Goal: Task Accomplishment & Management: Manage account settings

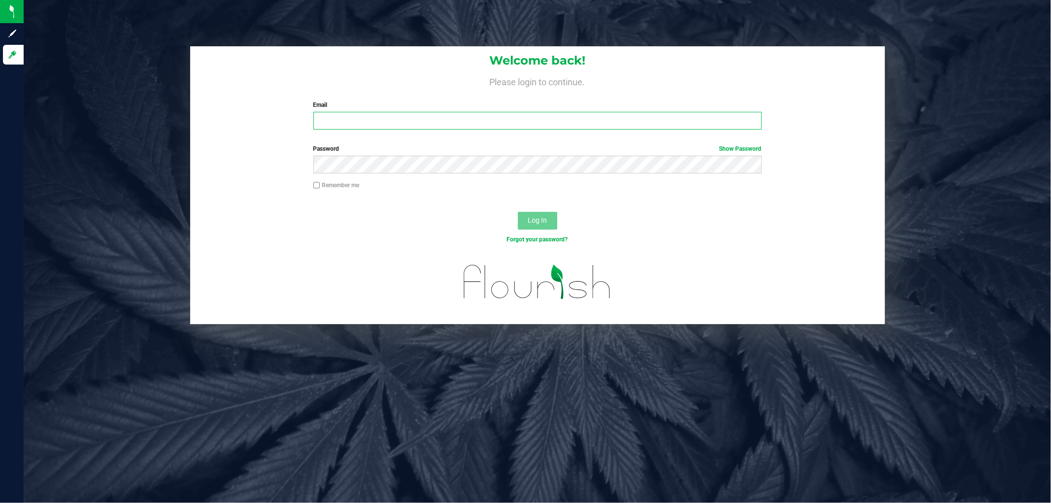
click at [355, 122] on input "Email" at bounding box center [537, 121] width 448 height 18
type input "[EMAIL_ADDRESS][DOMAIN_NAME]"
click at [515, 212] on button "Log In" at bounding box center [537, 221] width 39 height 18
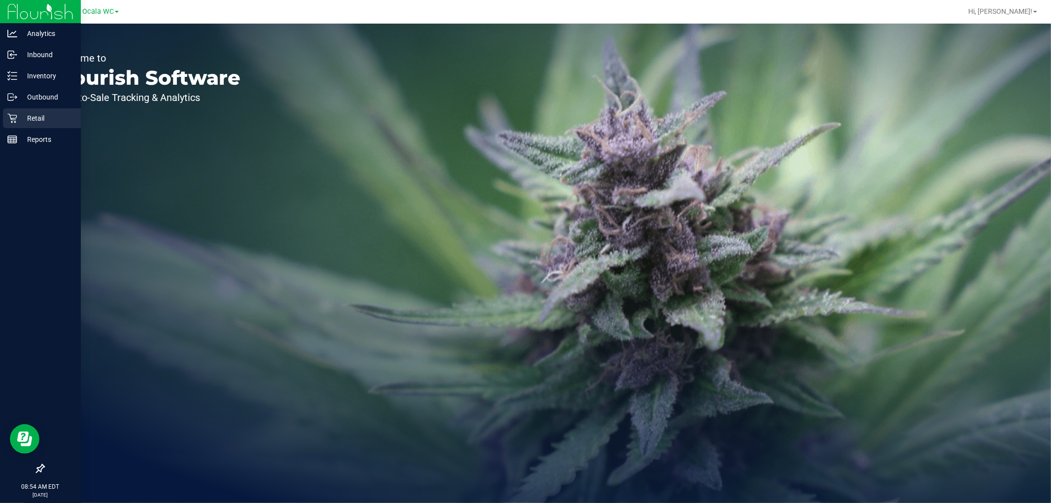
click at [33, 122] on p "Retail" at bounding box center [46, 118] width 59 height 12
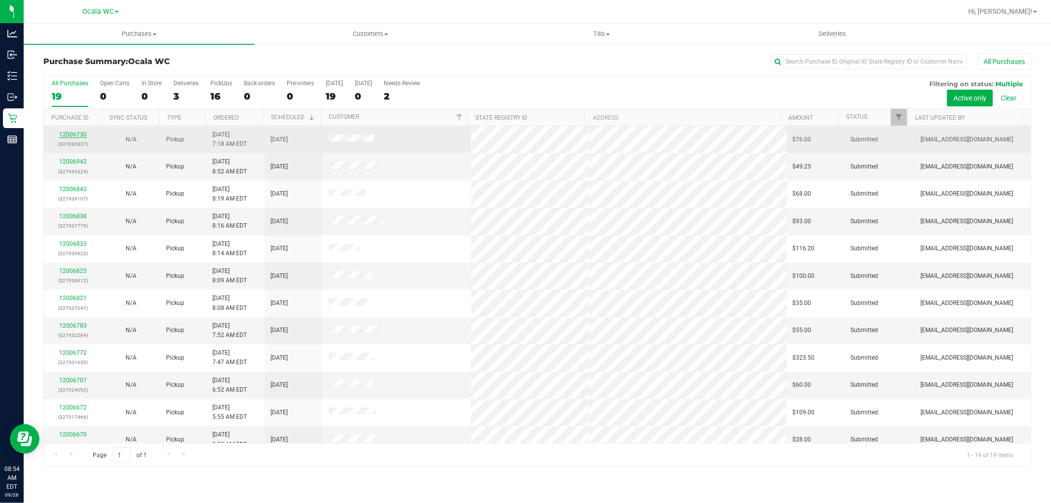
click at [71, 135] on link "12006730" at bounding box center [73, 134] width 28 height 7
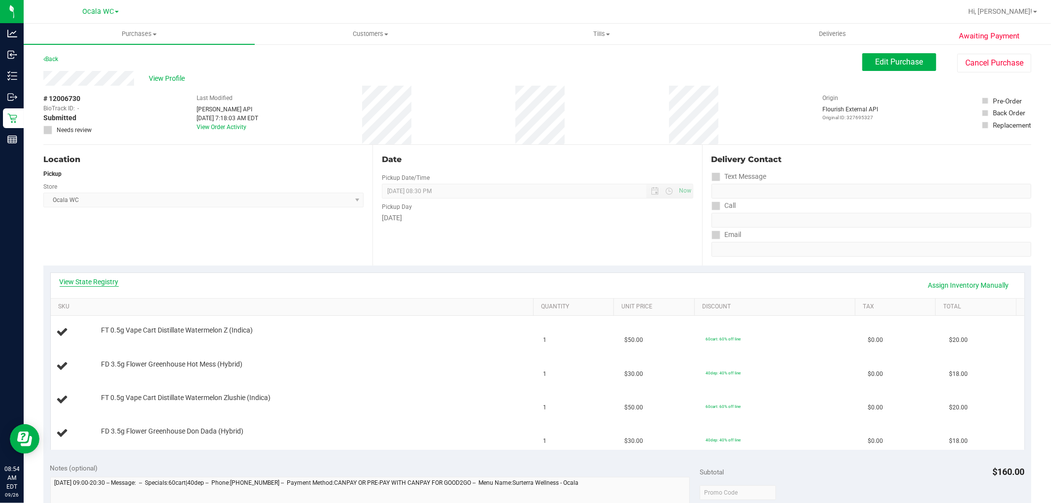
click at [112, 281] on link "View State Registry" at bounding box center [89, 282] width 59 height 10
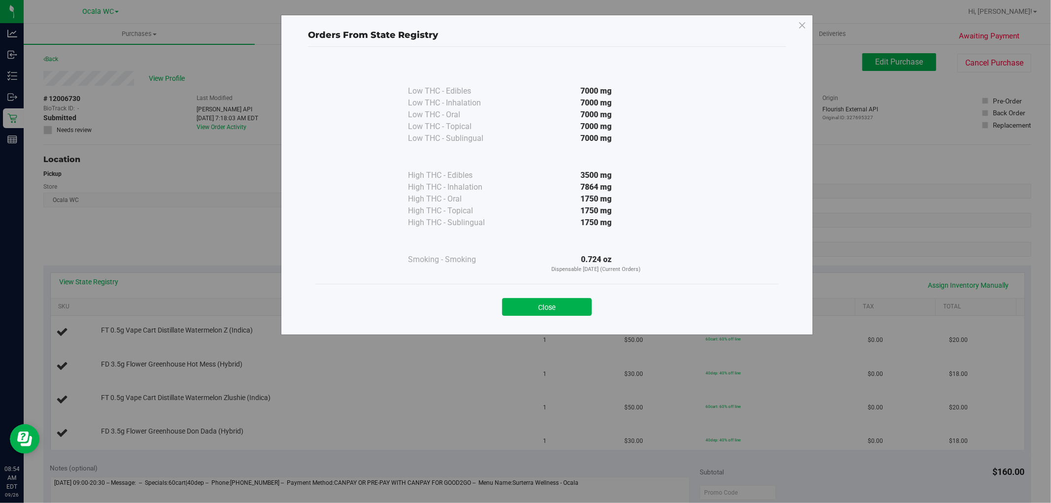
click at [515, 321] on div "Close" at bounding box center [546, 304] width 463 height 40
click at [515, 317] on div "Close" at bounding box center [546, 304] width 463 height 40
click at [515, 313] on button "Close" at bounding box center [547, 307] width 90 height 18
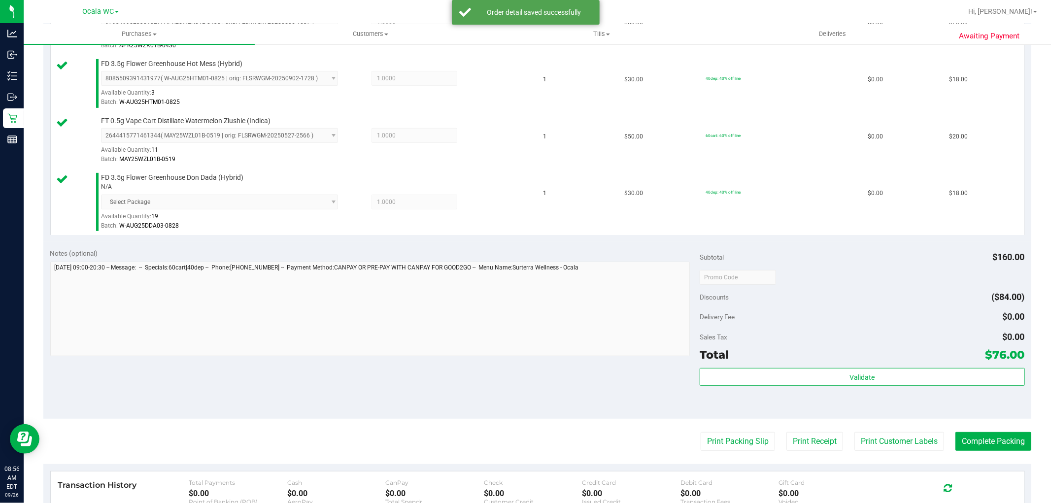
scroll to position [324, 0]
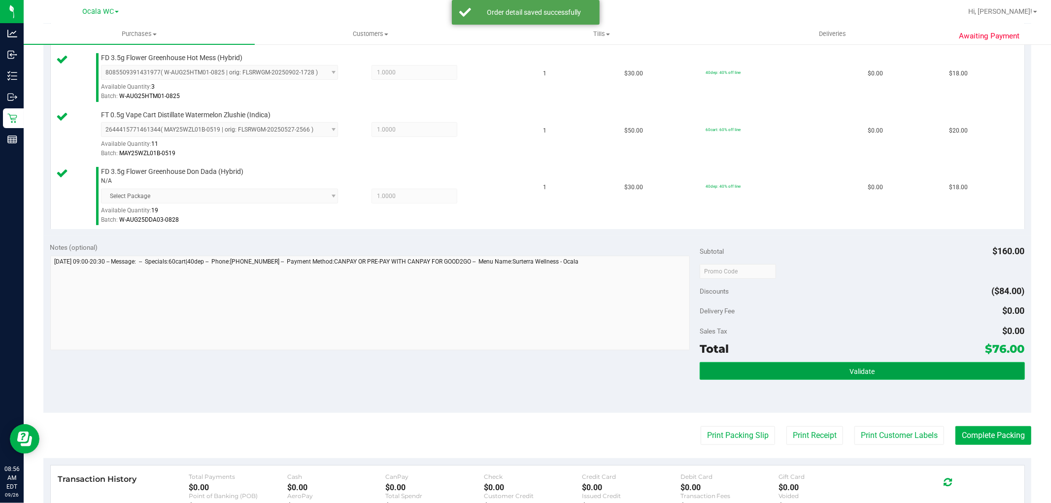
click at [515, 365] on button "Validate" at bounding box center [862, 371] width 325 height 18
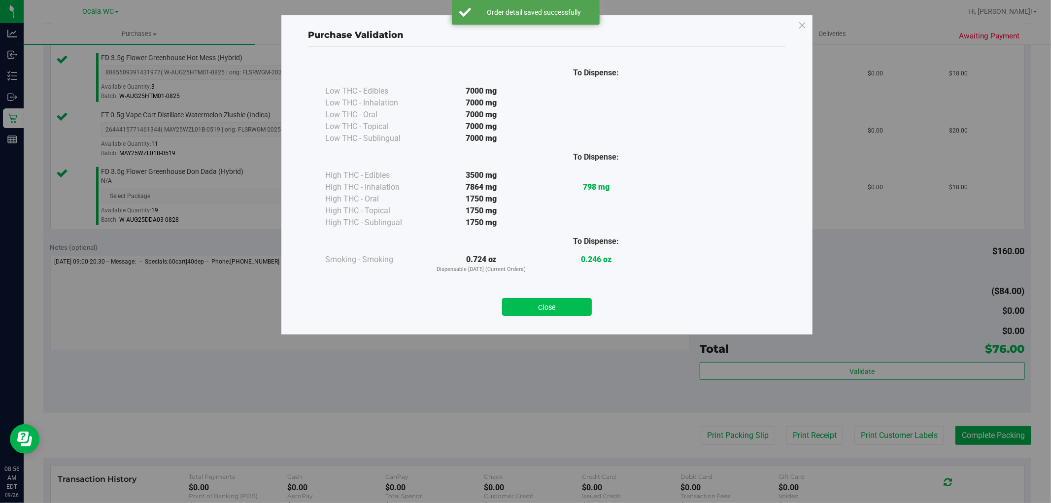
click at [515, 307] on button "Close" at bounding box center [547, 307] width 90 height 18
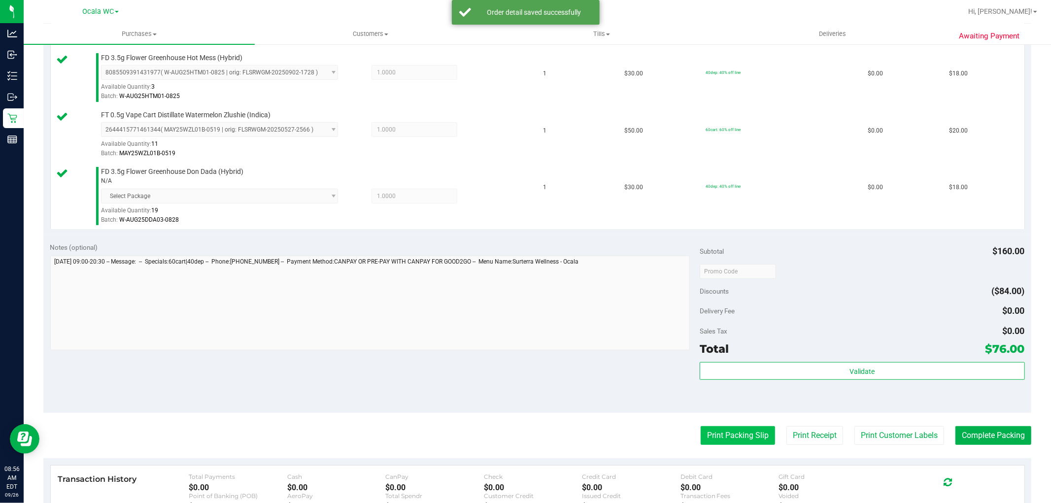
click at [515, 444] on button "Print Packing Slip" at bounding box center [738, 435] width 74 height 19
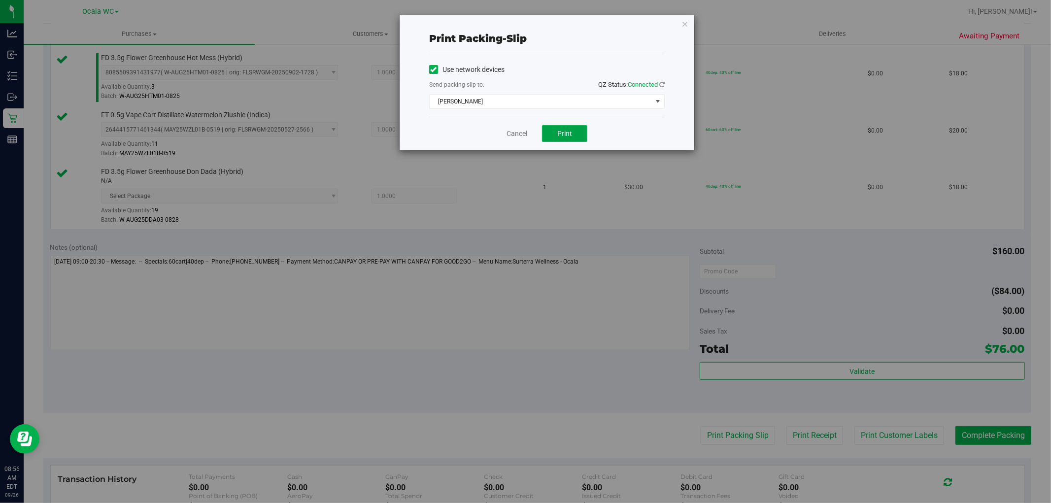
click at [515, 134] on button "Print" at bounding box center [564, 133] width 45 height 17
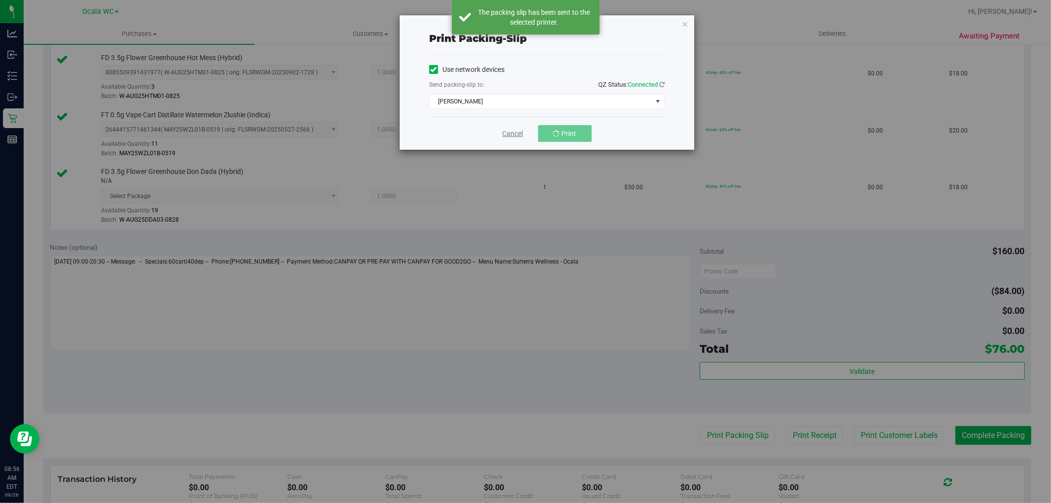
click at [511, 134] on link "Cancel" at bounding box center [513, 134] width 21 height 10
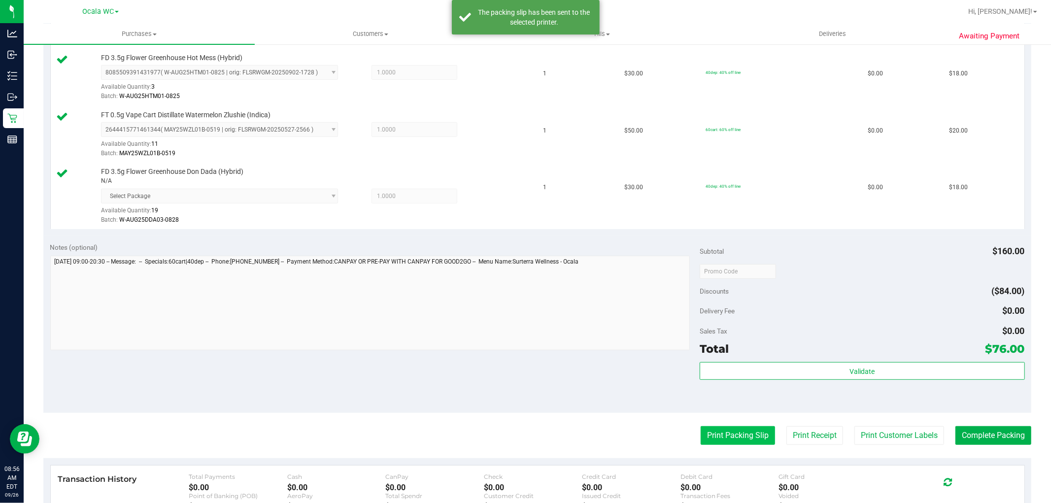
click at [515, 437] on button "Print Packing Slip" at bounding box center [738, 435] width 74 height 19
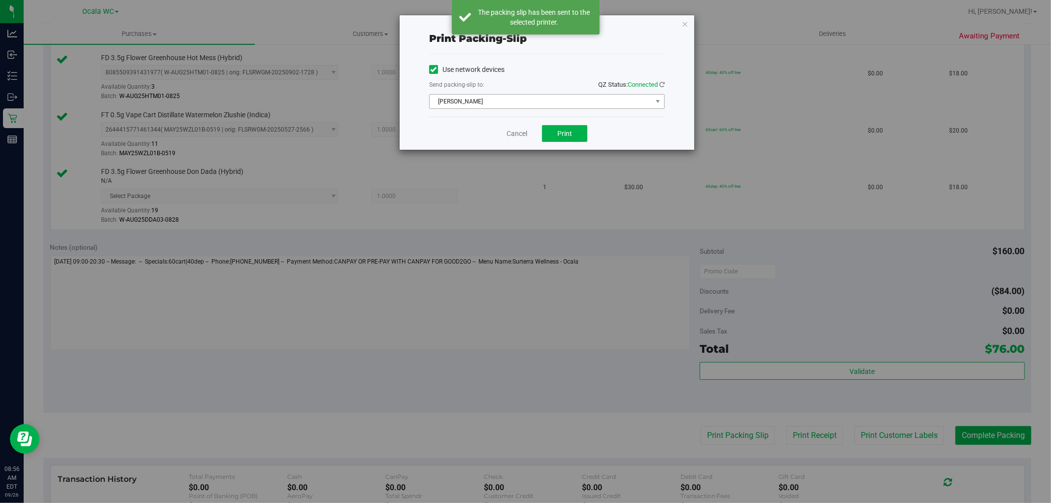
click at [493, 98] on span "[PERSON_NAME]" at bounding box center [541, 102] width 222 height 14
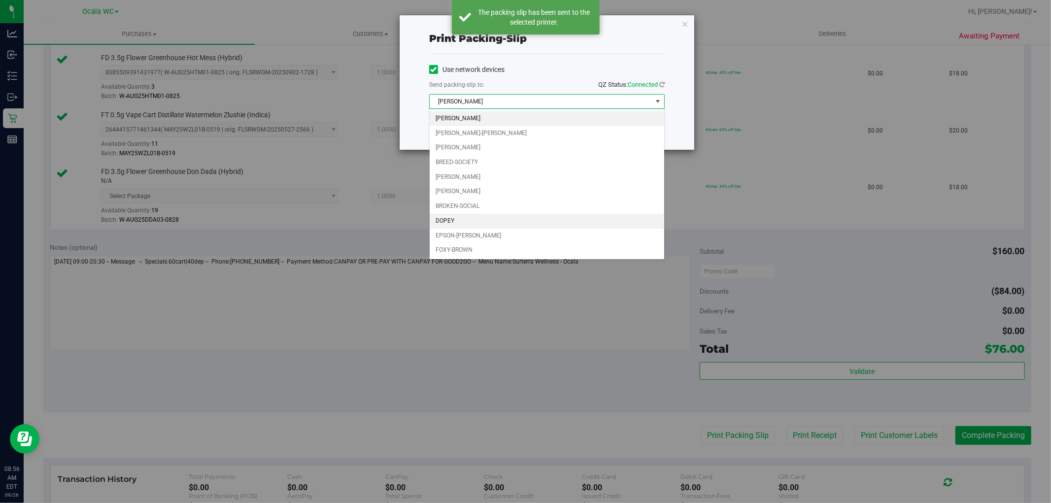
click at [443, 223] on li "DOPEY" at bounding box center [547, 221] width 235 height 15
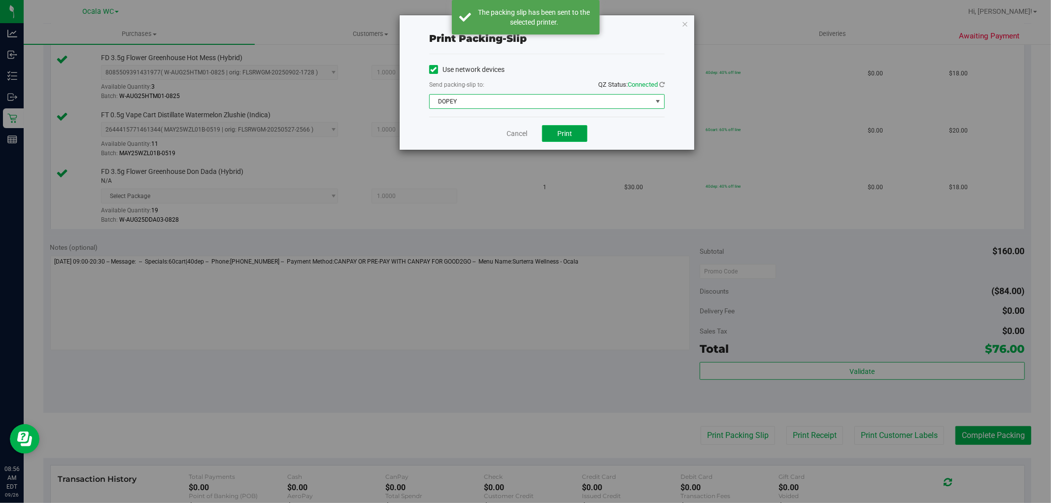
click at [515, 132] on span "Print" at bounding box center [564, 134] width 15 height 8
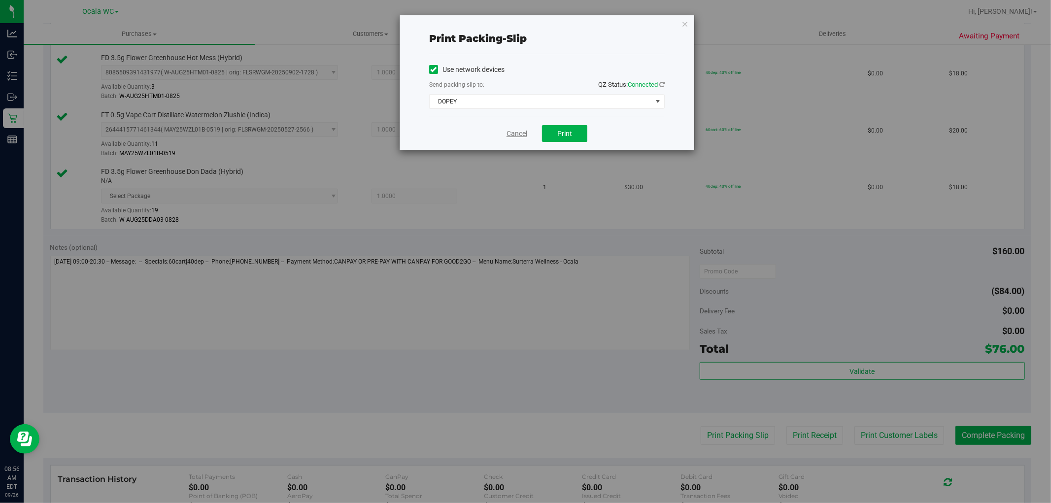
click at [515, 132] on link "Cancel" at bounding box center [517, 134] width 21 height 10
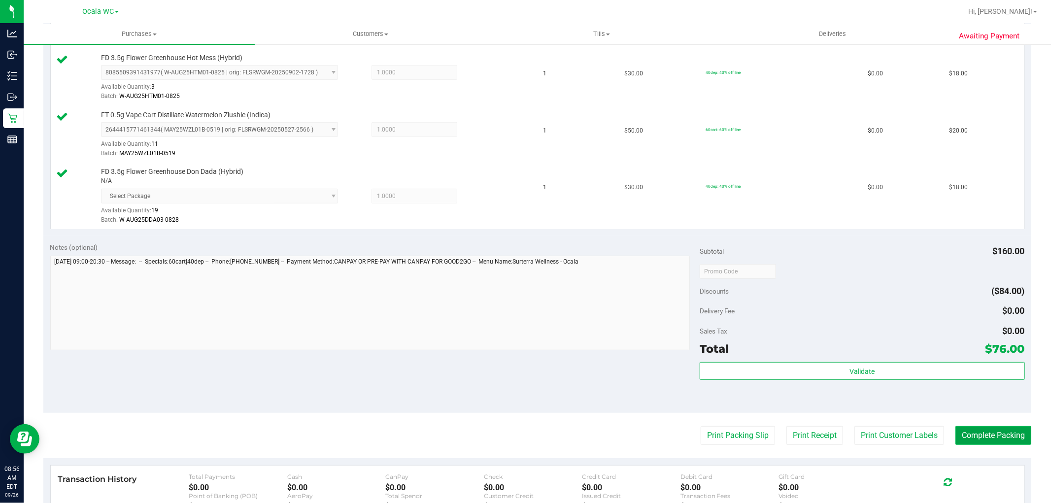
click at [515, 440] on button "Complete Packing" at bounding box center [994, 435] width 76 height 19
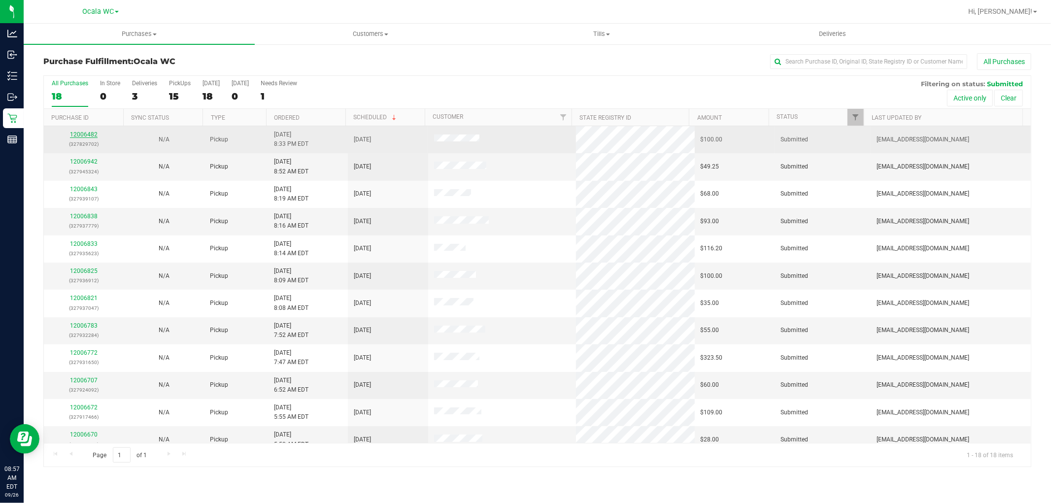
click at [78, 137] on link "12006482" at bounding box center [84, 134] width 28 height 7
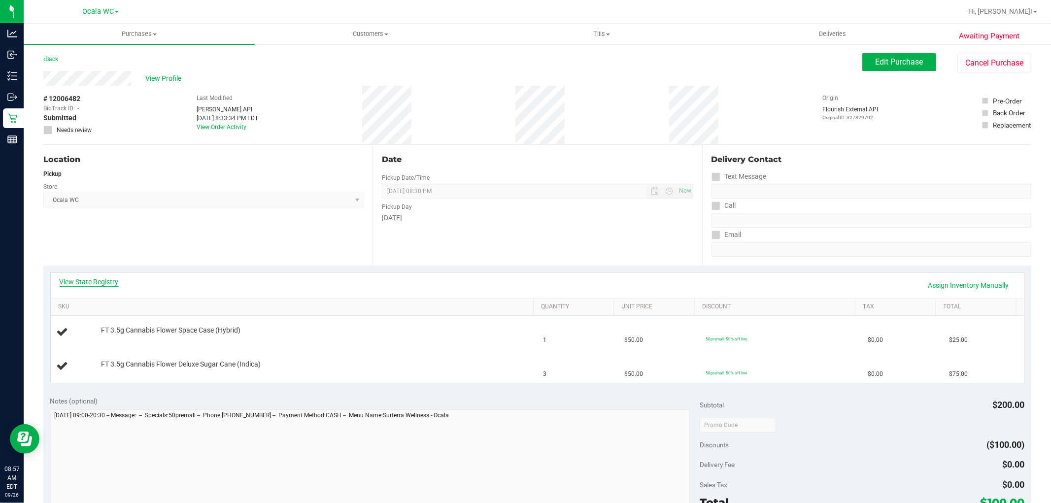
click at [77, 284] on link "View State Registry" at bounding box center [89, 282] width 59 height 10
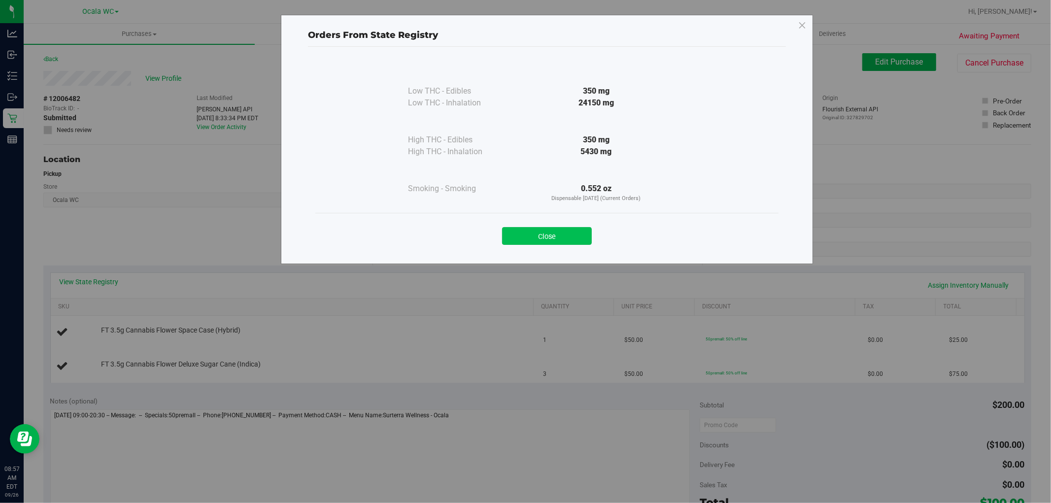
click at [515, 229] on button "Close" at bounding box center [547, 236] width 90 height 18
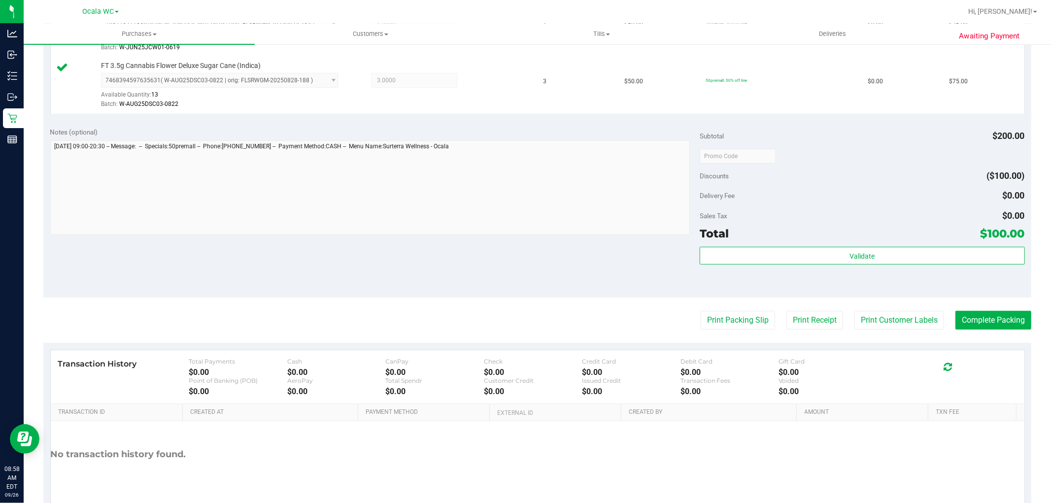
scroll to position [326, 0]
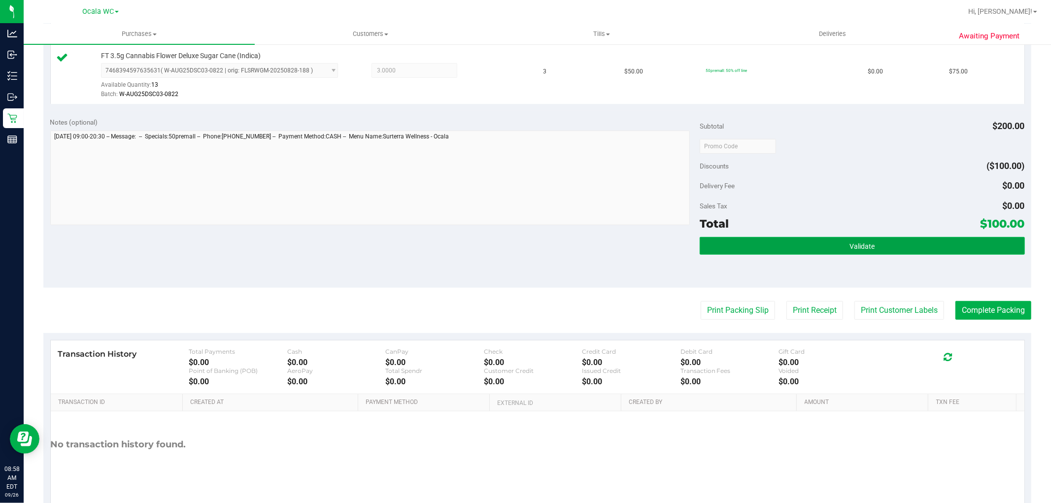
click at [515, 240] on button "Validate" at bounding box center [862, 246] width 325 height 18
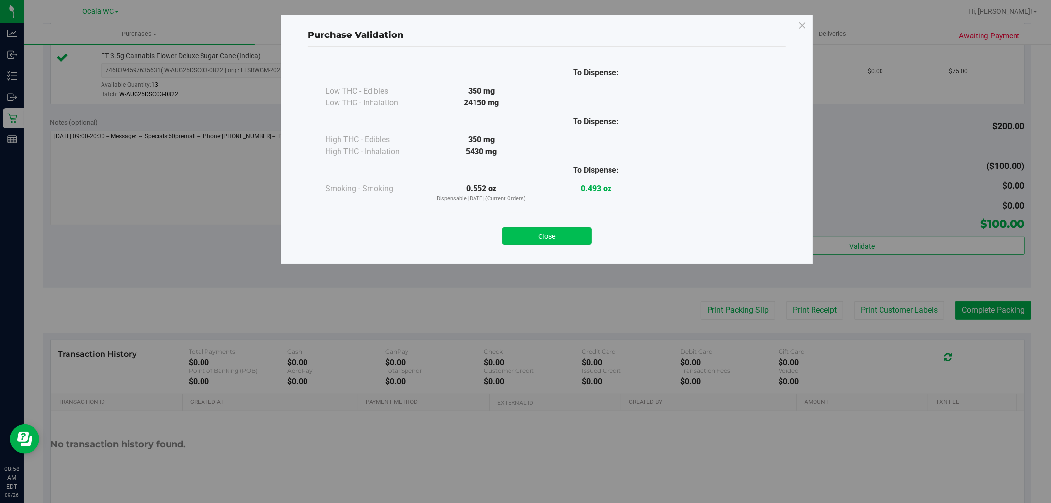
click at [515, 239] on button "Close" at bounding box center [547, 236] width 90 height 18
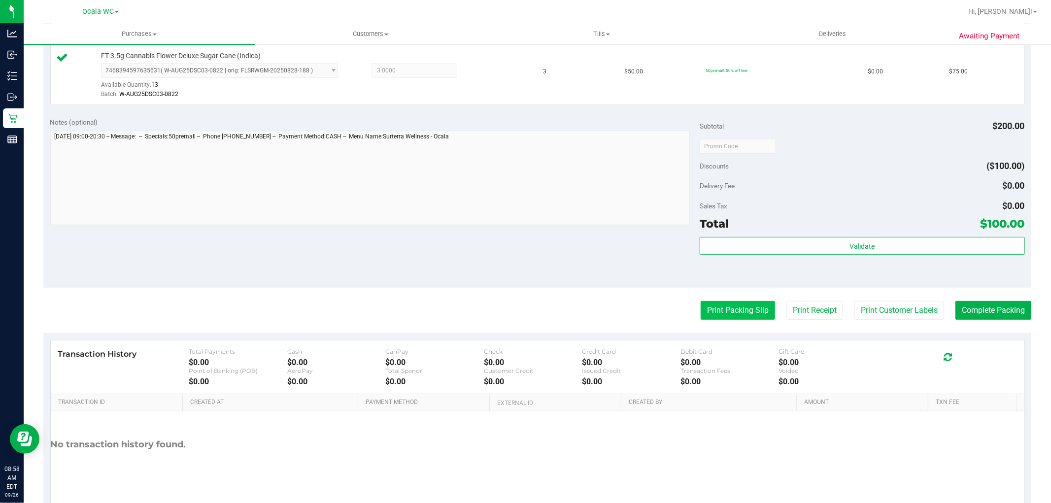
click at [515, 313] on button "Print Packing Slip" at bounding box center [738, 310] width 74 height 19
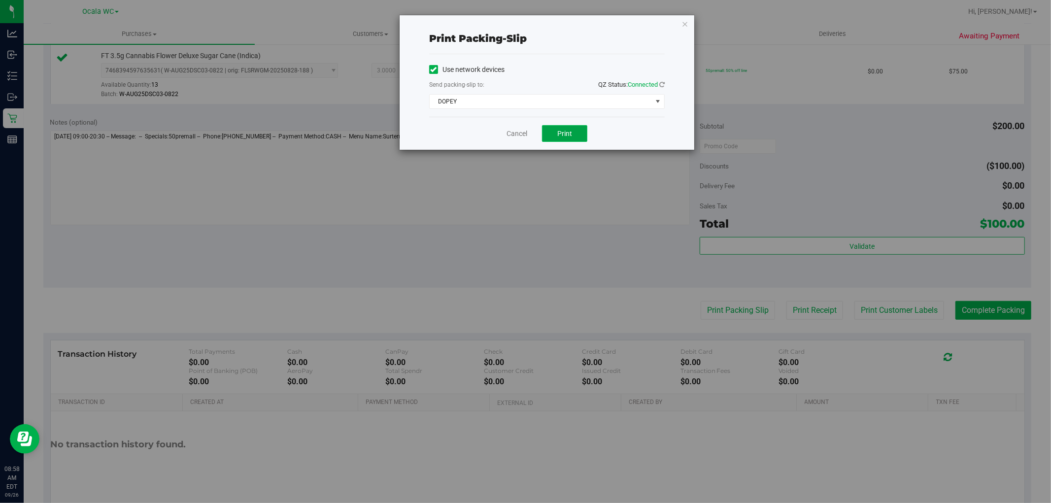
click at [515, 140] on button "Print" at bounding box center [564, 133] width 45 height 17
click at [515, 134] on link "Cancel" at bounding box center [517, 134] width 21 height 10
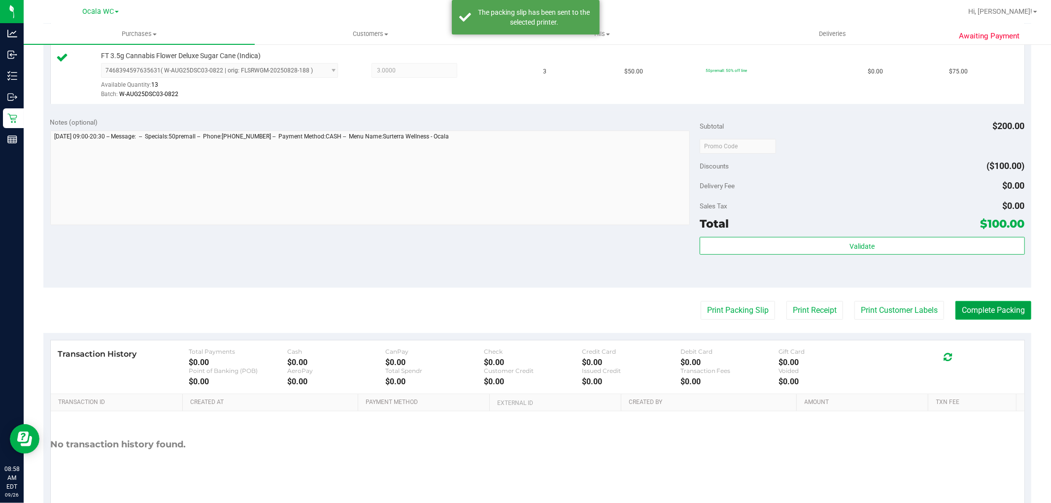
click at [515, 307] on button "Complete Packing" at bounding box center [994, 310] width 76 height 19
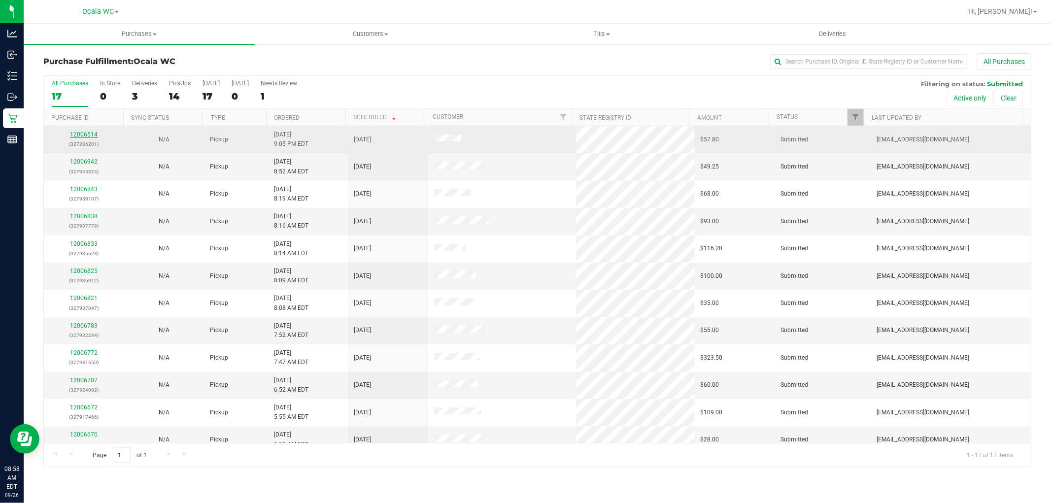
click at [79, 137] on link "12006514" at bounding box center [84, 134] width 28 height 7
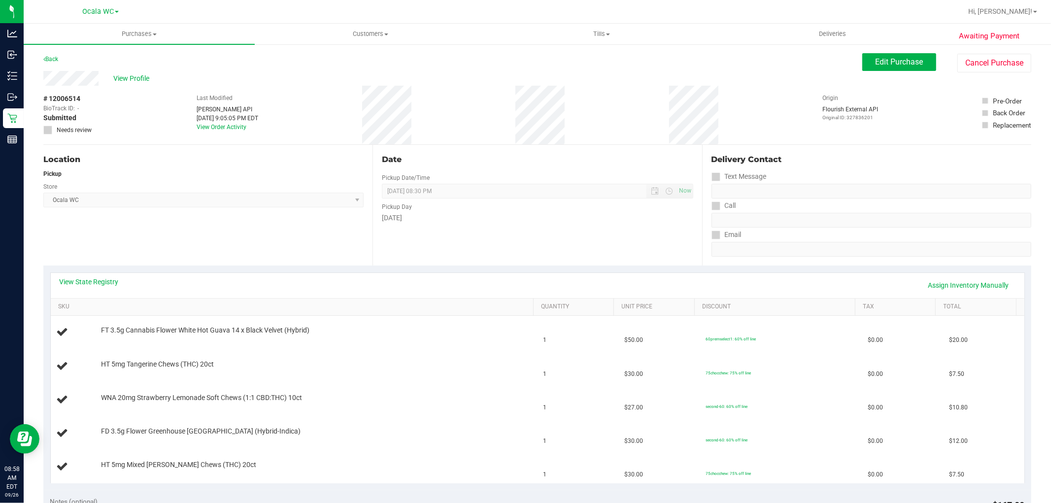
click at [67, 278] on link "View State Registry" at bounding box center [89, 282] width 59 height 10
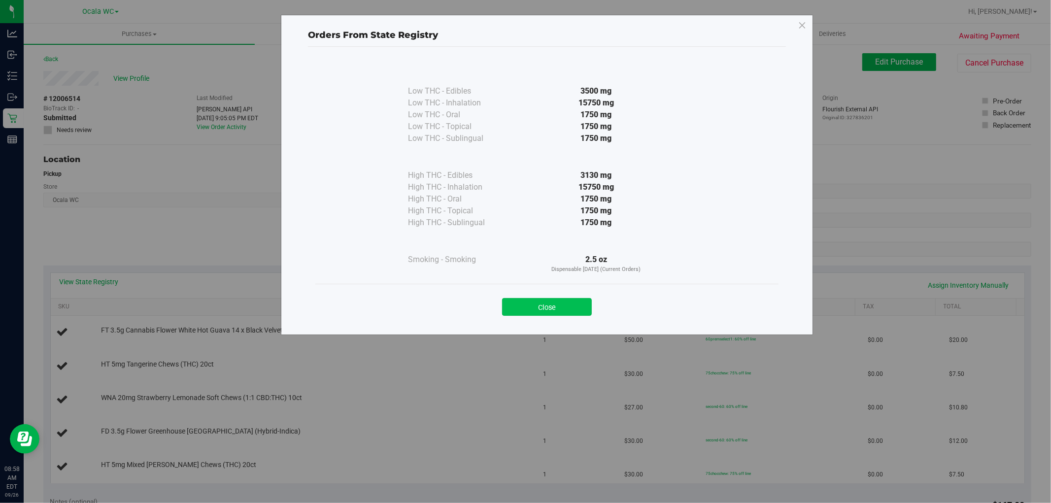
click at [515, 301] on button "Close" at bounding box center [547, 307] width 90 height 18
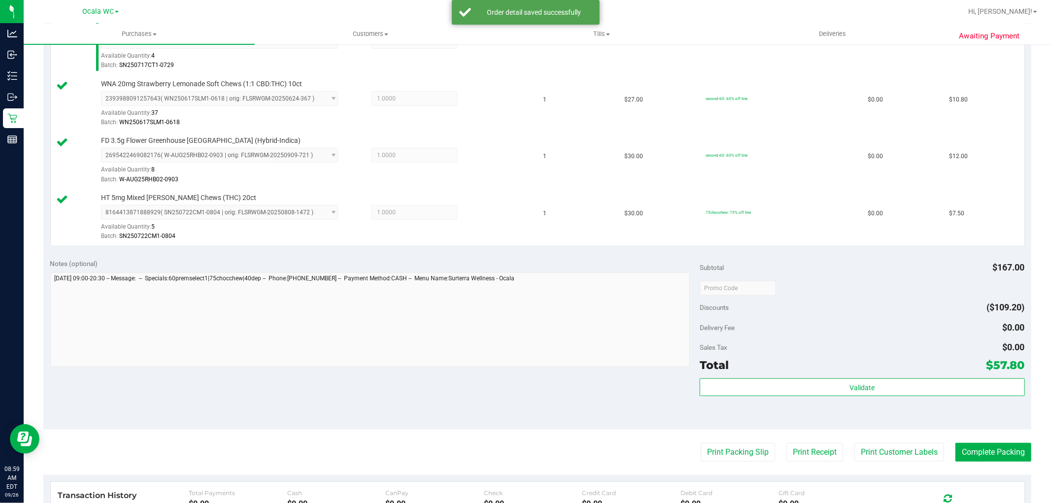
scroll to position [406, 0]
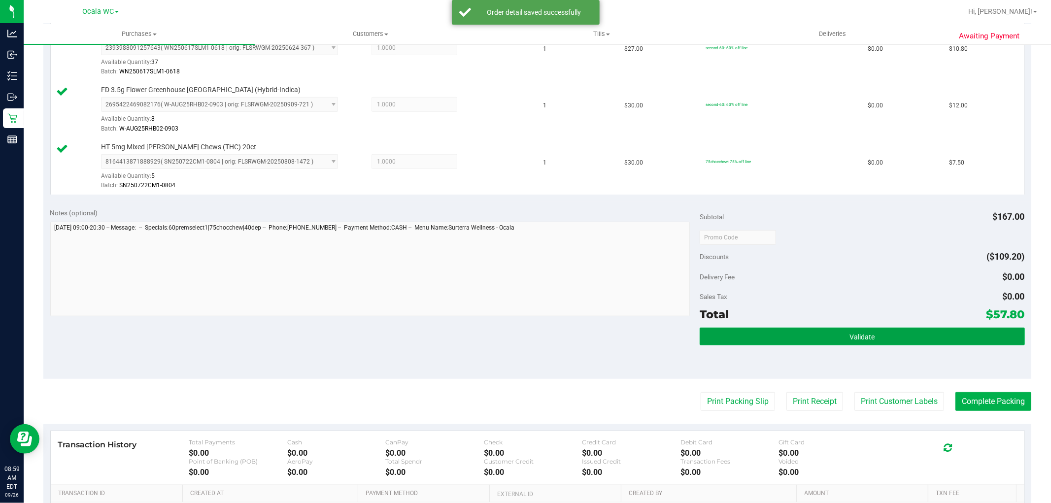
click at [515, 331] on button "Validate" at bounding box center [862, 337] width 325 height 18
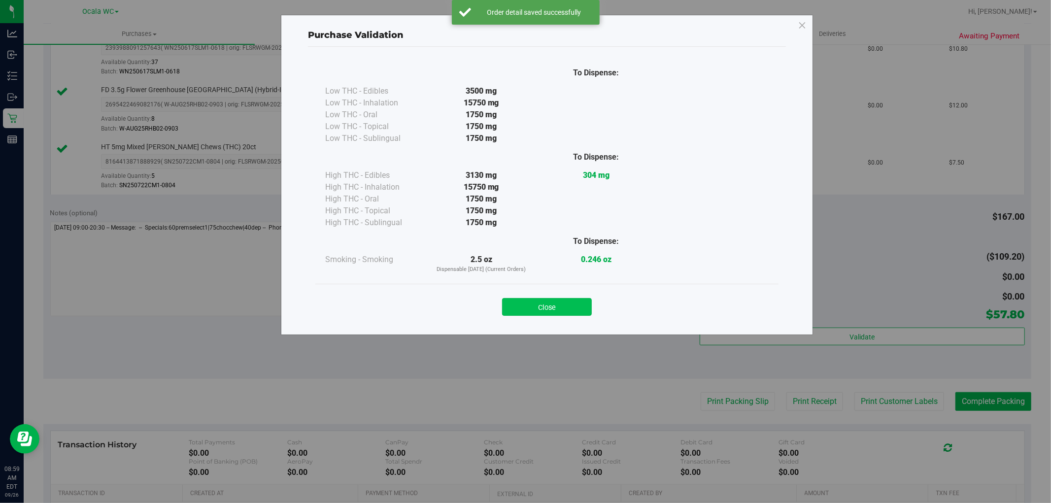
click at [515, 304] on button "Close" at bounding box center [547, 307] width 90 height 18
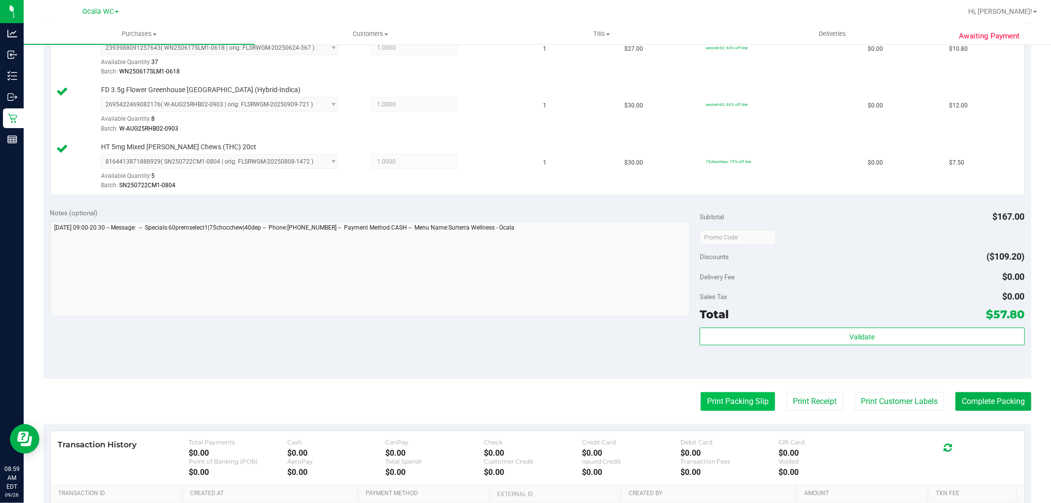
click at [515, 402] on button "Print Packing Slip" at bounding box center [738, 401] width 74 height 19
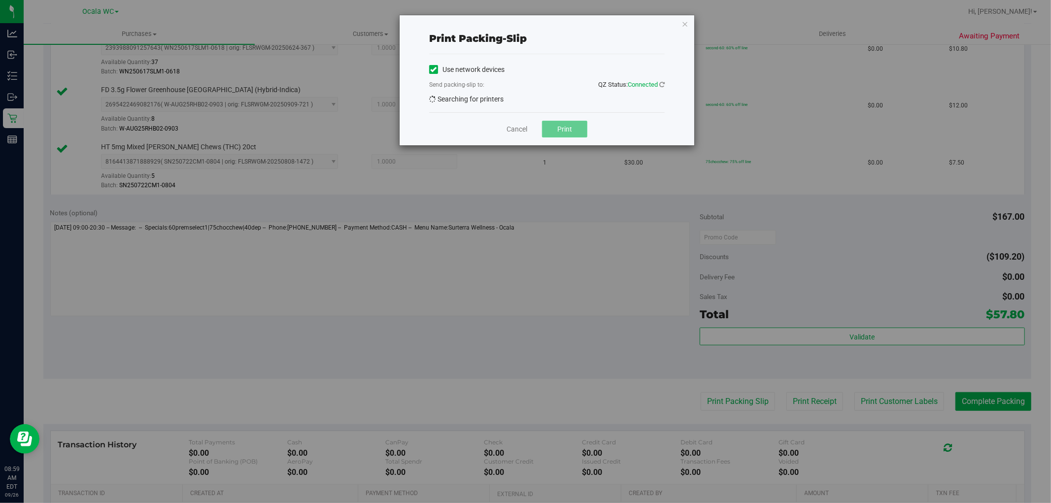
click at [515, 132] on span "Print" at bounding box center [564, 129] width 15 height 8
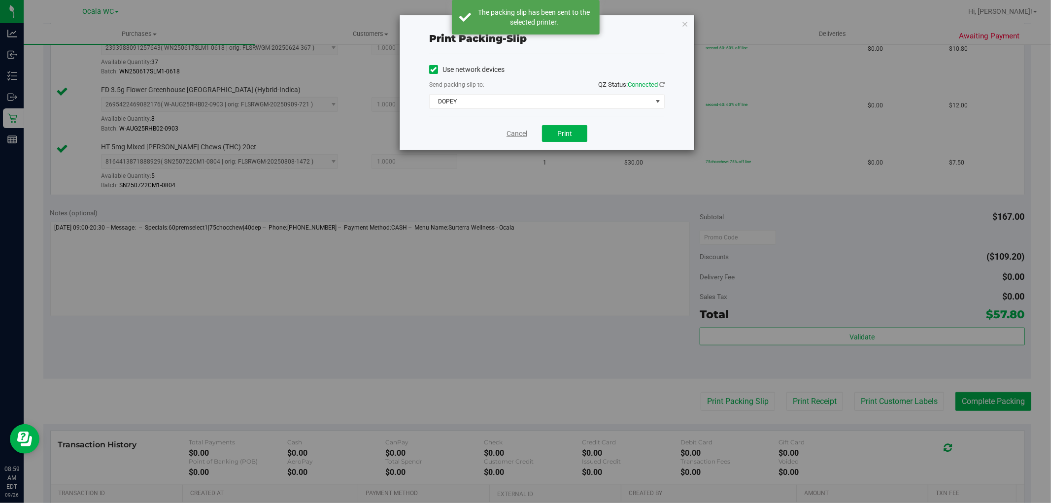
click at [510, 134] on link "Cancel" at bounding box center [517, 134] width 21 height 10
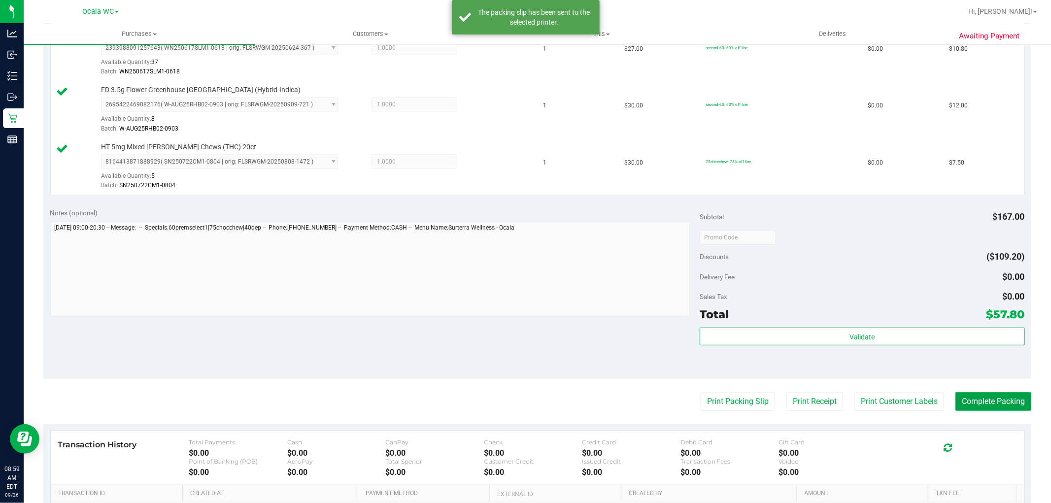
click at [515, 397] on button "Complete Packing" at bounding box center [994, 401] width 76 height 19
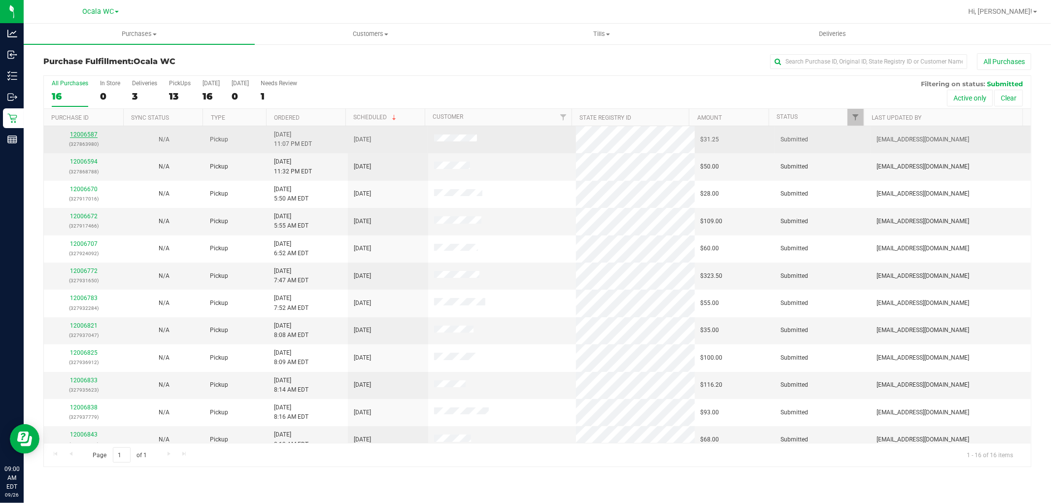
click at [76, 133] on link "12006587" at bounding box center [84, 134] width 28 height 7
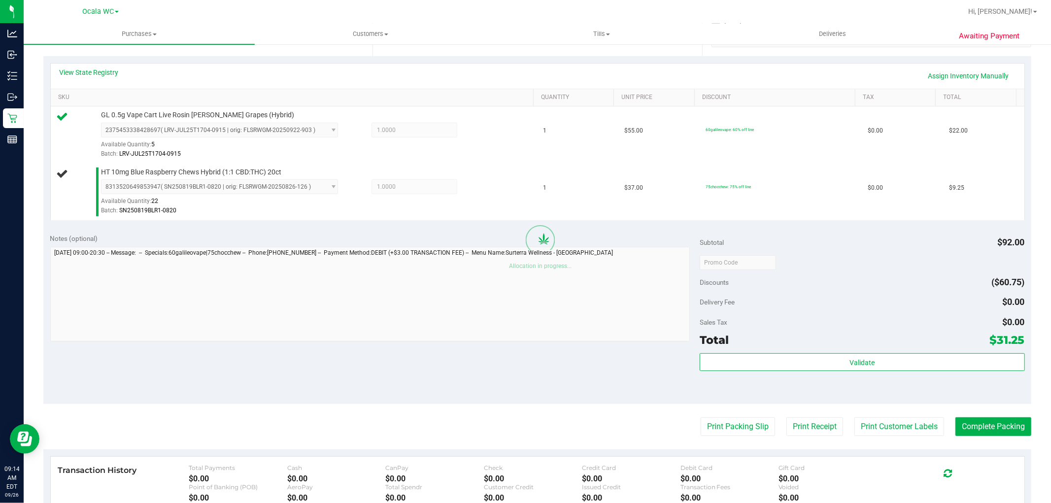
scroll to position [210, 0]
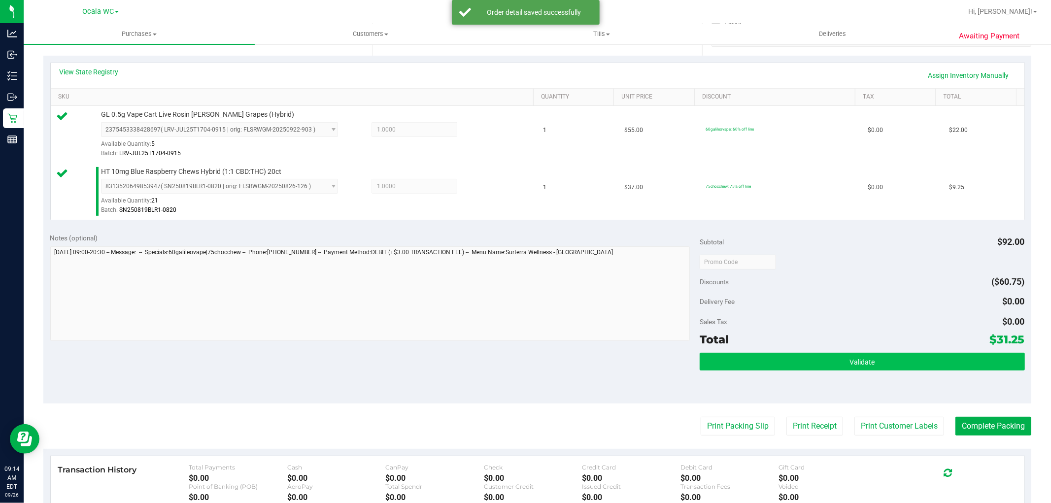
click at [515, 364] on button "Validate" at bounding box center [862, 362] width 325 height 18
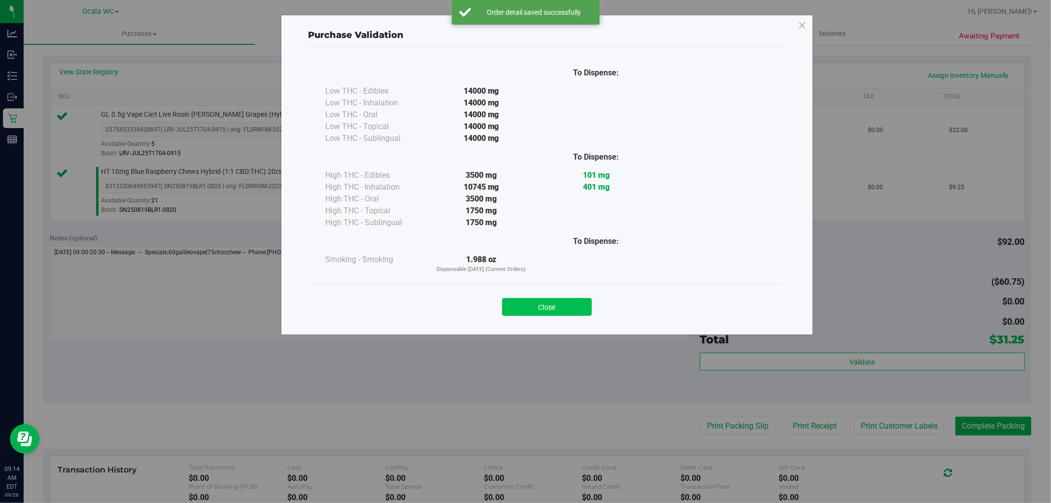
click at [515, 306] on button "Close" at bounding box center [547, 307] width 90 height 18
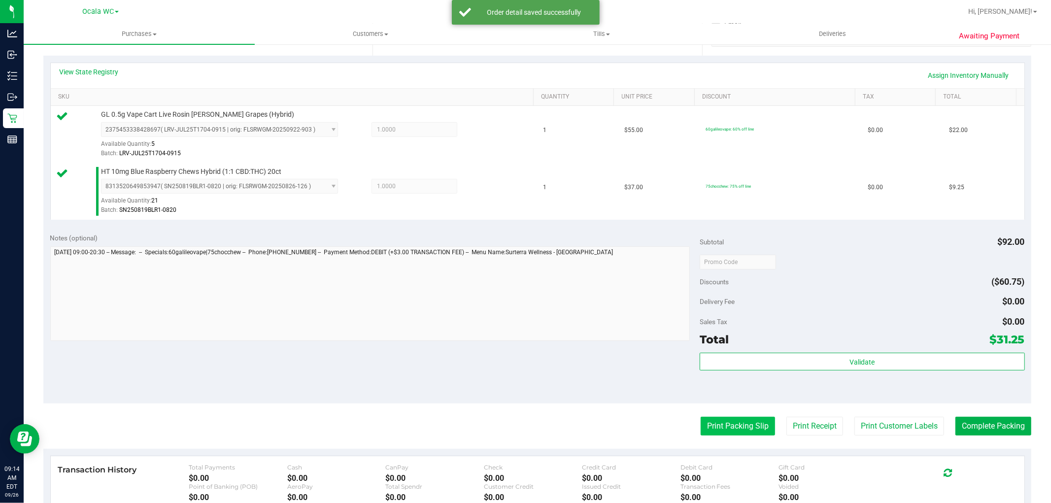
click at [515, 435] on button "Print Packing Slip" at bounding box center [738, 426] width 74 height 19
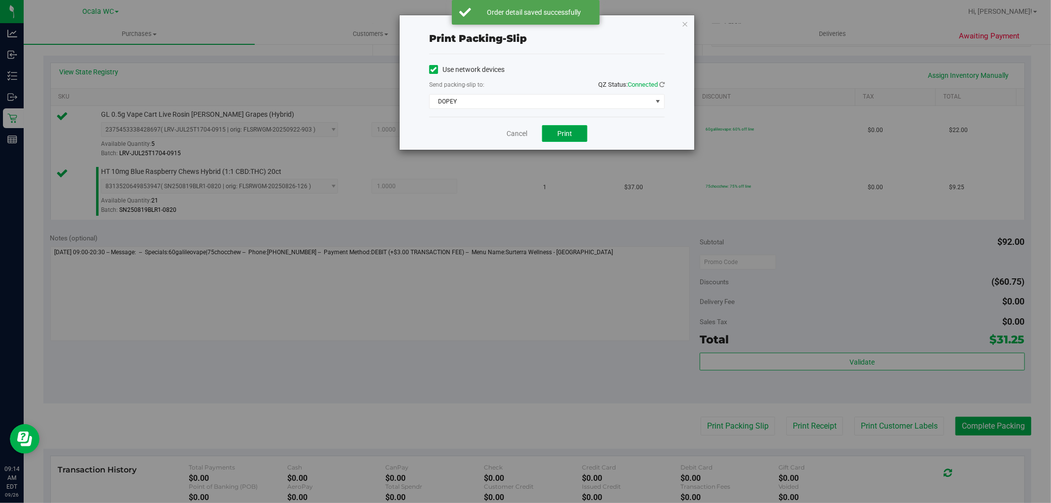
click at [515, 138] on button "Print" at bounding box center [564, 133] width 45 height 17
click at [512, 137] on link "Cancel" at bounding box center [517, 134] width 21 height 10
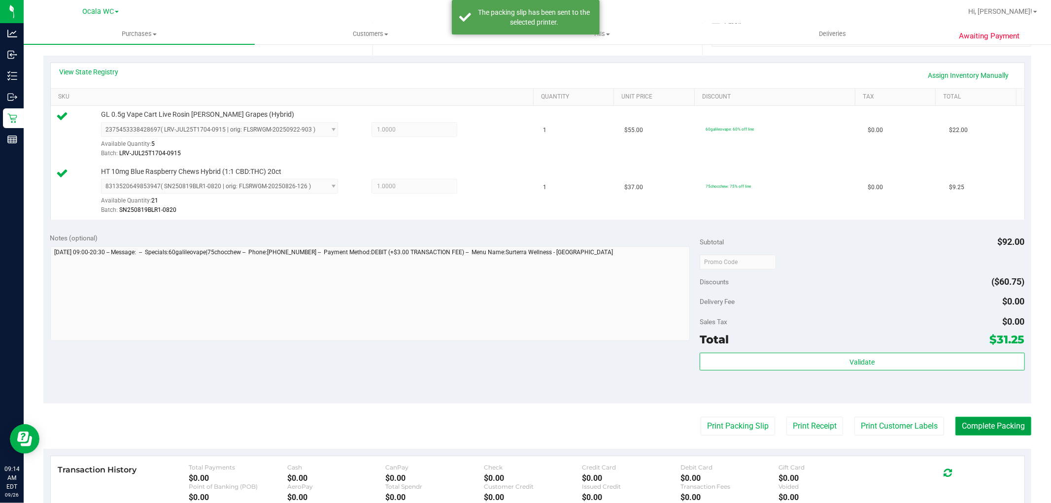
click at [515, 426] on button "Complete Packing" at bounding box center [994, 426] width 76 height 19
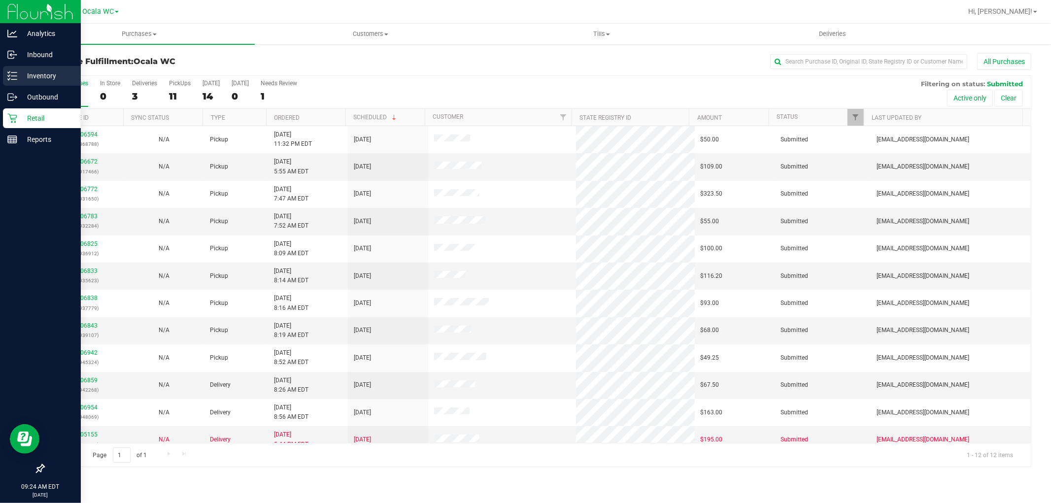
click at [25, 79] on p "Inventory" at bounding box center [46, 76] width 59 height 12
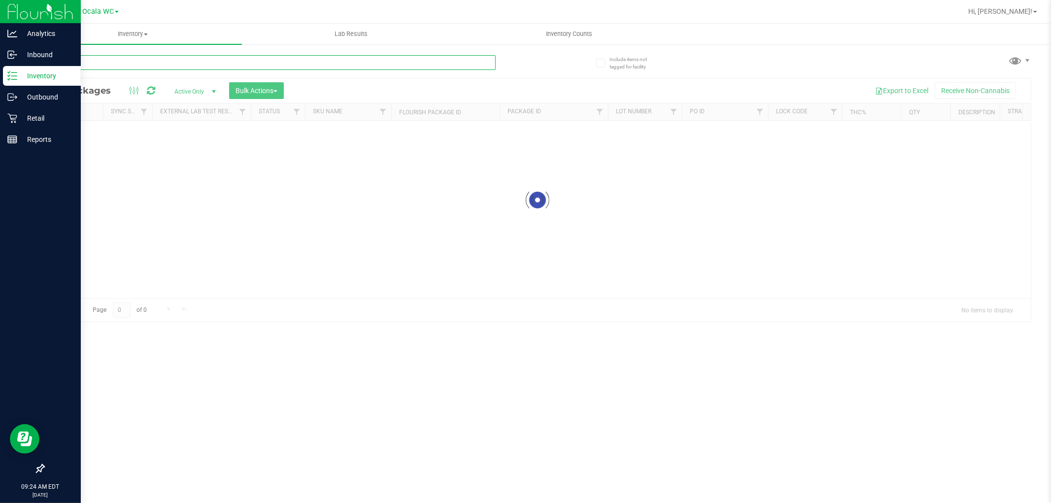
click at [140, 61] on input "text" at bounding box center [269, 62] width 452 height 15
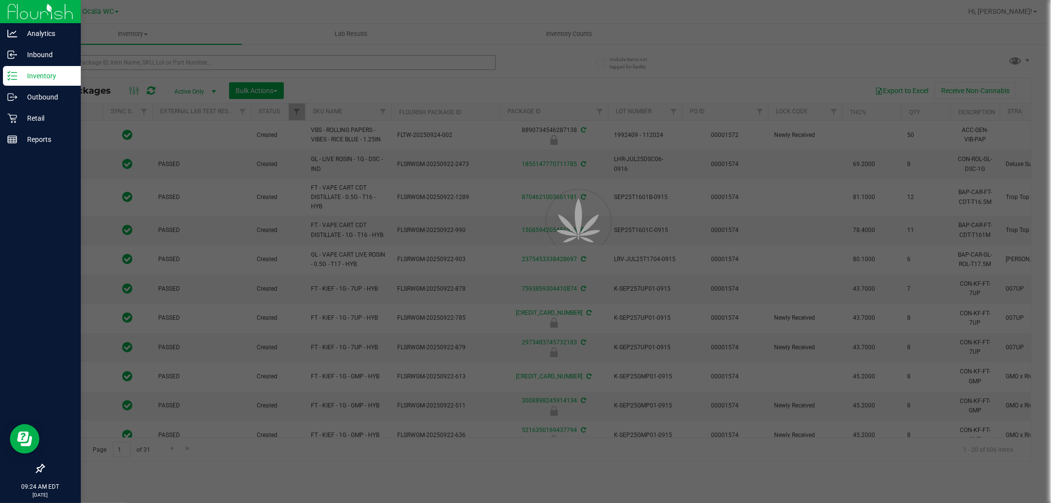
click at [140, 61] on div at bounding box center [525, 251] width 1051 height 503
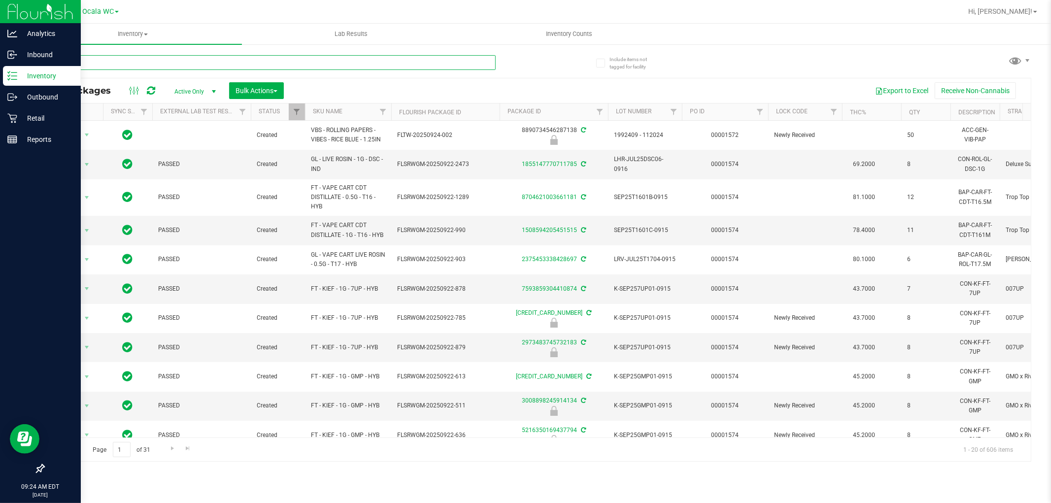
click at [140, 61] on input "text" at bounding box center [269, 62] width 452 height 15
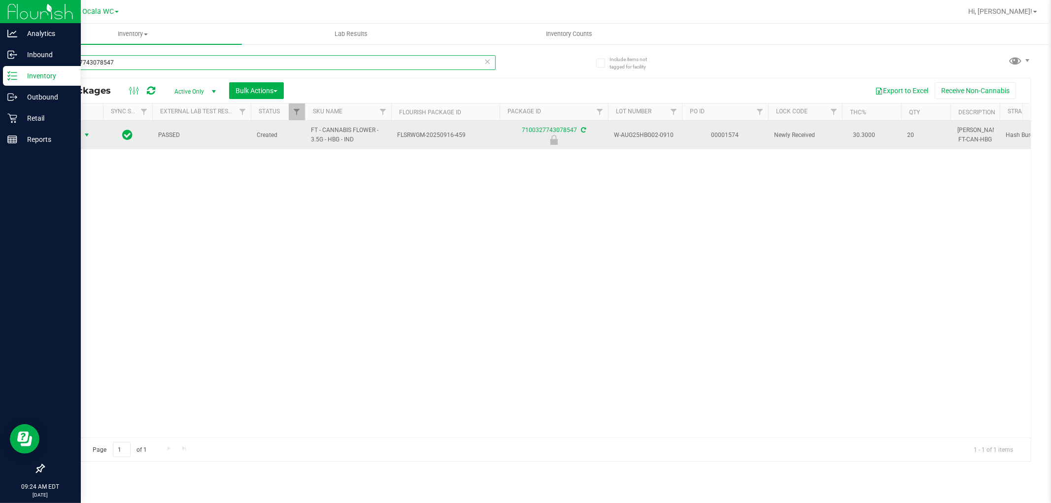
type input "7100327743078547"
click at [69, 135] on span "Action" at bounding box center [67, 135] width 27 height 14
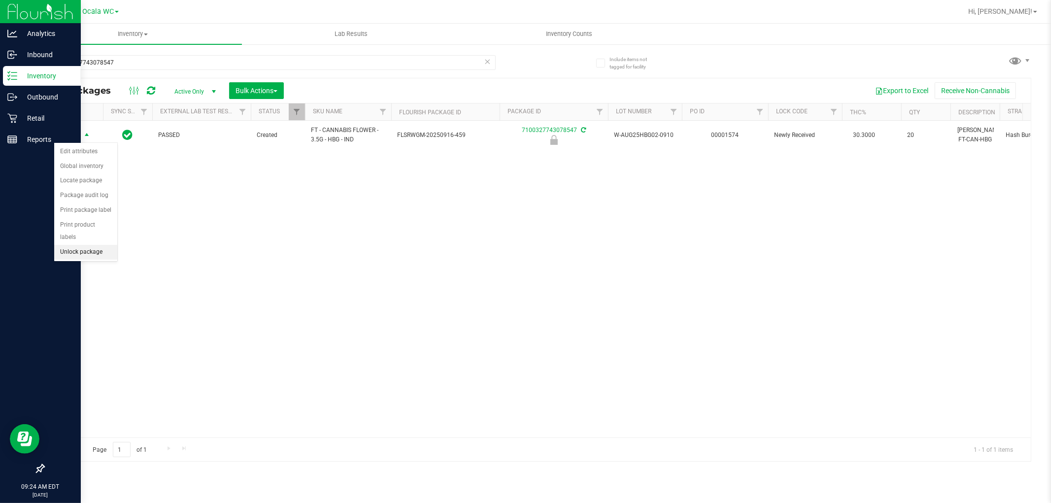
click at [81, 254] on li "Unlock package" at bounding box center [85, 252] width 63 height 15
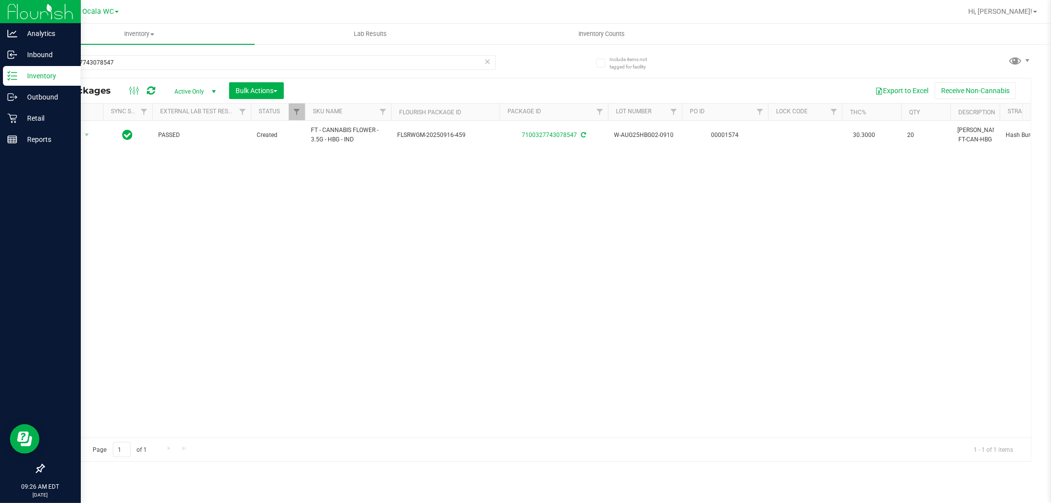
click at [90, 120] on th "Actions" at bounding box center [73, 111] width 59 height 17
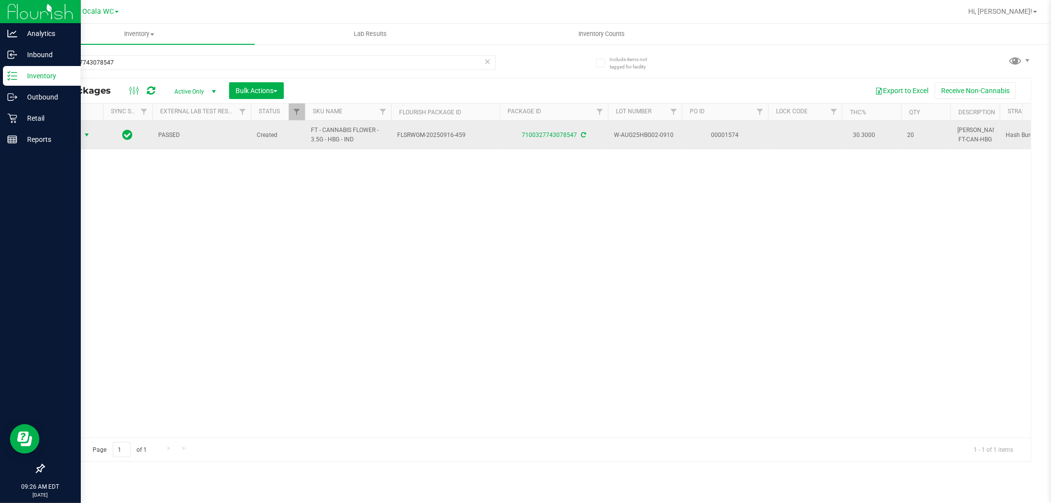
click at [89, 133] on span "select" at bounding box center [87, 135] width 8 height 8
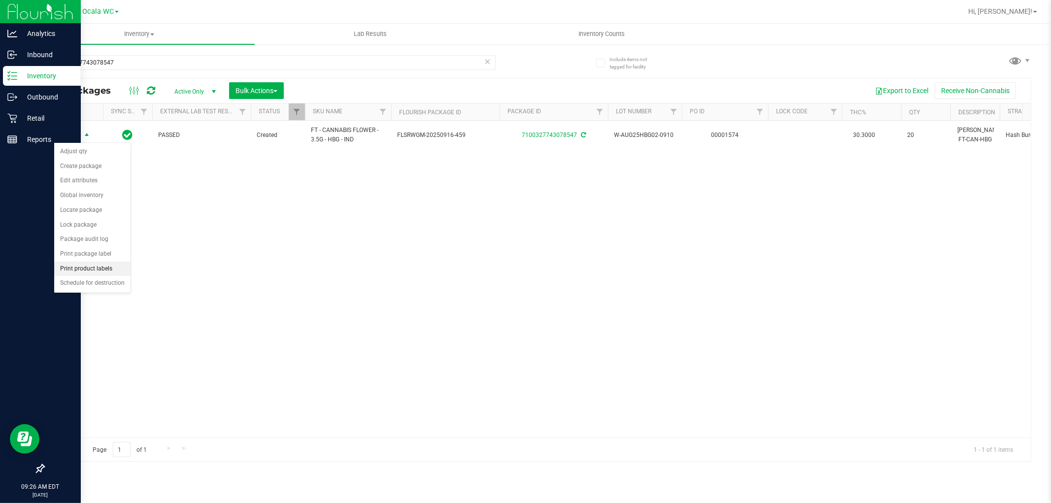
click at [110, 268] on li "Print product labels" at bounding box center [92, 269] width 76 height 15
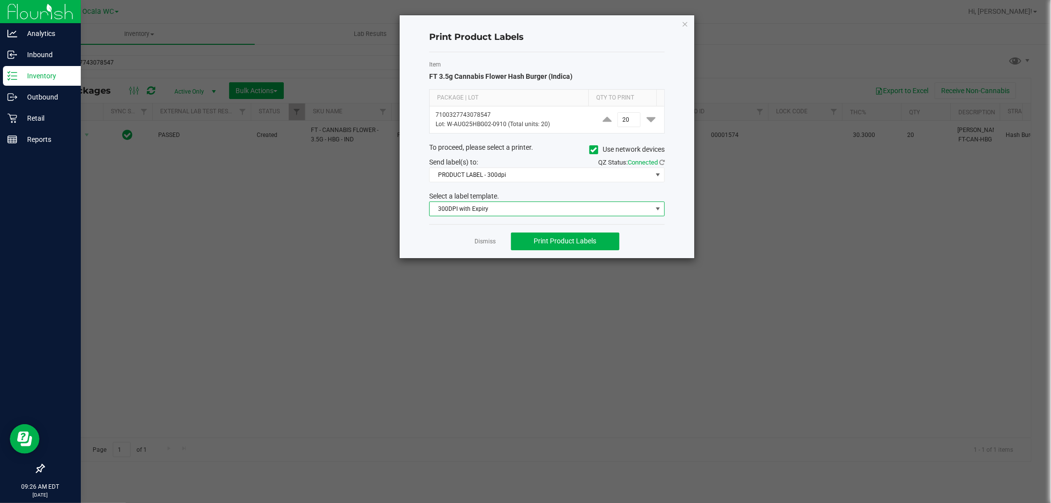
click at [496, 206] on span "300DPI with Expiry" at bounding box center [541, 209] width 222 height 14
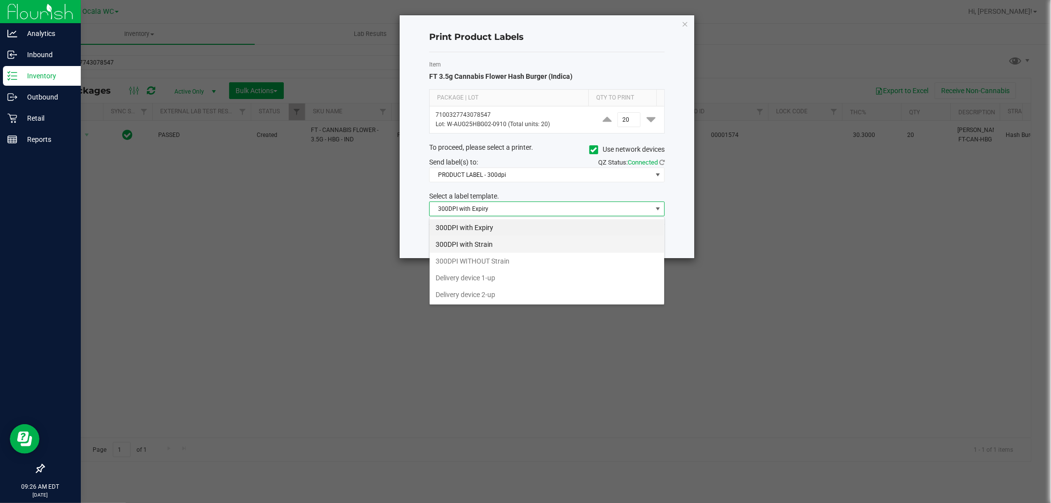
scroll to position [15, 235]
click at [488, 240] on li "300DPI with Strain" at bounding box center [547, 244] width 235 height 17
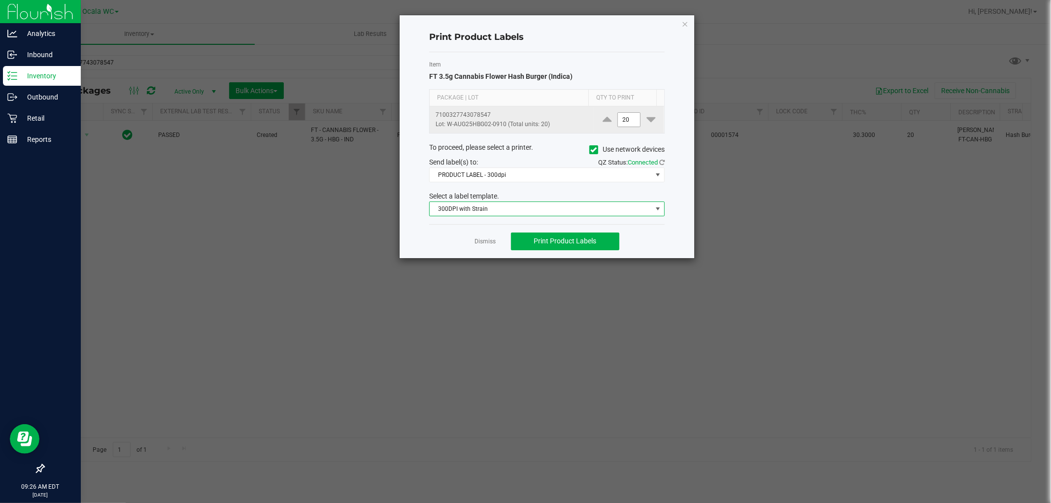
click at [515, 121] on input "20" at bounding box center [629, 120] width 23 height 14
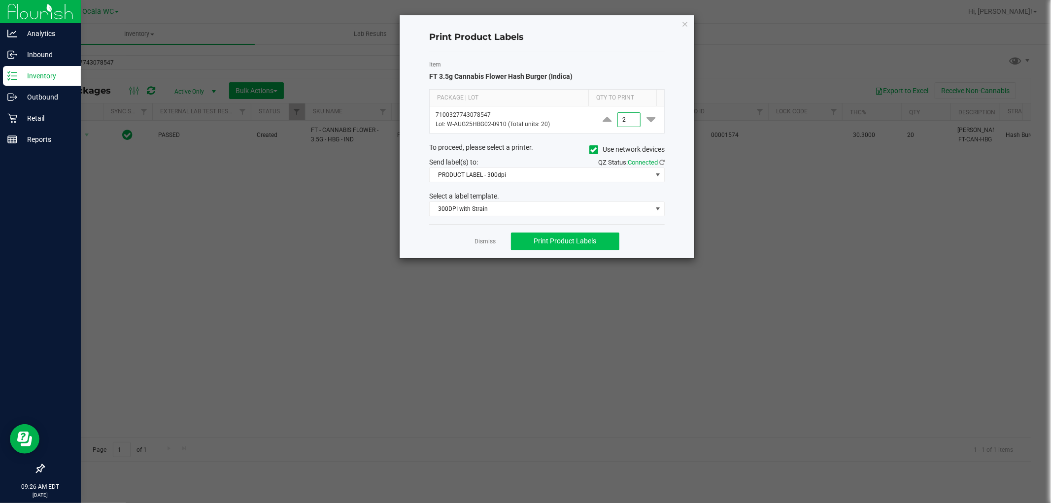
type input "2"
click at [515, 241] on span "Print Product Labels" at bounding box center [565, 241] width 63 height 8
click at [482, 239] on link "Dismiss" at bounding box center [485, 242] width 21 height 8
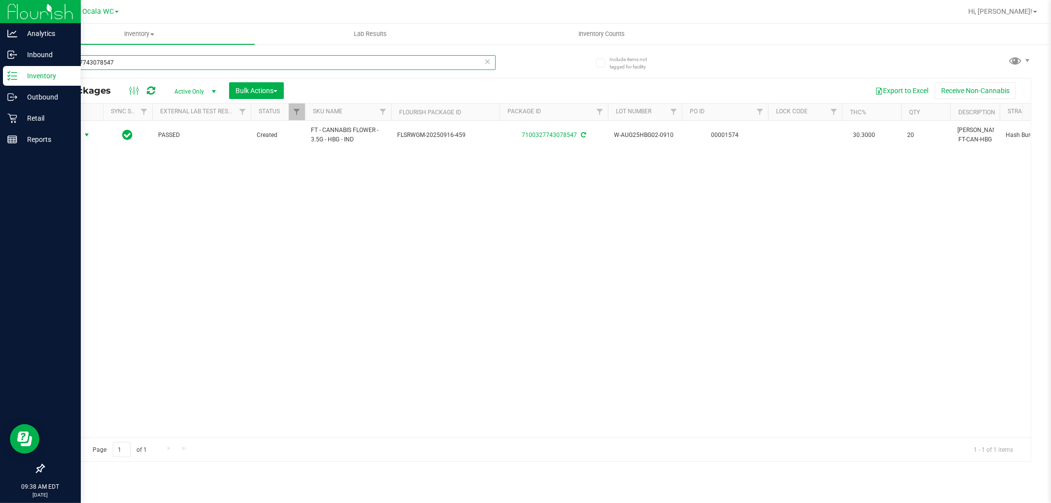
click at [139, 61] on input "7100327743078547" at bounding box center [269, 62] width 452 height 15
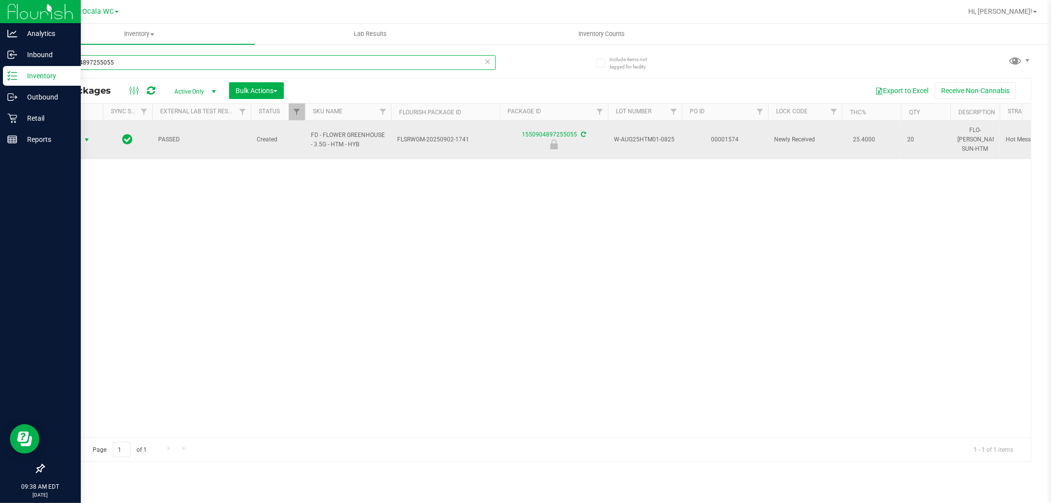
type input "1550904897255055"
click at [77, 137] on span "Action" at bounding box center [67, 140] width 27 height 14
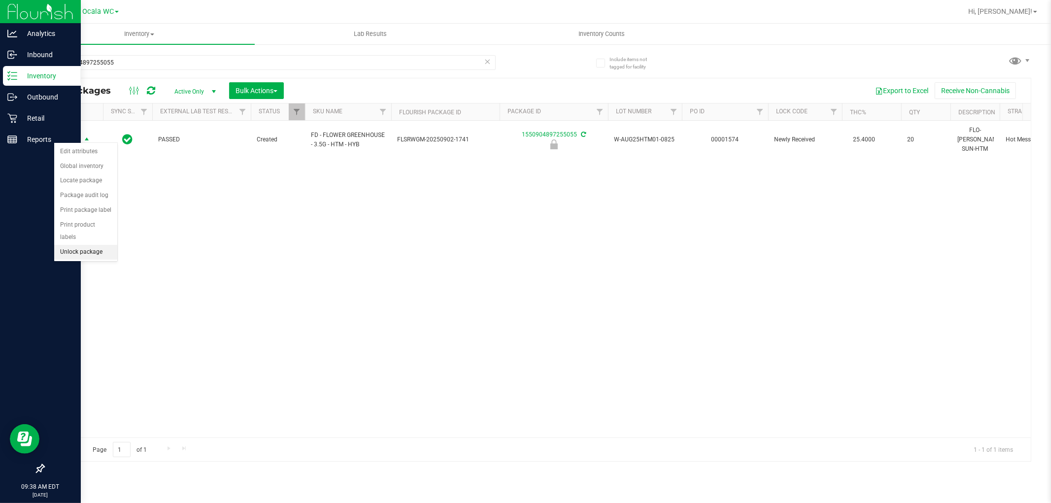
click at [89, 252] on li "Unlock package" at bounding box center [85, 252] width 63 height 15
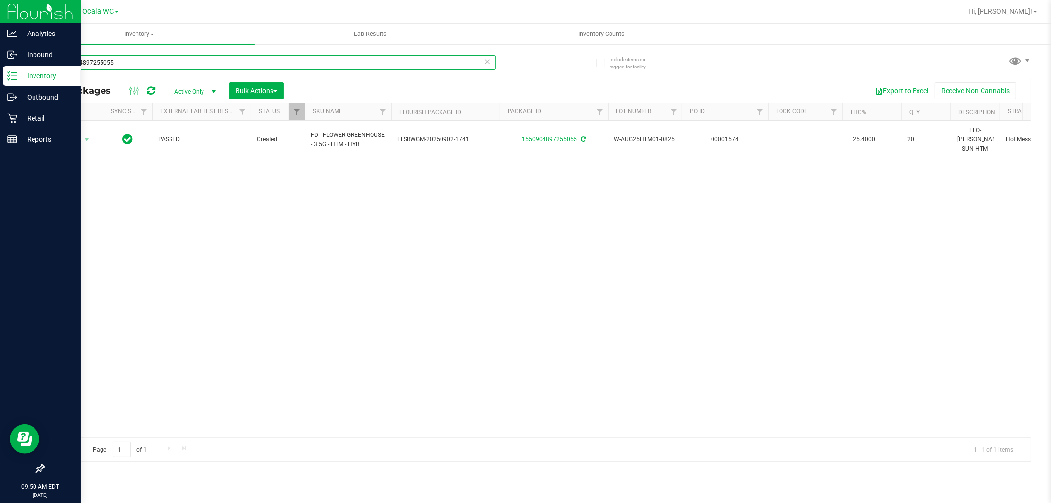
click at [120, 62] on input "1550904897255055" at bounding box center [269, 62] width 452 height 15
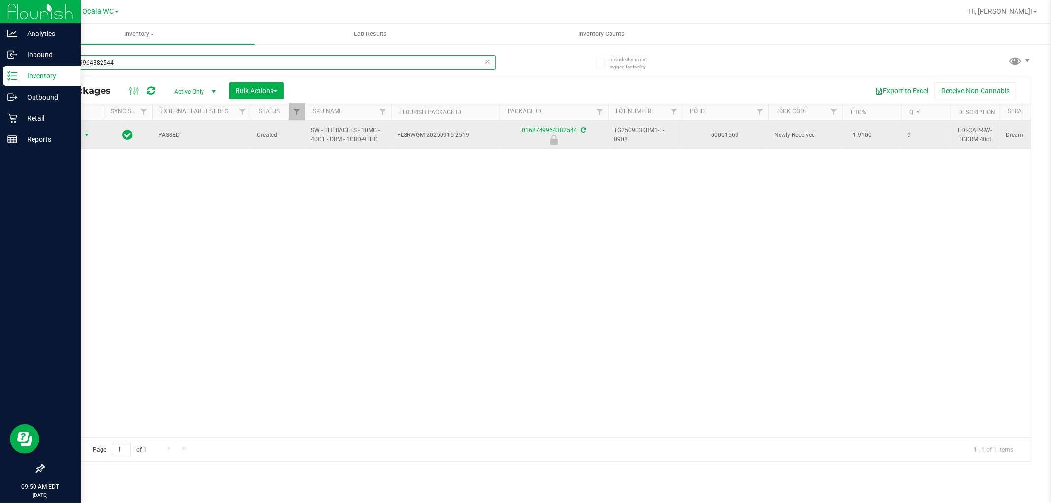
type input "0168749964382544"
click at [75, 131] on span "Action" at bounding box center [67, 135] width 27 height 14
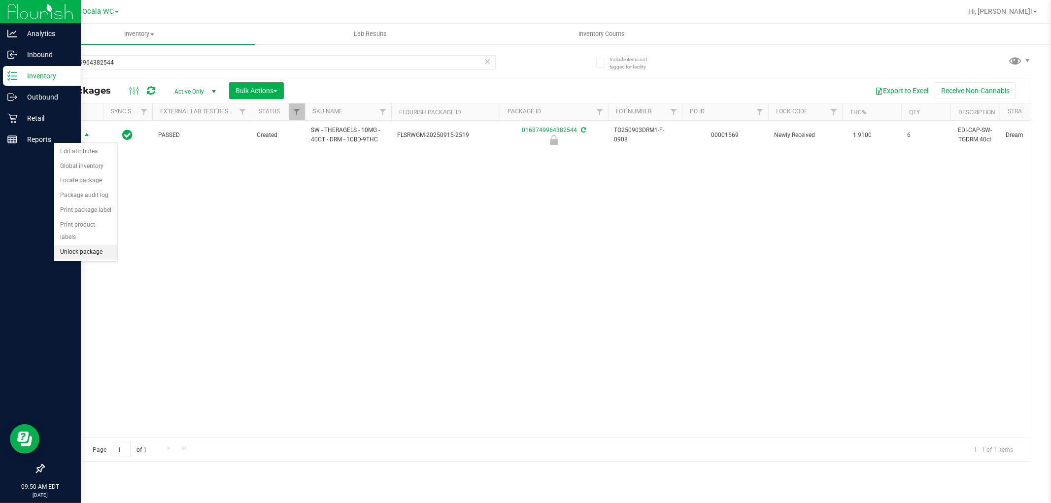
click at [95, 249] on li "Unlock package" at bounding box center [85, 252] width 63 height 15
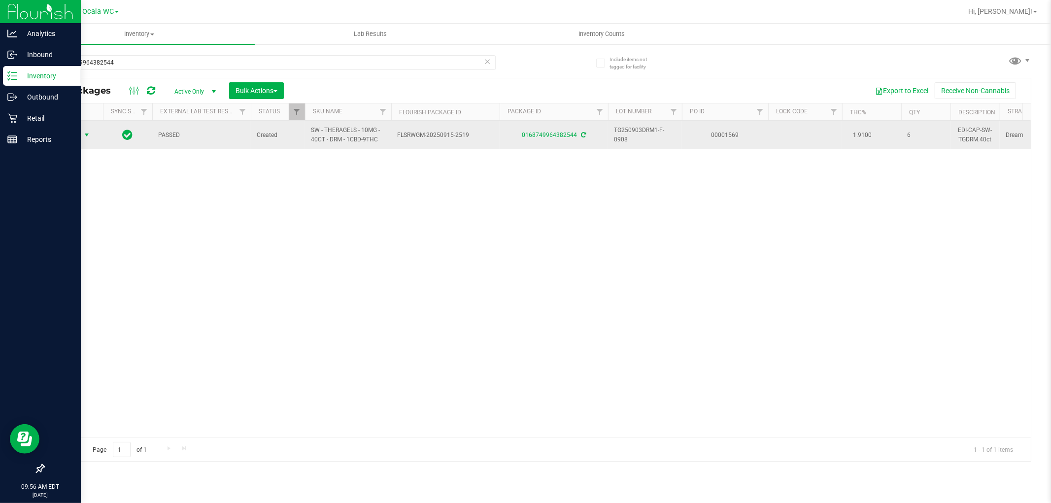
click at [76, 134] on span "Action" at bounding box center [67, 135] width 27 height 14
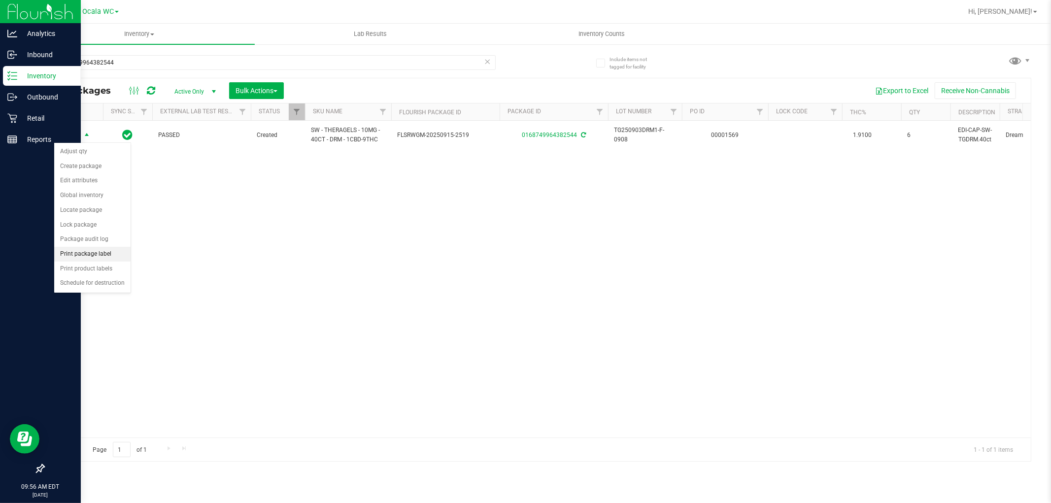
click at [94, 249] on li "Print package label" at bounding box center [92, 254] width 76 height 15
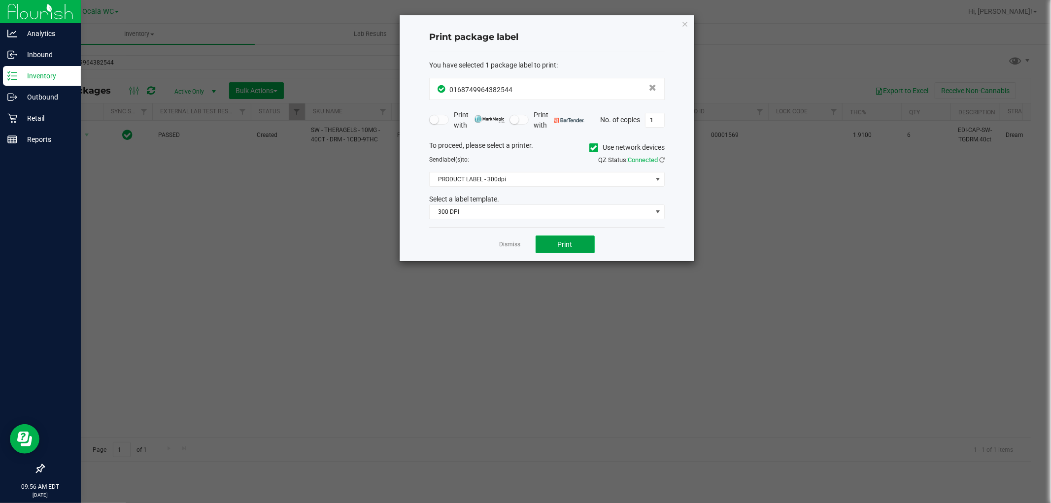
click at [515, 245] on span "Print" at bounding box center [565, 244] width 15 height 8
click at [511, 245] on link "Dismiss" at bounding box center [510, 244] width 21 height 8
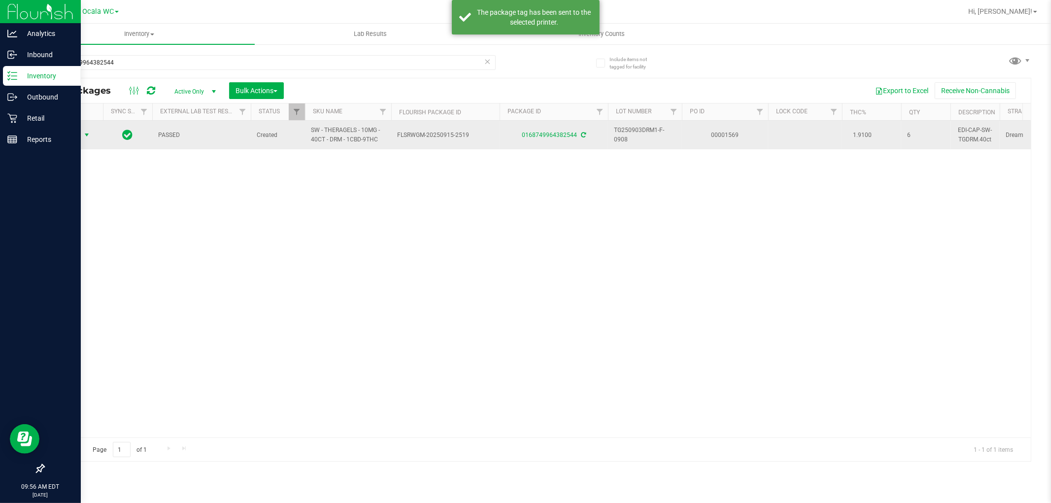
click at [73, 138] on span "Action" at bounding box center [67, 135] width 27 height 14
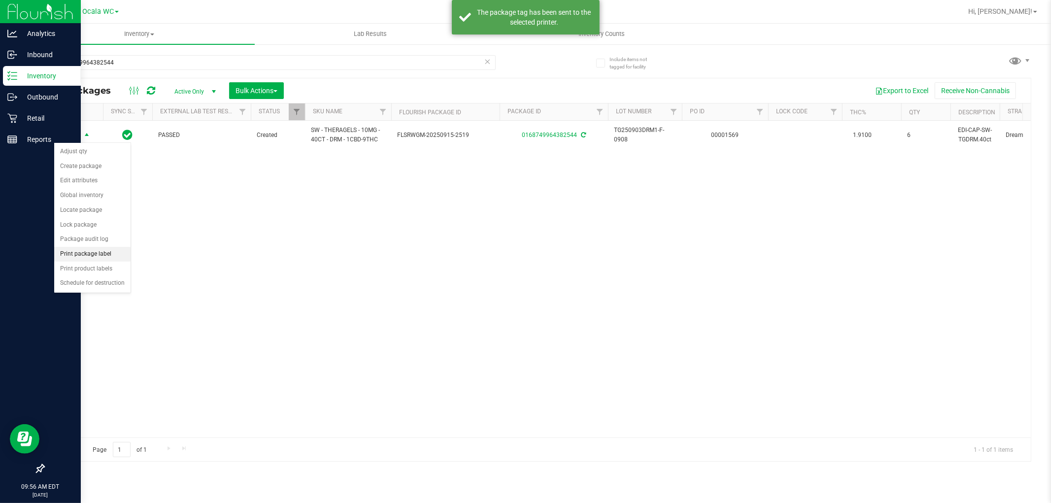
click at [104, 253] on li "Print package label" at bounding box center [92, 254] width 76 height 15
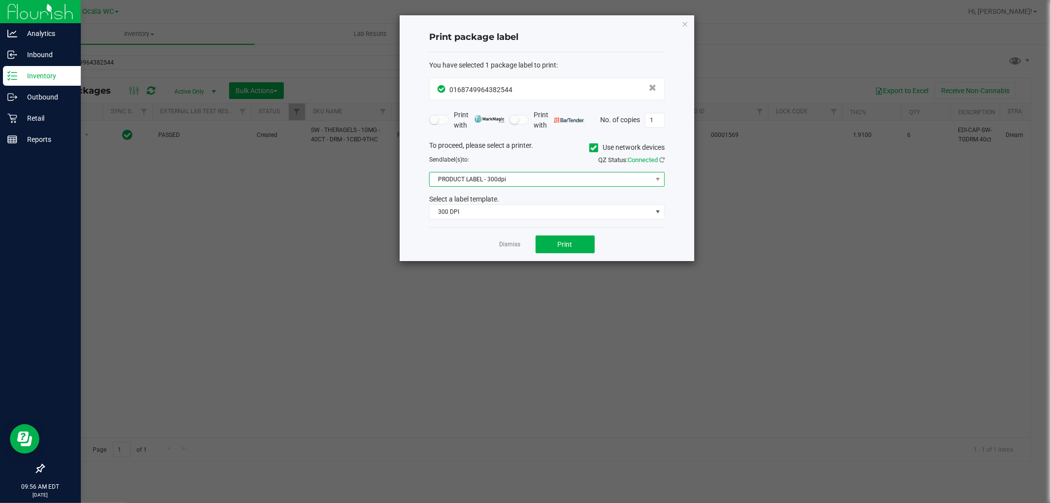
click at [515, 179] on span "PRODUCT LABEL - 300dpi" at bounding box center [541, 179] width 222 height 14
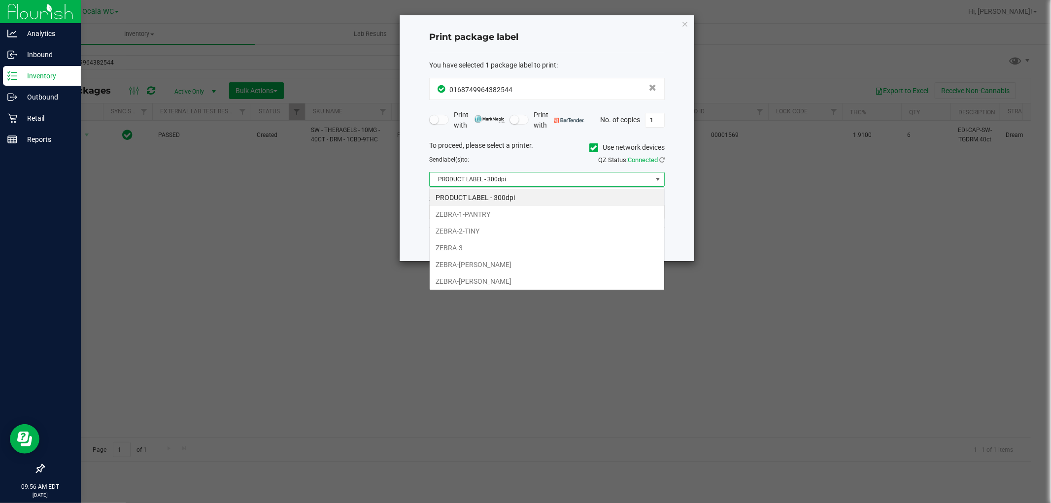
scroll to position [15, 235]
click at [485, 276] on li "ZEBRA-GROVER" at bounding box center [547, 281] width 235 height 17
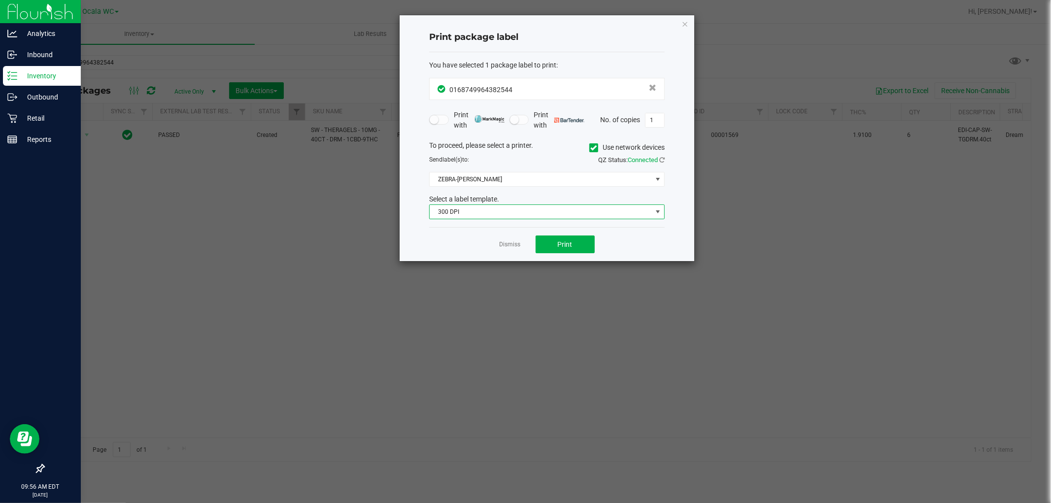
click at [514, 212] on span "300 DPI" at bounding box center [541, 212] width 222 height 14
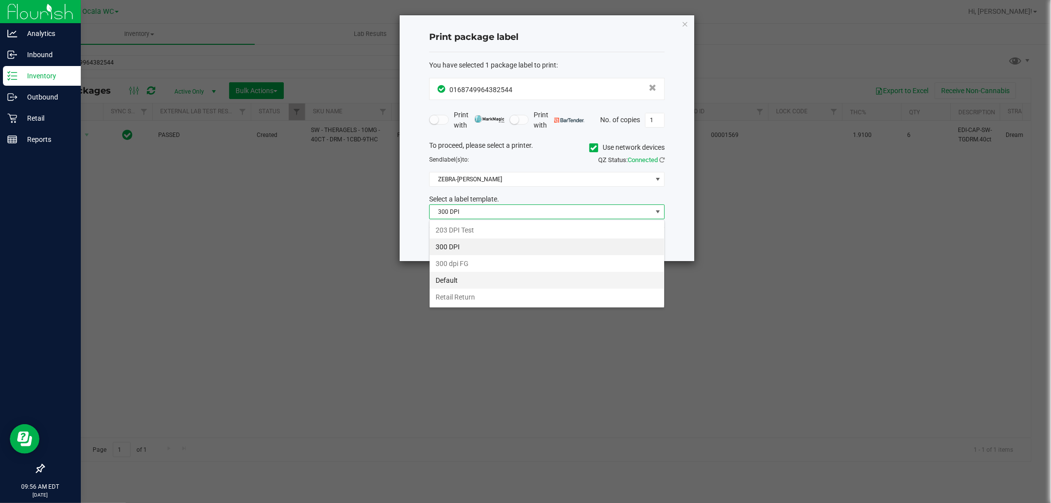
click at [491, 279] on li "Default" at bounding box center [547, 280] width 235 height 17
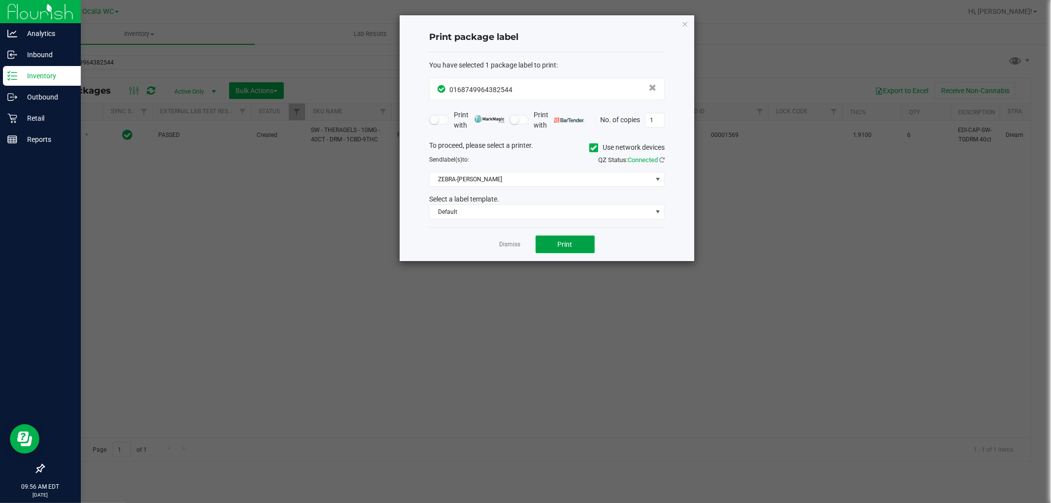
click at [515, 248] on span "Print" at bounding box center [565, 244] width 15 height 8
click at [512, 248] on link "Dismiss" at bounding box center [510, 244] width 21 height 8
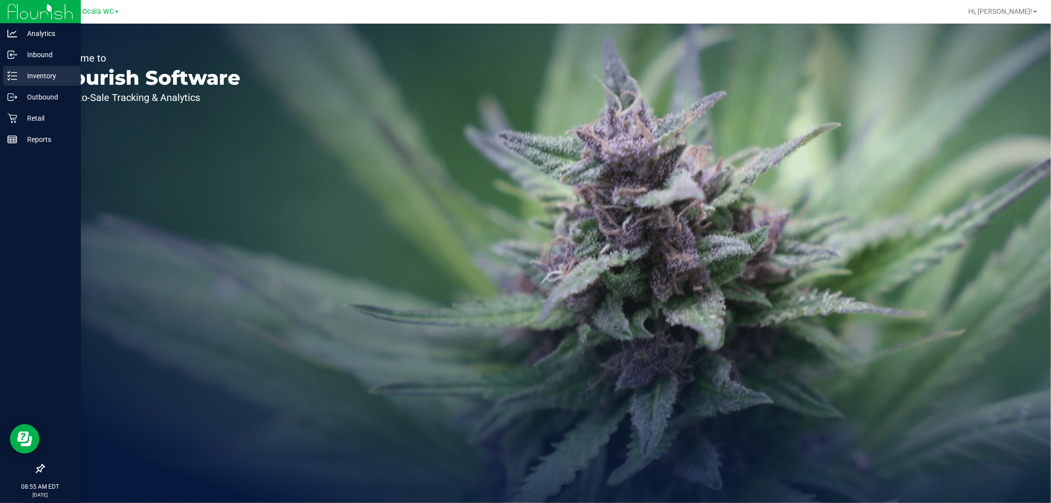
click at [9, 79] on icon at bounding box center [9, 78] width 2 height 1
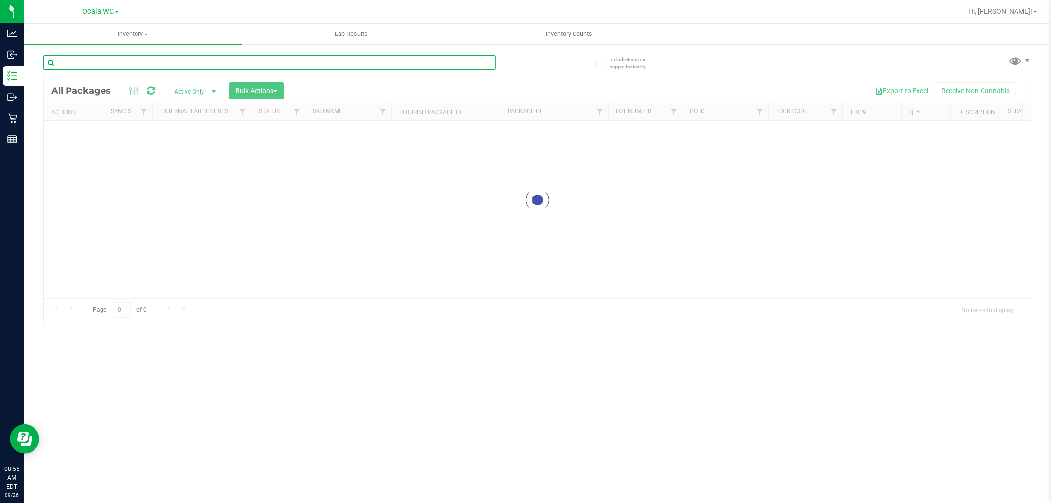
click at [103, 60] on input "text" at bounding box center [269, 62] width 452 height 15
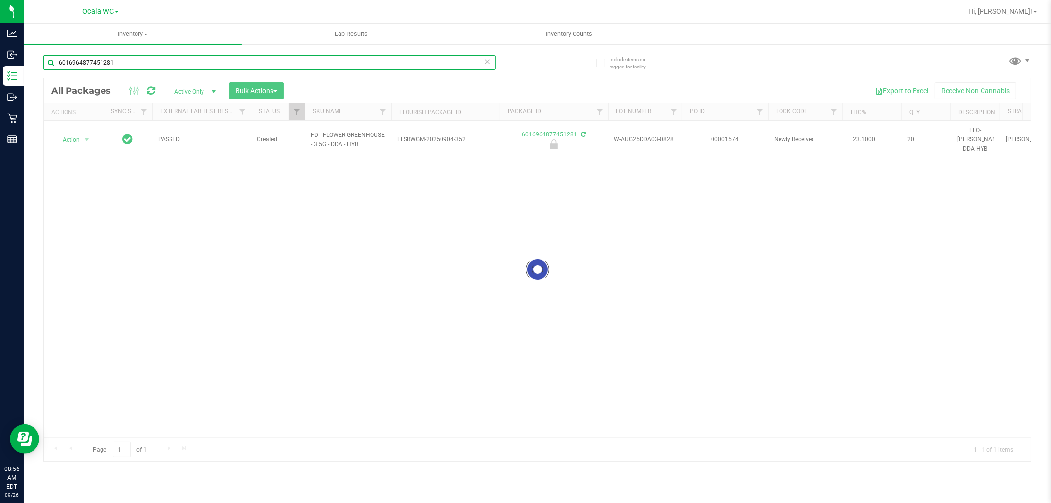
type input "6016964877451281"
click at [86, 136] on div at bounding box center [537, 269] width 987 height 383
click at [79, 138] on div at bounding box center [537, 269] width 987 height 383
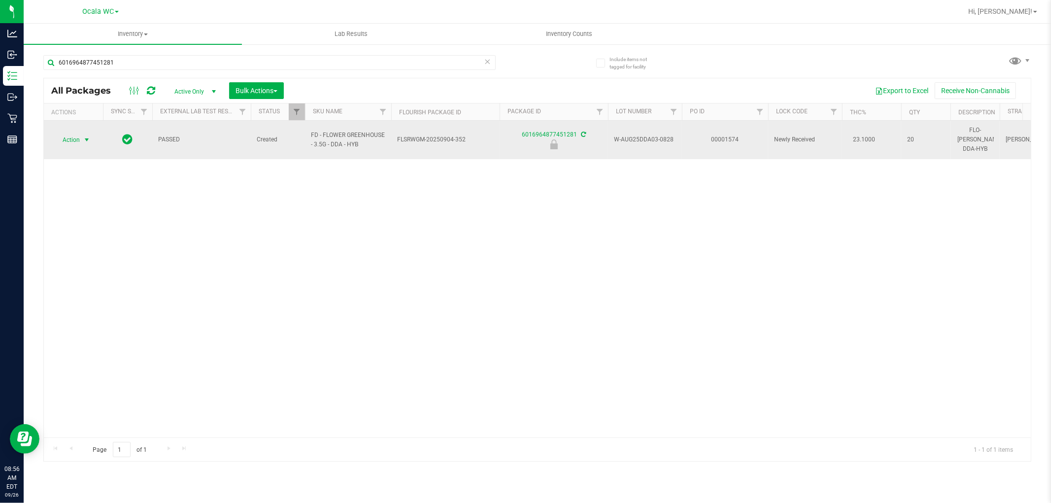
click at [89, 136] on span "select" at bounding box center [87, 140] width 8 height 8
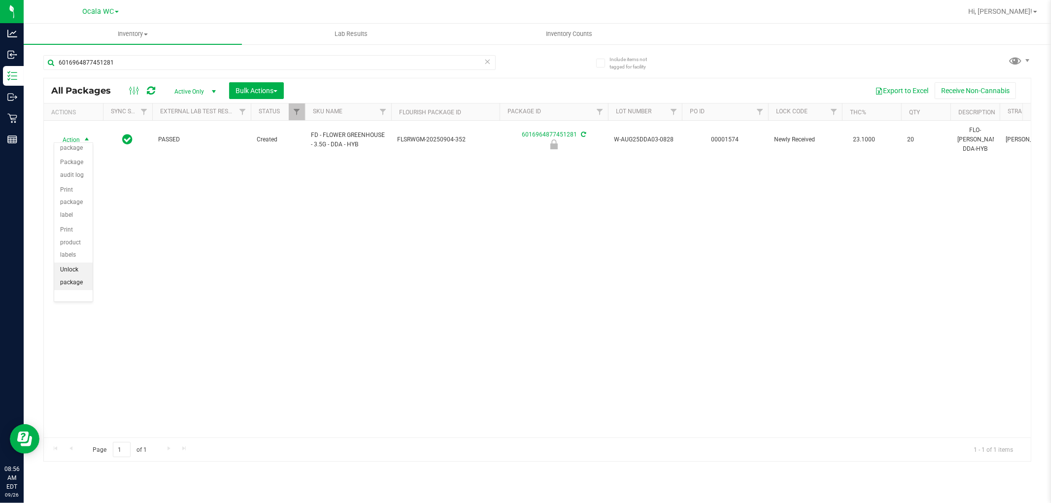
click at [73, 280] on li "Unlock package" at bounding box center [73, 276] width 38 height 27
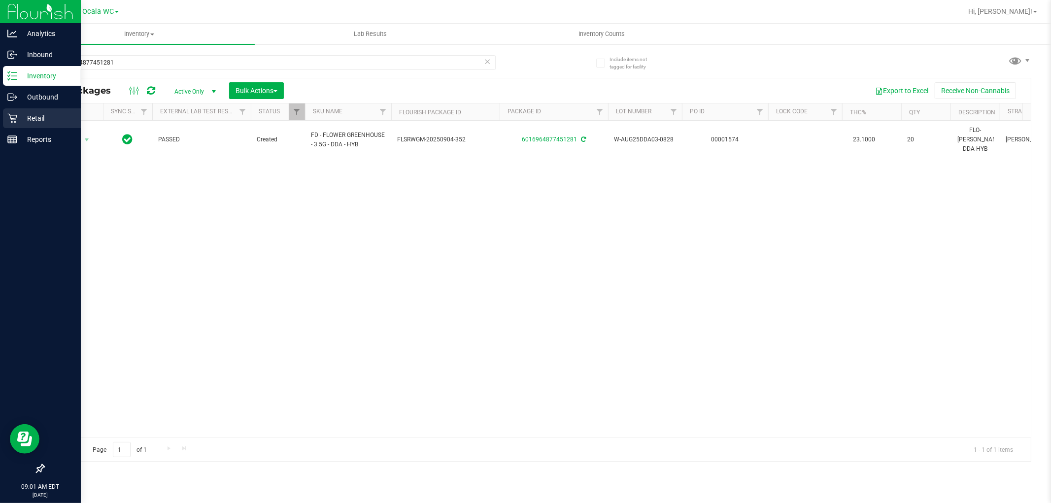
click at [30, 121] on p "Retail" at bounding box center [46, 118] width 59 height 12
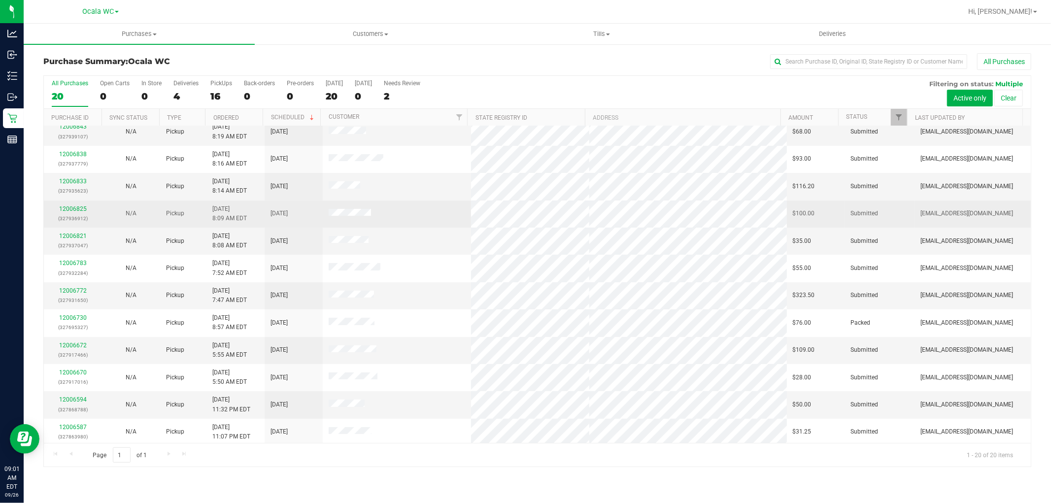
scroll to position [55, 0]
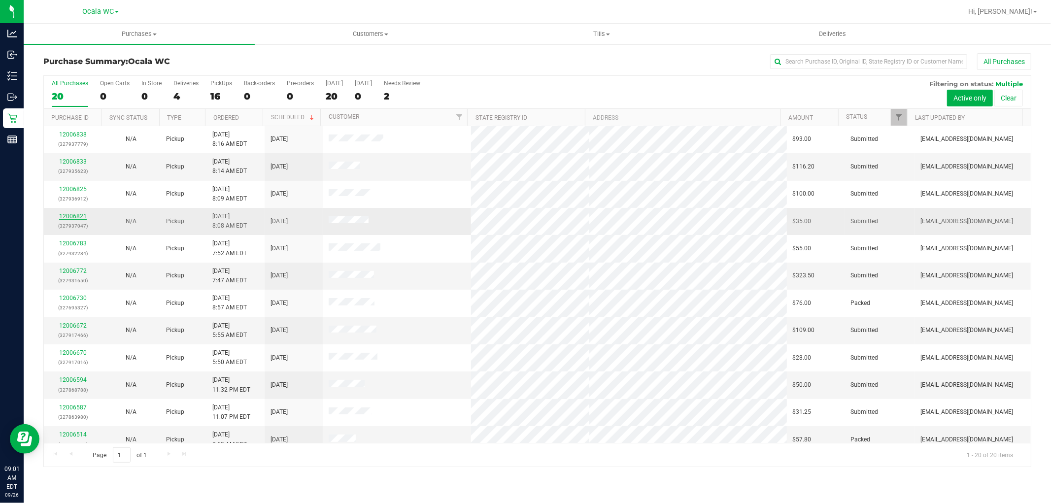
click at [73, 215] on link "12006821" at bounding box center [73, 216] width 28 height 7
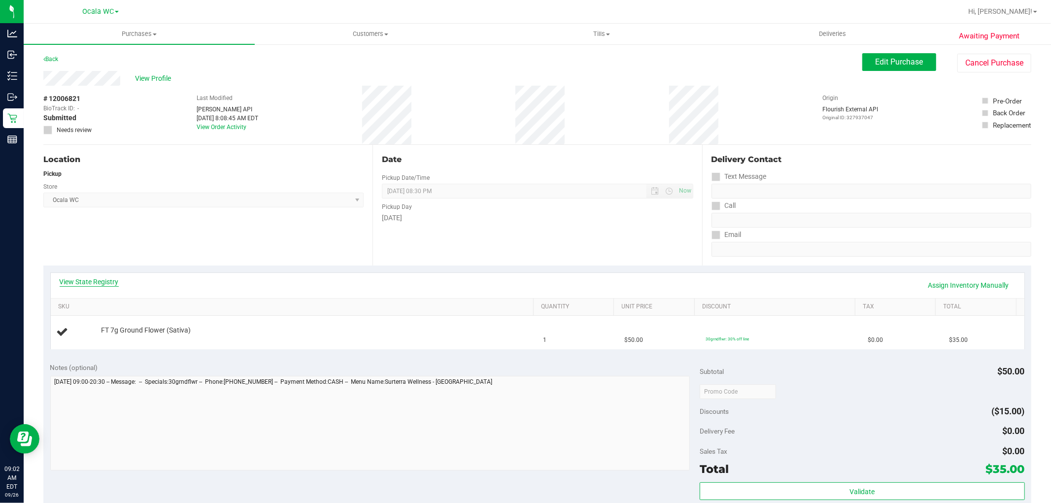
click at [90, 280] on link "View State Registry" at bounding box center [89, 282] width 59 height 10
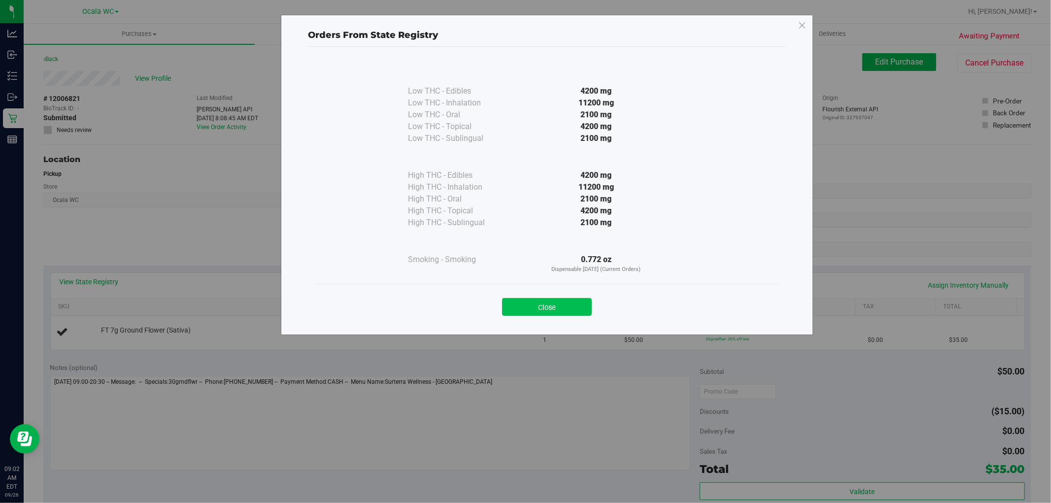
click at [567, 302] on button "Close" at bounding box center [547, 307] width 90 height 18
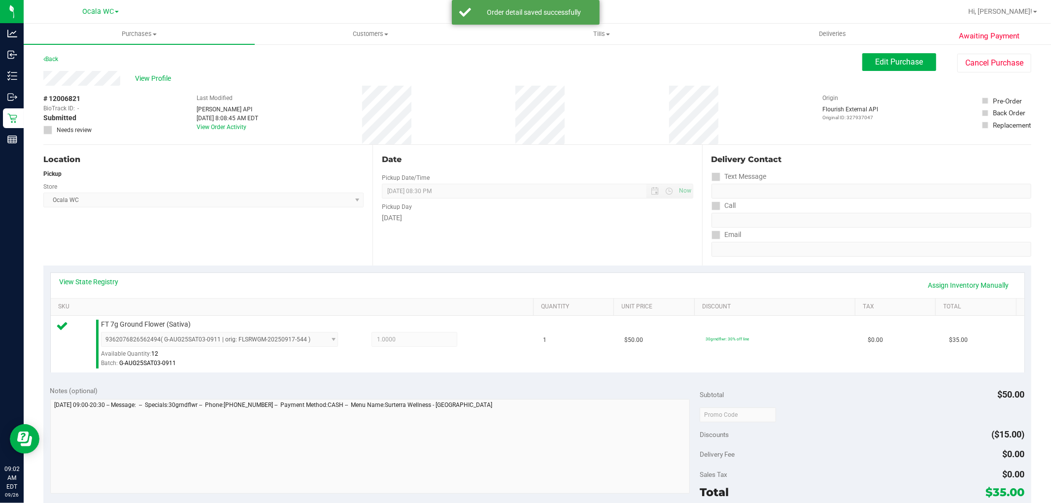
scroll to position [273, 0]
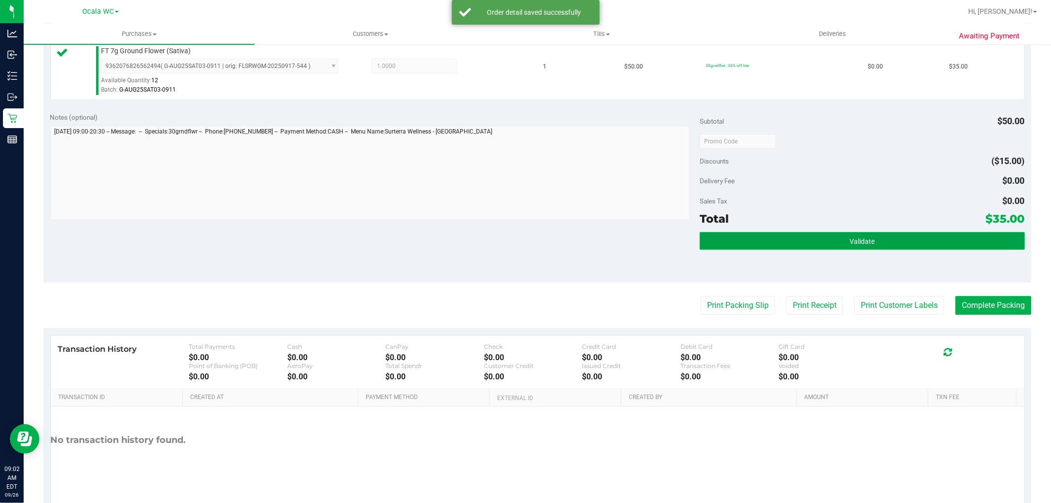
click at [899, 248] on button "Validate" at bounding box center [862, 241] width 325 height 18
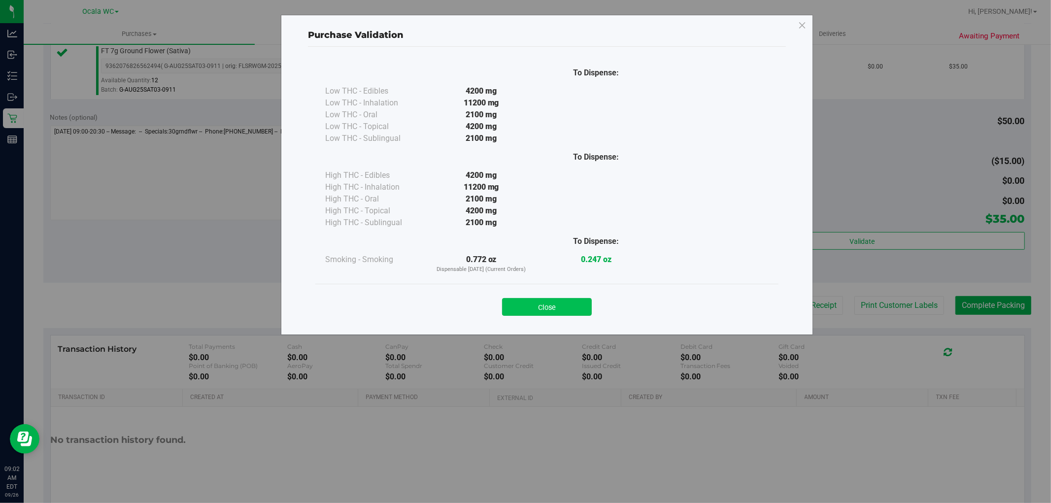
click at [575, 301] on button "Close" at bounding box center [547, 307] width 90 height 18
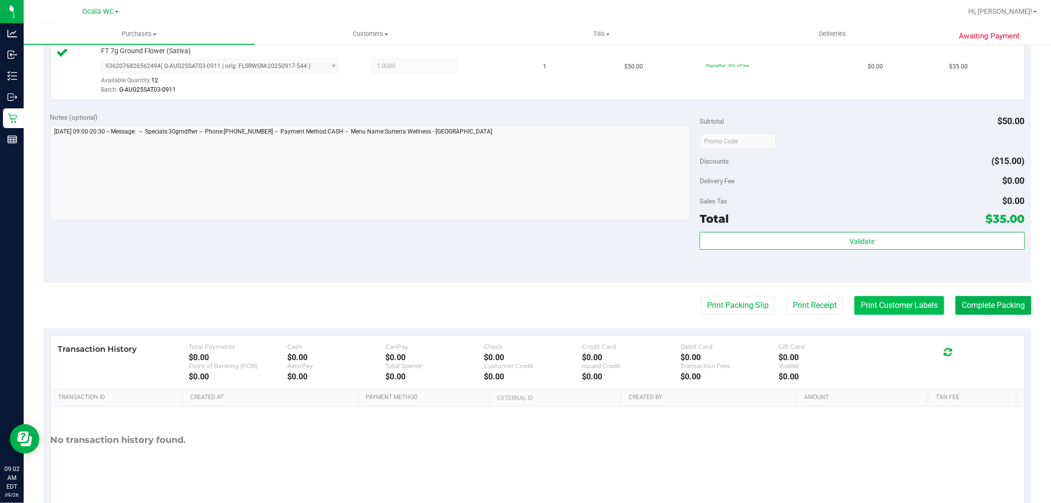
click at [874, 306] on button "Print Customer Labels" at bounding box center [899, 305] width 90 height 19
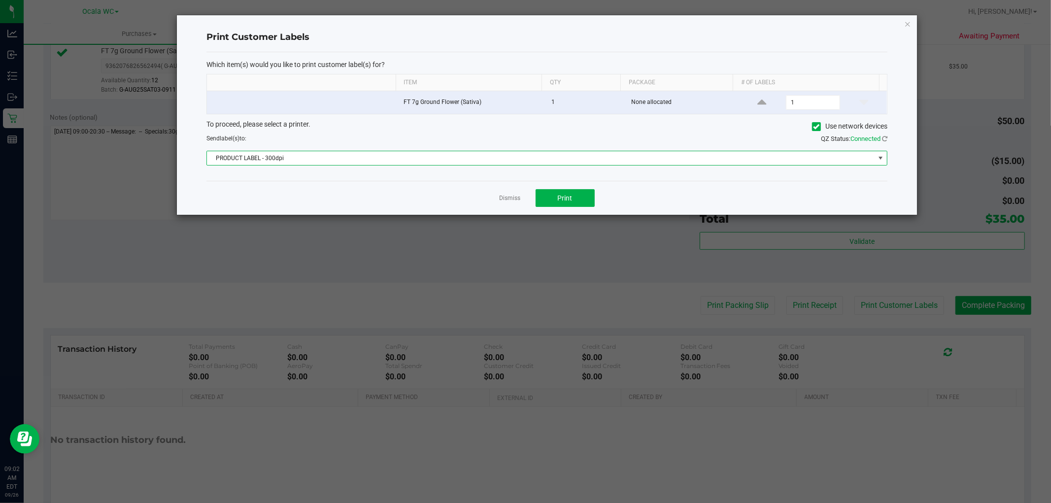
click at [292, 155] on span "PRODUCT LABEL - 300dpi" at bounding box center [541, 158] width 668 height 14
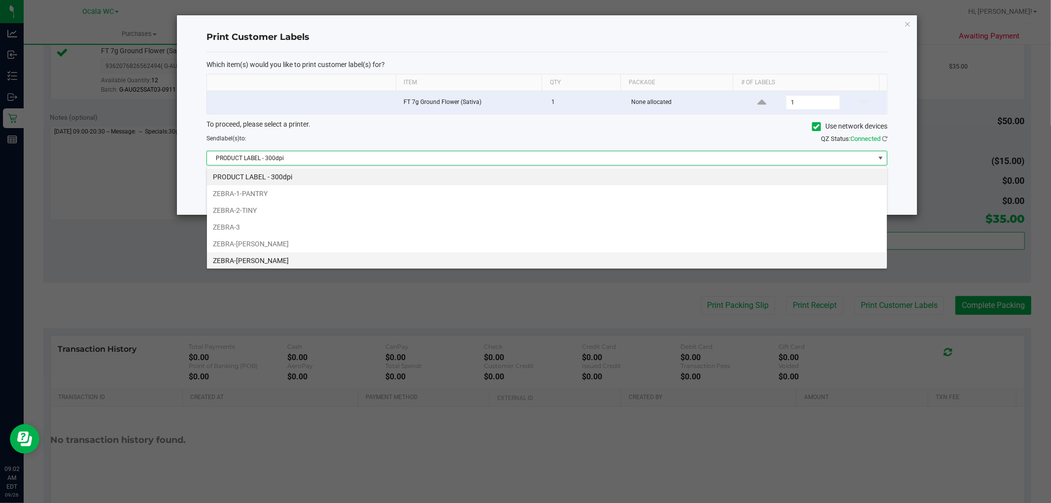
scroll to position [15, 681]
click at [261, 253] on li "ZEBRA-[PERSON_NAME]" at bounding box center [547, 260] width 680 height 17
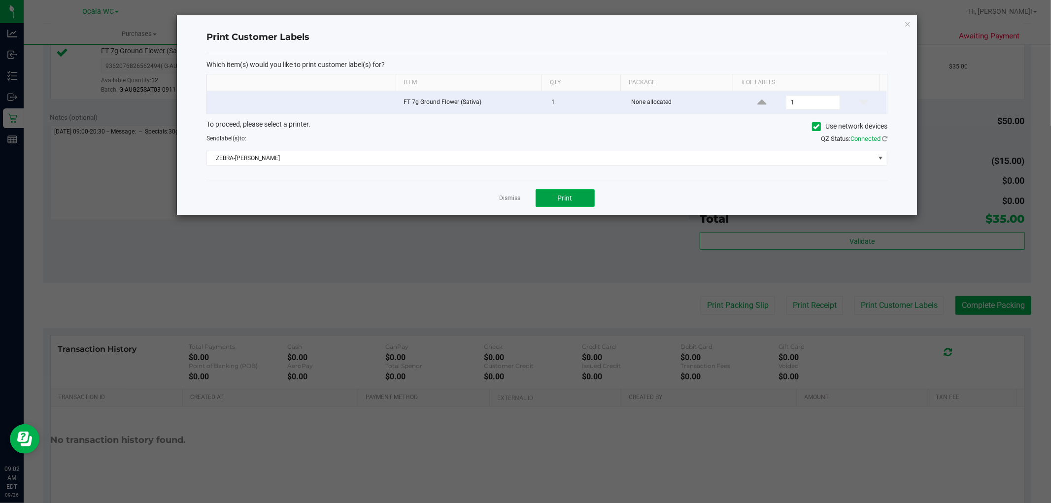
click at [563, 192] on button "Print" at bounding box center [565, 198] width 59 height 18
click at [513, 198] on link "Dismiss" at bounding box center [510, 198] width 21 height 8
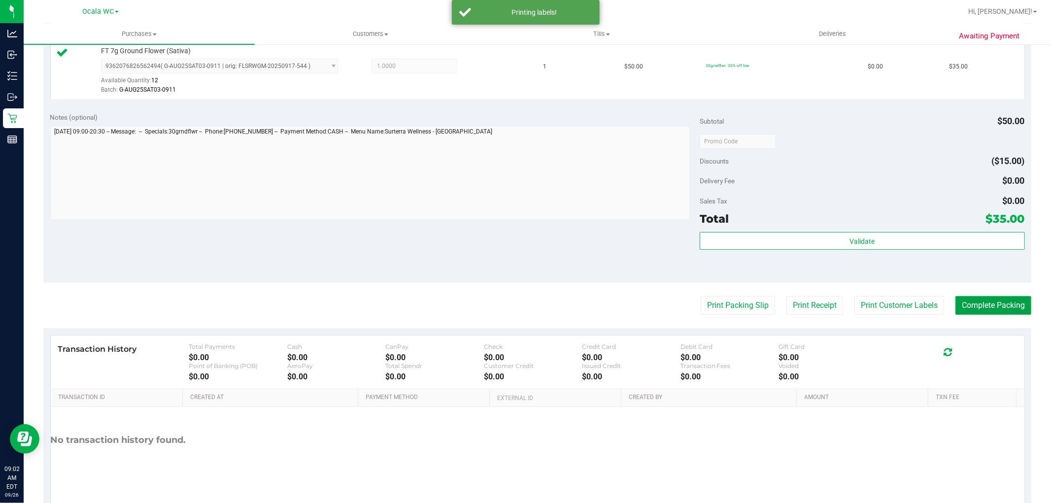
click at [992, 307] on button "Complete Packing" at bounding box center [994, 305] width 76 height 19
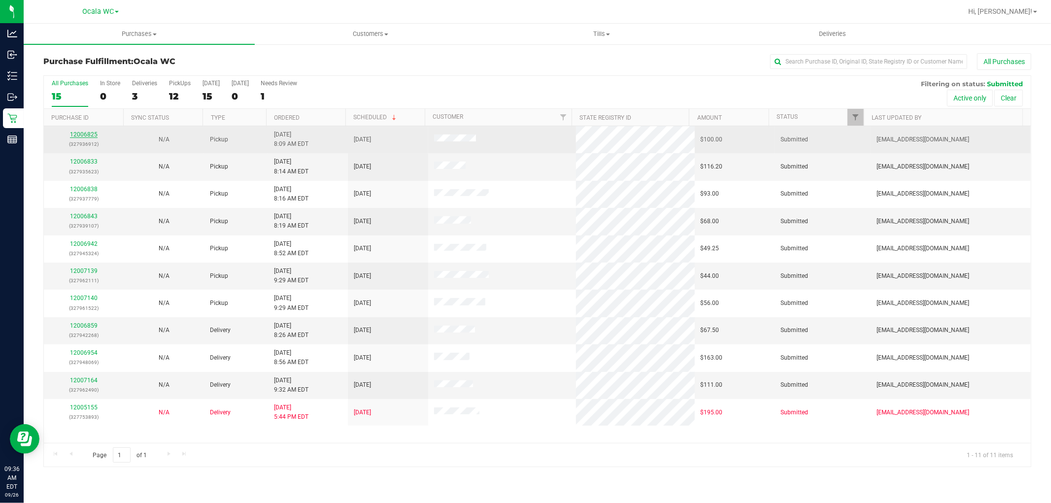
click at [77, 137] on link "12006825" at bounding box center [84, 134] width 28 height 7
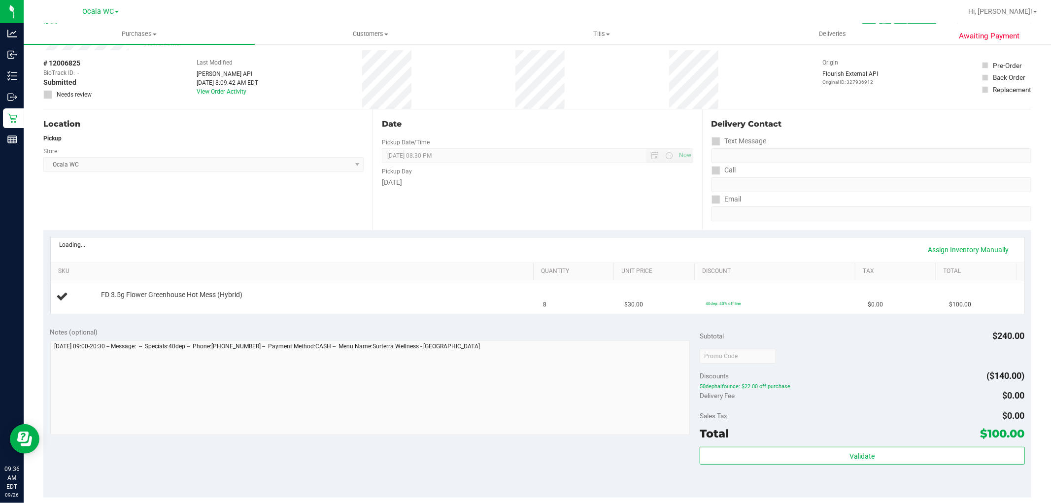
scroll to position [37, 0]
click at [71, 243] on link "View State Registry" at bounding box center [89, 245] width 59 height 10
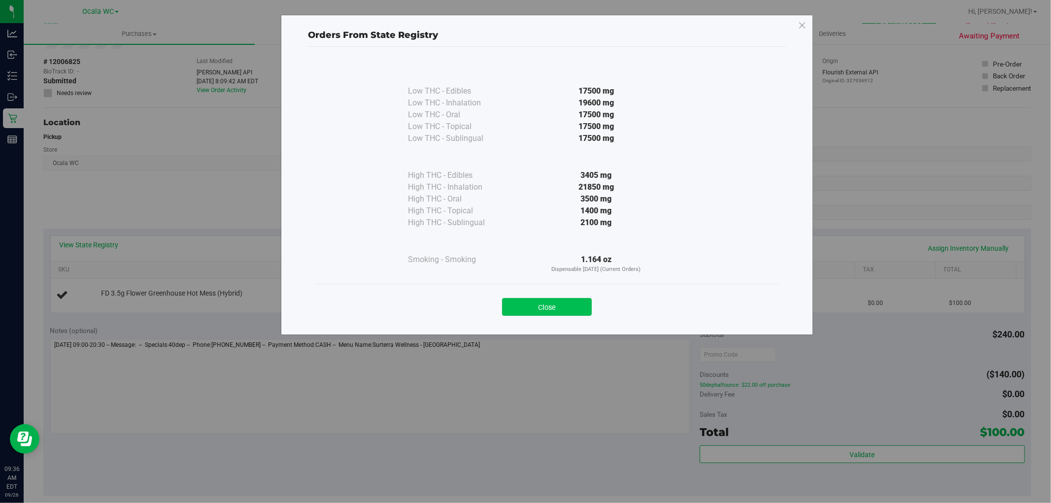
click at [542, 308] on button "Close" at bounding box center [547, 307] width 90 height 18
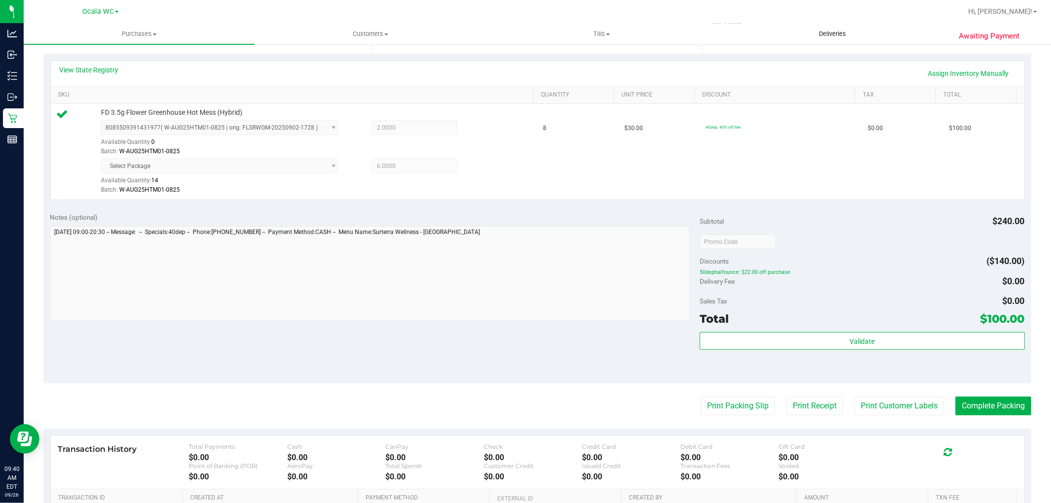
scroll to position [342, 0]
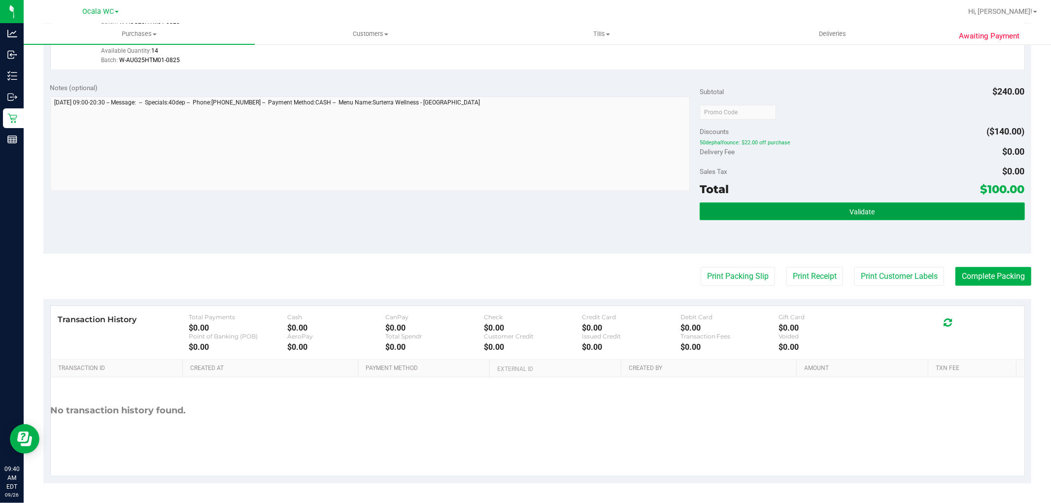
click at [804, 215] on button "Validate" at bounding box center [862, 212] width 325 height 18
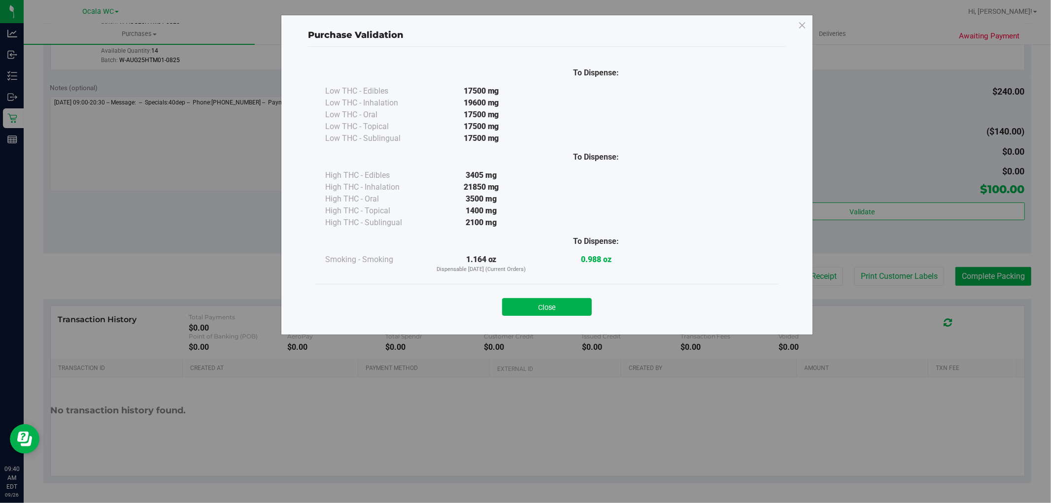
click at [541, 288] on div "Close" at bounding box center [546, 304] width 463 height 40
click at [546, 307] on button "Close" at bounding box center [547, 307] width 90 height 18
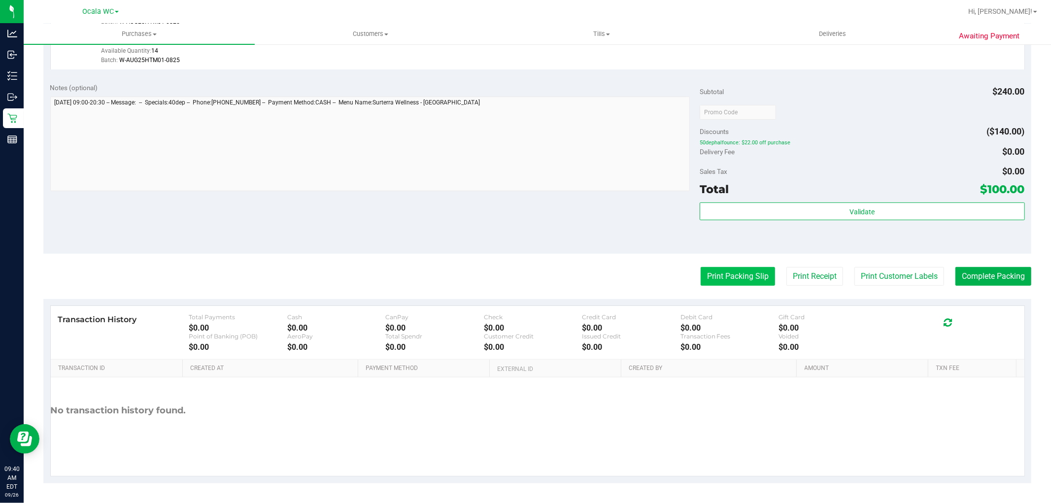
click at [706, 276] on button "Print Packing Slip" at bounding box center [738, 276] width 74 height 19
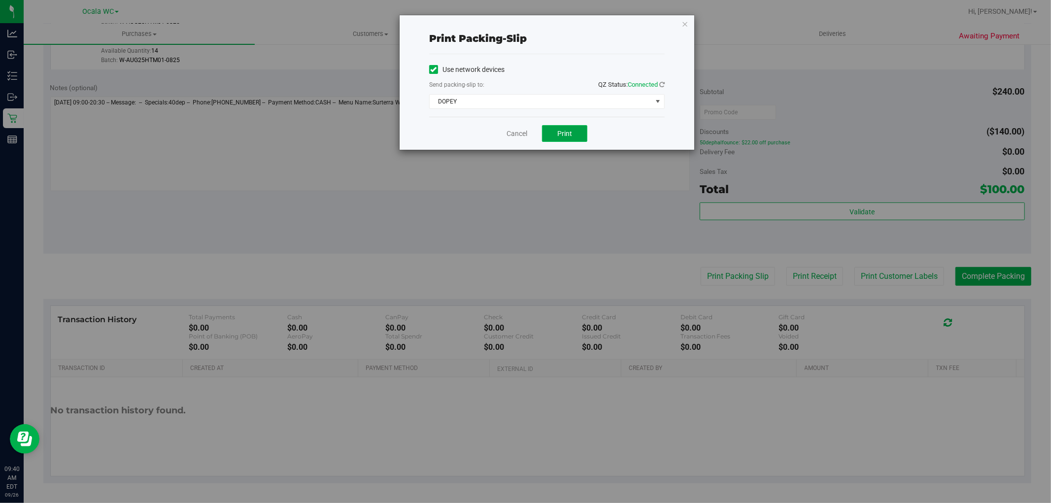
click at [569, 138] on button "Print" at bounding box center [564, 133] width 45 height 17
click at [493, 154] on div "Print packing-slip Use network devices Send packing-slip to: QZ Status: Connect…" at bounding box center [529, 251] width 1058 height 503
click at [516, 136] on link "Cancel" at bounding box center [517, 134] width 21 height 10
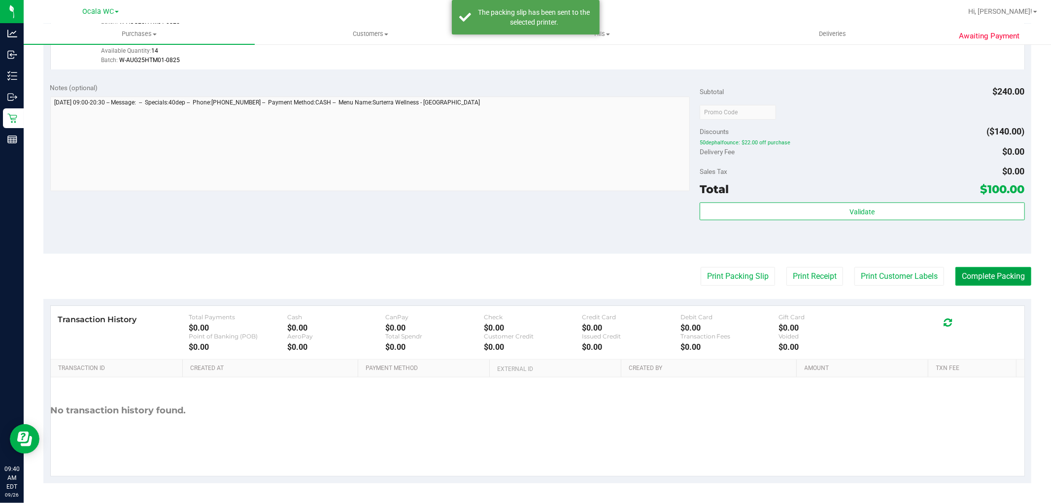
click at [974, 280] on button "Complete Packing" at bounding box center [994, 276] width 76 height 19
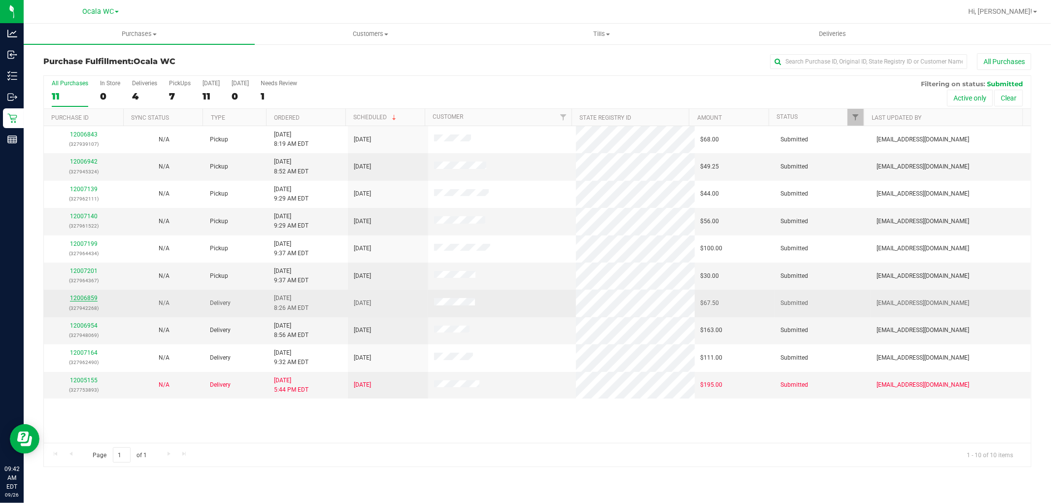
click at [79, 299] on link "12006859" at bounding box center [84, 298] width 28 height 7
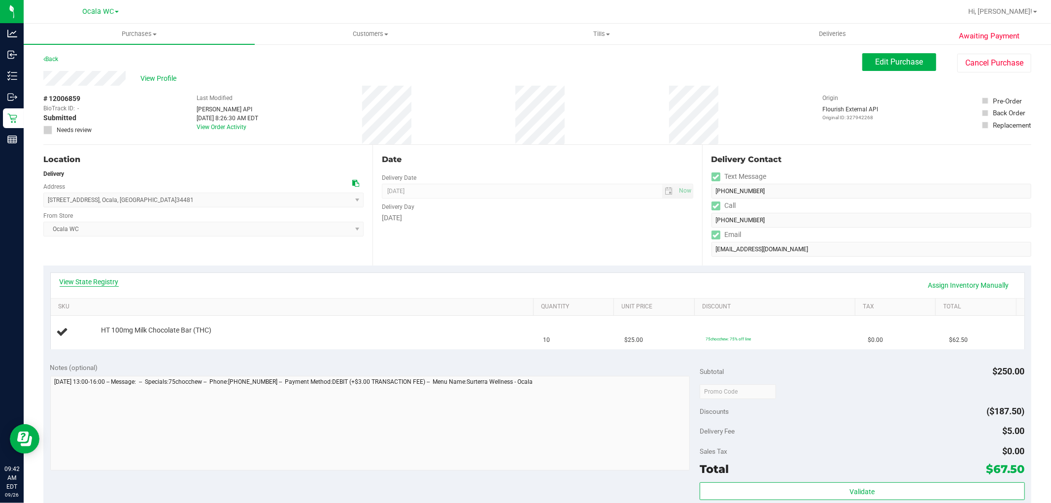
click at [95, 279] on link "View State Registry" at bounding box center [89, 282] width 59 height 10
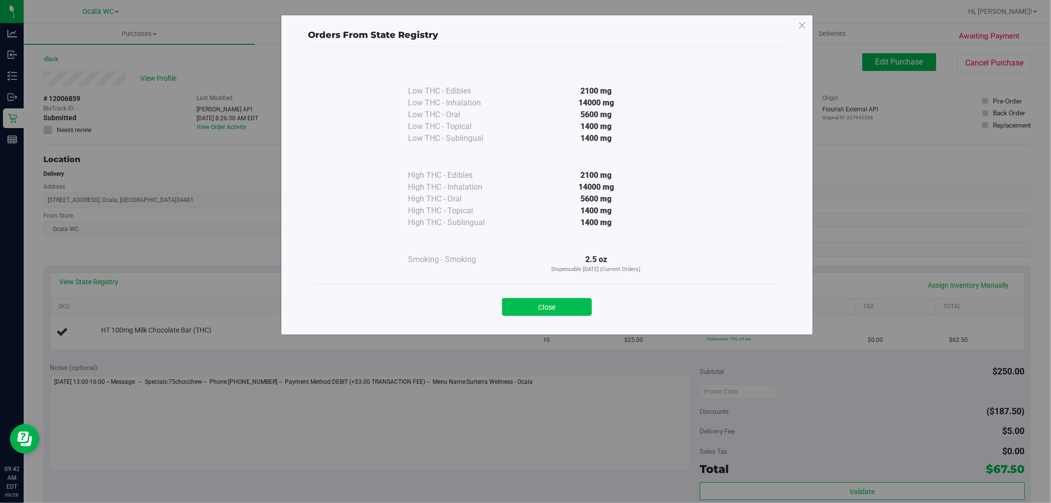
click at [523, 302] on button "Close" at bounding box center [547, 307] width 90 height 18
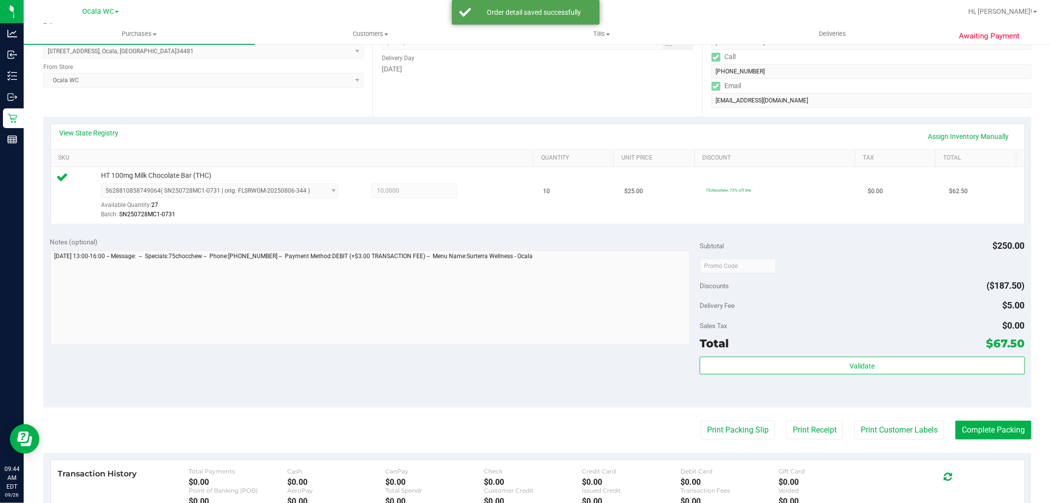
scroll to position [249, 0]
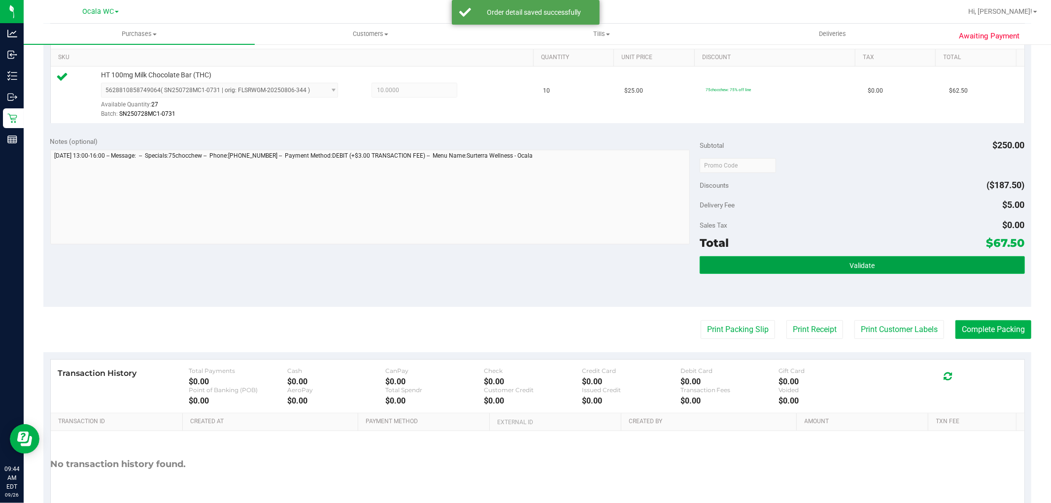
click at [771, 259] on button "Validate" at bounding box center [862, 265] width 325 height 18
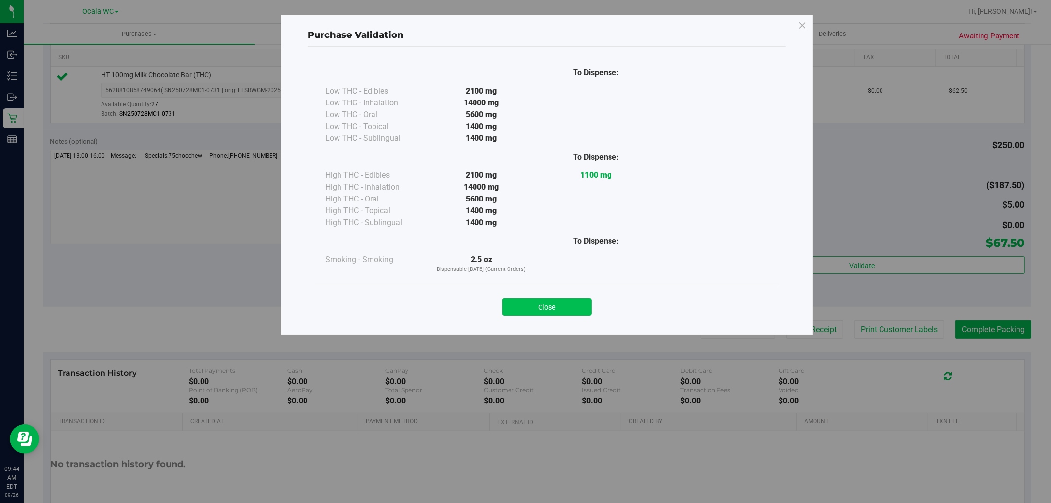
click at [549, 298] on button "Close" at bounding box center [547, 307] width 90 height 18
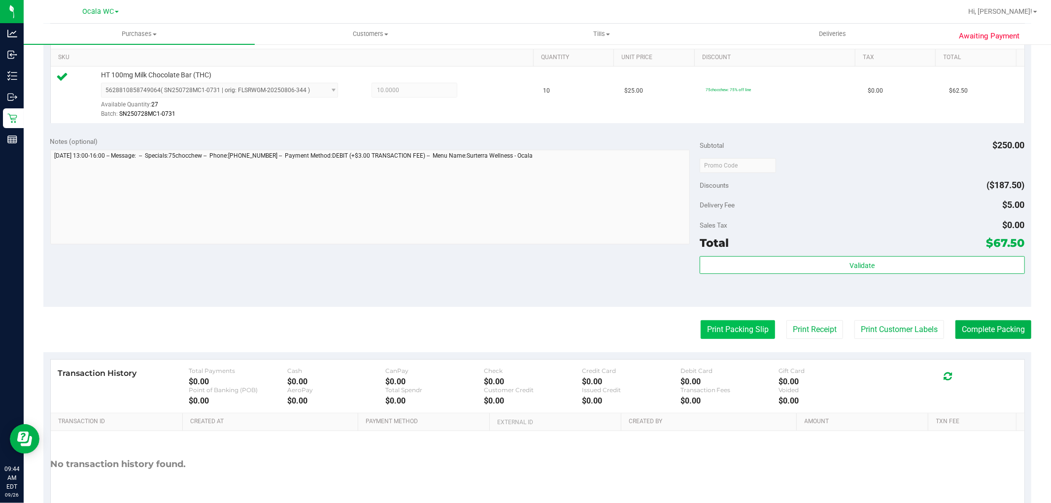
click at [733, 334] on button "Print Packing Slip" at bounding box center [738, 329] width 74 height 19
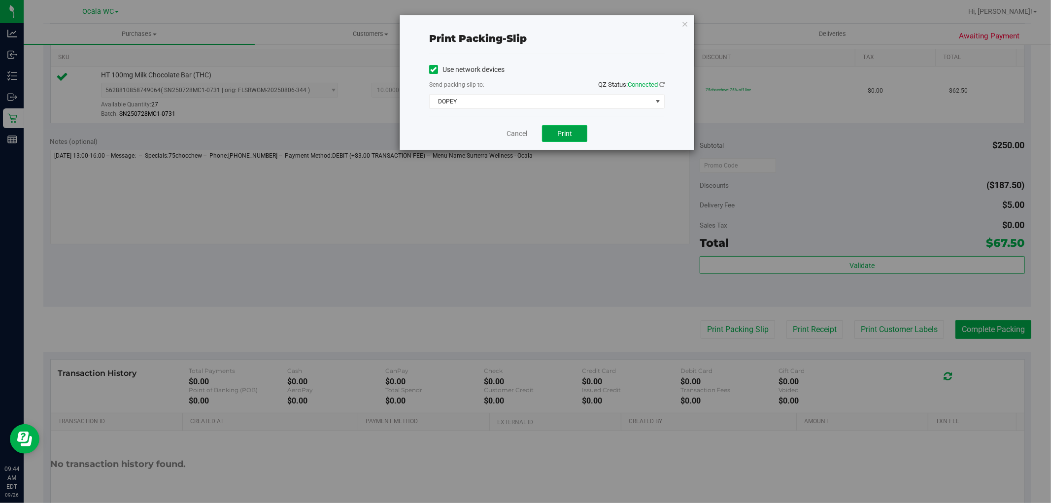
click at [558, 136] on span "Print" at bounding box center [564, 134] width 15 height 8
click at [508, 134] on link "Cancel" at bounding box center [517, 134] width 21 height 10
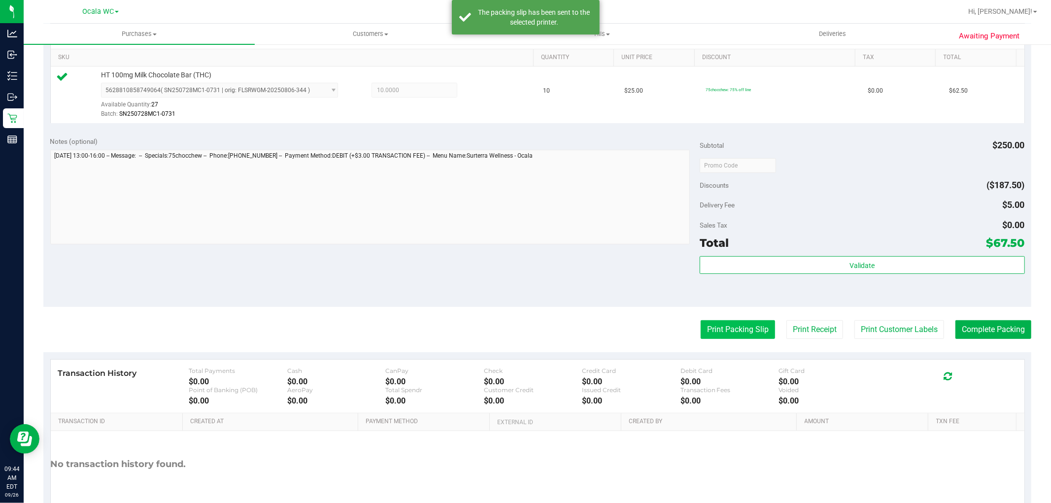
click at [731, 325] on button "Print Packing Slip" at bounding box center [738, 329] width 74 height 19
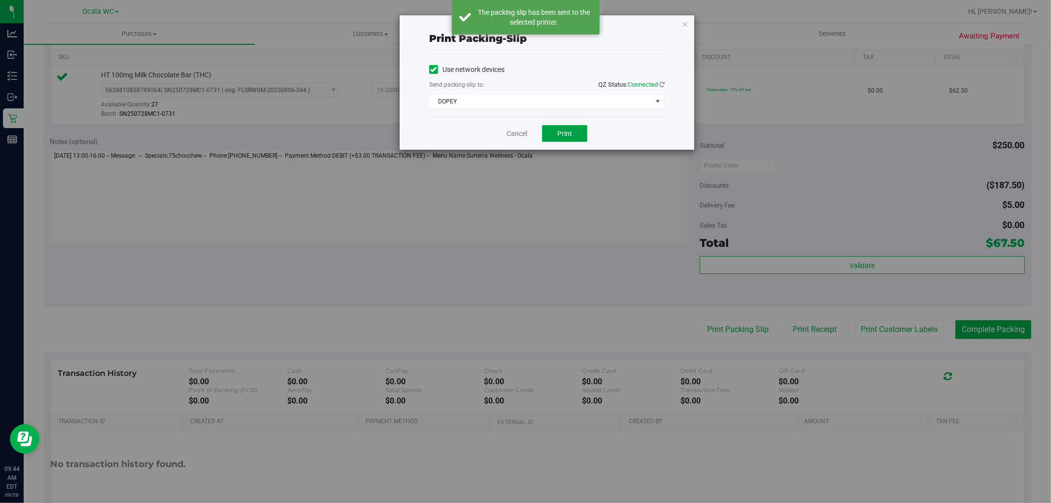
click at [567, 137] on span "Print" at bounding box center [564, 134] width 15 height 8
click at [513, 131] on link "Cancel" at bounding box center [517, 134] width 21 height 10
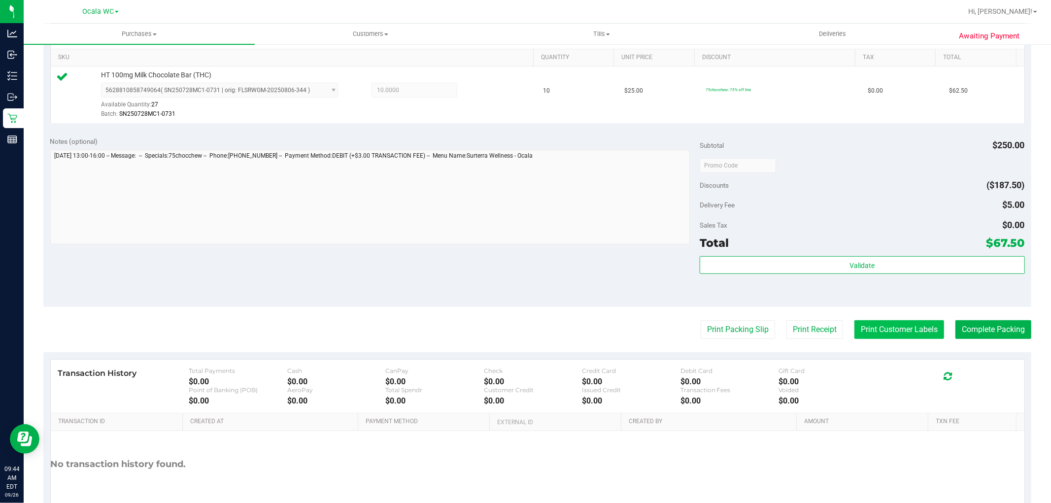
click at [881, 326] on button "Print Customer Labels" at bounding box center [899, 329] width 90 height 19
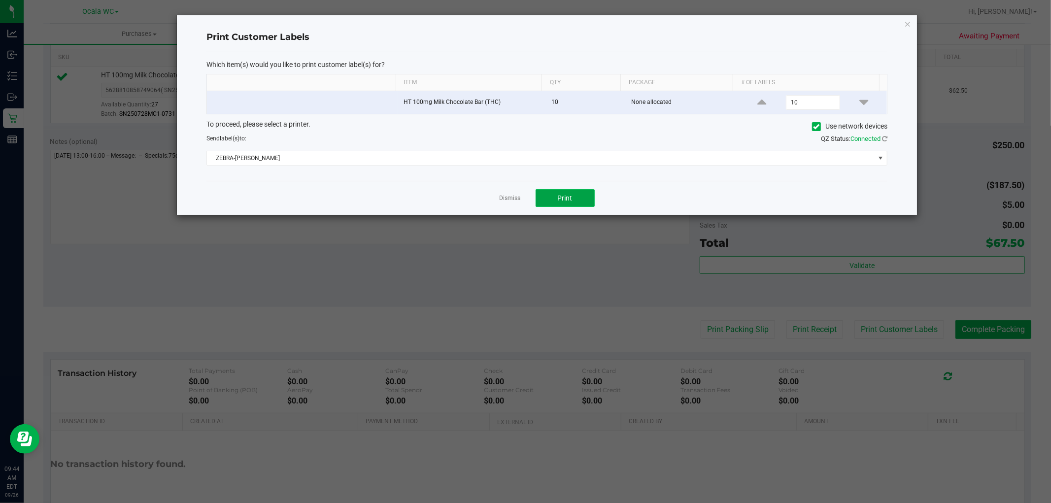
click at [564, 196] on span "Print" at bounding box center [565, 198] width 15 height 8
click at [503, 201] on link "Dismiss" at bounding box center [510, 198] width 21 height 8
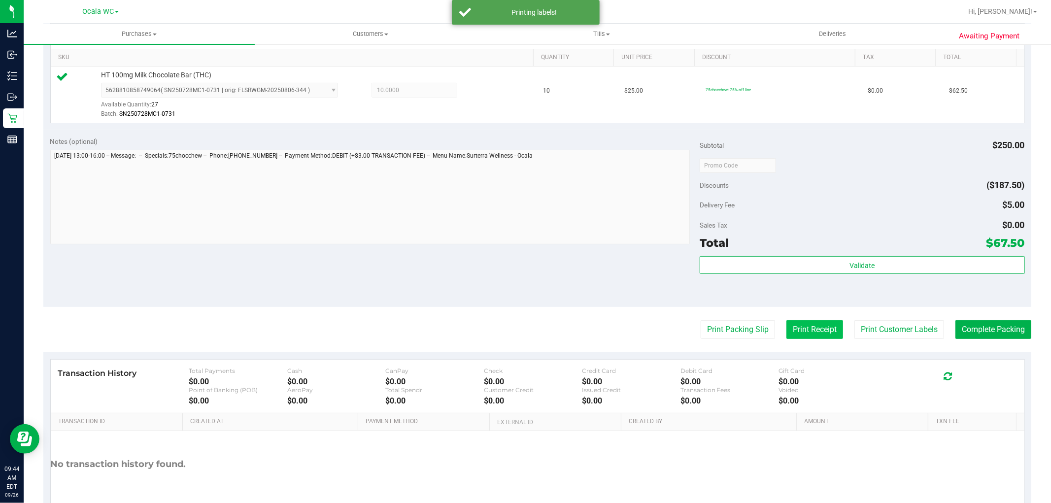
click at [801, 329] on button "Print Receipt" at bounding box center [814, 329] width 57 height 19
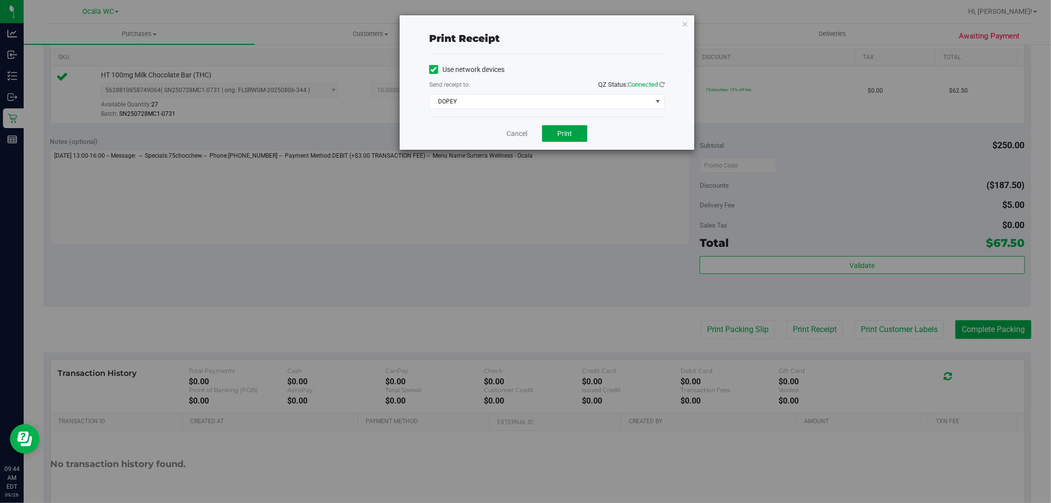
click at [567, 130] on span "Print" at bounding box center [564, 134] width 15 height 8
click at [512, 136] on link "Cancel" at bounding box center [517, 134] width 21 height 10
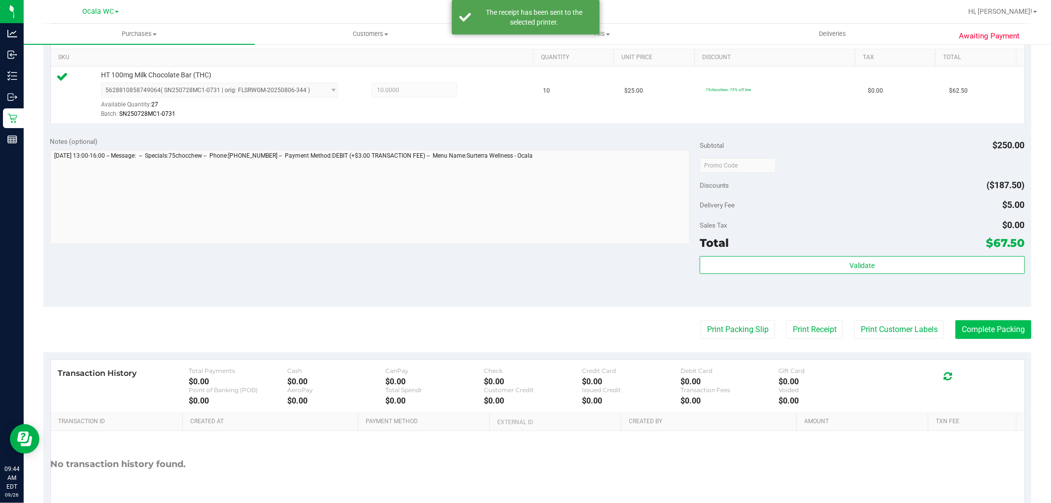
click at [965, 327] on button "Complete Packing" at bounding box center [994, 329] width 76 height 19
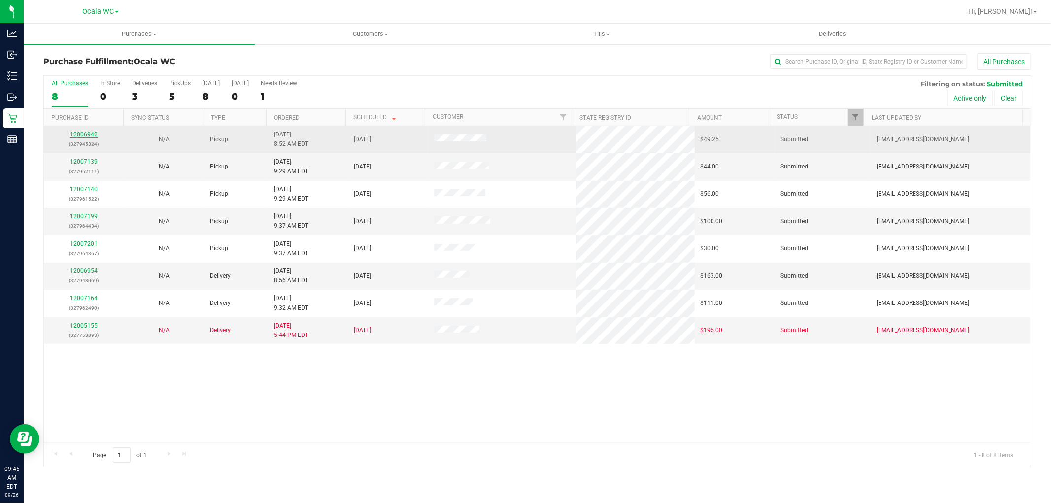
click at [86, 134] on link "12006942" at bounding box center [84, 134] width 28 height 7
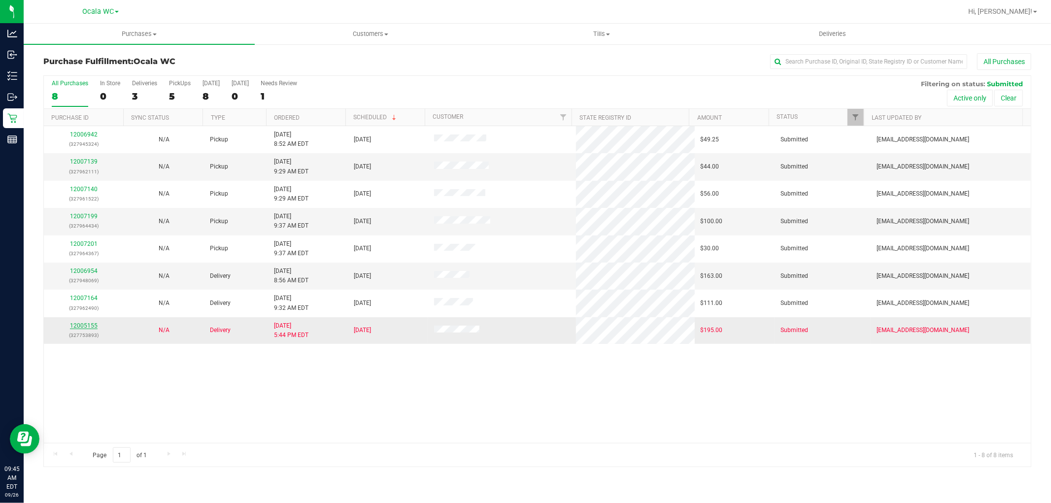
click at [90, 323] on link "12005155" at bounding box center [84, 325] width 28 height 7
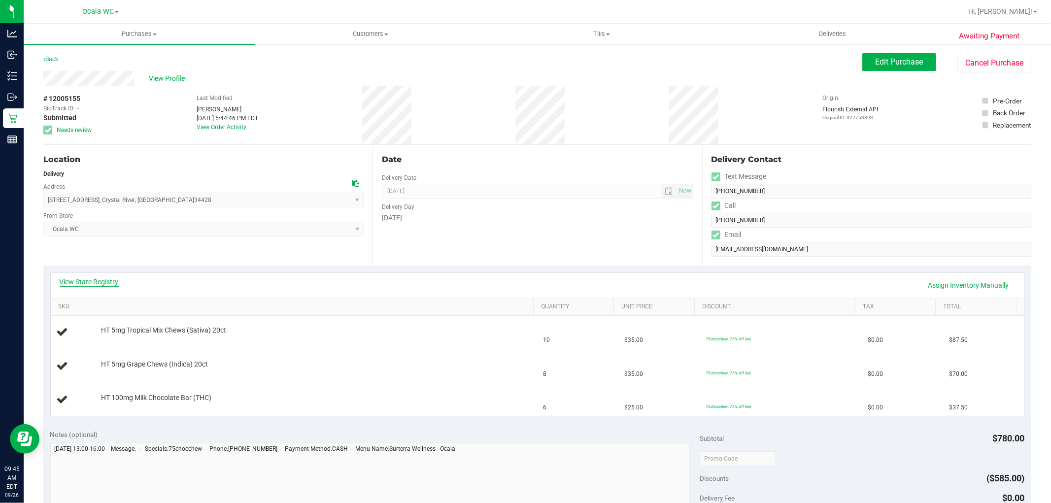
click at [101, 280] on link "View State Registry" at bounding box center [89, 282] width 59 height 10
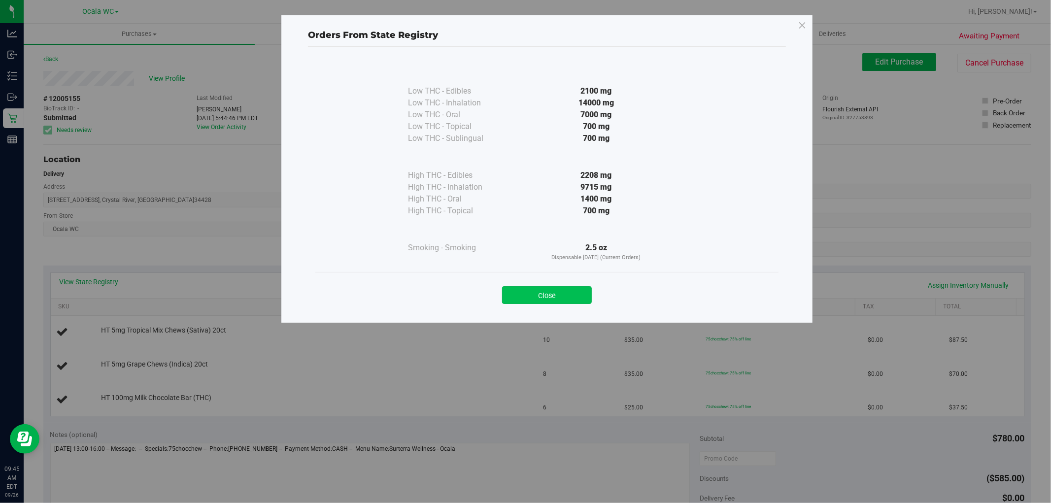
click at [557, 289] on button "Close" at bounding box center [547, 295] width 90 height 18
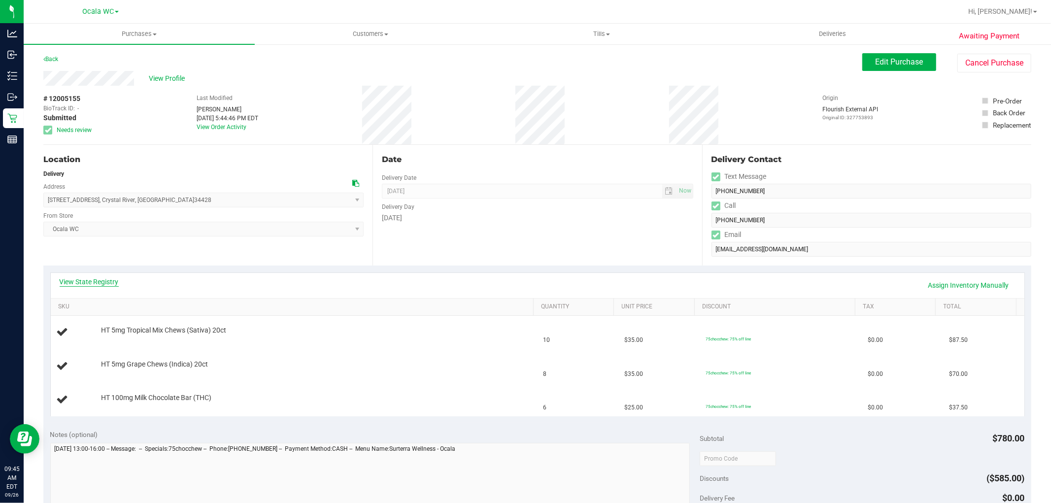
click at [94, 279] on link "View State Registry" at bounding box center [89, 282] width 59 height 10
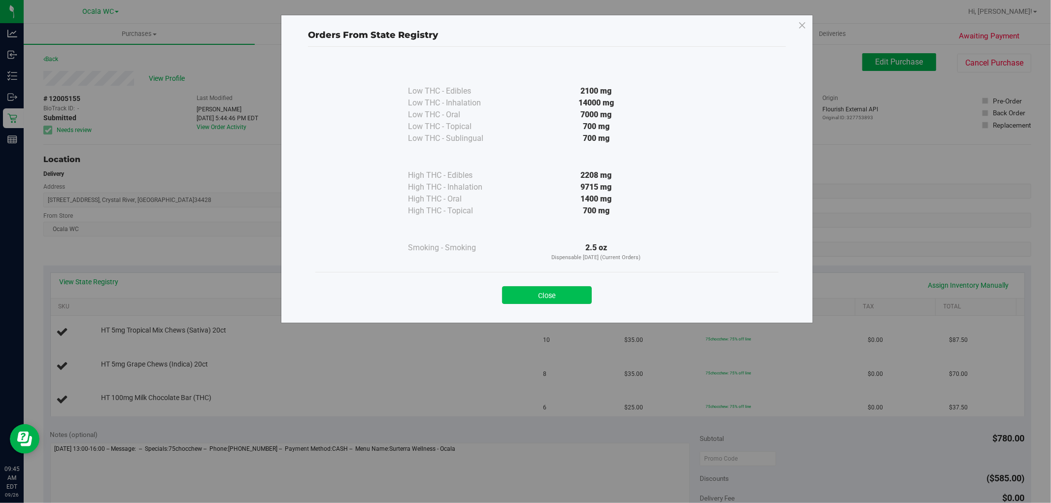
click at [533, 293] on button "Close" at bounding box center [547, 295] width 90 height 18
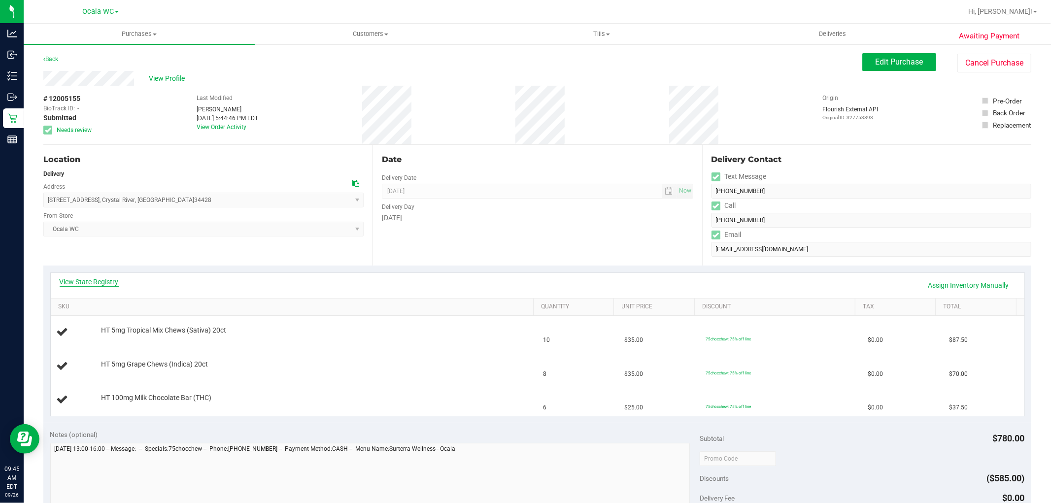
click at [106, 283] on link "View State Registry" at bounding box center [89, 282] width 59 height 10
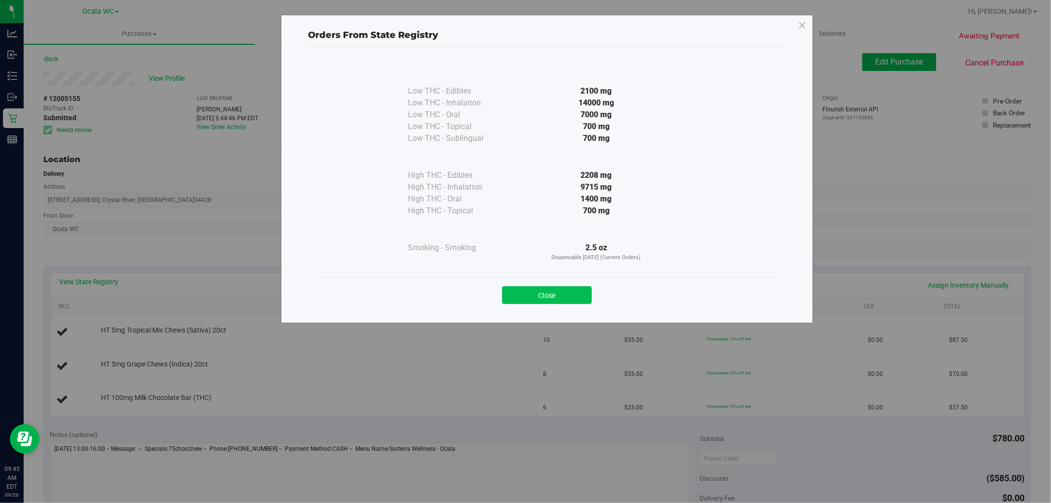
click at [531, 296] on button "Close" at bounding box center [547, 295] width 90 height 18
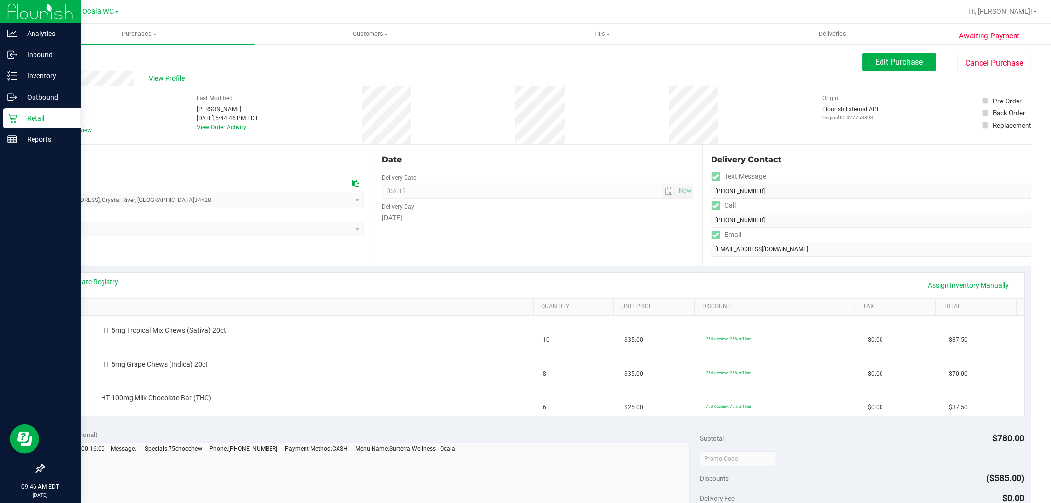
click at [16, 127] on div "Retail" at bounding box center [42, 118] width 78 height 20
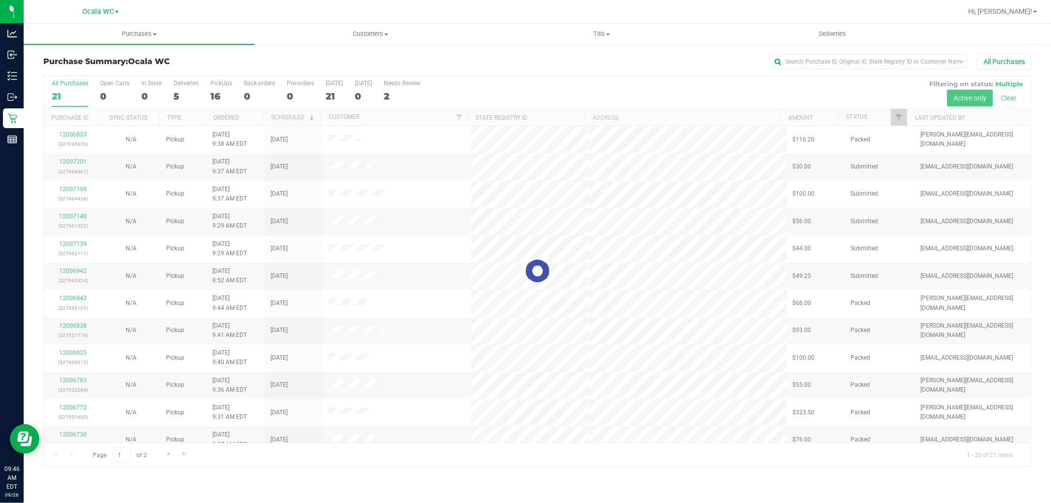
click at [185, 93] on div at bounding box center [537, 271] width 987 height 391
click at [184, 90] on div at bounding box center [537, 271] width 987 height 391
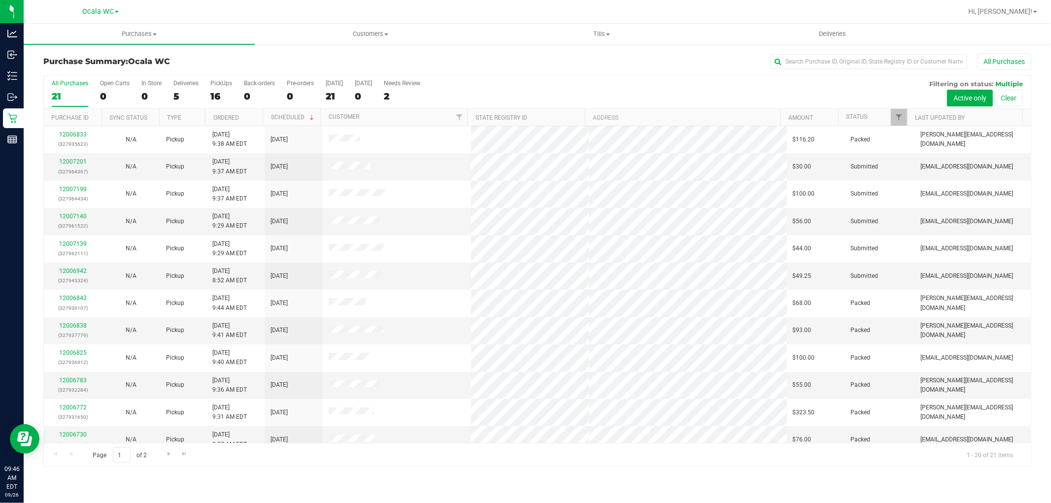
click at [184, 90] on label "Deliveries 5" at bounding box center [185, 93] width 25 height 27
click at [0, 0] on input "Deliveries 5" at bounding box center [0, 0] width 0 height 0
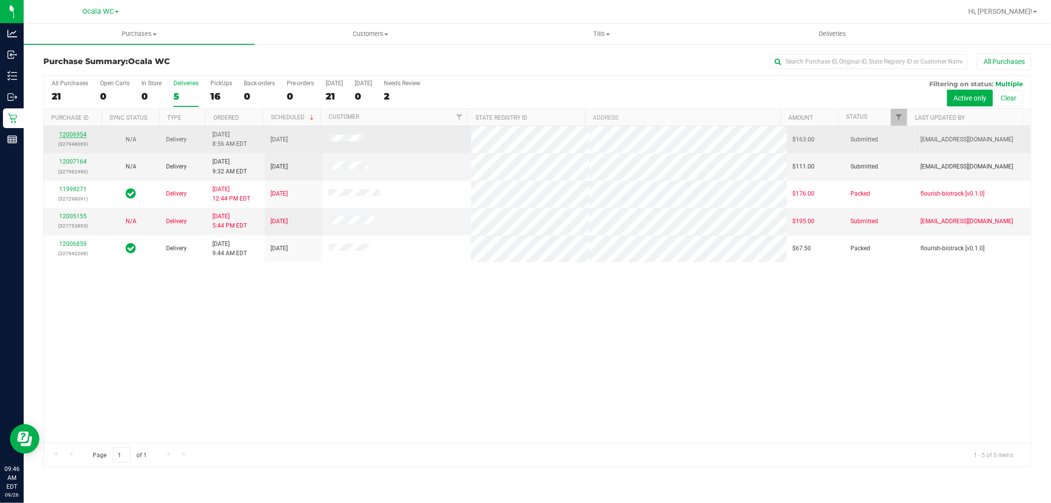
click at [70, 134] on link "12006954" at bounding box center [73, 134] width 28 height 7
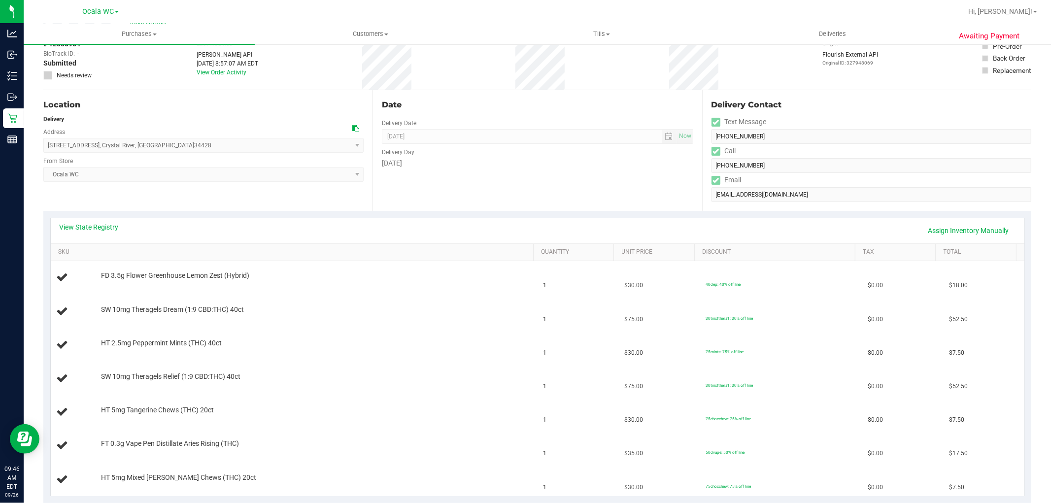
scroll to position [109, 0]
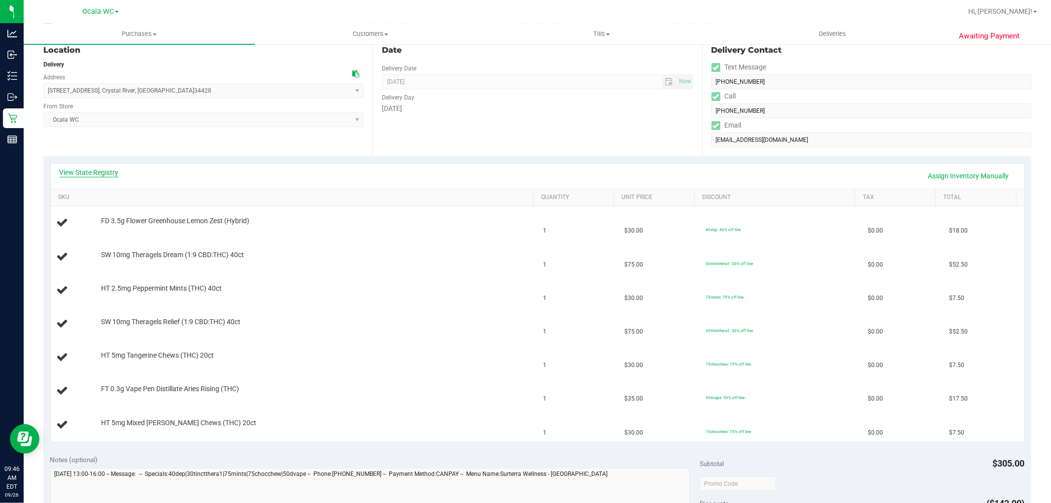
click at [101, 171] on link "View State Registry" at bounding box center [89, 173] width 59 height 10
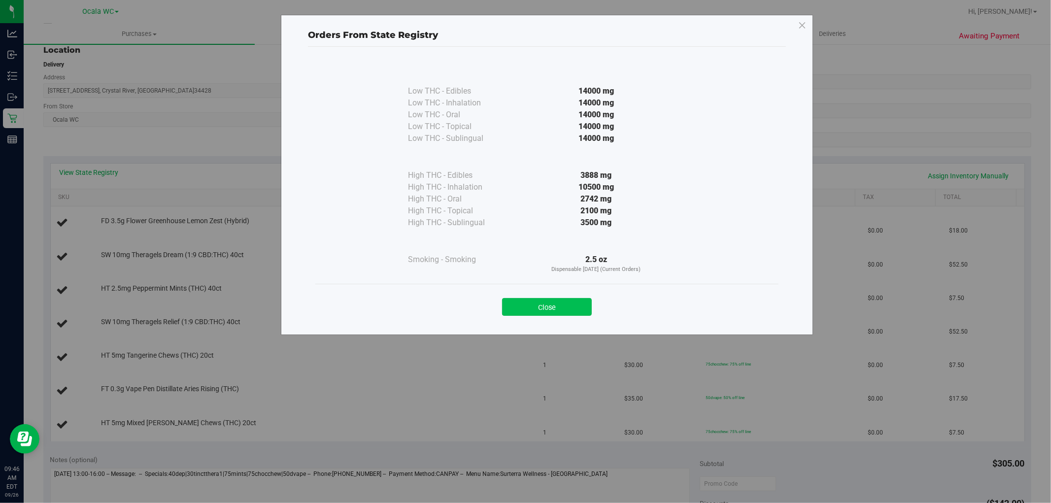
click at [575, 301] on button "Close" at bounding box center [547, 307] width 90 height 18
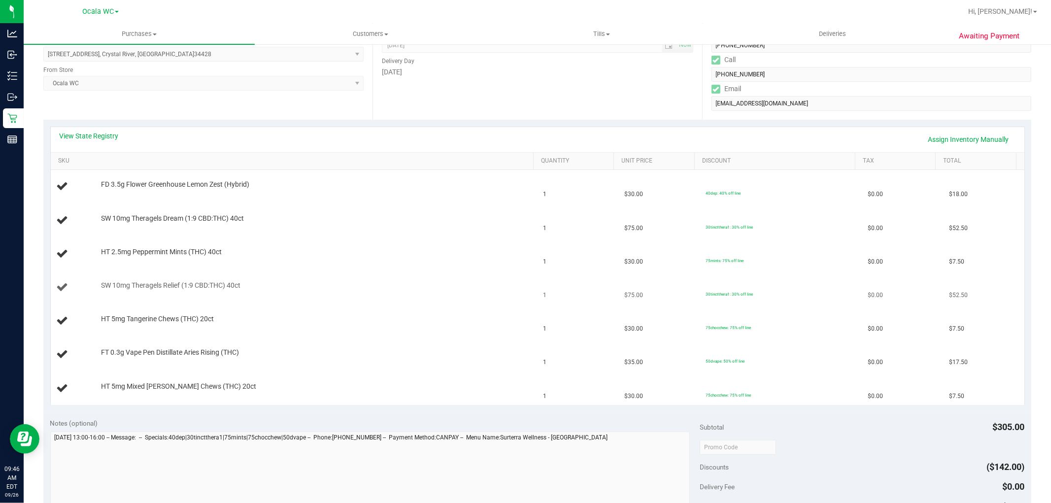
scroll to position [164, 0]
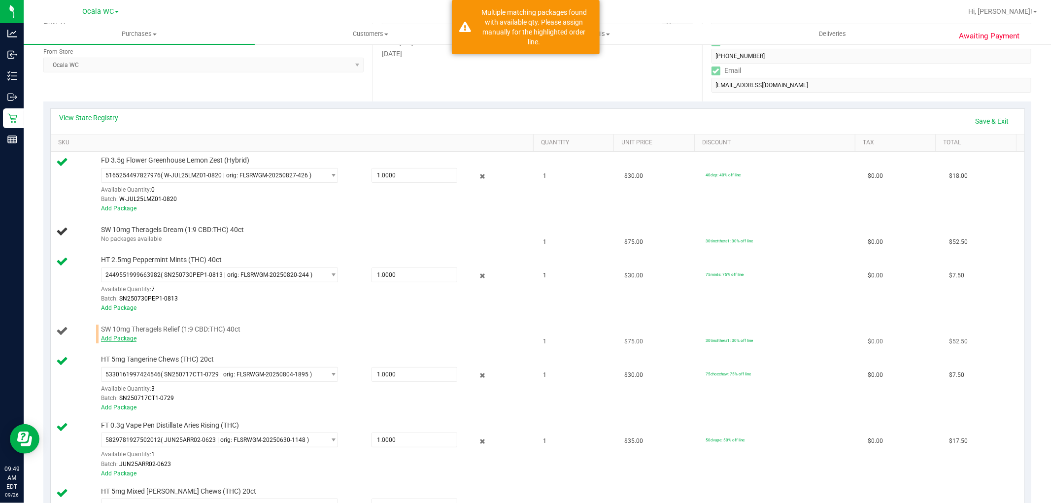
click at [127, 342] on link "Add Package" at bounding box center [118, 338] width 35 height 7
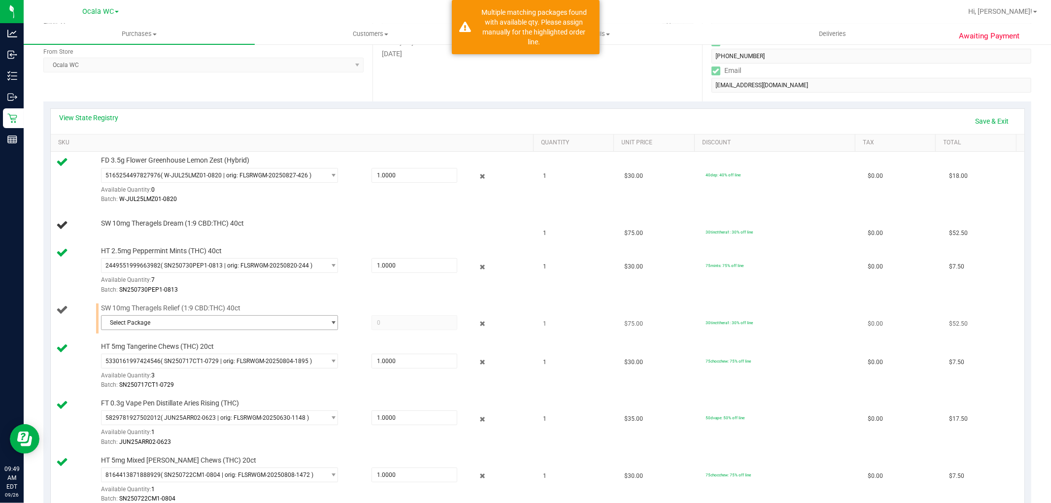
click at [330, 323] on span "select" at bounding box center [333, 323] width 7 height 8
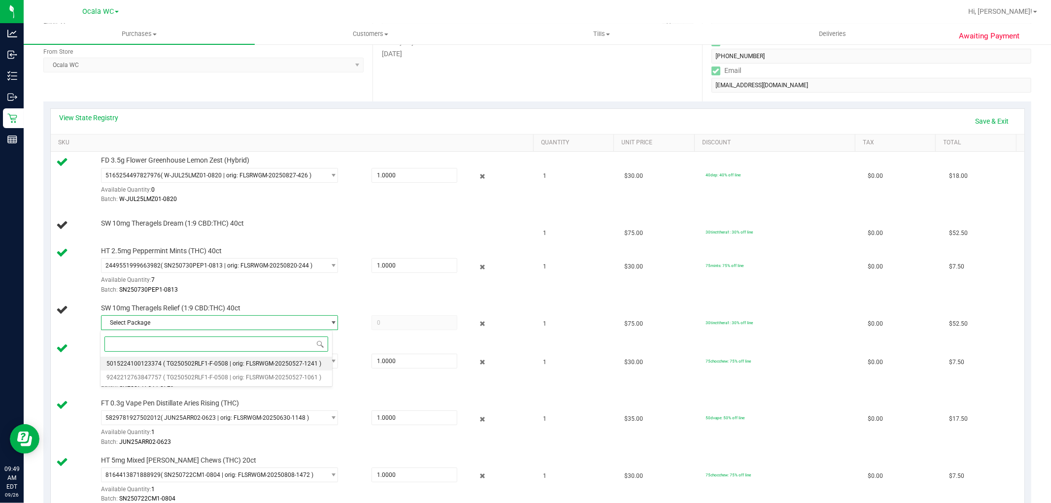
click at [231, 364] on span "( TG250502RLF1-F-0508 | orig: FLSRWGM-20250527-1241 )" at bounding box center [242, 363] width 158 height 7
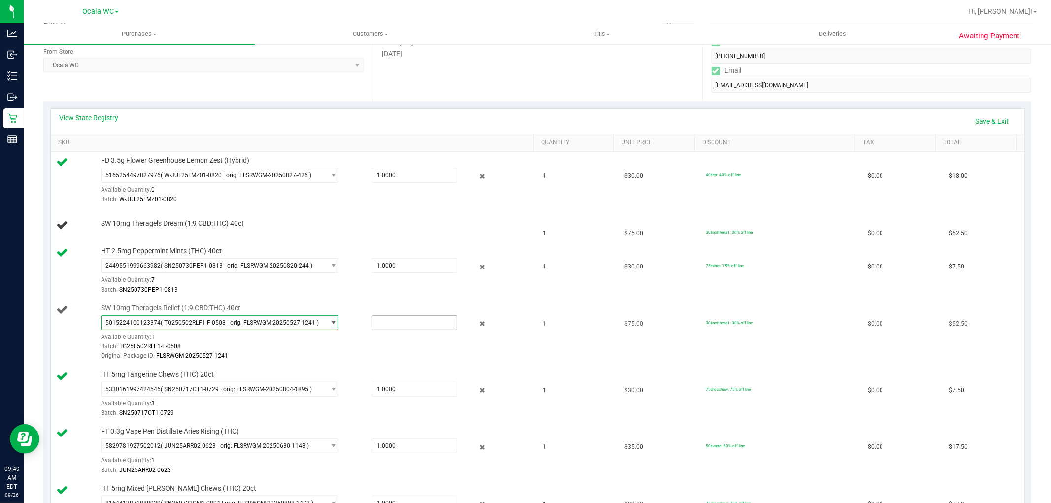
click at [387, 322] on input "text" at bounding box center [414, 323] width 85 height 14
type input "1"
click at [974, 120] on link "Save & Exit" at bounding box center [992, 121] width 46 height 17
type input "1.0000"
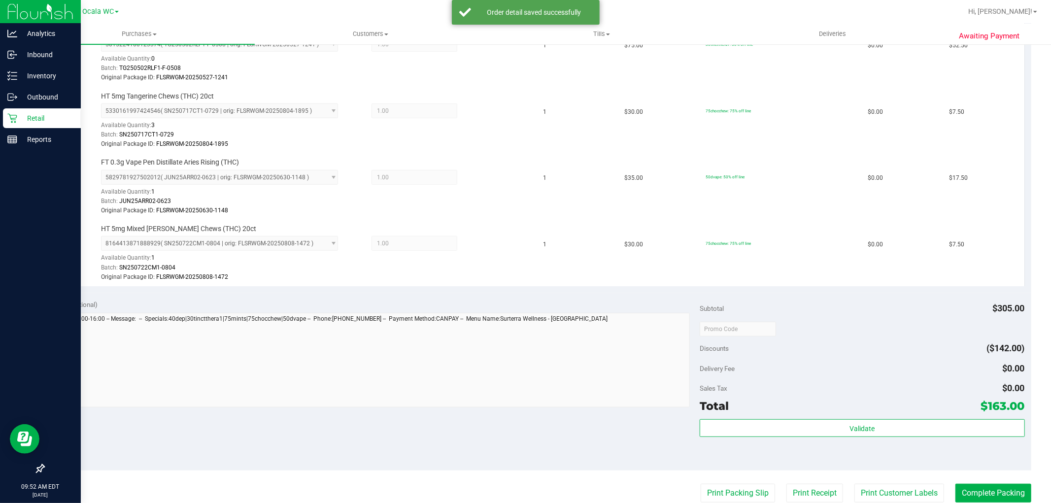
scroll to position [518, 0]
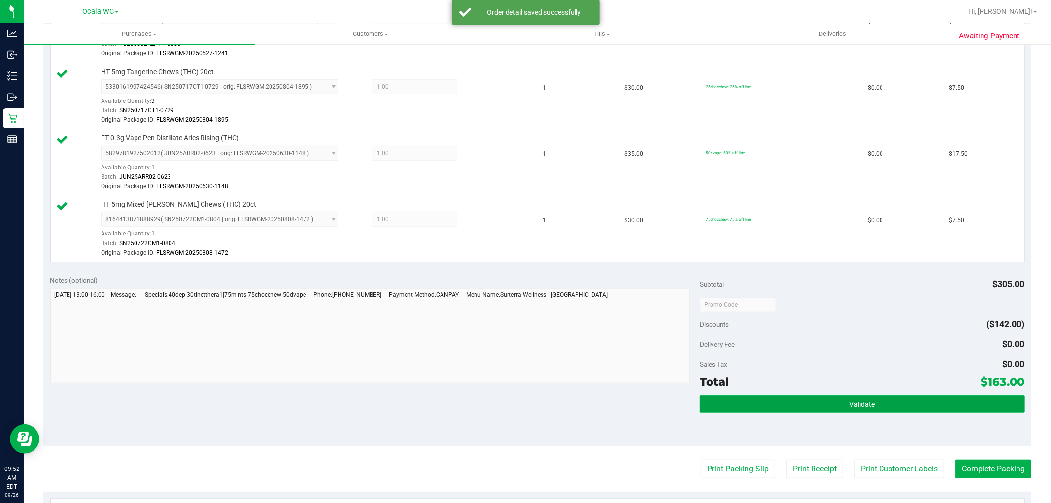
click at [829, 397] on button "Validate" at bounding box center [862, 404] width 325 height 18
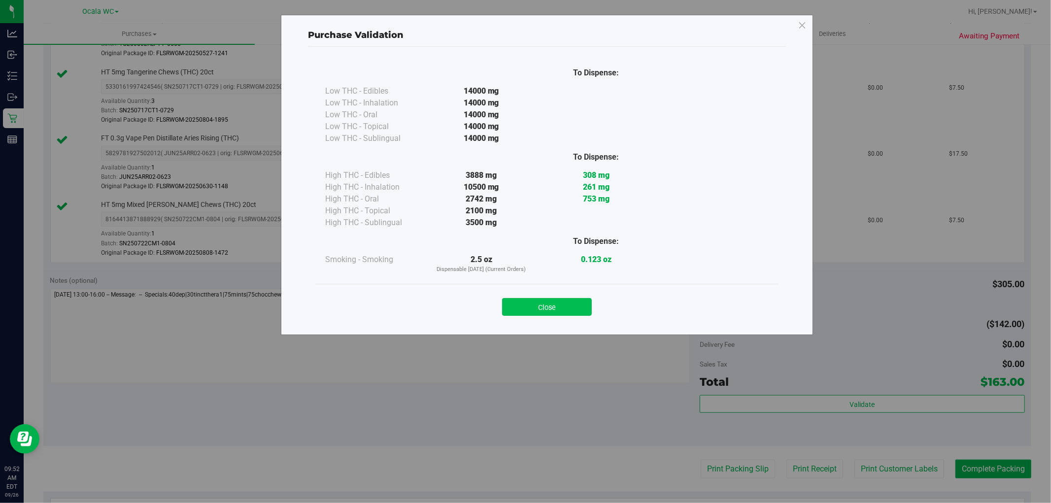
click at [536, 308] on button "Close" at bounding box center [547, 307] width 90 height 18
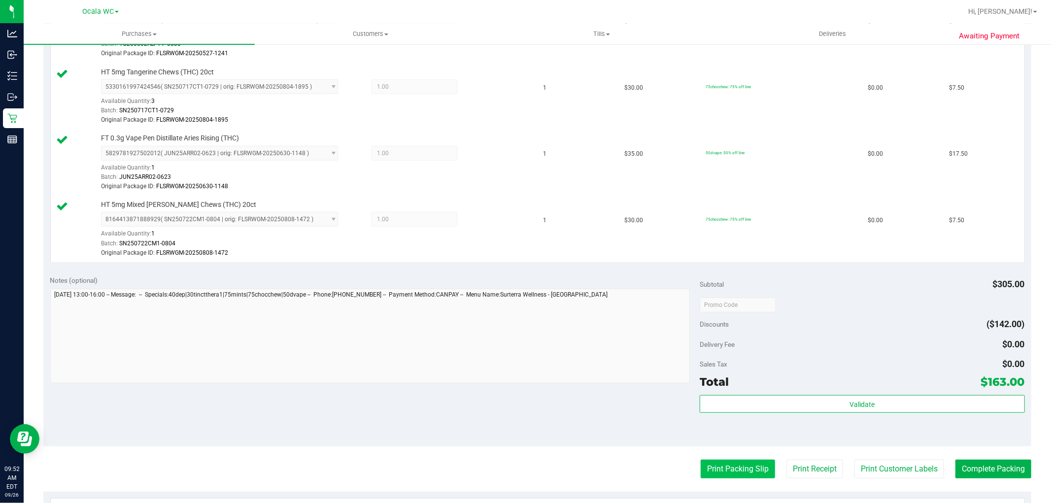
click at [717, 467] on button "Print Packing Slip" at bounding box center [738, 469] width 74 height 19
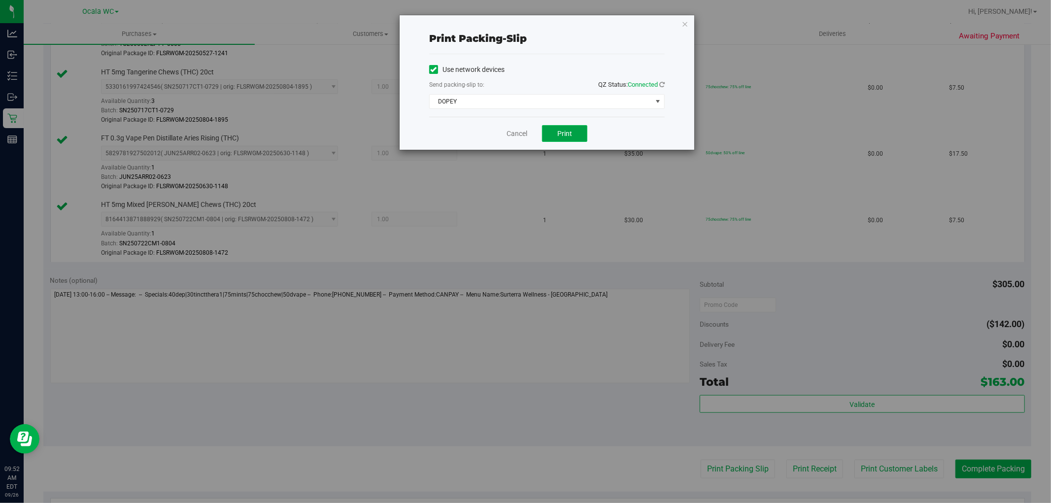
click at [565, 134] on span "Print" at bounding box center [564, 134] width 15 height 8
click at [570, 139] on button "Print" at bounding box center [564, 133] width 45 height 17
click at [508, 136] on link "Cancel" at bounding box center [517, 134] width 21 height 10
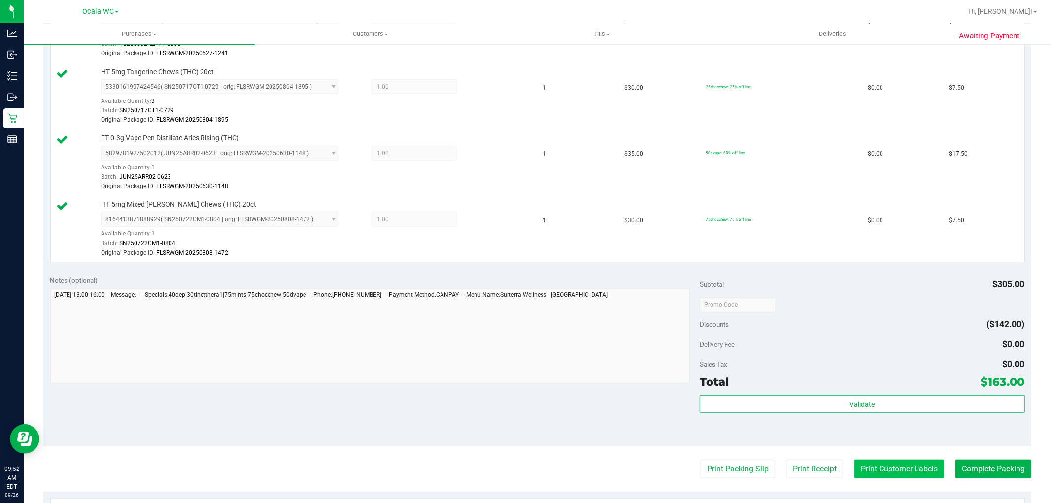
click at [876, 471] on button "Print Customer Labels" at bounding box center [899, 469] width 90 height 19
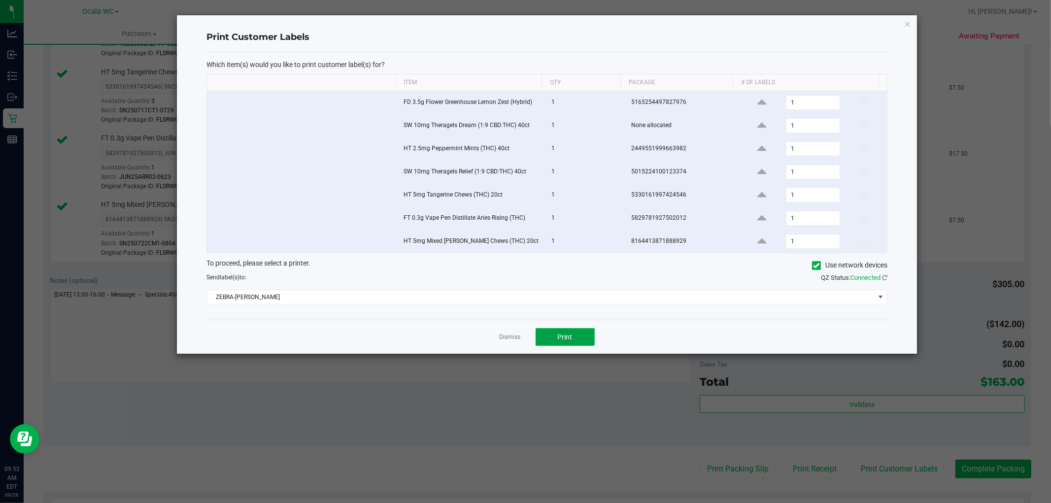
click at [567, 341] on span "Print" at bounding box center [565, 337] width 15 height 8
click at [504, 338] on link "Dismiss" at bounding box center [510, 337] width 21 height 8
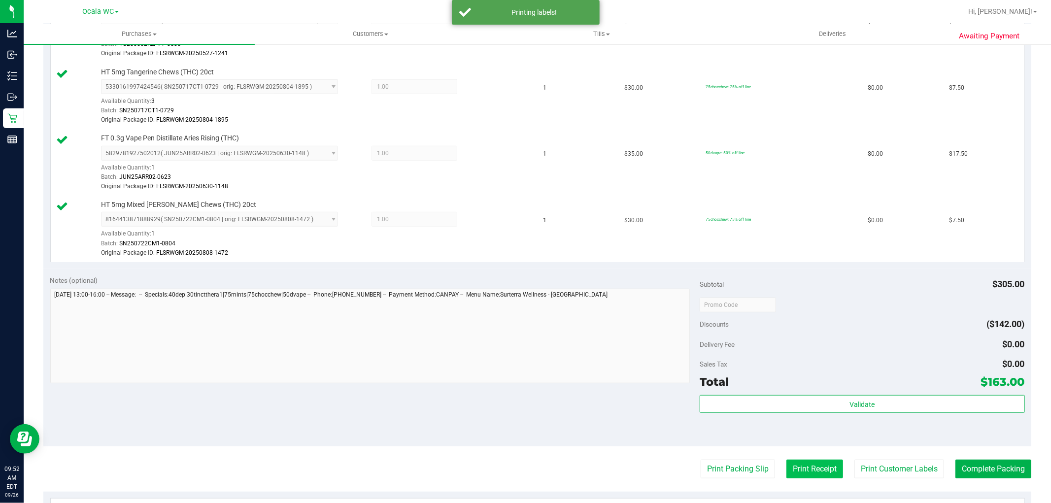
click at [802, 477] on button "Print Receipt" at bounding box center [814, 469] width 57 height 19
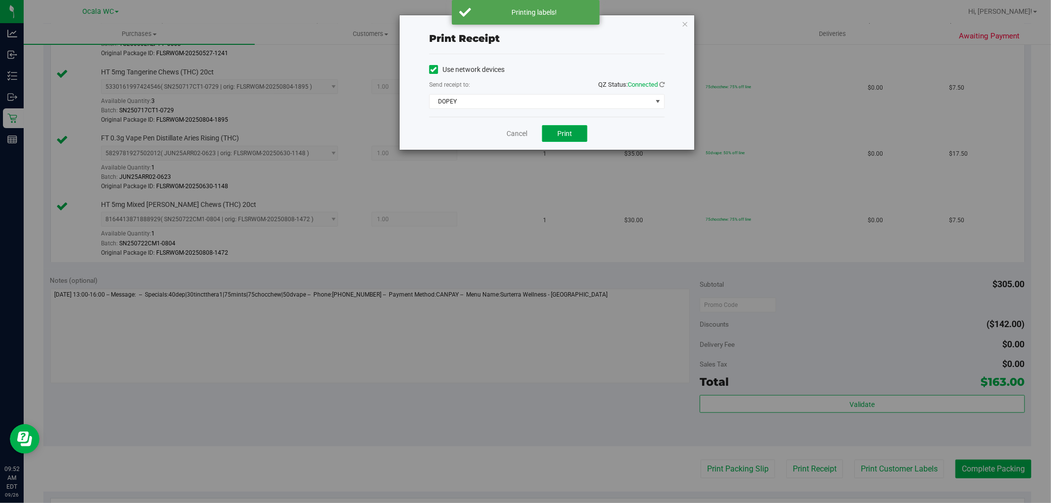
click at [561, 134] on span "Print" at bounding box center [564, 134] width 15 height 8
click at [507, 153] on div "Print receipt Use network devices Send receipt to: QZ Status: Connected DOPEY C…" at bounding box center [529, 251] width 1058 height 503
click at [511, 137] on link "Cancel" at bounding box center [517, 134] width 21 height 10
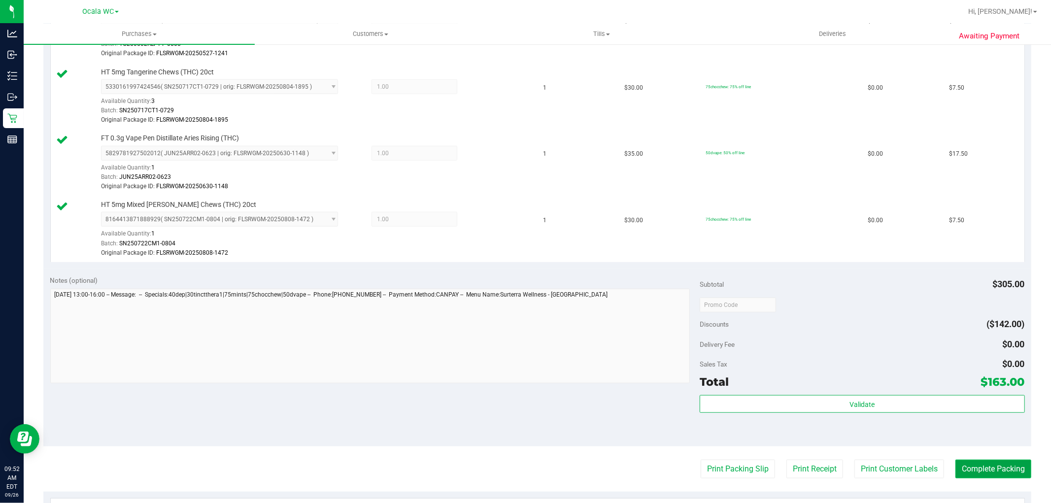
click at [976, 464] on button "Complete Packing" at bounding box center [994, 469] width 76 height 19
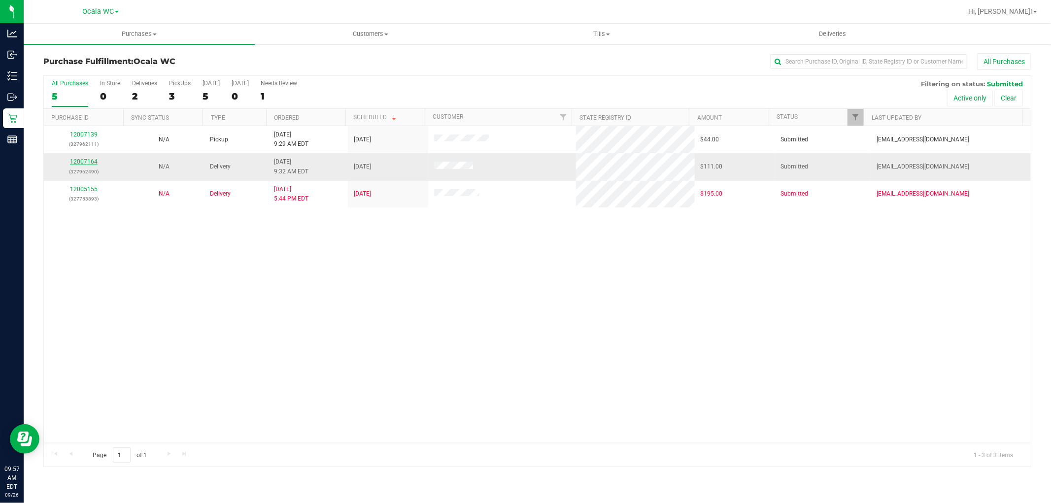
click at [82, 159] on link "12007164" at bounding box center [84, 161] width 28 height 7
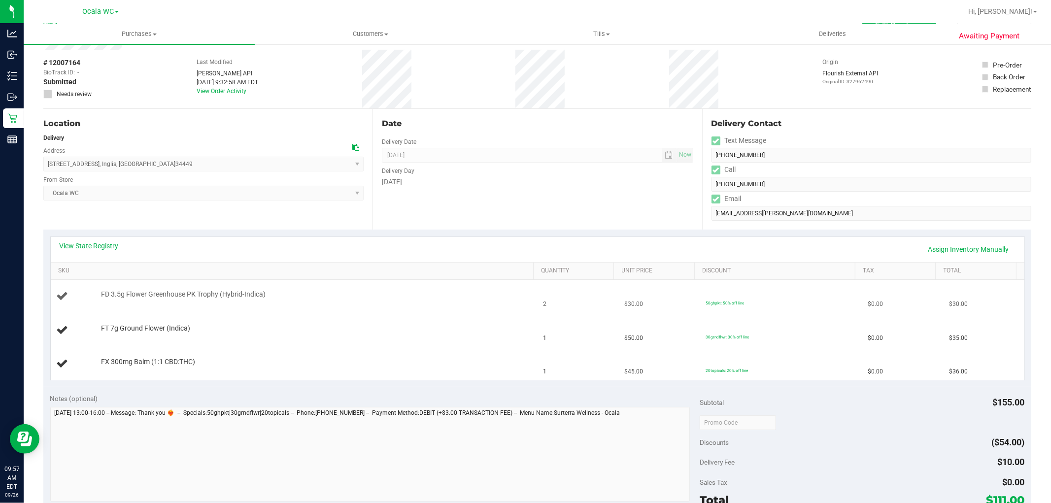
scroll to position [55, 0]
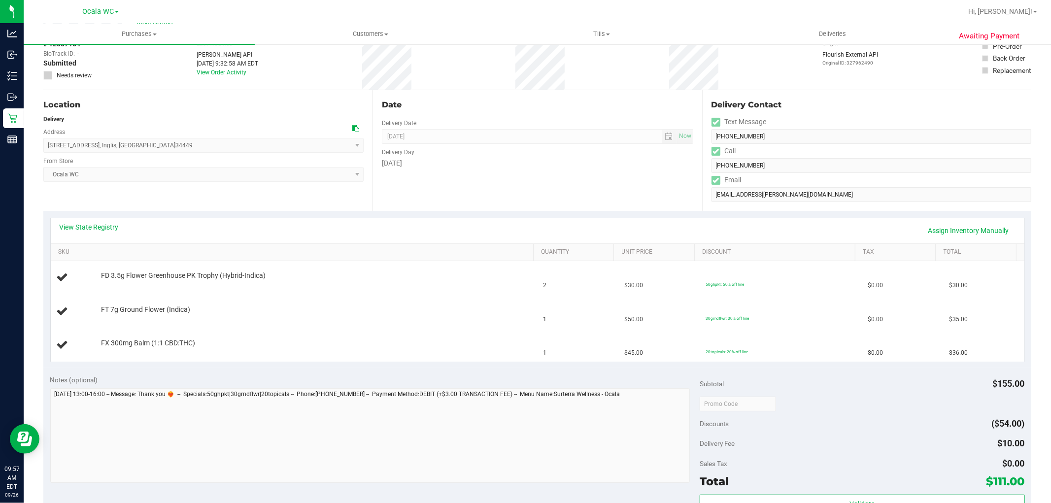
click at [84, 221] on div "View State Registry Assign Inventory Manually" at bounding box center [538, 230] width 974 height 25
click at [79, 235] on div "View State Registry Assign Inventory Manually" at bounding box center [538, 230] width 956 height 17
click at [73, 229] on link "View State Registry" at bounding box center [89, 227] width 59 height 10
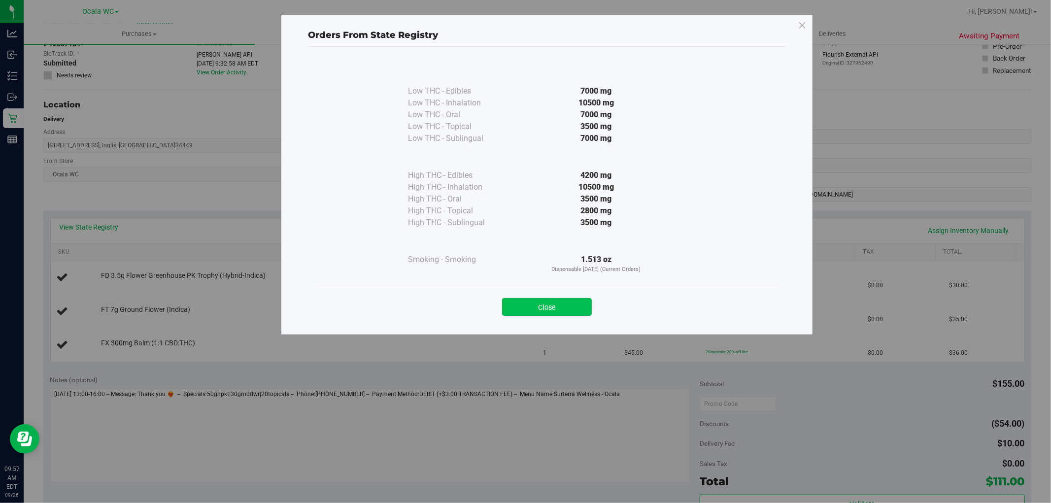
click at [550, 301] on button "Close" at bounding box center [547, 307] width 90 height 18
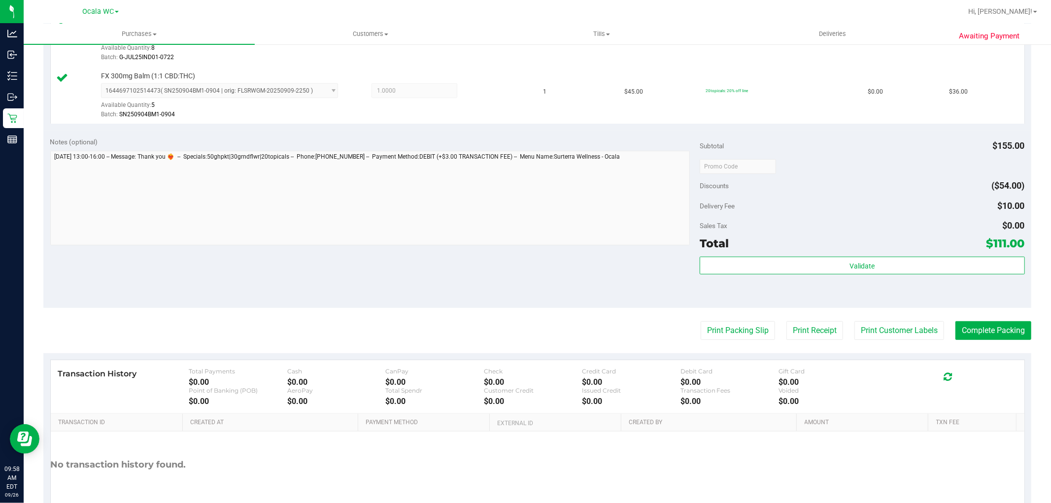
scroll to position [365, 0]
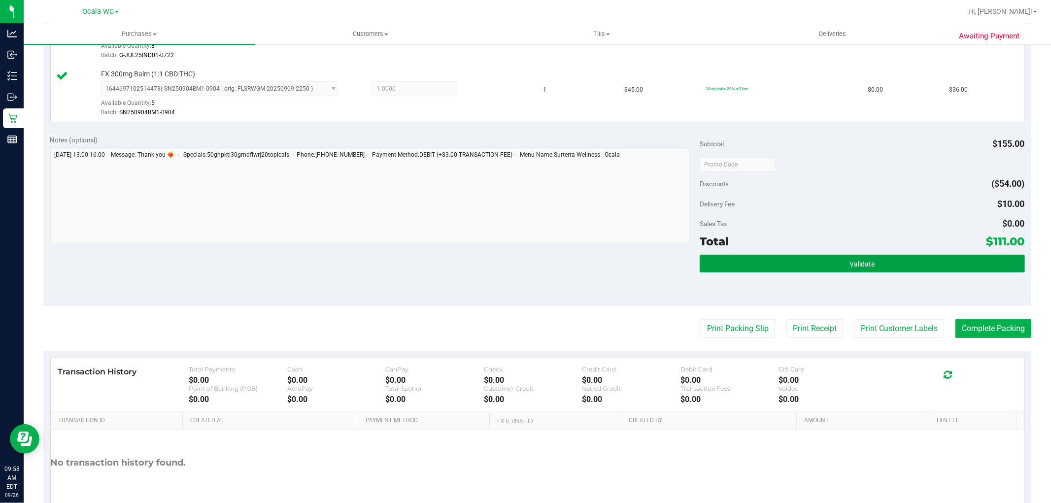
click at [828, 255] on button "Validate" at bounding box center [862, 264] width 325 height 18
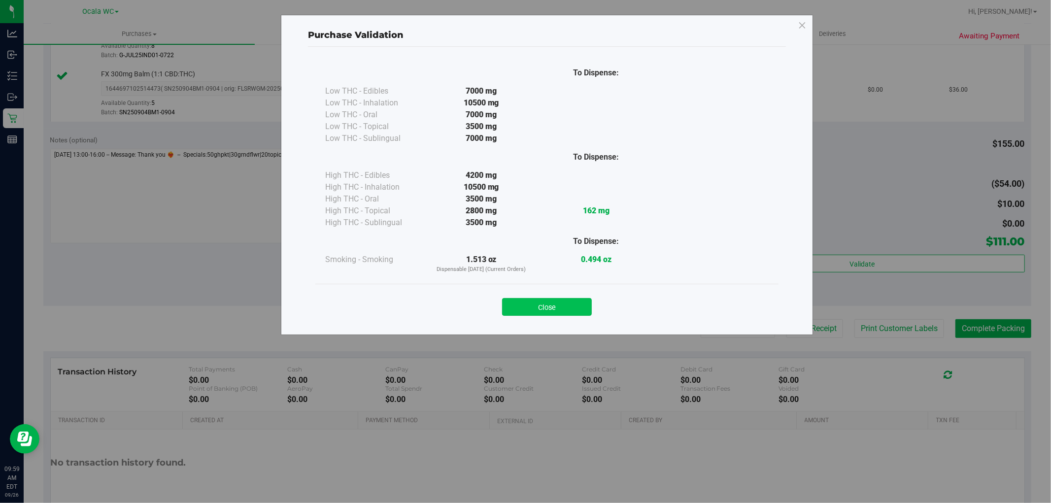
click at [542, 310] on button "Close" at bounding box center [547, 307] width 90 height 18
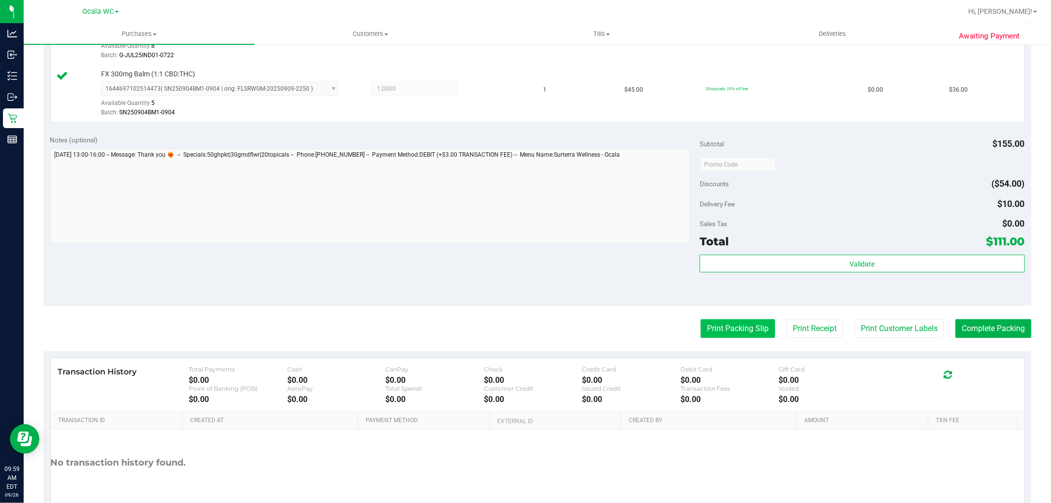
click at [709, 331] on button "Print Packing Slip" at bounding box center [738, 328] width 74 height 19
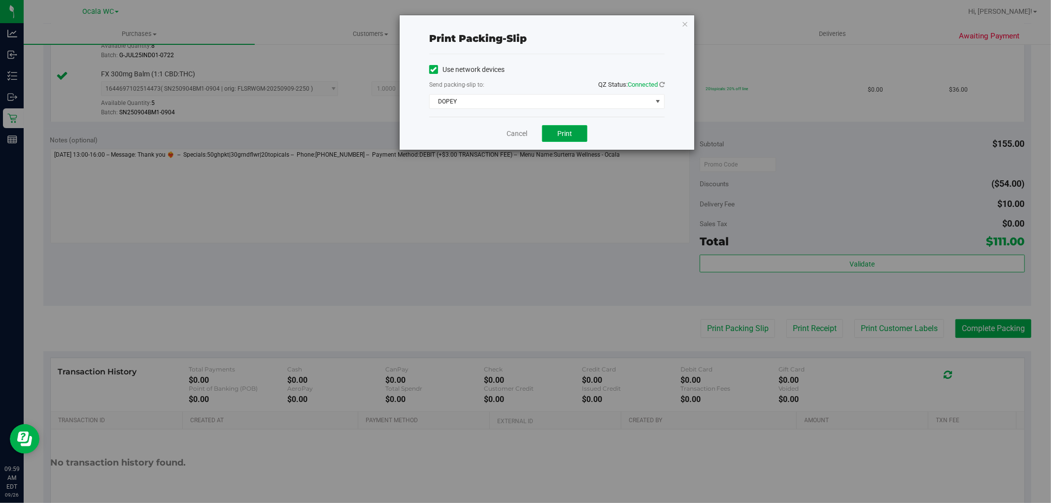
click at [563, 140] on button "Print" at bounding box center [564, 133] width 45 height 17
click at [510, 129] on link "Cancel" at bounding box center [517, 134] width 21 height 10
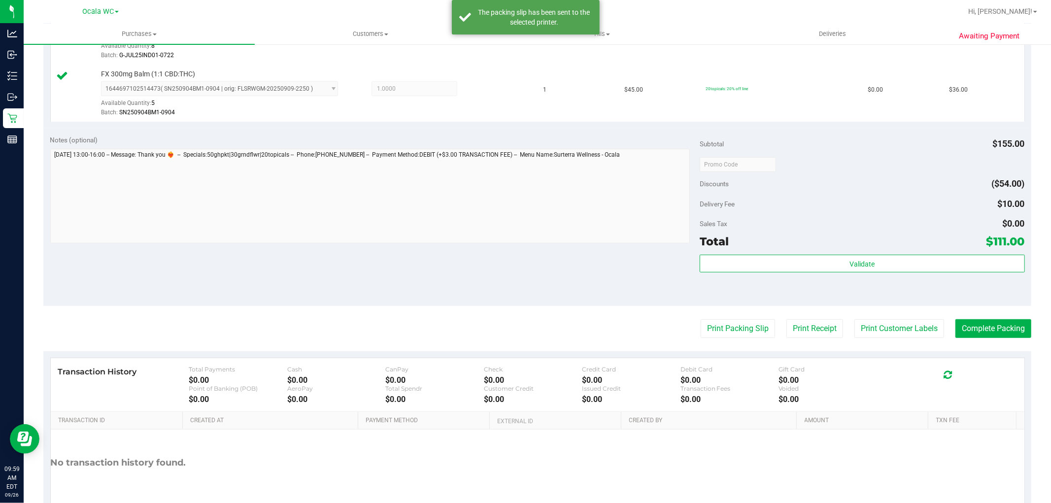
click at [710, 333] on button "Print Packing Slip" at bounding box center [738, 328] width 74 height 19
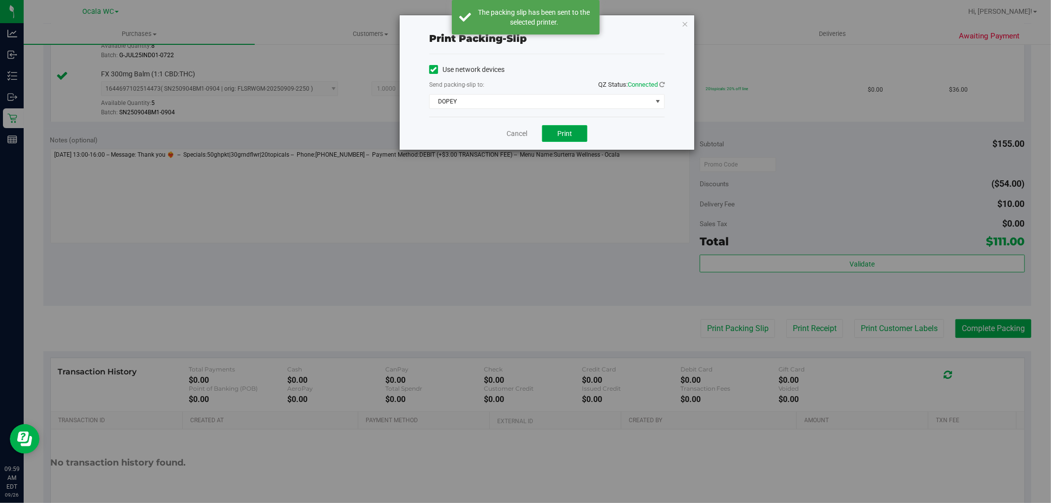
click at [562, 130] on span "Print" at bounding box center [564, 134] width 15 height 8
click at [511, 135] on link "Cancel" at bounding box center [517, 134] width 21 height 10
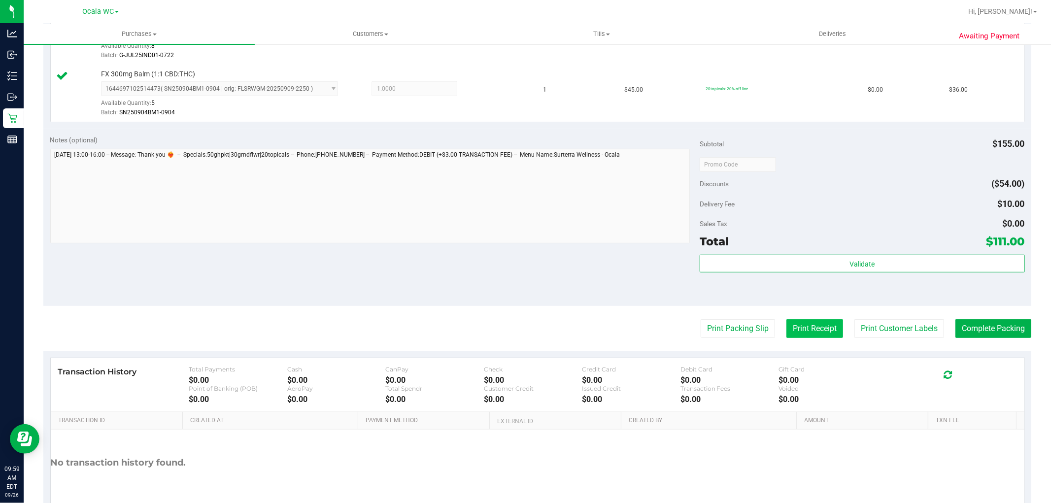
click at [809, 332] on button "Print Receipt" at bounding box center [814, 328] width 57 height 19
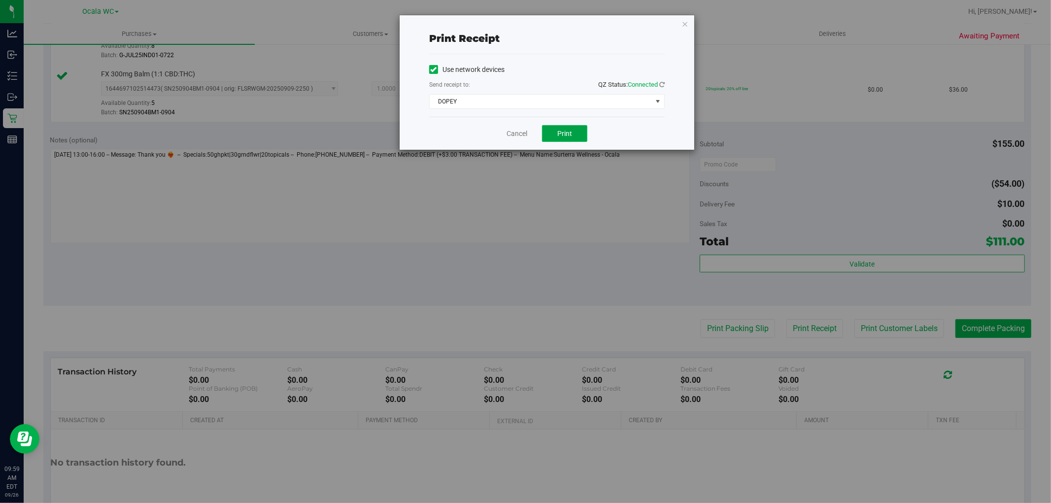
click at [559, 135] on span "Print" at bounding box center [564, 134] width 15 height 8
click at [514, 134] on link "Cancel" at bounding box center [517, 134] width 21 height 10
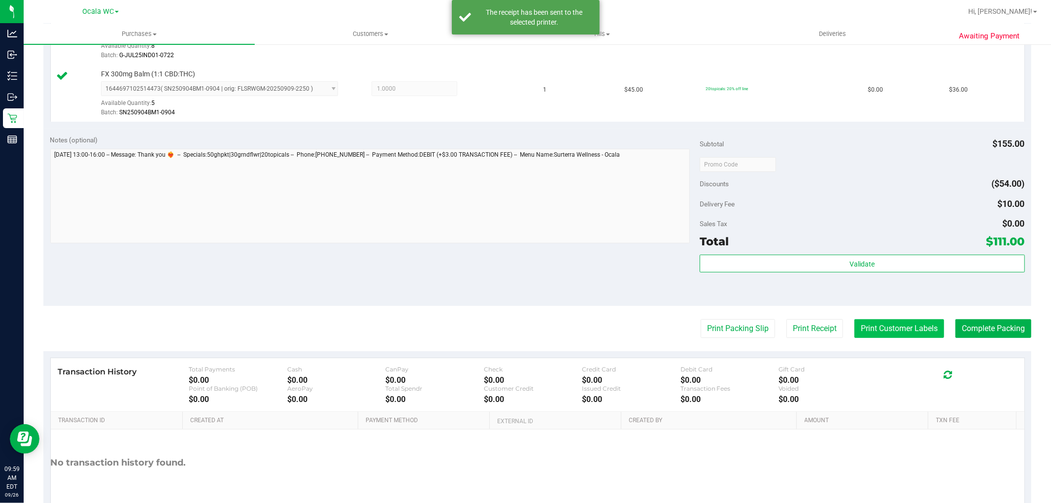
click at [895, 333] on button "Print Customer Labels" at bounding box center [899, 328] width 90 height 19
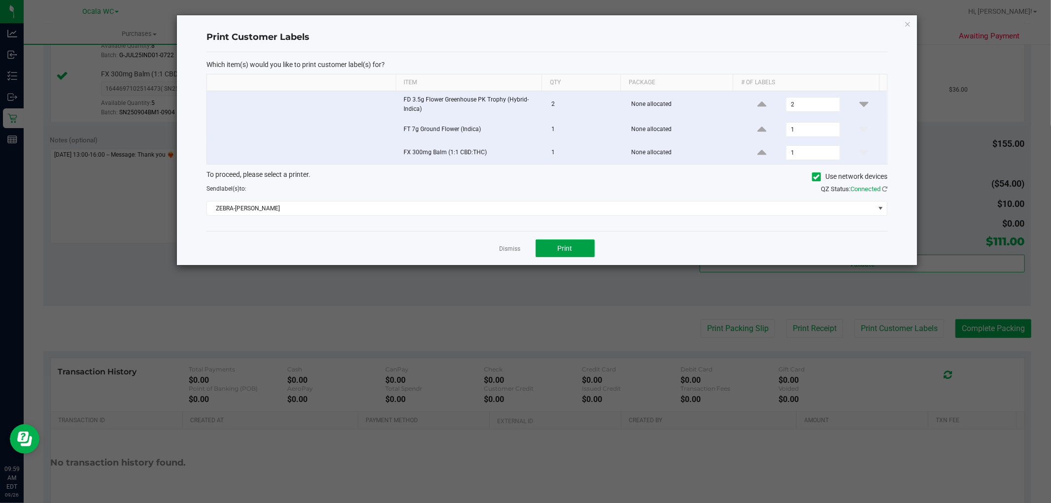
click at [551, 254] on button "Print" at bounding box center [565, 248] width 59 height 18
click at [509, 247] on link "Dismiss" at bounding box center [510, 249] width 21 height 8
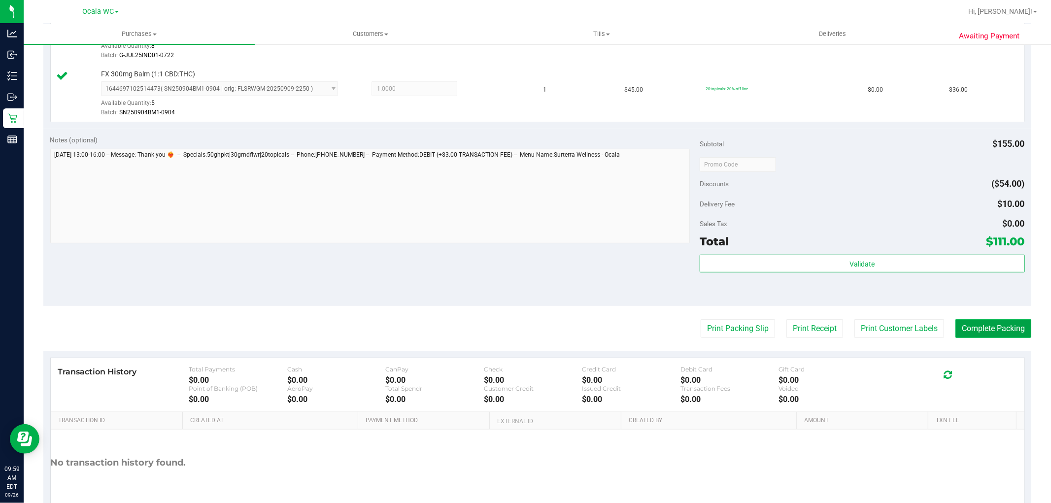
click at [998, 336] on button "Complete Packing" at bounding box center [994, 328] width 76 height 19
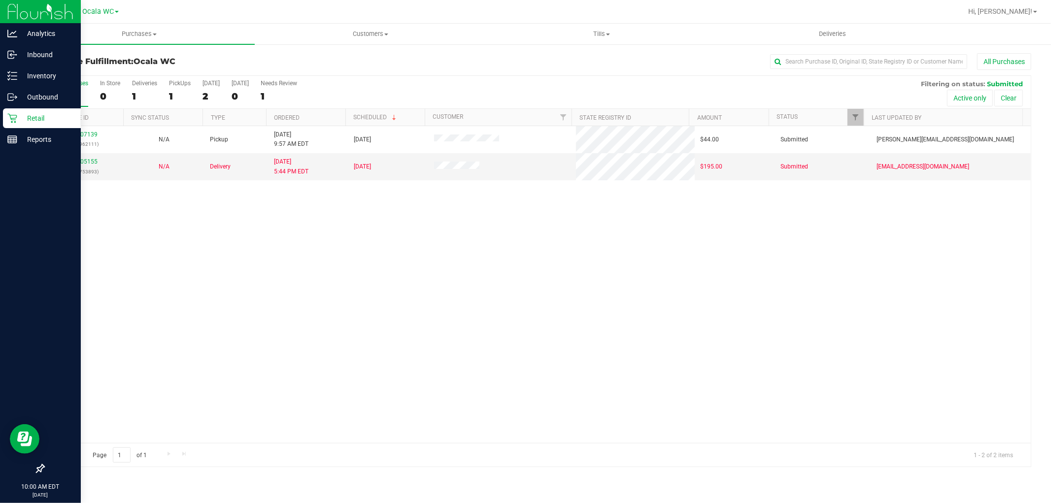
click at [16, 122] on icon at bounding box center [12, 118] width 10 height 10
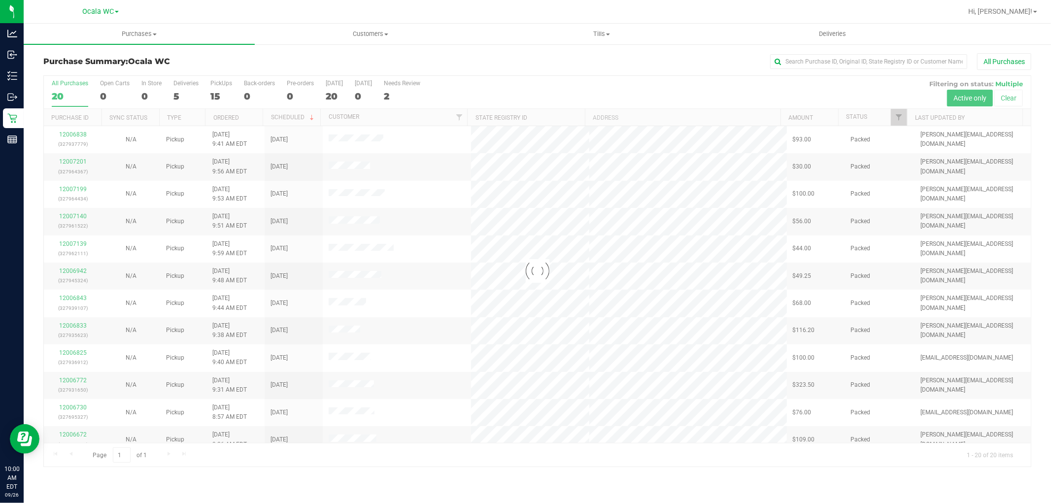
click at [184, 90] on div at bounding box center [537, 271] width 987 height 391
click at [181, 90] on div at bounding box center [537, 271] width 987 height 391
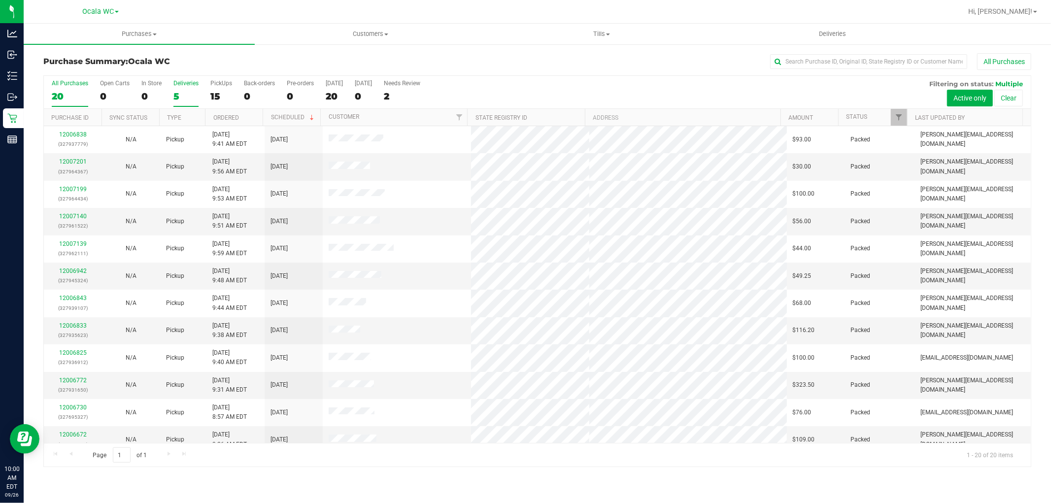
click at [179, 86] on div "Deliveries" at bounding box center [185, 83] width 25 height 7
click at [0, 0] on input "Deliveries 5" at bounding box center [0, 0] width 0 height 0
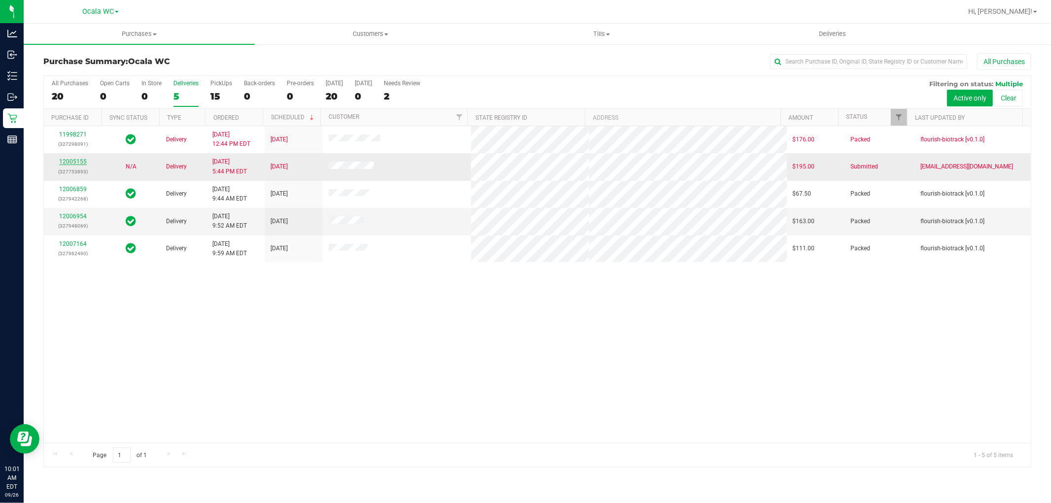
click at [66, 162] on link "12005155" at bounding box center [73, 161] width 28 height 7
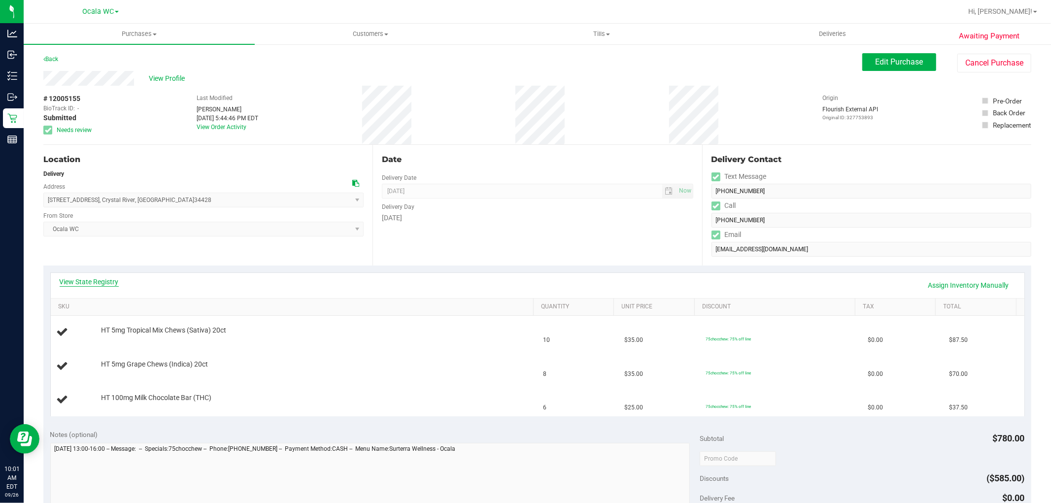
click at [75, 285] on link "View State Registry" at bounding box center [89, 282] width 59 height 10
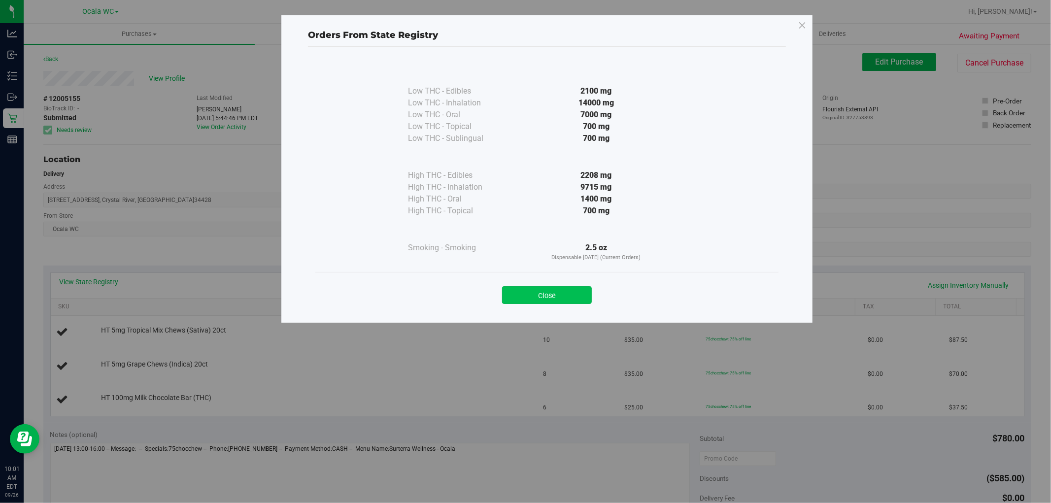
click at [530, 301] on button "Close" at bounding box center [547, 295] width 90 height 18
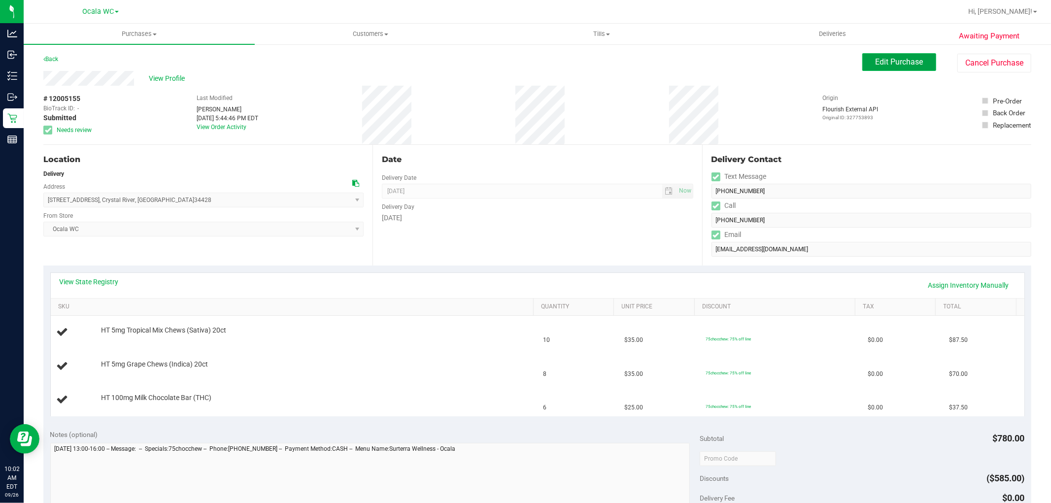
click at [908, 54] on button "Edit Purchase" at bounding box center [899, 62] width 74 height 18
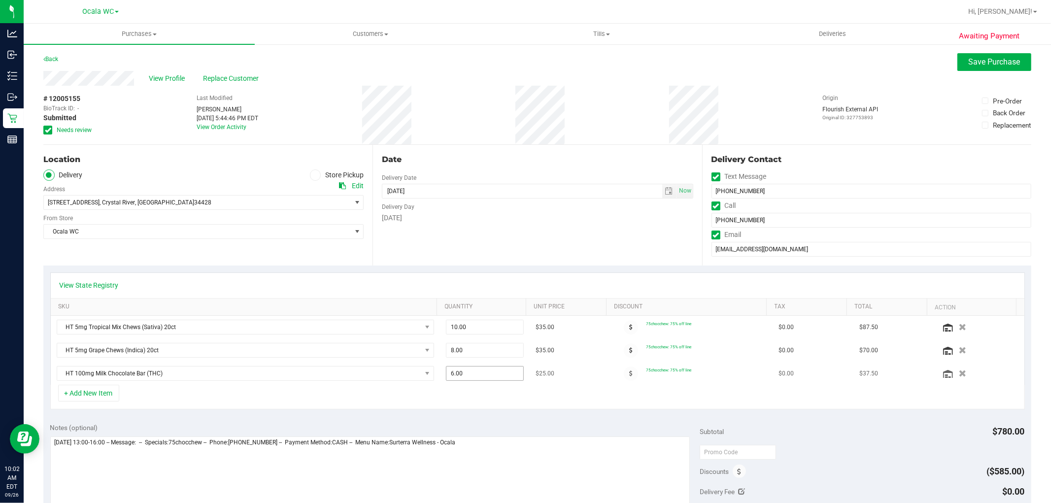
click at [465, 375] on span "6.00 6" at bounding box center [485, 373] width 78 height 15
click at [465, 375] on input "6" at bounding box center [484, 374] width 77 height 14
type input "4"
type input "4.00"
click at [969, 64] on span "Save Purchase" at bounding box center [995, 61] width 52 height 9
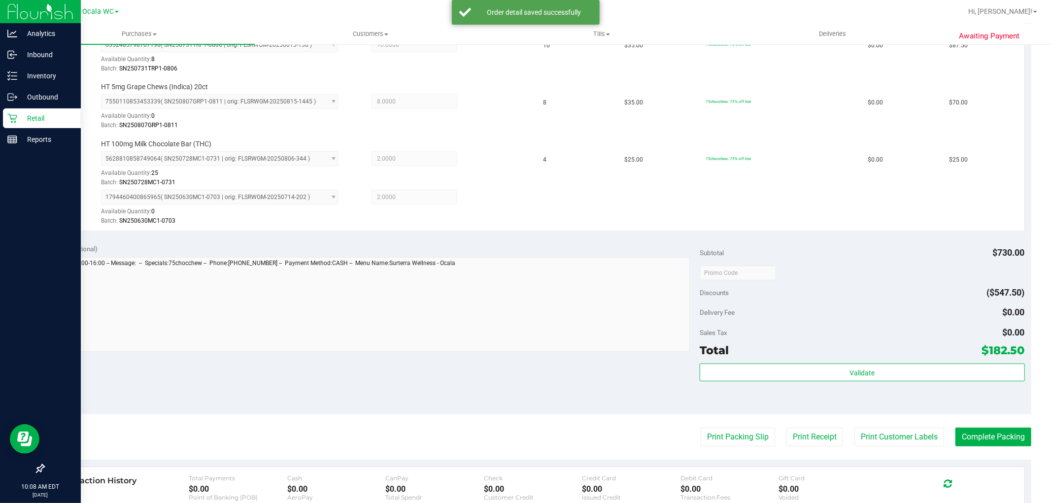
scroll to position [345, 0]
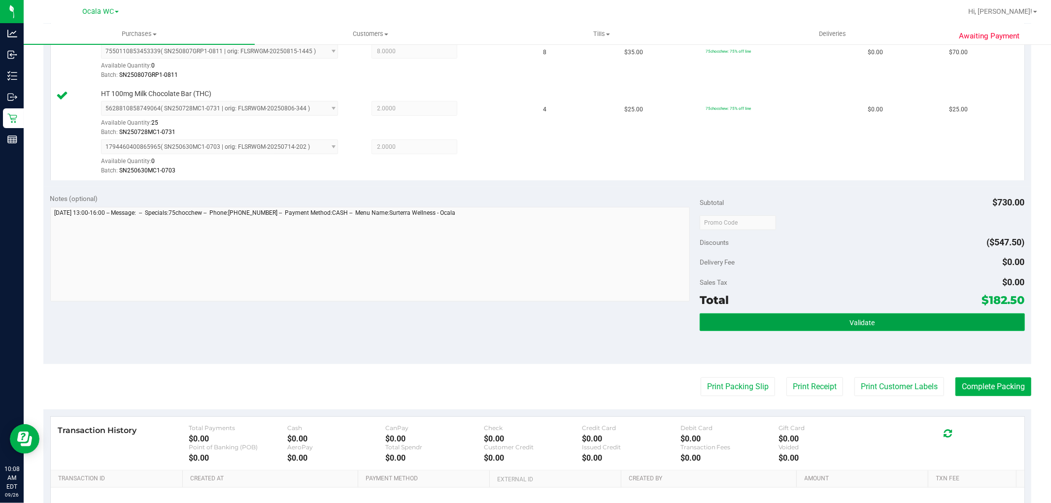
click at [828, 321] on button "Validate" at bounding box center [862, 322] width 325 height 18
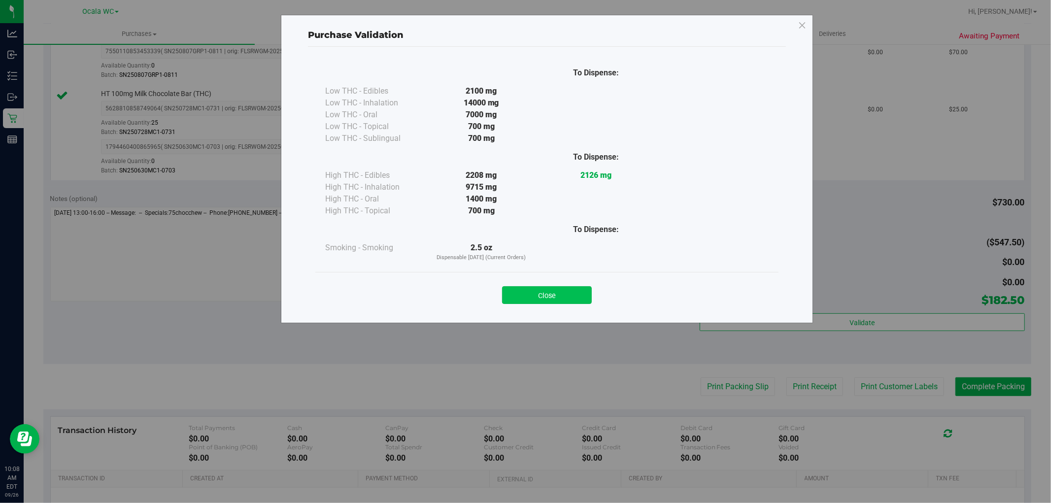
click at [531, 300] on button "Close" at bounding box center [547, 295] width 90 height 18
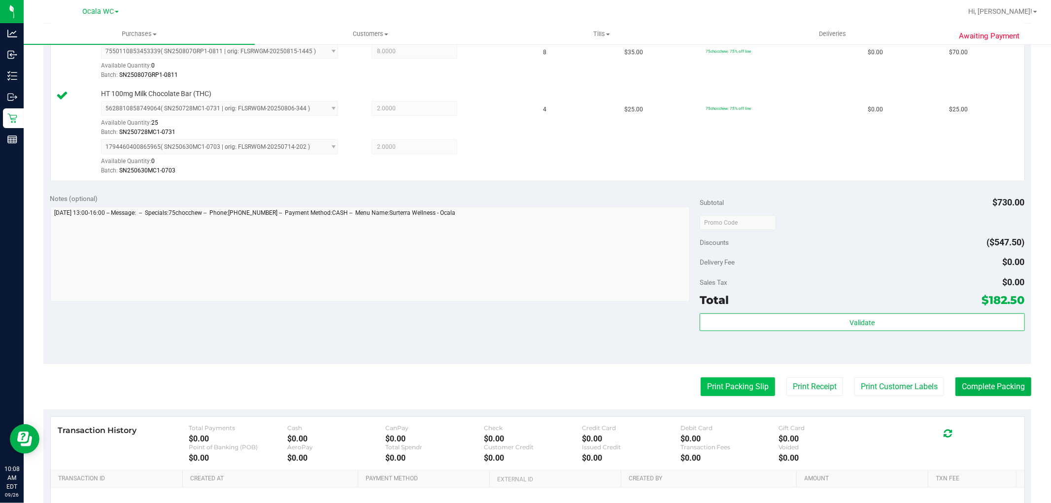
click at [725, 389] on button "Print Packing Slip" at bounding box center [738, 386] width 74 height 19
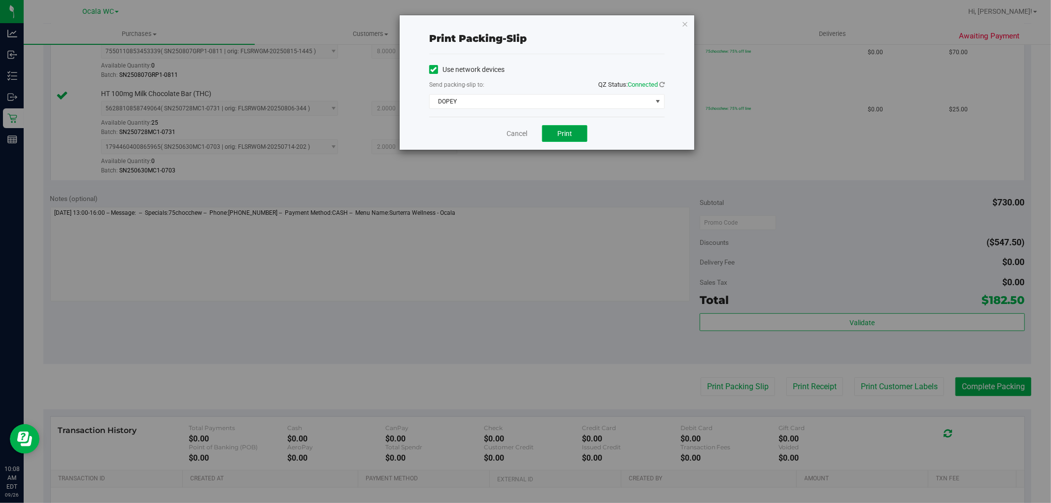
click at [567, 137] on span "Print" at bounding box center [564, 134] width 15 height 8
click at [510, 131] on link "Cancel" at bounding box center [517, 134] width 21 height 10
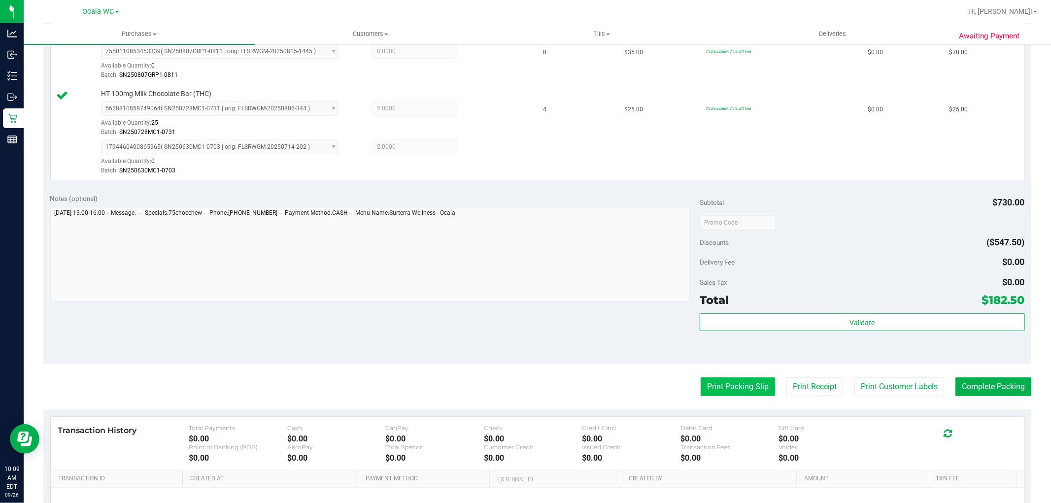
click at [709, 389] on button "Print Packing Slip" at bounding box center [738, 386] width 74 height 19
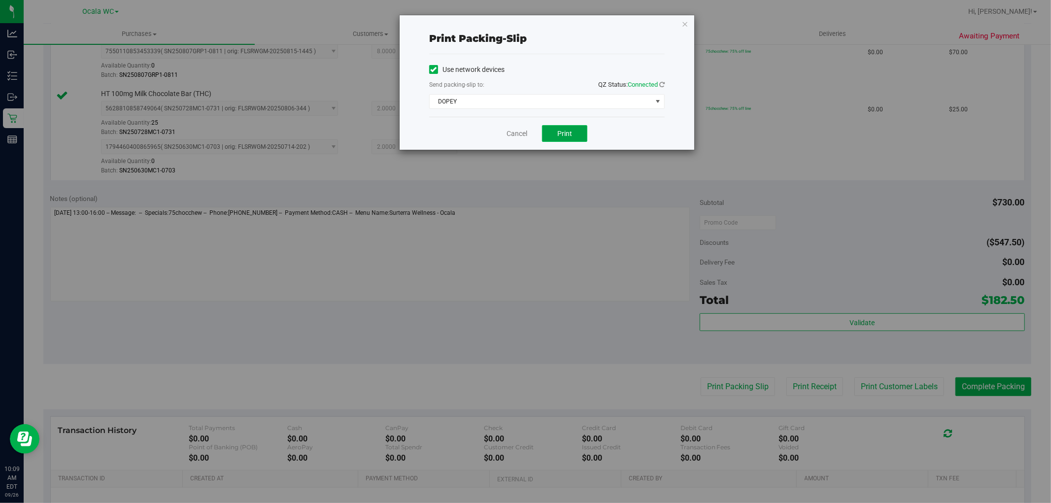
click at [568, 138] on button "Print" at bounding box center [564, 133] width 45 height 17
click at [512, 133] on link "Cancel" at bounding box center [517, 134] width 21 height 10
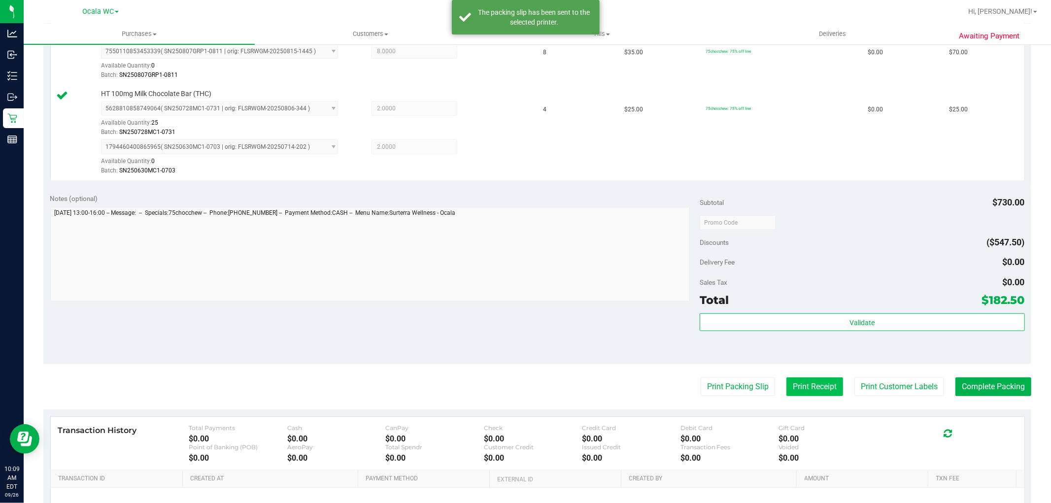
click at [805, 387] on button "Print Receipt" at bounding box center [814, 386] width 57 height 19
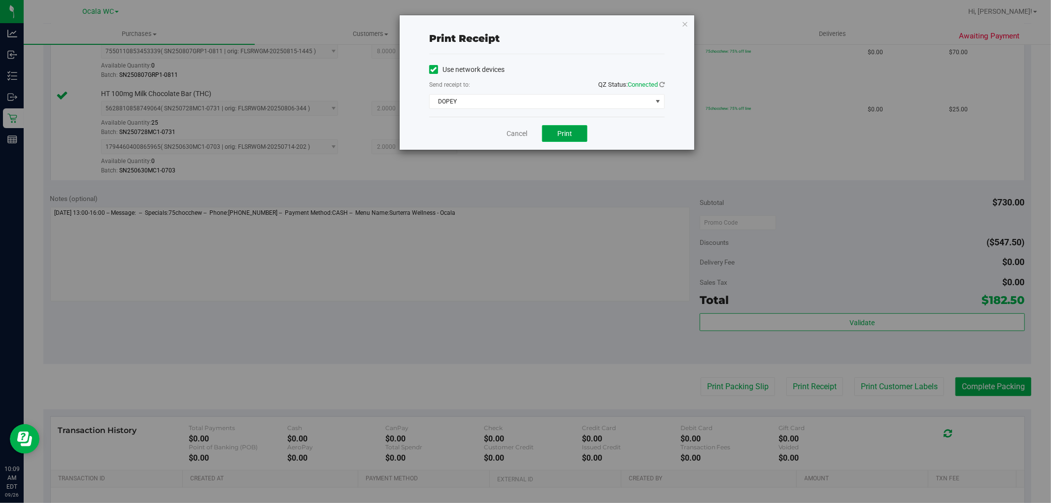
click at [562, 134] on span "Print" at bounding box center [564, 134] width 15 height 8
click at [512, 134] on link "Cancel" at bounding box center [517, 134] width 21 height 10
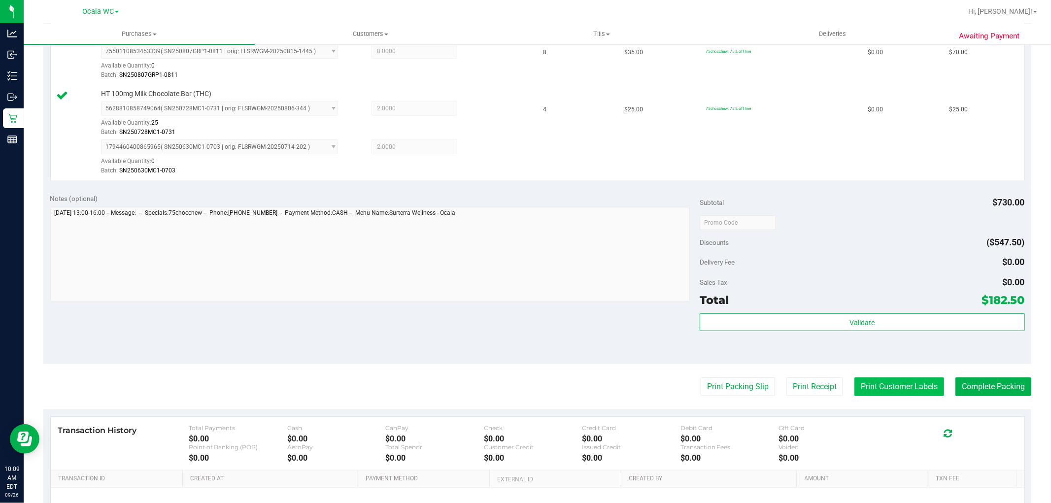
click at [880, 388] on button "Print Customer Labels" at bounding box center [899, 386] width 90 height 19
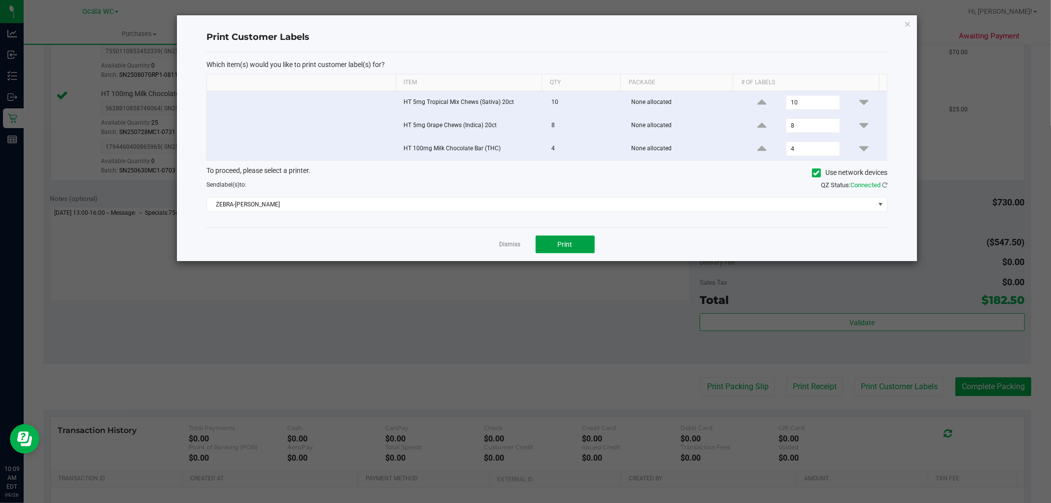
click at [559, 249] on button "Print" at bounding box center [565, 245] width 59 height 18
click at [517, 242] on link "Dismiss" at bounding box center [510, 244] width 21 height 8
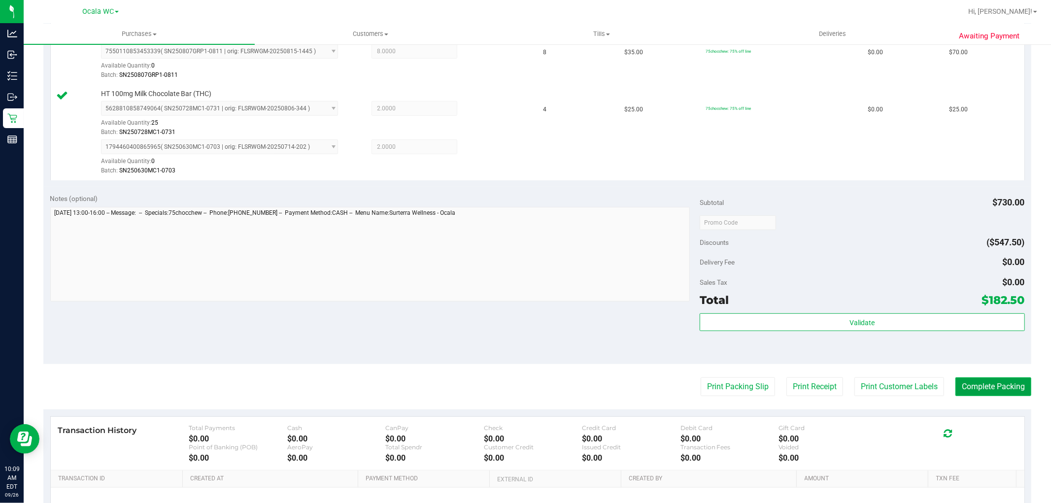
click at [980, 388] on button "Complete Packing" at bounding box center [994, 386] width 76 height 19
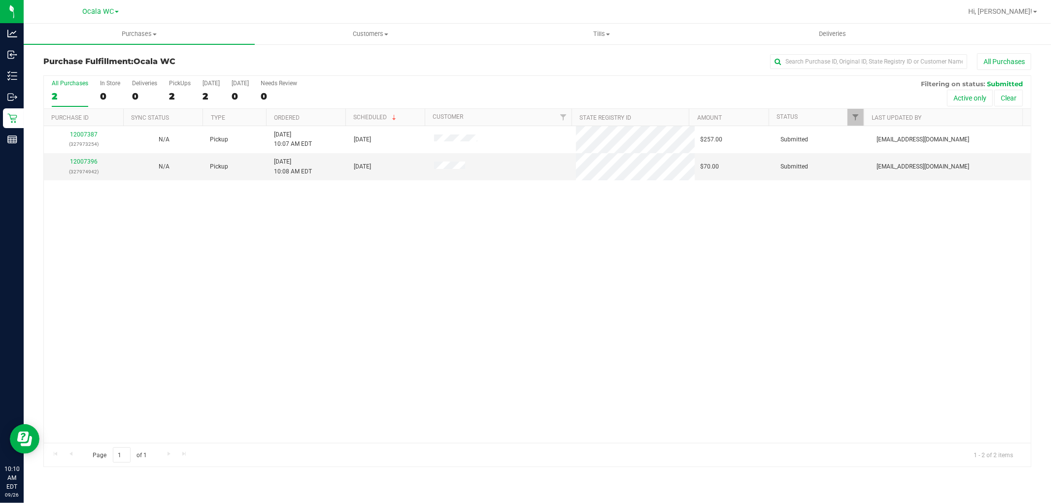
click at [334, 336] on div "12007387 (327973254) N/A Pickup 9/26/2025 10:07 AM EDT 9/26/2025 $257.00 Submit…" at bounding box center [537, 284] width 987 height 317
click at [314, 297] on div "12007387 (327973254) N/A Pickup 9/26/2025 10:07 AM EDT 9/26/2025 $257.00 Submit…" at bounding box center [537, 284] width 987 height 317
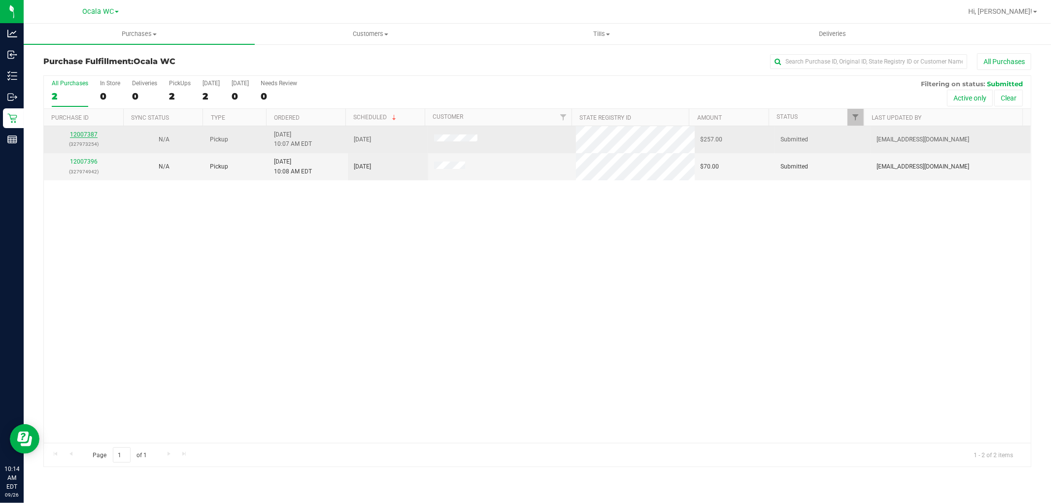
click at [77, 135] on link "12007387" at bounding box center [84, 134] width 28 height 7
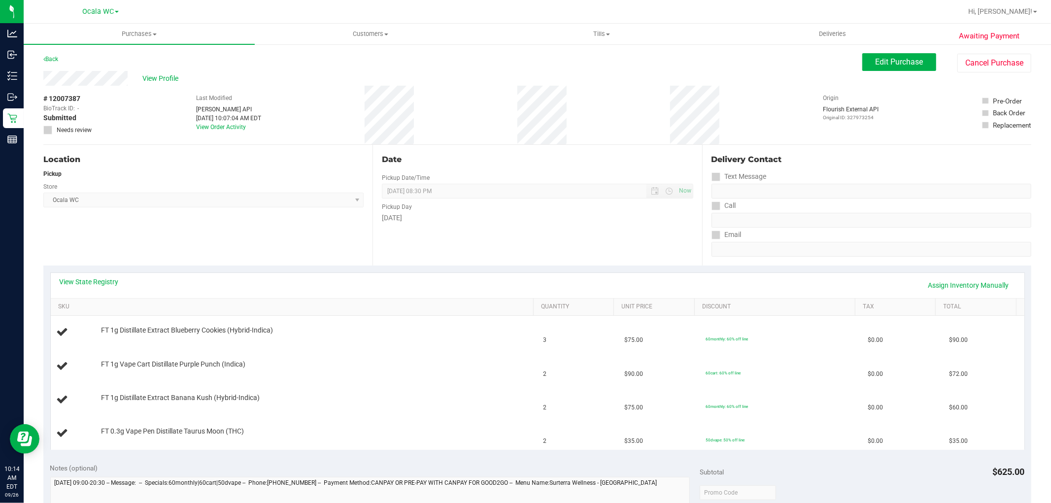
click at [90, 273] on div "View State Registry Assign Inventory Manually" at bounding box center [538, 285] width 974 height 25
click at [80, 288] on div "View State Registry Assign Inventory Manually" at bounding box center [538, 285] width 956 height 17
click at [80, 286] on link "View State Registry" at bounding box center [89, 282] width 59 height 10
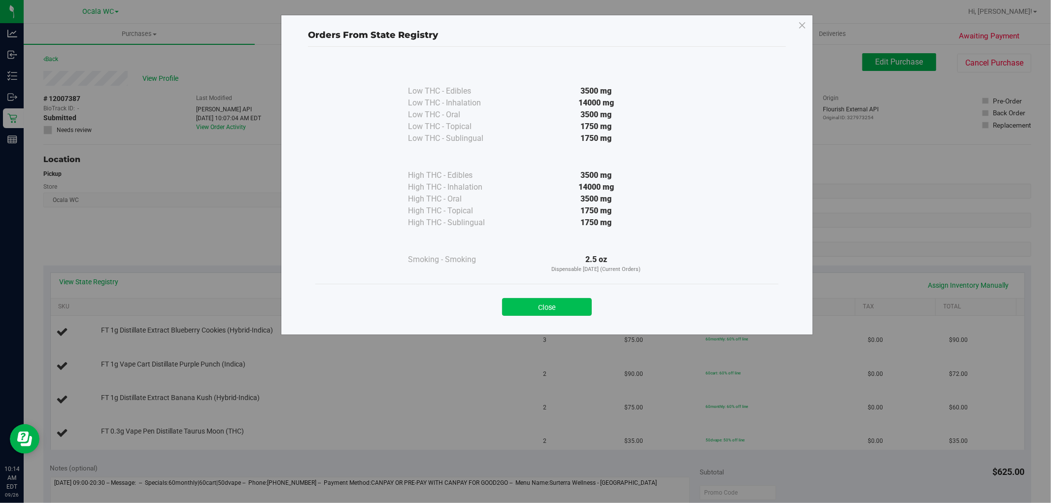
click at [545, 301] on button "Close" at bounding box center [547, 307] width 90 height 18
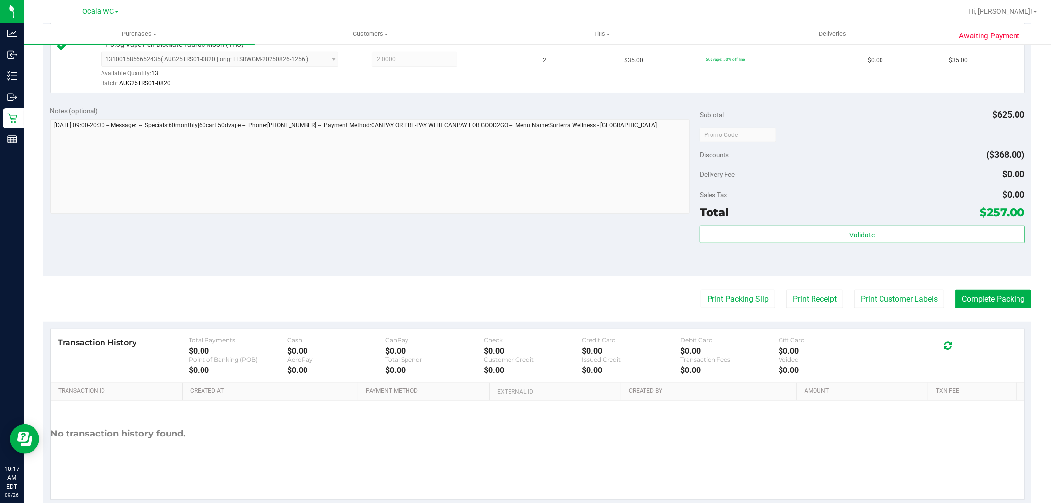
scroll to position [475, 0]
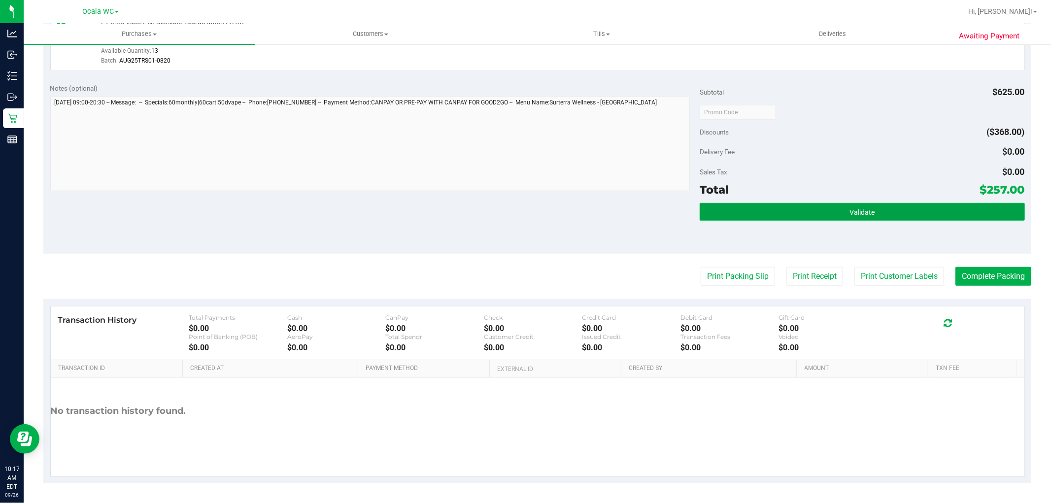
click at [808, 215] on button "Validate" at bounding box center [862, 212] width 325 height 18
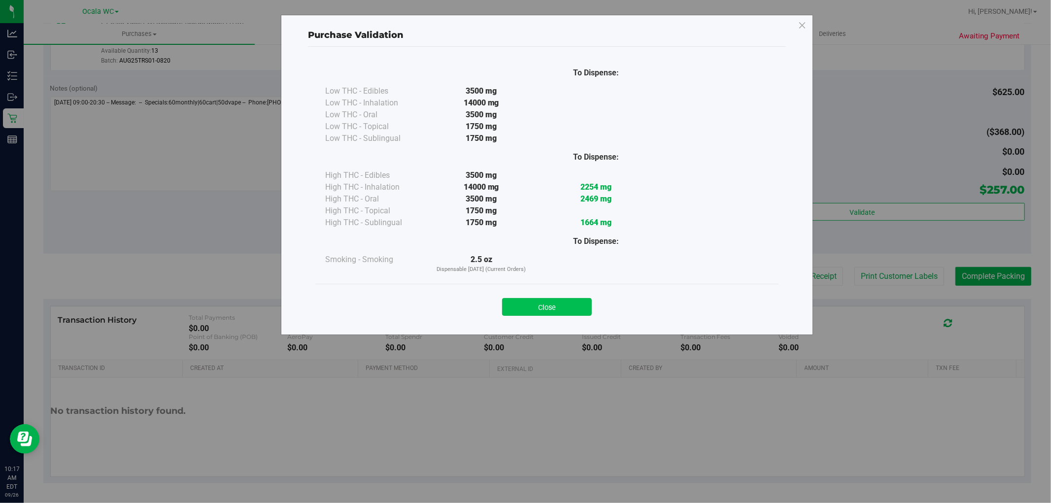
click at [550, 307] on button "Close" at bounding box center [547, 307] width 90 height 18
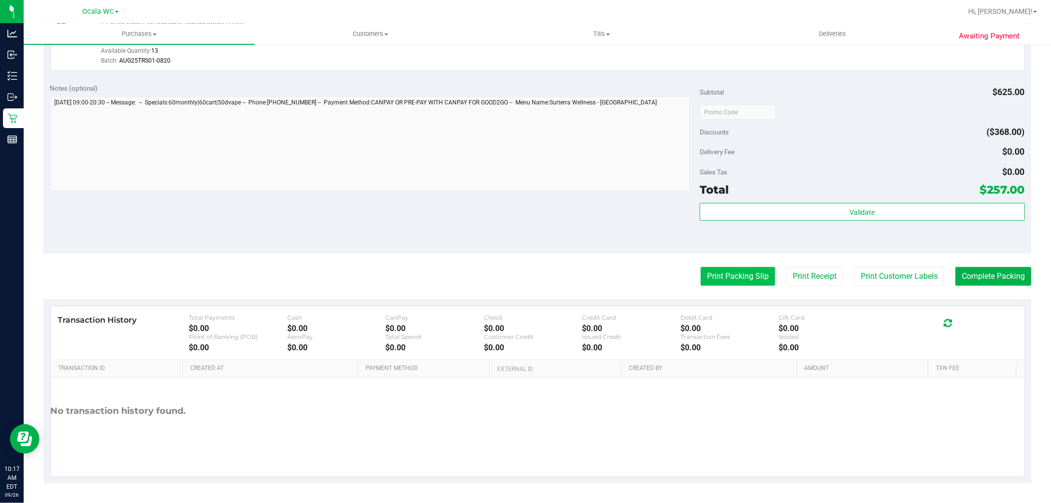
click at [707, 279] on button "Print Packing Slip" at bounding box center [738, 276] width 74 height 19
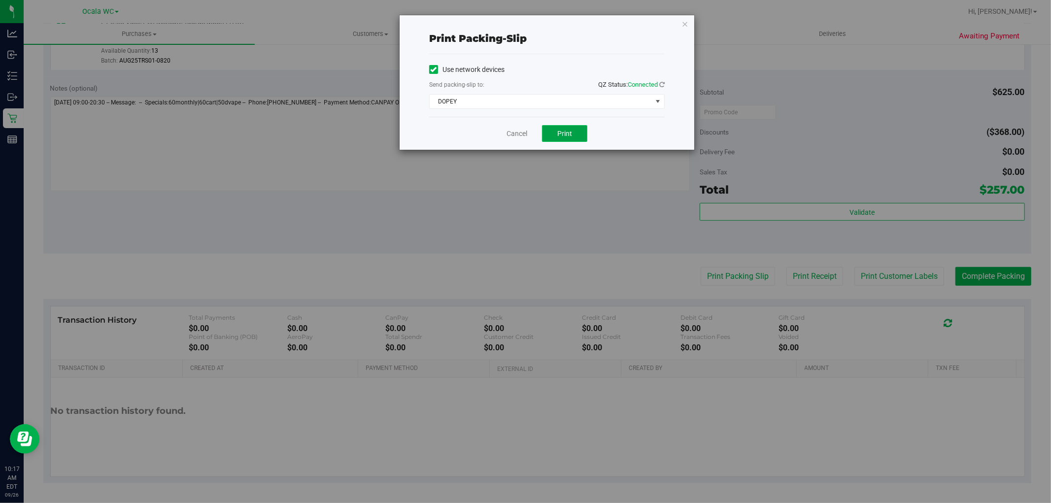
click at [576, 138] on button "Print" at bounding box center [564, 133] width 45 height 17
click at [511, 135] on link "Cancel" at bounding box center [517, 134] width 21 height 10
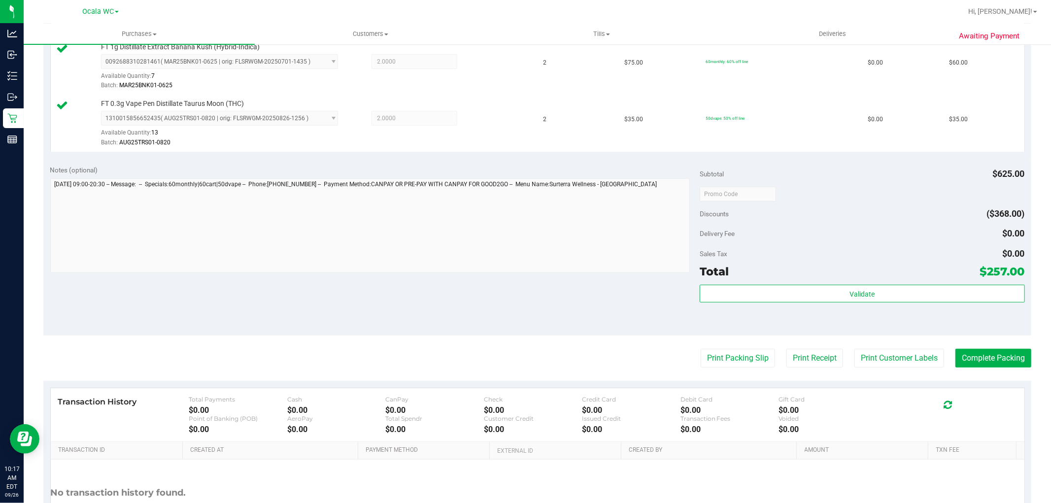
scroll to position [396, 0]
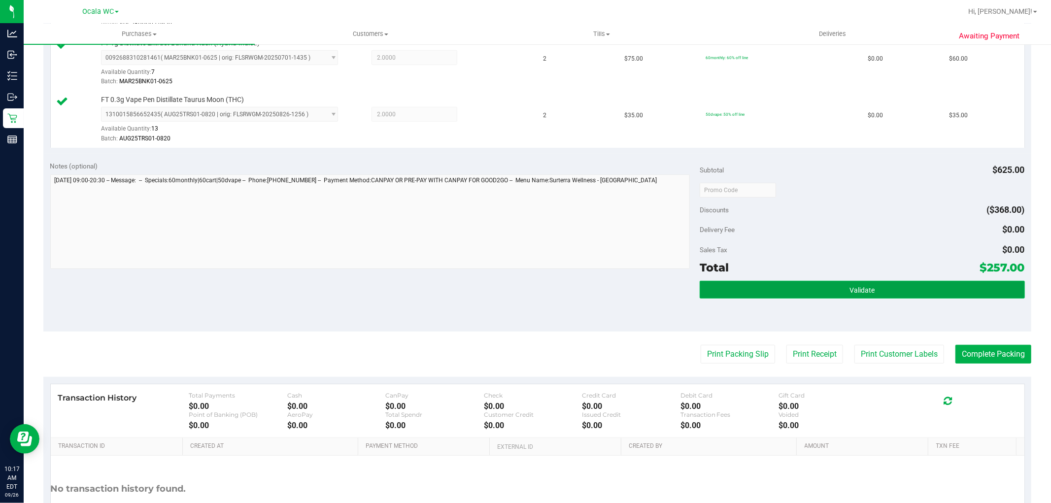
click at [881, 284] on button "Validate" at bounding box center [862, 290] width 325 height 18
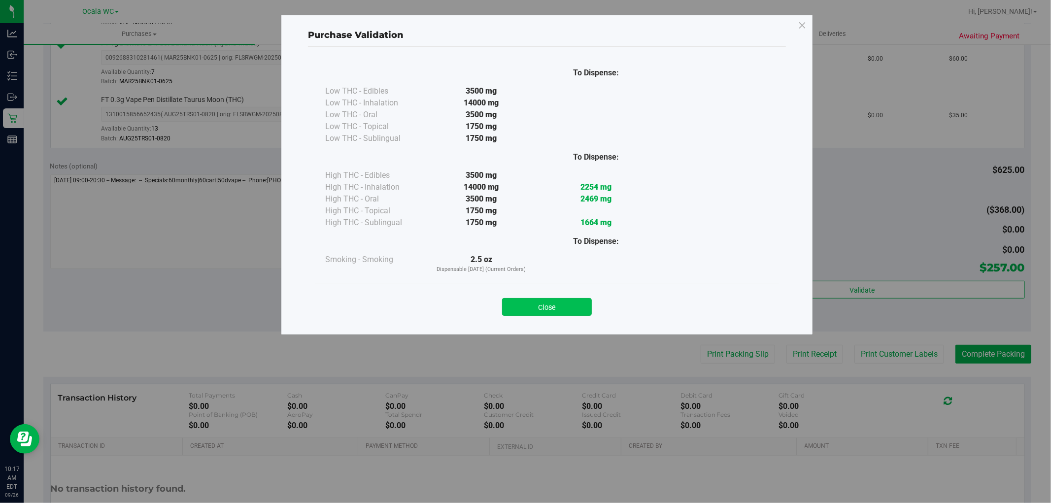
click at [528, 314] on button "Close" at bounding box center [547, 307] width 90 height 18
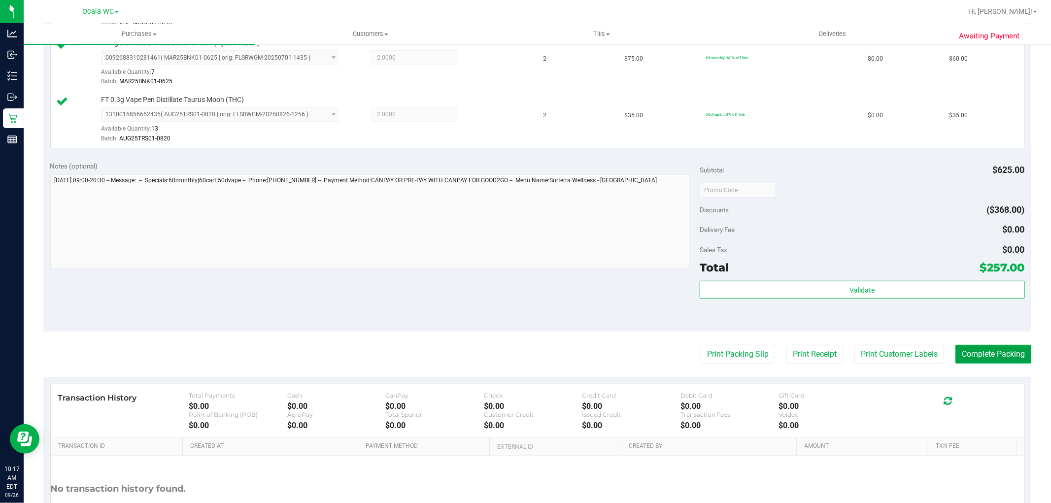
click at [982, 356] on button "Complete Packing" at bounding box center [994, 354] width 76 height 19
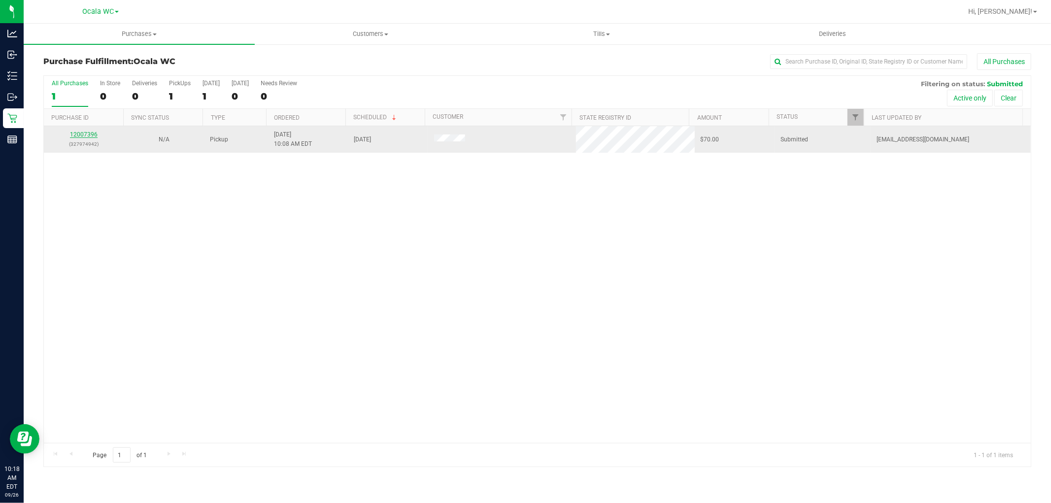
click at [77, 133] on link "12007396" at bounding box center [84, 134] width 28 height 7
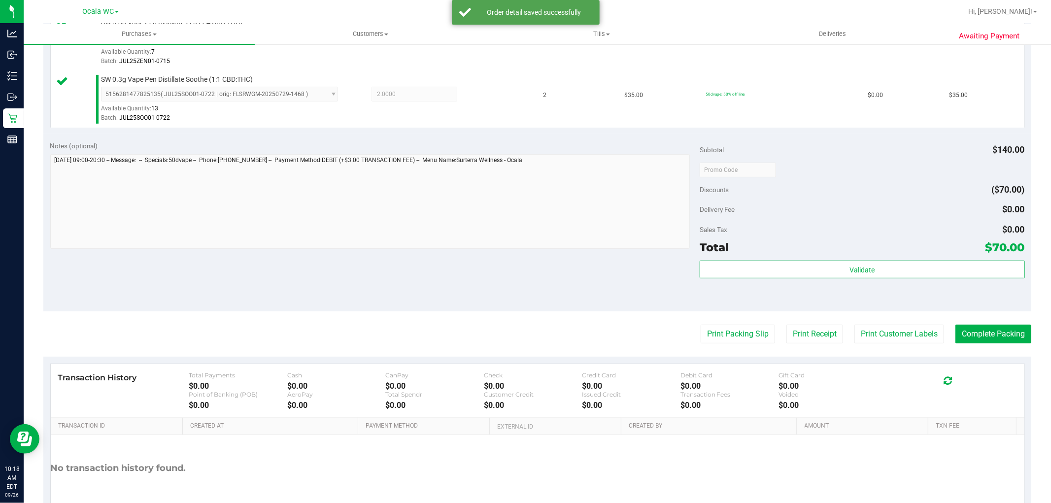
scroll to position [307, 0]
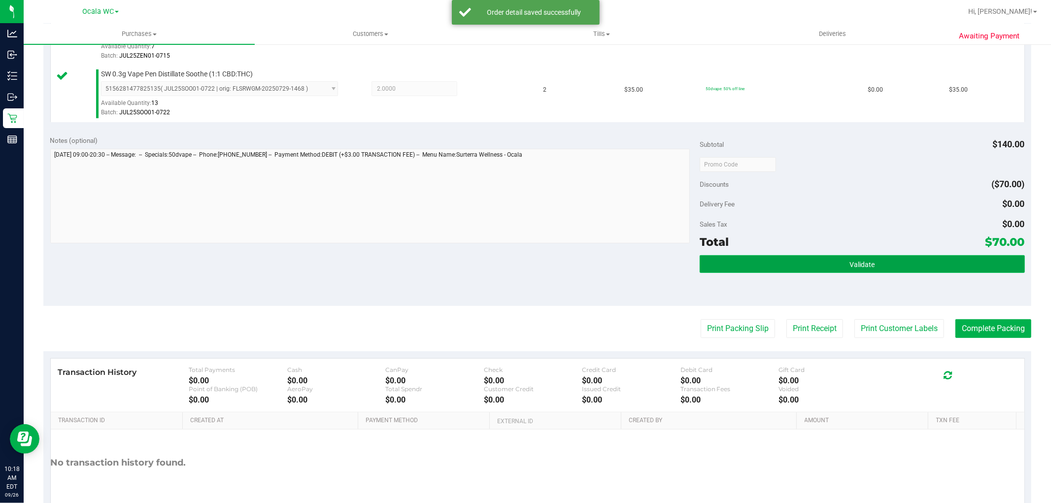
click at [828, 264] on button "Validate" at bounding box center [862, 264] width 325 height 18
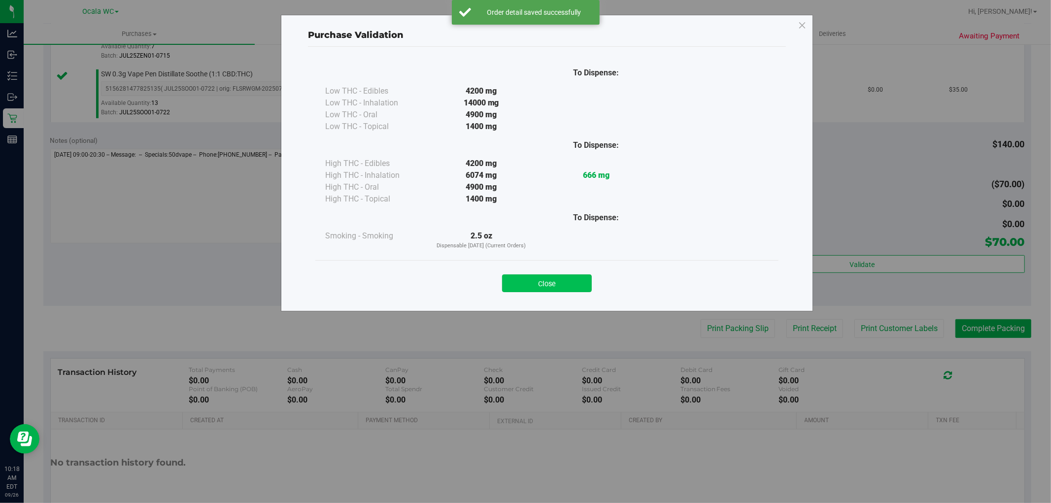
click at [525, 275] on button "Close" at bounding box center [547, 283] width 90 height 18
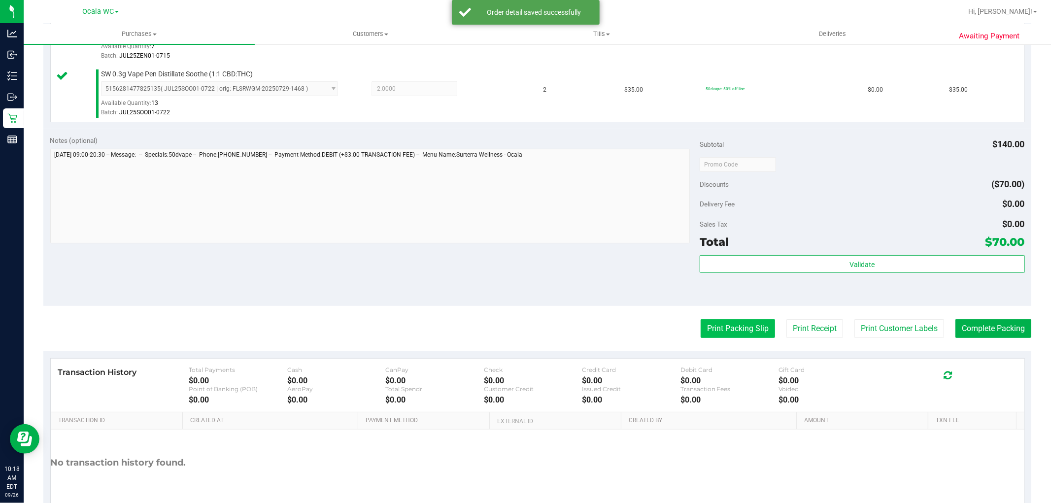
click at [726, 330] on button "Print Packing Slip" at bounding box center [738, 328] width 74 height 19
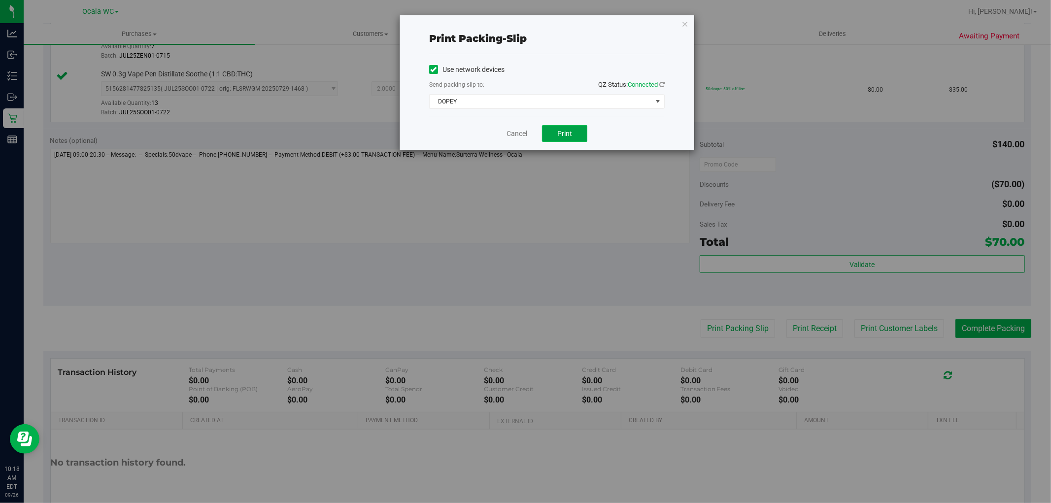
click at [566, 134] on span "Print" at bounding box center [564, 134] width 15 height 8
click at [510, 135] on link "Cancel" at bounding box center [517, 134] width 21 height 10
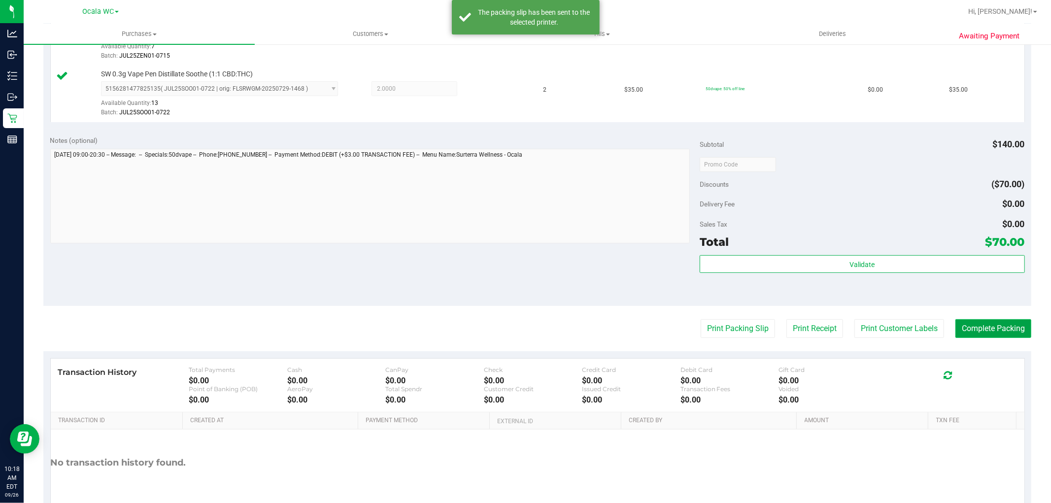
click at [971, 329] on button "Complete Packing" at bounding box center [994, 328] width 76 height 19
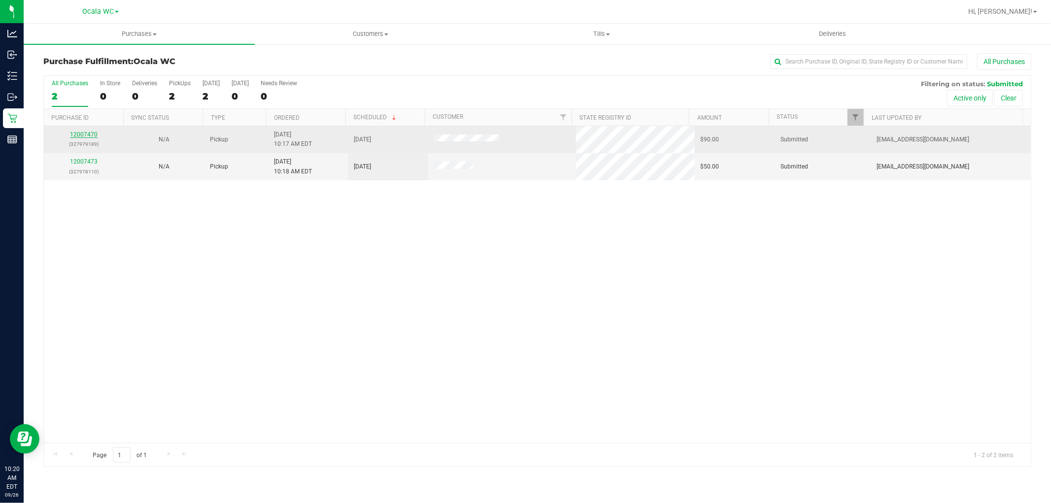
click at [79, 137] on link "12007470" at bounding box center [84, 134] width 28 height 7
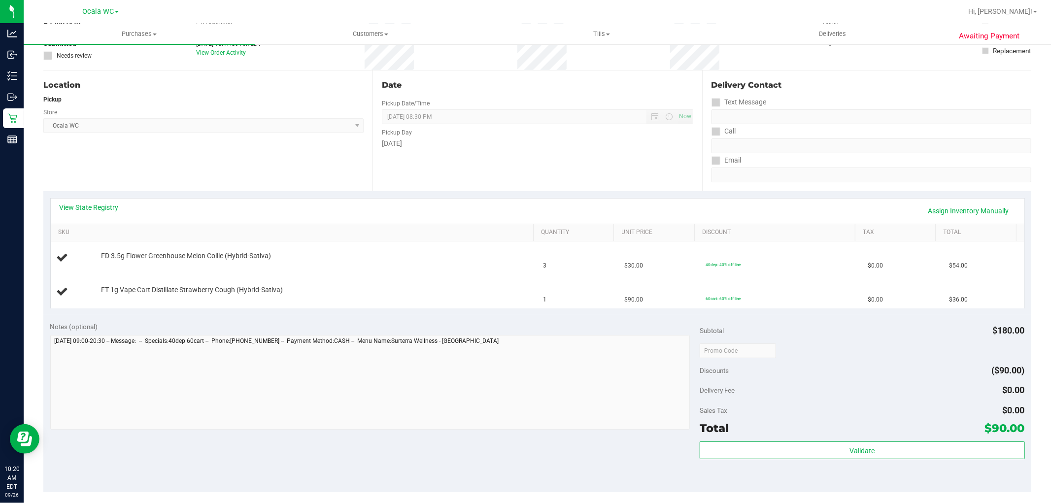
scroll to position [78, 0]
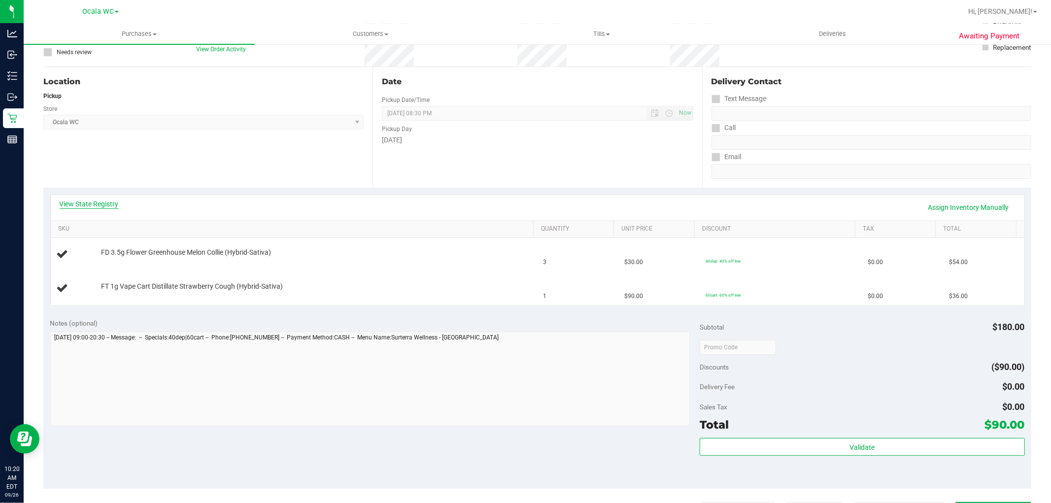
click at [71, 205] on link "View State Registry" at bounding box center [89, 204] width 59 height 10
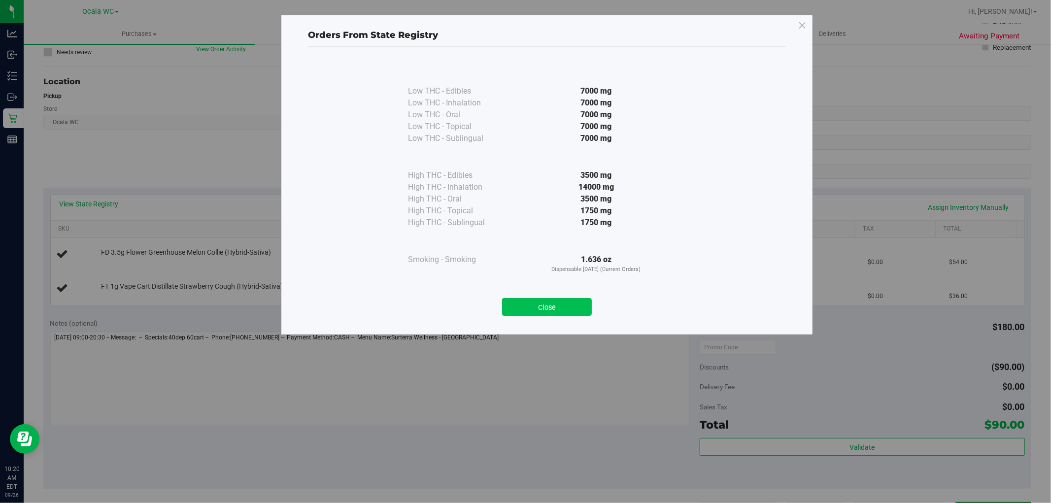
click at [532, 306] on button "Close" at bounding box center [547, 307] width 90 height 18
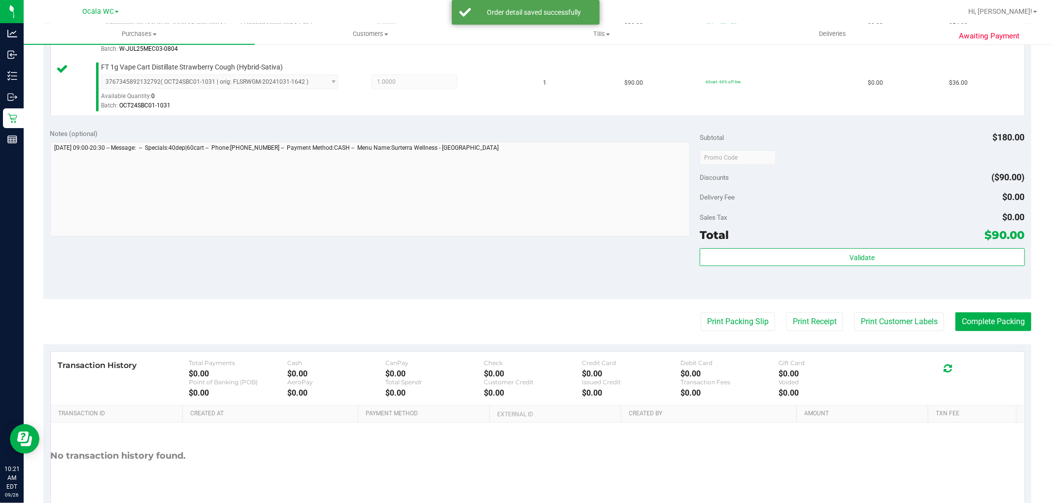
scroll to position [346, 0]
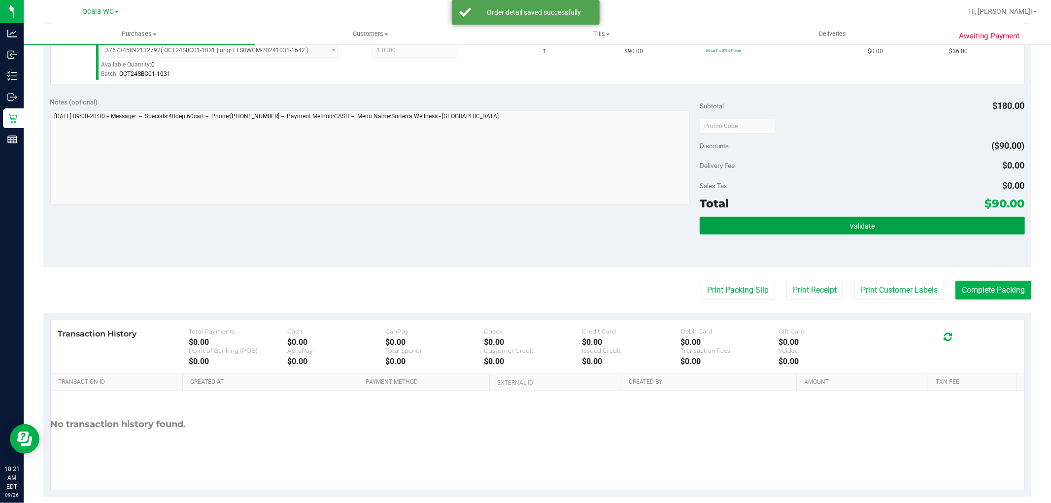
click at [807, 225] on button "Validate" at bounding box center [862, 226] width 325 height 18
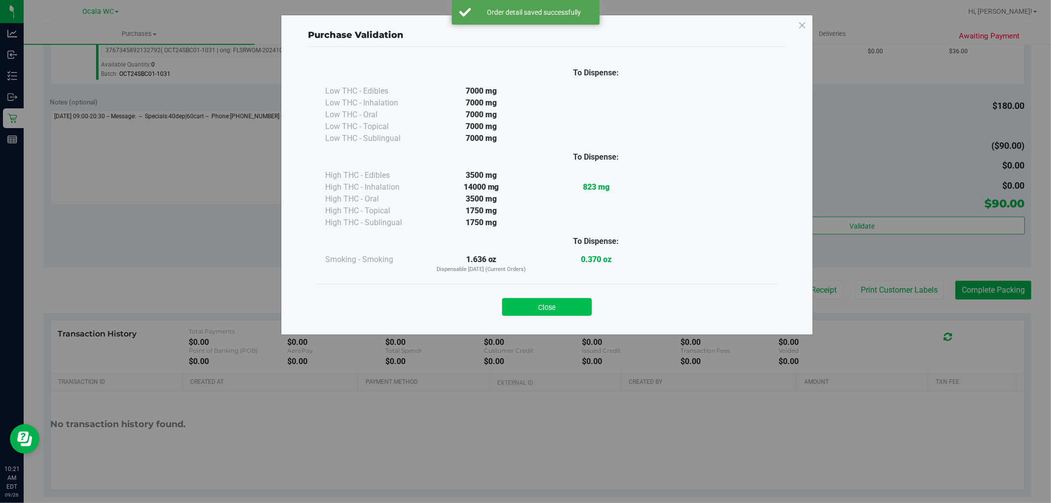
click at [558, 300] on button "Close" at bounding box center [547, 307] width 90 height 18
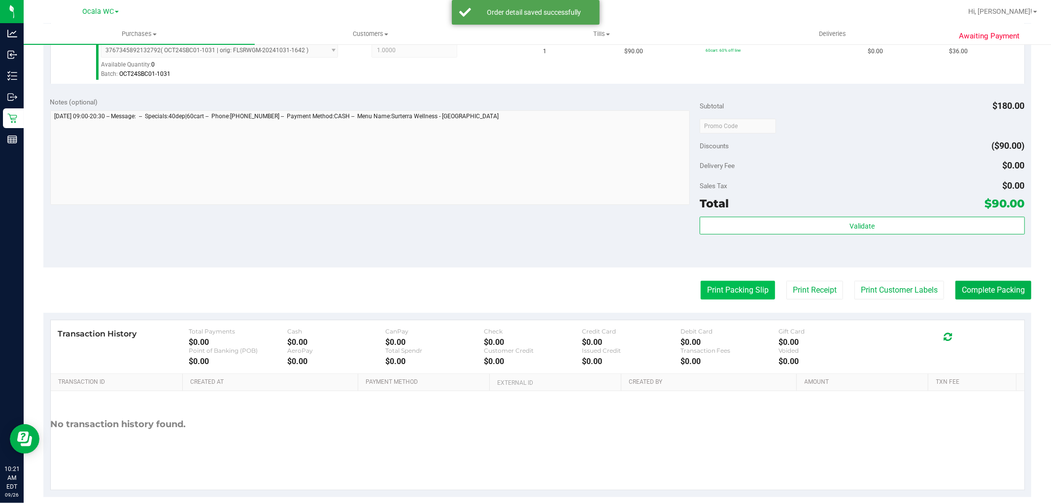
click at [720, 287] on button "Print Packing Slip" at bounding box center [738, 290] width 74 height 19
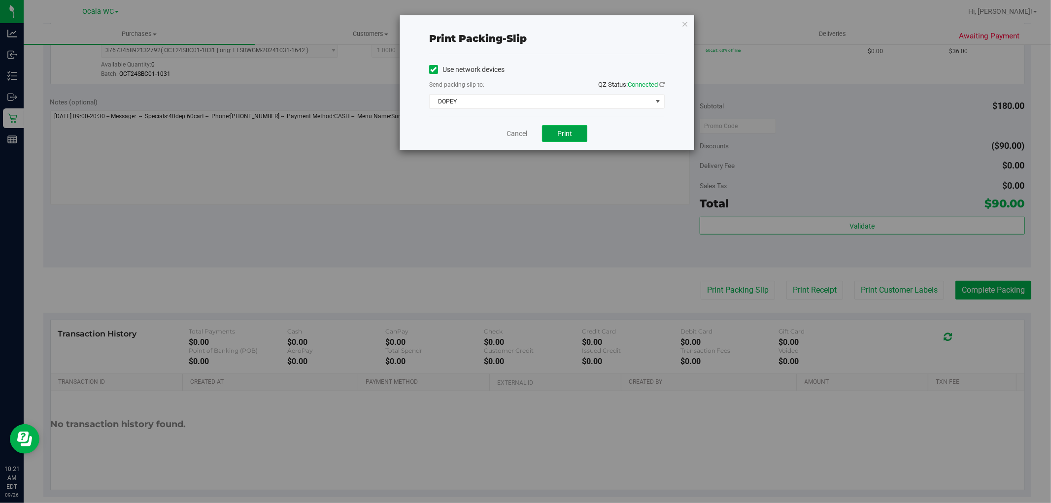
click at [569, 131] on span "Print" at bounding box center [564, 134] width 15 height 8
click at [513, 136] on link "Cancel" at bounding box center [517, 134] width 21 height 10
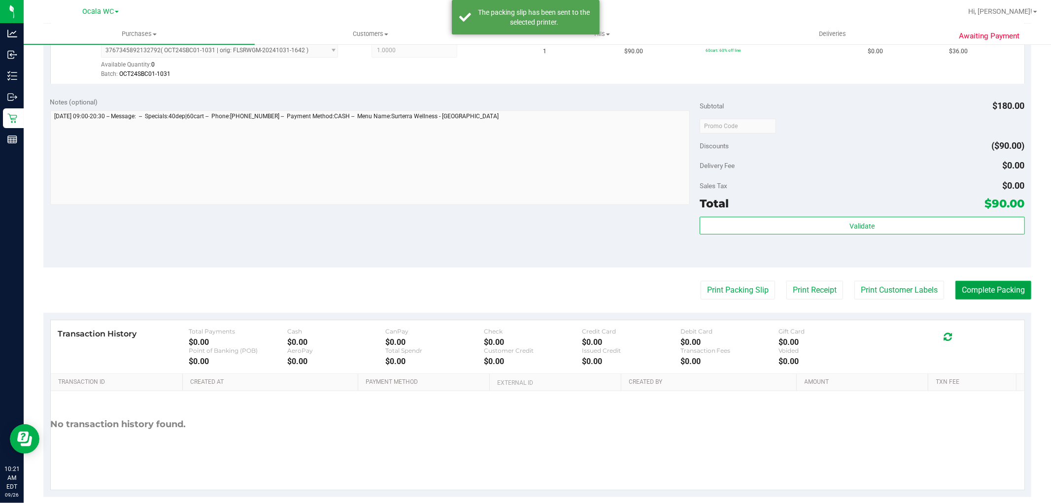
click at [987, 284] on button "Complete Packing" at bounding box center [994, 290] width 76 height 19
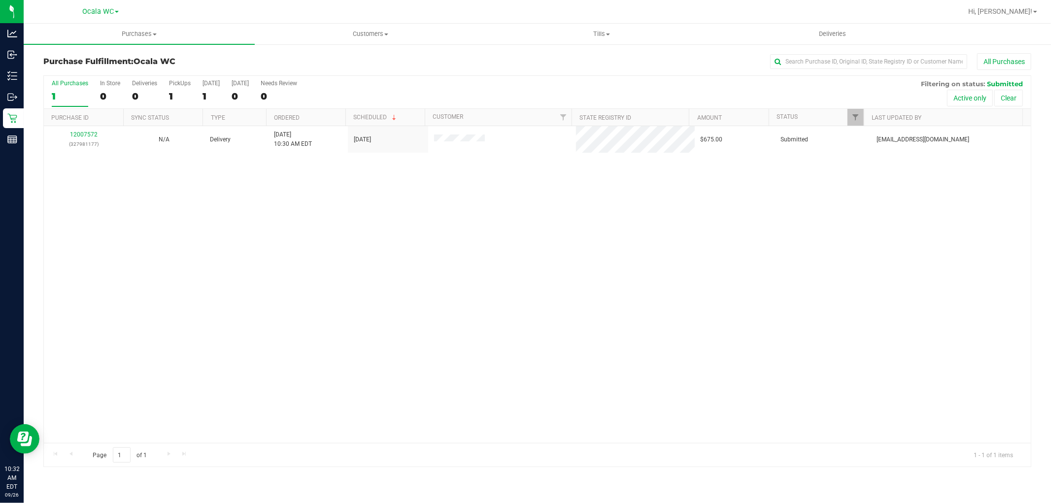
click at [650, 322] on div "12007572 (327981177) N/A Delivery 9/26/2025 10:30 AM EDT 10/1/2025 $675.00 Subm…" at bounding box center [537, 284] width 987 height 317
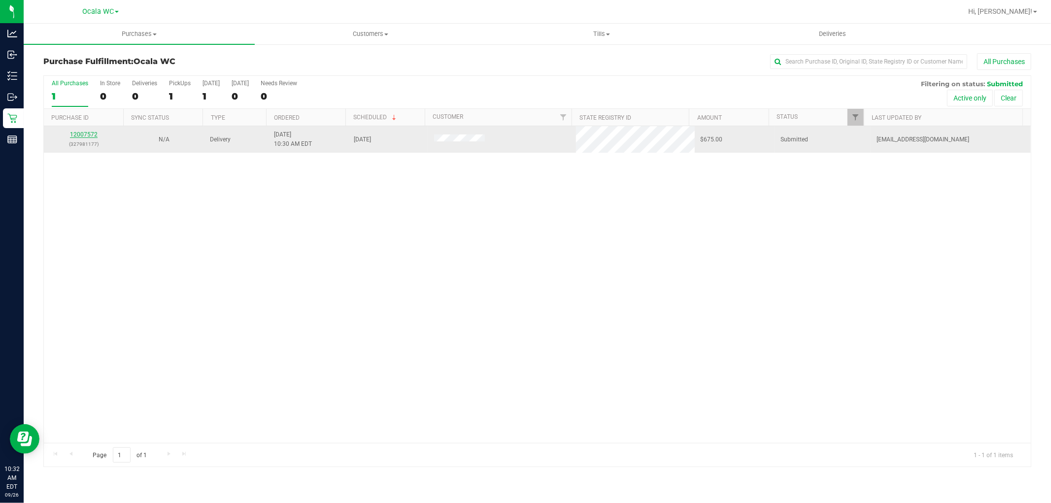
click at [75, 135] on link "12007572" at bounding box center [84, 134] width 28 height 7
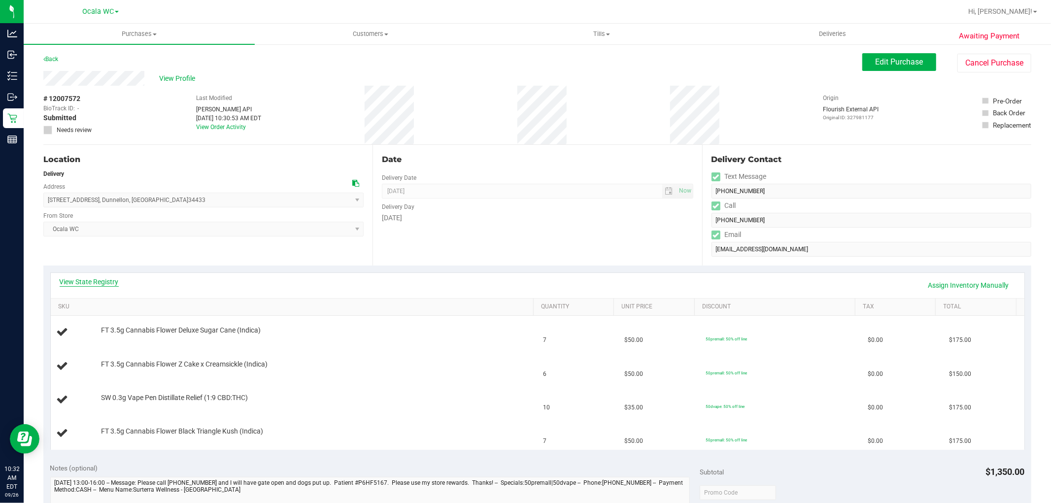
click at [76, 282] on link "View State Registry" at bounding box center [89, 282] width 59 height 10
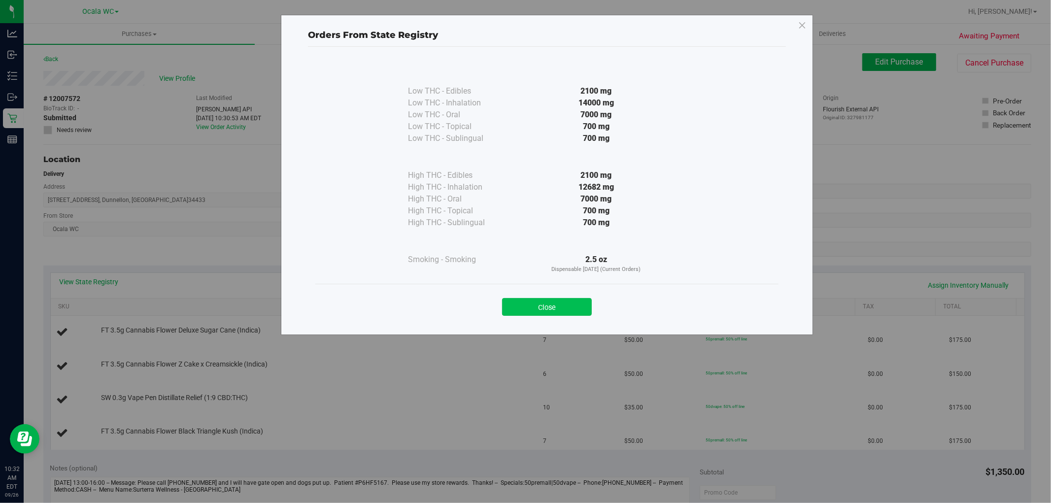
click at [539, 313] on button "Close" at bounding box center [547, 307] width 90 height 18
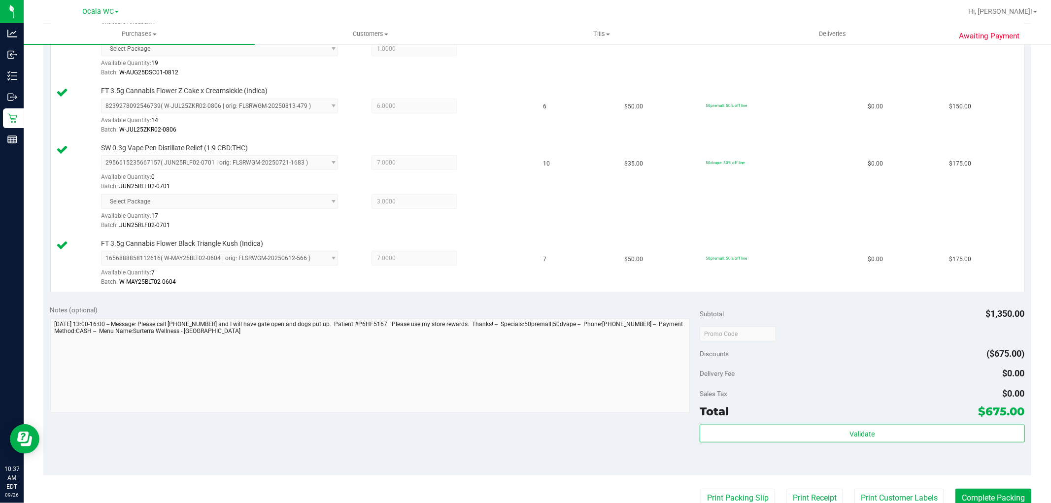
scroll to position [396, 0]
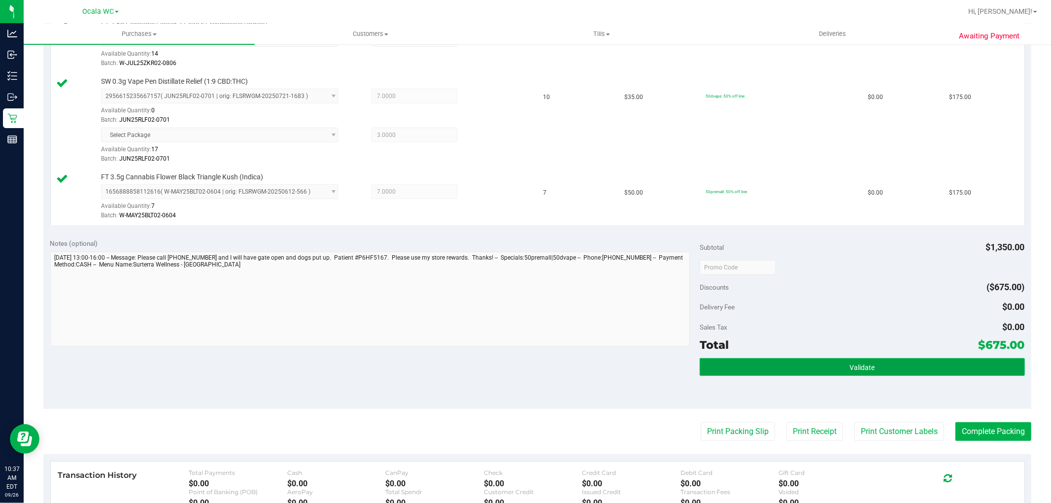
click at [838, 372] on button "Validate" at bounding box center [862, 367] width 325 height 18
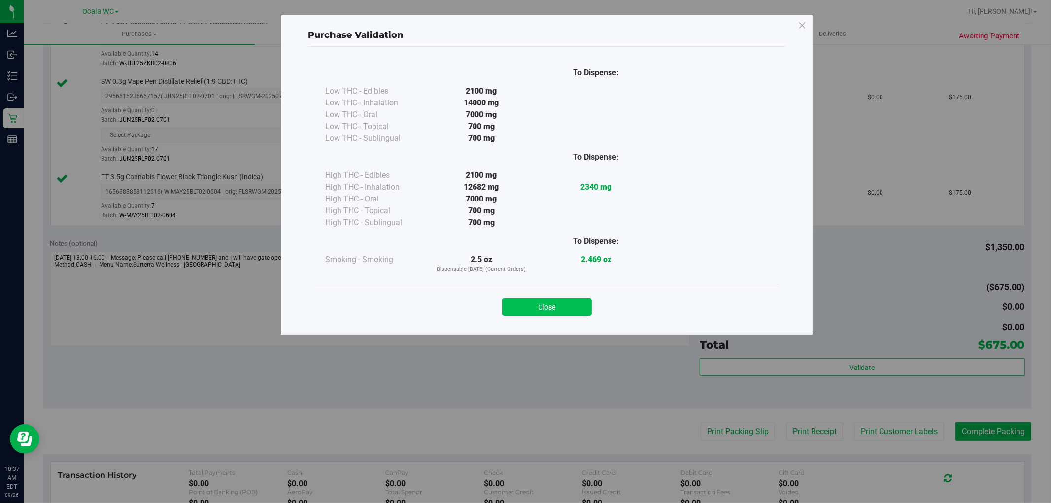
click at [518, 309] on button "Close" at bounding box center [547, 307] width 90 height 18
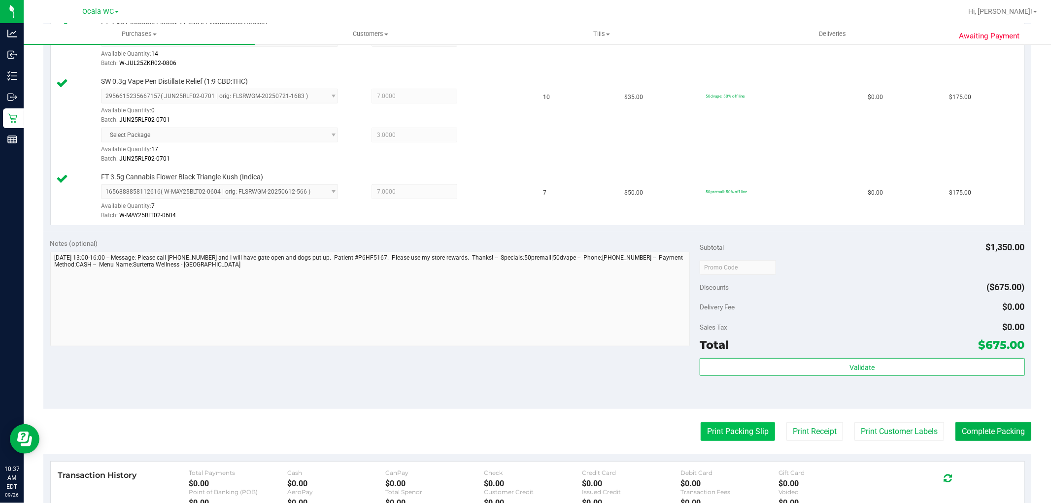
click at [717, 427] on button "Print Packing Slip" at bounding box center [738, 431] width 74 height 19
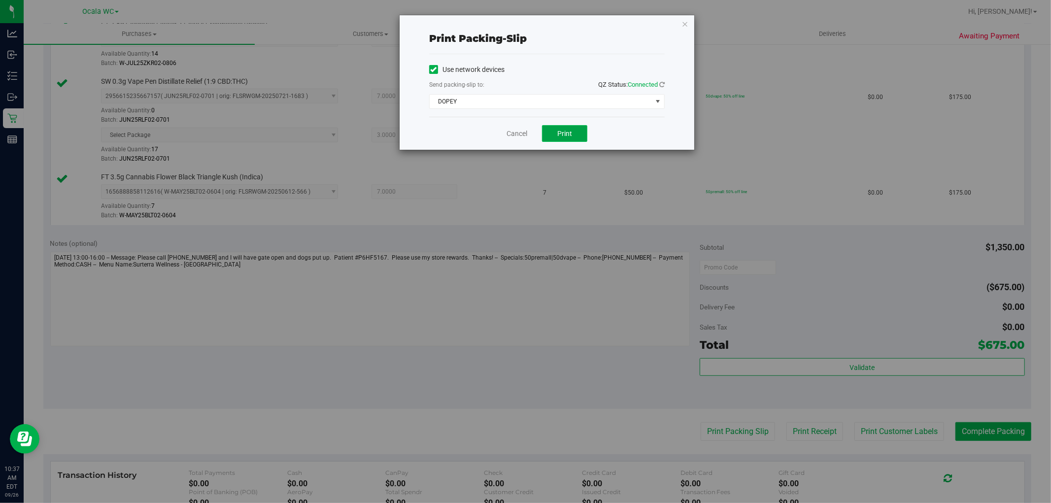
click at [563, 134] on span "Print" at bounding box center [564, 134] width 15 height 8
click at [566, 140] on button "Print" at bounding box center [564, 133] width 45 height 17
click at [510, 133] on link "Cancel" at bounding box center [517, 134] width 21 height 10
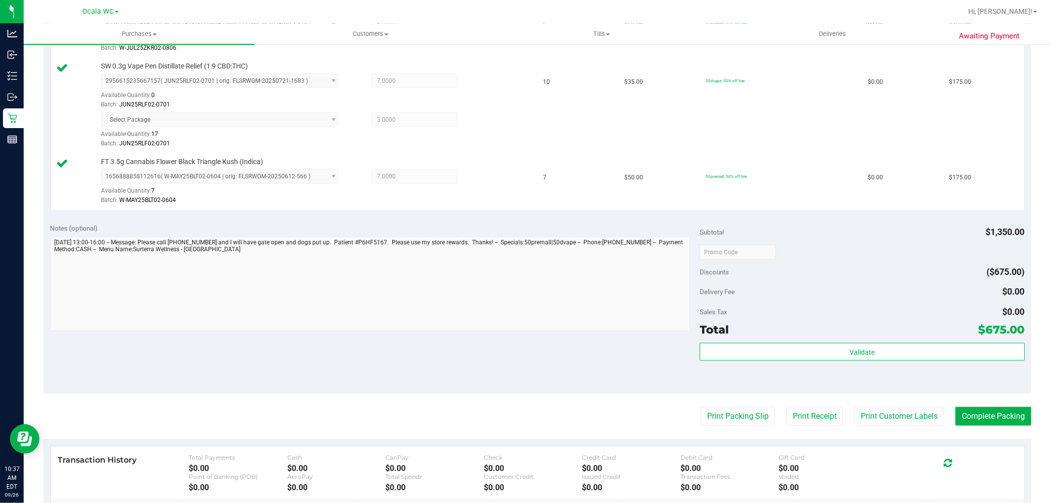
scroll to position [450, 0]
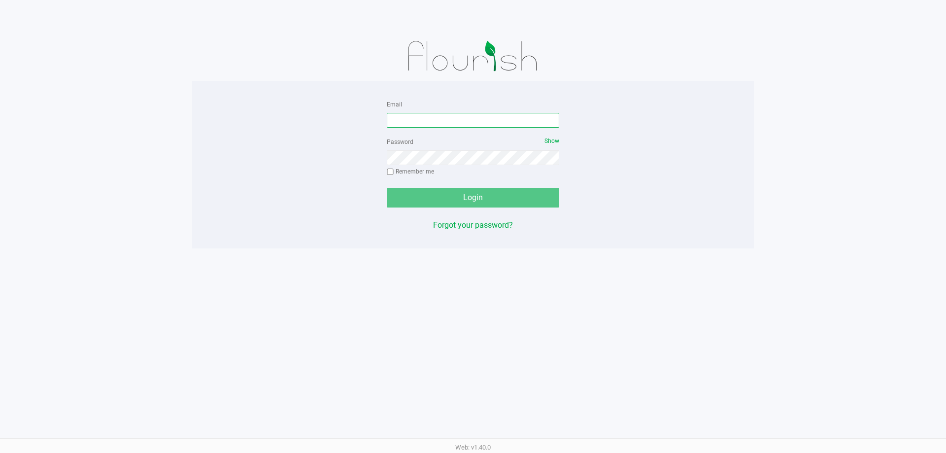
click at [488, 124] on input "Email" at bounding box center [473, 120] width 172 height 15
type input "asieg@liveparallel.com"
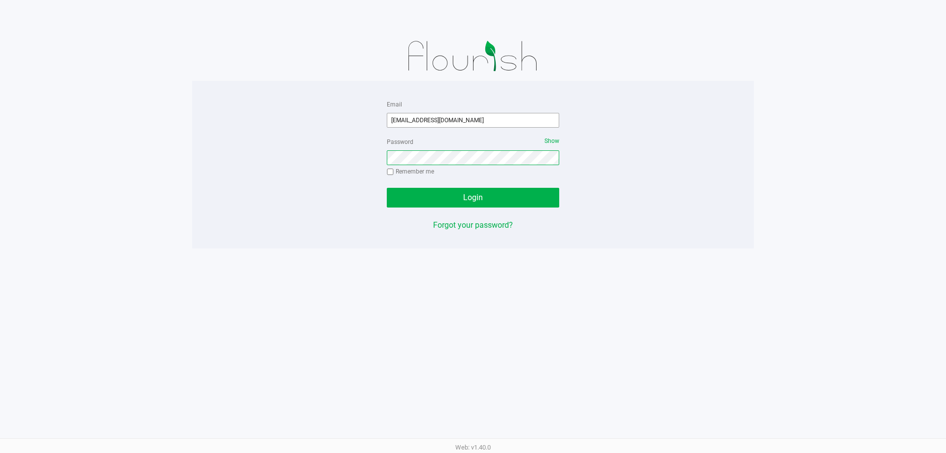
click at [387, 188] on button "Login" at bounding box center [473, 198] width 172 height 20
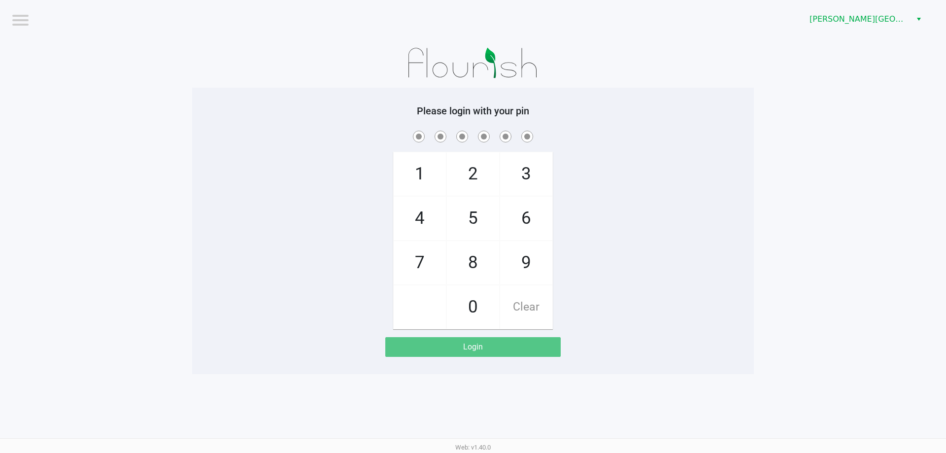
click at [779, 86] on app-pos-login-wrapper "Logout Merritt Island WC Please login with your pin 1 4 7 2 5 8 0 3 6 9 Clear L…" at bounding box center [473, 187] width 946 height 374
checkbox input "true"
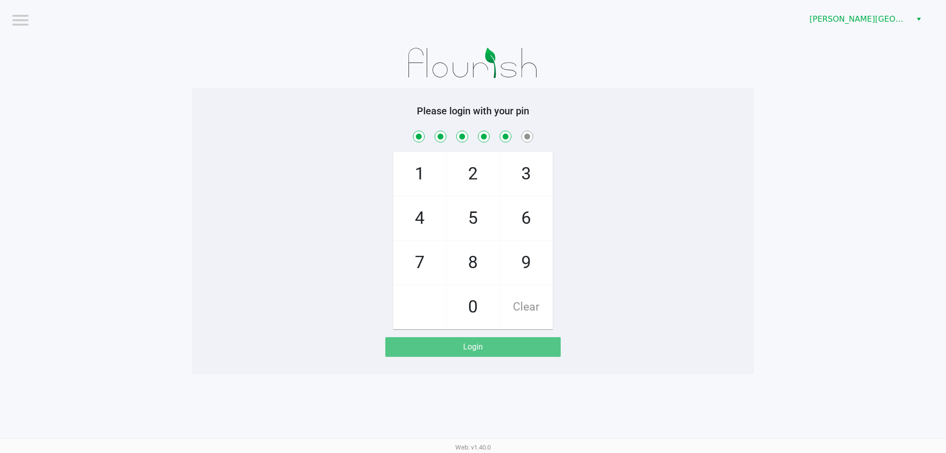
checkbox input "true"
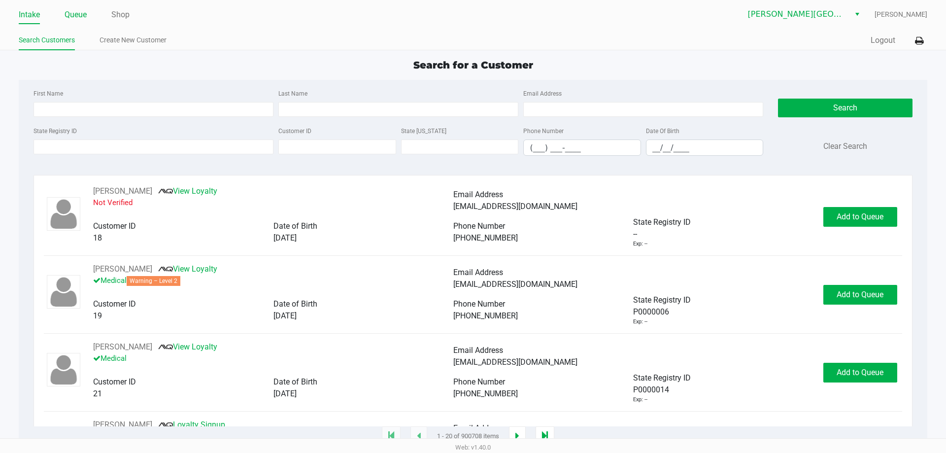
click at [79, 21] on link "Queue" at bounding box center [76, 15] width 22 height 14
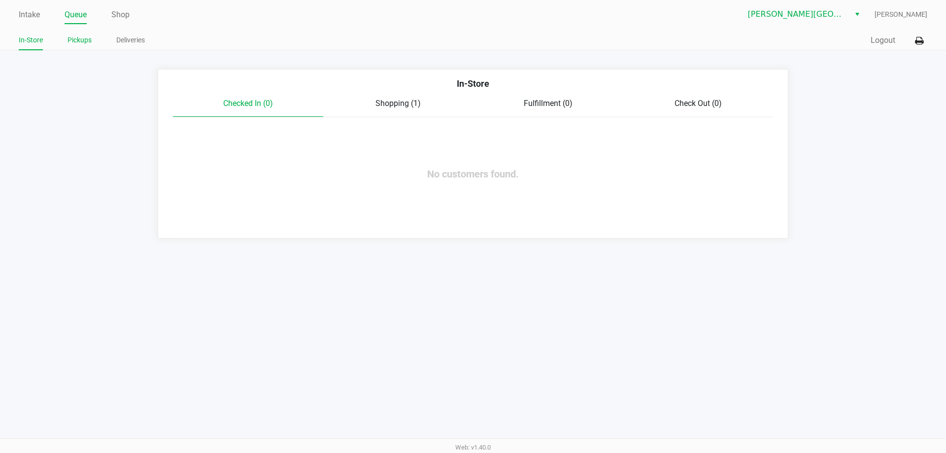
click at [85, 44] on link "Pickups" at bounding box center [80, 40] width 24 height 12
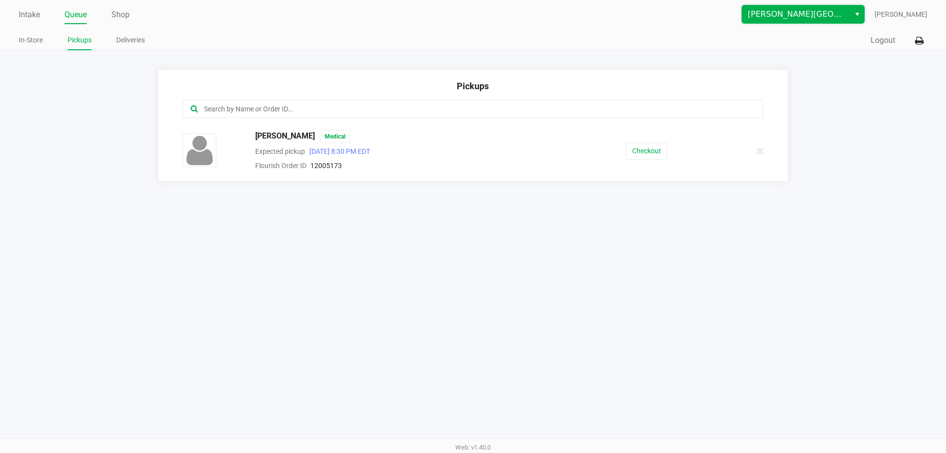
click at [797, 7] on span "[PERSON_NAME][GEOGRAPHIC_DATA]" at bounding box center [796, 14] width 108 height 18
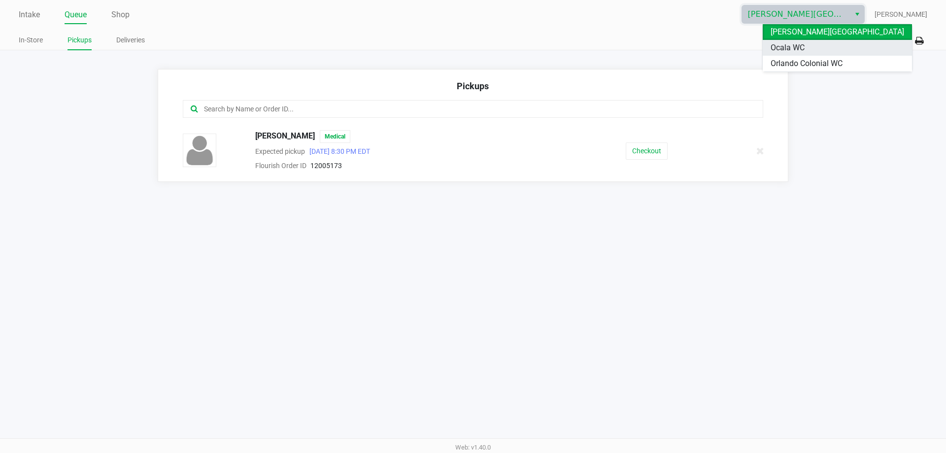
click at [793, 44] on span "Ocala WC" at bounding box center [788, 48] width 34 height 12
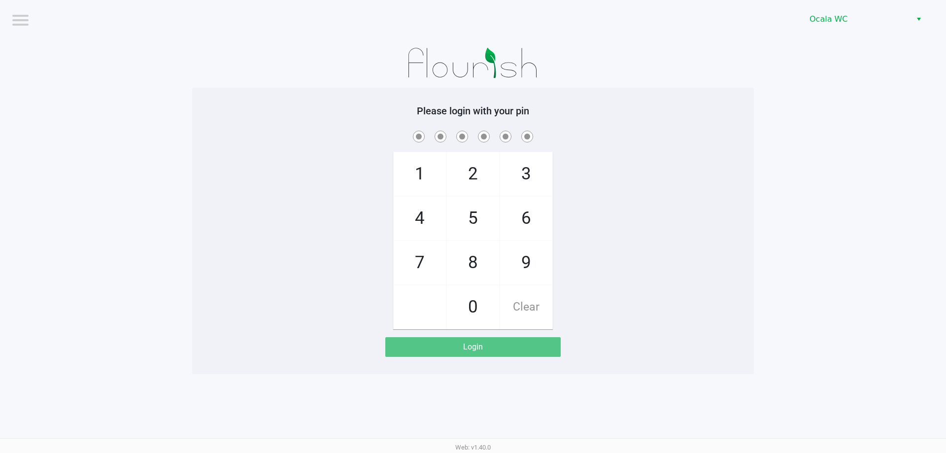
click at [684, 114] on h5 "Please login with your pin" at bounding box center [473, 111] width 547 height 12
checkbox input "true"
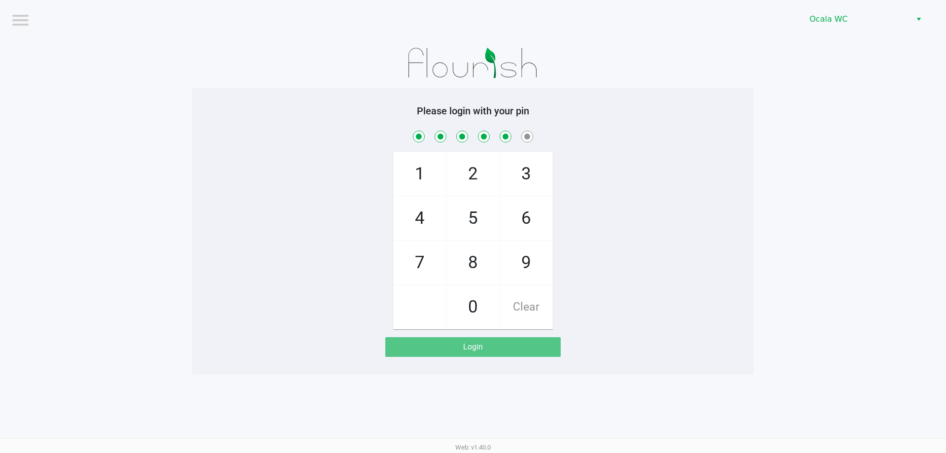
checkbox input "true"
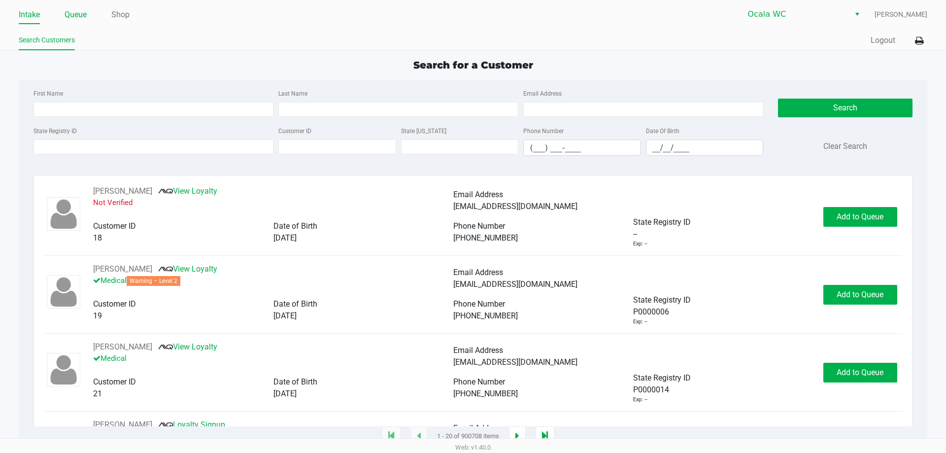
click at [77, 17] on link "Queue" at bounding box center [76, 15] width 22 height 14
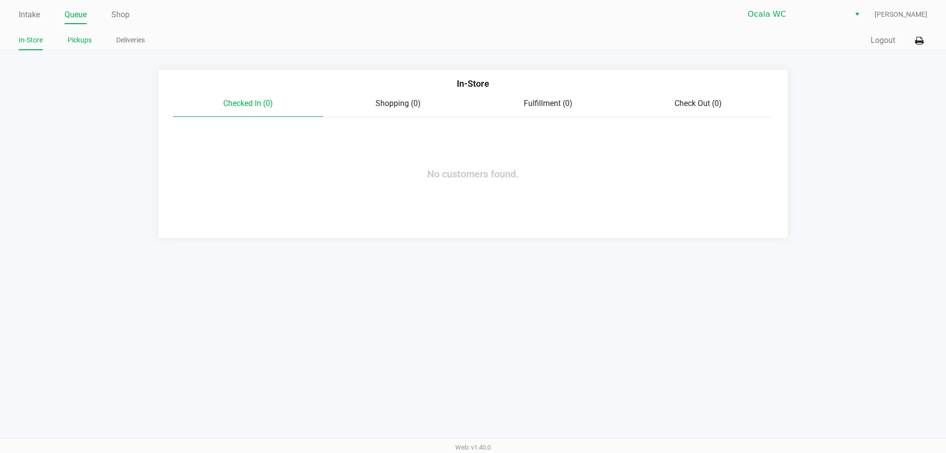
click at [78, 38] on link "Pickups" at bounding box center [80, 40] width 24 height 12
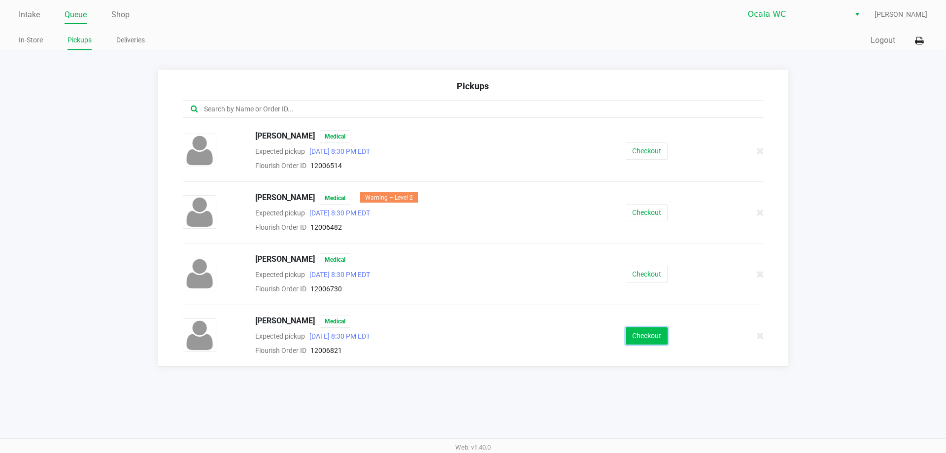
click at [649, 330] on button "Checkout" at bounding box center [647, 335] width 42 height 17
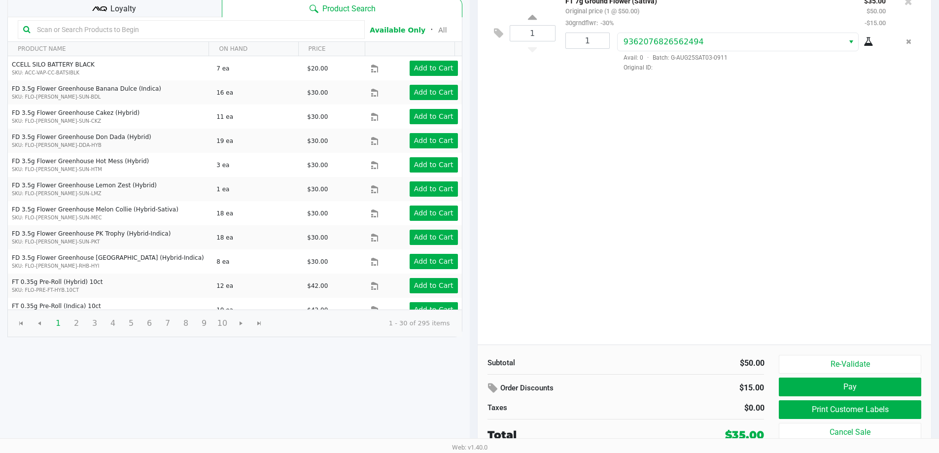
scroll to position [101, 0]
click at [830, 382] on button "Pay" at bounding box center [850, 386] width 142 height 19
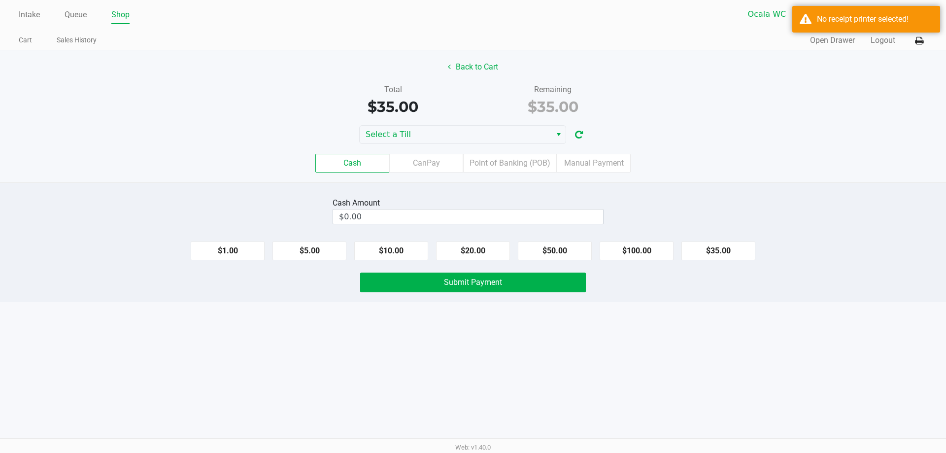
click at [912, 39] on button at bounding box center [919, 41] width 16 height 18
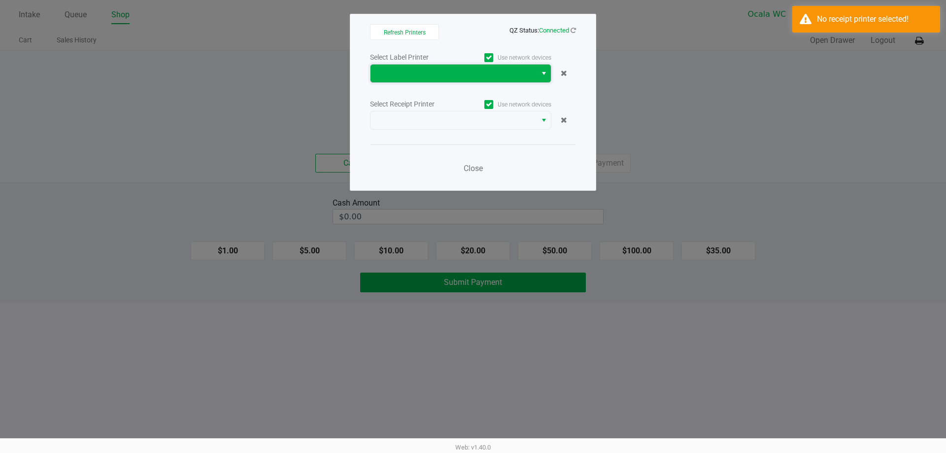
click at [423, 79] on span at bounding box center [453, 74] width 154 height 12
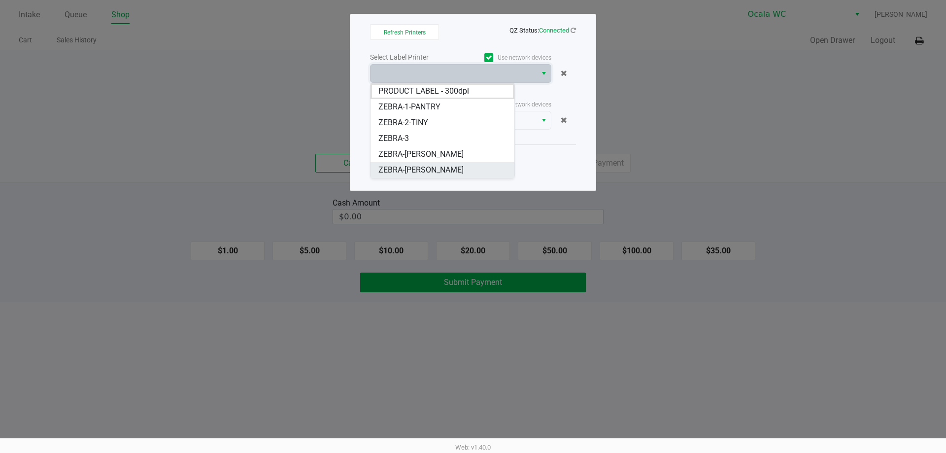
click at [412, 166] on span "ZEBRA-[PERSON_NAME]" at bounding box center [420, 170] width 85 height 12
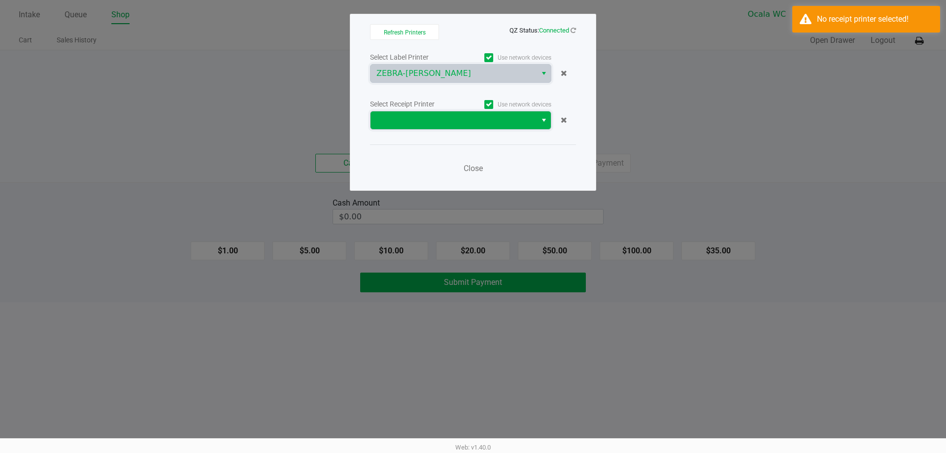
click at [444, 113] on span at bounding box center [454, 120] width 166 height 18
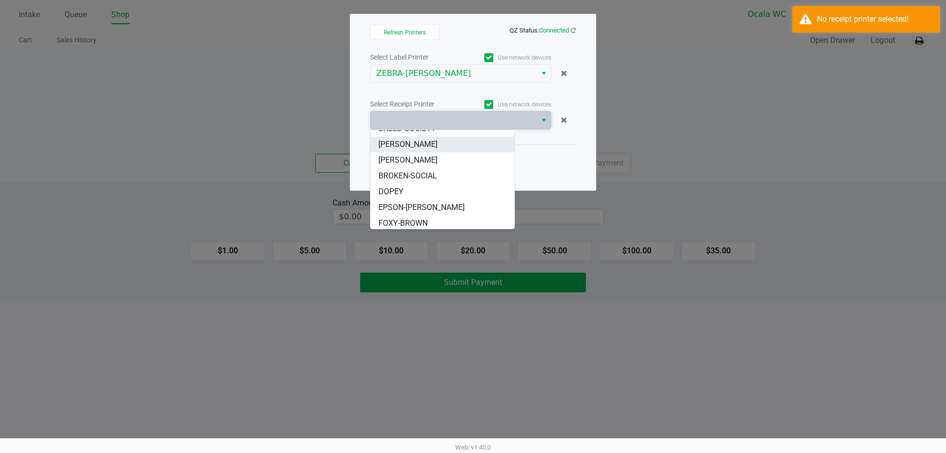
scroll to position [59, 0]
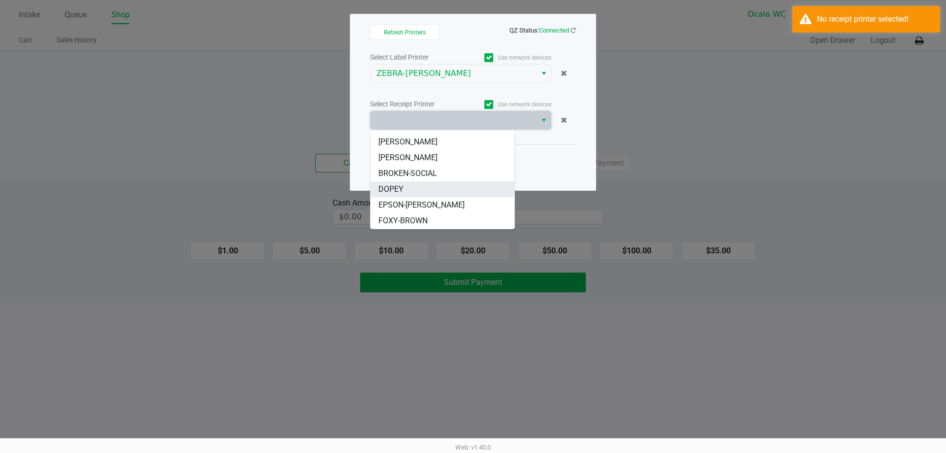
click at [409, 183] on li "DOPEY" at bounding box center [443, 189] width 144 height 16
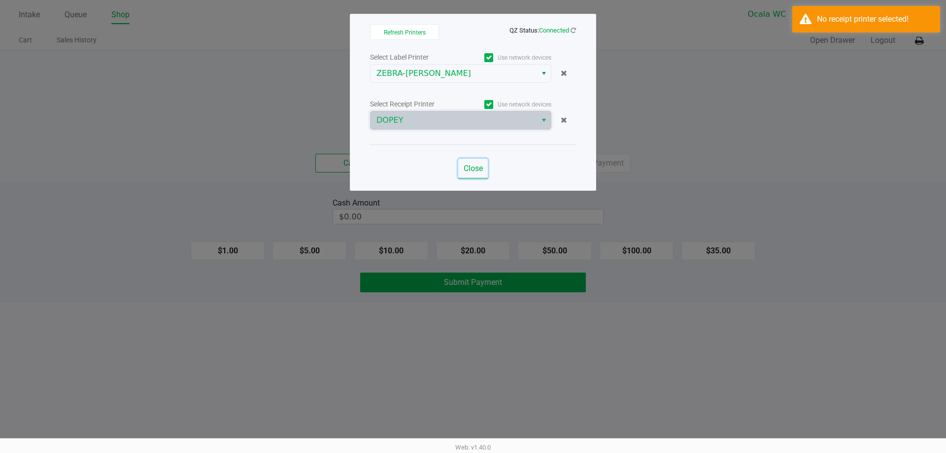
click at [466, 172] on span "Close" at bounding box center [473, 168] width 19 height 9
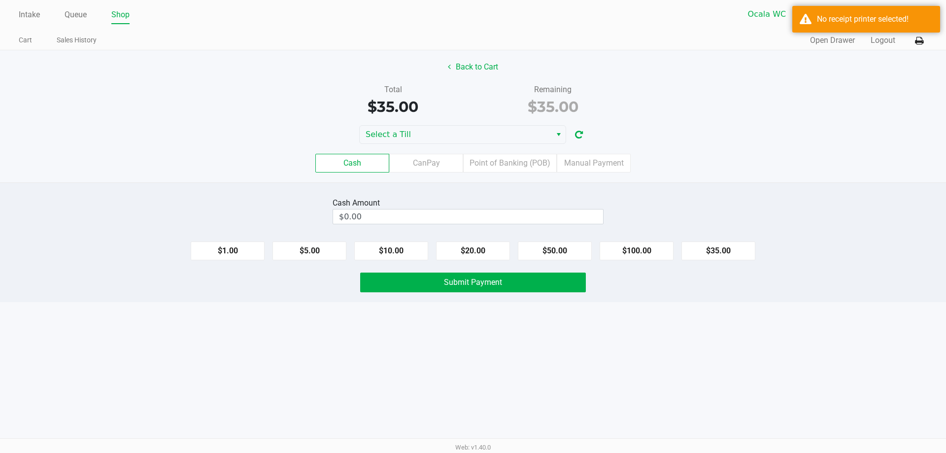
click at [825, 109] on div "Total $35.00 Remaining $35.00" at bounding box center [473, 101] width 961 height 34
click at [453, 135] on span "Select a Till" at bounding box center [456, 135] width 180 height 12
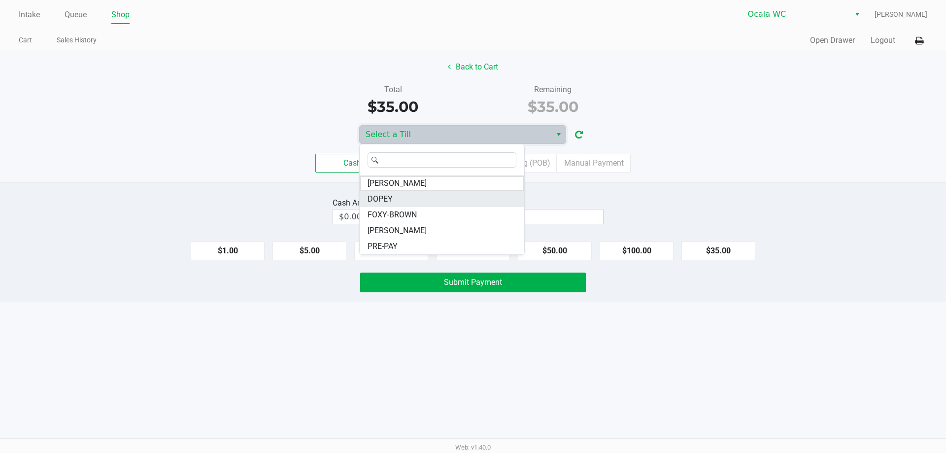
click at [392, 198] on span "DOPEY" at bounding box center [380, 199] width 25 height 12
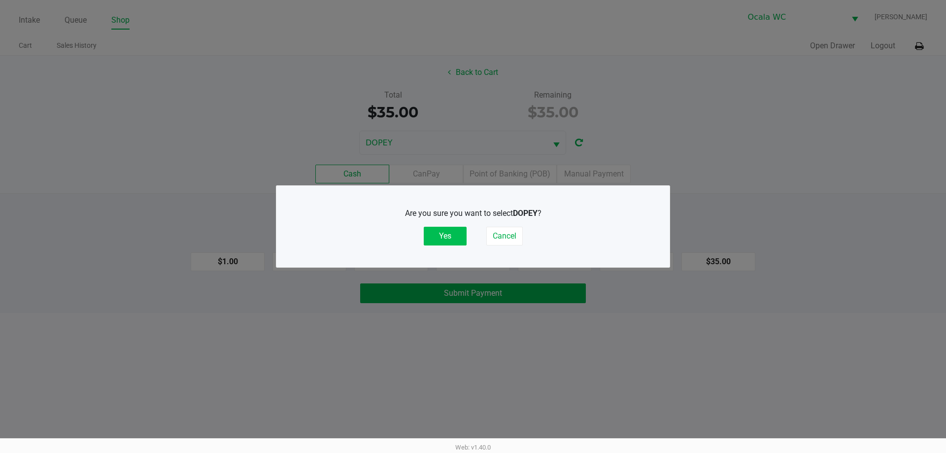
click at [439, 237] on button "Yes" at bounding box center [445, 236] width 43 height 19
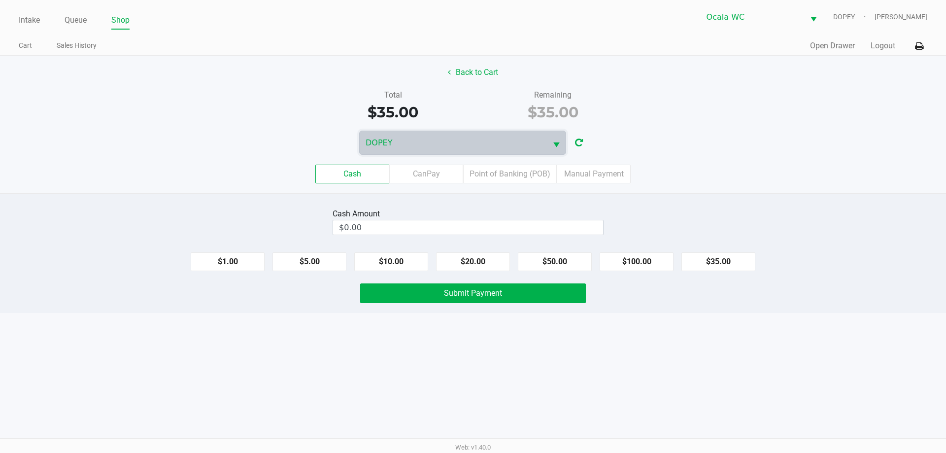
click at [776, 180] on div "Cash CanPay Point of Banking (POB) Manual Payment" at bounding box center [473, 174] width 946 height 19
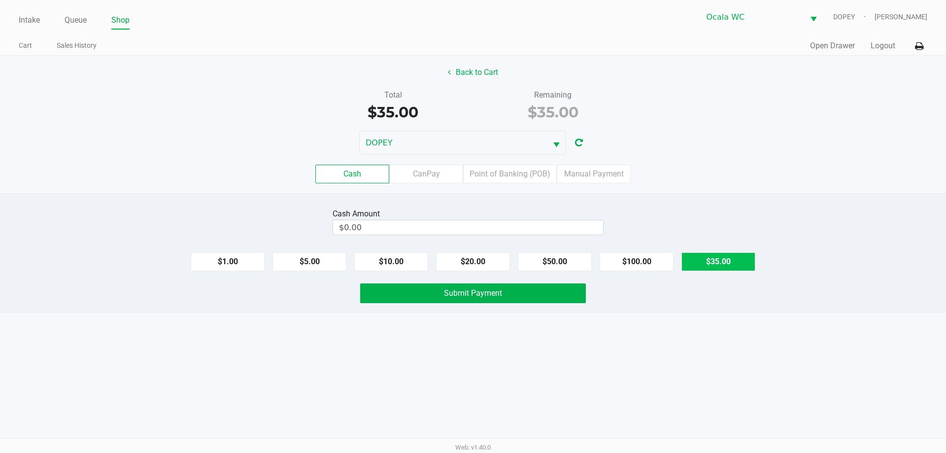
click at [717, 266] on button "$35.00" at bounding box center [719, 261] width 74 height 19
type input "$35.00"
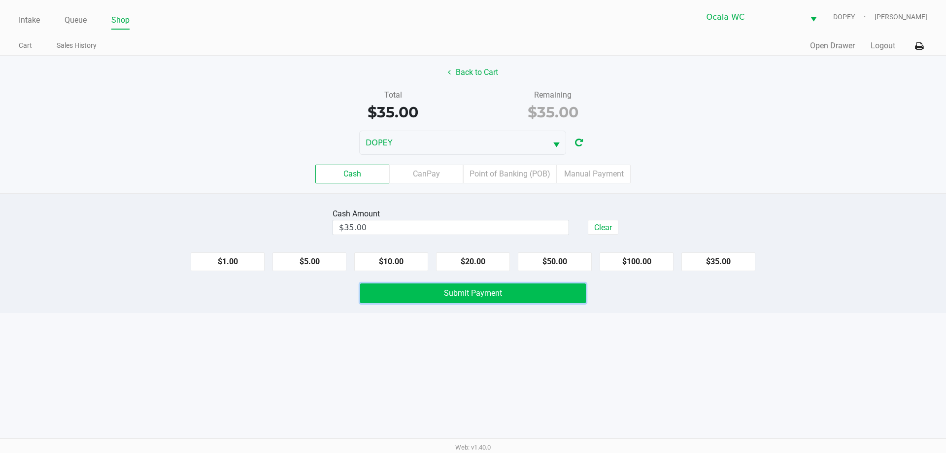
click at [487, 286] on button "Submit Payment" at bounding box center [473, 293] width 226 height 20
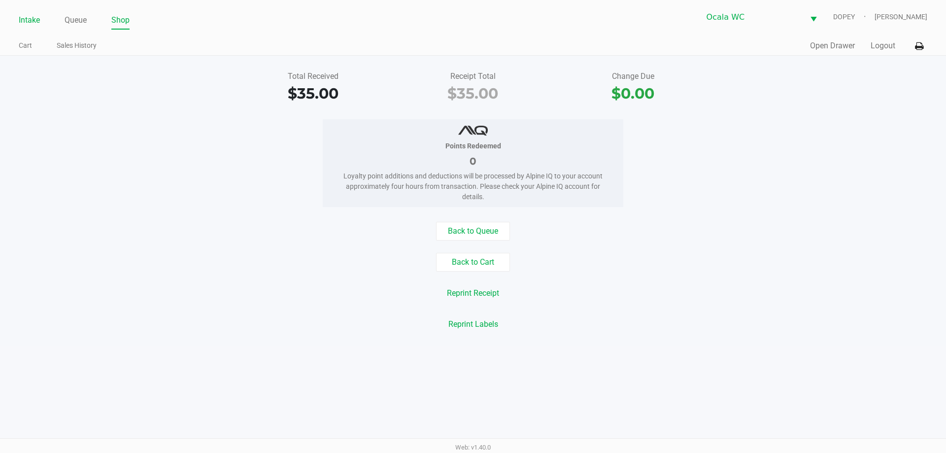
click at [38, 19] on link "Intake" at bounding box center [29, 20] width 21 height 14
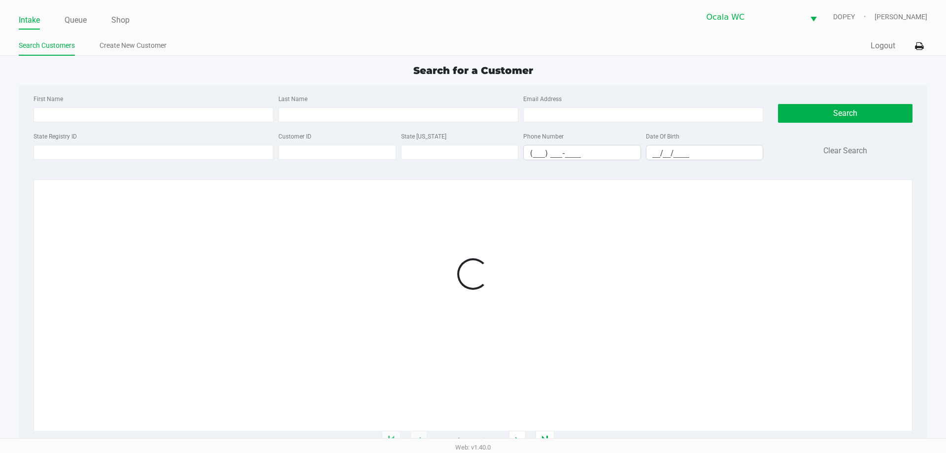
click at [344, 71] on div "Search for a Customer" at bounding box center [472, 70] width 923 height 15
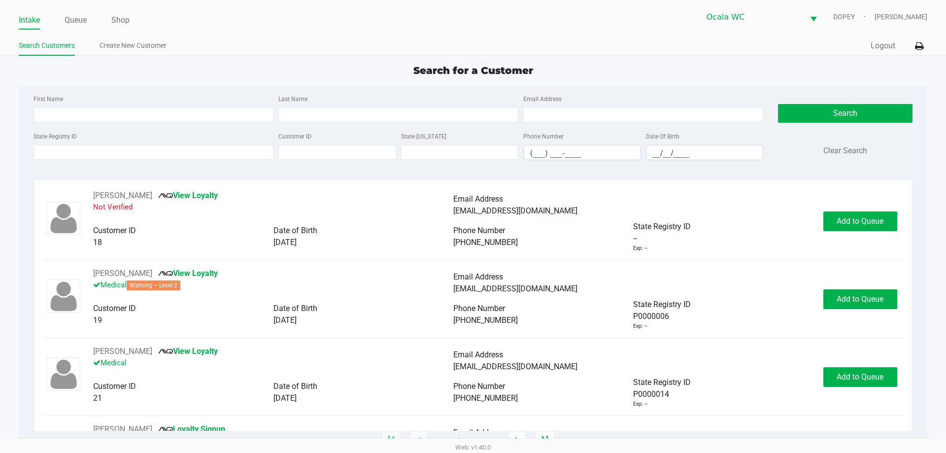
click at [344, 71] on div "Search for a Customer" at bounding box center [472, 70] width 923 height 15
click at [332, 73] on div "Search for a Customer" at bounding box center [472, 70] width 923 height 15
type input "SARAH"
type input "VISE"
type input "03/22/1981"
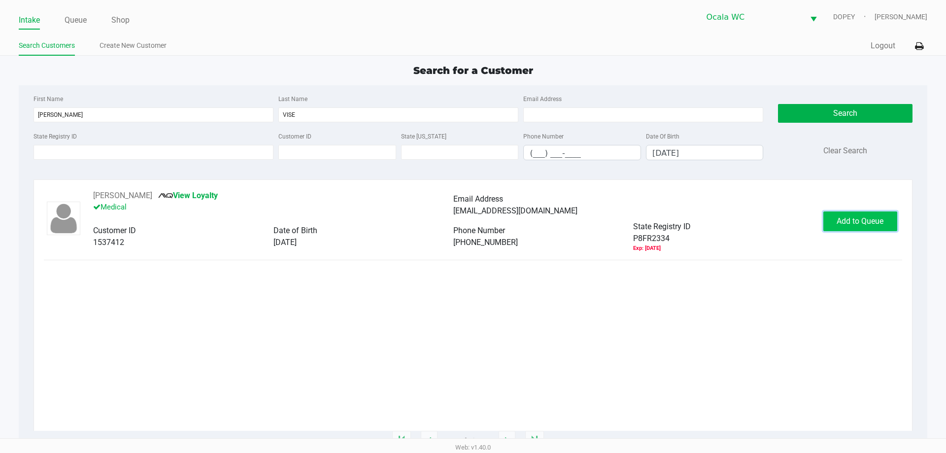
click at [868, 214] on button "Add to Queue" at bounding box center [860, 221] width 74 height 20
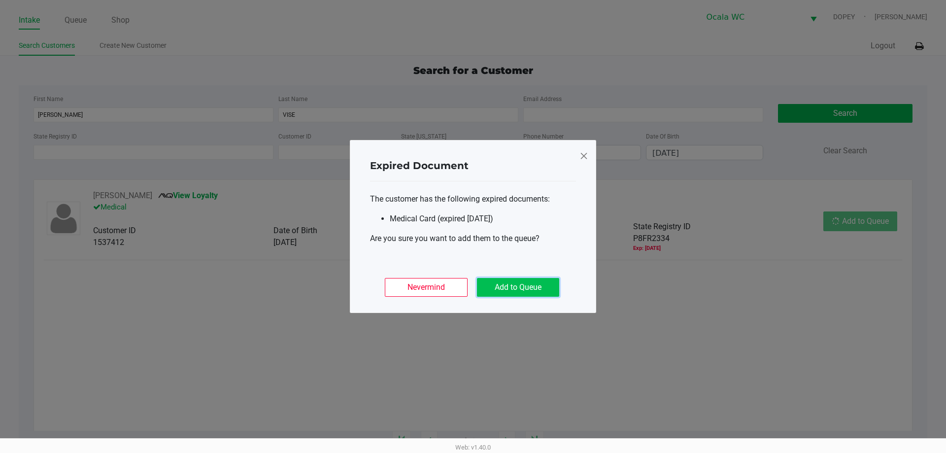
click at [523, 280] on button "Add to Queue" at bounding box center [518, 287] width 82 height 19
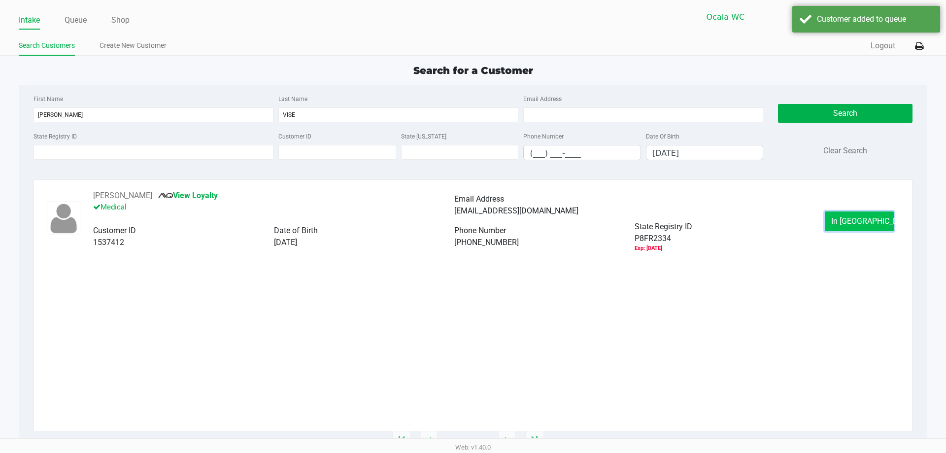
click at [854, 211] on button "In Queue" at bounding box center [859, 221] width 69 height 20
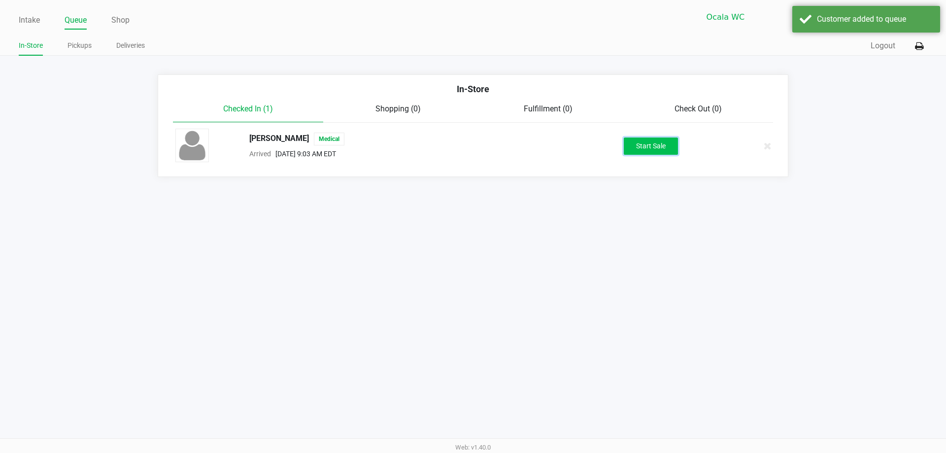
click at [648, 144] on button "Start Sale" at bounding box center [651, 145] width 54 height 17
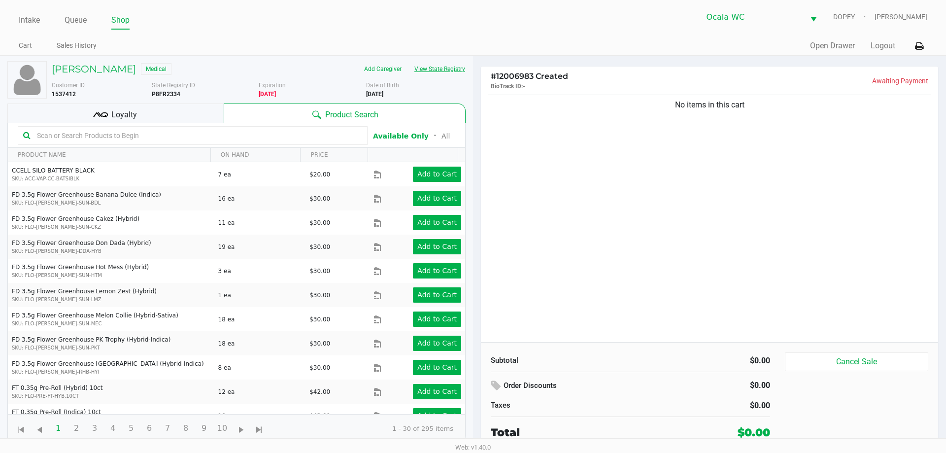
click at [432, 68] on button "View State Registry" at bounding box center [437, 69] width 58 height 16
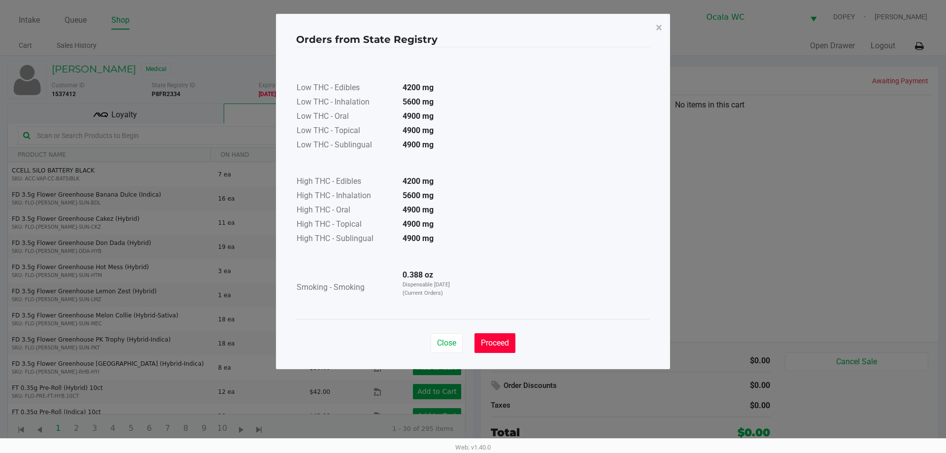
click at [495, 342] on span "Proceed" at bounding box center [495, 342] width 28 height 9
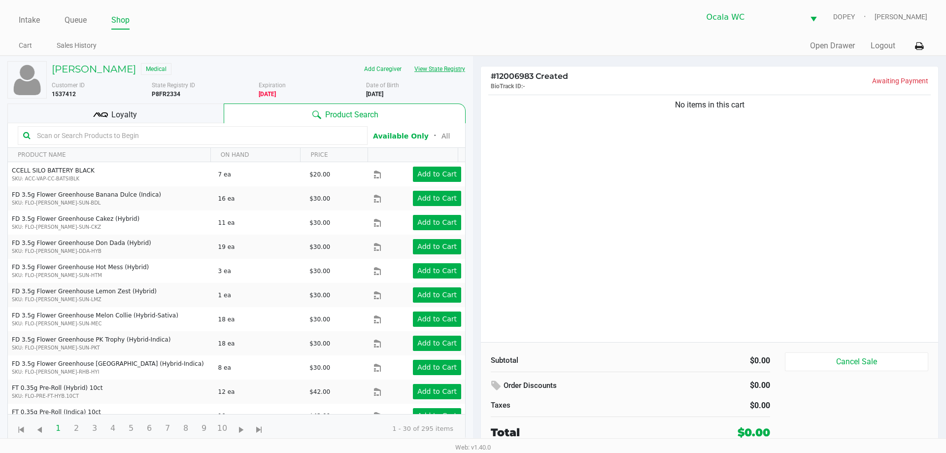
click at [442, 72] on button "View State Registry" at bounding box center [437, 69] width 58 height 16
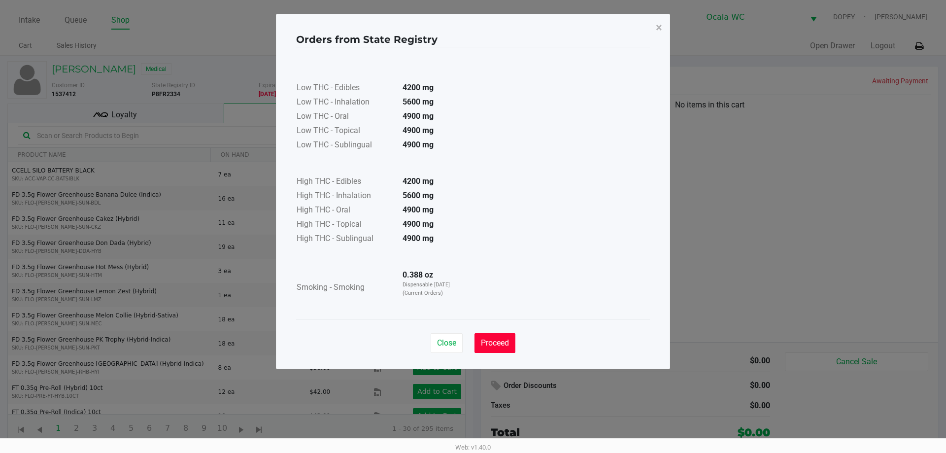
click at [504, 346] on span "Proceed" at bounding box center [495, 342] width 28 height 9
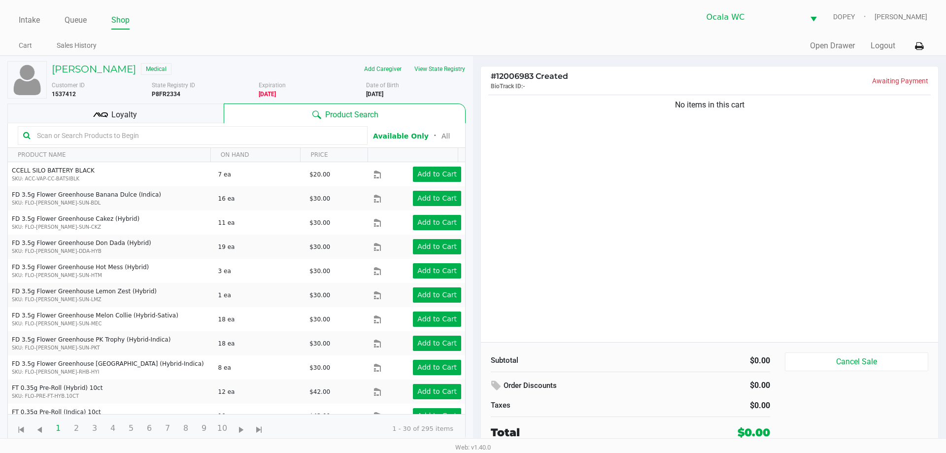
click at [150, 140] on input "text" at bounding box center [197, 135] width 329 height 15
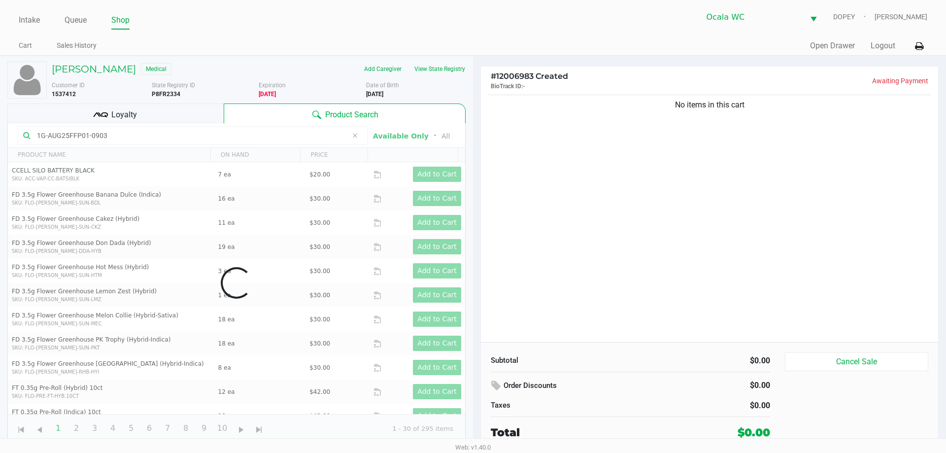
type input "1G-AUG25FFP01-0903"
click at [580, 233] on div "No items in this cart" at bounding box center [709, 217] width 457 height 249
click at [581, 238] on div "No items in this cart" at bounding box center [709, 217] width 457 height 249
click at [589, 243] on div "No items in this cart" at bounding box center [709, 217] width 457 height 249
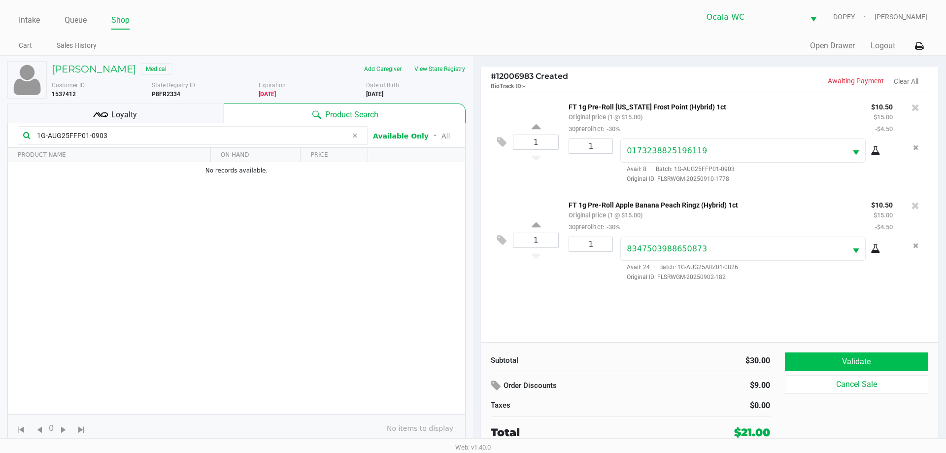
click at [834, 370] on button "Validate" at bounding box center [856, 361] width 143 height 19
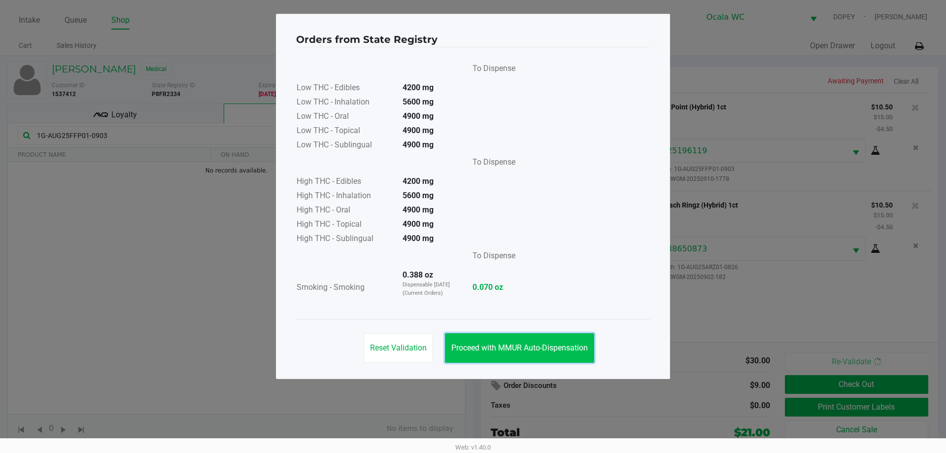
click at [486, 348] on span "Proceed with MMUR Auto-Dispensation" at bounding box center [519, 347] width 137 height 9
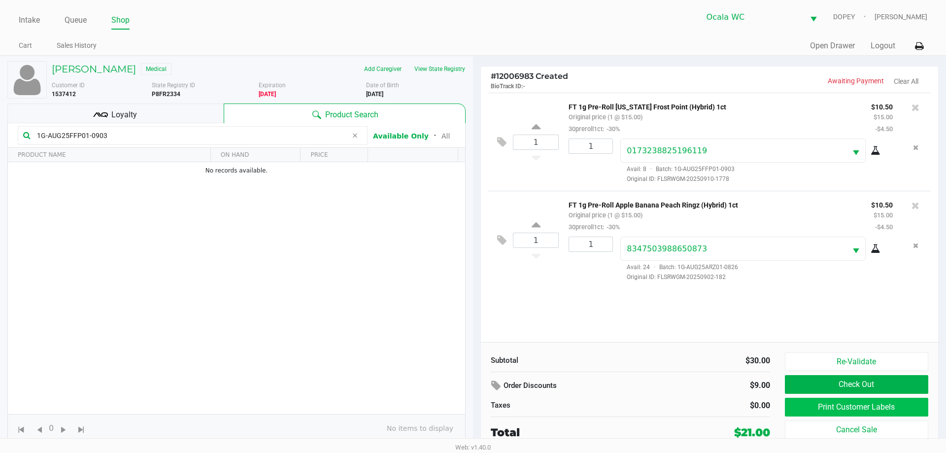
click at [795, 404] on button "Print Customer Labels" at bounding box center [856, 407] width 143 height 19
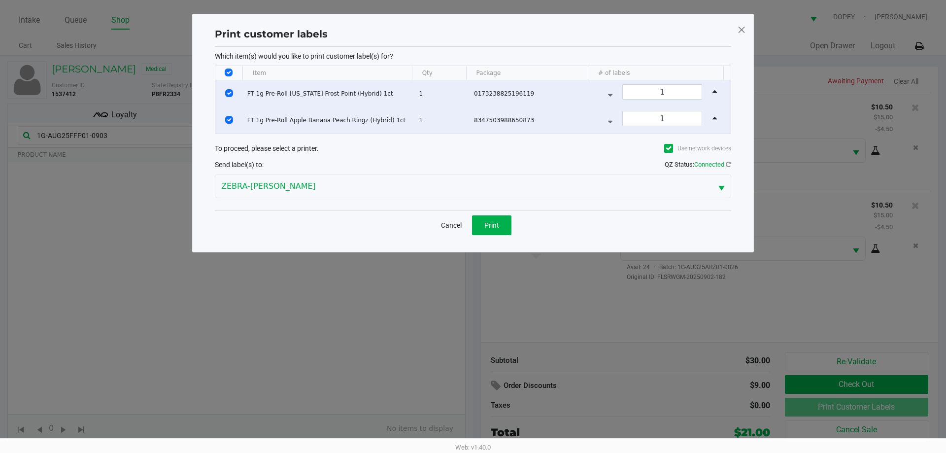
click at [490, 222] on span "Print" at bounding box center [491, 225] width 15 height 8
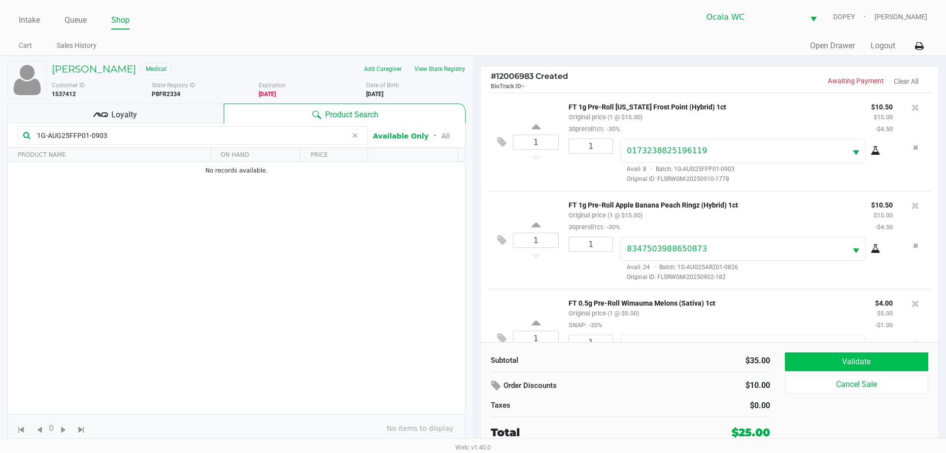
click at [797, 356] on button "Validate" at bounding box center [856, 361] width 143 height 19
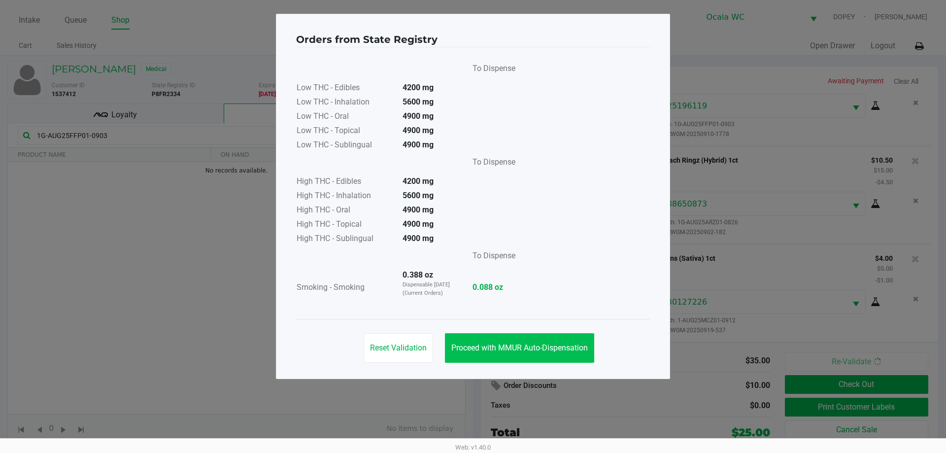
click at [514, 343] on span "Proceed with MMUR Auto-Dispensation" at bounding box center [519, 347] width 137 height 9
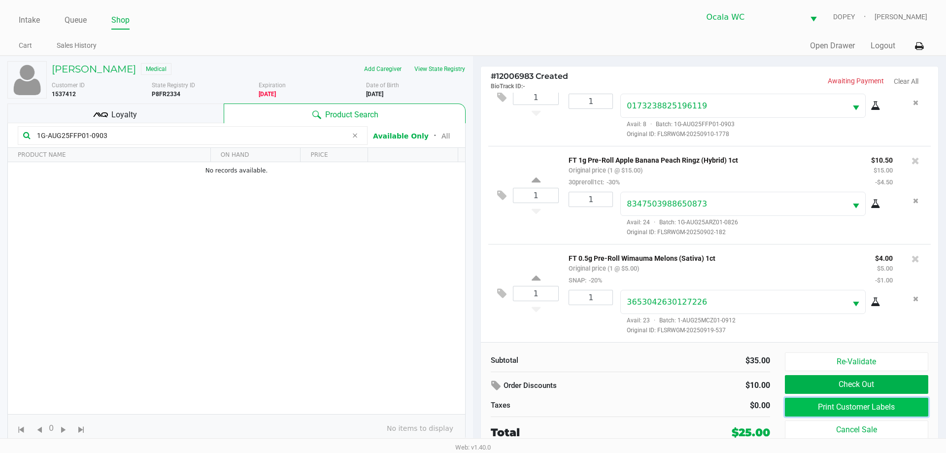
click at [804, 408] on button "Print Customer Labels" at bounding box center [856, 407] width 143 height 19
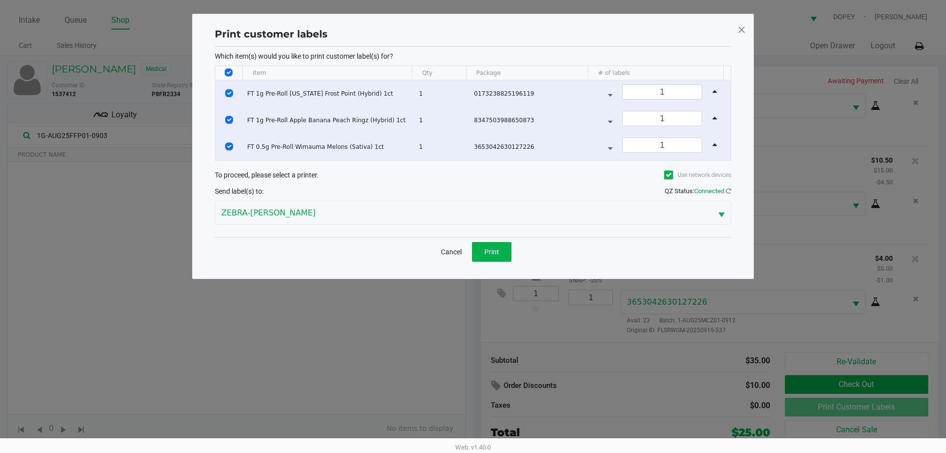
click at [230, 70] on input "Select All Rows" at bounding box center [229, 72] width 8 height 8
checkbox input "false"
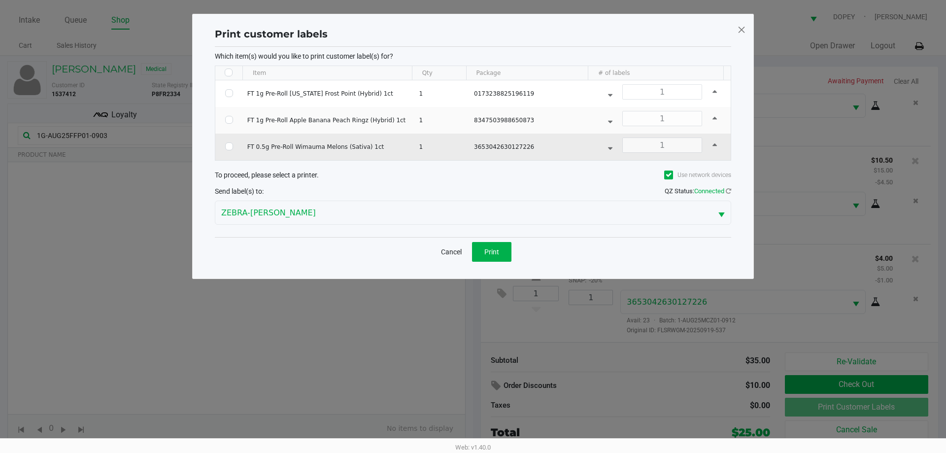
click at [233, 144] on td "Data table" at bounding box center [229, 147] width 28 height 27
click at [231, 146] on input "Select Row" at bounding box center [229, 146] width 8 height 8
checkbox input "true"
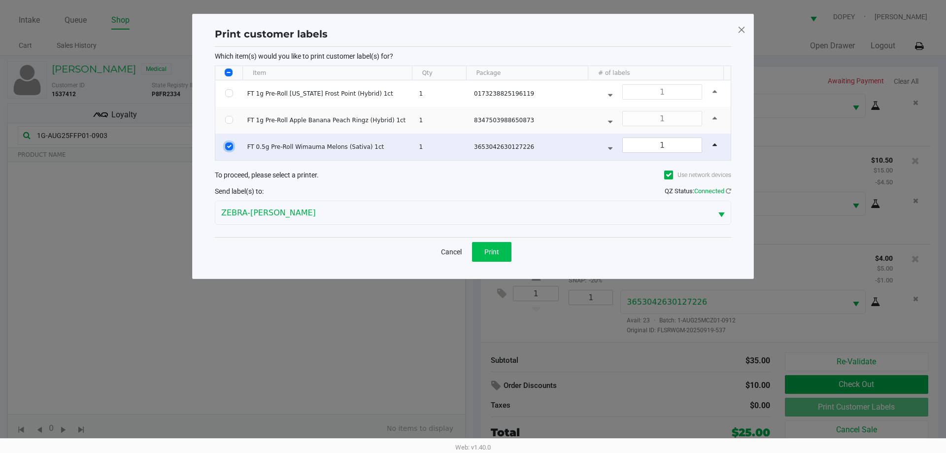
click at [497, 260] on button "Print" at bounding box center [491, 252] width 39 height 20
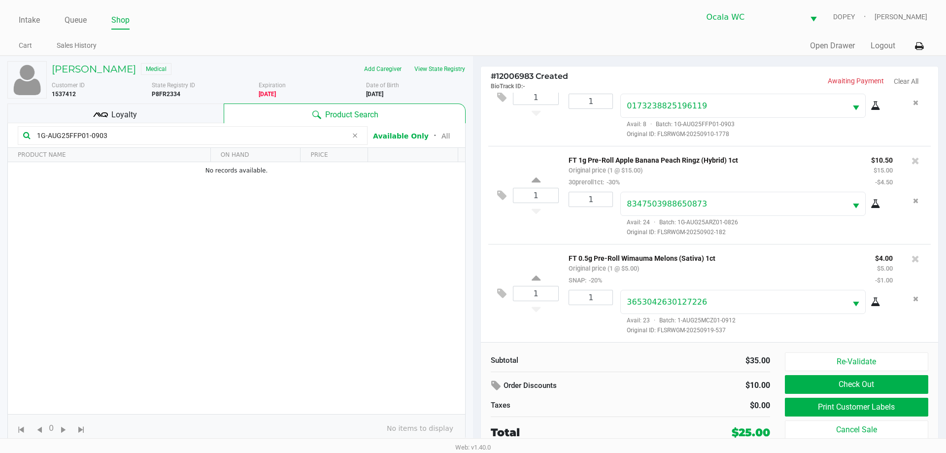
click at [170, 120] on div "Loyalty" at bounding box center [115, 113] width 216 height 20
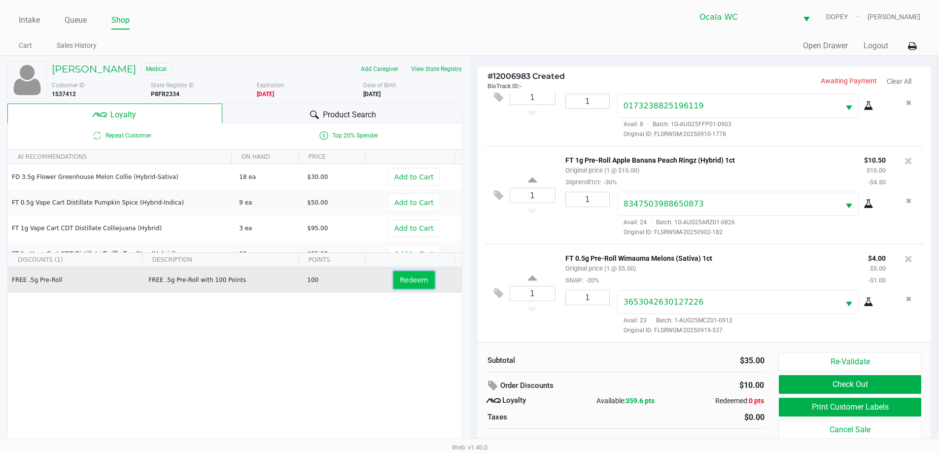
click at [404, 283] on span "Redeem" at bounding box center [414, 280] width 28 height 8
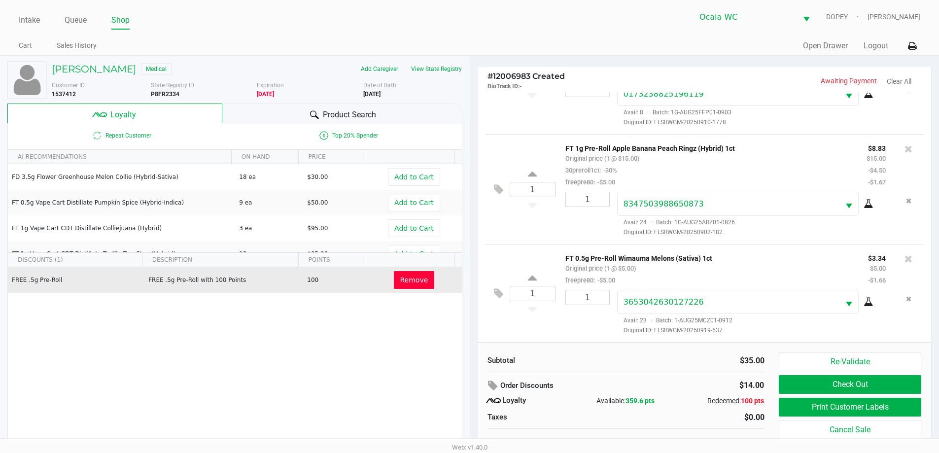
scroll to position [10, 0]
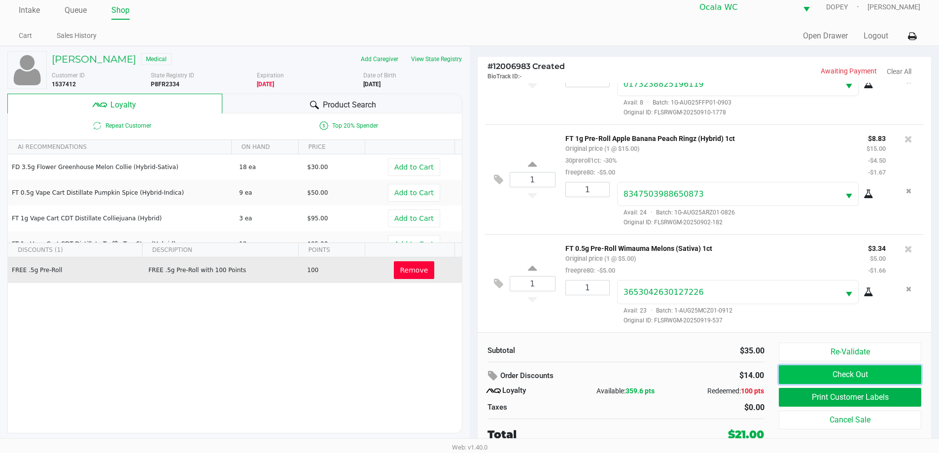
click at [807, 377] on button "Check Out" at bounding box center [850, 374] width 142 height 19
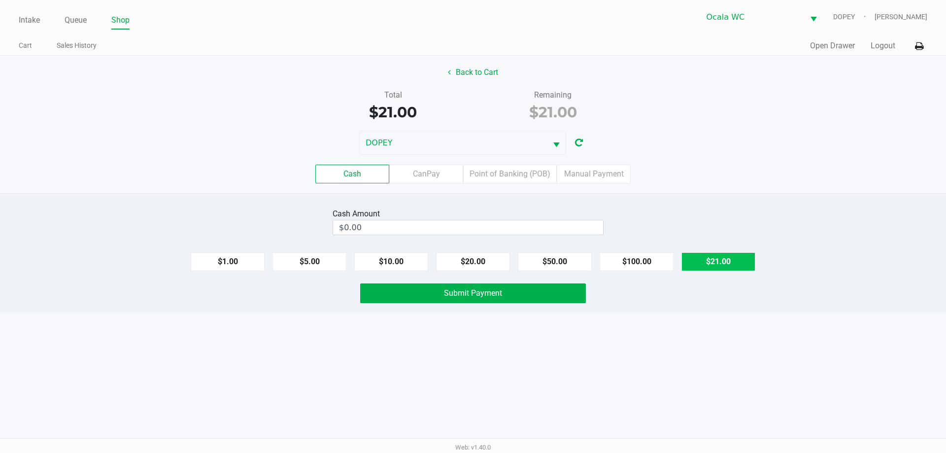
click at [699, 256] on button "$21.00" at bounding box center [719, 261] width 74 height 19
type input "$21.00"
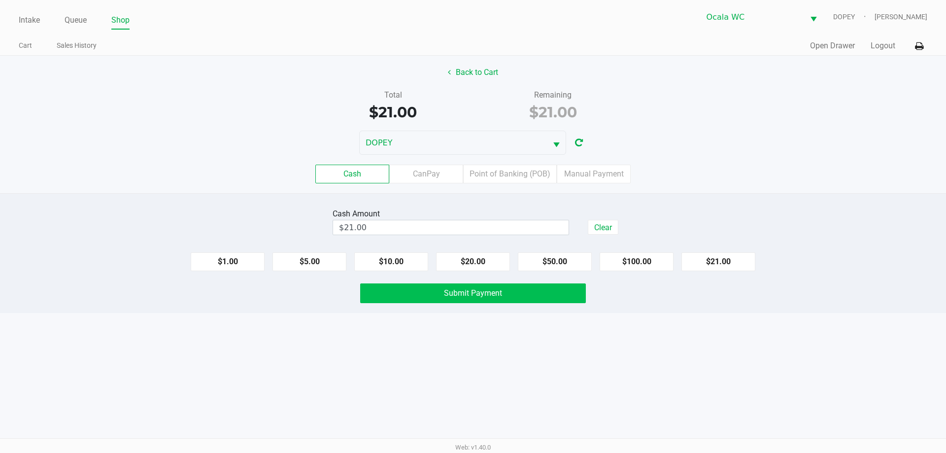
click at [486, 290] on span "Submit Payment" at bounding box center [473, 292] width 58 height 9
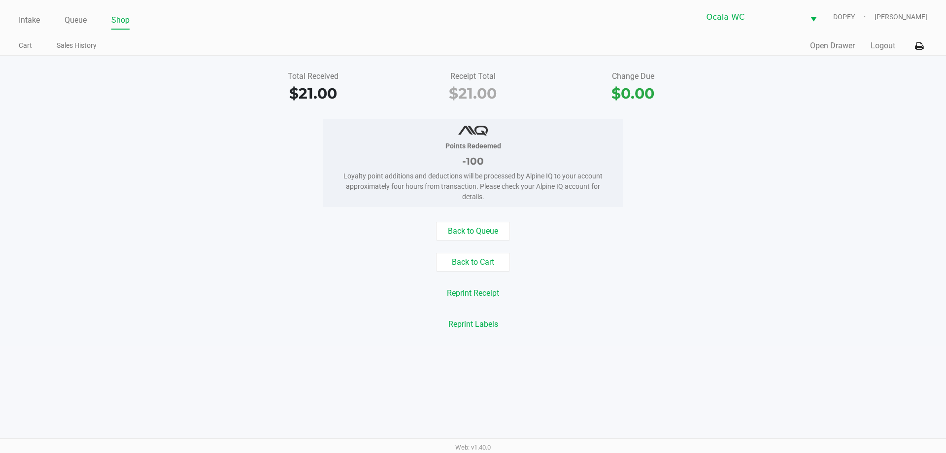
click at [180, 262] on div "Back to Cart" at bounding box center [473, 262] width 961 height 19
click at [21, 20] on link "Intake" at bounding box center [29, 20] width 21 height 14
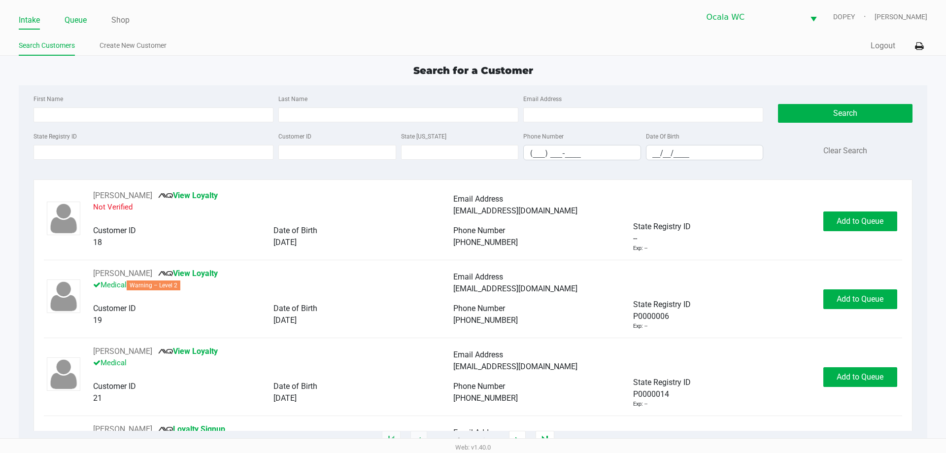
click at [70, 22] on link "Queue" at bounding box center [76, 20] width 22 height 14
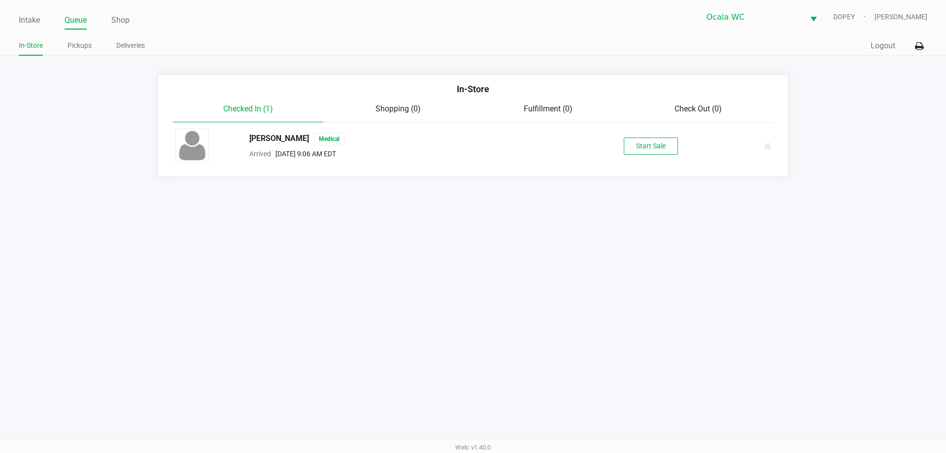
click at [78, 45] on link "Pickups" at bounding box center [80, 45] width 24 height 12
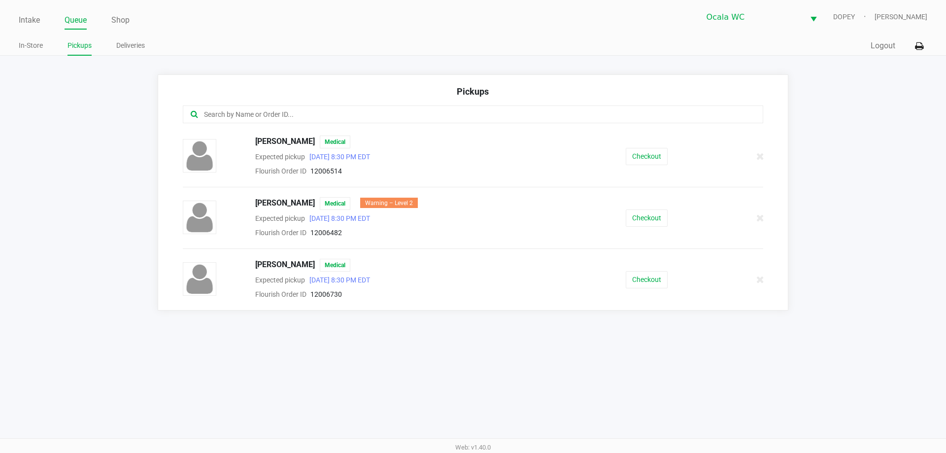
click at [642, 153] on button "Checkout" at bounding box center [647, 156] width 42 height 17
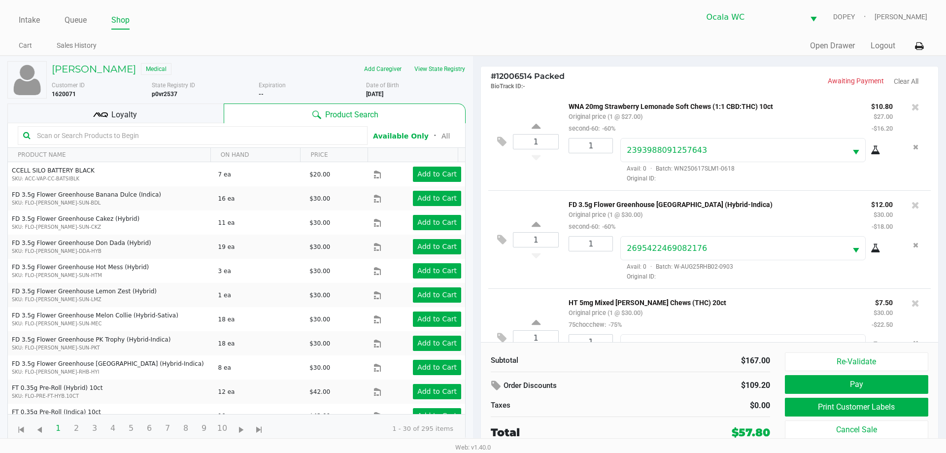
scroll to position [243, 0]
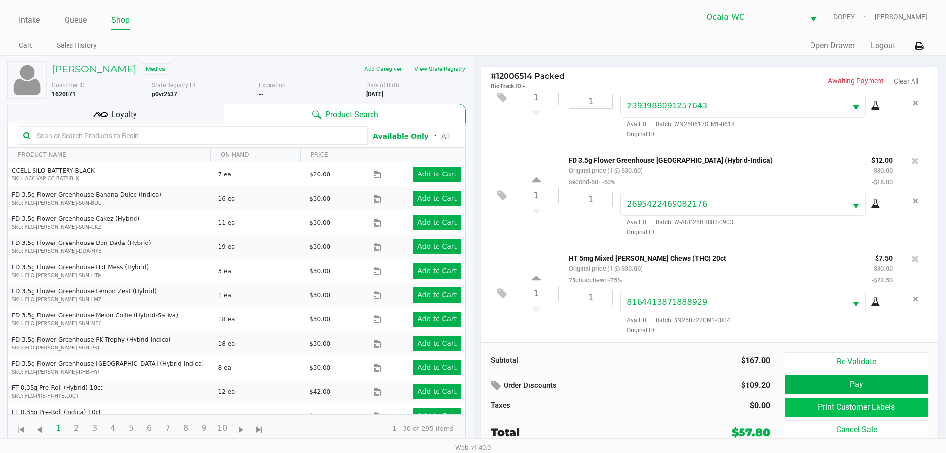
click at [802, 407] on button "Print Customer Labels" at bounding box center [856, 407] width 143 height 19
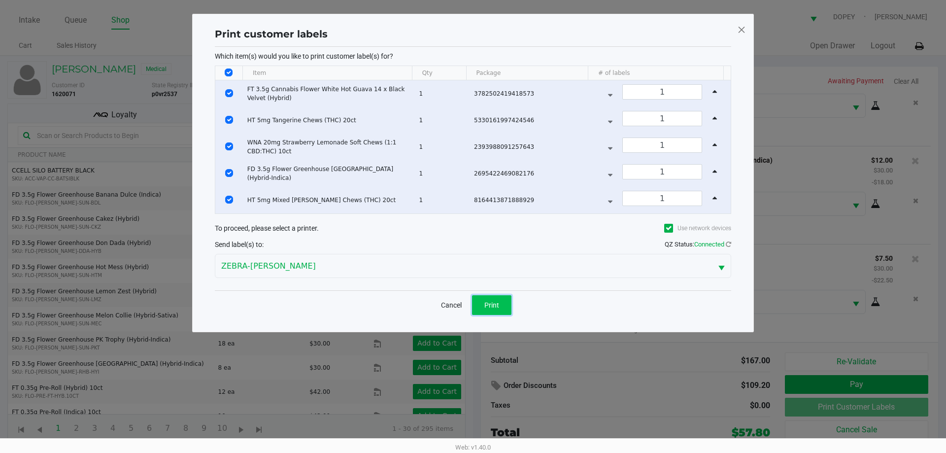
click at [500, 306] on button "Print" at bounding box center [491, 305] width 39 height 20
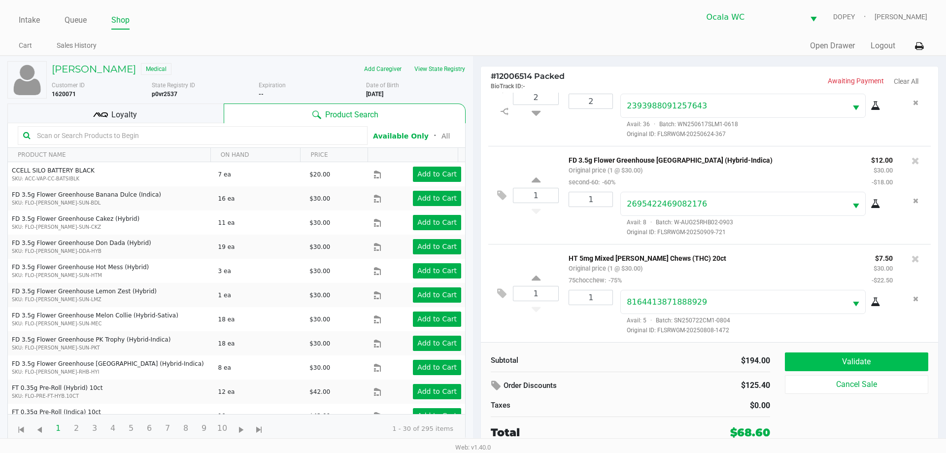
click at [806, 360] on button "Validate" at bounding box center [856, 361] width 143 height 19
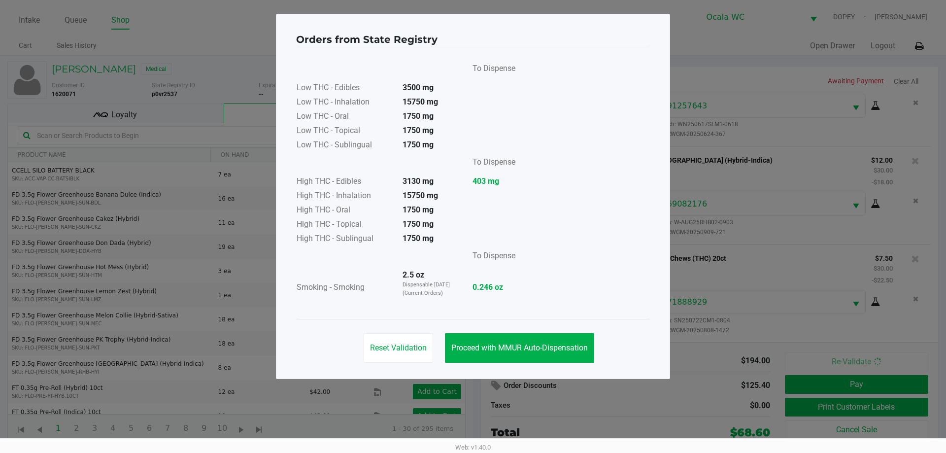
click at [481, 350] on span "Proceed with MMUR Auto-Dispensation" at bounding box center [519, 347] width 137 height 9
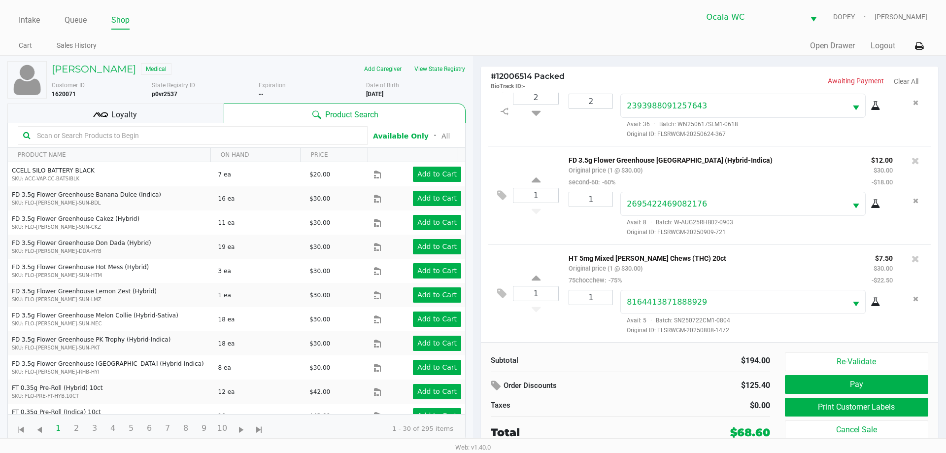
click at [790, 405] on button "Print Customer Labels" at bounding box center [856, 407] width 143 height 19
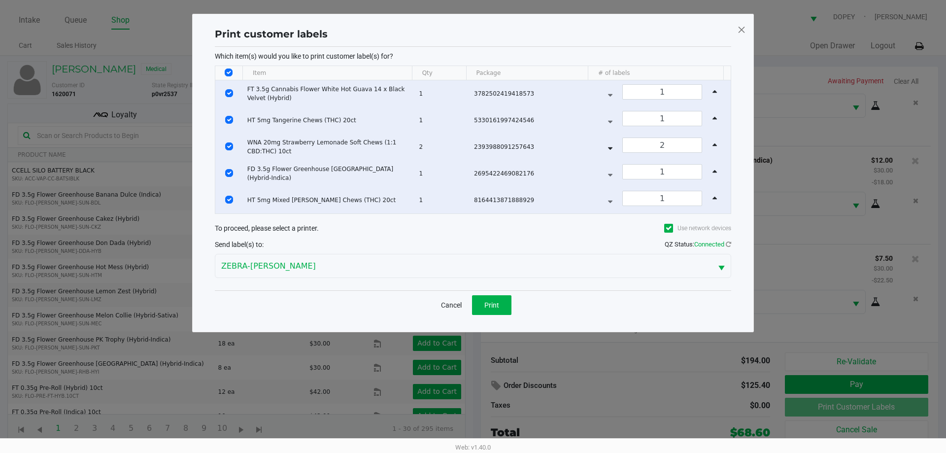
click at [229, 70] on input "Select All Rows" at bounding box center [229, 72] width 8 height 8
checkbox input "false"
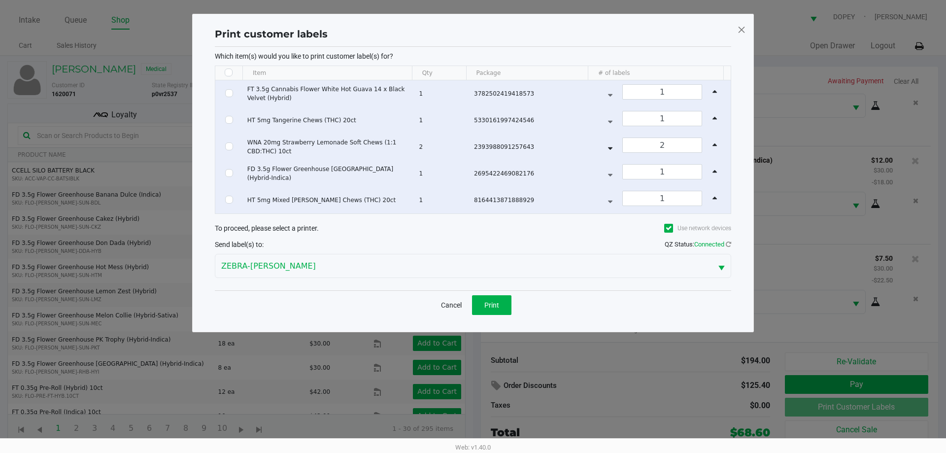
checkbox input "false"
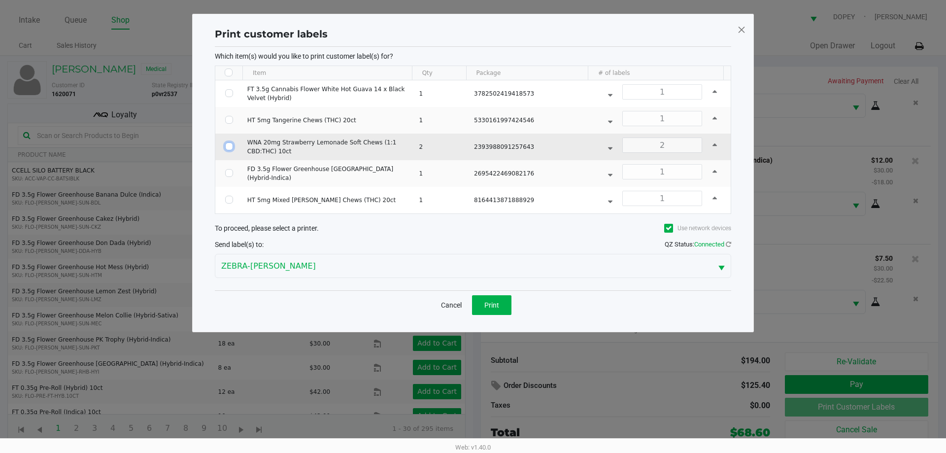
click at [225, 149] on input "Select Row" at bounding box center [229, 146] width 8 height 8
checkbox input "true"
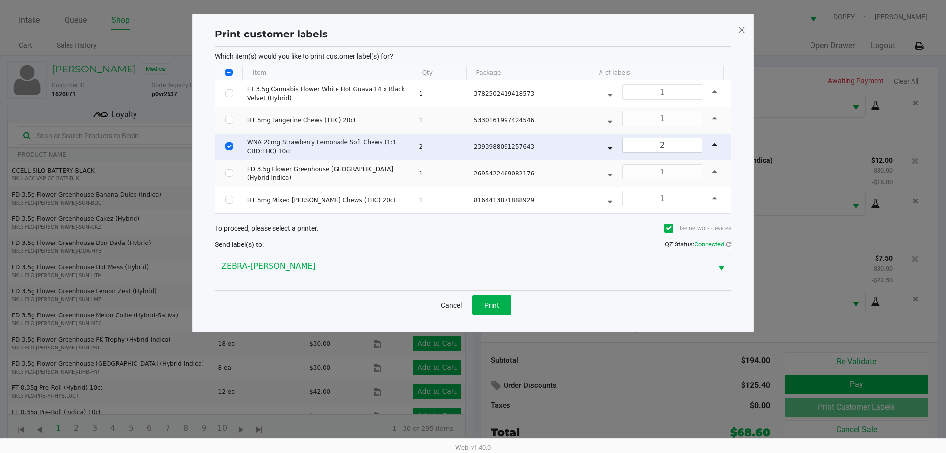
click at [608, 143] on icon "Data table" at bounding box center [610, 146] width 4 height 8
type input "1"
click at [494, 301] on span "Print" at bounding box center [491, 305] width 15 height 8
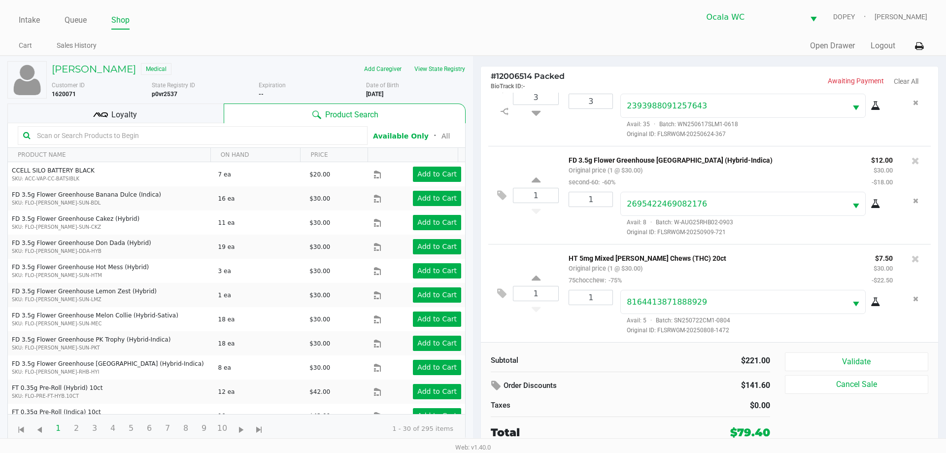
click at [805, 369] on button "Validate" at bounding box center [856, 361] width 143 height 19
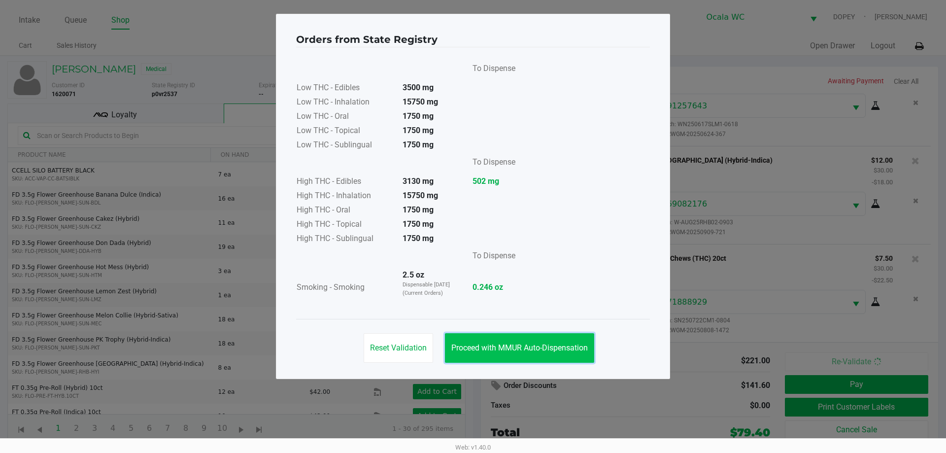
click at [500, 353] on button "Proceed with MMUR Auto-Dispensation" at bounding box center [519, 348] width 149 height 30
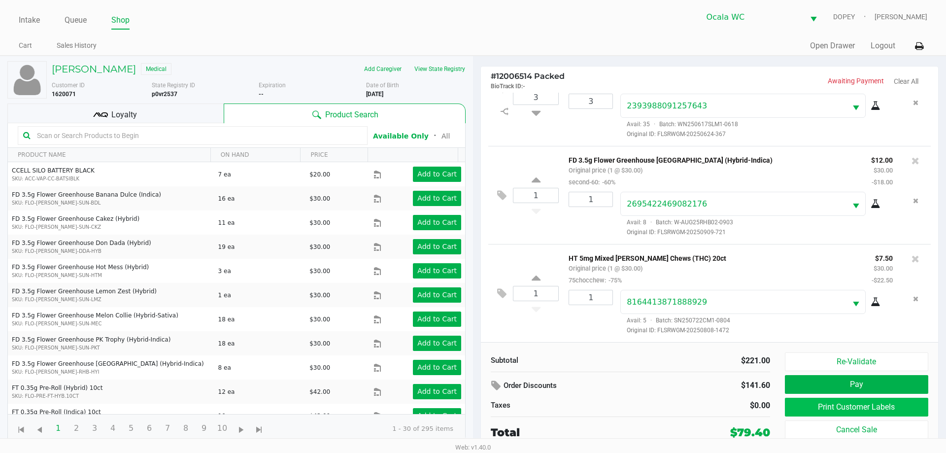
click at [806, 407] on button "Print Customer Labels" at bounding box center [856, 407] width 143 height 19
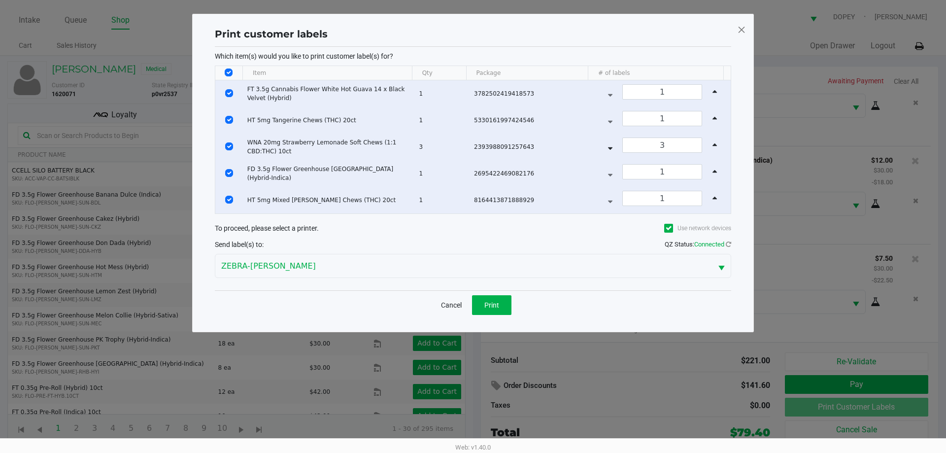
click at [229, 71] on input "Select All Rows" at bounding box center [229, 72] width 8 height 8
checkbox input "false"
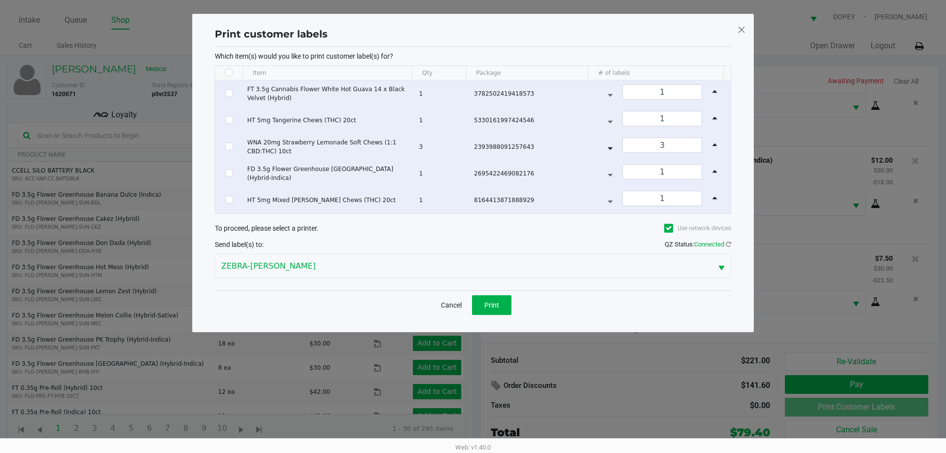
checkbox input "false"
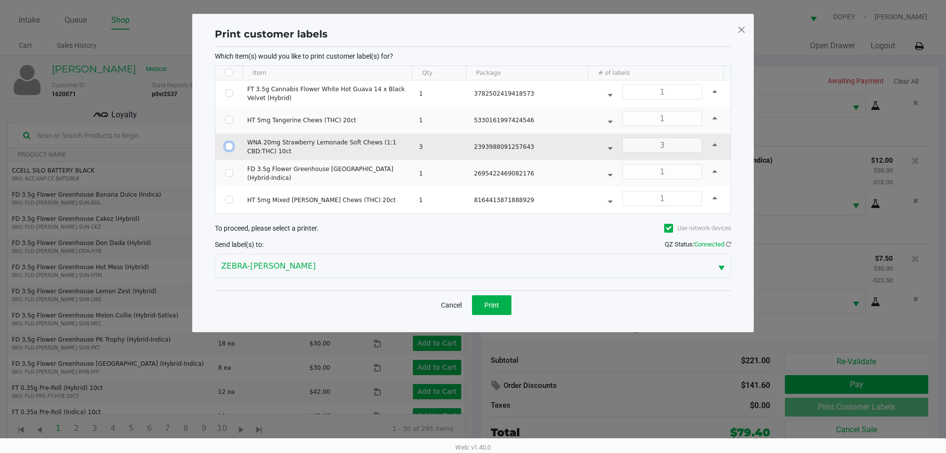
click at [227, 145] on input "Select Row" at bounding box center [229, 146] width 8 height 8
checkbox input "true"
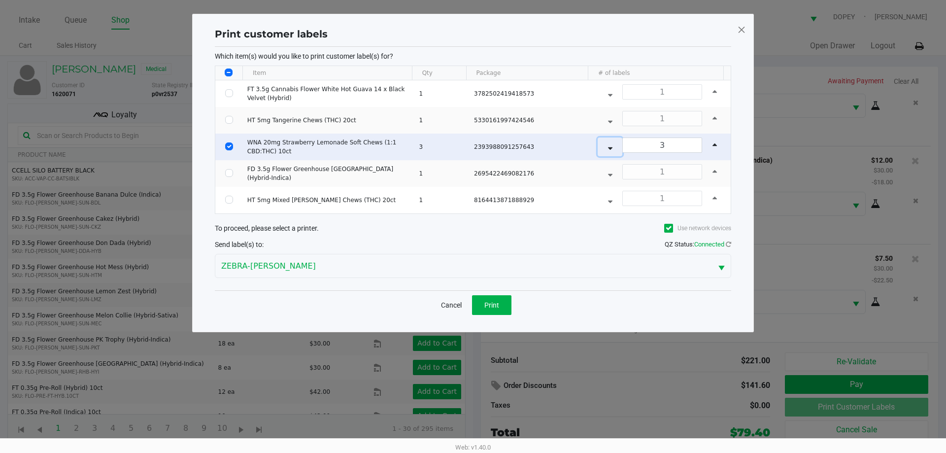
click at [608, 148] on icon "Data table" at bounding box center [610, 146] width 4 height 8
type input "1"
click at [478, 308] on button "Print" at bounding box center [491, 305] width 39 height 20
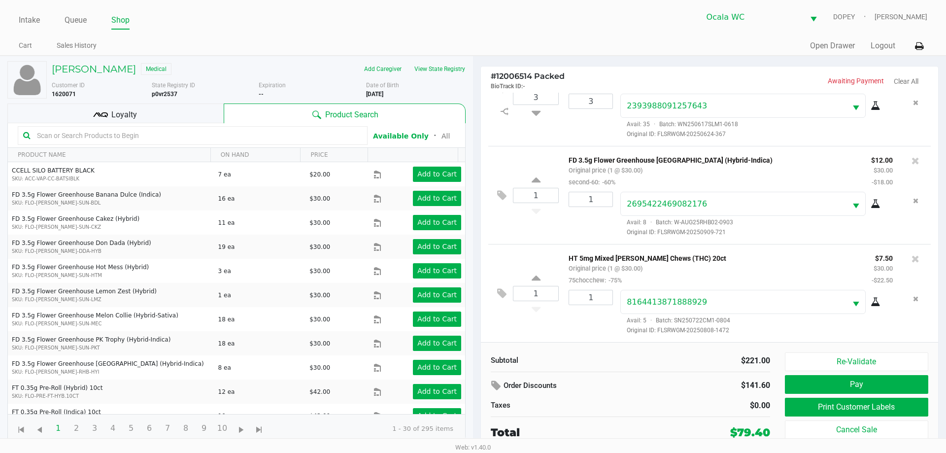
click at [806, 385] on button "Pay" at bounding box center [856, 384] width 143 height 19
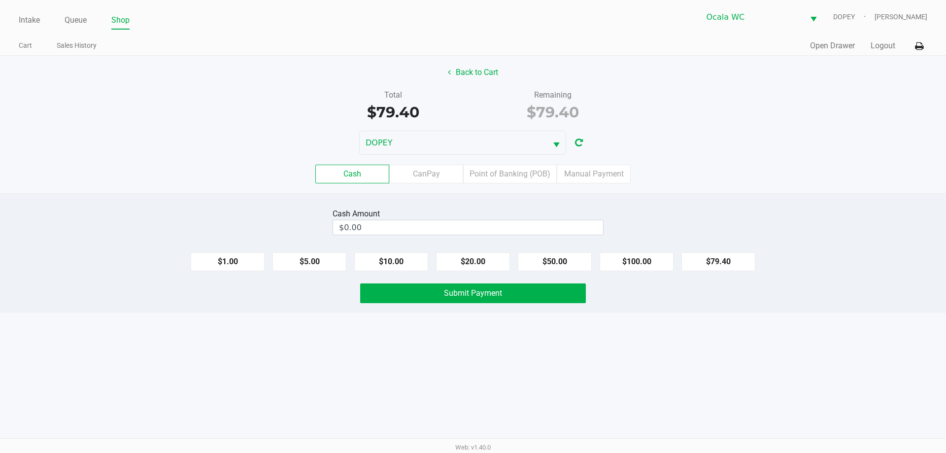
click at [435, 384] on div "Intake Queue Shop Ocala WC DOPEY Alicia Sieg Cart Sales History Quick Sale Open…" at bounding box center [473, 226] width 946 height 453
click at [394, 229] on input "$0.00" at bounding box center [468, 227] width 270 height 14
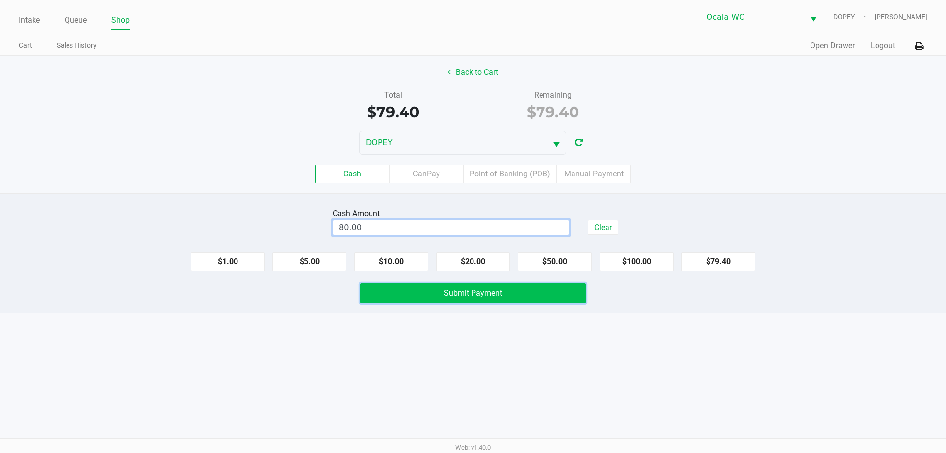
click at [428, 285] on button "Submit Payment" at bounding box center [473, 293] width 226 height 20
type input "$80.00"
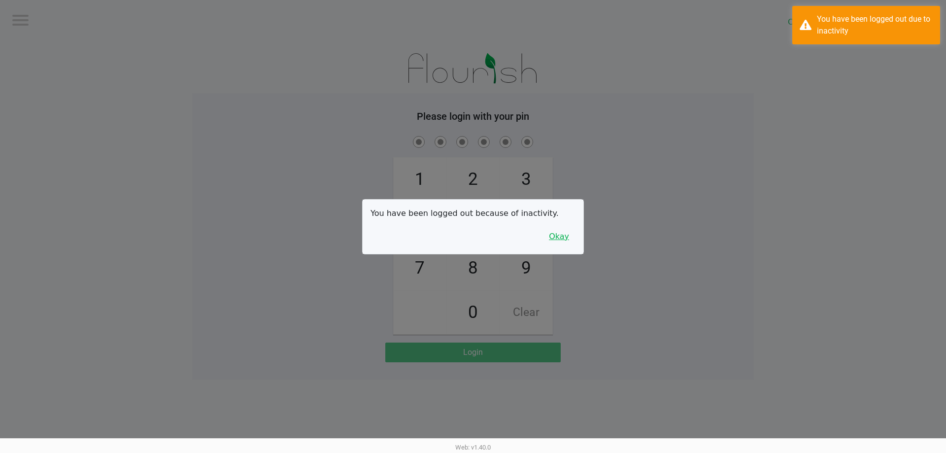
click at [561, 238] on button "Okay" at bounding box center [559, 236] width 33 height 19
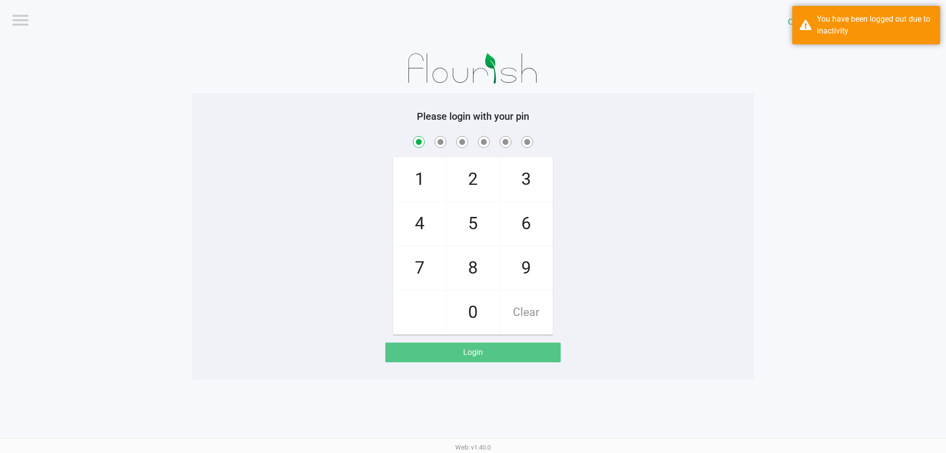
checkbox input "true"
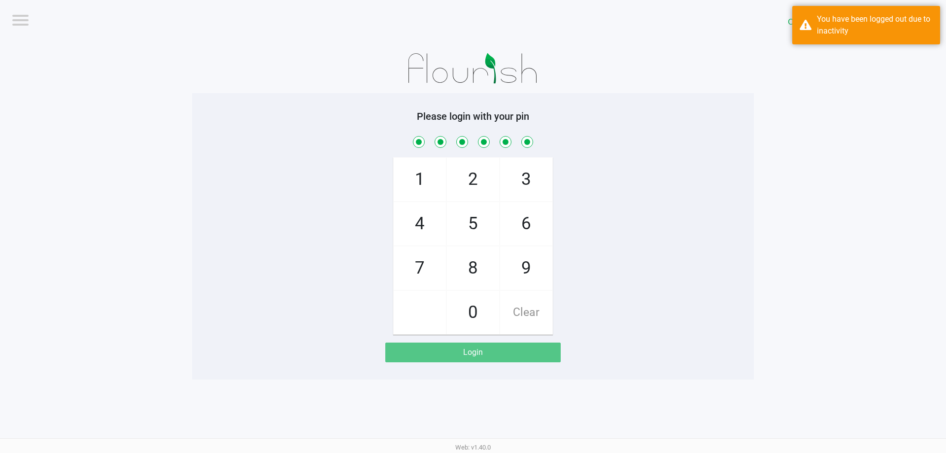
checkbox input "true"
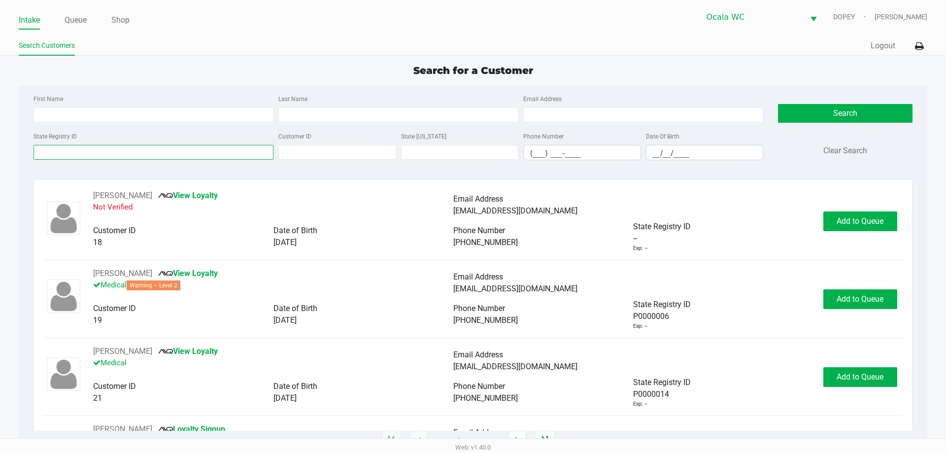
click at [93, 157] on input "State Registry ID" at bounding box center [154, 152] width 240 height 15
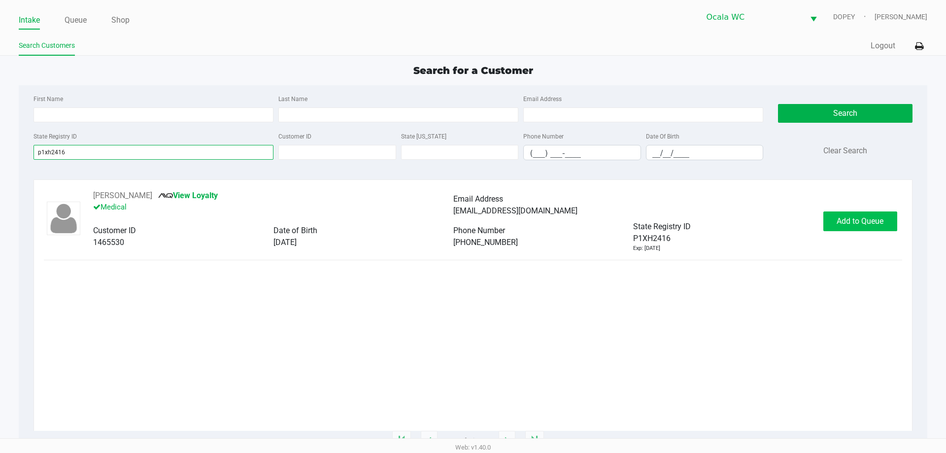
type input "p1xh2416"
click at [862, 221] on span "Add to Queue" at bounding box center [860, 220] width 47 height 9
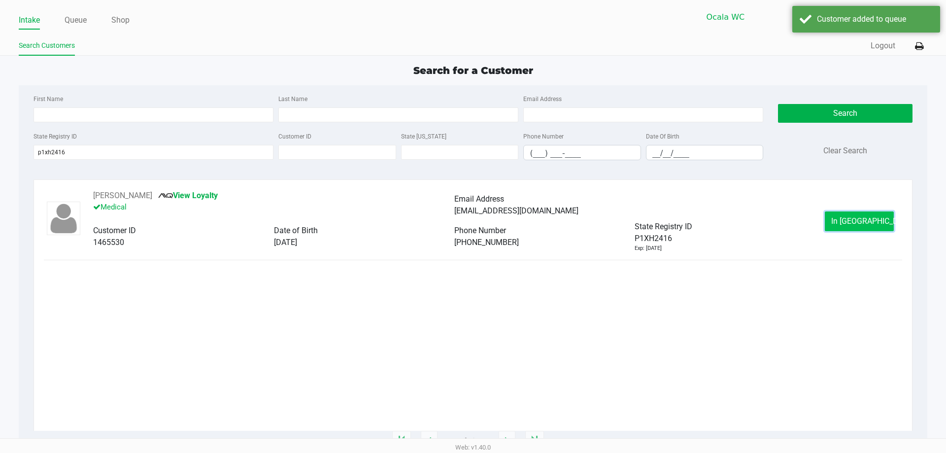
click at [858, 219] on span "In Queue" at bounding box center [872, 220] width 83 height 9
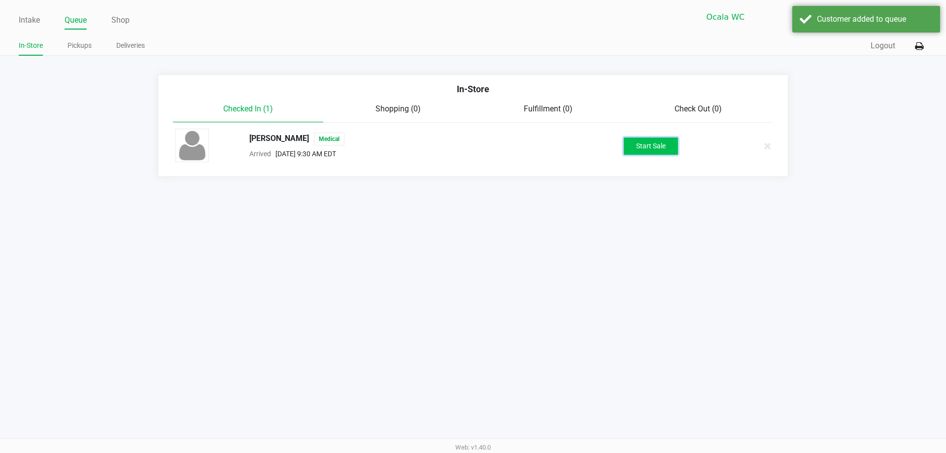
click at [659, 143] on button "Start Sale" at bounding box center [651, 145] width 54 height 17
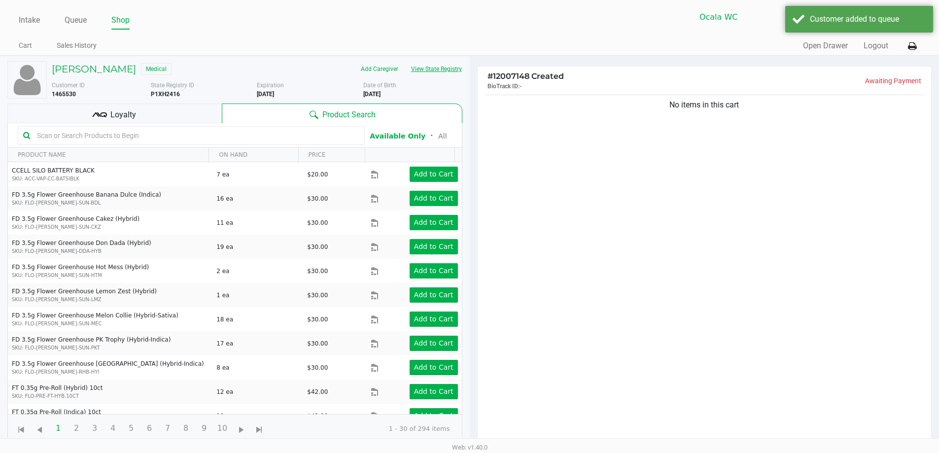
click at [458, 68] on button "View State Registry" at bounding box center [434, 69] width 58 height 16
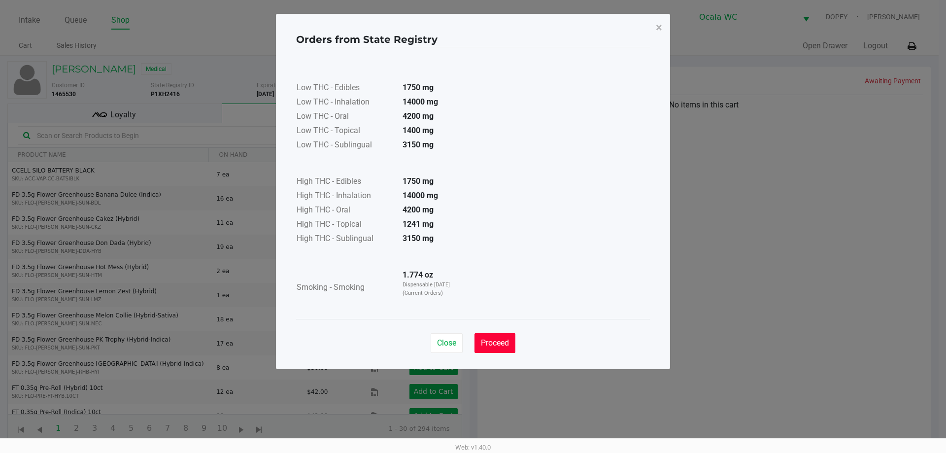
click at [507, 348] on button "Proceed" at bounding box center [495, 343] width 41 height 20
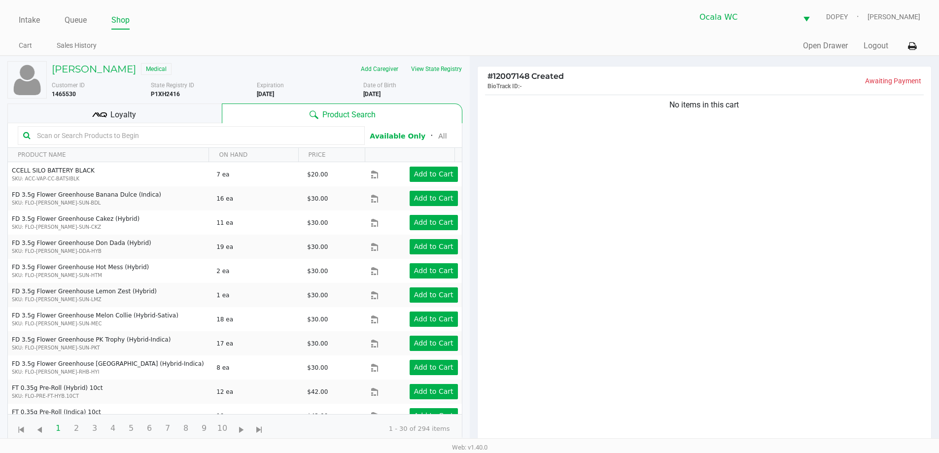
click at [184, 137] on input "text" at bounding box center [196, 135] width 326 height 15
click at [430, 66] on button "View State Registry" at bounding box center [434, 69] width 58 height 16
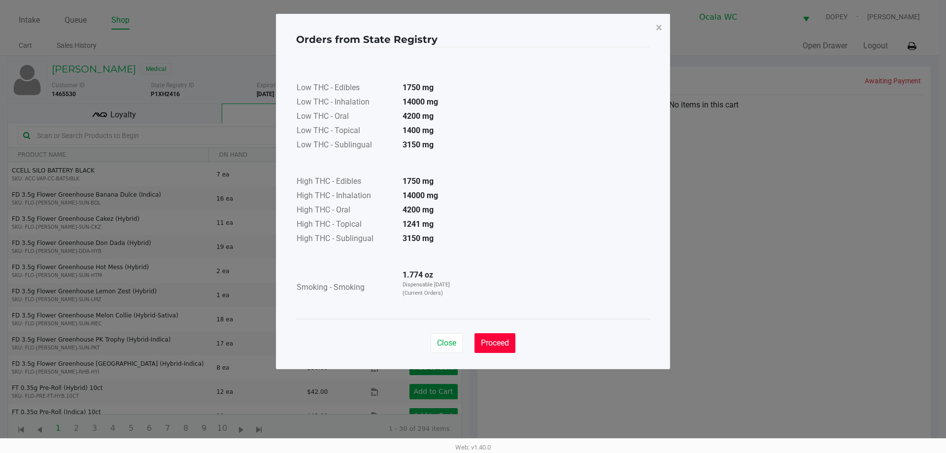
click at [486, 341] on span "Proceed" at bounding box center [495, 342] width 28 height 9
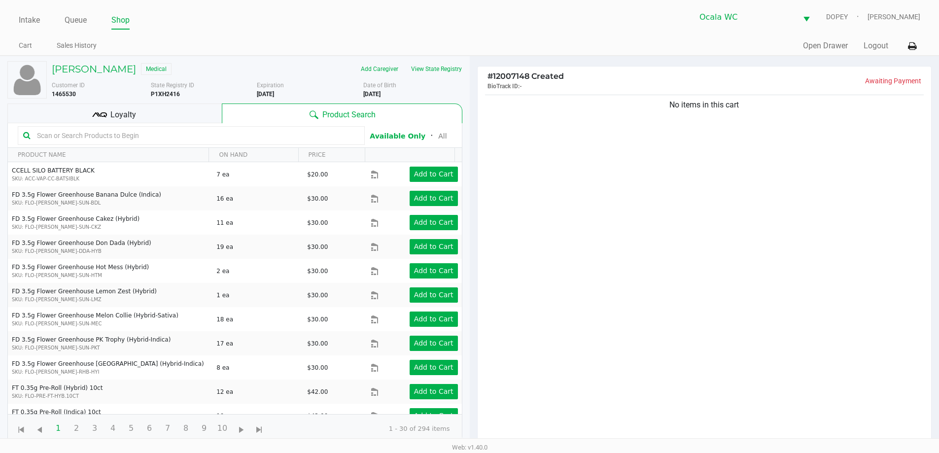
click at [171, 116] on div "Loyalty" at bounding box center [114, 113] width 214 height 20
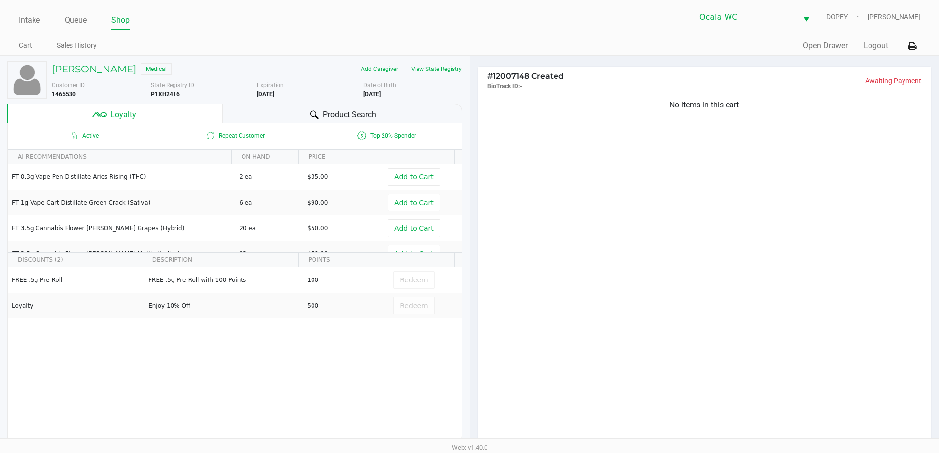
click at [280, 113] on div "Product Search" at bounding box center [342, 113] width 240 height 20
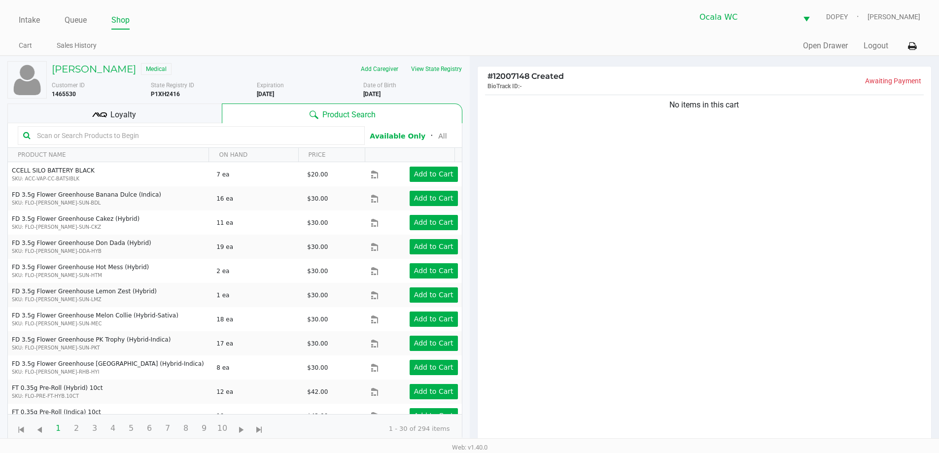
click at [88, 128] on input "text" at bounding box center [196, 135] width 326 height 15
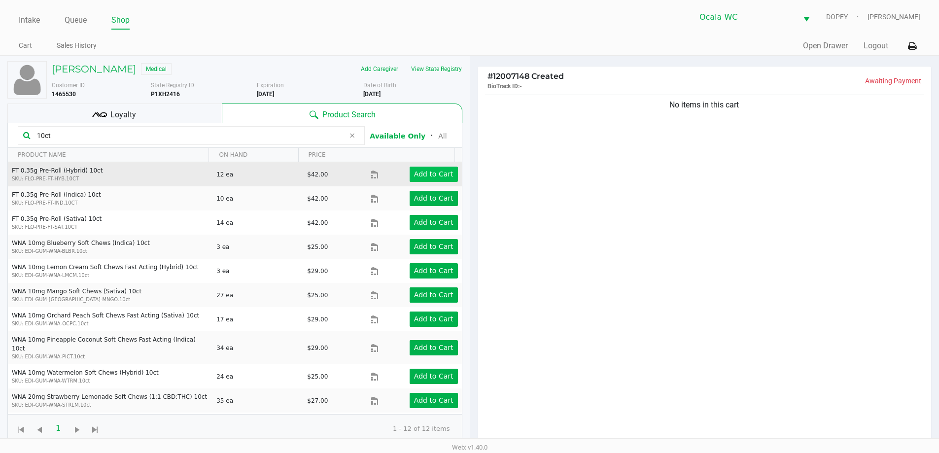
type input "10ct"
click at [429, 172] on app-button-loader "Add to Cart" at bounding box center [433, 174] width 39 height 8
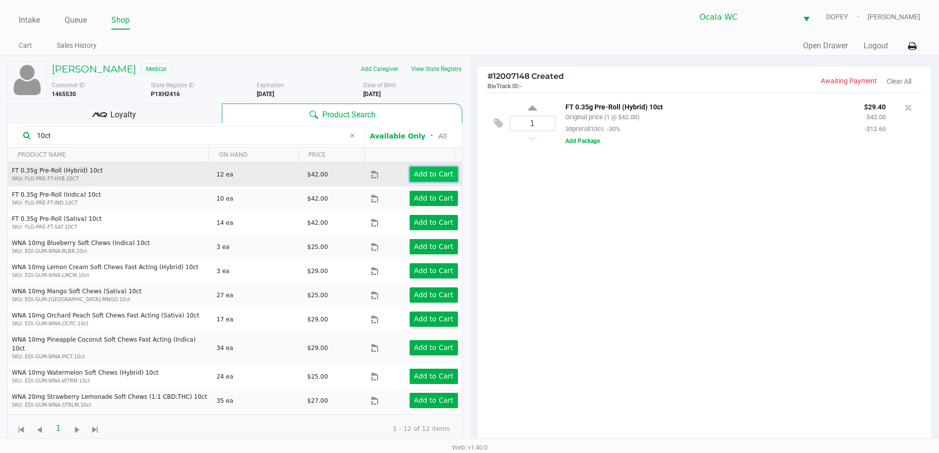
click at [429, 172] on app-button-loader "Add to Cart" at bounding box center [433, 174] width 39 height 8
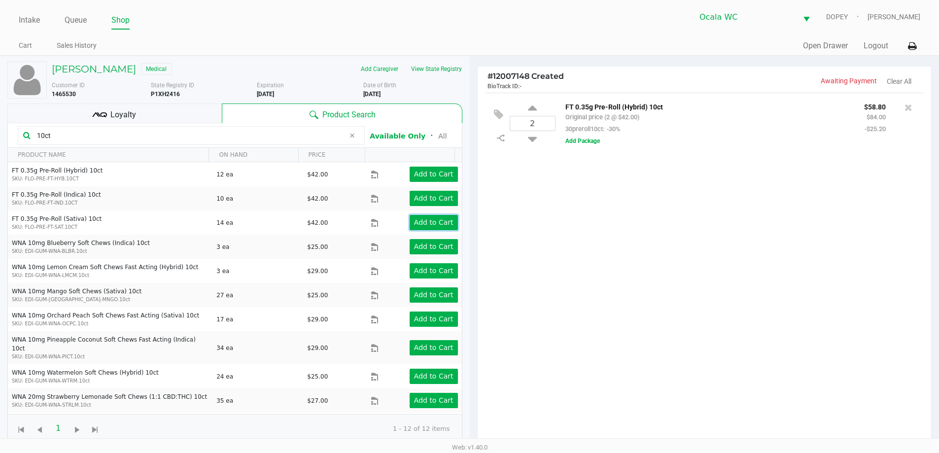
click at [431, 223] on app-button-loader "Add to Cart" at bounding box center [433, 222] width 39 height 8
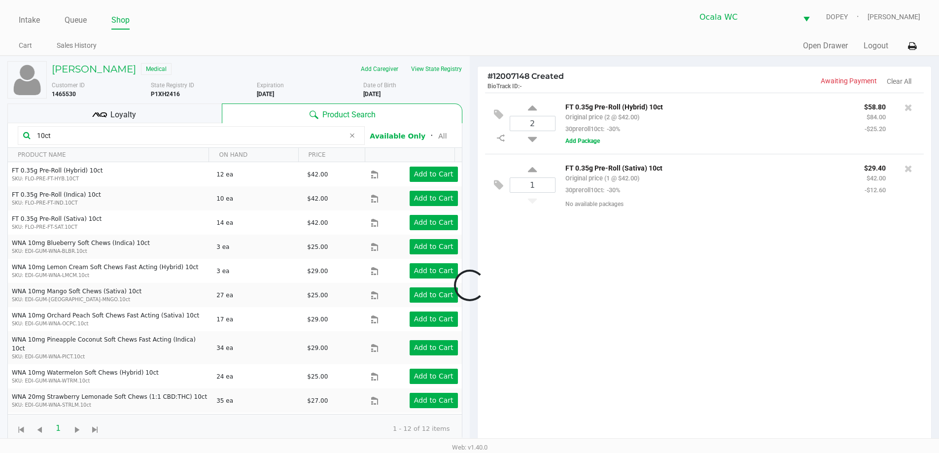
click at [431, 223] on div at bounding box center [469, 285] width 939 height 361
click at [532, 171] on icon at bounding box center [532, 171] width 9 height 12
type input "2"
click at [142, 132] on input "10ct" at bounding box center [188, 135] width 311 height 15
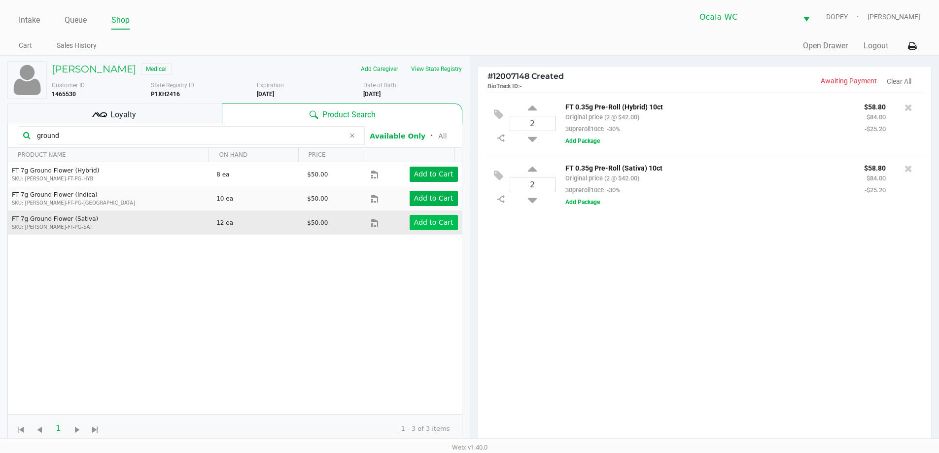
type input "ground"
click at [442, 222] on app-button-loader "Add to Cart" at bounding box center [433, 222] width 39 height 8
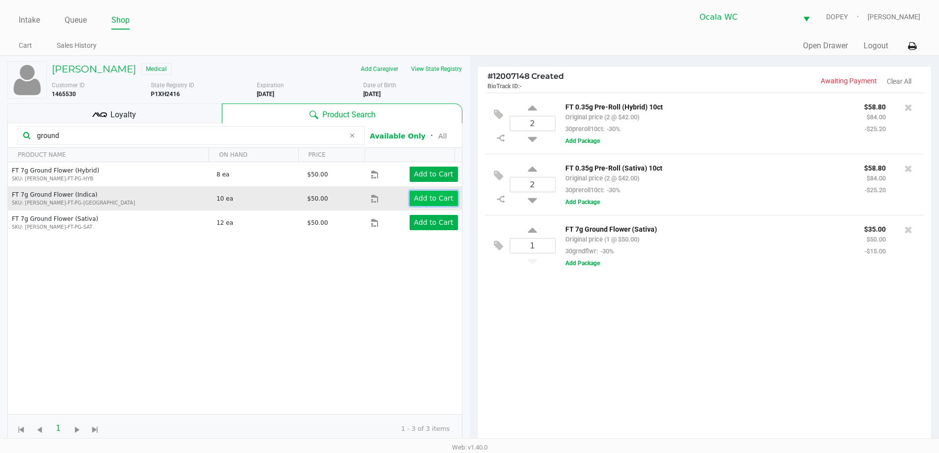
click at [433, 197] on app-button-loader "Add to Cart" at bounding box center [433, 198] width 39 height 8
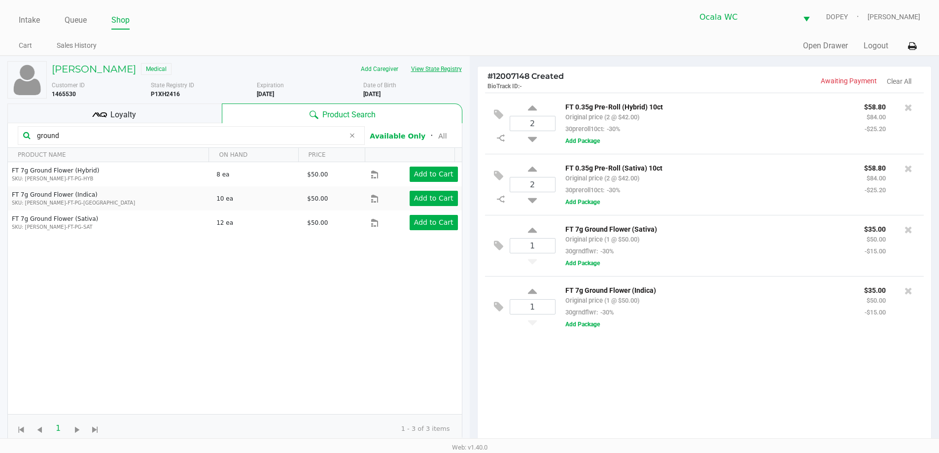
click at [432, 69] on button "View State Registry" at bounding box center [434, 69] width 58 height 16
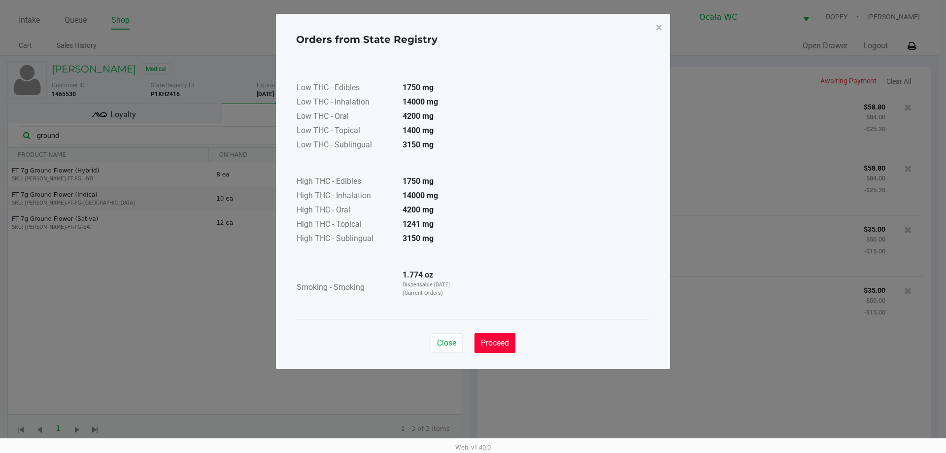
click at [495, 337] on button "Proceed" at bounding box center [495, 343] width 41 height 20
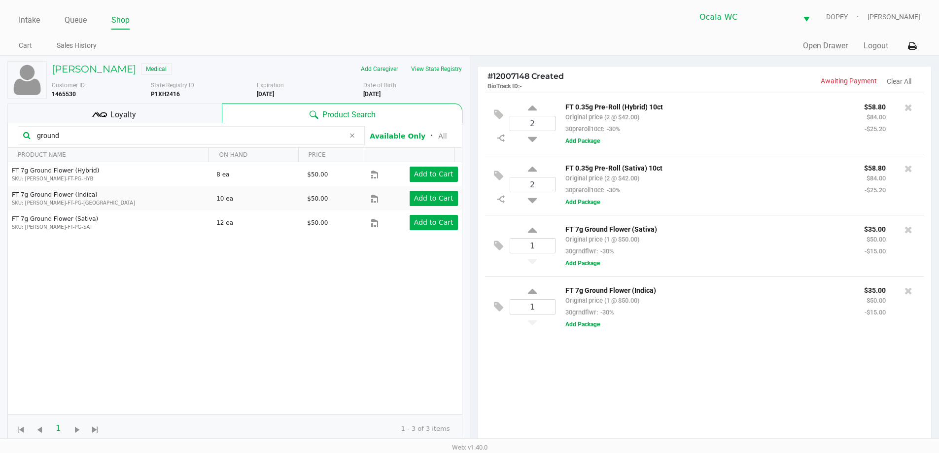
click at [135, 137] on input "ground" at bounding box center [188, 135] width 311 height 15
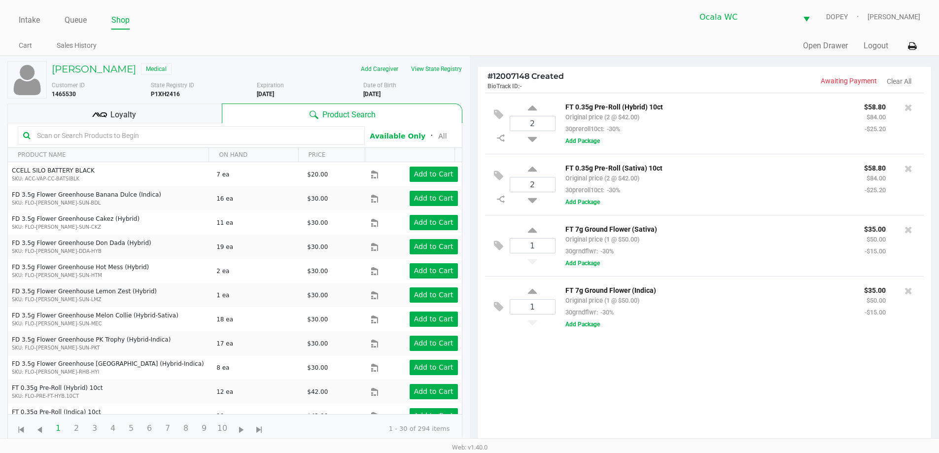
click at [435, 59] on div "ANTHONY CLIFTON Medical Add Caregiver View State Registry Customer ID 1465530 S…" at bounding box center [234, 252] width 455 height 392
click at [436, 70] on button "View State Registry" at bounding box center [434, 69] width 58 height 16
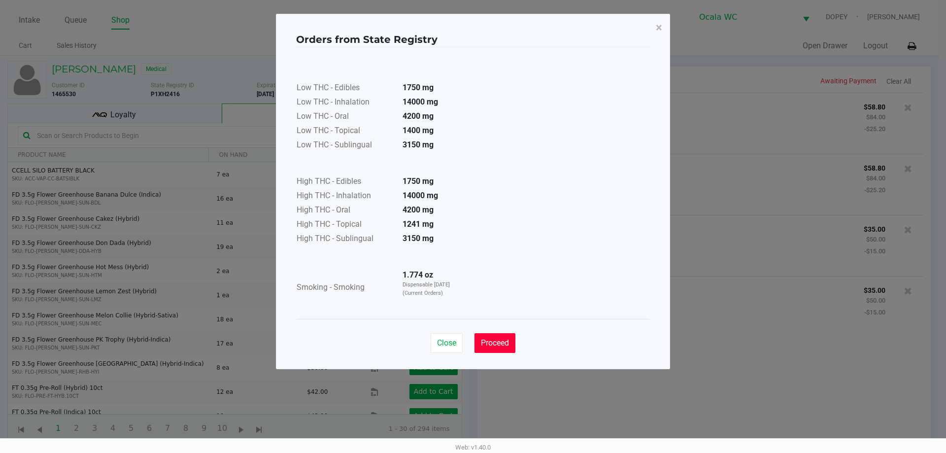
click at [502, 340] on span "Proceed" at bounding box center [495, 342] width 28 height 9
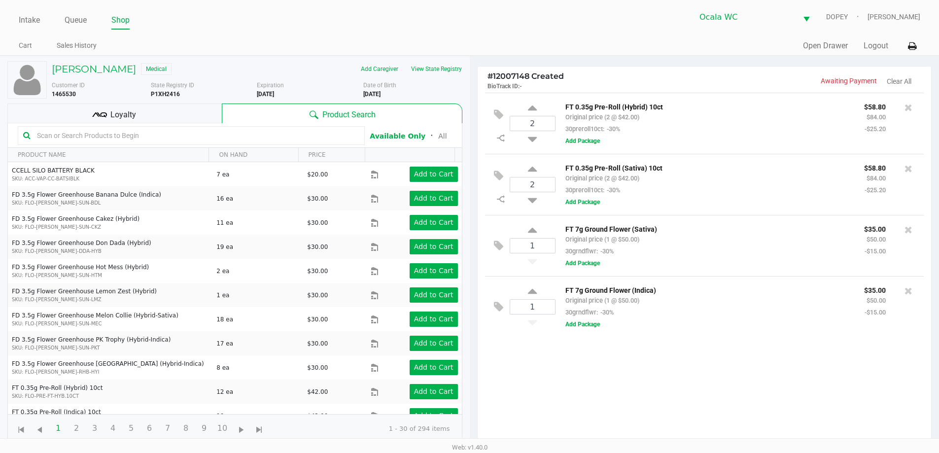
click at [190, 131] on input "text" at bounding box center [196, 135] width 326 height 15
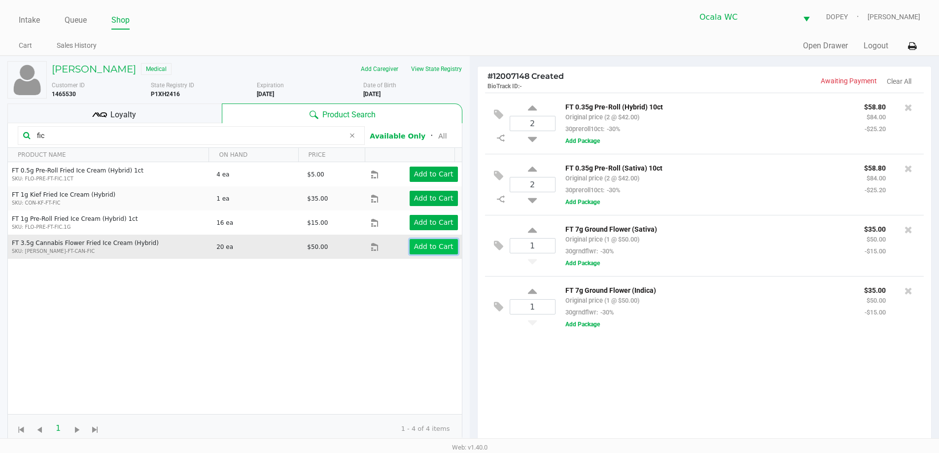
click at [417, 245] on app-button-loader "Add to Cart" at bounding box center [433, 246] width 39 height 8
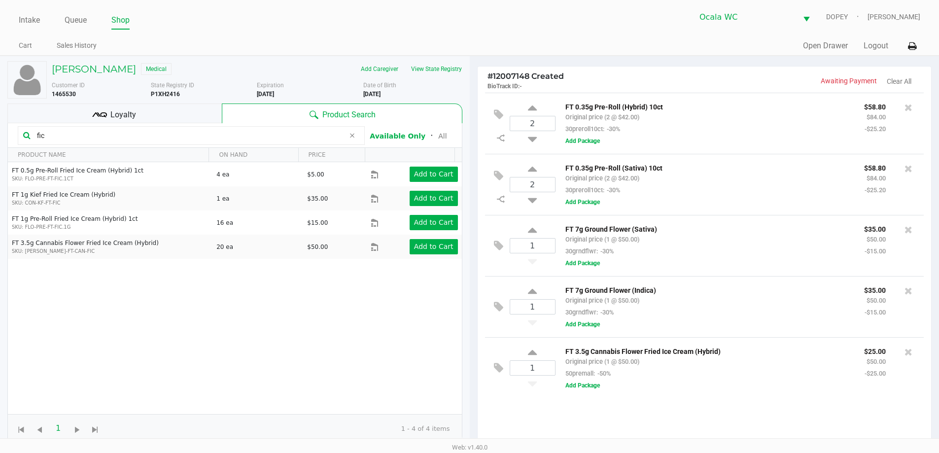
click at [95, 139] on input "fic" at bounding box center [188, 135] width 311 height 15
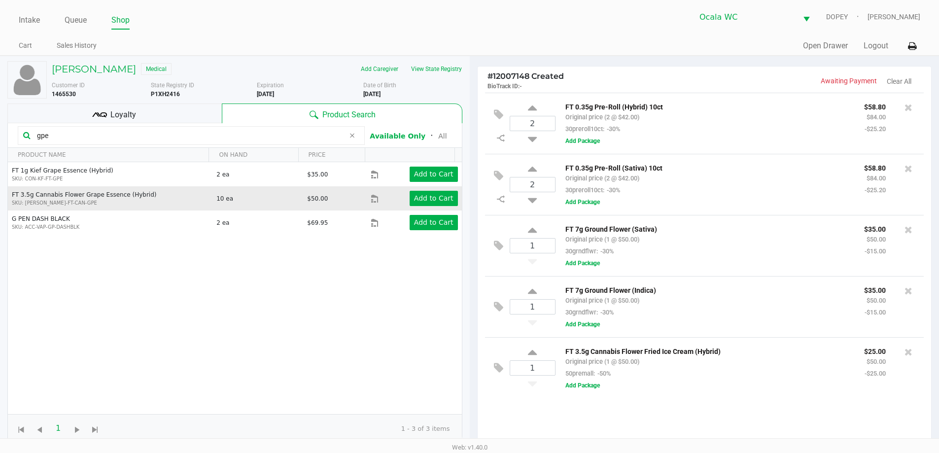
type input "gpe"
click at [436, 209] on td "Add to Cart" at bounding box center [416, 198] width 91 height 24
click at [439, 195] on app-button-loader "Add to Cart" at bounding box center [433, 198] width 39 height 8
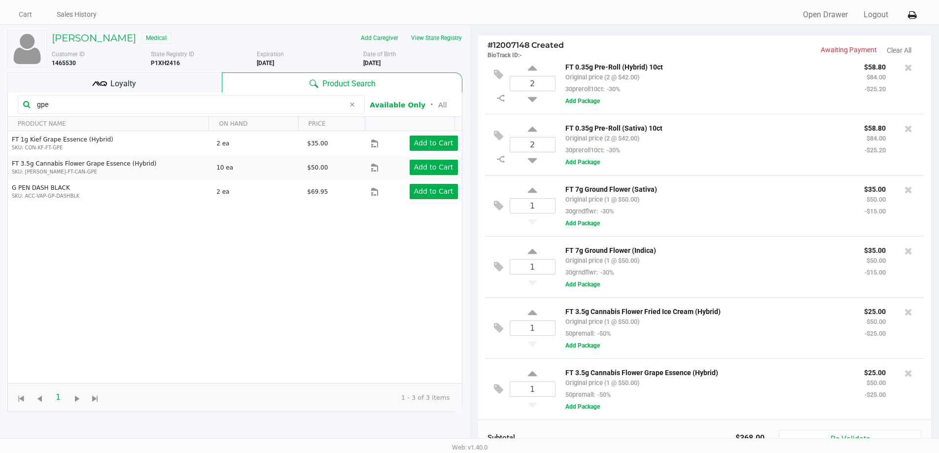
scroll to position [20, 0]
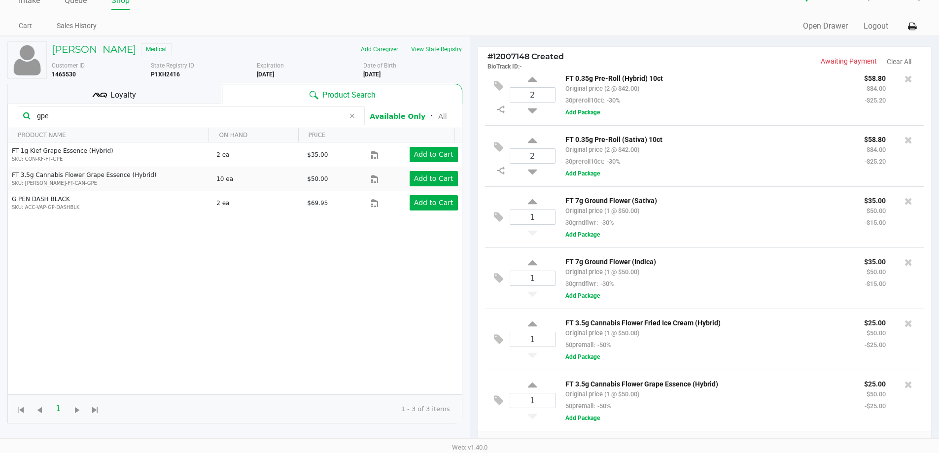
click at [171, 98] on div "Loyalty" at bounding box center [114, 94] width 214 height 20
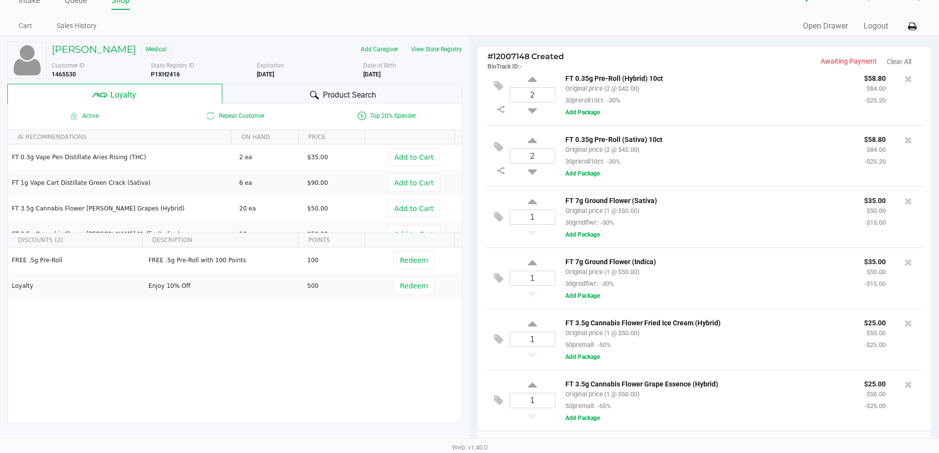
scroll to position [118, 0]
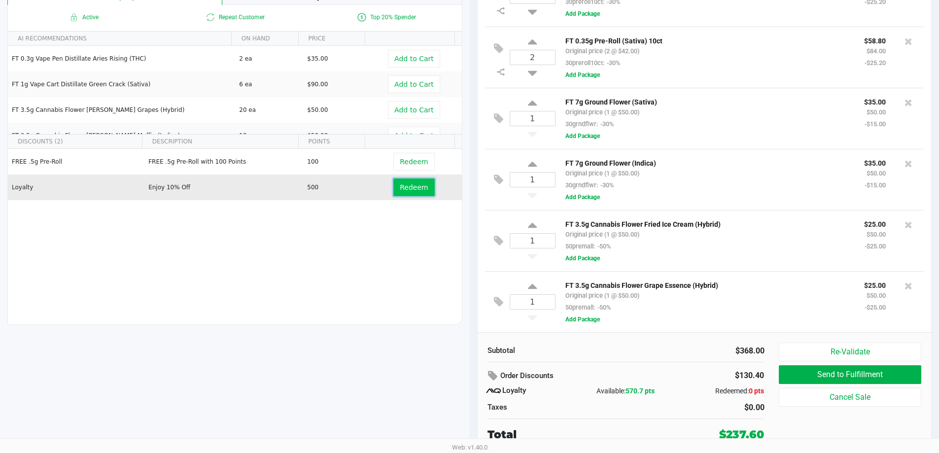
click at [400, 191] on span "Redeem" at bounding box center [414, 187] width 28 height 8
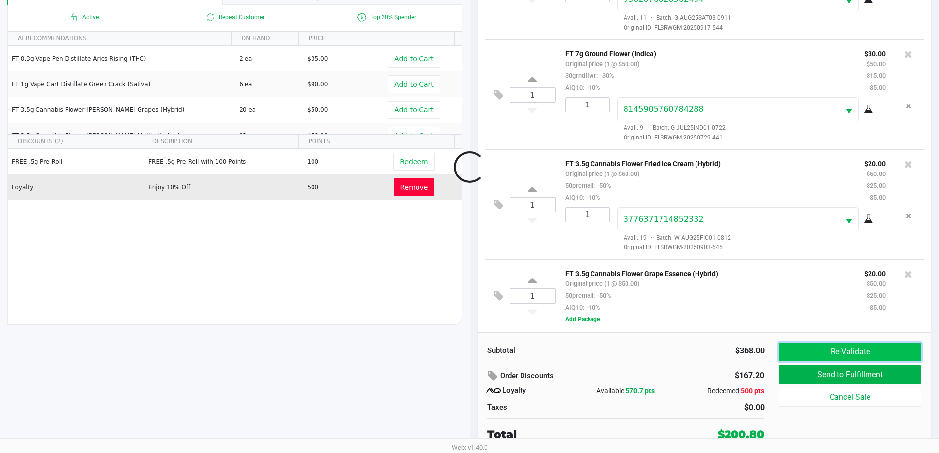
click at [810, 352] on button "Re-Validate" at bounding box center [850, 351] width 142 height 19
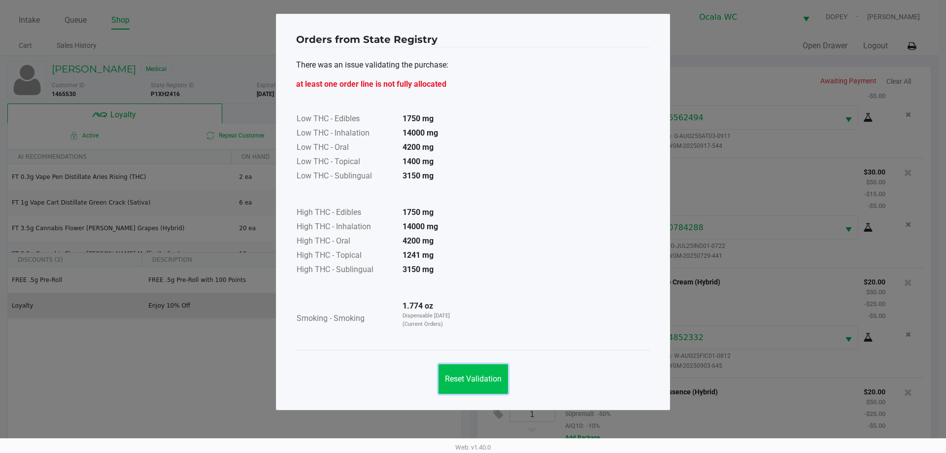
click at [466, 376] on span "Reset Validation" at bounding box center [473, 378] width 57 height 9
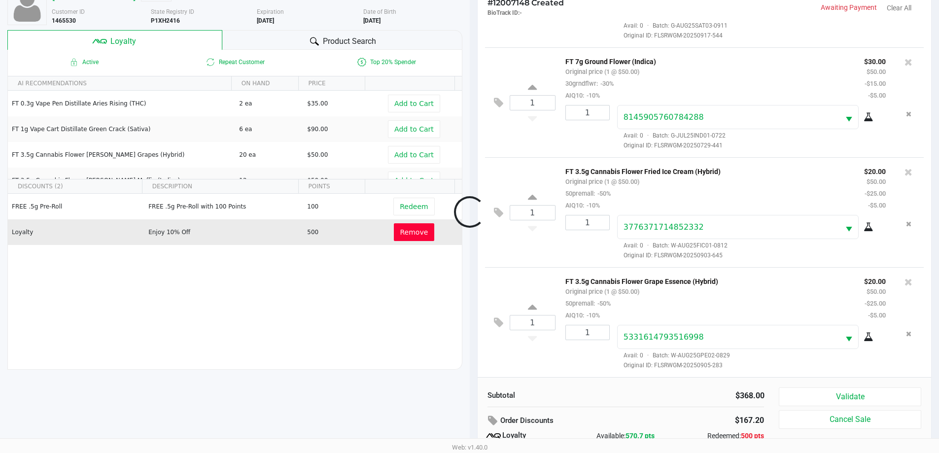
scroll to position [118, 0]
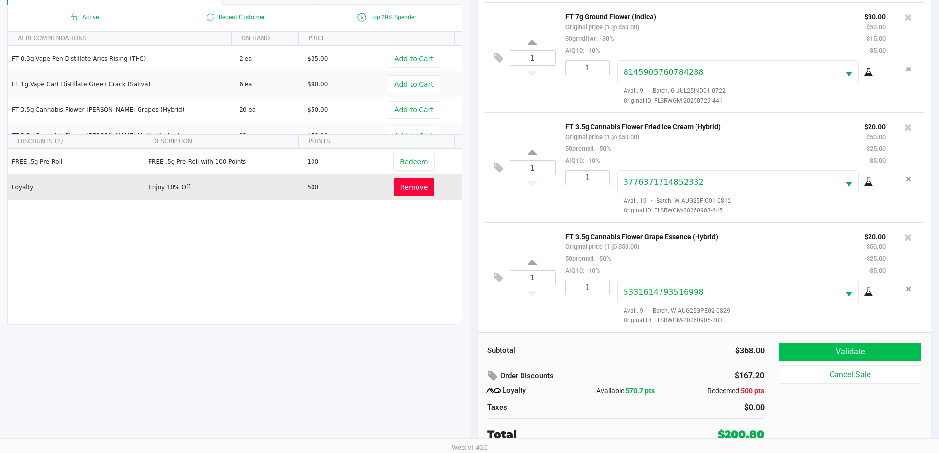
click at [803, 351] on button "Validate" at bounding box center [850, 351] width 142 height 19
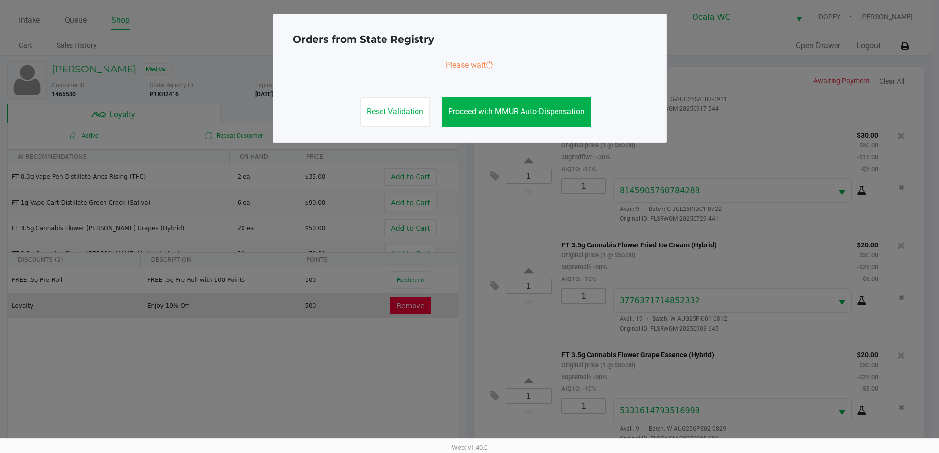
scroll to position [0, 0]
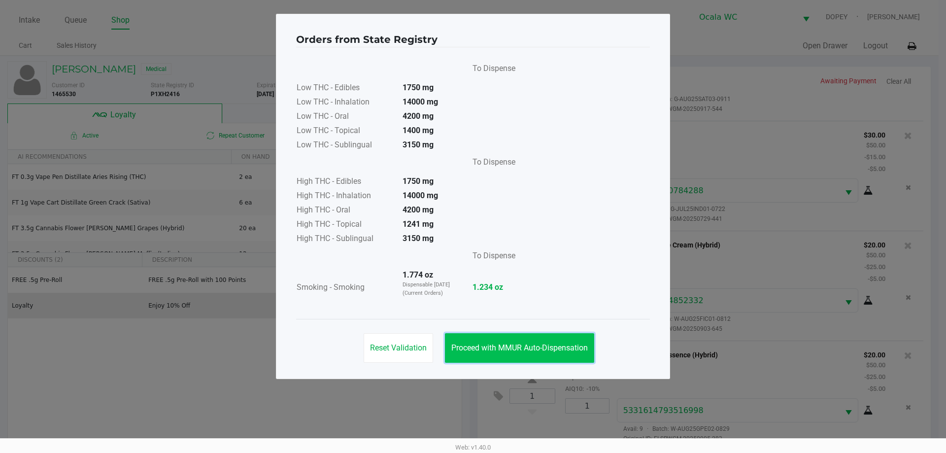
click at [487, 347] on span "Proceed with MMUR Auto-Dispensation" at bounding box center [519, 347] width 137 height 9
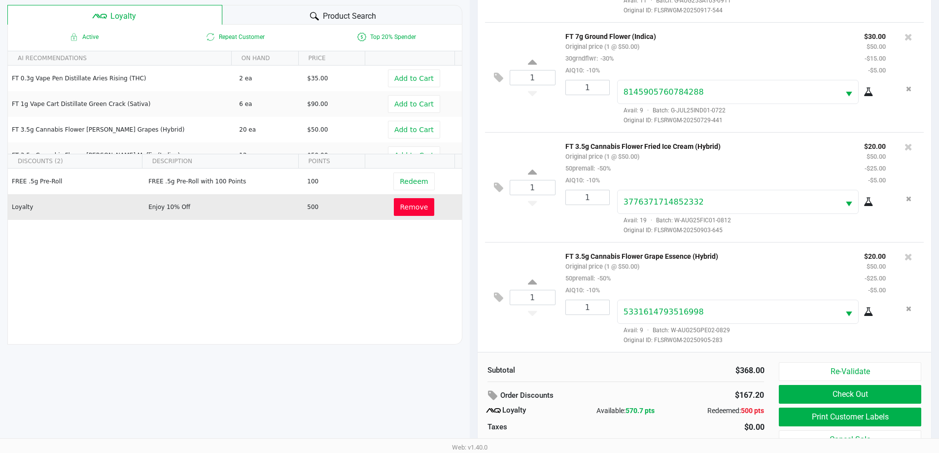
scroll to position [118, 0]
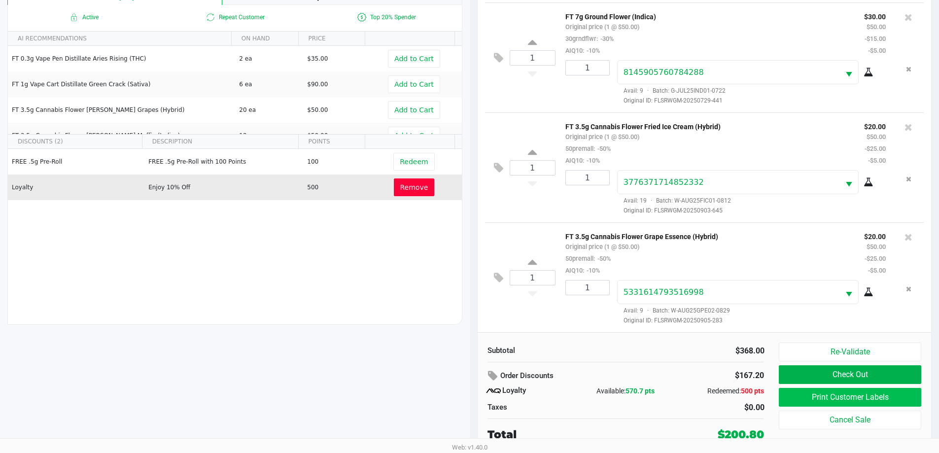
click at [802, 405] on button "Print Customer Labels" at bounding box center [850, 397] width 142 height 19
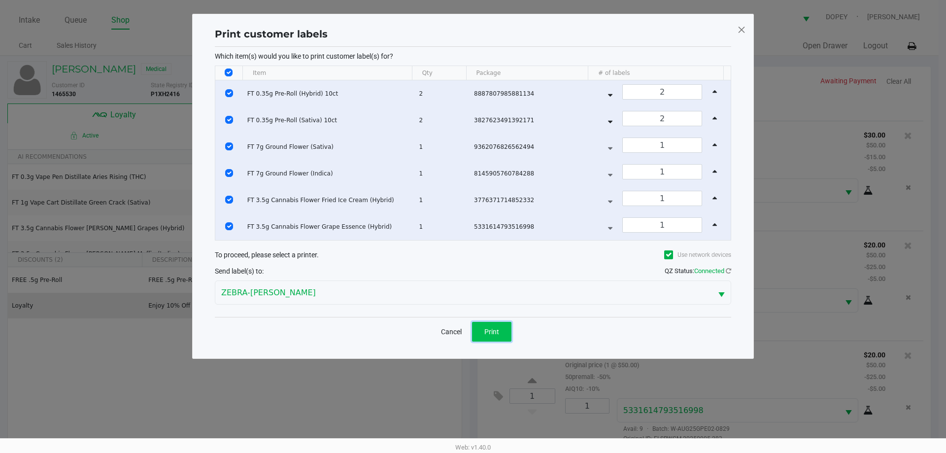
click at [498, 329] on span "Print" at bounding box center [491, 332] width 15 height 8
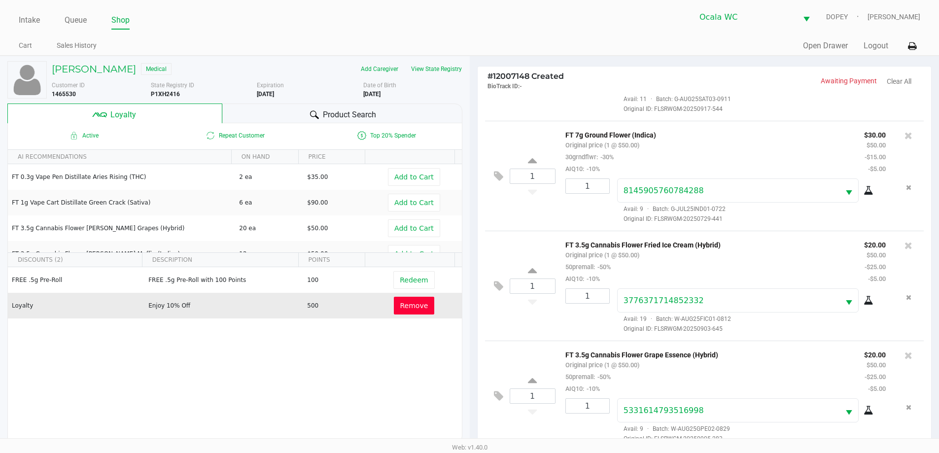
scroll to position [118, 0]
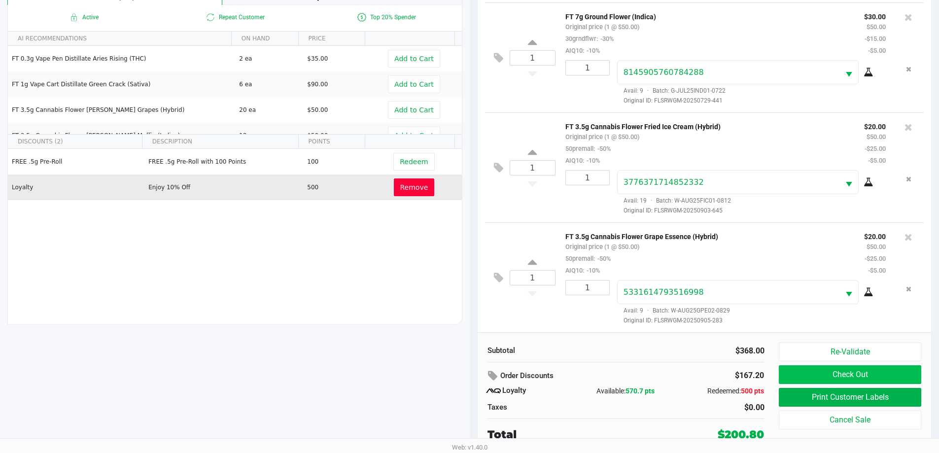
click at [815, 376] on button "Check Out" at bounding box center [850, 374] width 142 height 19
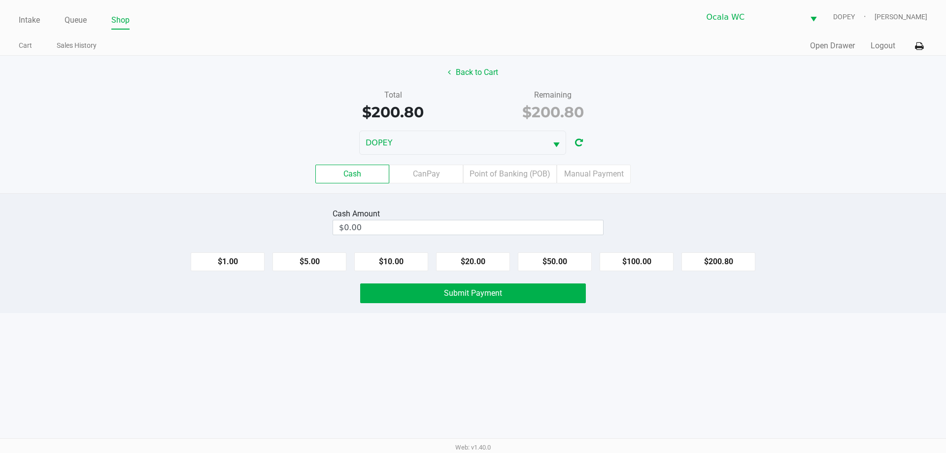
click at [576, 344] on div "Intake Queue Shop Ocala WC DOPEY Alicia Sieg Cart Sales History Quick Sale Open…" at bounding box center [473, 226] width 946 height 453
click at [523, 387] on div "Intake Queue Shop Ocala WC DOPEY Alicia Sieg Cart Sales History Quick Sale Open…" at bounding box center [473, 226] width 946 height 453
click at [379, 223] on input "$0.00" at bounding box center [468, 227] width 270 height 14
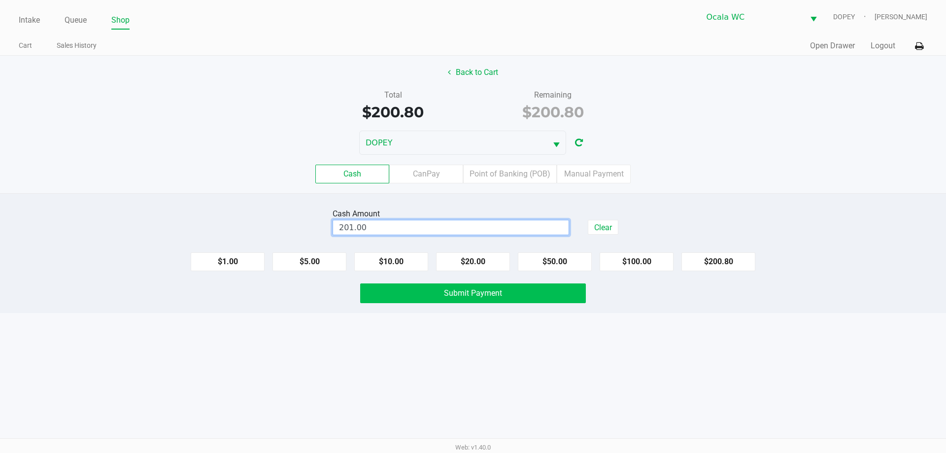
click at [394, 300] on button "Submit Payment" at bounding box center [473, 293] width 226 height 20
type input "$201.00"
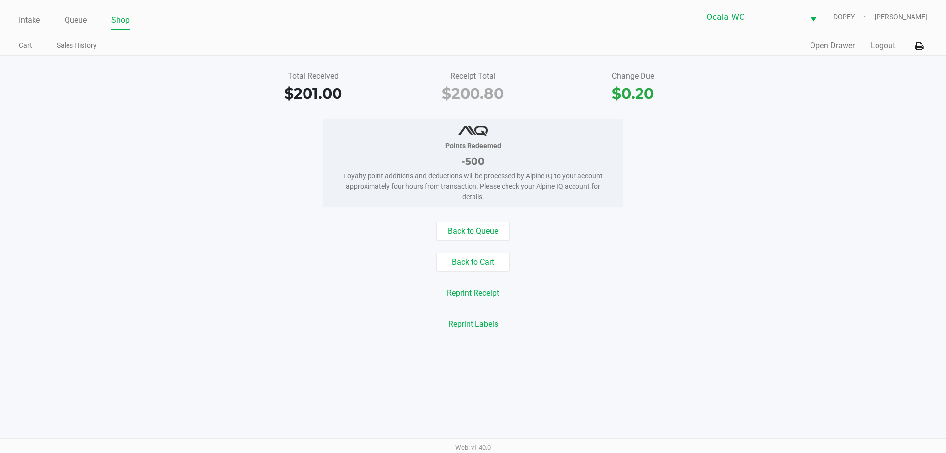
click at [808, 46] on div "Quick Sale Open Drawer Logout" at bounding box center [700, 46] width 454 height 18
click at [814, 48] on button "Open Drawer" at bounding box center [832, 46] width 45 height 12
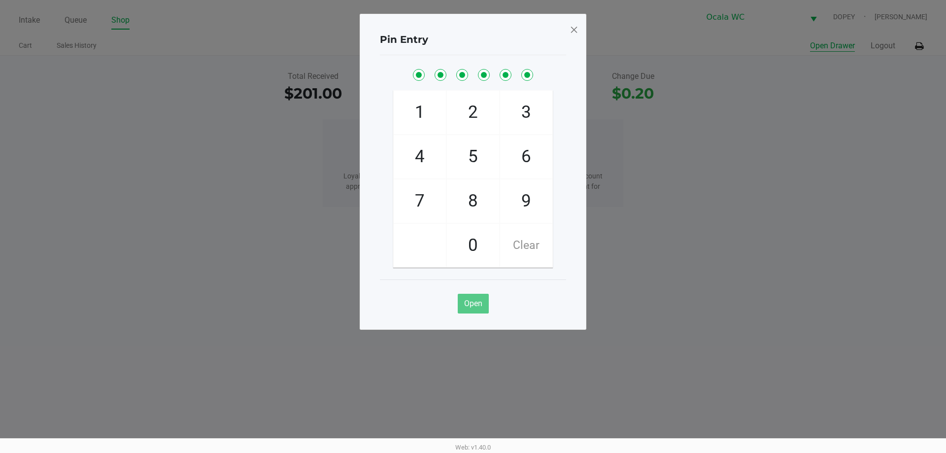
checkbox input "true"
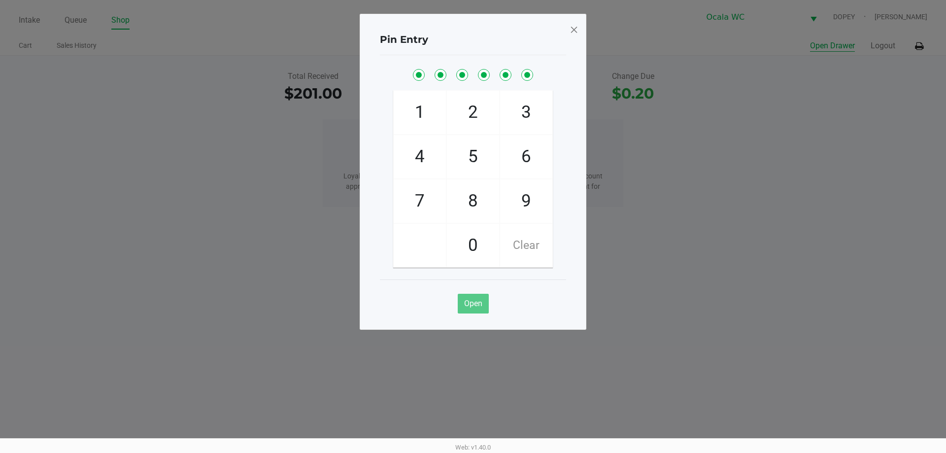
checkbox input "true"
click at [211, 273] on ngb-modal-window "Pin Entry 1 4 7 2 5 8 0 3 6 9 Clear Open" at bounding box center [473, 226] width 946 height 453
click at [10, 24] on ngb-modal-window "Pin Entry 1 4 7 2 5 8 0 3 6 9 Clear Open" at bounding box center [473, 226] width 946 height 453
click at [18, 26] on ngb-modal-window "Pin Entry 1 4 7 2 5 8 0 3 6 9 Clear Open" at bounding box center [473, 226] width 946 height 453
click at [29, 18] on ngb-modal-window "Pin Entry 1 4 7 2 5 8 0 3 6 9 Clear Open" at bounding box center [473, 226] width 946 height 453
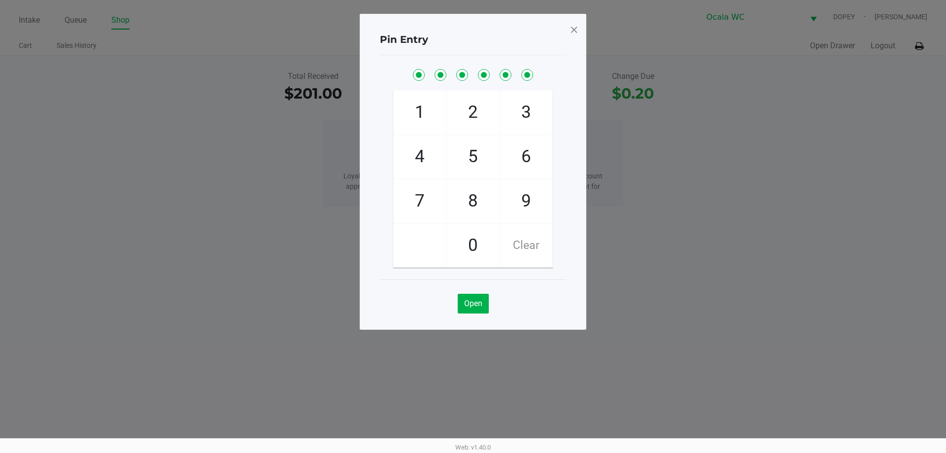
click at [576, 29] on span at bounding box center [574, 30] width 9 height 16
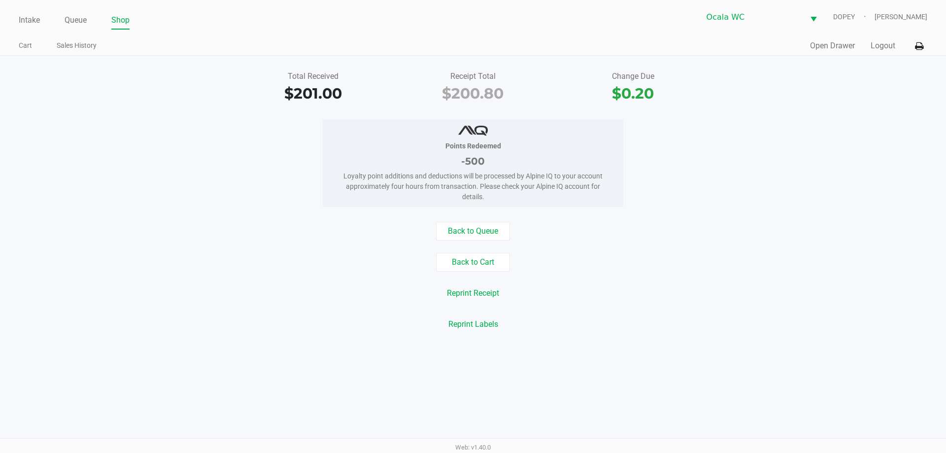
click at [95, 95] on div "Total Received $201.00 Receipt Total $200.80 Change Due $0.20" at bounding box center [473, 87] width 961 height 34
click at [23, 21] on link "Intake" at bounding box center [29, 20] width 21 height 14
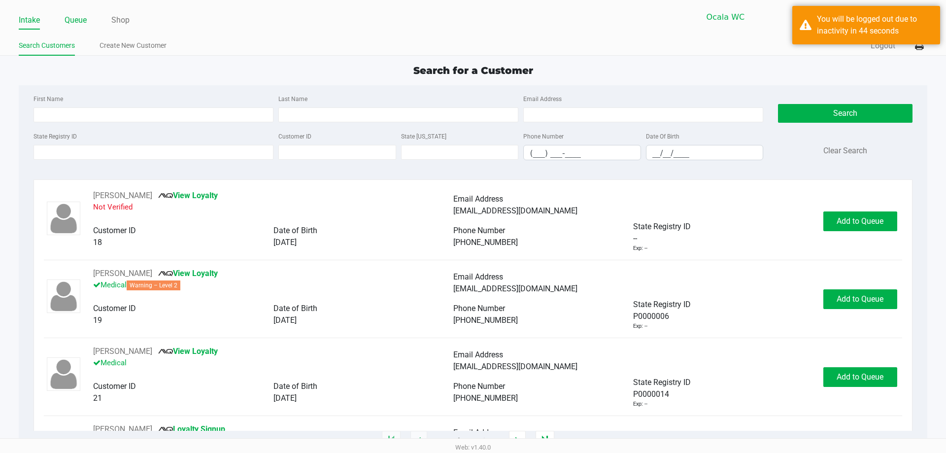
click at [72, 23] on link "Queue" at bounding box center [76, 20] width 22 height 14
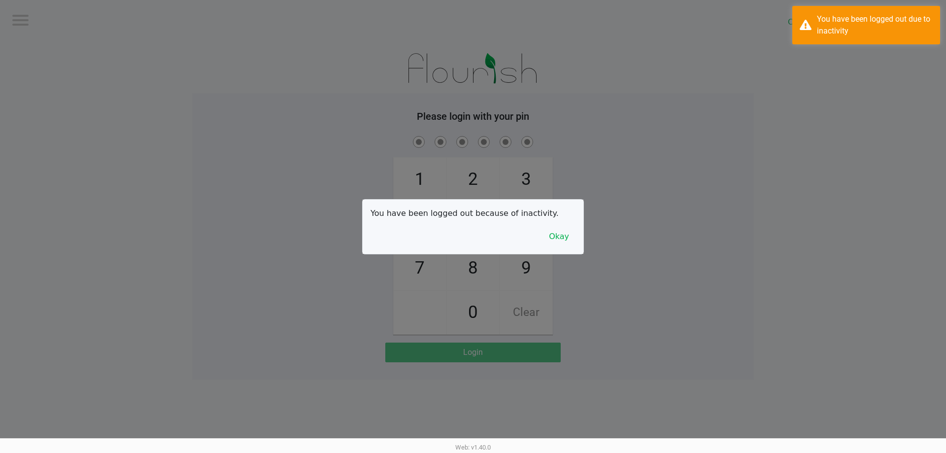
click at [569, 237] on button "Okay" at bounding box center [559, 236] width 33 height 19
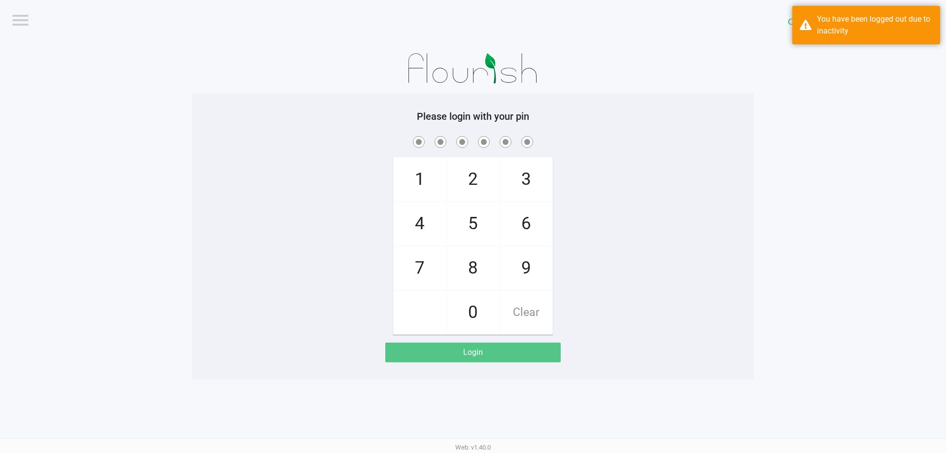
click at [298, 225] on div "1 4 7 2 5 8 0 3 6 9 Clear" at bounding box center [473, 234] width 562 height 201
checkbox input "true"
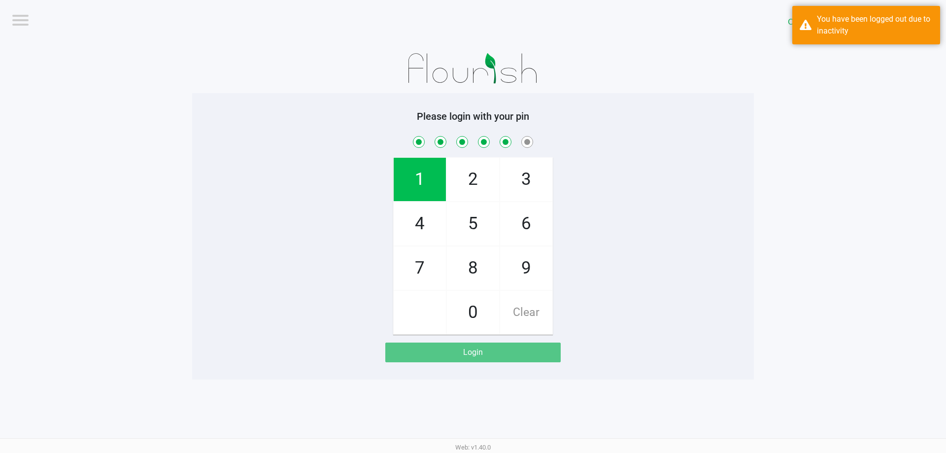
checkbox input "true"
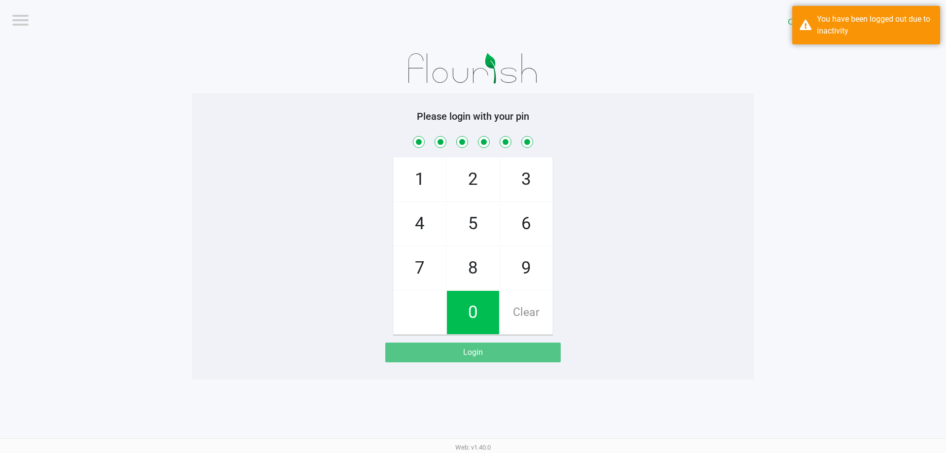
checkbox input "true"
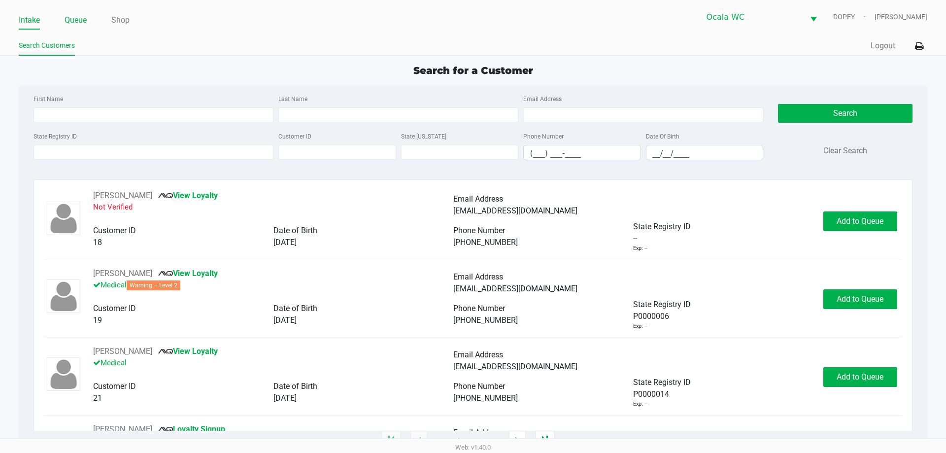
click at [78, 17] on link "Queue" at bounding box center [76, 20] width 22 height 14
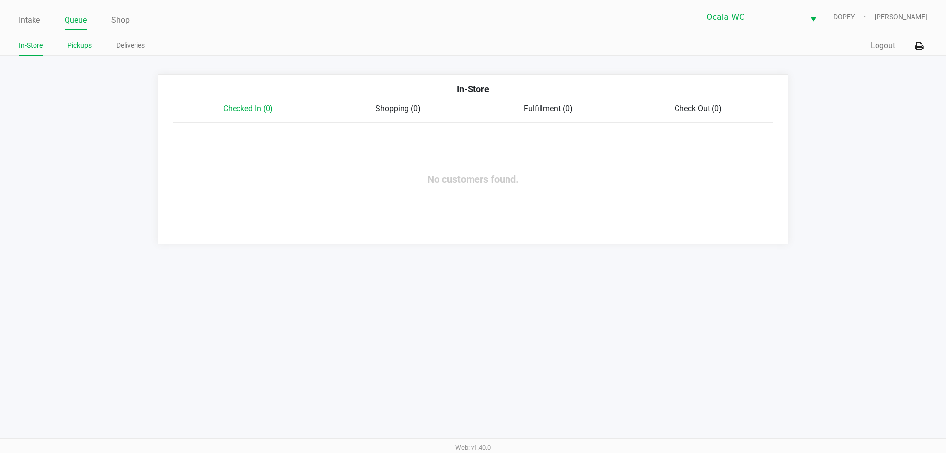
click at [76, 43] on link "Pickups" at bounding box center [80, 45] width 24 height 12
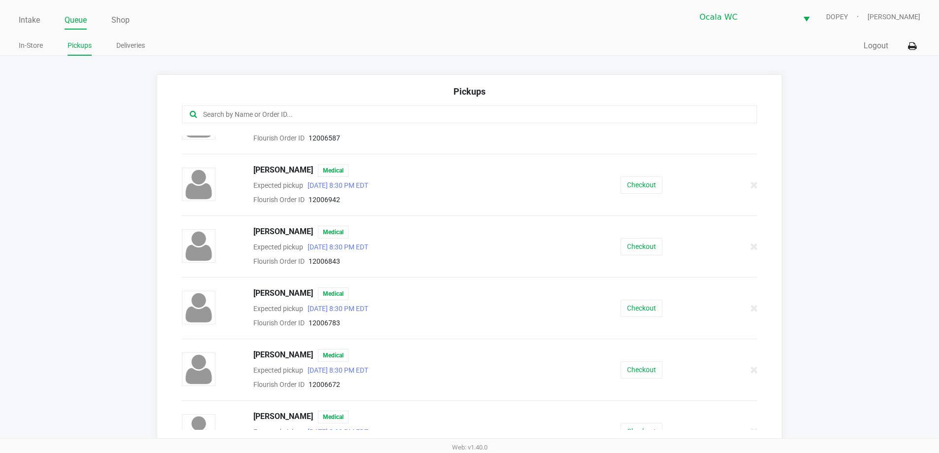
scroll to position [99, 0]
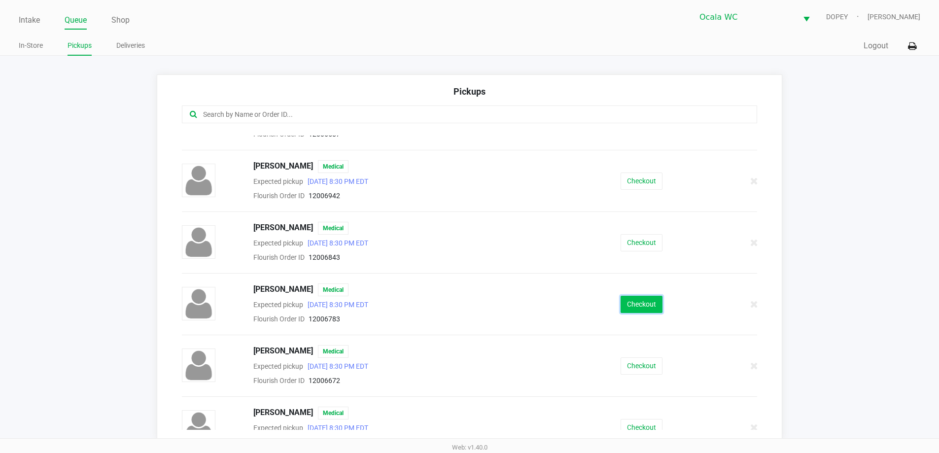
click at [651, 309] on button "Checkout" at bounding box center [641, 304] width 42 height 17
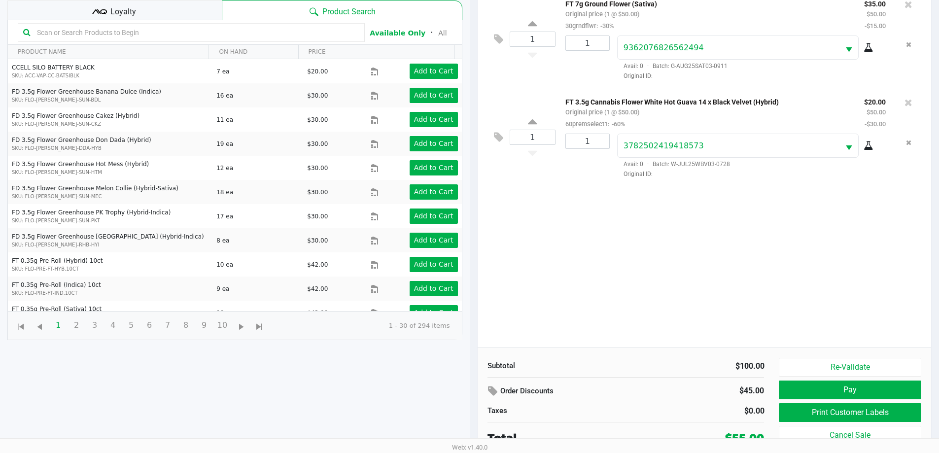
scroll to position [106, 0]
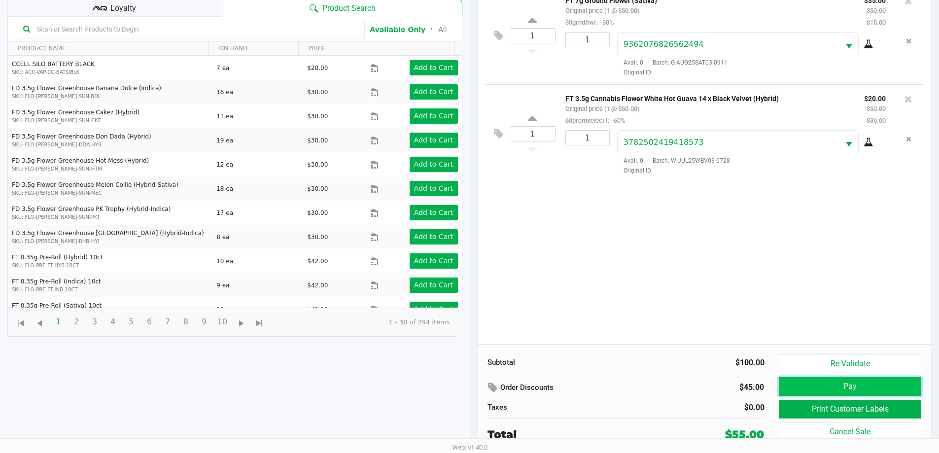
click at [820, 386] on button "Pay" at bounding box center [850, 386] width 142 height 19
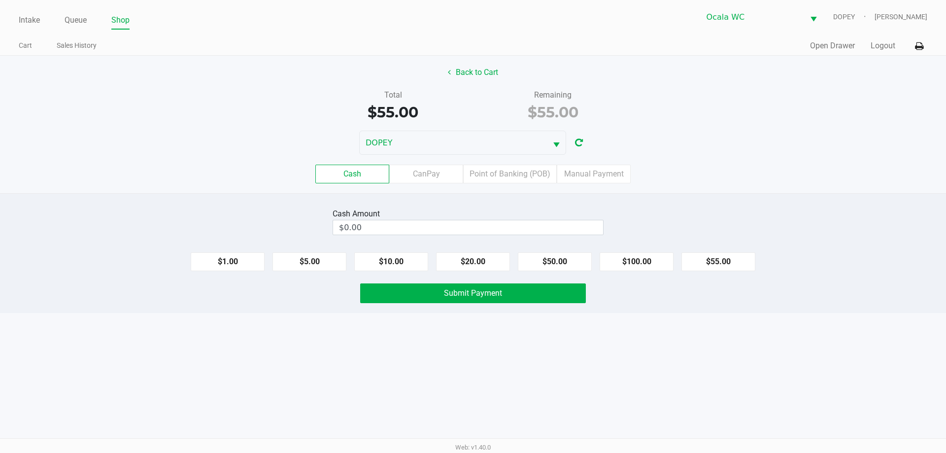
click at [478, 82] on div "Back to Cart Total $55.00 Remaining $55.00 DOPEY Cash CanPay Point of Banking (…" at bounding box center [473, 124] width 946 height 137
click at [467, 69] on button "Back to Cart" at bounding box center [473, 72] width 63 height 19
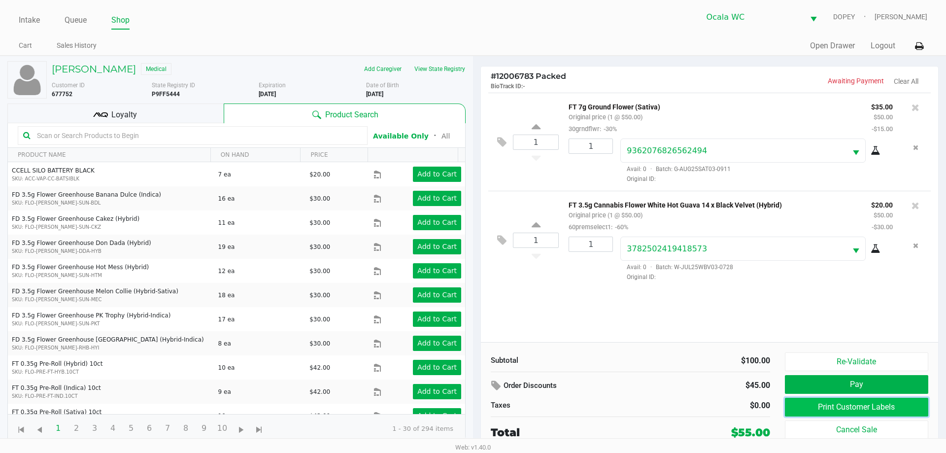
click at [830, 406] on button "Print Customer Labels" at bounding box center [856, 407] width 143 height 19
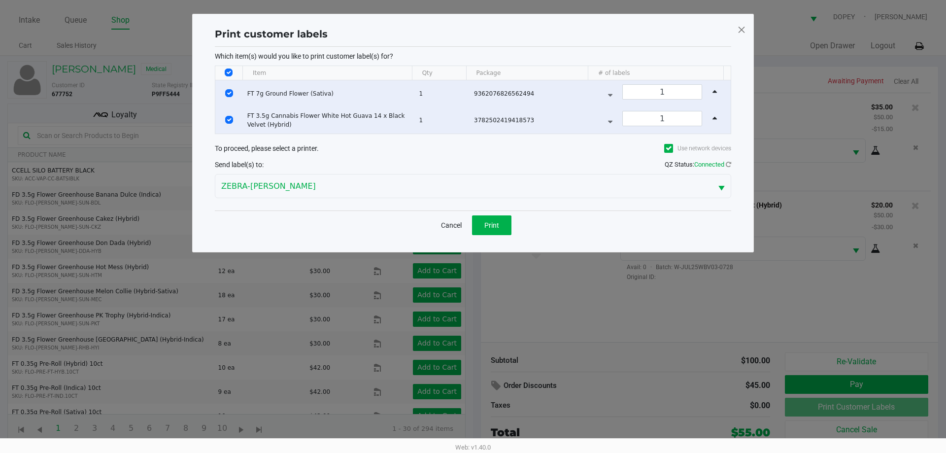
click at [498, 212] on div "Cancel Print" at bounding box center [473, 224] width 516 height 29
click at [497, 226] on span "Print" at bounding box center [491, 225] width 15 height 8
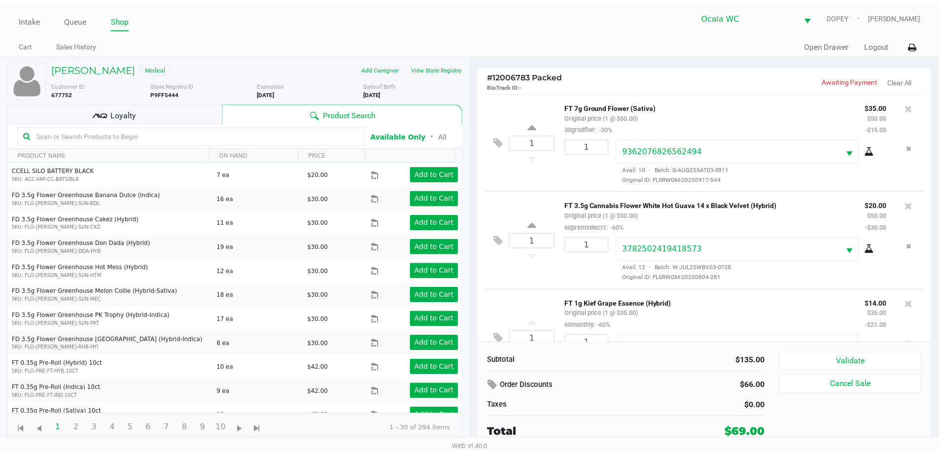
scroll to position [46, 0]
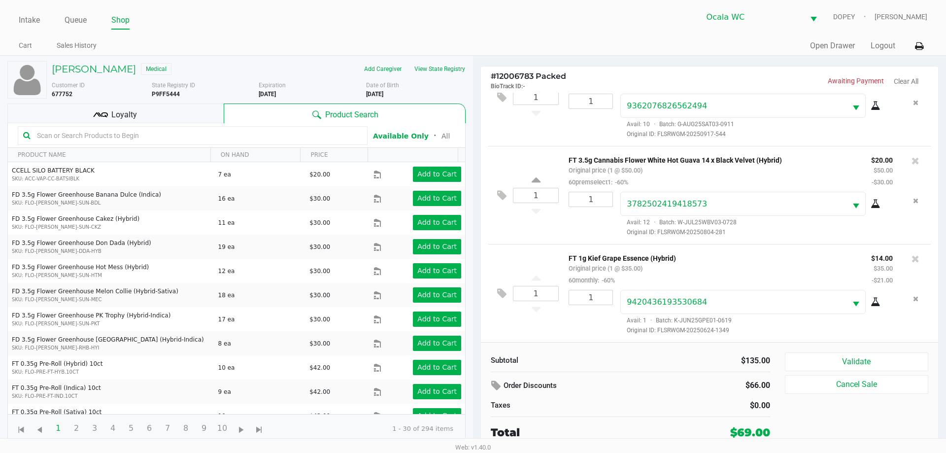
click at [791, 363] on button "Validate" at bounding box center [856, 361] width 143 height 19
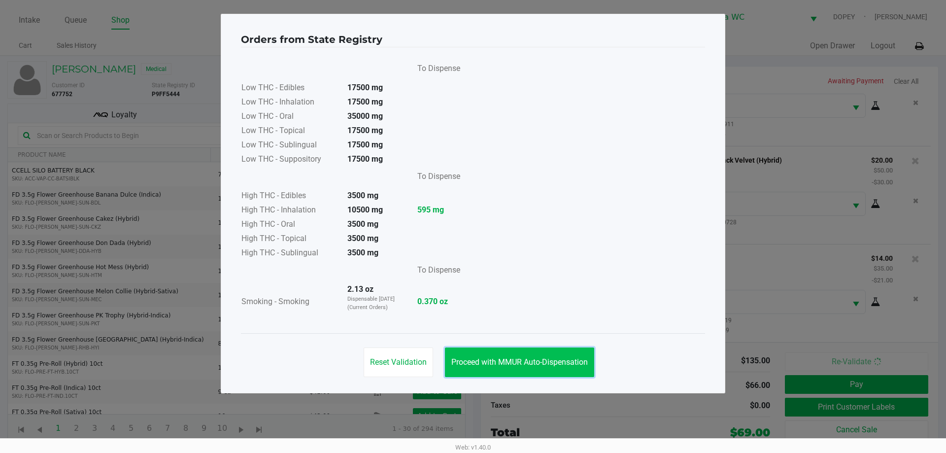
click at [544, 357] on button "Proceed with MMUR Auto-Dispensation" at bounding box center [519, 362] width 149 height 30
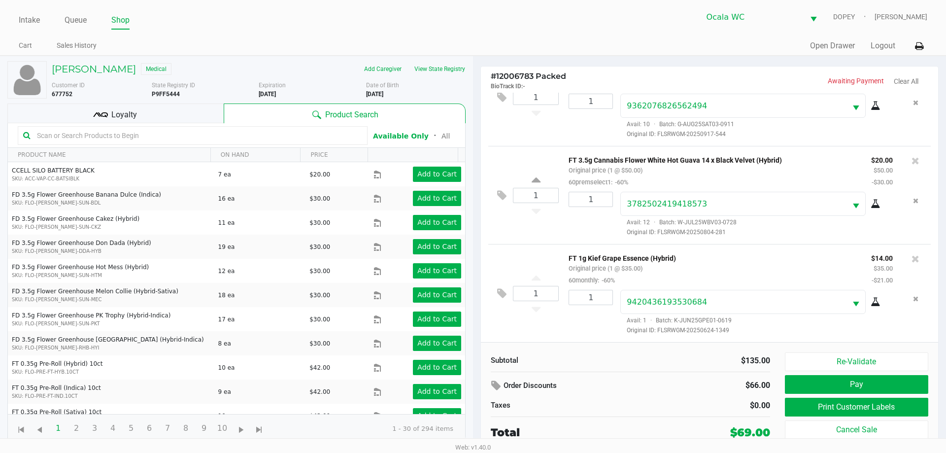
click at [821, 413] on button "Print Customer Labels" at bounding box center [856, 407] width 143 height 19
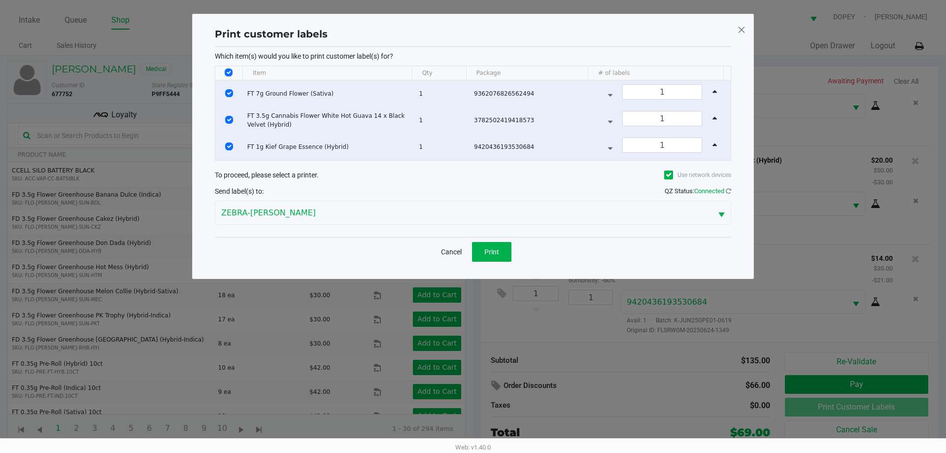
click at [225, 70] on input "Select All Rows" at bounding box center [229, 72] width 8 height 8
checkbox input "false"
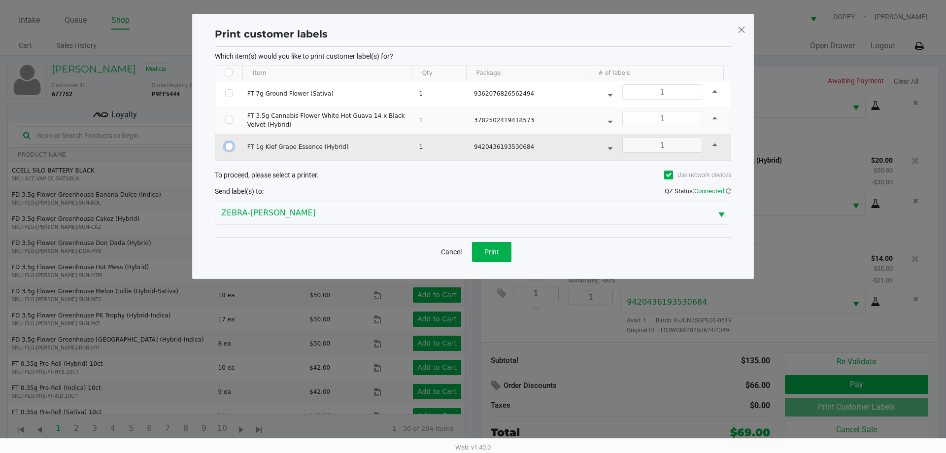
click at [232, 147] on input "Select Row" at bounding box center [229, 146] width 8 height 8
checkbox input "true"
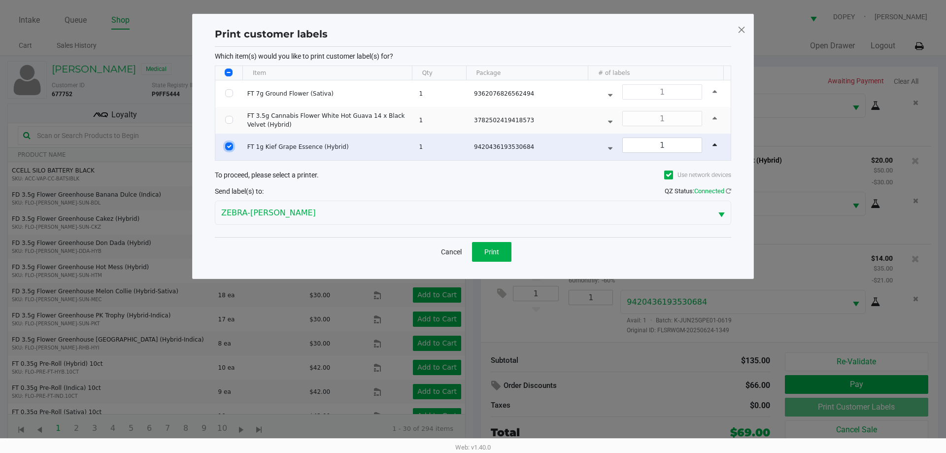
click at [504, 257] on button "Print" at bounding box center [491, 252] width 39 height 20
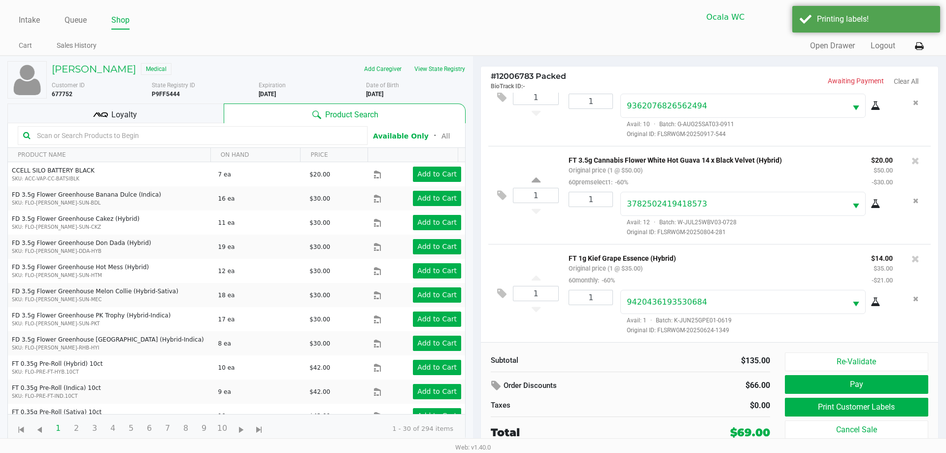
click at [191, 122] on div "Loyalty" at bounding box center [115, 113] width 216 height 20
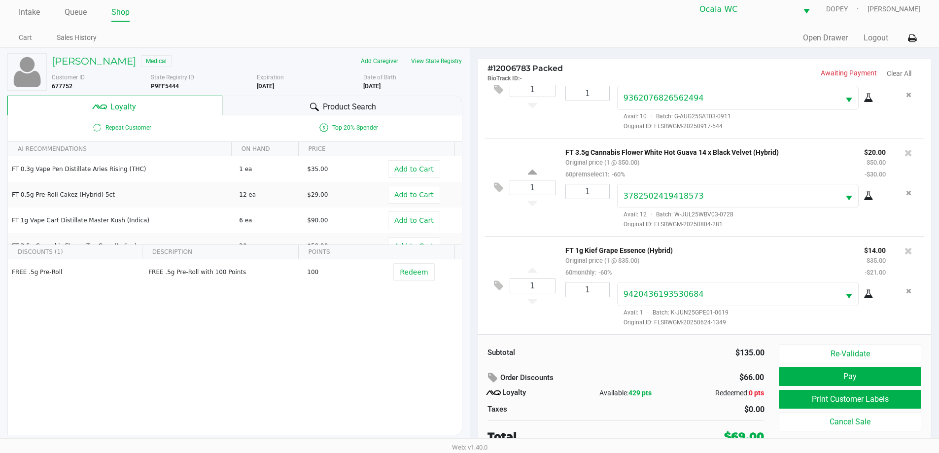
scroll to position [10, 0]
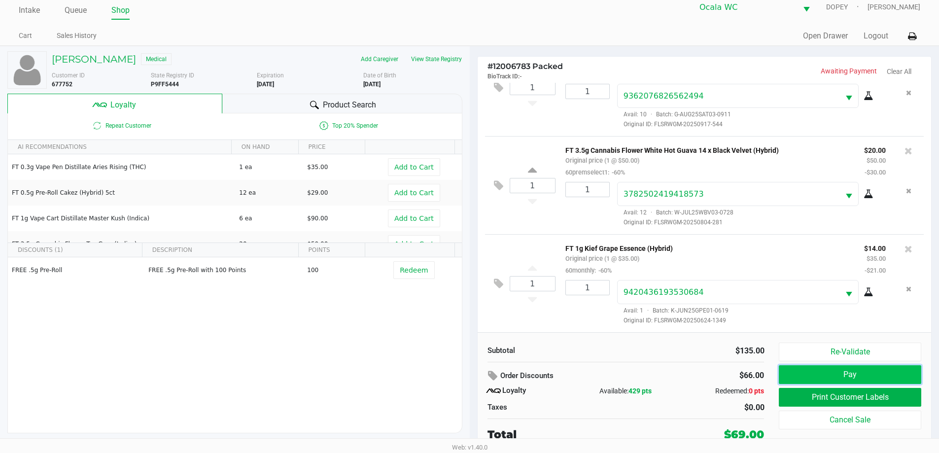
click at [822, 367] on button "Pay" at bounding box center [850, 374] width 142 height 19
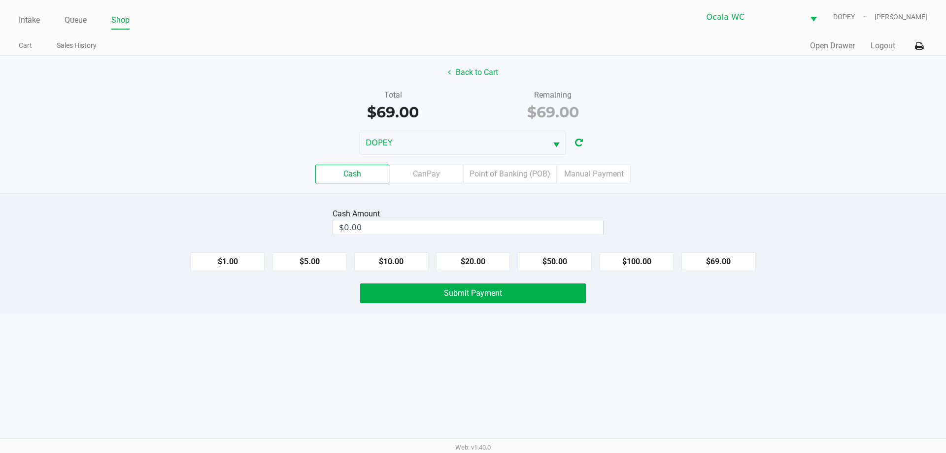
click at [470, 363] on div "Intake Queue Shop Ocala WC DOPEY Alicia Sieg Cart Sales History Quick Sale Open…" at bounding box center [473, 226] width 946 height 453
click at [413, 228] on input "$0.00" at bounding box center [468, 227] width 270 height 14
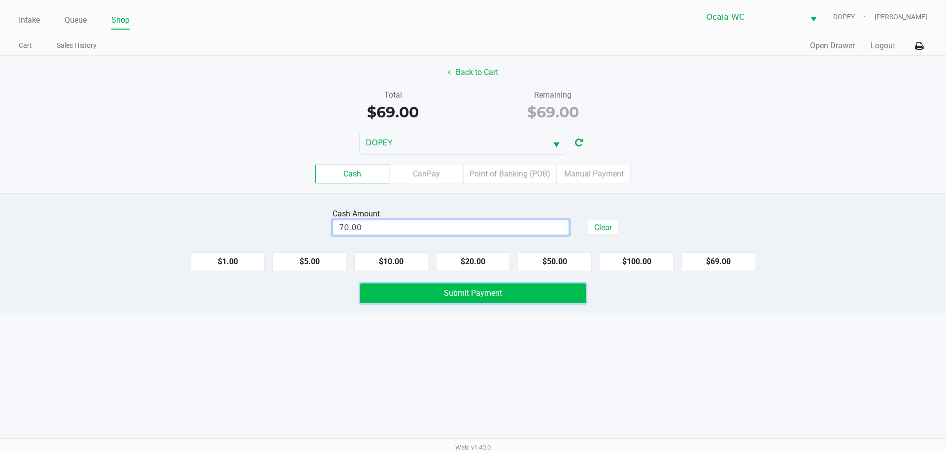
click at [394, 297] on button "Submit Payment" at bounding box center [473, 293] width 226 height 20
type input "$70.00"
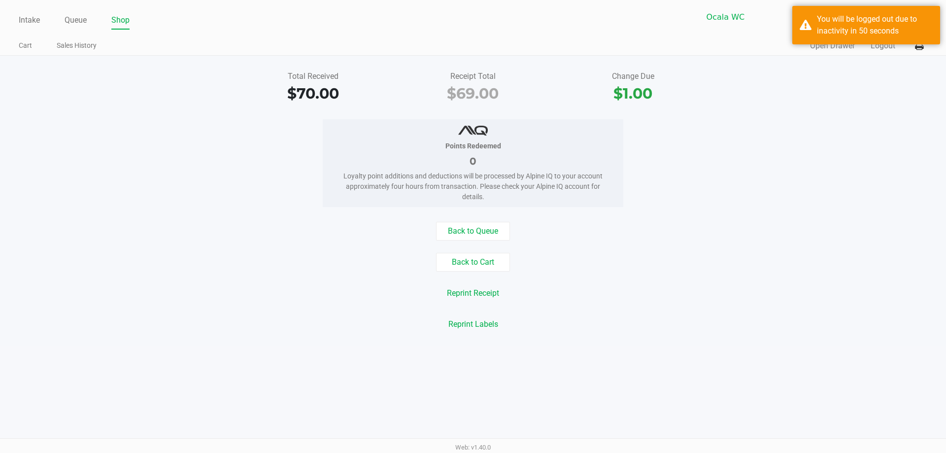
click at [51, 14] on ul "Intake Queue Shop" at bounding box center [246, 20] width 454 height 17
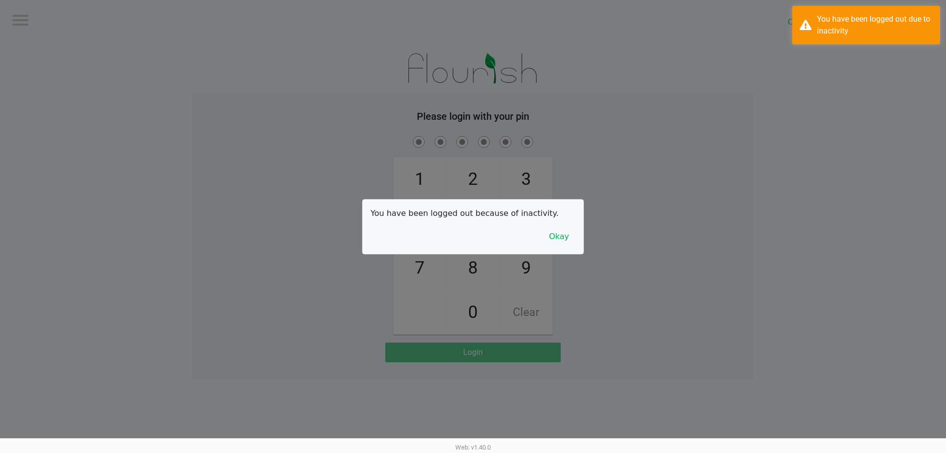
click at [552, 230] on button "Okay" at bounding box center [559, 236] width 33 height 19
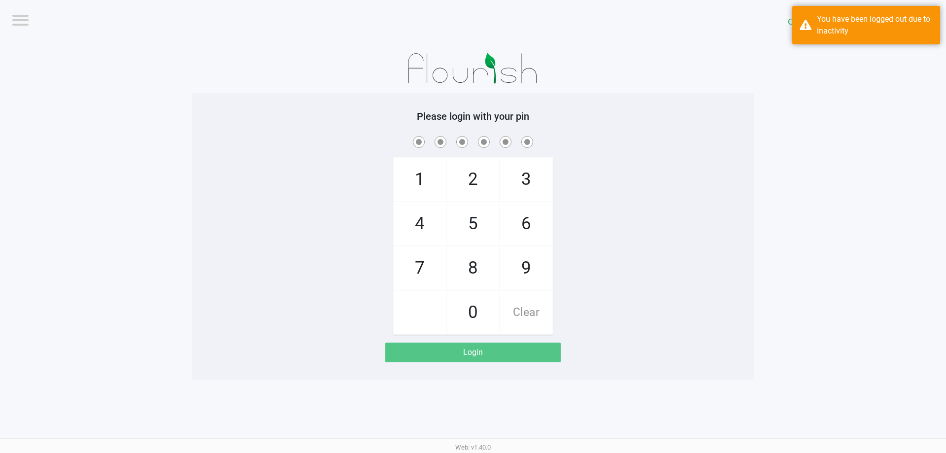
click at [213, 280] on div "1 4 7 2 5 8 0 3 6 9 Clear" at bounding box center [473, 234] width 562 height 201
checkbox input "true"
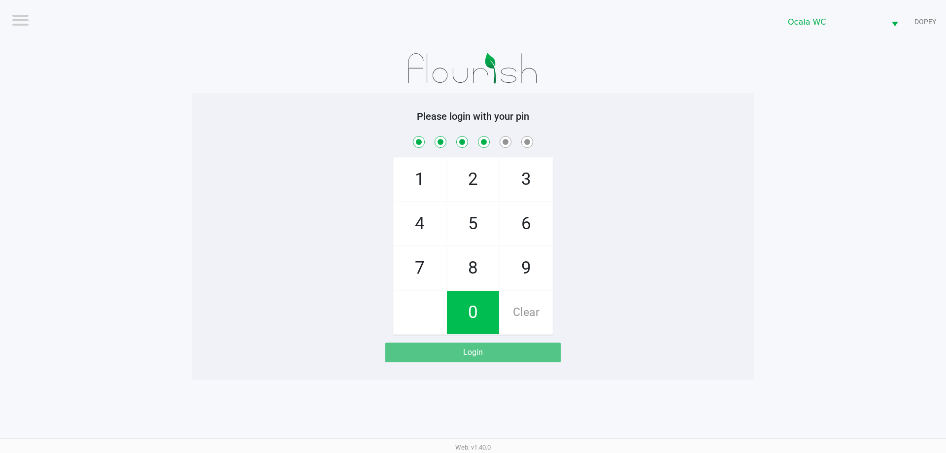
checkbox input "true"
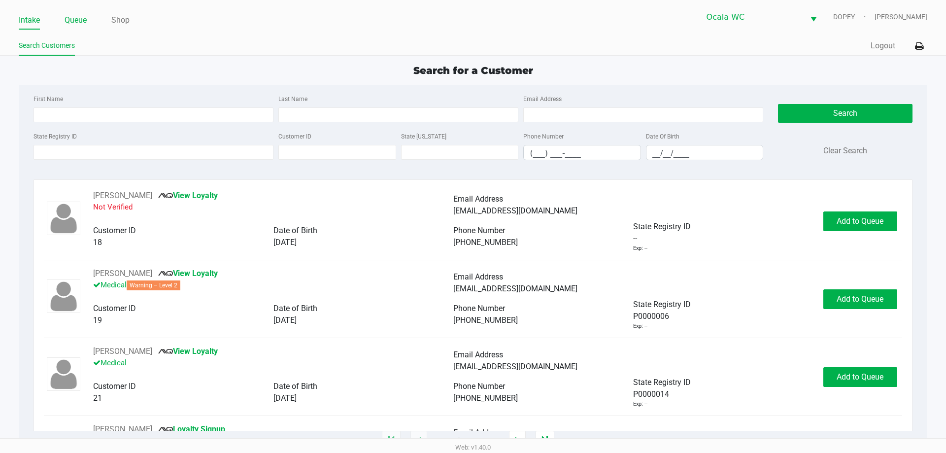
click at [80, 22] on link "Queue" at bounding box center [76, 20] width 22 height 14
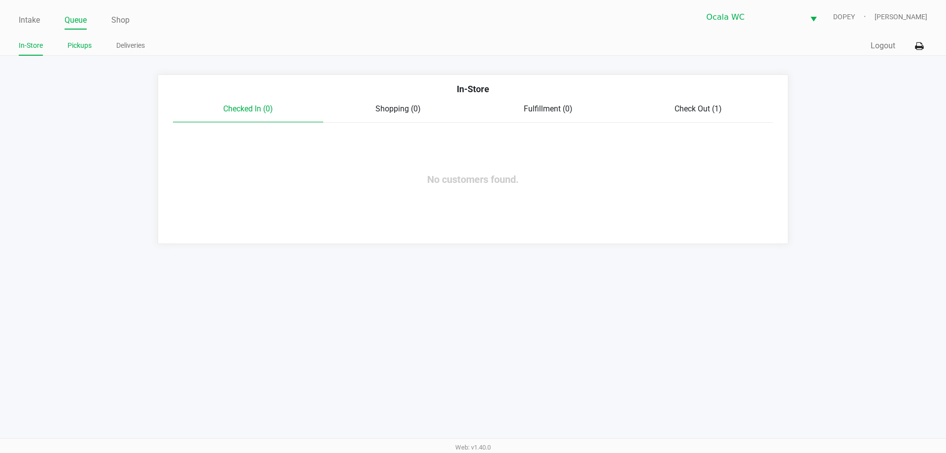
click at [79, 50] on link "Pickups" at bounding box center [80, 45] width 24 height 12
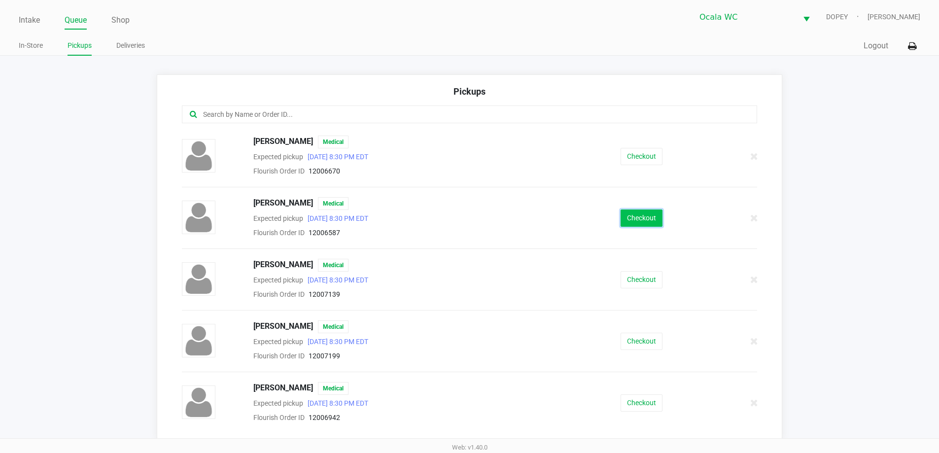
click at [627, 222] on button "Checkout" at bounding box center [641, 217] width 42 height 17
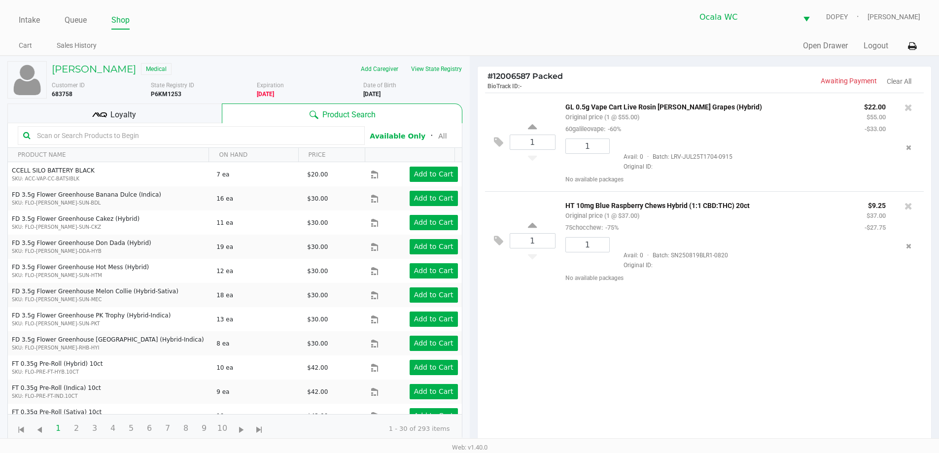
click at [445, 53] on ul "Cart Sales History" at bounding box center [244, 46] width 450 height 17
click at [443, 62] on button "View State Registry" at bounding box center [434, 69] width 58 height 16
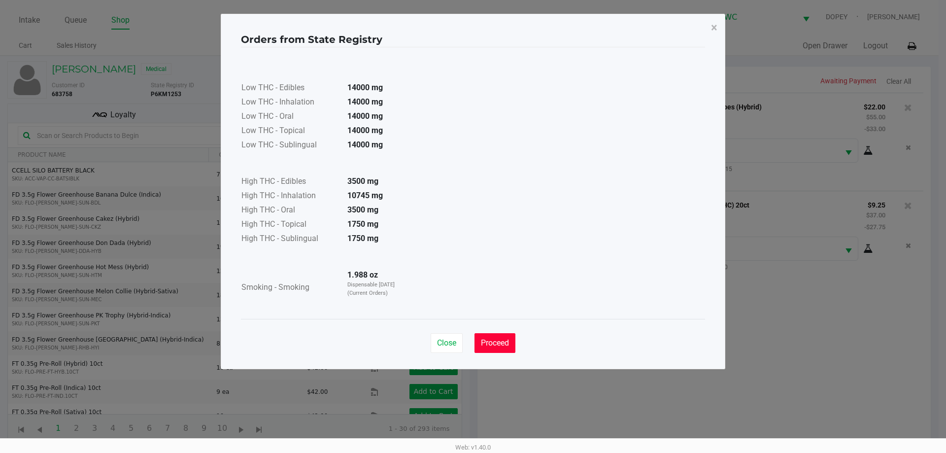
click at [489, 340] on span "Proceed" at bounding box center [495, 342] width 28 height 9
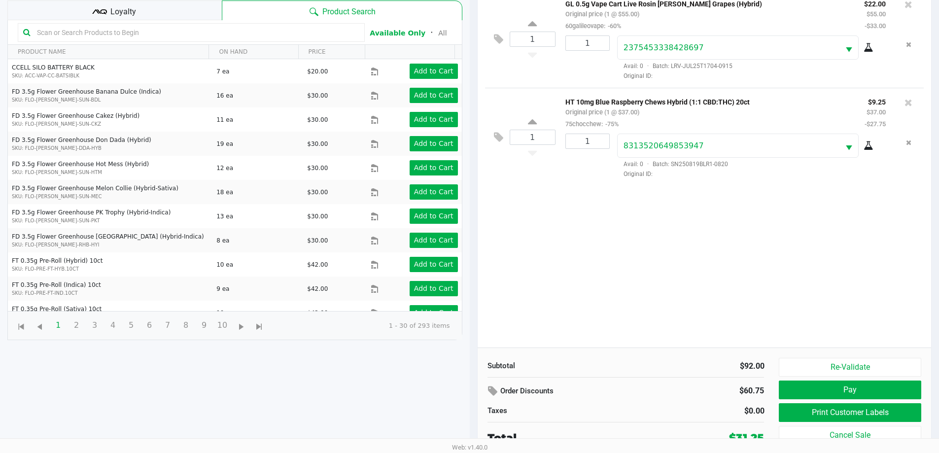
scroll to position [106, 0]
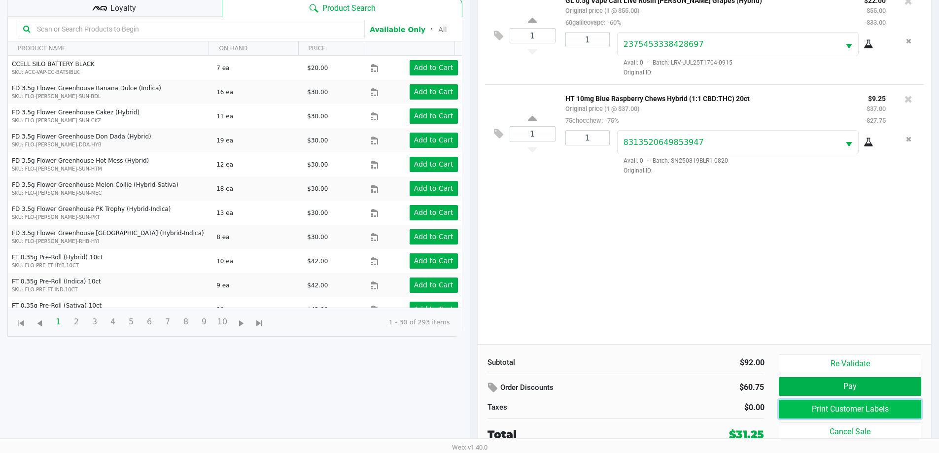
click at [839, 409] on button "Print Customer Labels" at bounding box center [850, 409] width 142 height 19
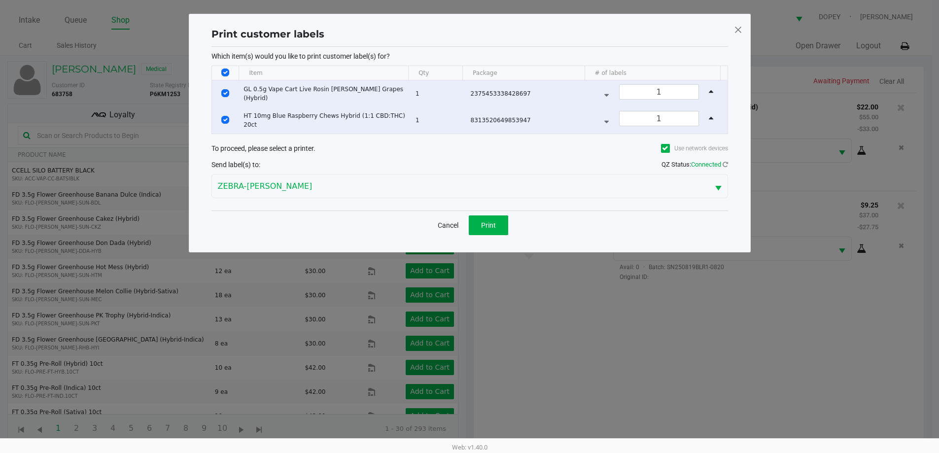
scroll to position [0, 0]
click at [497, 219] on button "Print" at bounding box center [491, 225] width 39 height 20
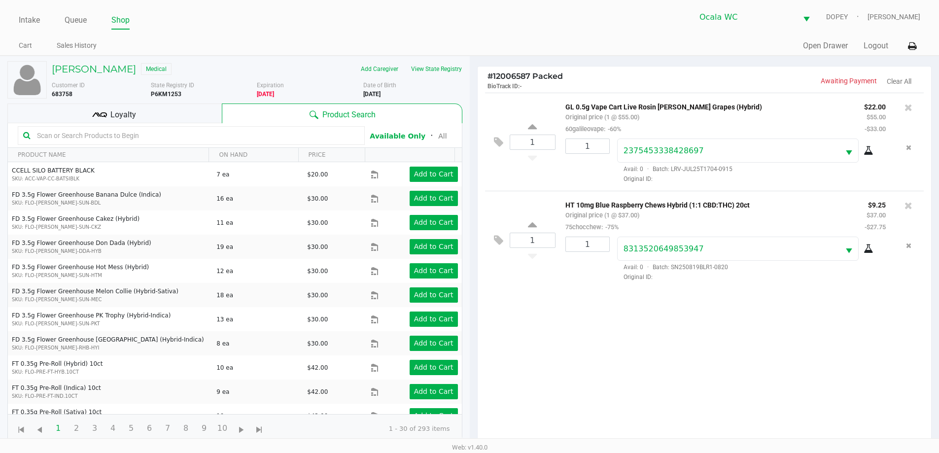
scroll to position [106, 0]
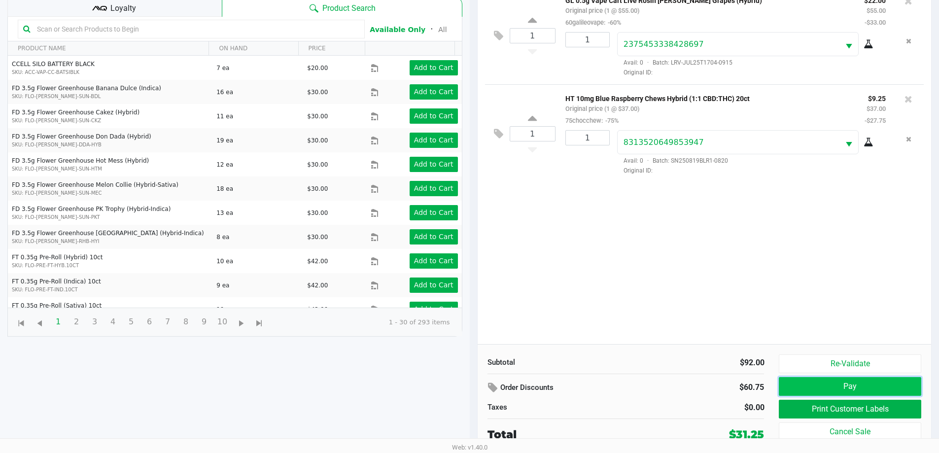
click at [869, 380] on button "Pay" at bounding box center [850, 386] width 142 height 19
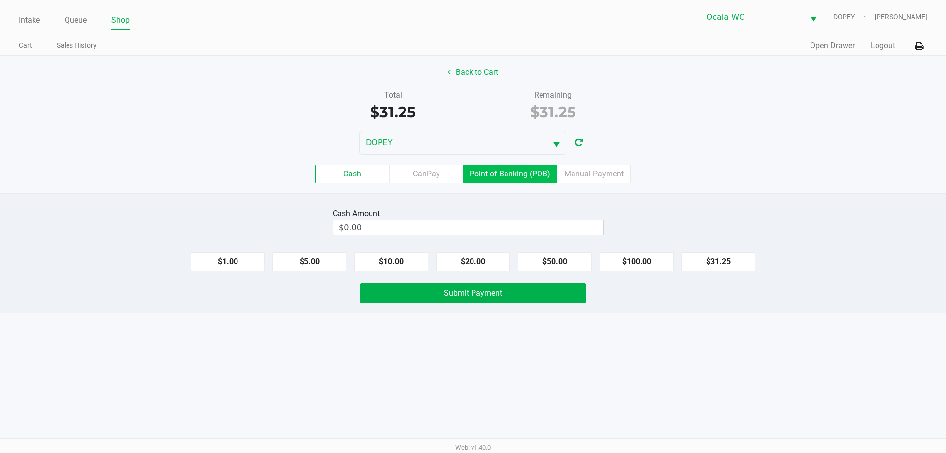
click at [510, 177] on label "Point of Banking (POB)" at bounding box center [510, 174] width 94 height 19
click at [0, 0] on 7 "Point of Banking (POB)" at bounding box center [0, 0] width 0 height 0
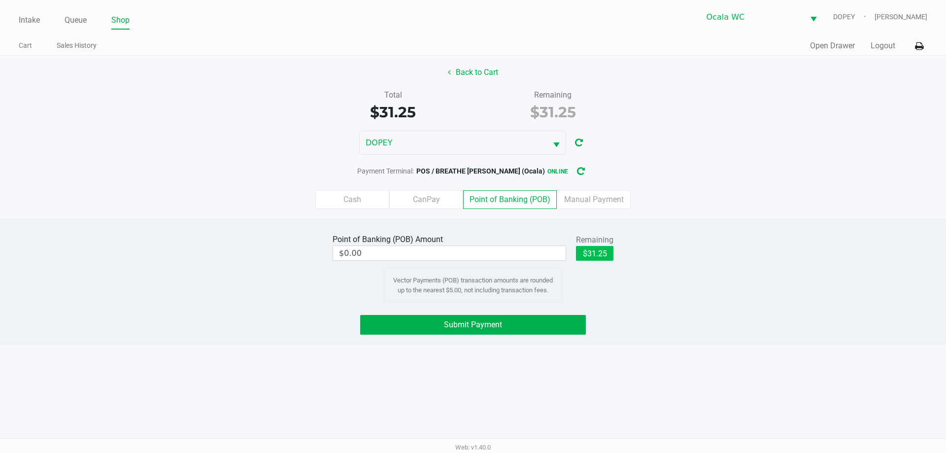
click at [597, 252] on button "$31.25" at bounding box center [594, 253] width 37 height 15
type input "$31.25"
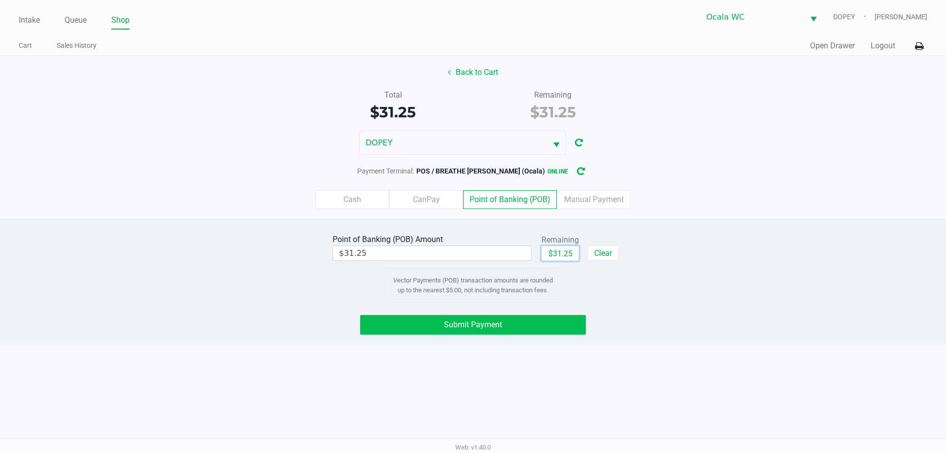
click at [506, 332] on button "Submit Payment" at bounding box center [473, 325] width 226 height 20
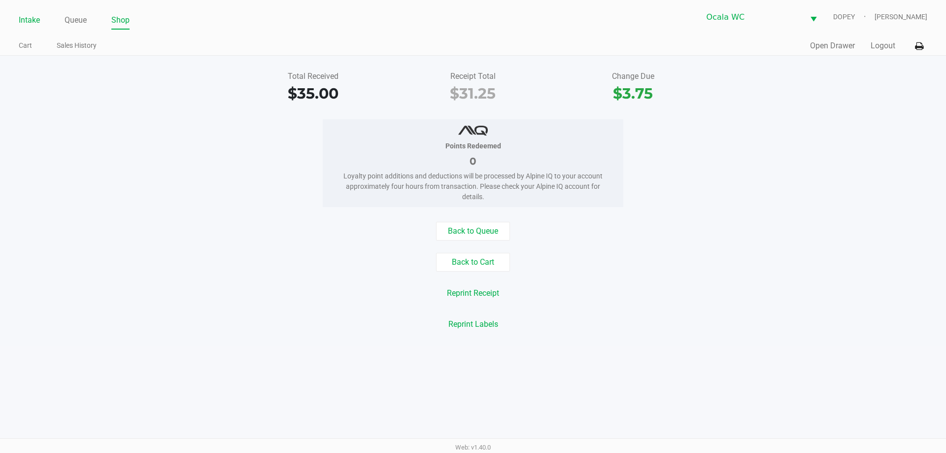
click at [29, 15] on link "Intake" at bounding box center [29, 20] width 21 height 14
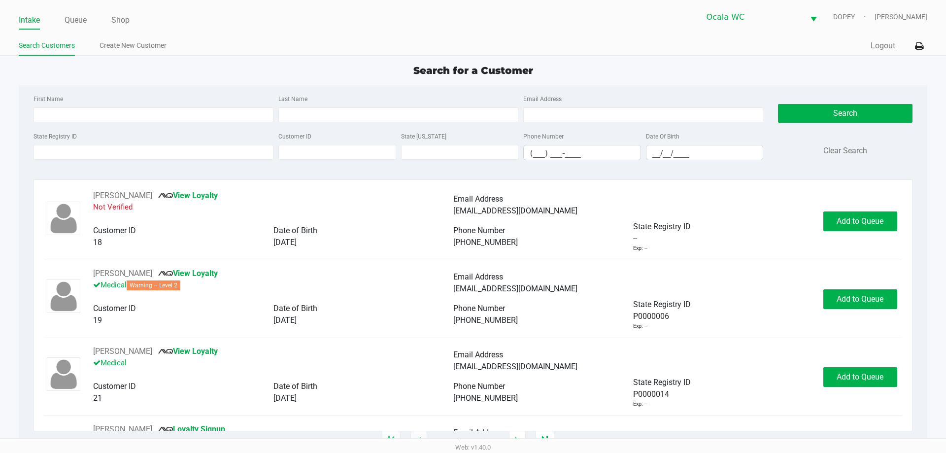
click at [25, 17] on link "Intake" at bounding box center [29, 20] width 21 height 14
click at [671, 85] on div "Search for a Customer First Name Last Name Email Address State Registry ID Cust…" at bounding box center [473, 252] width 908 height 378
click at [91, 152] on input "State Registry ID" at bounding box center [154, 152] width 240 height 15
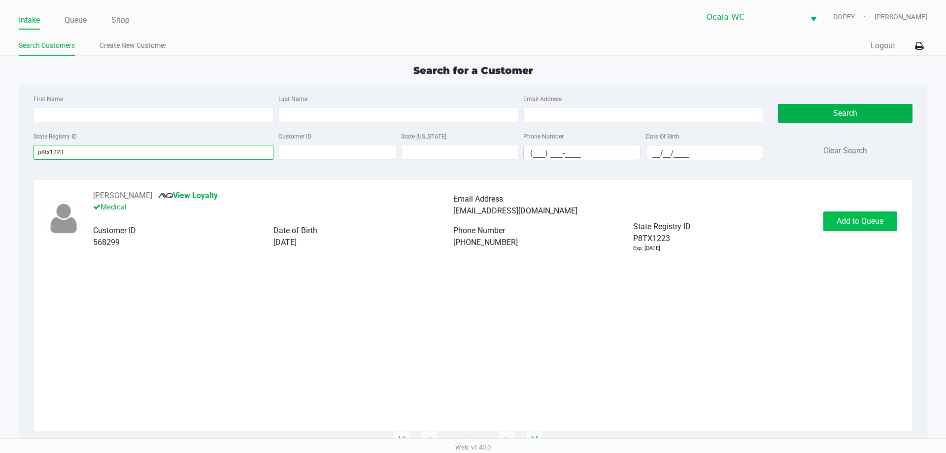
type input "p8tx1223"
click at [870, 219] on span "Add to Queue" at bounding box center [860, 220] width 47 height 9
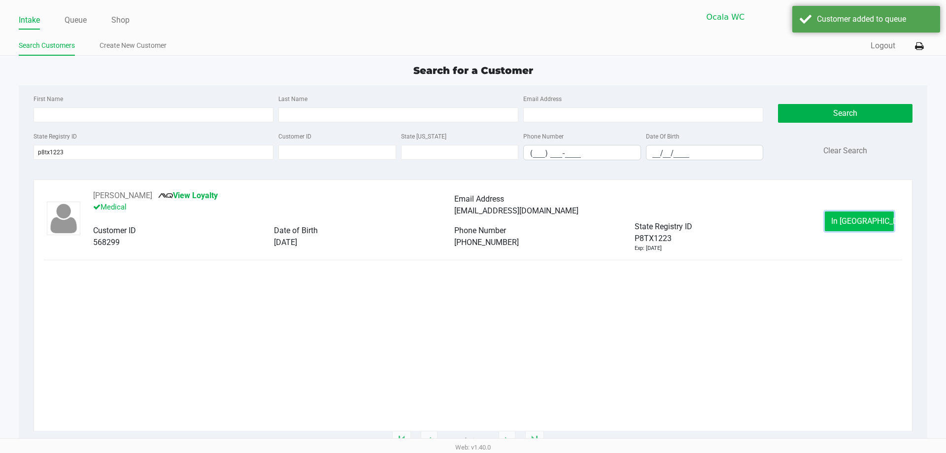
click at [852, 221] on span "In Queue" at bounding box center [872, 220] width 83 height 9
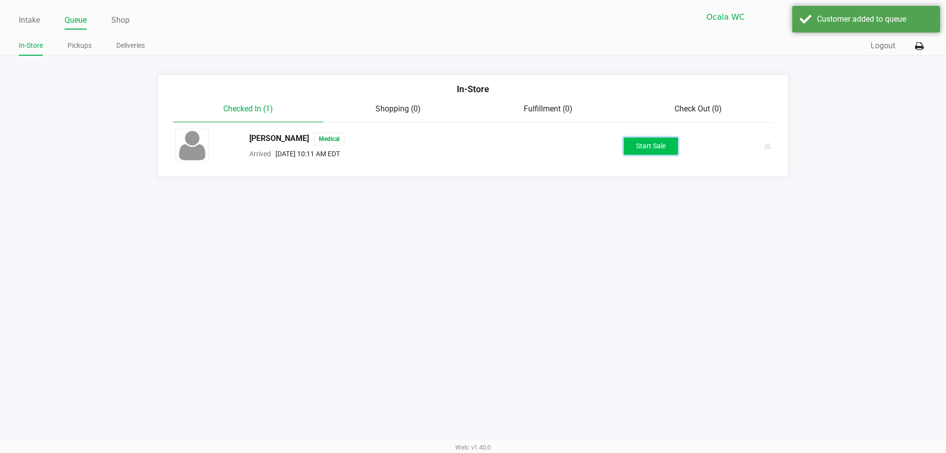
click at [653, 148] on button "Start Sale" at bounding box center [651, 145] width 54 height 17
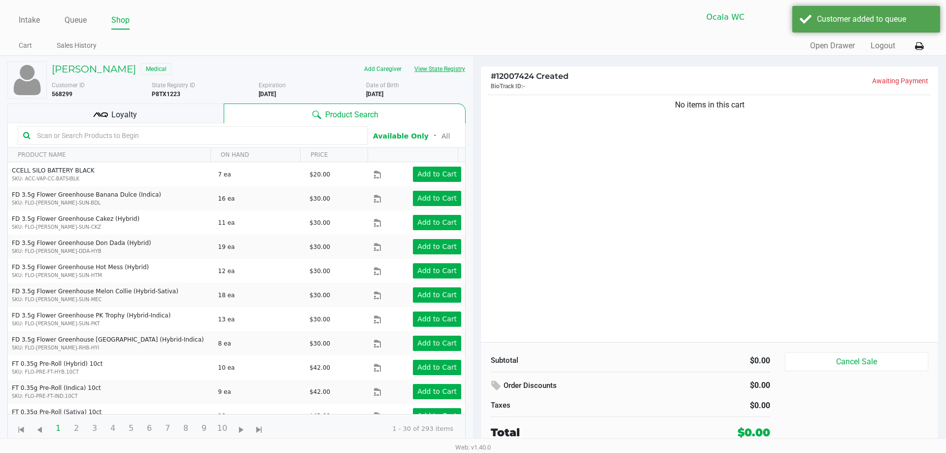
click at [443, 64] on button "View State Registry" at bounding box center [437, 69] width 58 height 16
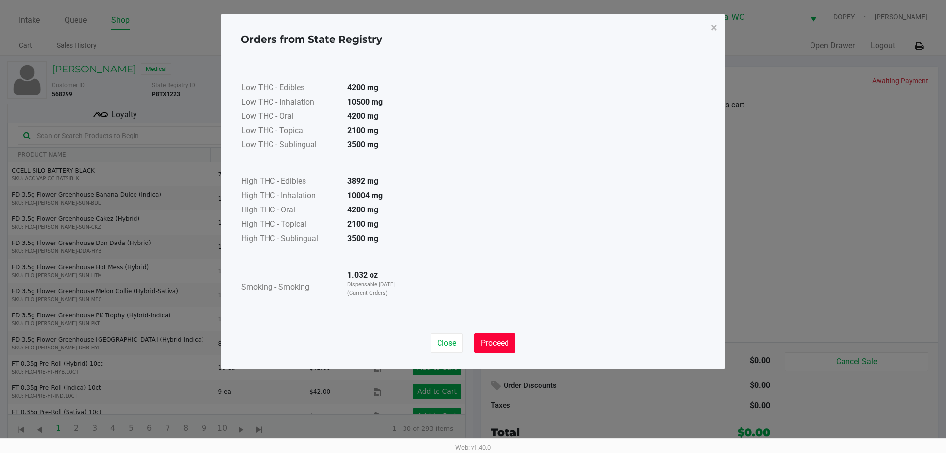
click at [490, 344] on span "Proceed" at bounding box center [495, 342] width 28 height 9
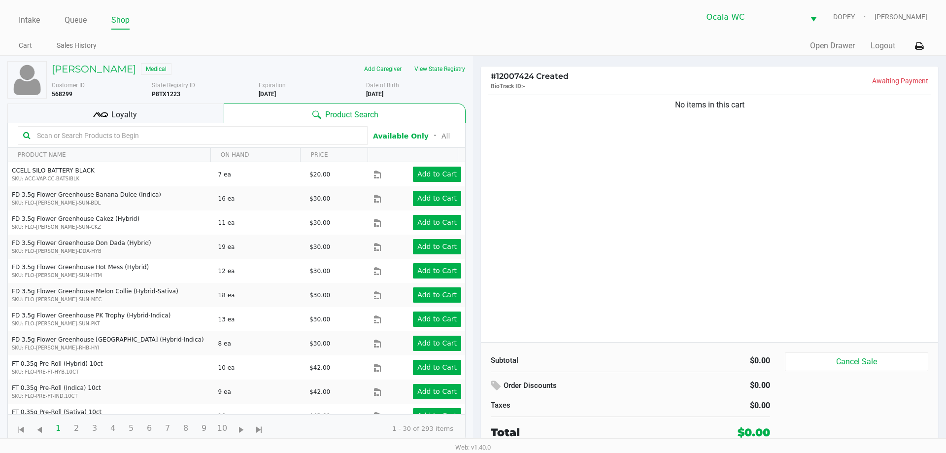
click at [679, 234] on div "No items in this cart" at bounding box center [709, 217] width 457 height 249
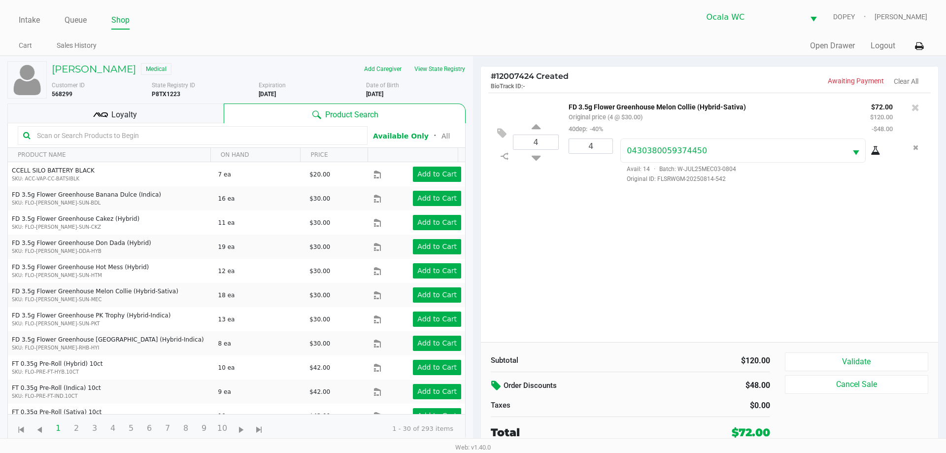
click at [498, 391] on icon at bounding box center [497, 385] width 12 height 11
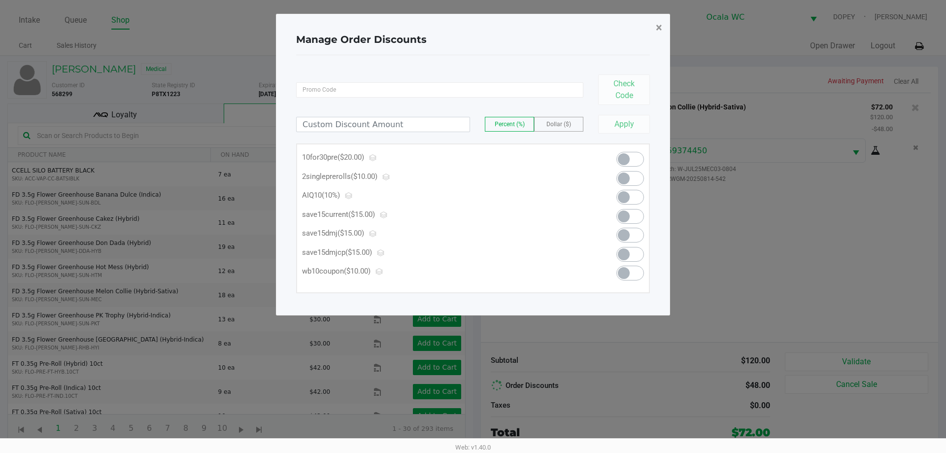
click at [660, 23] on span "×" at bounding box center [659, 28] width 6 height 14
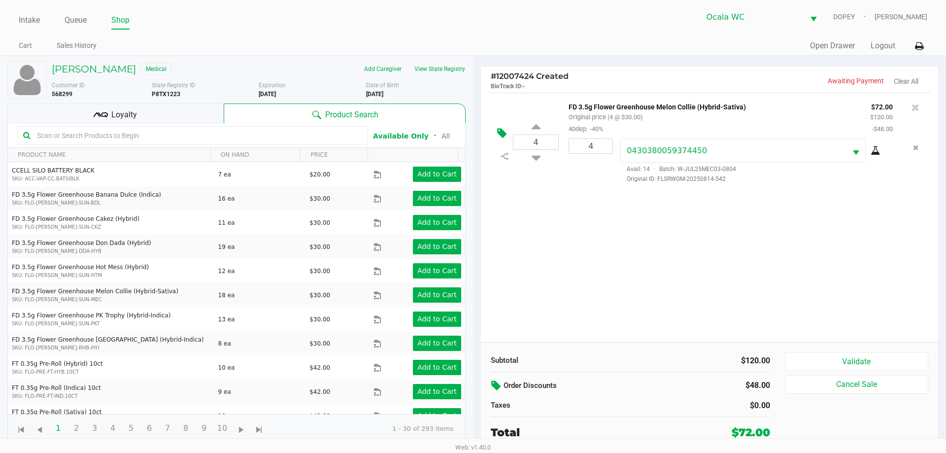
click at [502, 124] on button at bounding box center [504, 134] width 17 height 24
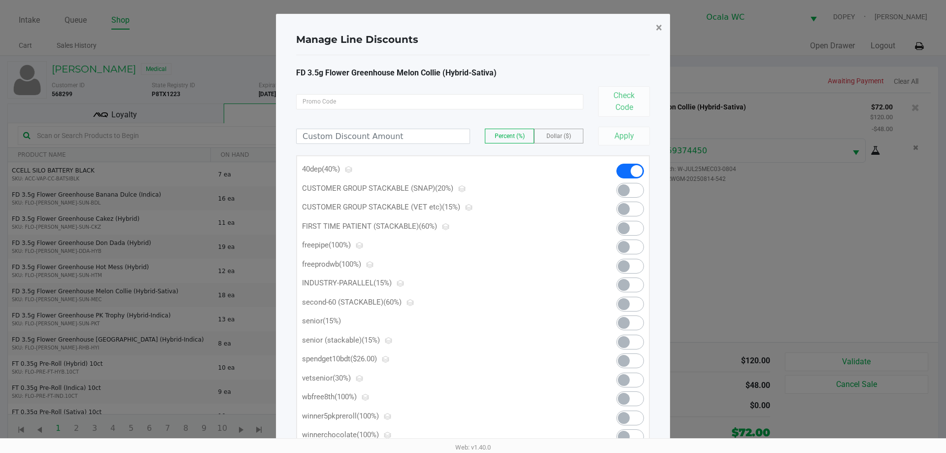
click at [659, 22] on span "×" at bounding box center [659, 28] width 6 height 14
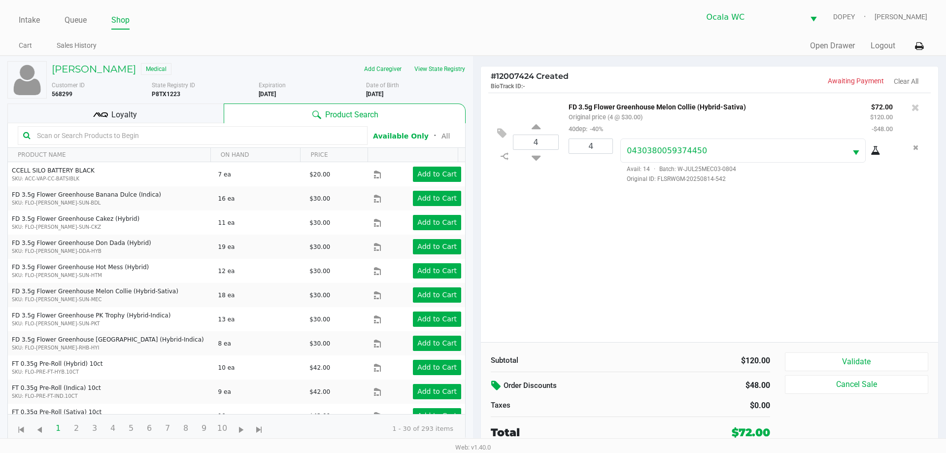
click at [495, 383] on icon at bounding box center [497, 385] width 12 height 11
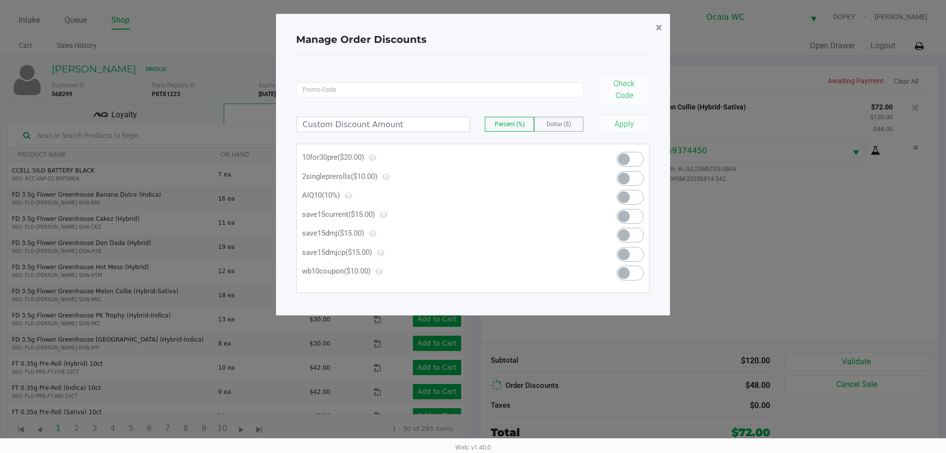
click at [660, 25] on span "×" at bounding box center [659, 28] width 6 height 14
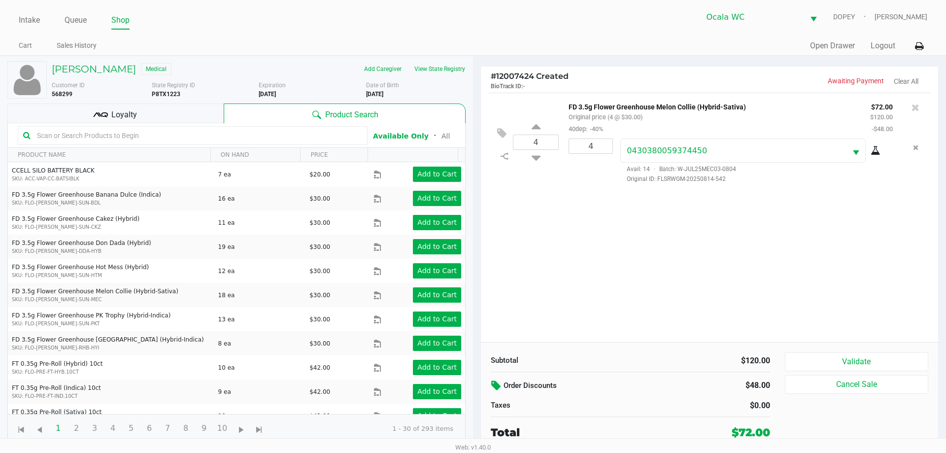
click at [498, 383] on icon at bounding box center [497, 385] width 12 height 11
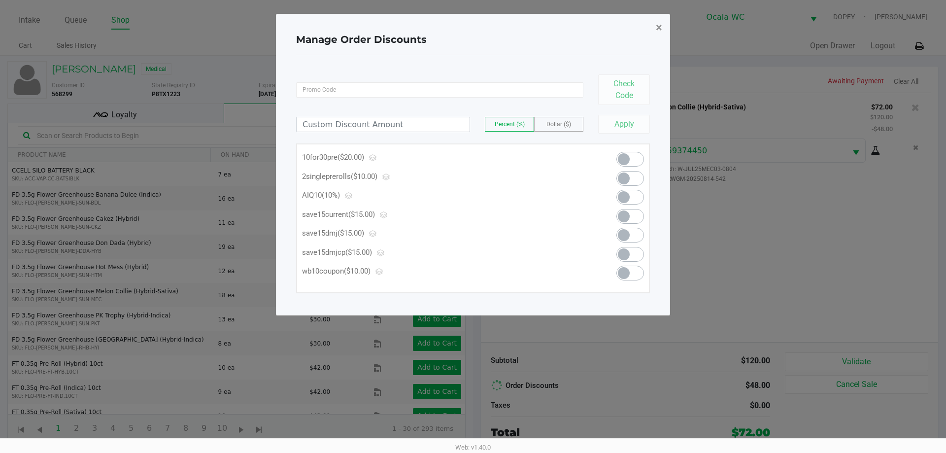
click at [662, 27] on span "×" at bounding box center [659, 28] width 6 height 14
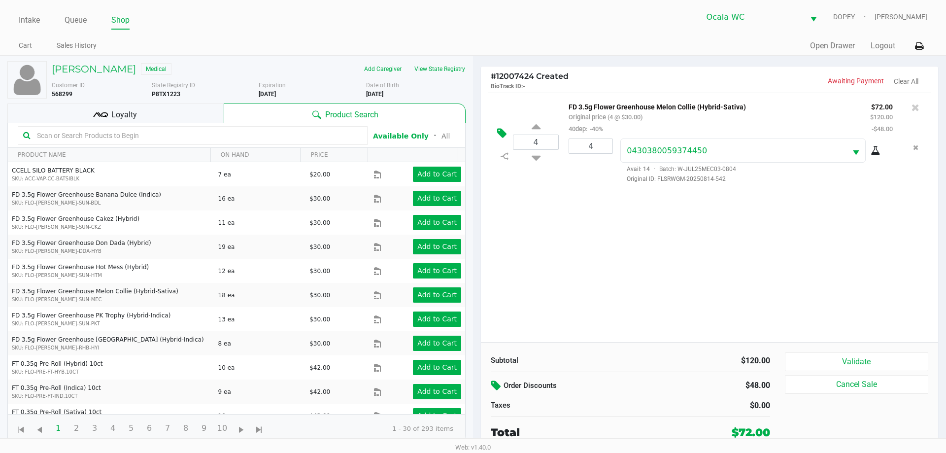
click at [499, 138] on icon at bounding box center [501, 133] width 9 height 11
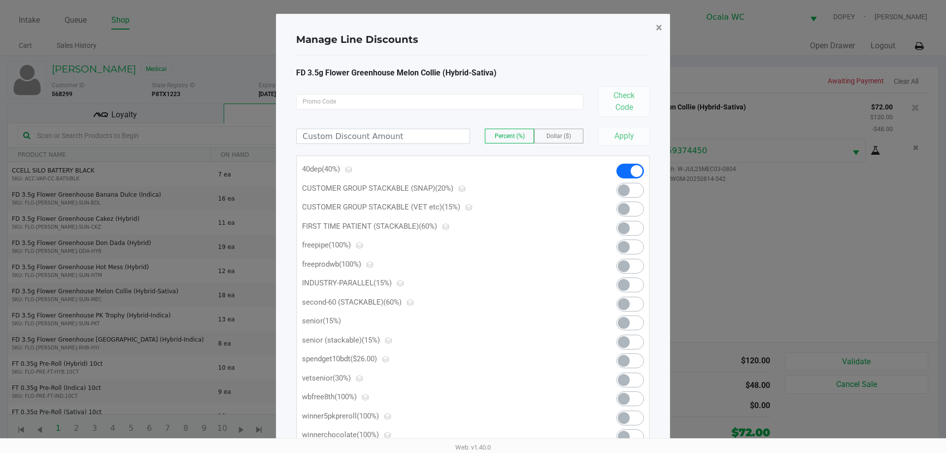
click at [657, 25] on span "×" at bounding box center [659, 28] width 6 height 14
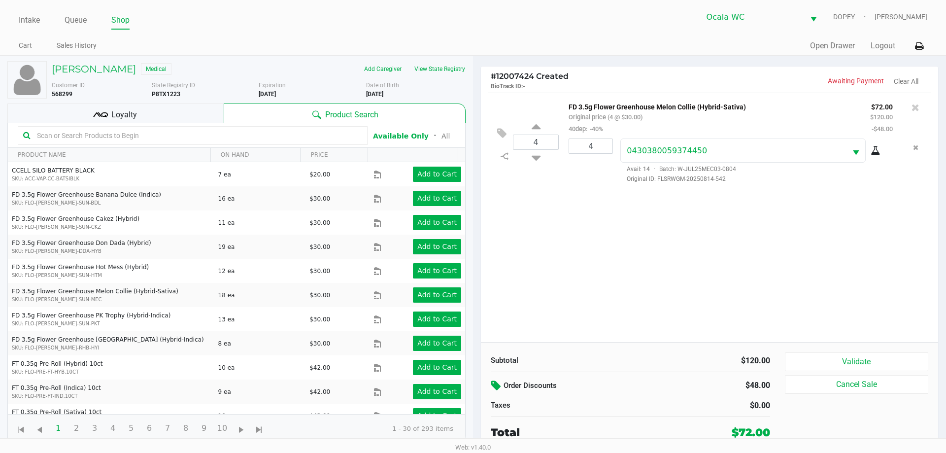
click at [692, 240] on div "4 FD 3.5g Flower Greenhouse Melon Collie (Hybrid-Sativa) Original price (4 @ $3…" at bounding box center [709, 217] width 457 height 249
click at [500, 386] on icon at bounding box center [497, 385] width 12 height 11
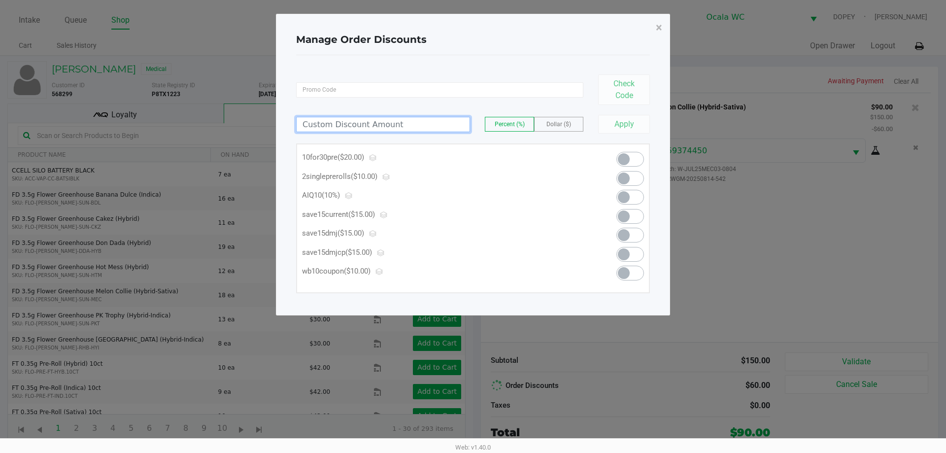
click at [346, 121] on input at bounding box center [383, 124] width 173 height 14
type input "22.00"
click at [554, 126] on span "Dollar ($)" at bounding box center [558, 124] width 25 height 7
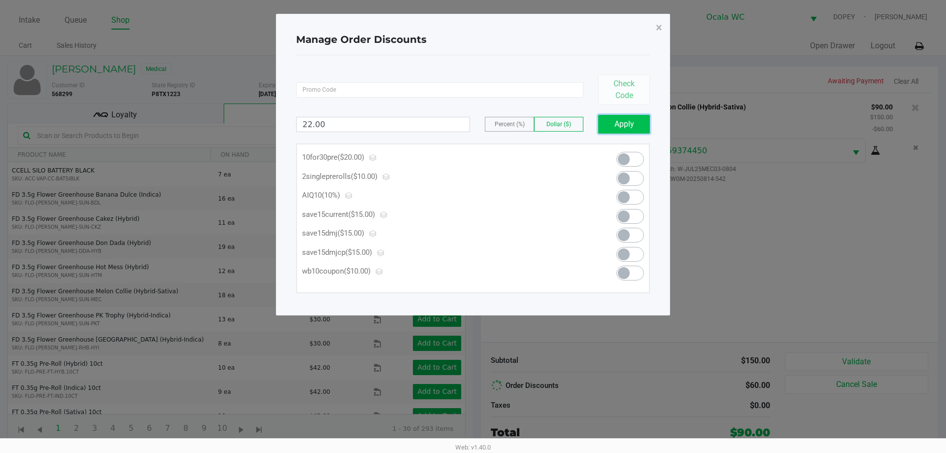
click at [623, 121] on button "Apply" at bounding box center [624, 124] width 52 height 19
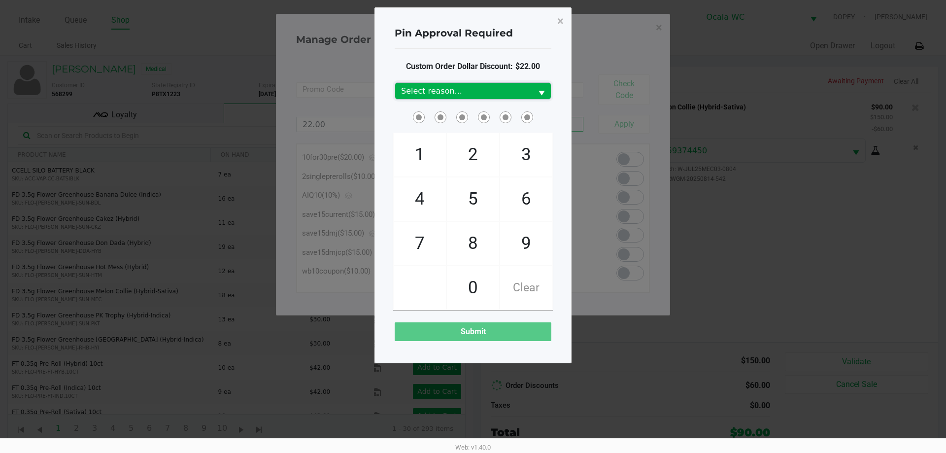
click at [450, 88] on span "Select reason..." at bounding box center [463, 91] width 125 height 12
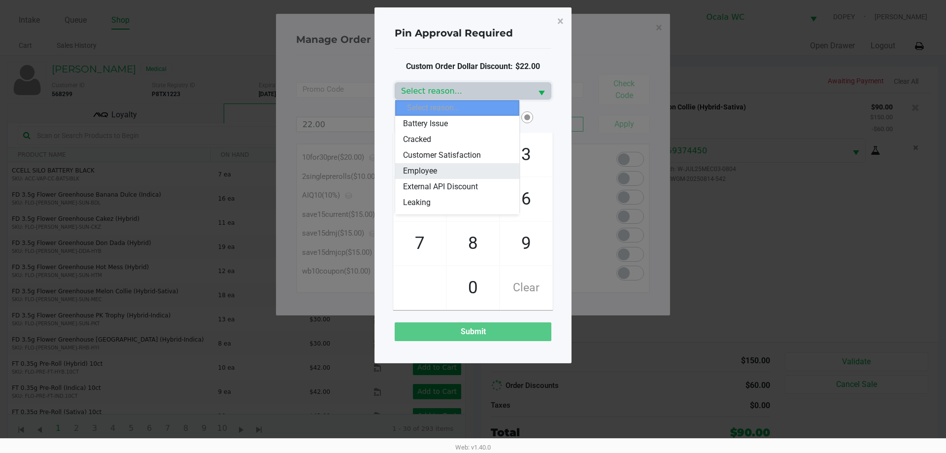
click at [431, 169] on span "Employee" at bounding box center [420, 171] width 34 height 12
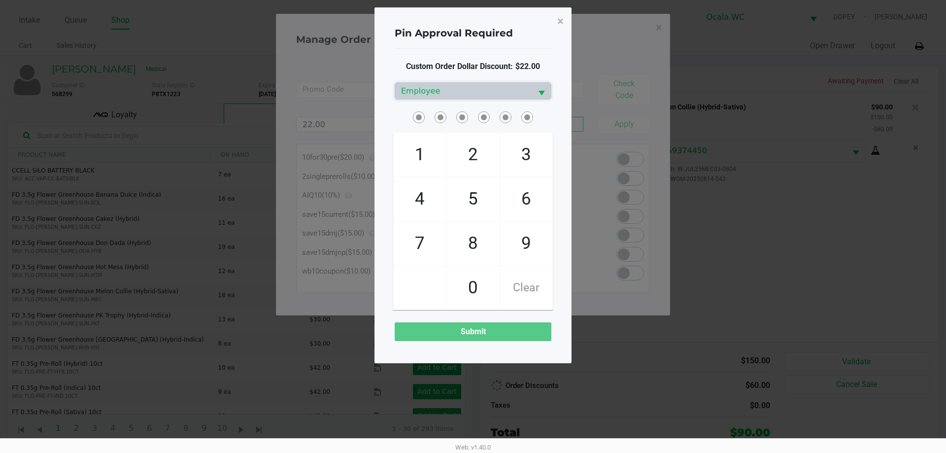
click at [550, 118] on span at bounding box center [473, 116] width 157 height 15
checkbox input "true"
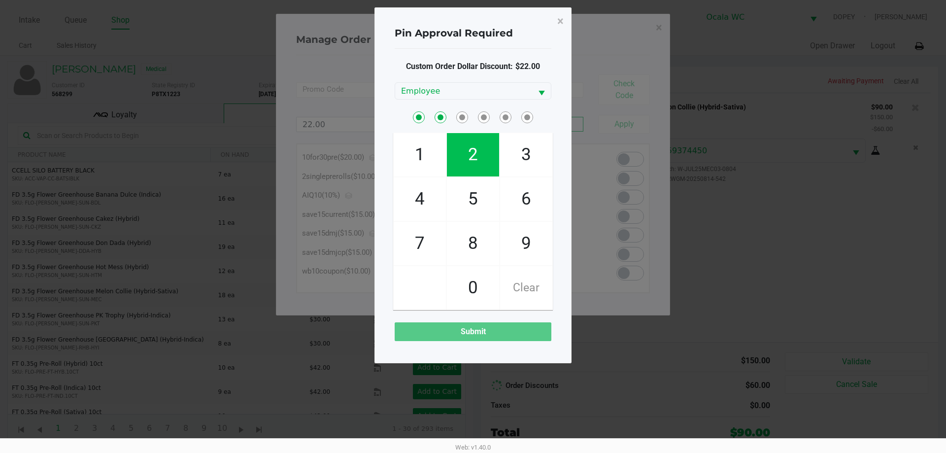
checkbox input "true"
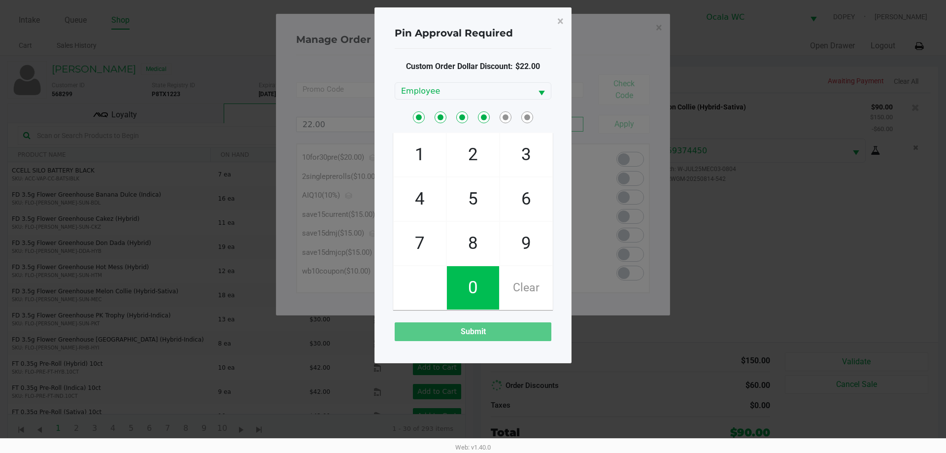
checkbox input "true"
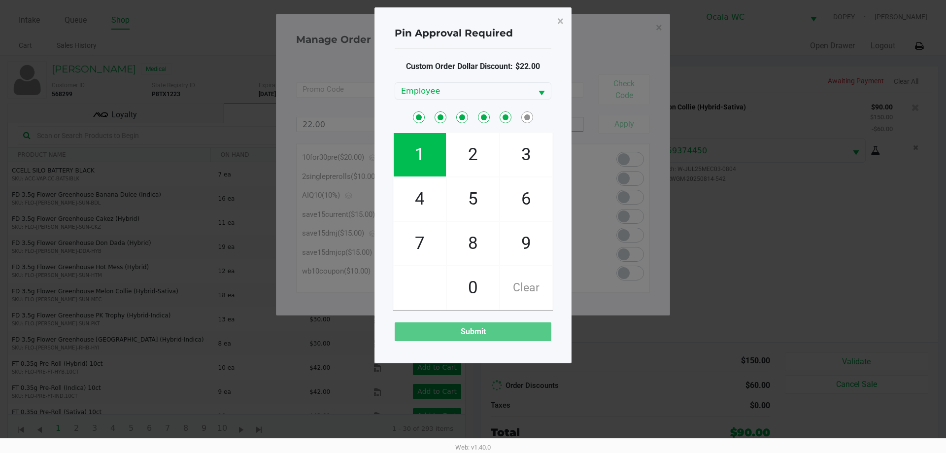
checkbox input "true"
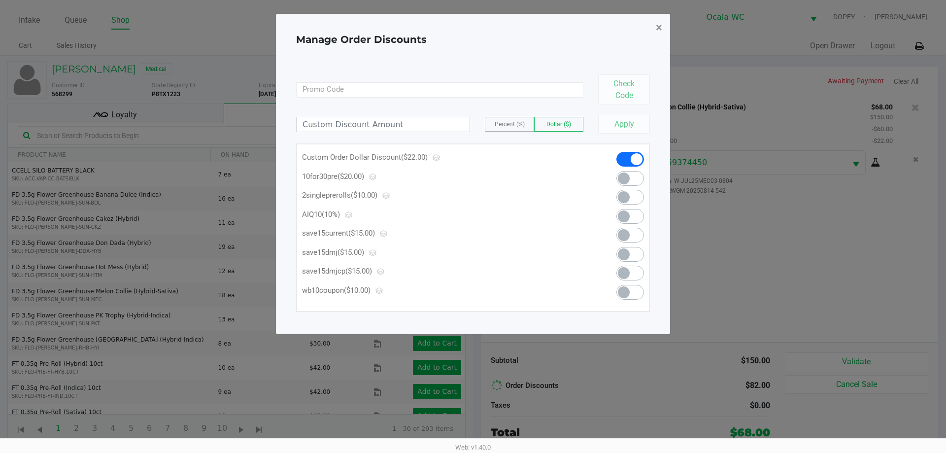
click at [667, 23] on button "×" at bounding box center [659, 28] width 22 height 28
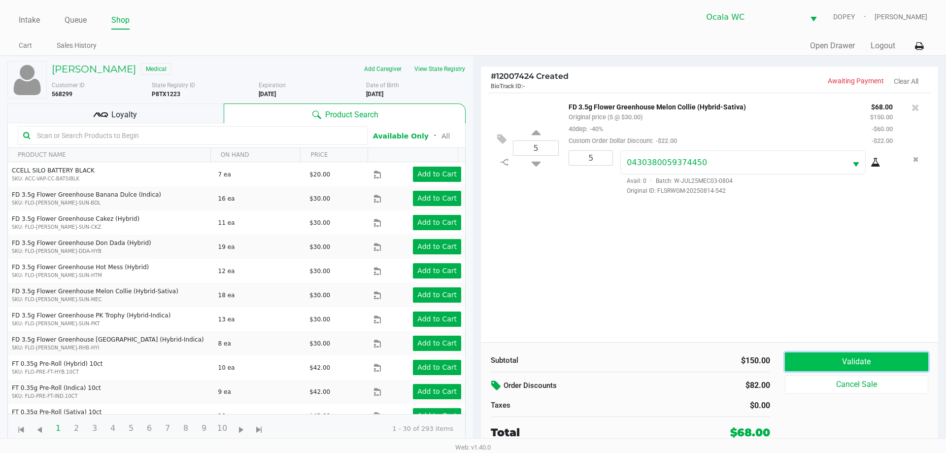
click at [821, 360] on button "Validate" at bounding box center [856, 361] width 143 height 19
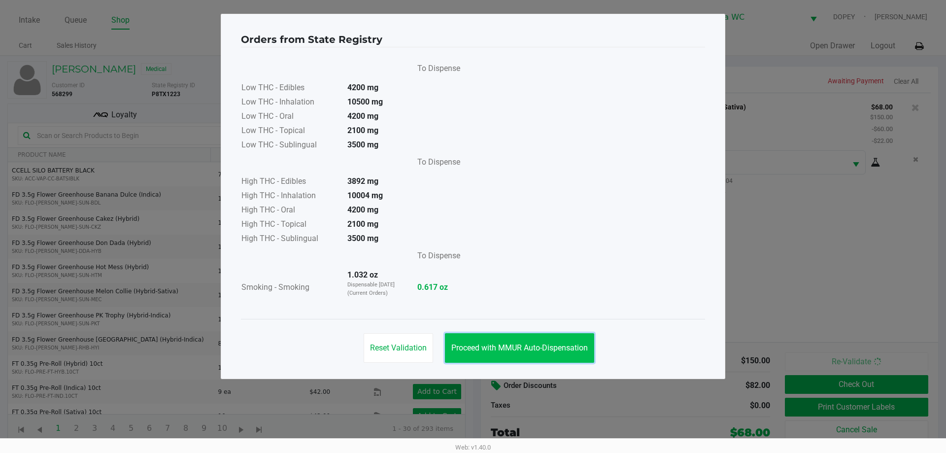
click at [469, 333] on button "Proceed with MMUR Auto-Dispensation" at bounding box center [519, 348] width 149 height 30
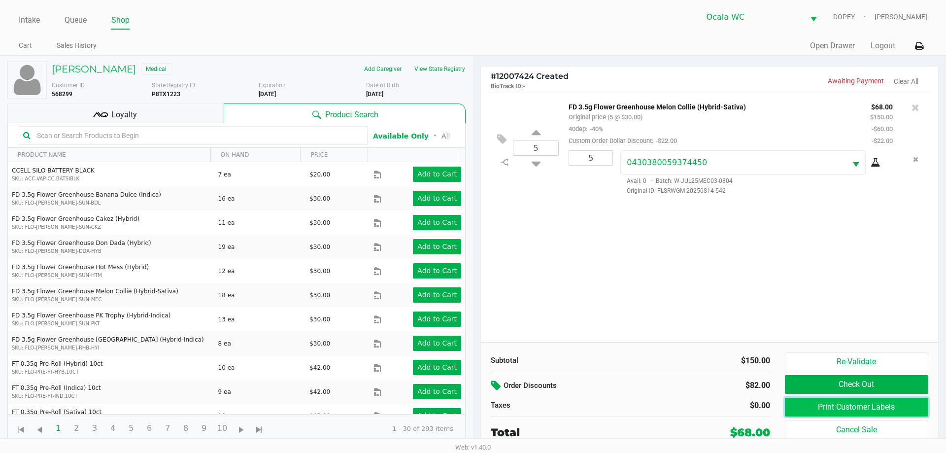
click at [798, 405] on button "Print Customer Labels" at bounding box center [856, 407] width 143 height 19
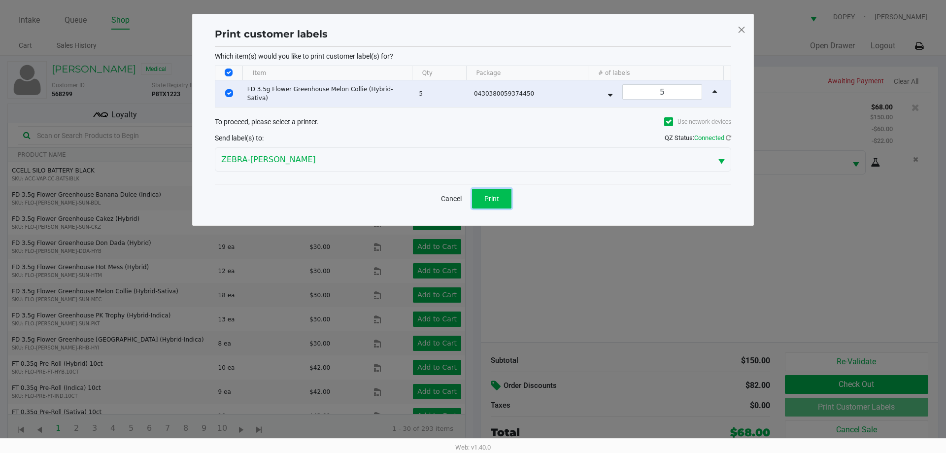
click at [488, 198] on span "Print" at bounding box center [491, 199] width 15 height 8
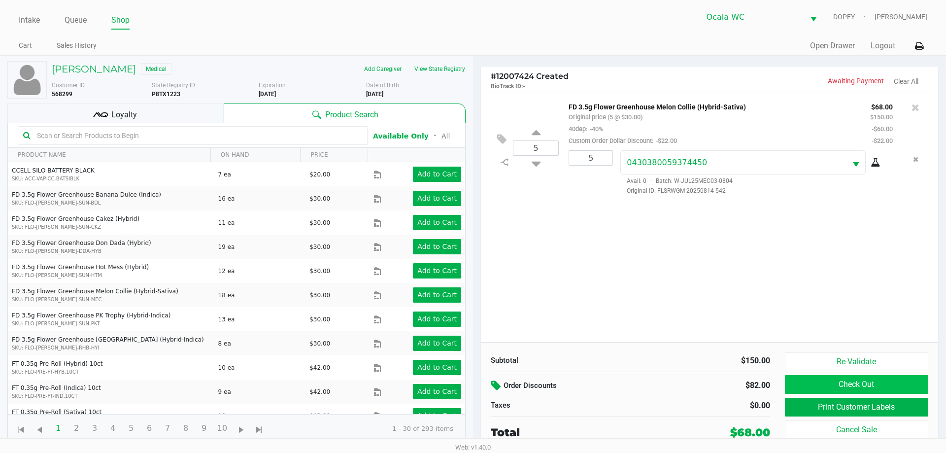
click at [796, 383] on button "Check Out" at bounding box center [856, 384] width 143 height 19
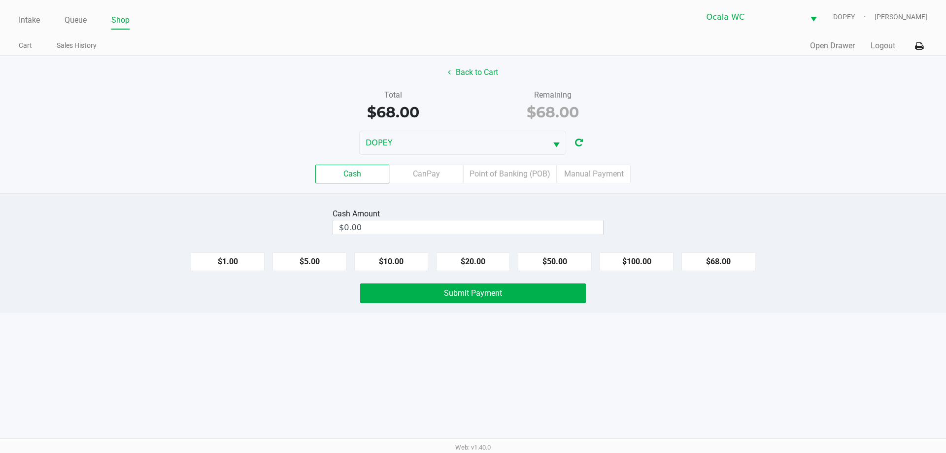
click at [476, 379] on div "Intake Queue Shop Ocala WC DOPEY Alicia Sieg Cart Sales History Quick Sale Open…" at bounding box center [473, 226] width 946 height 453
click at [499, 175] on label "Point of Banking (POB)" at bounding box center [510, 174] width 94 height 19
click at [0, 0] on 7 "Point of Banking (POB)" at bounding box center [0, 0] width 0 height 0
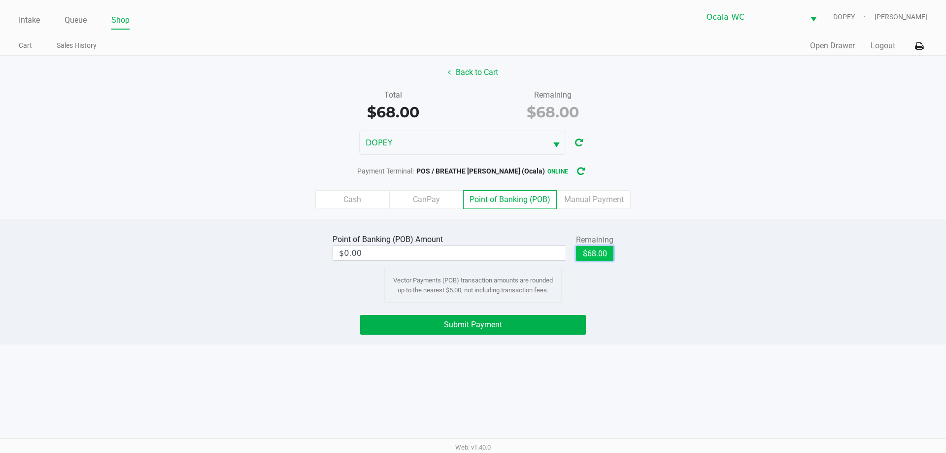
click at [600, 251] on button "$68.00" at bounding box center [594, 253] width 37 height 15
type input "$68.00"
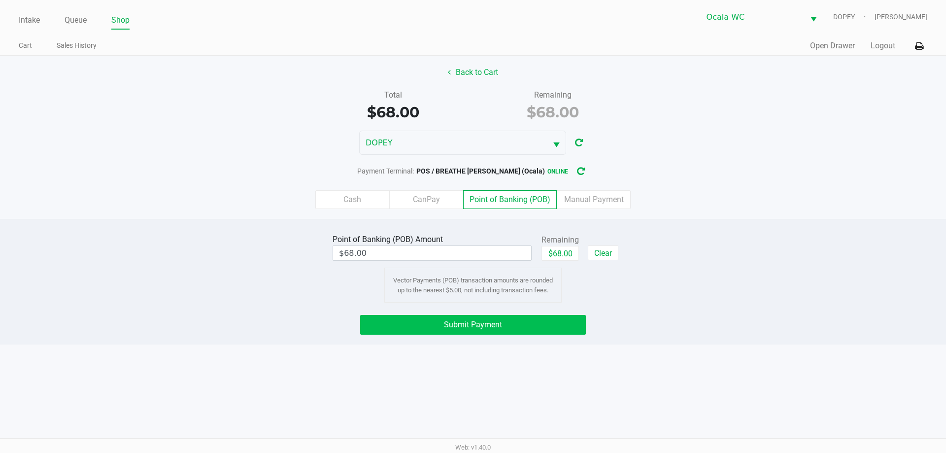
click at [536, 331] on button "Submit Payment" at bounding box center [473, 325] width 226 height 20
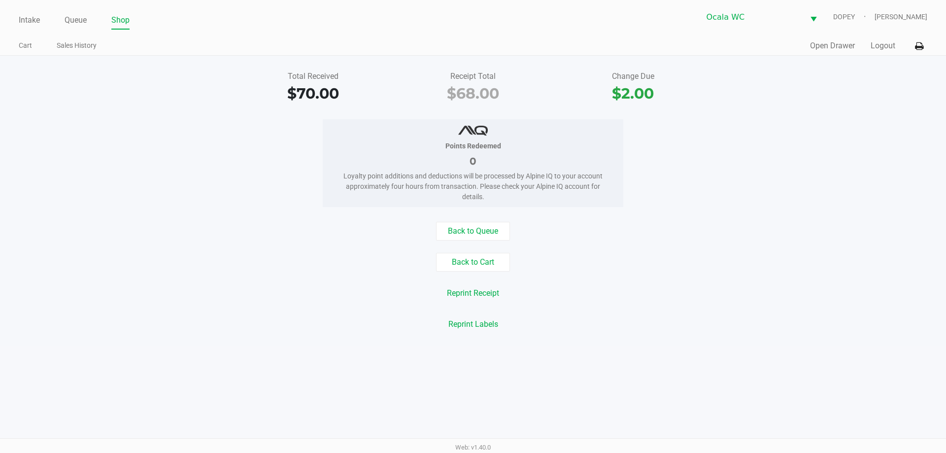
click at [278, 294] on div "Reprint Receipt" at bounding box center [473, 293] width 961 height 19
click at [19, 21] on link "Intake" at bounding box center [29, 20] width 21 height 14
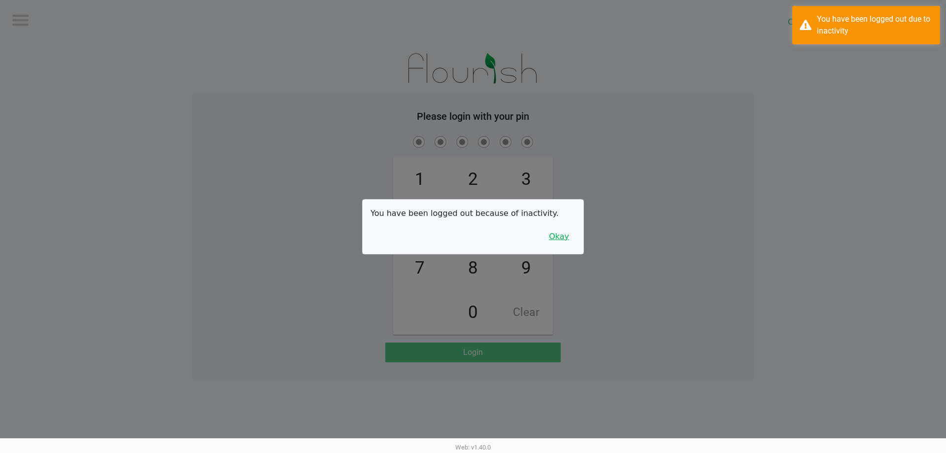
click at [564, 236] on button "Okay" at bounding box center [559, 236] width 33 height 19
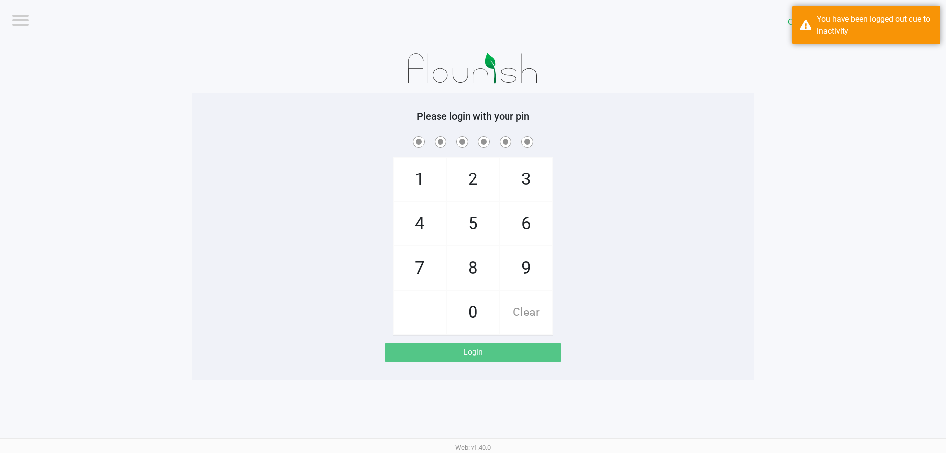
click at [699, 140] on span at bounding box center [473, 141] width 547 height 15
checkbox input "true"
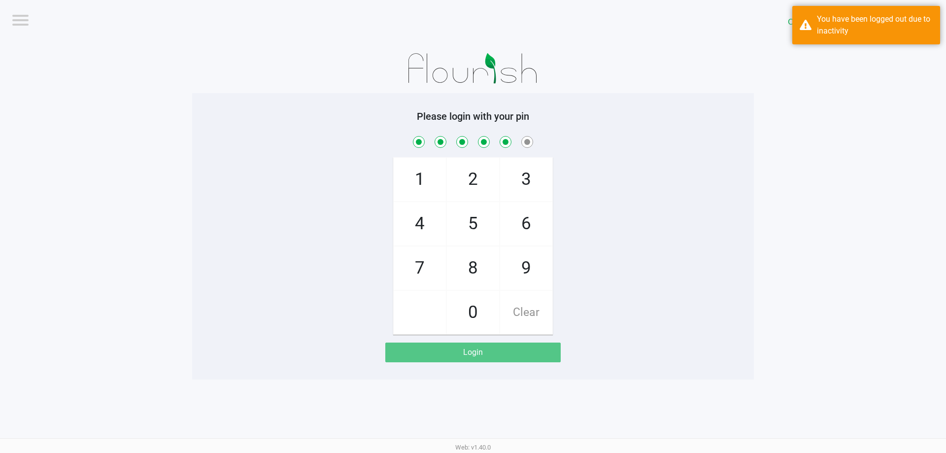
checkbox input "true"
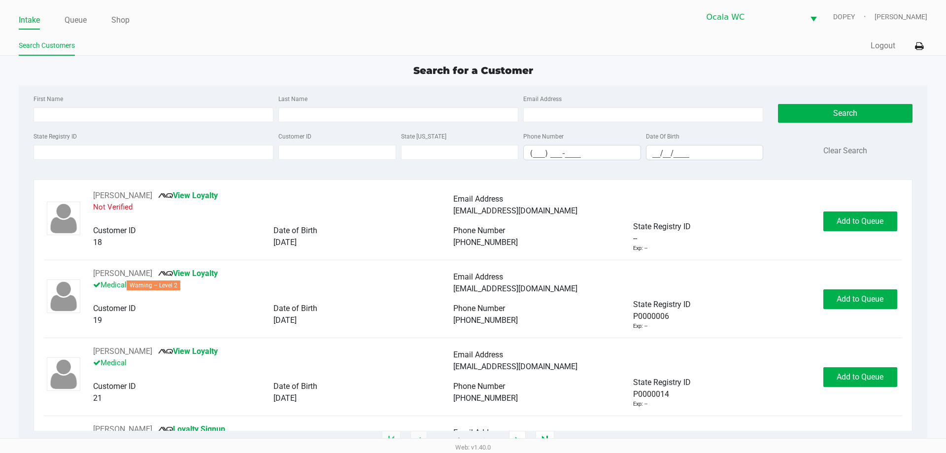
click at [689, 71] on div "Search for a Customer" at bounding box center [472, 70] width 923 height 15
click at [107, 155] on input "State Registry ID" at bounding box center [154, 152] width 240 height 15
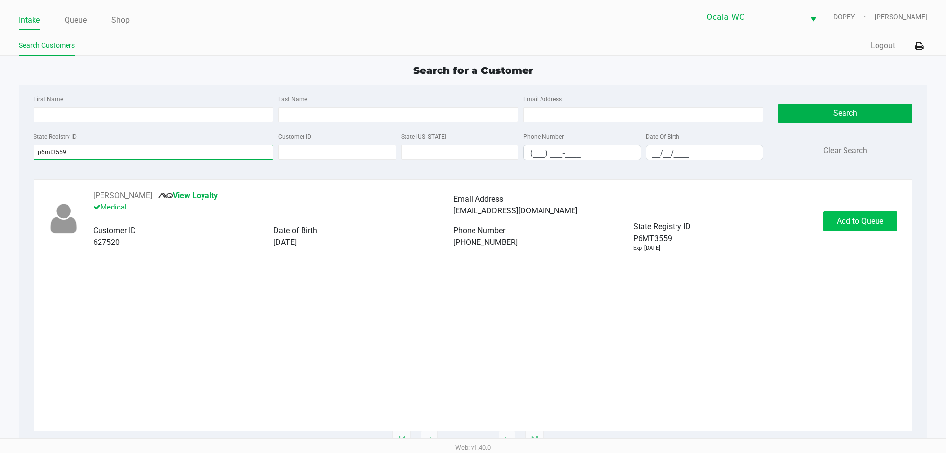
type input "p6mt3559"
click at [830, 214] on button "Add to Queue" at bounding box center [860, 221] width 74 height 20
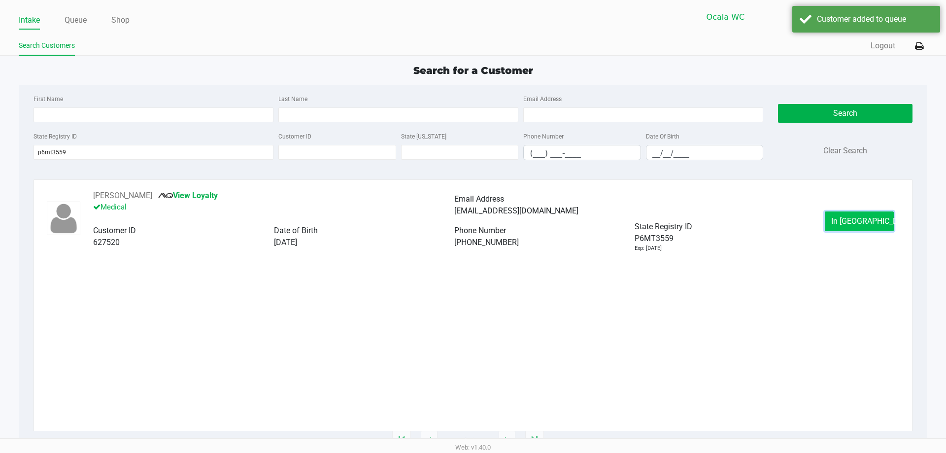
click at [856, 223] on span "In Queue" at bounding box center [872, 220] width 83 height 9
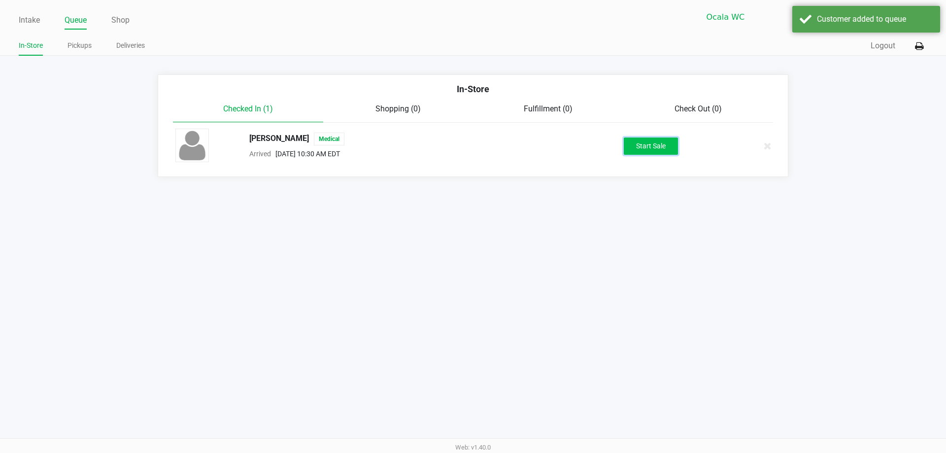
click at [668, 144] on button "Start Sale" at bounding box center [651, 145] width 54 height 17
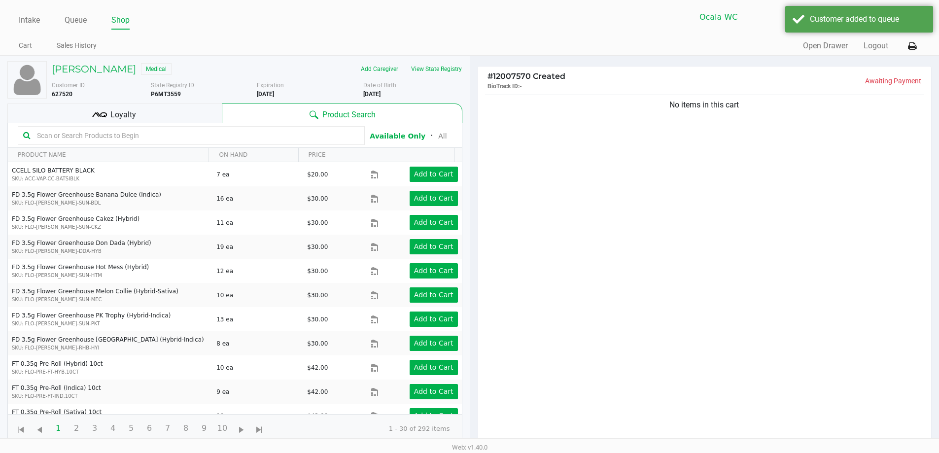
click at [630, 216] on div "No items in this cart" at bounding box center [705, 272] width 454 height 358
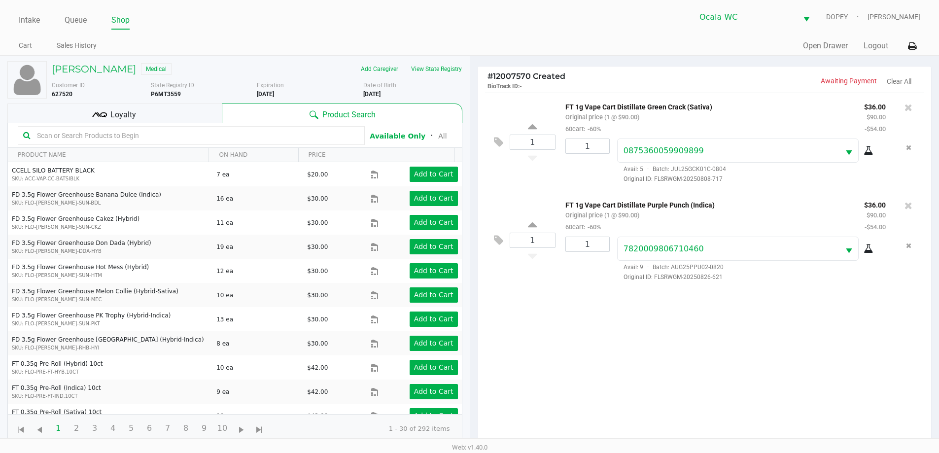
scroll to position [106, 0]
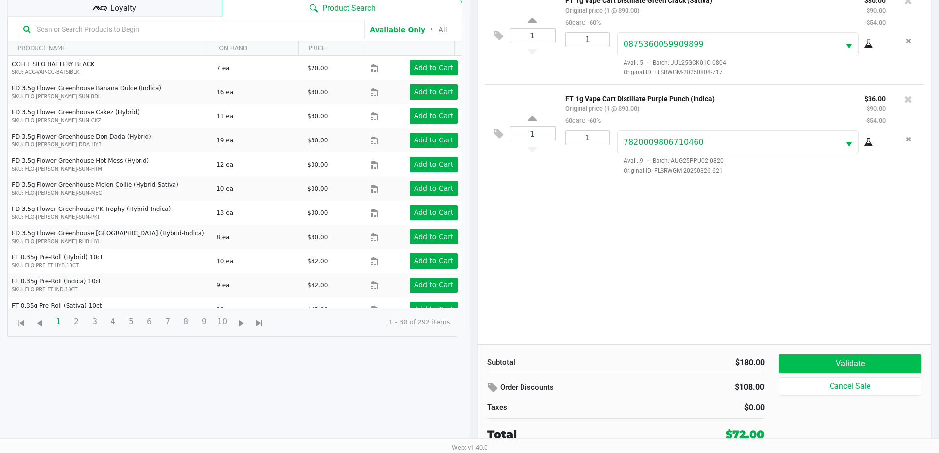
click at [810, 362] on button "Validate" at bounding box center [850, 363] width 142 height 19
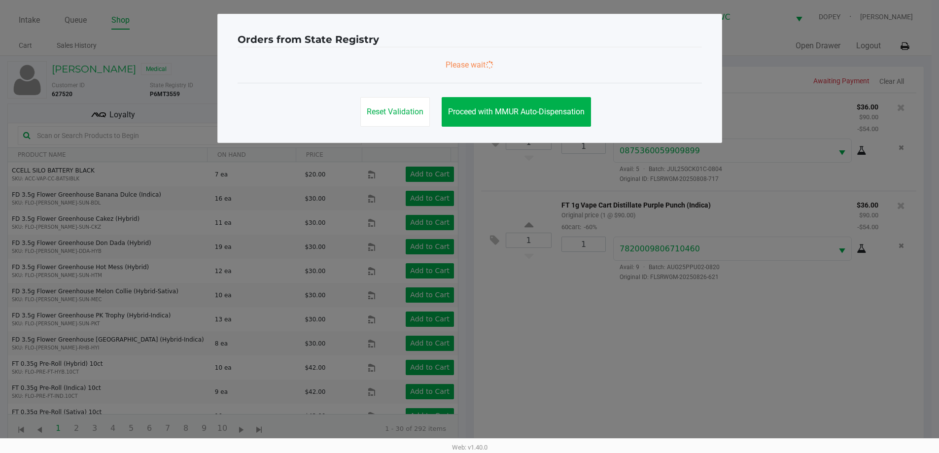
scroll to position [0, 0]
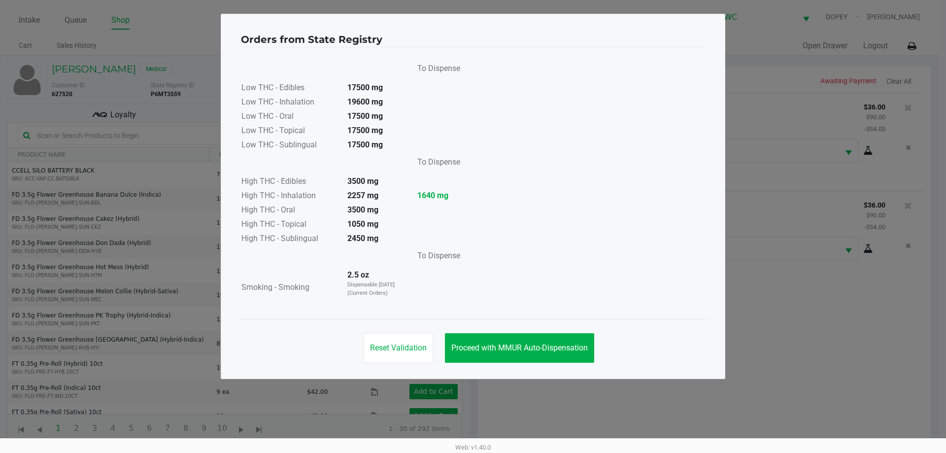
click at [495, 334] on button "Proceed with MMUR Auto-Dispensation" at bounding box center [519, 348] width 149 height 30
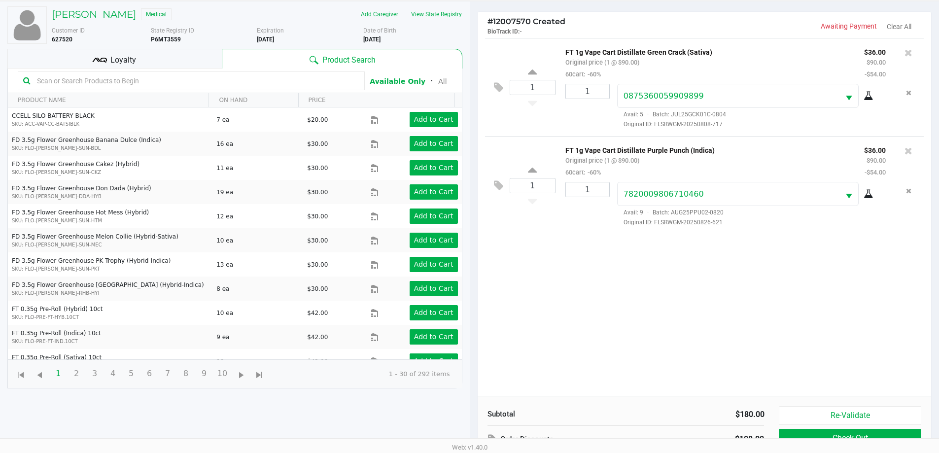
scroll to position [106, 0]
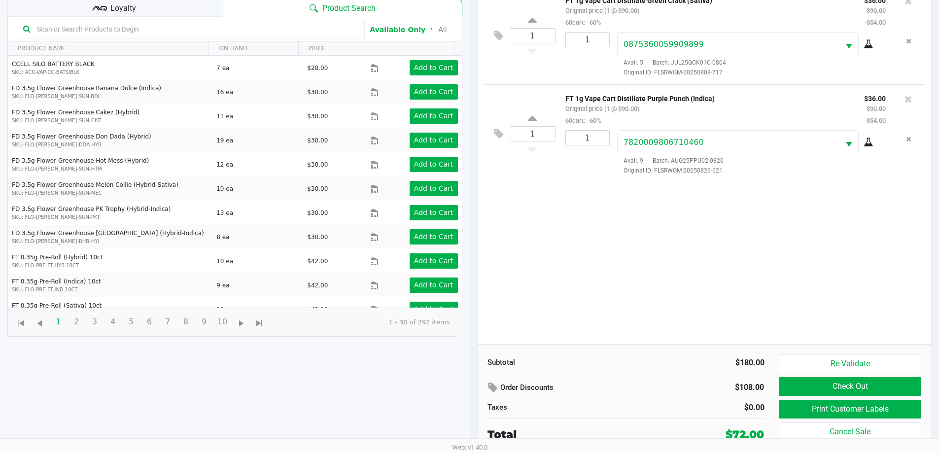
click at [803, 410] on button "Print Customer Labels" at bounding box center [850, 409] width 142 height 19
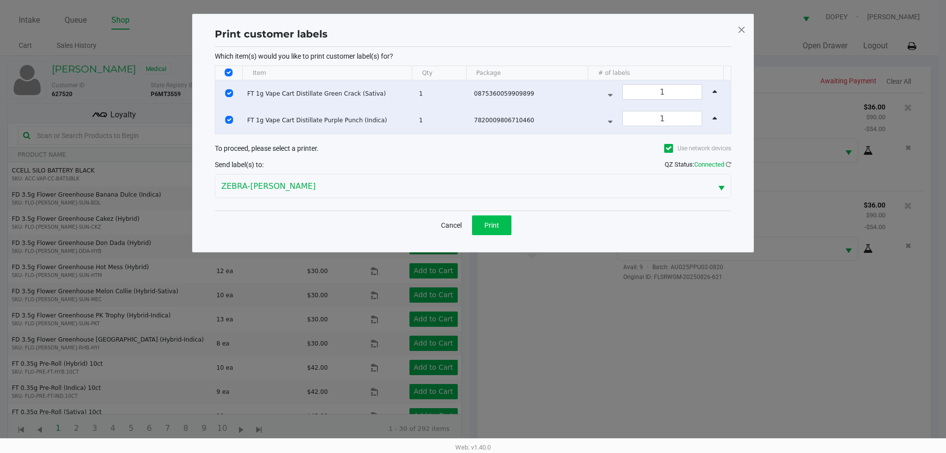
click at [486, 226] on span "Print" at bounding box center [491, 225] width 15 height 8
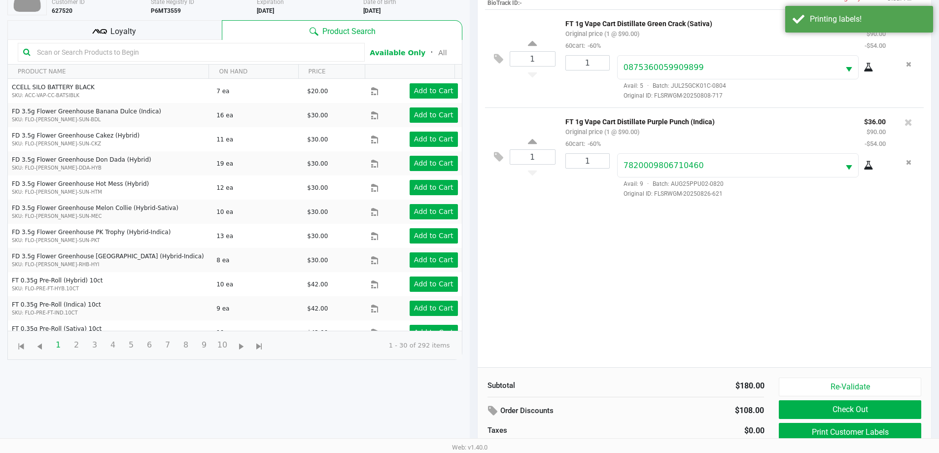
scroll to position [106, 0]
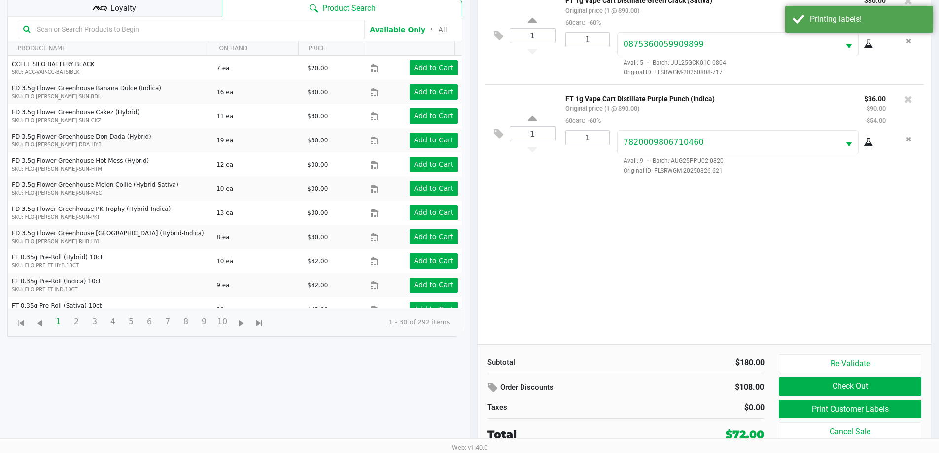
click at [806, 392] on button "Check Out" at bounding box center [850, 386] width 142 height 19
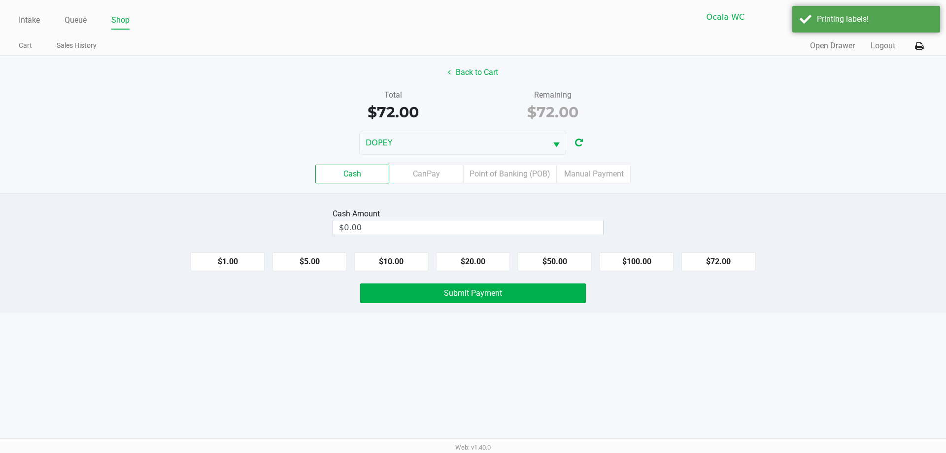
click at [508, 166] on label "Point of Banking (POB)" at bounding box center [510, 174] width 94 height 19
click at [0, 0] on 7 "Point of Banking (POB)" at bounding box center [0, 0] width 0 height 0
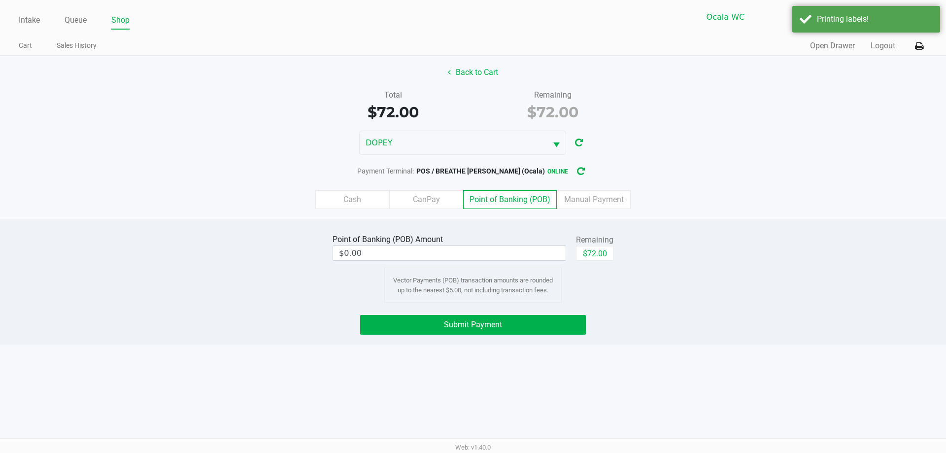
click at [599, 255] on button "$72.00" at bounding box center [594, 253] width 37 height 15
type input "$72.00"
click at [518, 322] on button "Submit Payment" at bounding box center [473, 325] width 226 height 20
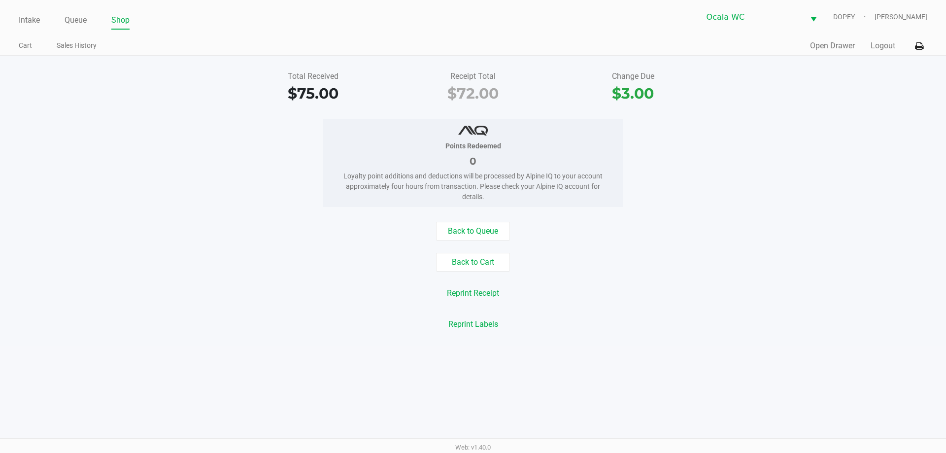
click at [225, 321] on div "Reprint Labels" at bounding box center [473, 324] width 961 height 19
click at [37, 27] on link "Intake" at bounding box center [29, 20] width 21 height 14
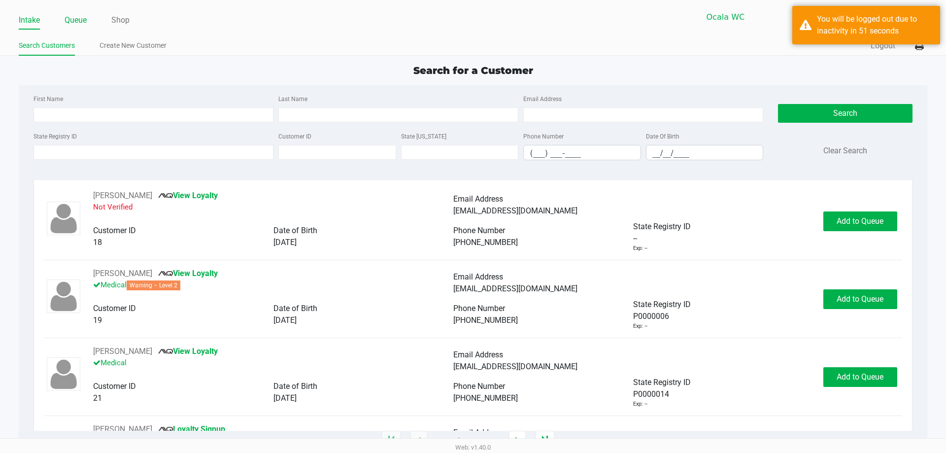
click at [65, 15] on link "Queue" at bounding box center [76, 20] width 22 height 14
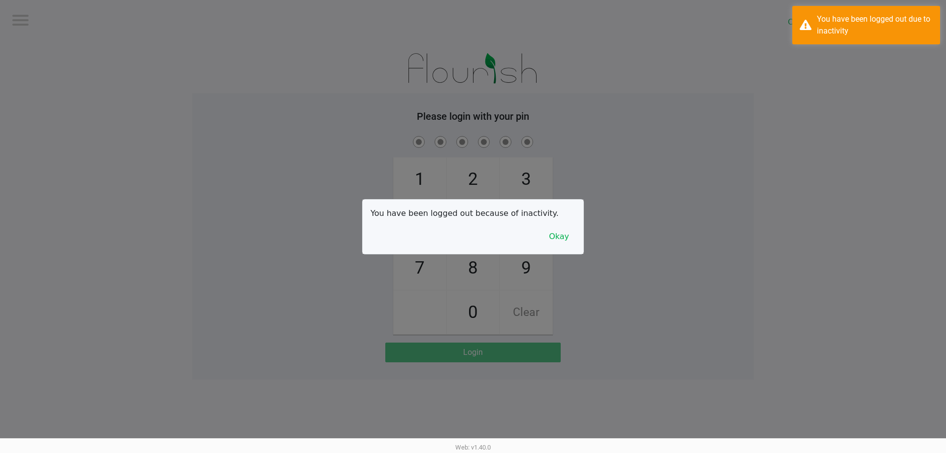
click at [80, 46] on div at bounding box center [473, 226] width 946 height 453
click at [555, 230] on button "Okay" at bounding box center [559, 236] width 33 height 19
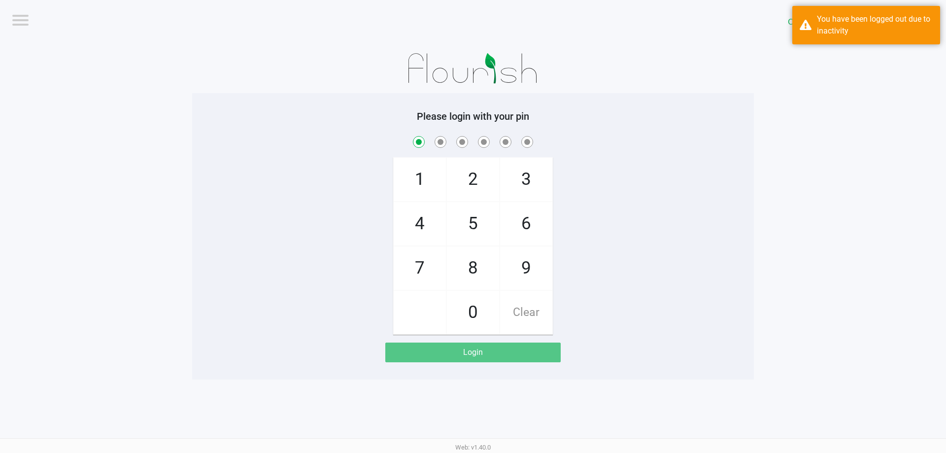
checkbox input "true"
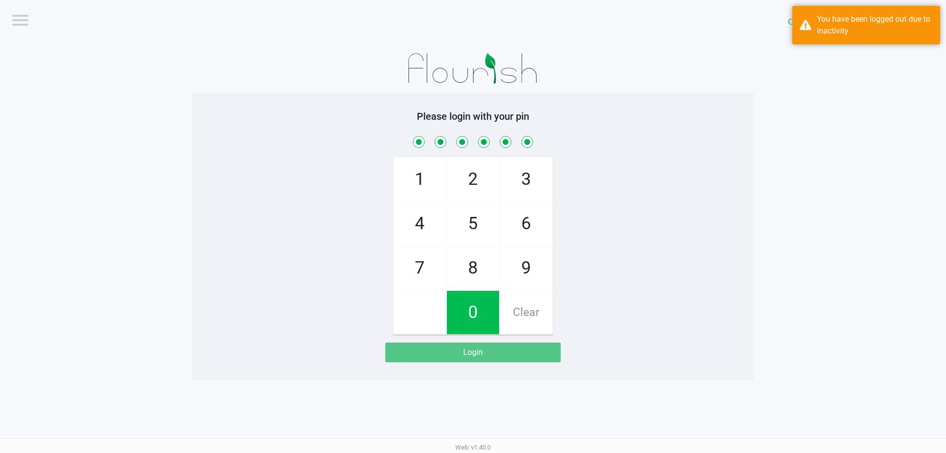
checkbox input "true"
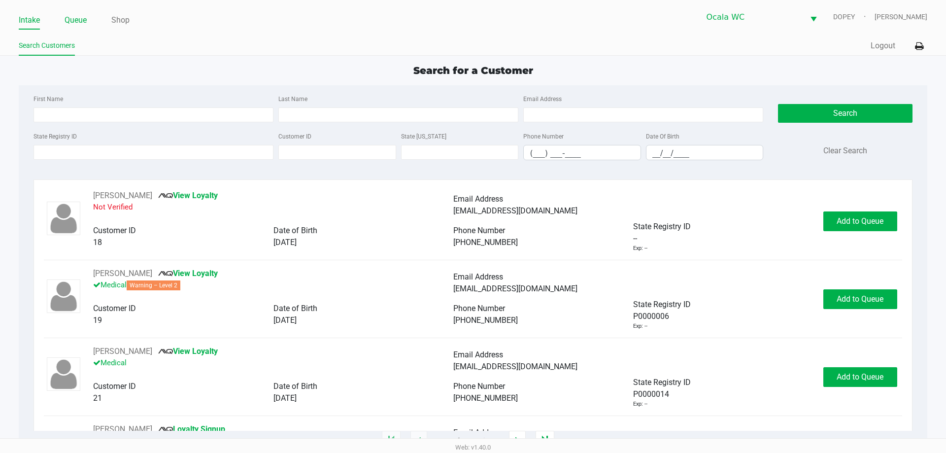
click at [78, 20] on link "Queue" at bounding box center [76, 20] width 22 height 14
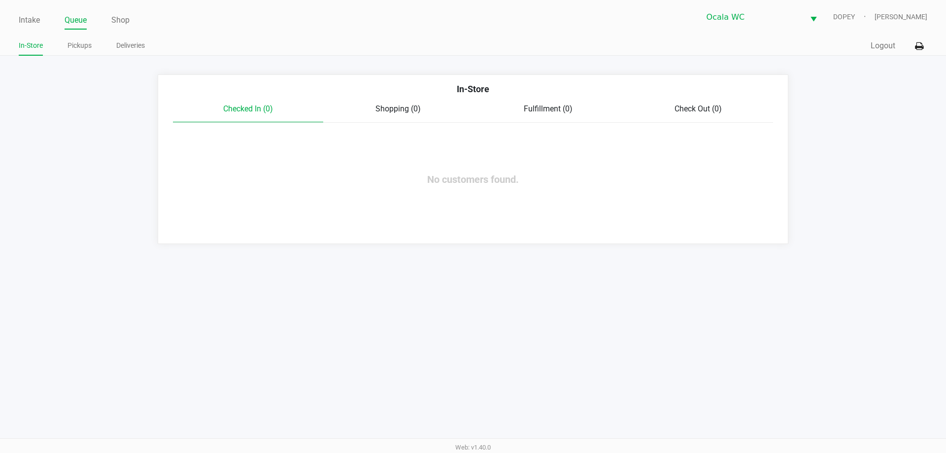
click at [72, 43] on link "Pickups" at bounding box center [80, 45] width 24 height 12
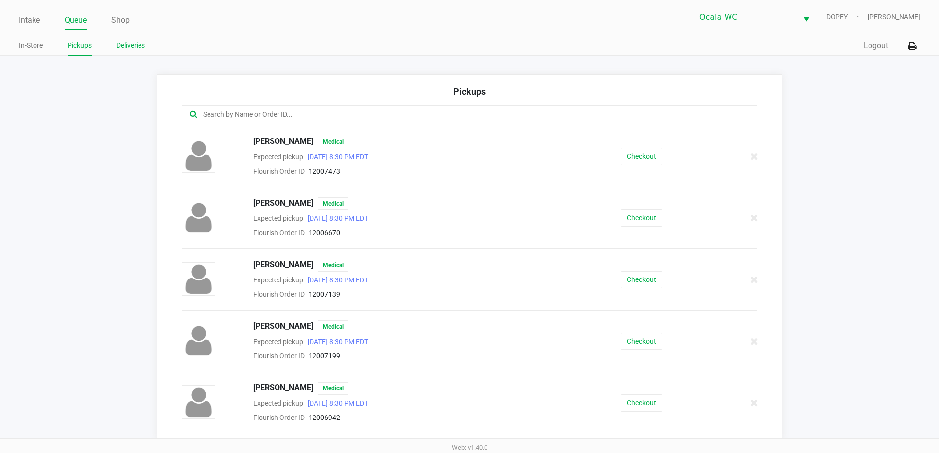
click at [122, 43] on link "Deliveries" at bounding box center [130, 45] width 29 height 12
click at [628, 158] on button "View Cart" at bounding box center [641, 156] width 42 height 17
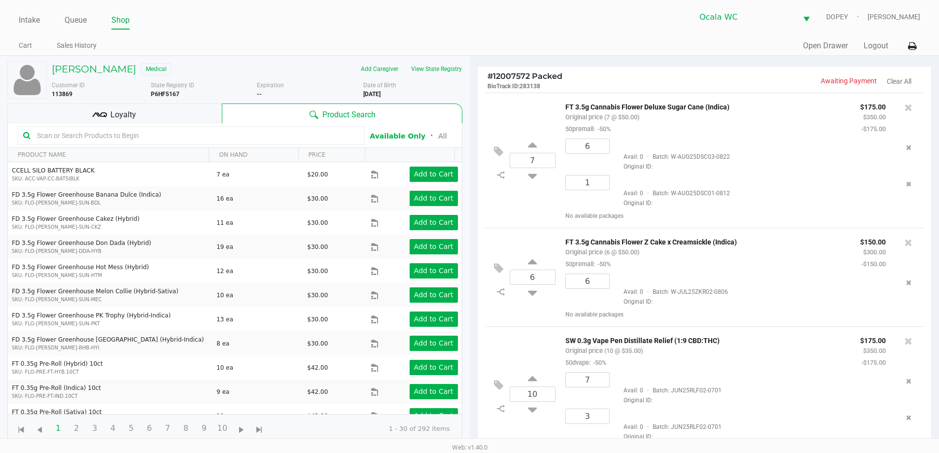
click at [160, 117] on div "Loyalty" at bounding box center [114, 113] width 214 height 20
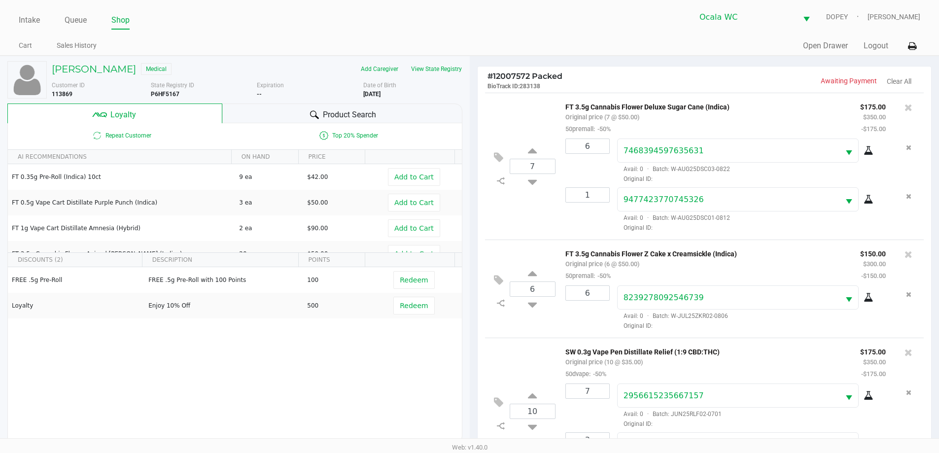
click at [402, 307] on span "Redeem" at bounding box center [414, 306] width 28 height 8
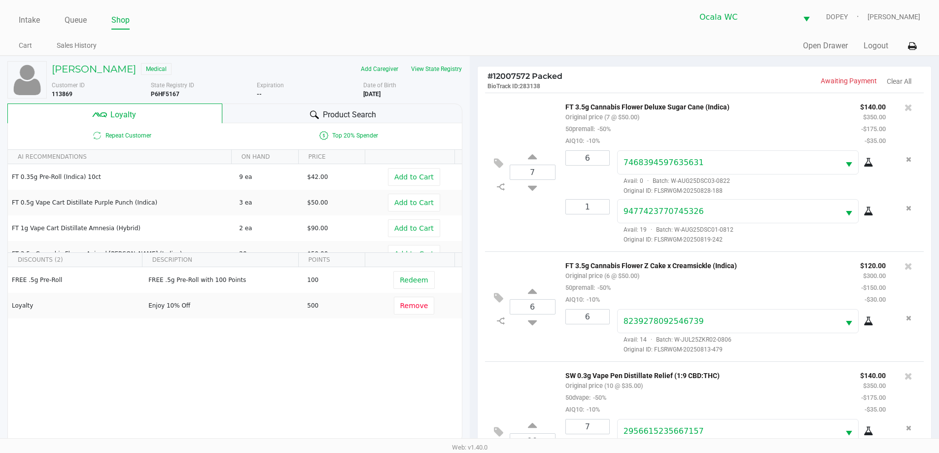
click at [91, 72] on h5 "DEBORAH THORNE" at bounding box center [94, 69] width 84 height 12
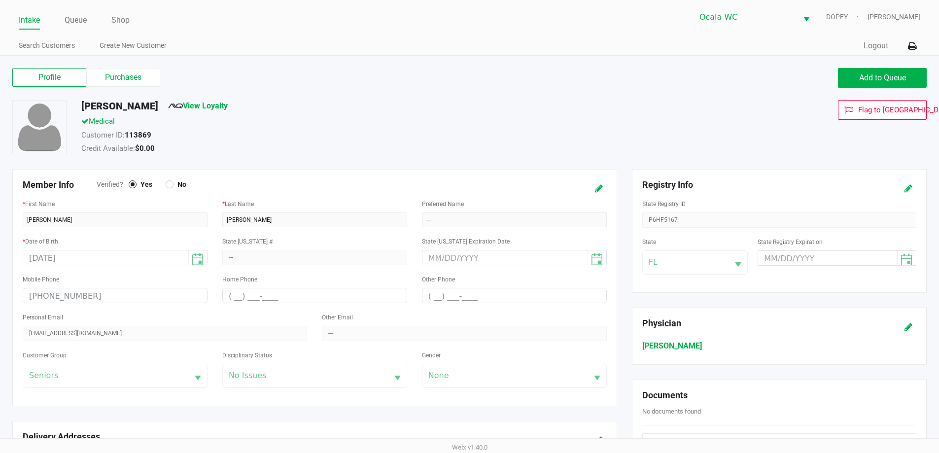
click at [31, 21] on link "Intake" at bounding box center [29, 20] width 21 height 14
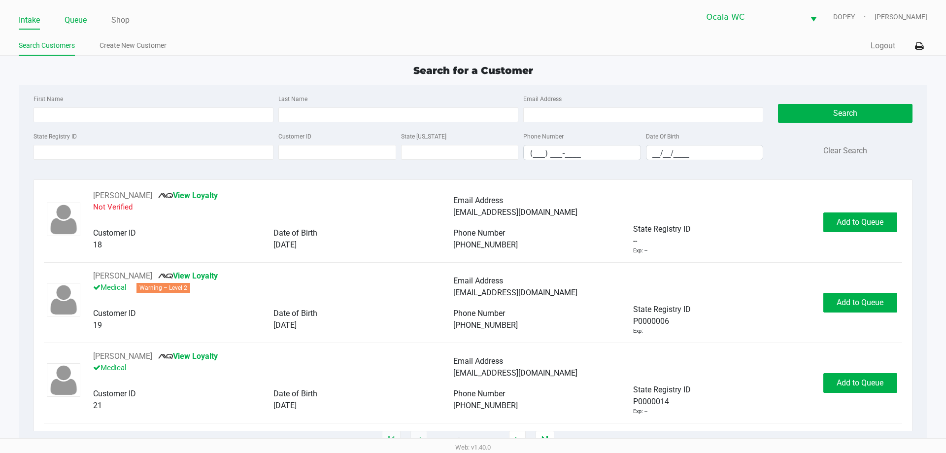
click at [74, 26] on link "Queue" at bounding box center [76, 20] width 22 height 14
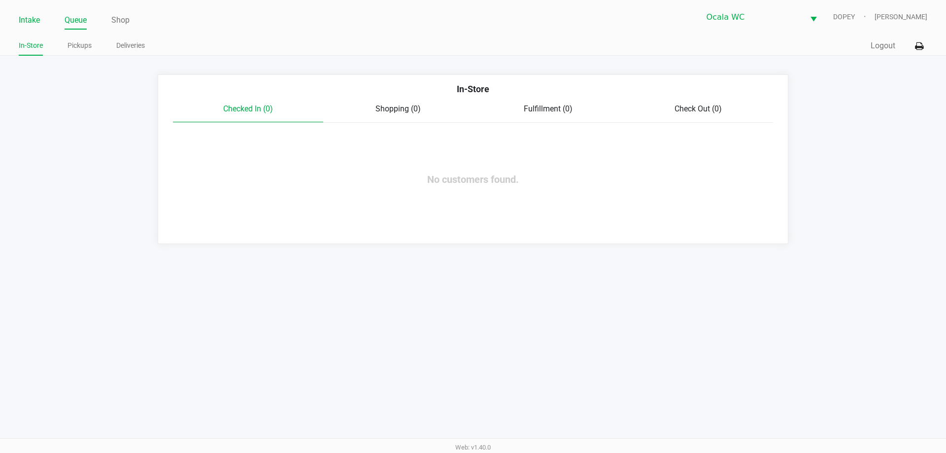
click at [26, 16] on link "Intake" at bounding box center [29, 20] width 21 height 14
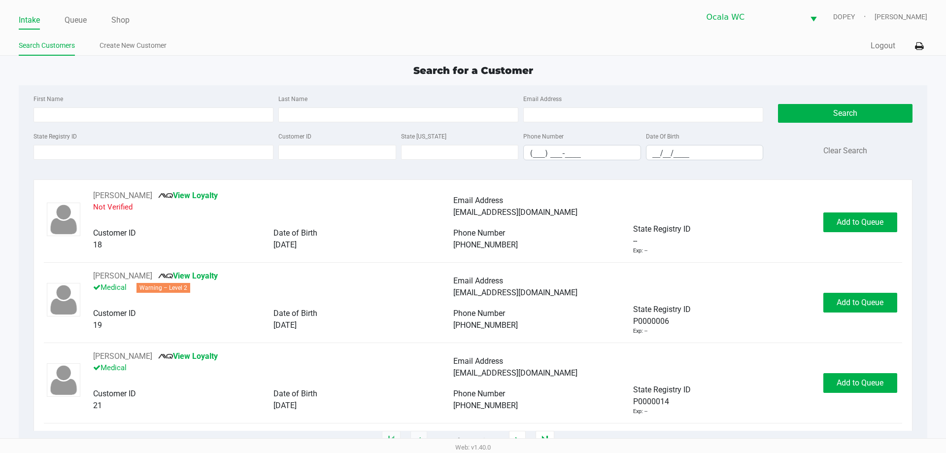
click at [641, 65] on div "Search for a Customer" at bounding box center [472, 70] width 923 height 15
click at [679, 70] on div "Search for a Customer" at bounding box center [472, 70] width 923 height 15
click at [624, 59] on app-point-of-sale "Intake Queue Shop Ocala WC DOPEY Alicia Sieg Search Customers Create New Custom…" at bounding box center [473, 220] width 946 height 441
type input "FIZAL"
type input "ALLY"
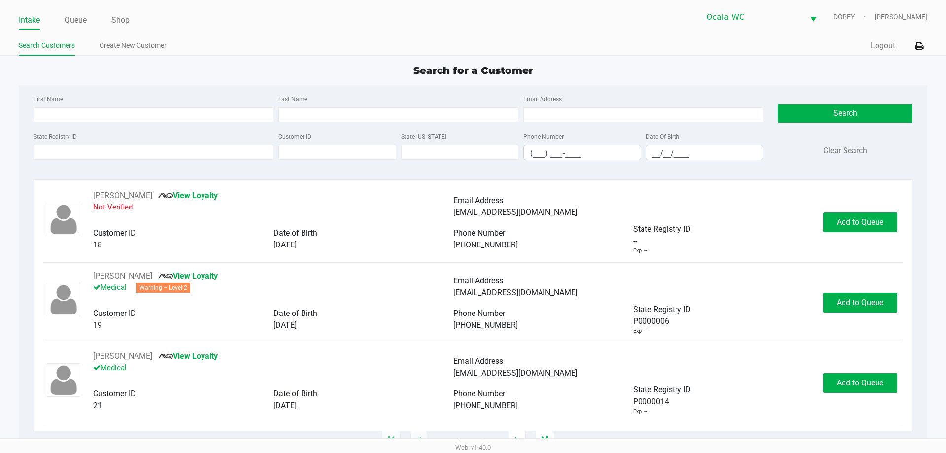
type input "03/22/1987"
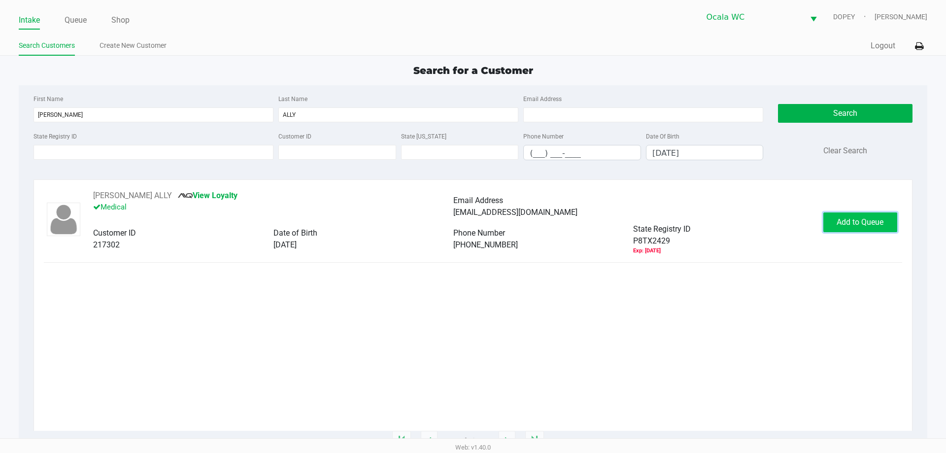
click at [853, 219] on span "Add to Queue" at bounding box center [860, 221] width 47 height 9
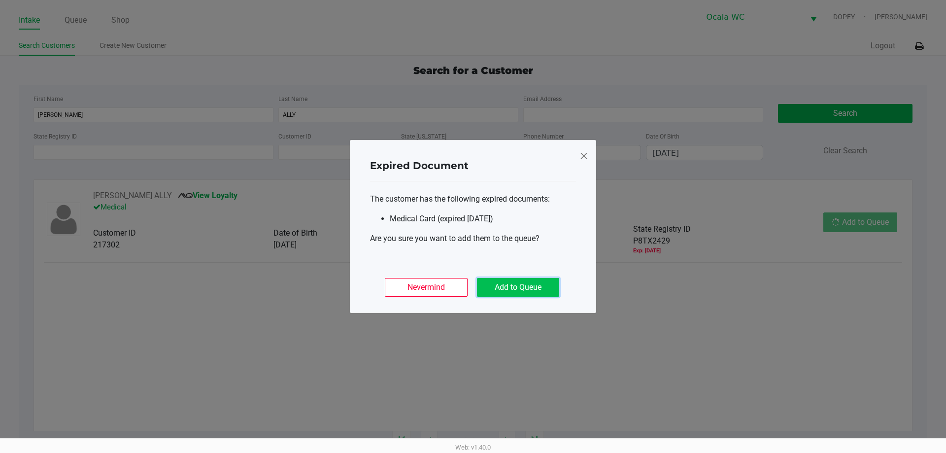
click at [546, 293] on button "Add to Queue" at bounding box center [518, 287] width 82 height 19
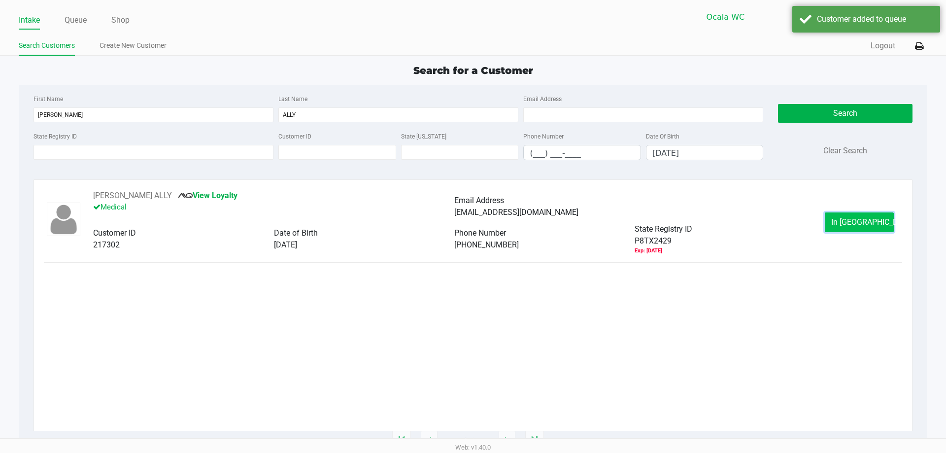
click at [874, 222] on span "In Queue" at bounding box center [872, 221] width 83 height 9
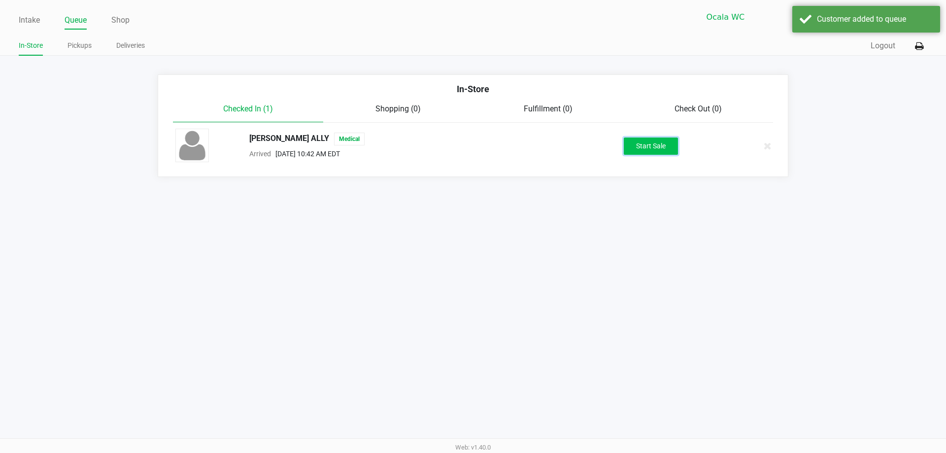
click at [649, 152] on button "Start Sale" at bounding box center [651, 145] width 54 height 17
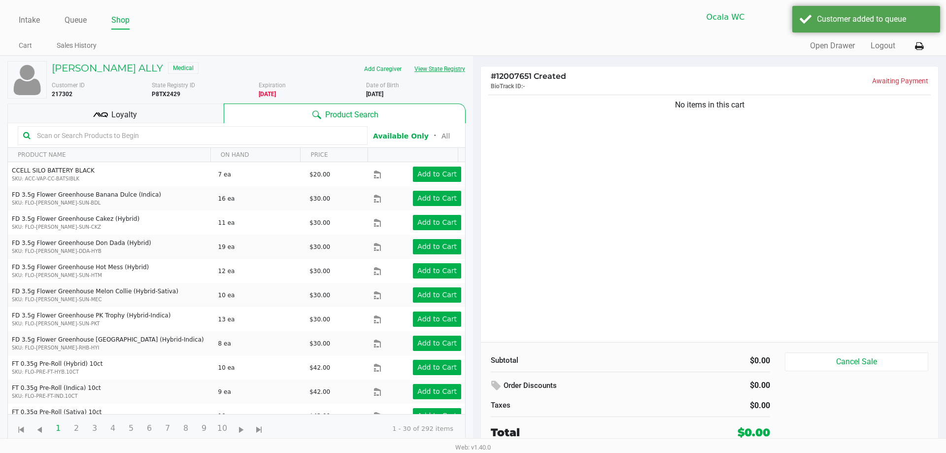
click at [427, 72] on button "View State Registry" at bounding box center [437, 69] width 58 height 16
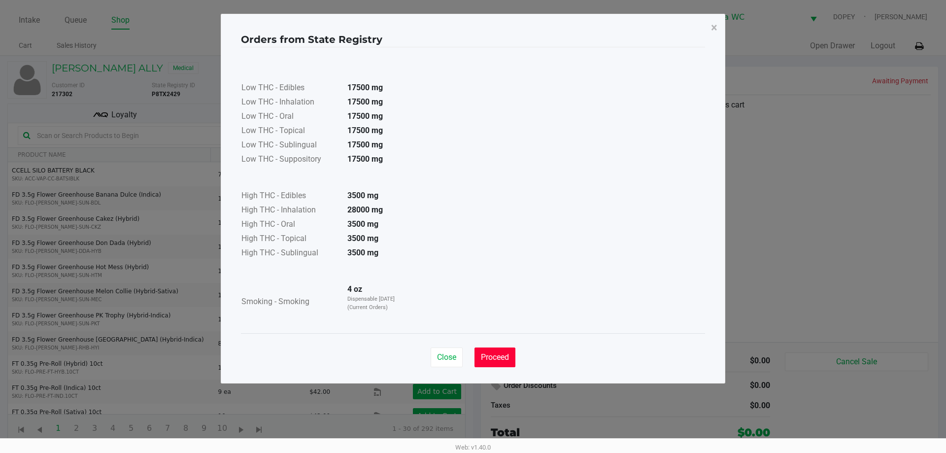
click at [504, 356] on span "Proceed" at bounding box center [495, 356] width 28 height 9
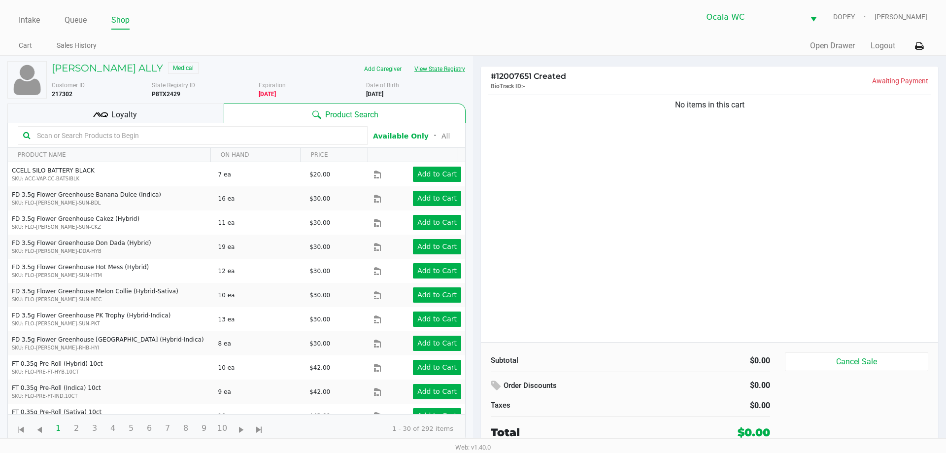
click at [438, 66] on button "View State Registry" at bounding box center [437, 69] width 58 height 16
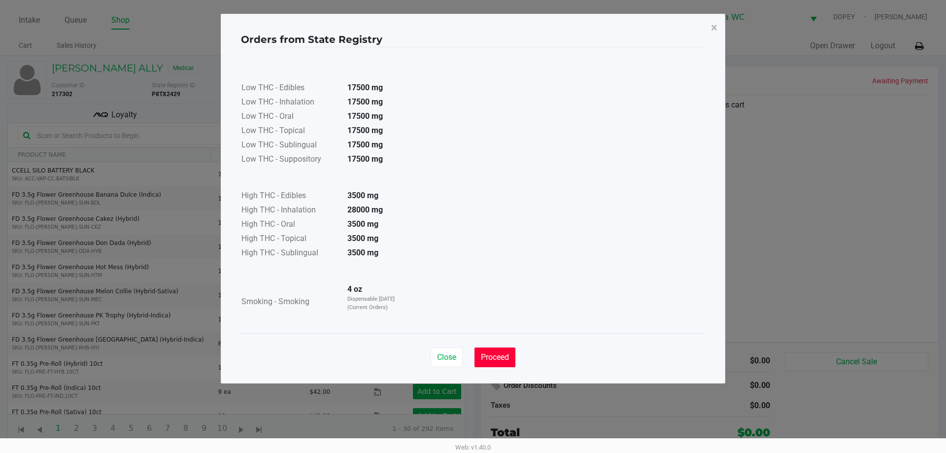
click at [485, 356] on span "Proceed" at bounding box center [495, 356] width 28 height 9
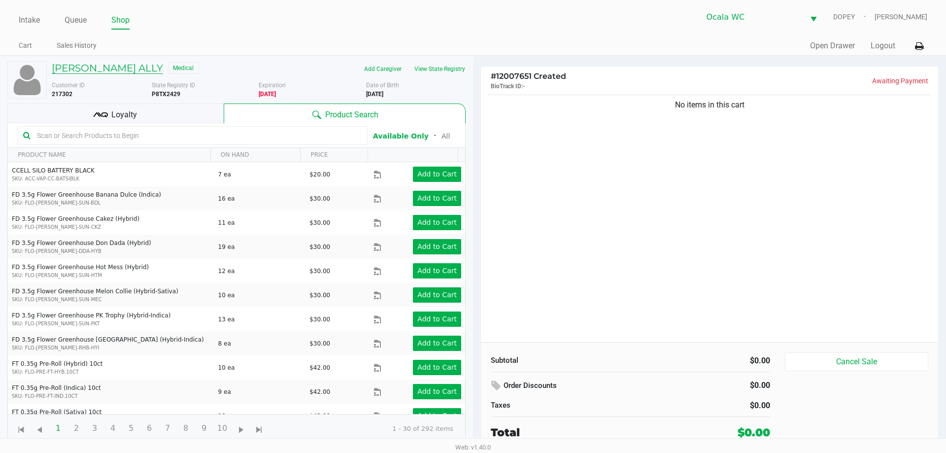
click at [68, 71] on h5 "FIZAL ALLY" at bounding box center [107, 68] width 111 height 12
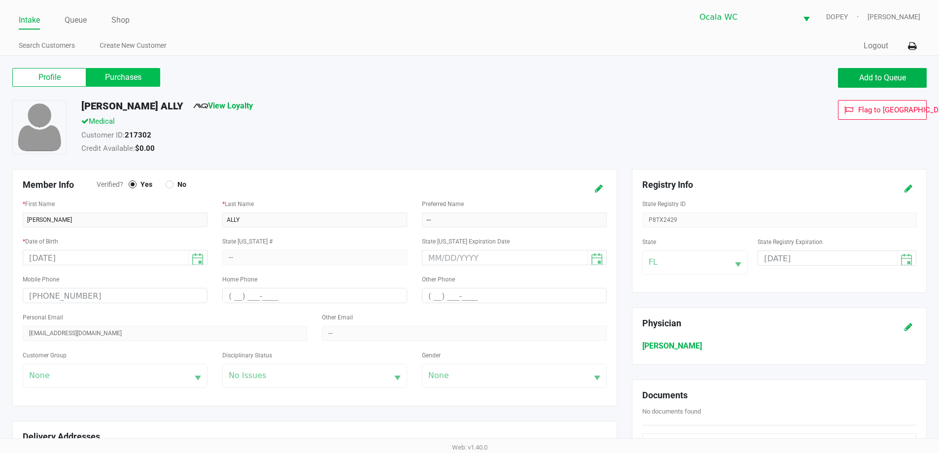
click at [110, 83] on label "Purchases" at bounding box center [123, 77] width 74 height 19
click at [0, 0] on 1 "Purchases" at bounding box center [0, 0] width 0 height 0
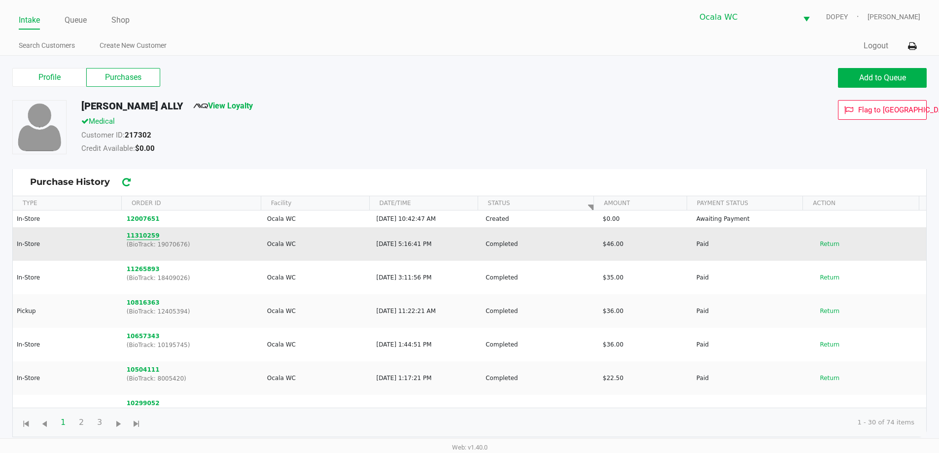
click at [136, 234] on button "11310259" at bounding box center [143, 235] width 33 height 9
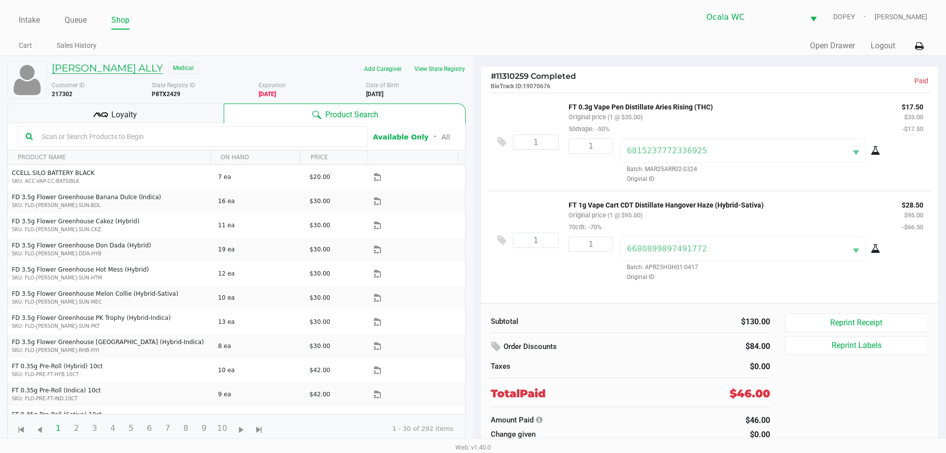
click at [92, 65] on h5 "FIZAL ALLY" at bounding box center [107, 68] width 111 height 12
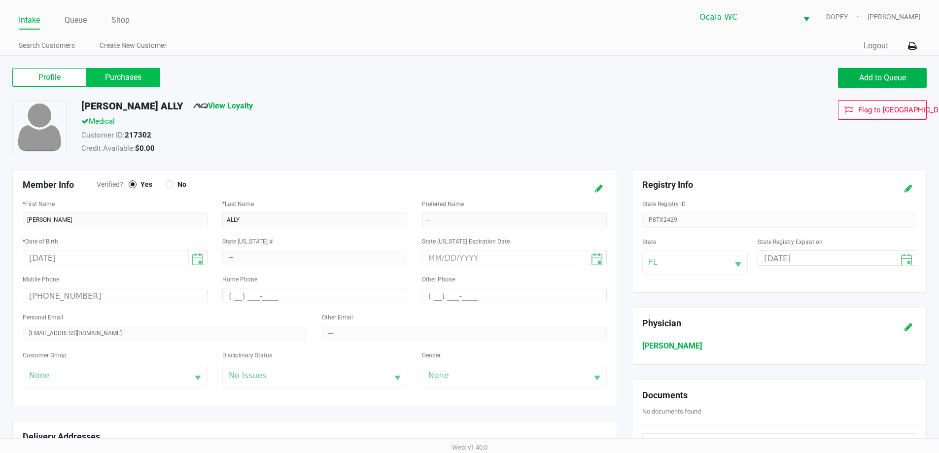
click at [130, 72] on label "Purchases" at bounding box center [123, 77] width 74 height 19
click at [0, 0] on 1 "Purchases" at bounding box center [0, 0] width 0 height 0
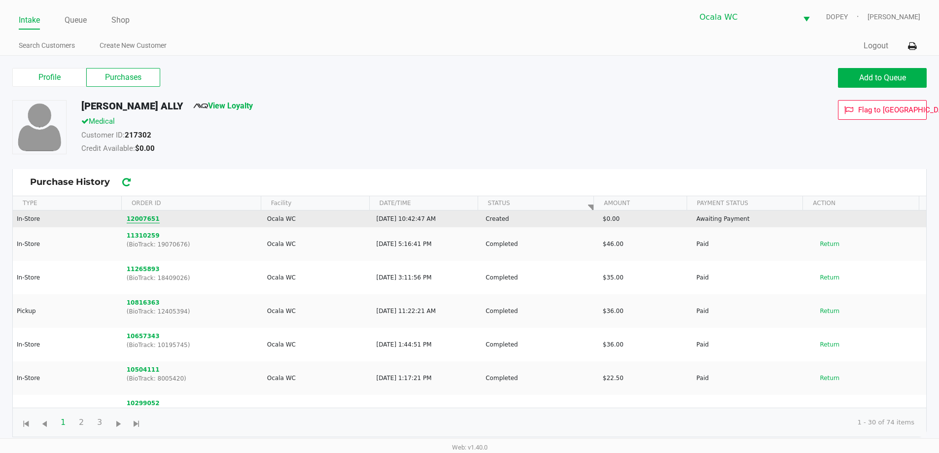
click at [140, 217] on button "12007651" at bounding box center [143, 218] width 33 height 9
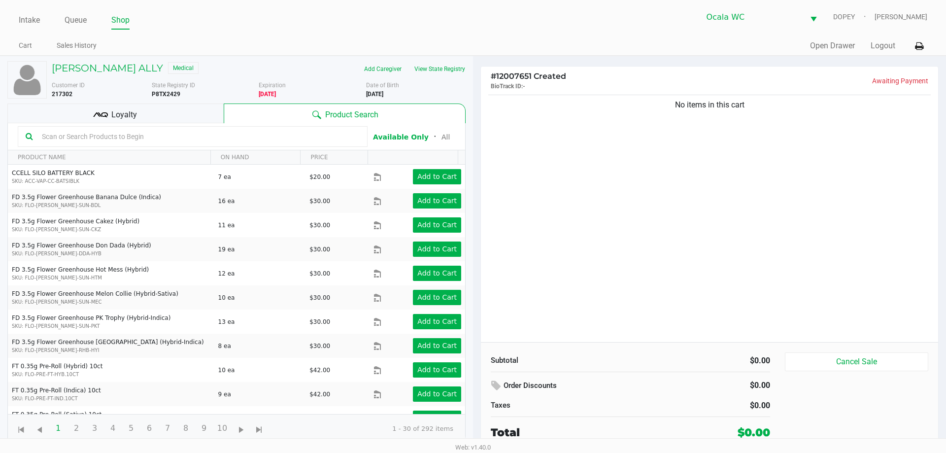
click at [262, 134] on input "text" at bounding box center [199, 136] width 322 height 15
click at [259, 140] on input "text" at bounding box center [199, 136] width 322 height 15
click at [428, 68] on button "View State Registry" at bounding box center [437, 69] width 58 height 16
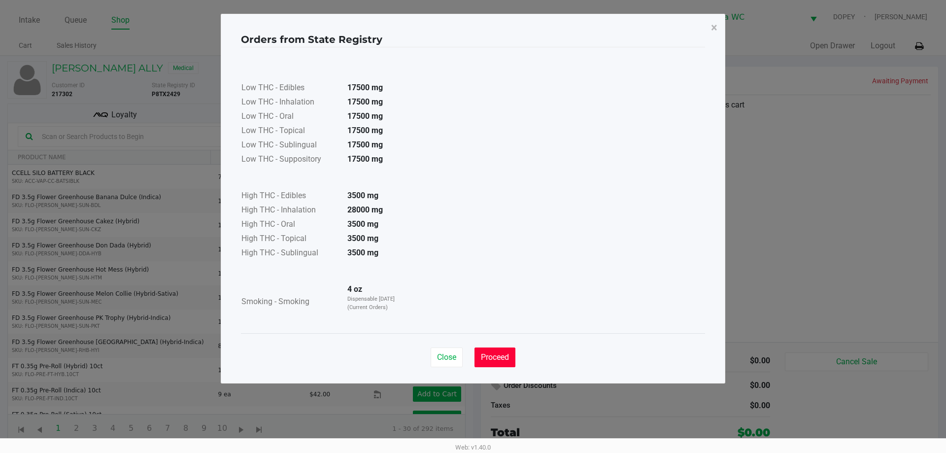
click at [488, 359] on span "Proceed" at bounding box center [495, 356] width 28 height 9
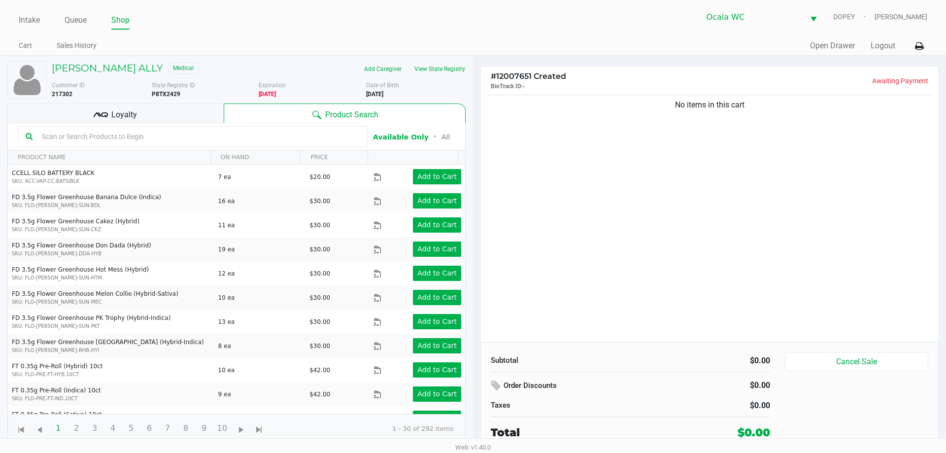
click at [75, 139] on input "text" at bounding box center [199, 136] width 322 height 15
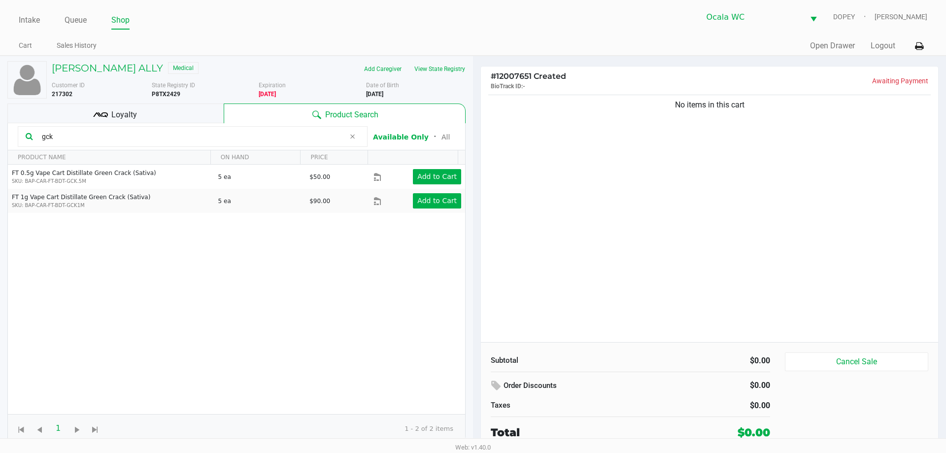
type input "gck"
click at [659, 152] on div "No items in this cart" at bounding box center [709, 217] width 457 height 249
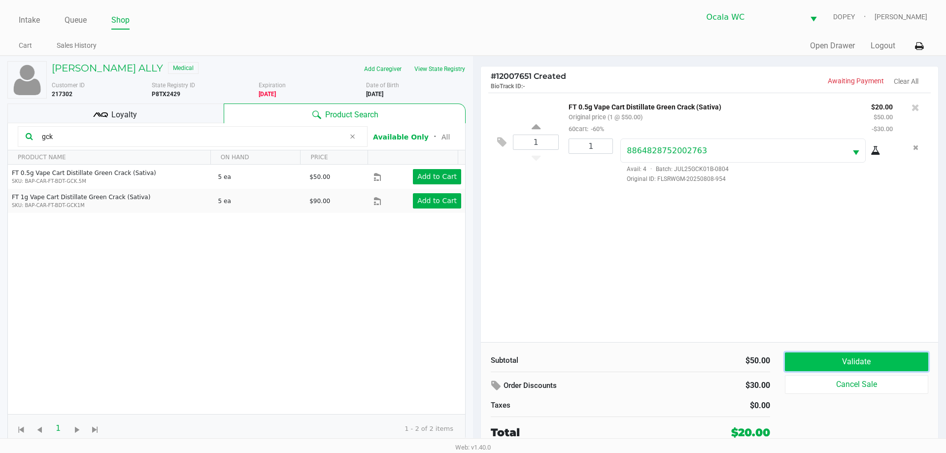
click at [833, 356] on button "Validate" at bounding box center [856, 361] width 143 height 19
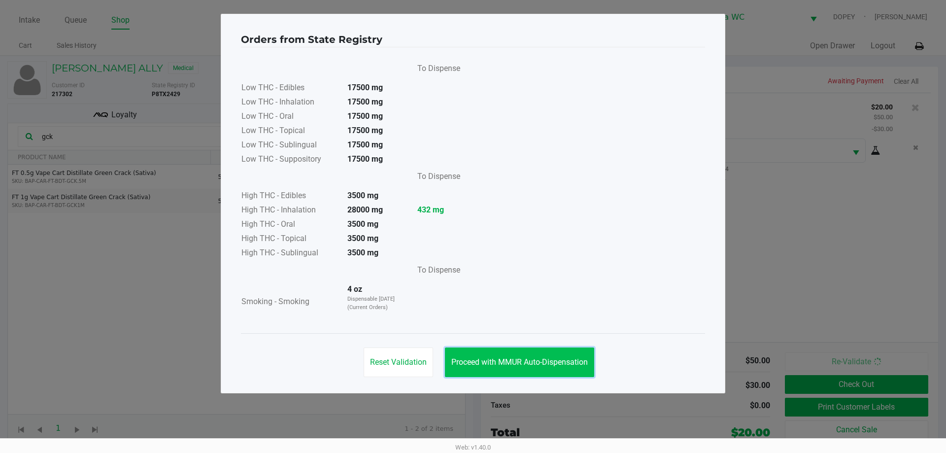
click at [559, 358] on span "Proceed with MMUR Auto-Dispensation" at bounding box center [519, 361] width 137 height 9
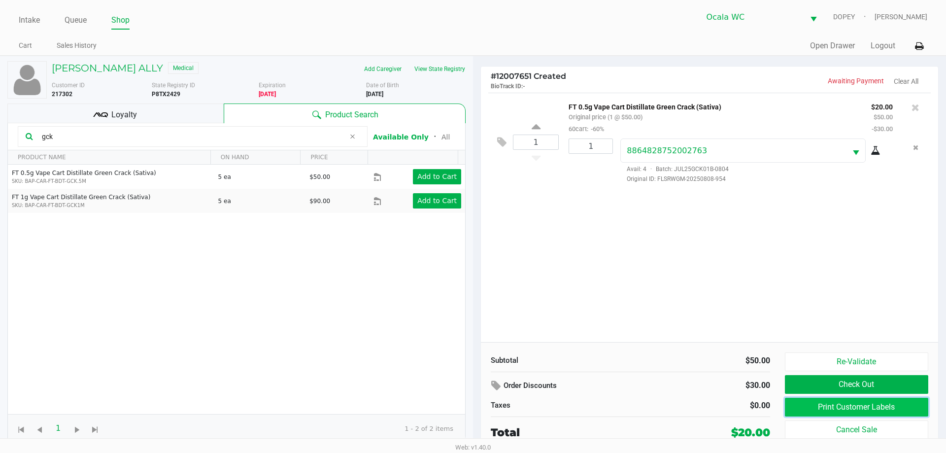
click at [799, 410] on button "Print Customer Labels" at bounding box center [856, 407] width 143 height 19
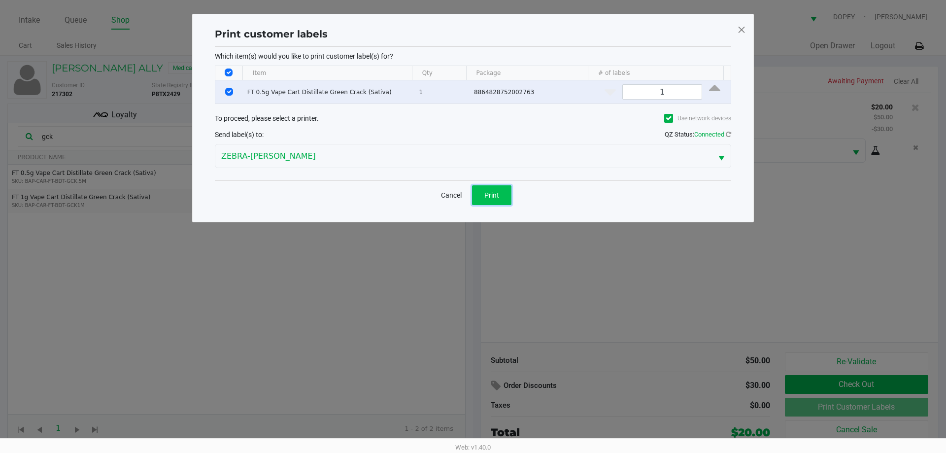
click at [498, 199] on button "Print" at bounding box center [491, 195] width 39 height 20
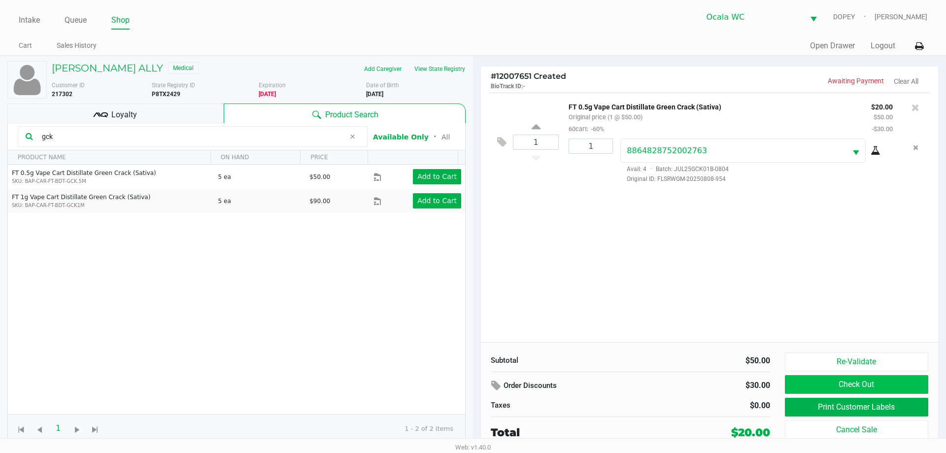
click at [788, 382] on button "Check Out" at bounding box center [856, 384] width 143 height 19
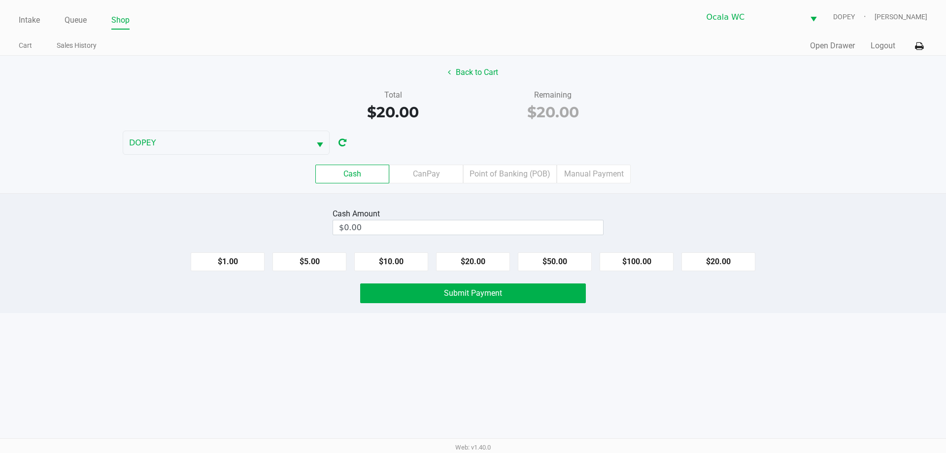
click at [406, 399] on div "Intake Queue Shop Ocala WC DOPEY Alicia Sieg Cart Sales History Quick Sale Open…" at bounding box center [473, 226] width 946 height 453
click at [473, 268] on button "$20.00" at bounding box center [473, 261] width 74 height 19
type input "$20.00"
click at [482, 299] on button "Submit Payment" at bounding box center [473, 293] width 226 height 20
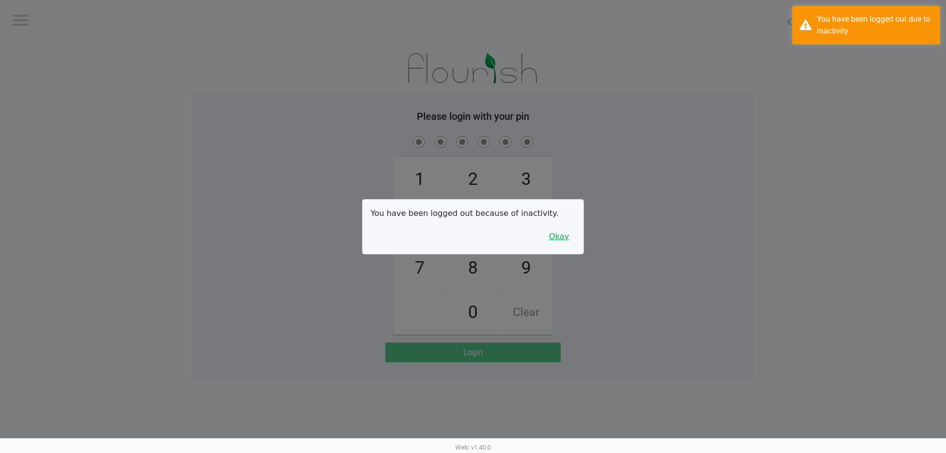
click at [560, 236] on button "Okay" at bounding box center [559, 236] width 33 height 19
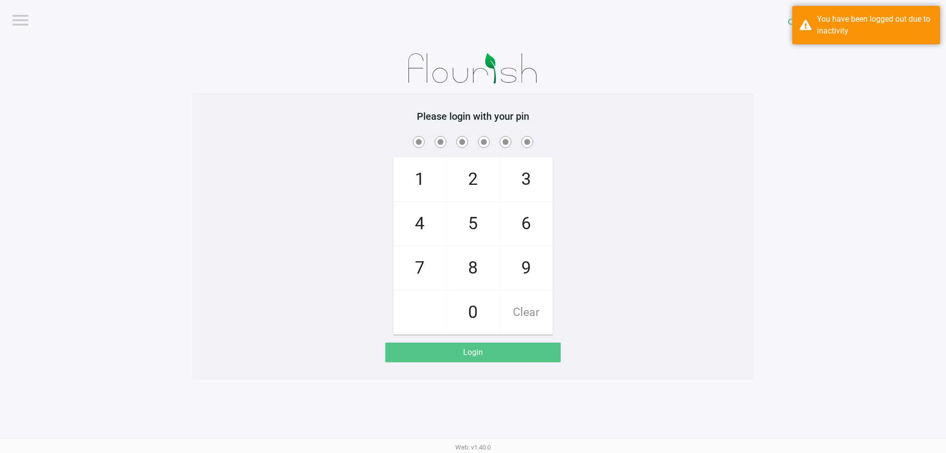
click at [651, 157] on div "1 4 7 2 5 8 0 3 6 9 Clear" at bounding box center [473, 234] width 562 height 201
checkbox input "true"
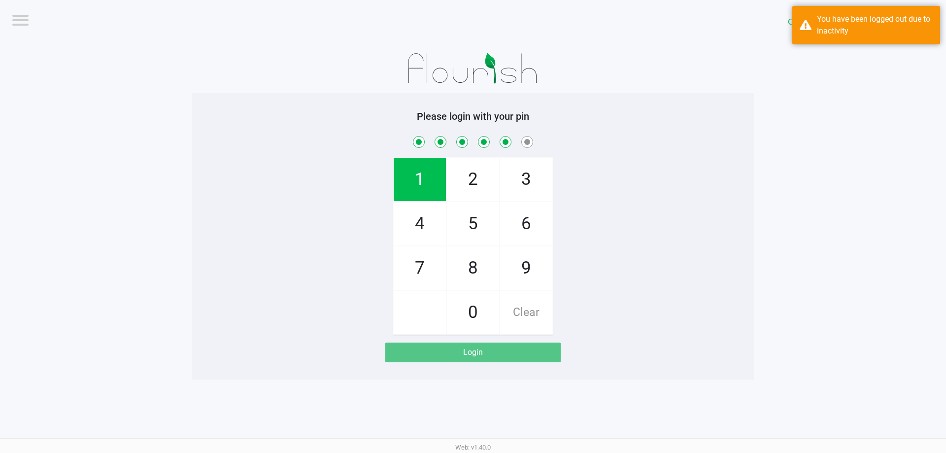
checkbox input "true"
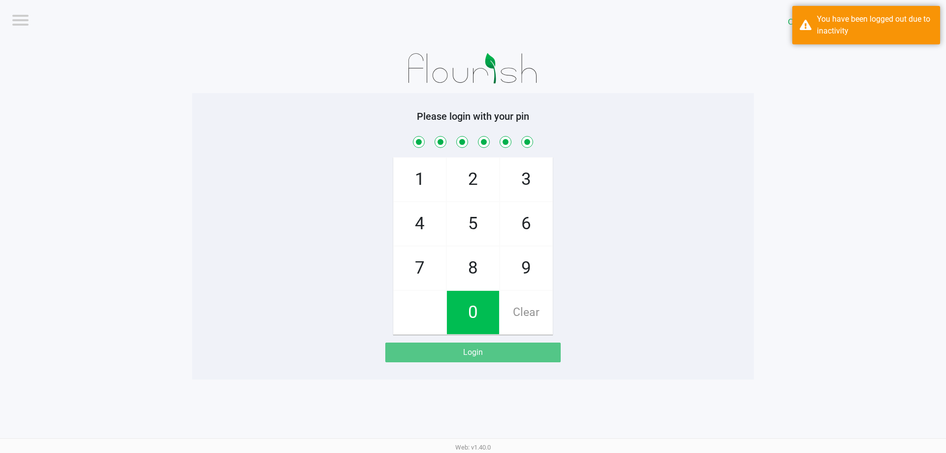
checkbox input "true"
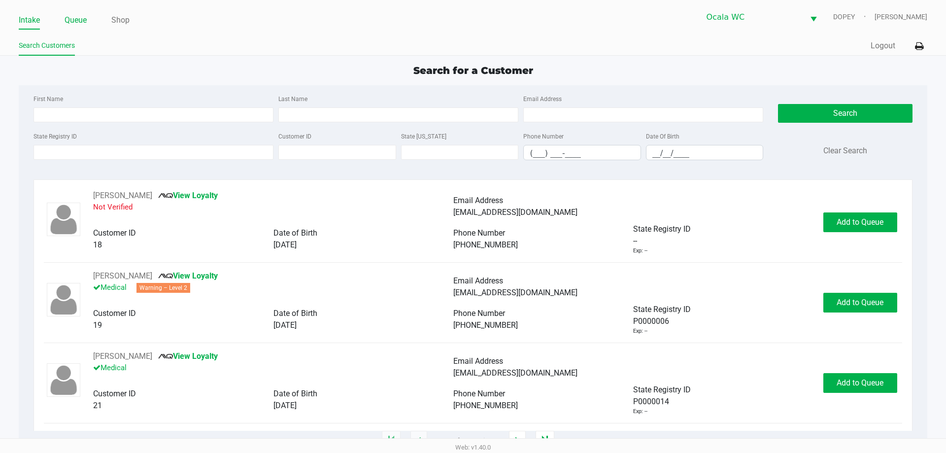
click at [84, 19] on link "Queue" at bounding box center [76, 20] width 22 height 14
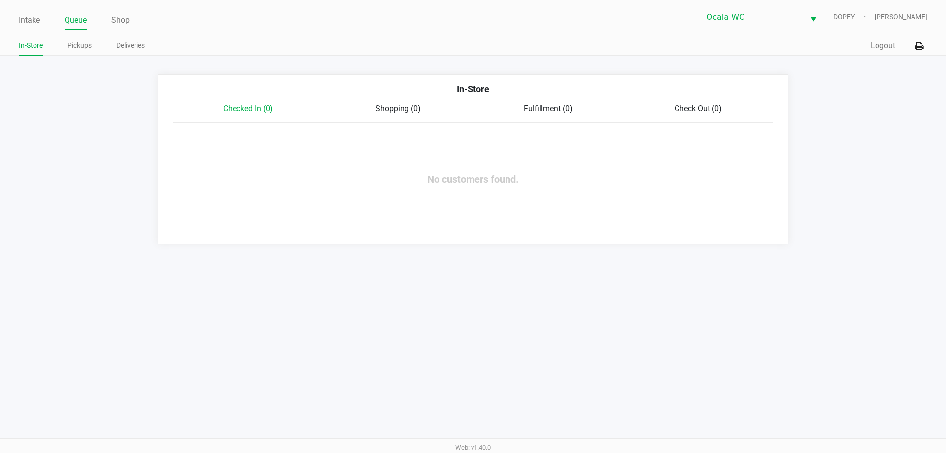
click at [396, 33] on div "Intake Queue Shop Ocala WC DOPEY Alicia Sieg In-Store Pickups Deliveries Quick …" at bounding box center [473, 28] width 946 height 56
click at [23, 16] on link "Intake" at bounding box center [29, 20] width 21 height 14
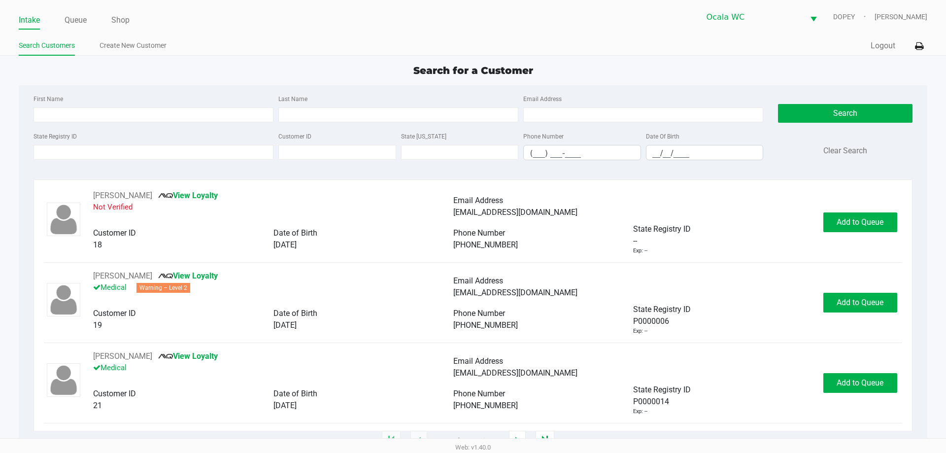
click at [430, 35] on div "Intake Queue Shop Ocala WC DOPEY Alicia Sieg Search Customers Create New Custom…" at bounding box center [473, 28] width 946 height 56
type input "DANIEL"
type input "NICOLAS"
type input "01/26/1983"
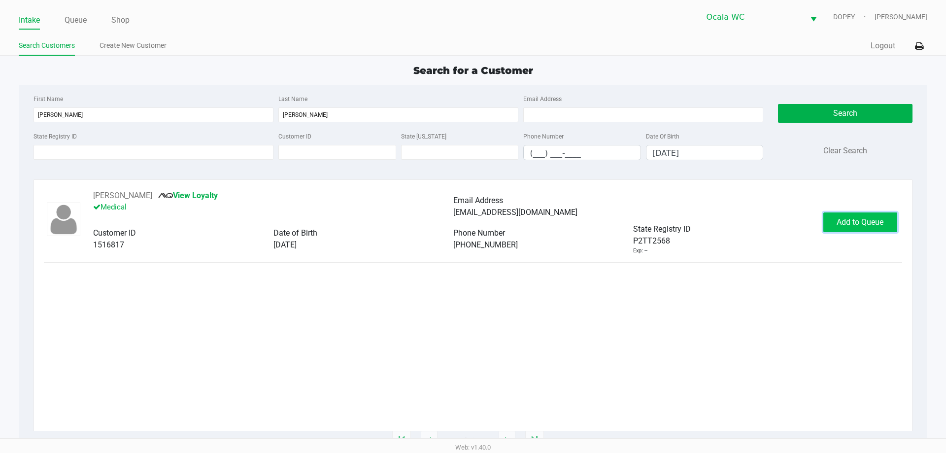
click at [857, 219] on span "Add to Queue" at bounding box center [860, 221] width 47 height 9
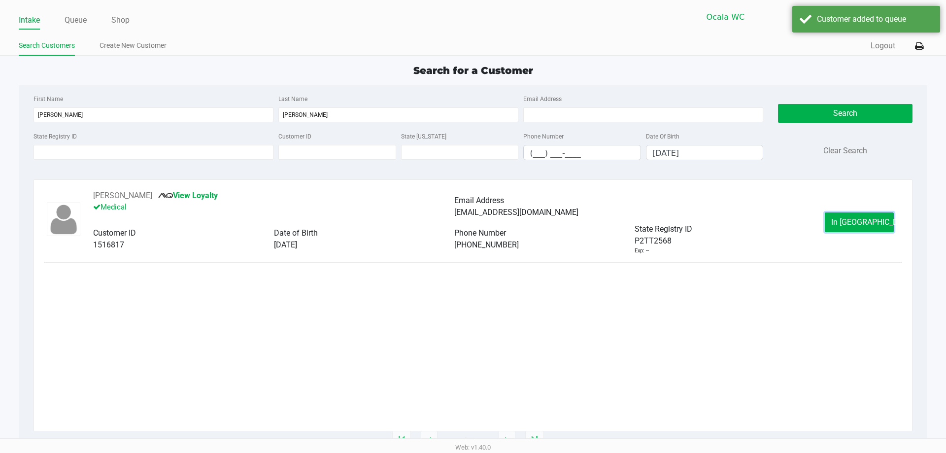
click at [853, 220] on span "In Queue" at bounding box center [872, 221] width 83 height 9
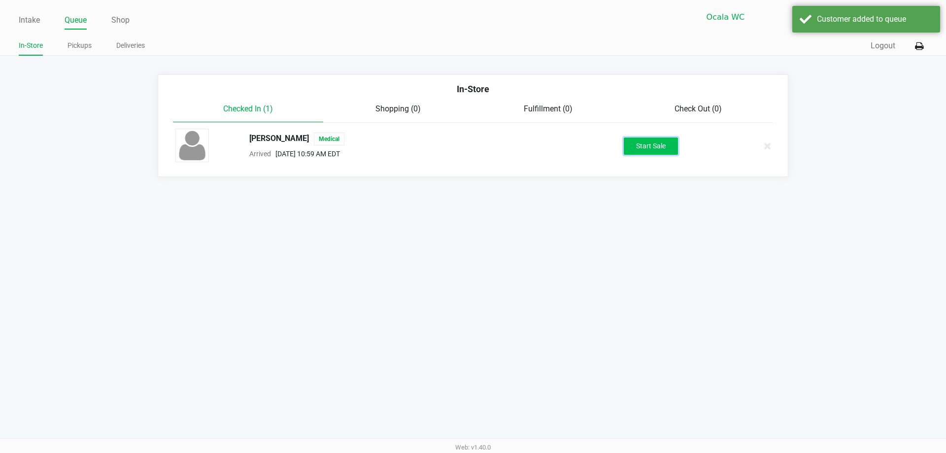
click at [661, 138] on button "Start Sale" at bounding box center [651, 145] width 54 height 17
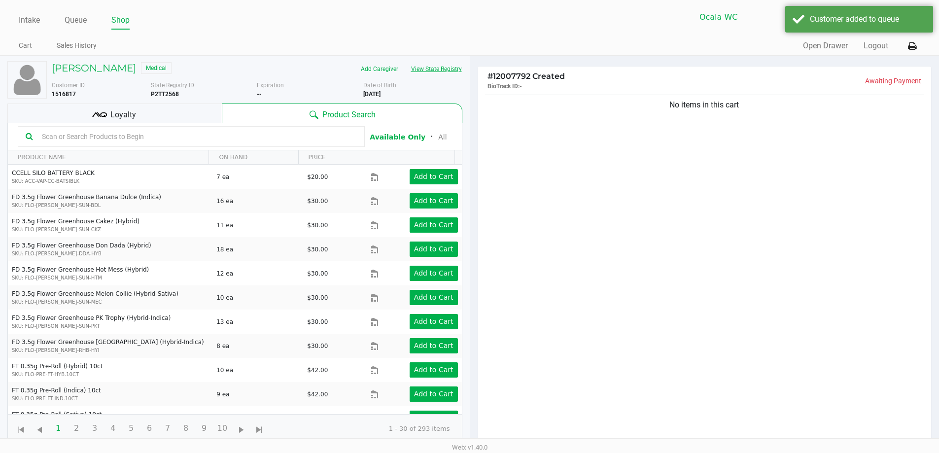
click at [435, 69] on button "View State Registry" at bounding box center [434, 69] width 58 height 16
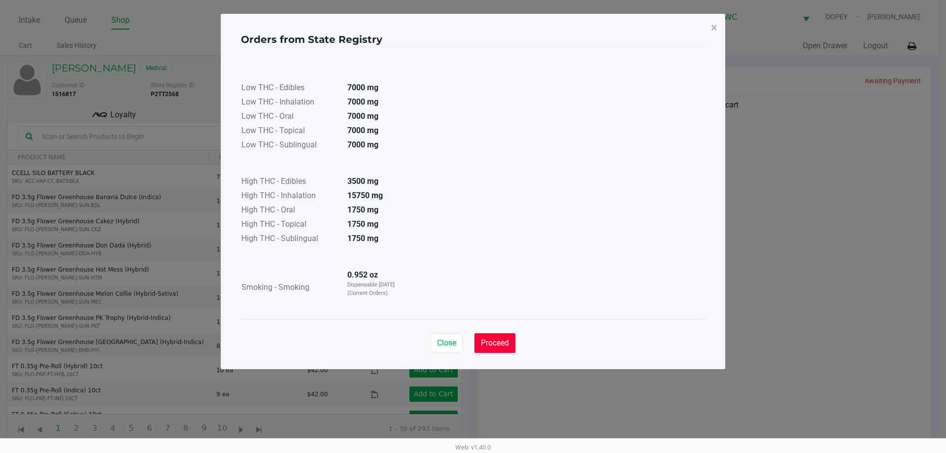
click at [498, 345] on span "Proceed" at bounding box center [495, 342] width 28 height 9
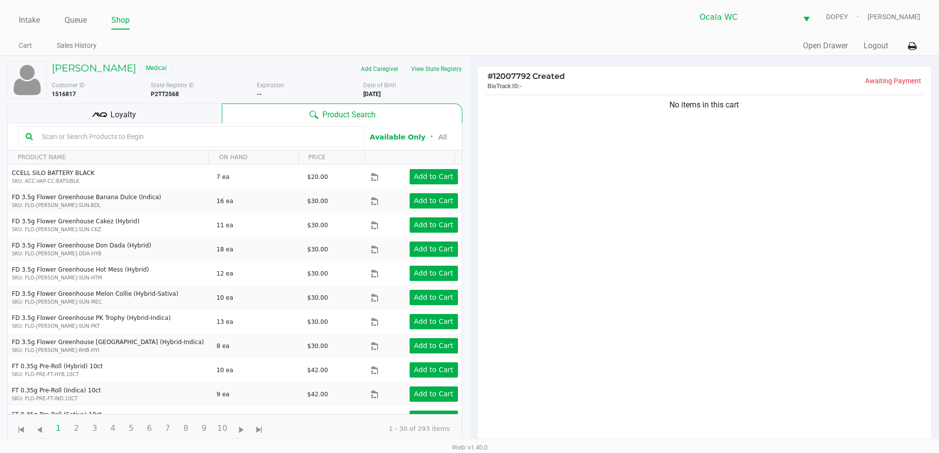
click at [171, 139] on input "text" at bounding box center [197, 136] width 319 height 15
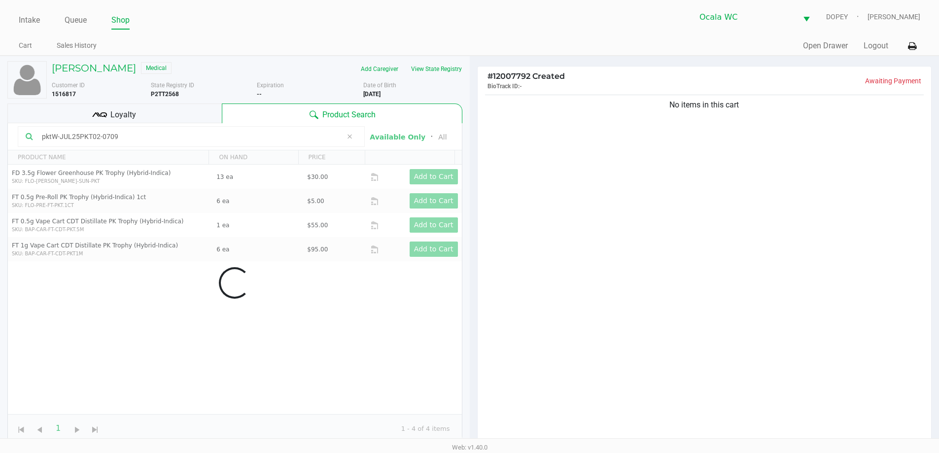
type input "pktW-JUL25PKT02-0709"
click at [564, 317] on div "No items in this cart" at bounding box center [705, 272] width 454 height 358
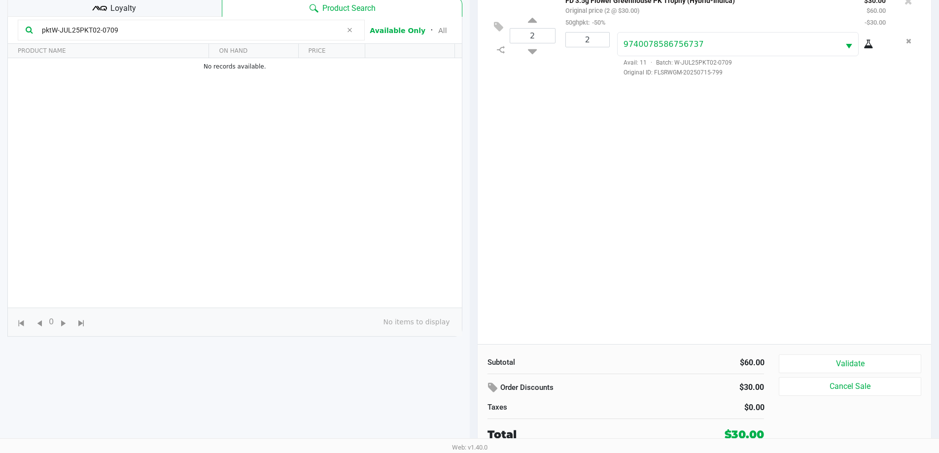
scroll to position [106, 0]
click at [791, 365] on button "Validate" at bounding box center [850, 364] width 142 height 19
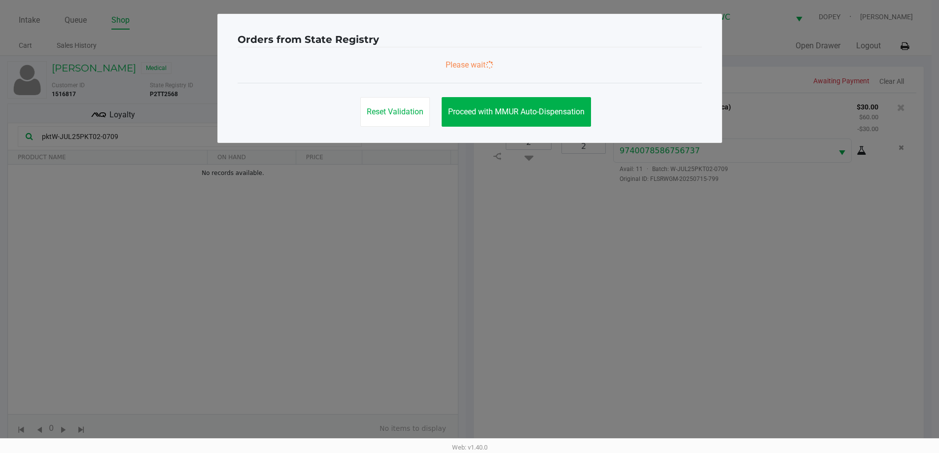
scroll to position [0, 0]
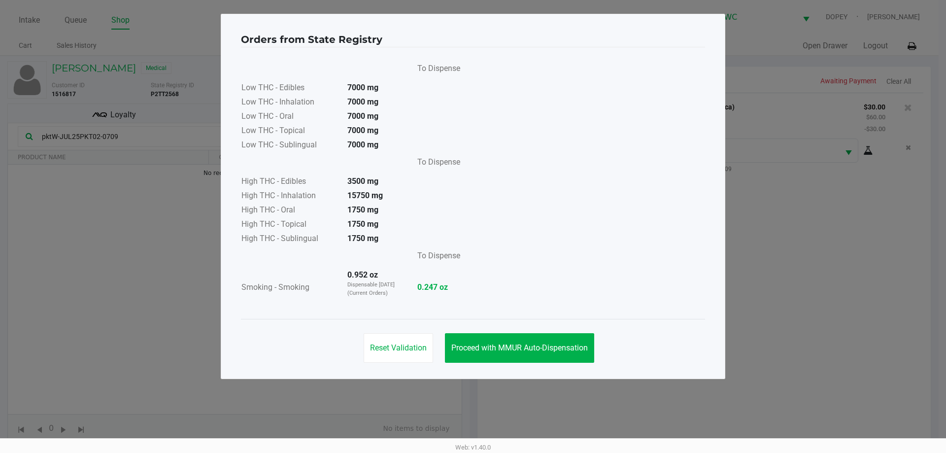
click at [504, 350] on span "Proceed with MMUR Auto-Dispensation" at bounding box center [519, 347] width 137 height 9
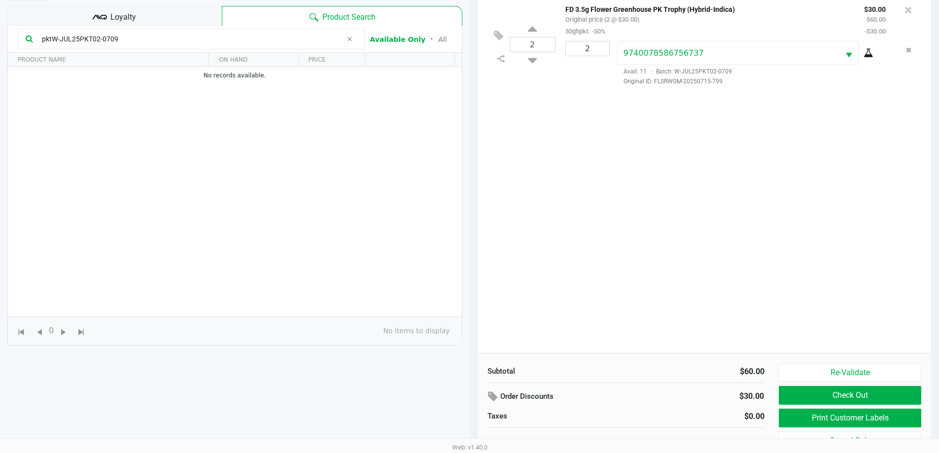
scroll to position [106, 0]
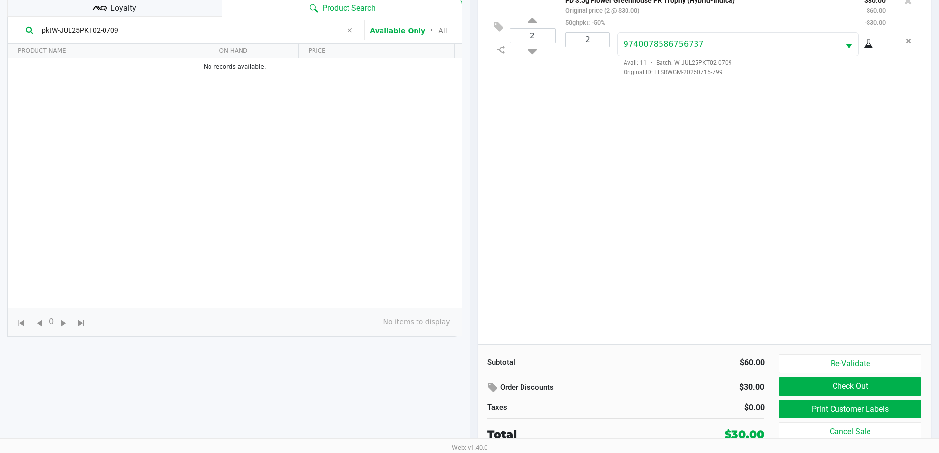
click at [807, 412] on button "Print Customer Labels" at bounding box center [850, 409] width 142 height 19
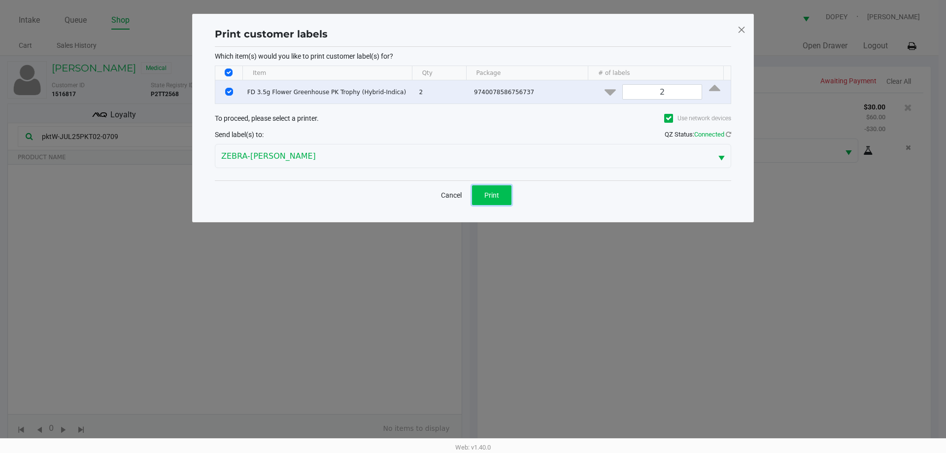
click at [495, 196] on span "Print" at bounding box center [491, 195] width 15 height 8
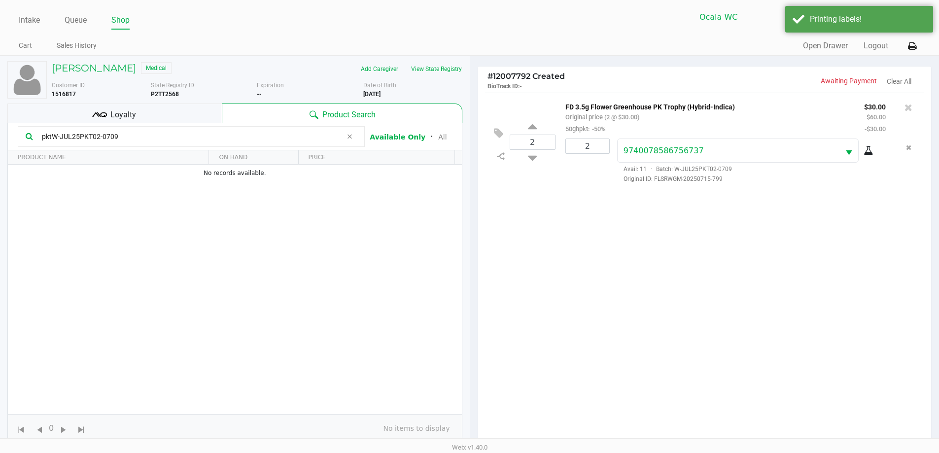
scroll to position [106, 0]
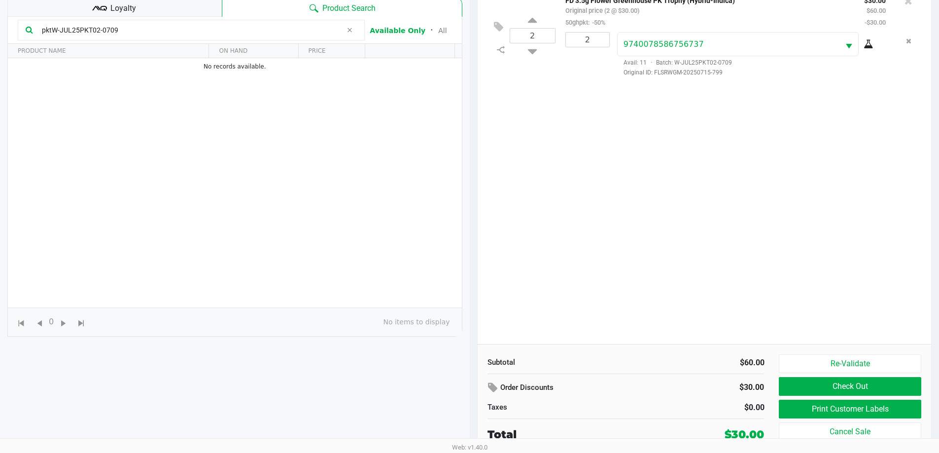
click at [802, 370] on button "Re-Validate" at bounding box center [850, 363] width 142 height 19
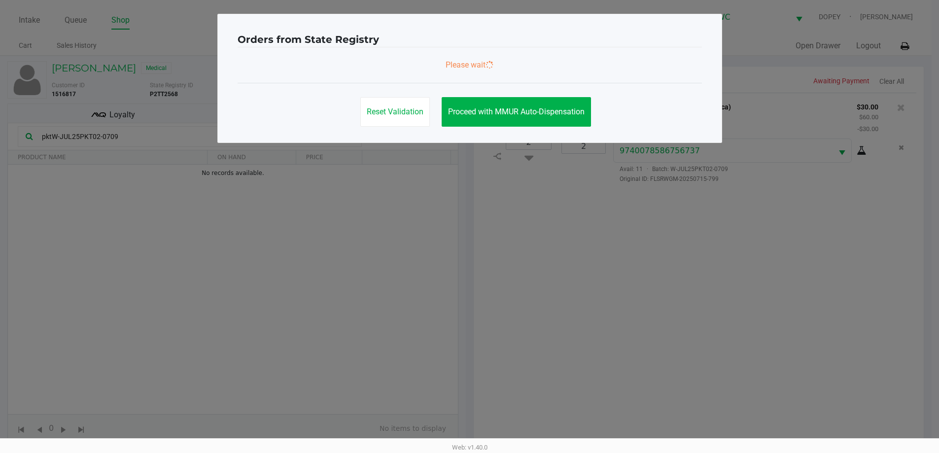
scroll to position [0, 0]
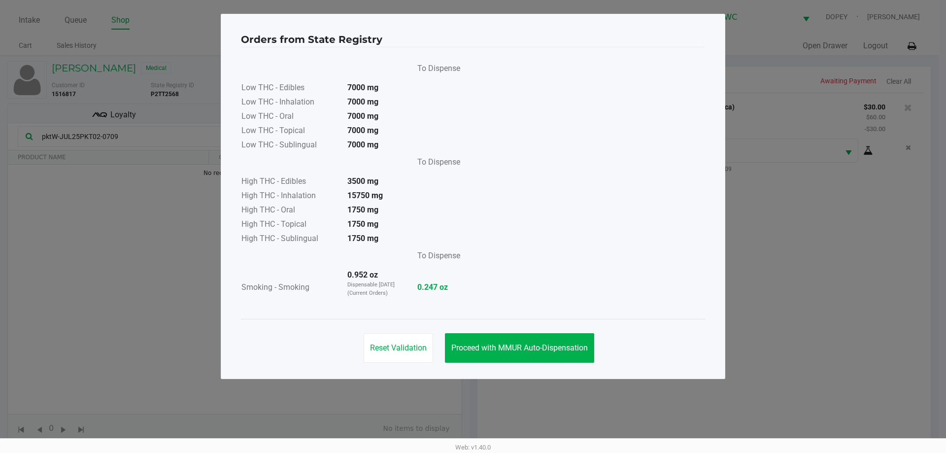
click at [518, 345] on span "Proceed with MMUR Auto-Dispensation" at bounding box center [519, 347] width 137 height 9
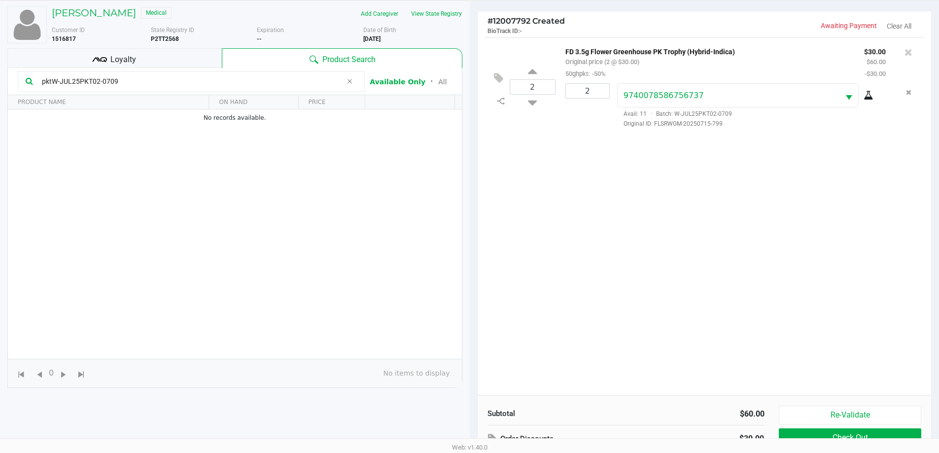
scroll to position [106, 0]
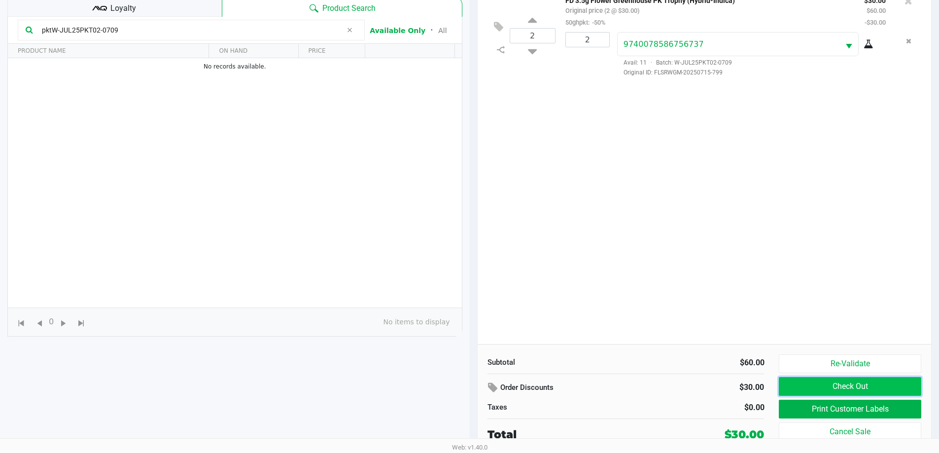
click at [799, 386] on button "Check Out" at bounding box center [850, 386] width 142 height 19
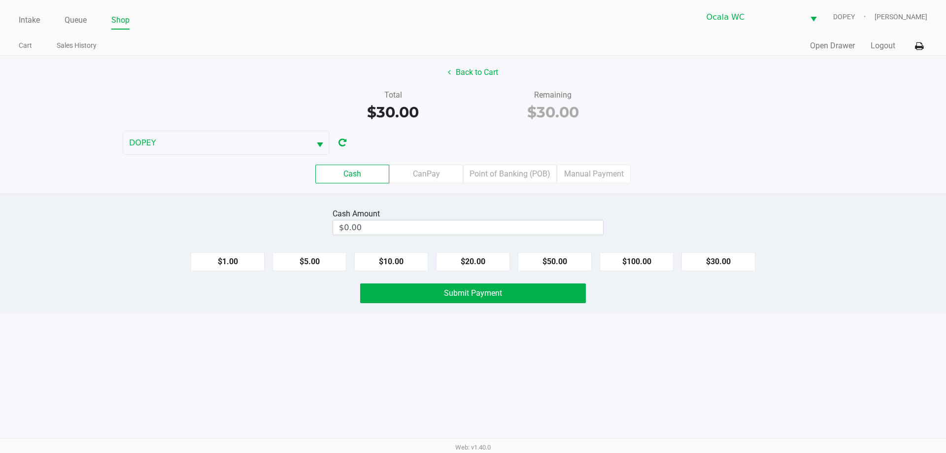
click at [487, 393] on div "Intake Queue Shop Ocala WC DOPEY Alicia Sieg Cart Sales History Quick Sale Open…" at bounding box center [473, 226] width 946 height 453
click at [497, 175] on label "Point of Banking (POB)" at bounding box center [510, 174] width 94 height 19
click at [0, 0] on 7 "Point of Banking (POB)" at bounding box center [0, 0] width 0 height 0
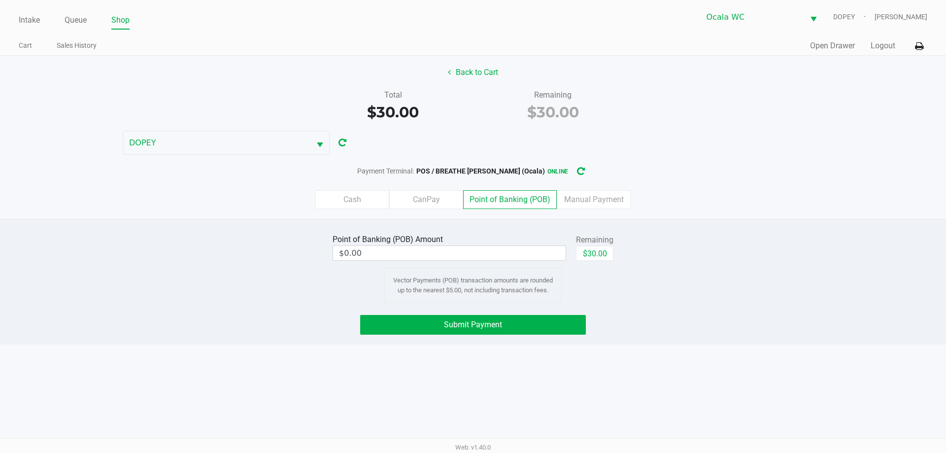
click at [595, 254] on button "$30.00" at bounding box center [594, 253] width 37 height 15
type input "$30.00"
click at [541, 346] on div "Intake Queue Shop Ocala WC DOPEY Alicia Sieg Cart Sales History Quick Sale Open…" at bounding box center [473, 226] width 946 height 453
click at [452, 330] on button "Submit Payment" at bounding box center [473, 325] width 226 height 20
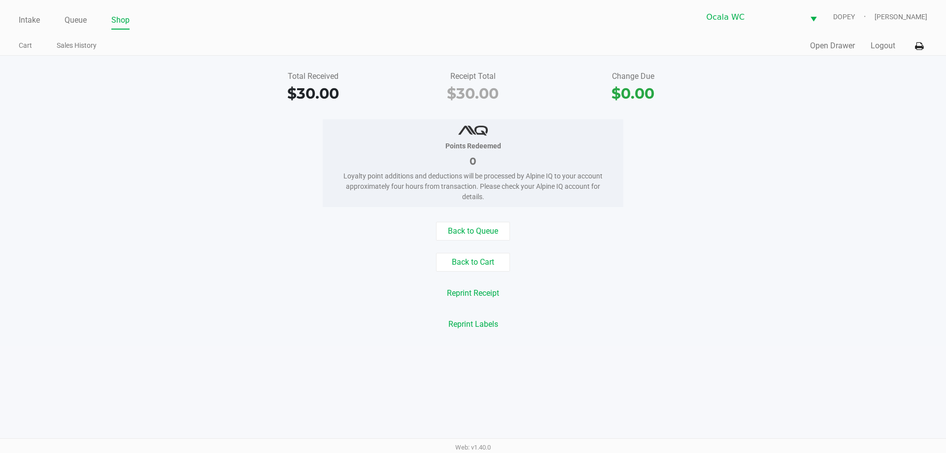
click at [227, 277] on div "Back to Queue Back to Cart Reprint Receipt Reprint Labels" at bounding box center [473, 278] width 961 height 112
click at [30, 21] on link "Intake" at bounding box center [29, 20] width 21 height 14
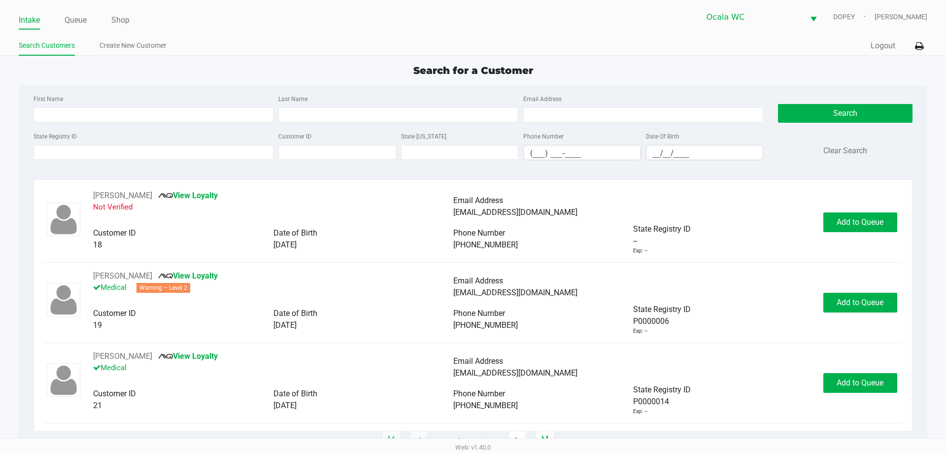
click at [714, 75] on div "Search for a Customer" at bounding box center [472, 70] width 923 height 15
click at [324, 67] on div "Search for a Customer" at bounding box center [472, 70] width 923 height 15
click at [319, 66] on div "Search for a Customer" at bounding box center [472, 70] width 923 height 15
click at [314, 50] on ul "Search Customers Create New Customer" at bounding box center [246, 46] width 454 height 17
click at [333, 59] on app-point-of-sale "Intake Queue Shop Ocala WC DOPEY Alicia Sieg Search Customers Create New Custom…" at bounding box center [473, 220] width 946 height 441
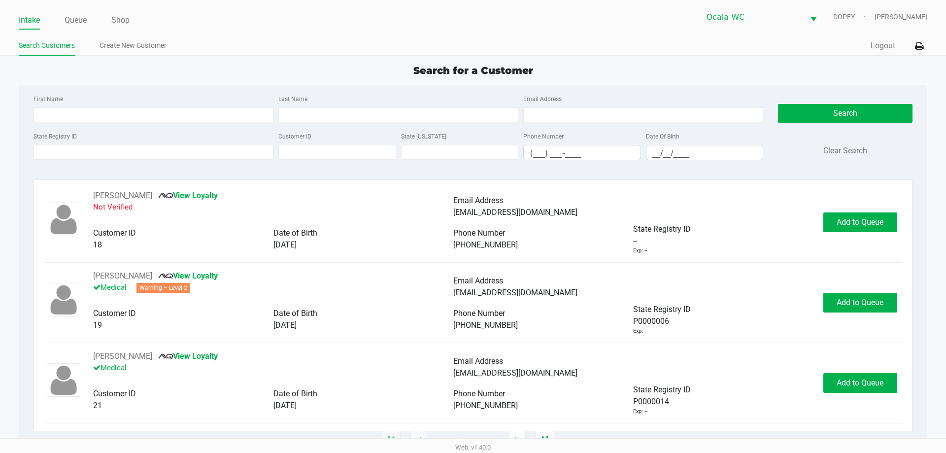
click at [343, 43] on ul "Search Customers Create New Customer" at bounding box center [246, 46] width 454 height 17
click at [370, 67] on div "Search for a Customer" at bounding box center [472, 70] width 923 height 15
click at [264, 33] on div "Intake Queue Shop Ocala WC DOPEY Alicia Sieg Search Customers Create New Custom…" at bounding box center [473, 28] width 946 height 56
click at [261, 72] on div "Search for a Customer" at bounding box center [472, 70] width 923 height 15
click at [32, 24] on link "Intake" at bounding box center [29, 20] width 21 height 14
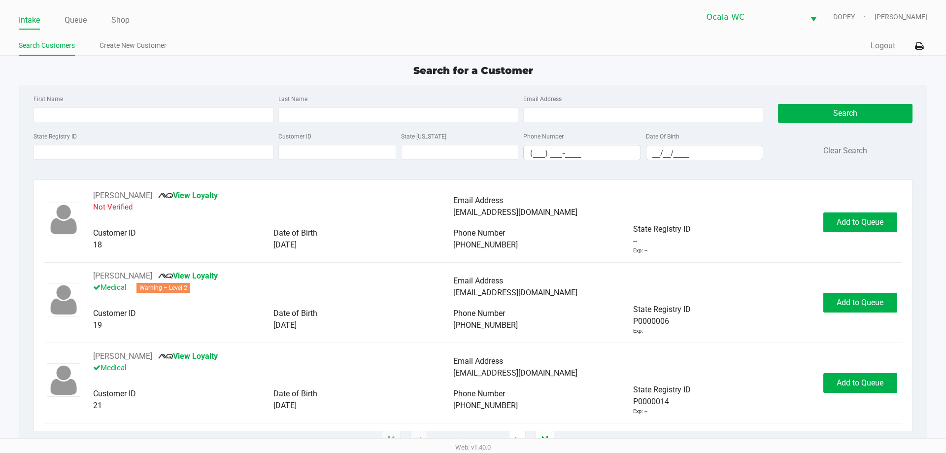
click at [290, 68] on div "Search for a Customer" at bounding box center [472, 70] width 923 height 15
click at [201, 153] on input "State Registry ID" at bounding box center [154, 152] width 240 height 15
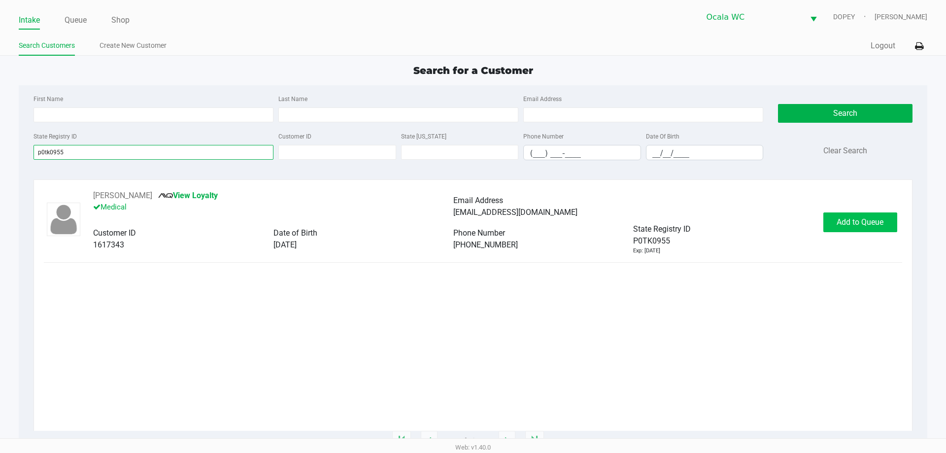
type input "p0tk0955"
click at [872, 220] on span "Add to Queue" at bounding box center [860, 221] width 47 height 9
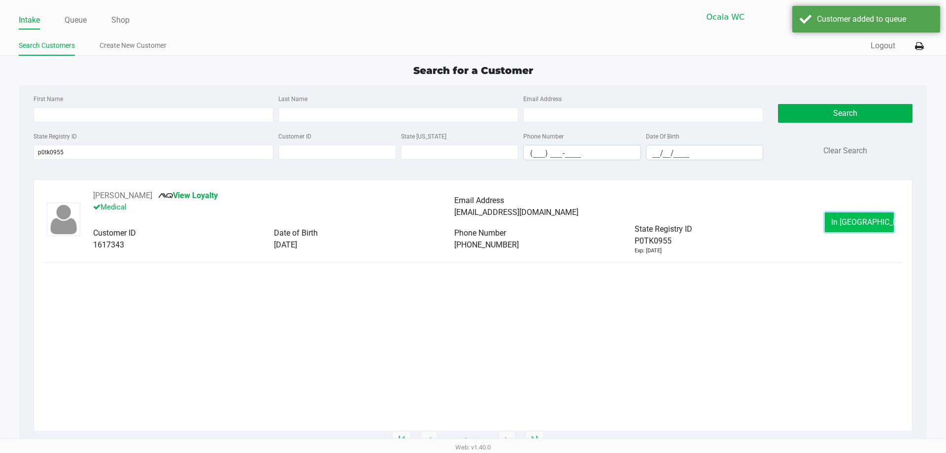
click at [851, 215] on button "In Queue" at bounding box center [859, 222] width 69 height 20
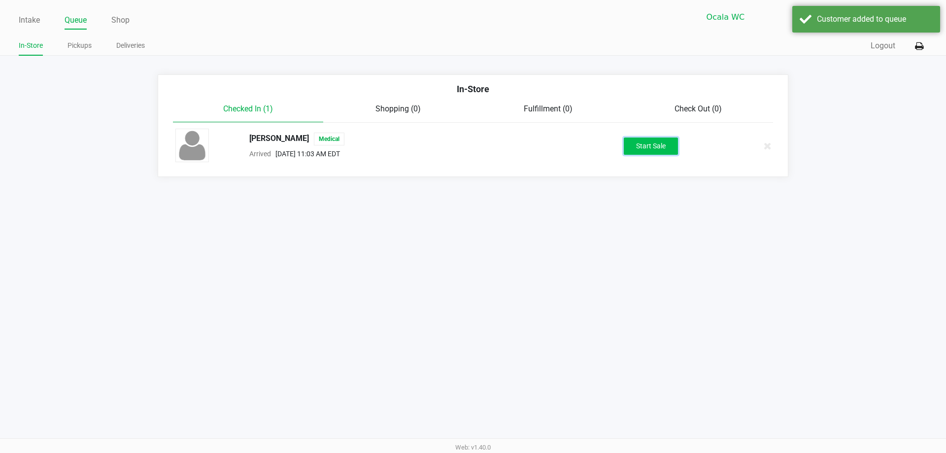
click at [660, 151] on button "Start Sale" at bounding box center [651, 145] width 54 height 17
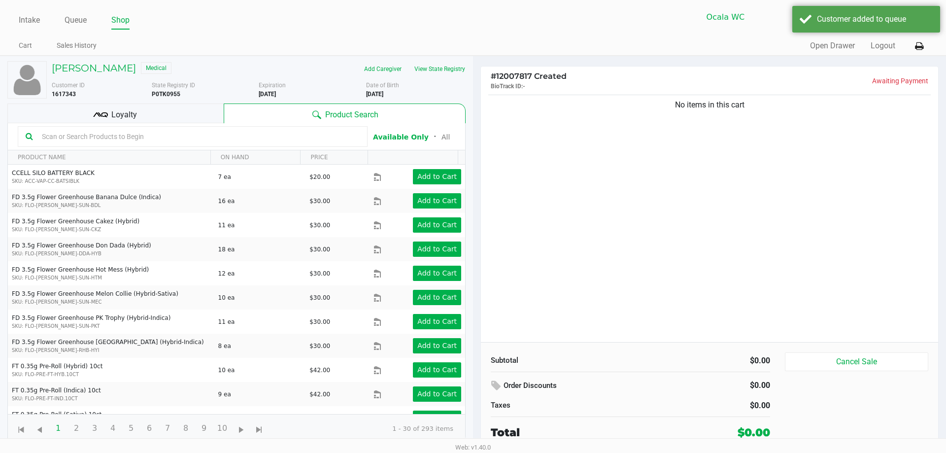
click at [683, 179] on div "No items in this cart" at bounding box center [709, 217] width 457 height 249
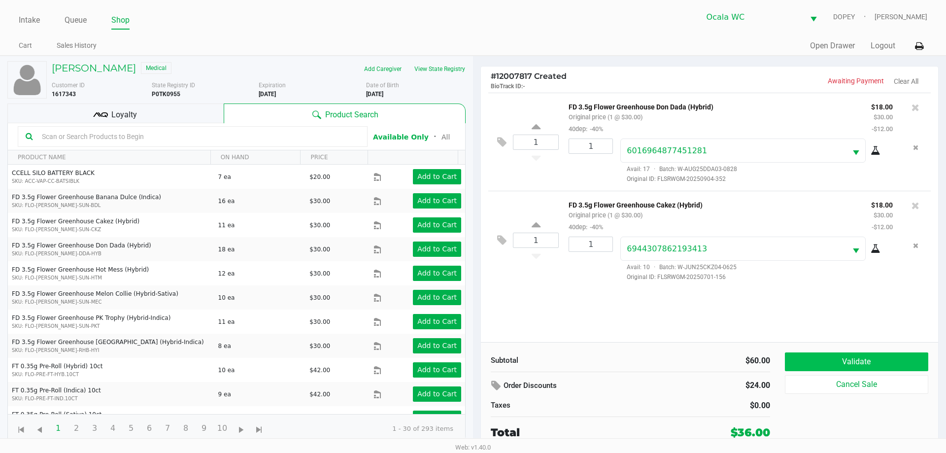
click at [807, 358] on button "Validate" at bounding box center [856, 361] width 143 height 19
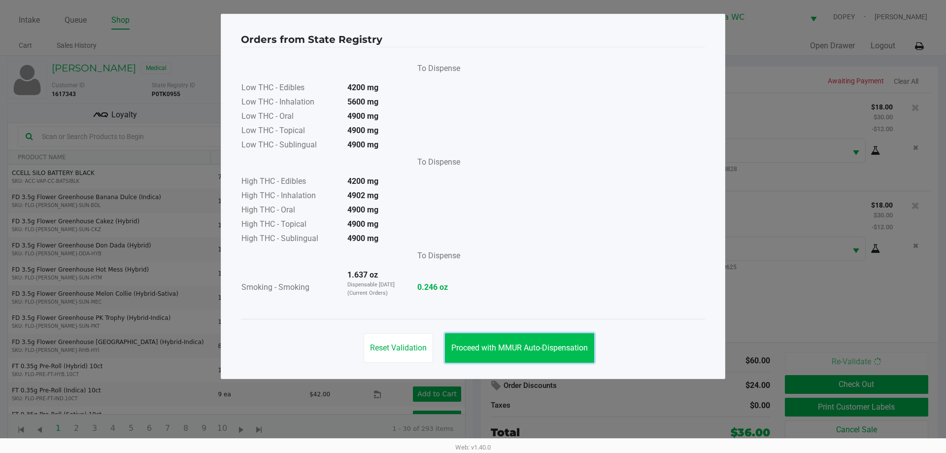
click at [488, 339] on button "Proceed with MMUR Auto-Dispensation" at bounding box center [519, 348] width 149 height 30
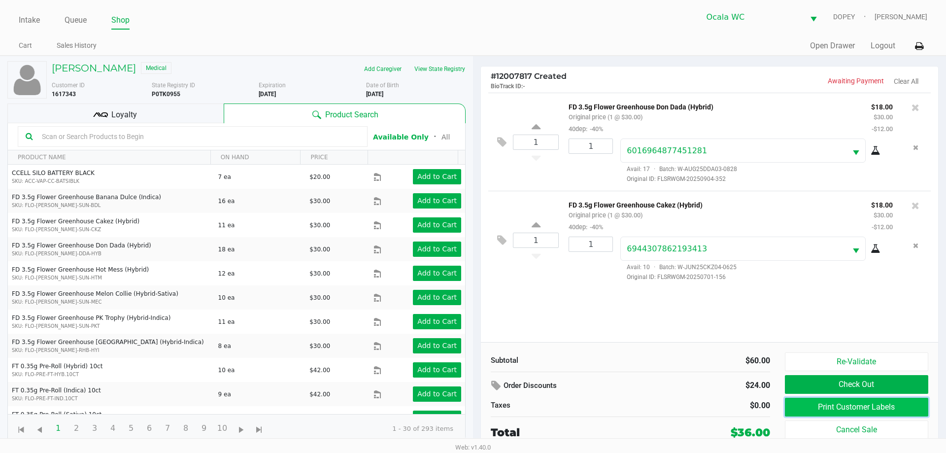
click at [812, 410] on button "Print Customer Labels" at bounding box center [856, 407] width 143 height 19
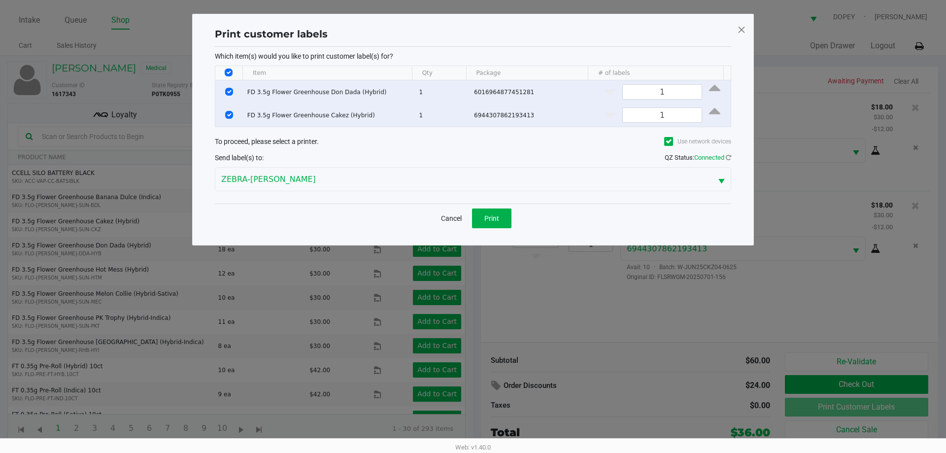
click at [493, 217] on span "Print" at bounding box center [491, 218] width 15 height 8
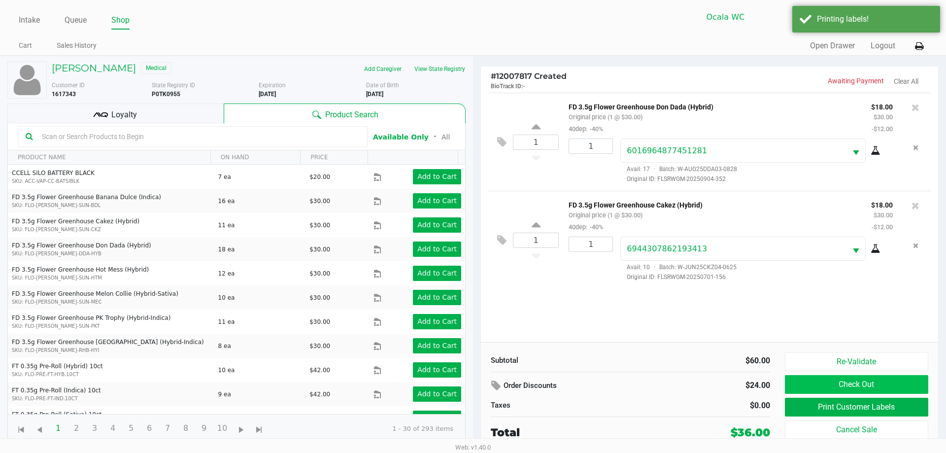
click at [810, 389] on button "Check Out" at bounding box center [856, 384] width 143 height 19
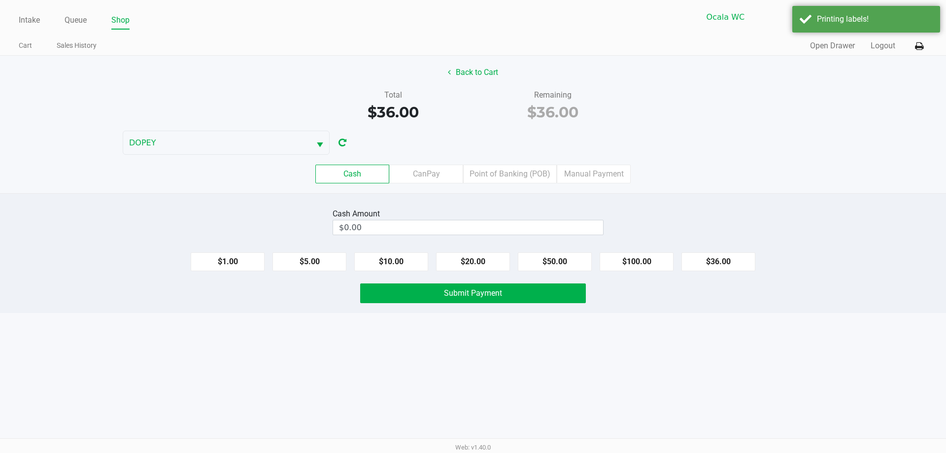
click at [486, 266] on button "$20.00" at bounding box center [473, 261] width 74 height 19
click at [489, 265] on button "$20.00" at bounding box center [473, 261] width 74 height 19
type input "$40.00"
click at [500, 292] on span "Submit Payment" at bounding box center [473, 292] width 58 height 9
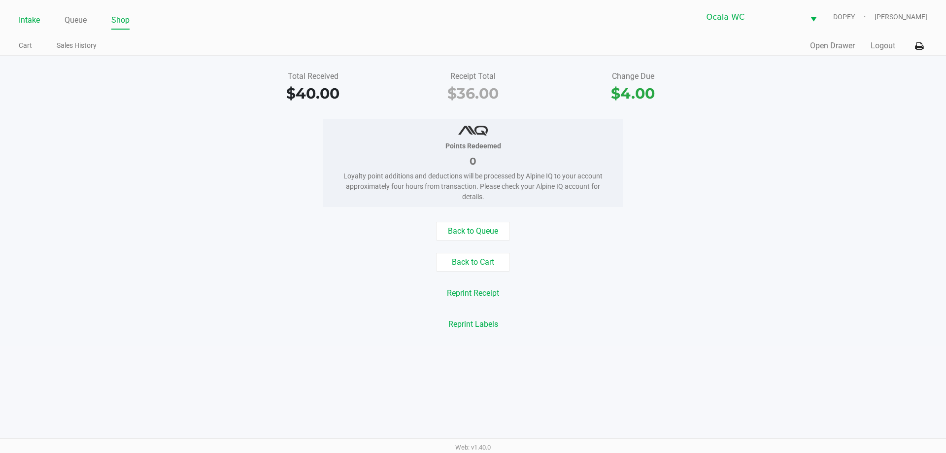
click at [33, 23] on link "Intake" at bounding box center [29, 20] width 21 height 14
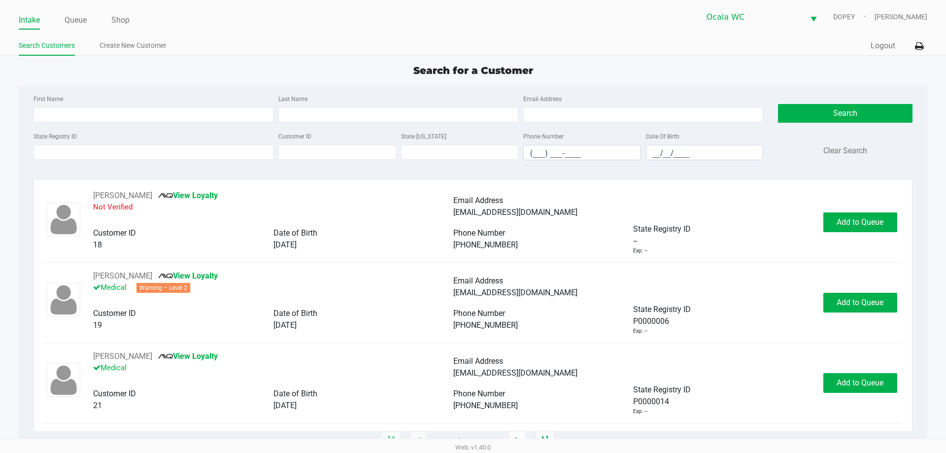
click at [328, 47] on ul "Search Customers Create New Customer" at bounding box center [246, 46] width 454 height 17
click at [320, 55] on ul "Search Customers Create New Customer" at bounding box center [246, 46] width 454 height 17
type input "JENNIFER"
type input "CONNELL"
type input "08/11/1979"
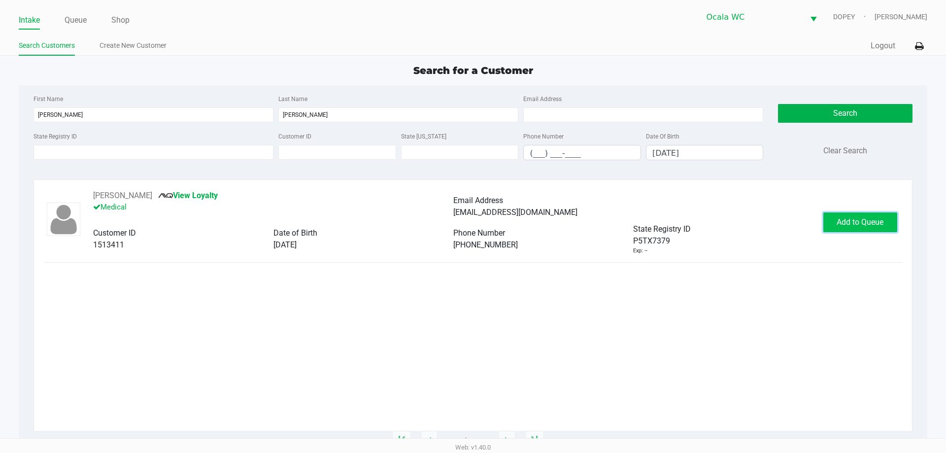
click at [865, 231] on button "Add to Queue" at bounding box center [860, 222] width 74 height 20
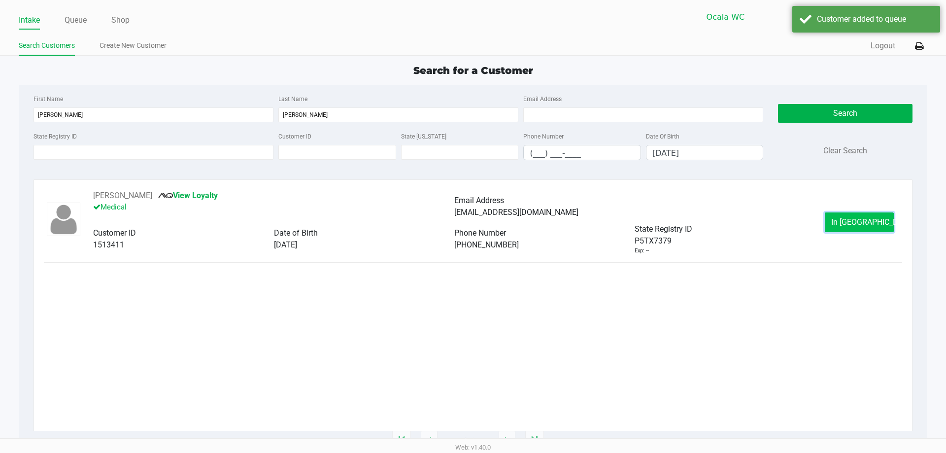
click at [859, 224] on span "In Queue" at bounding box center [872, 221] width 83 height 9
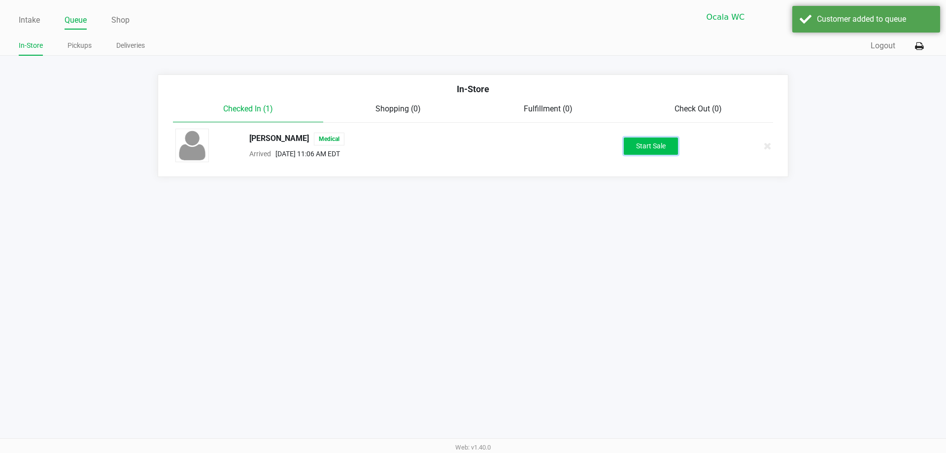
click at [646, 137] on button "Start Sale" at bounding box center [651, 145] width 54 height 17
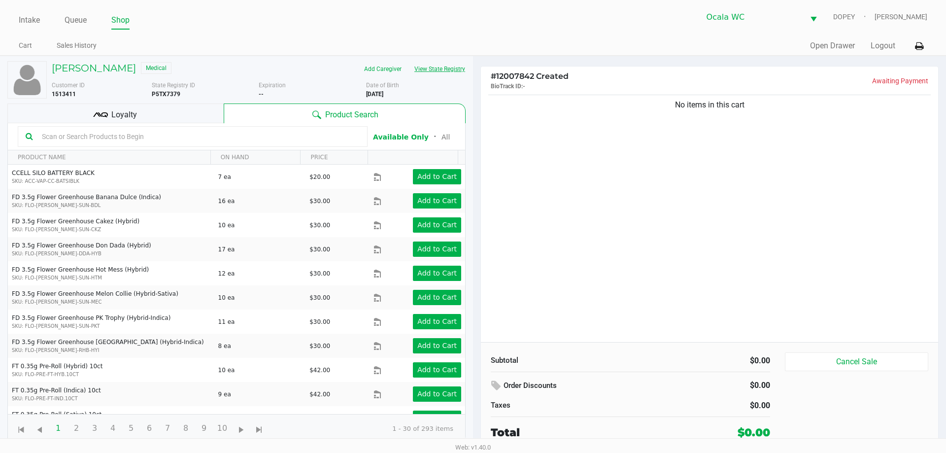
click at [448, 71] on button "View State Registry" at bounding box center [437, 69] width 58 height 16
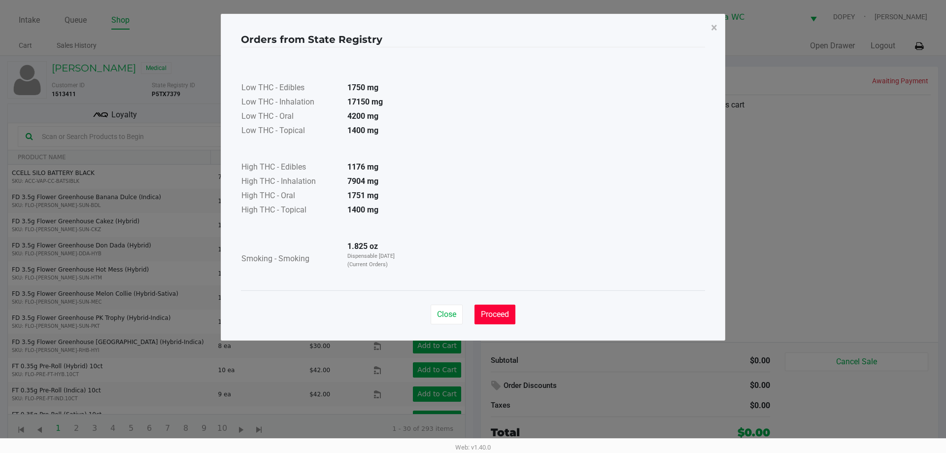
click at [495, 316] on span "Proceed" at bounding box center [495, 313] width 28 height 9
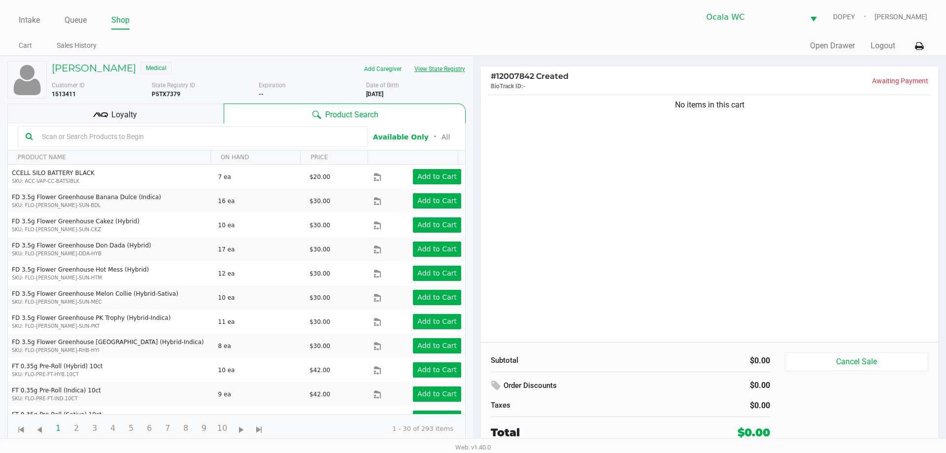
click at [437, 67] on button "View State Registry" at bounding box center [437, 69] width 58 height 16
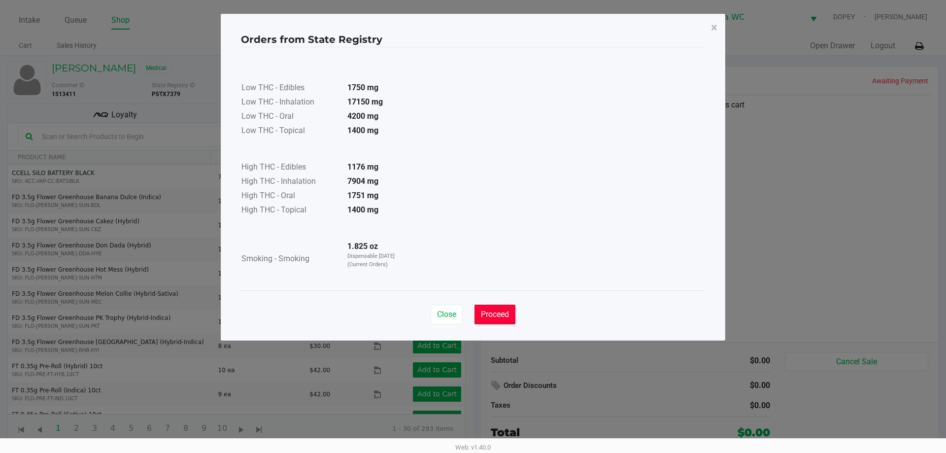
click at [496, 308] on button "Proceed" at bounding box center [495, 315] width 41 height 20
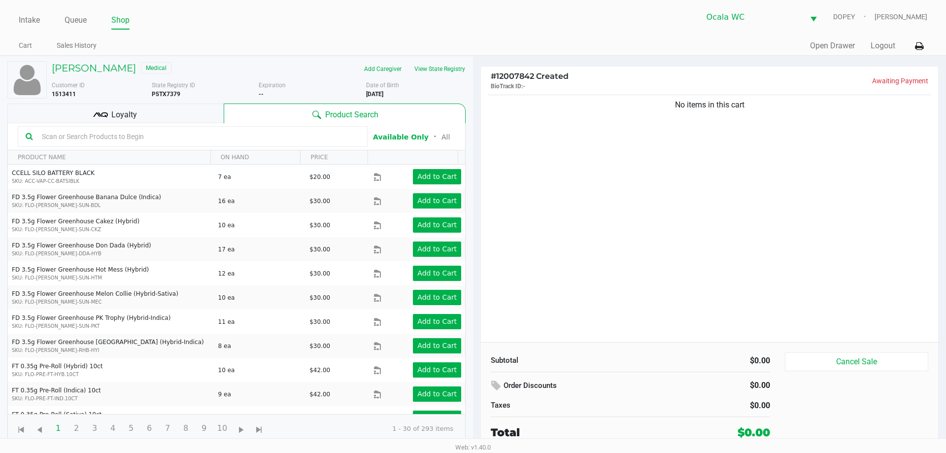
click at [659, 220] on div "No items in this cart" at bounding box center [709, 217] width 457 height 249
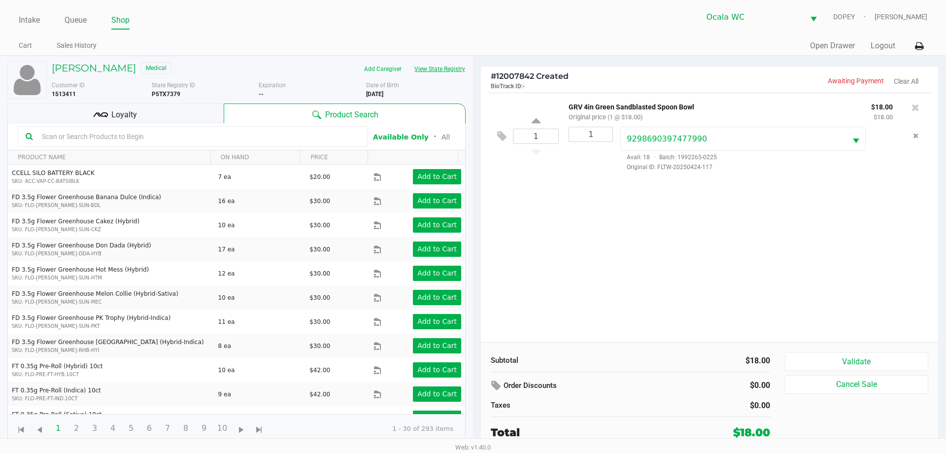
click at [429, 69] on button "View State Registry" at bounding box center [437, 69] width 58 height 16
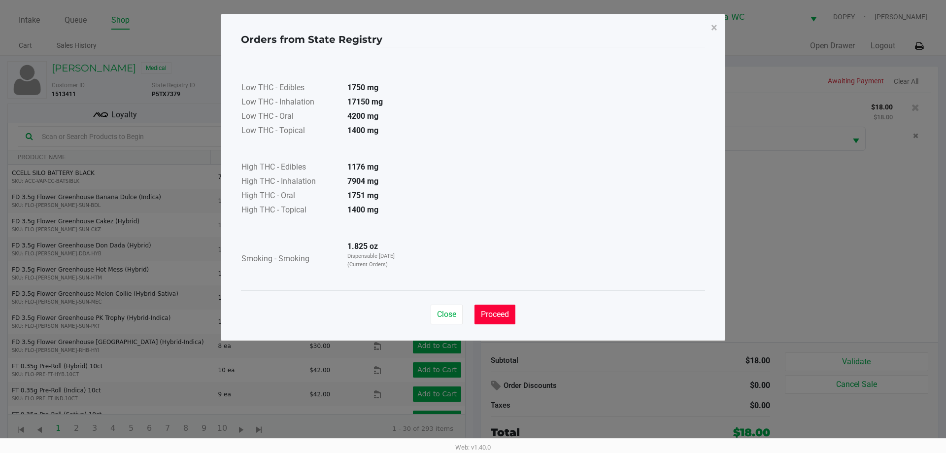
click at [487, 312] on span "Proceed" at bounding box center [495, 313] width 28 height 9
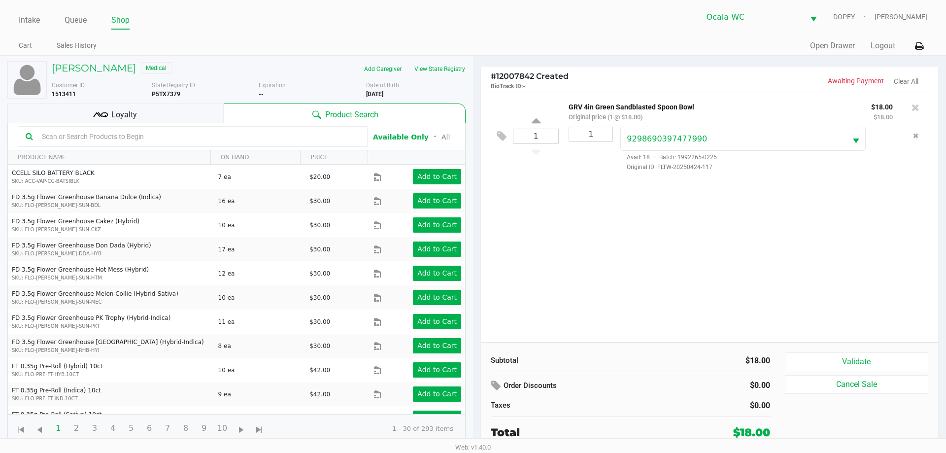
click at [194, 135] on input "text" at bounding box center [199, 136] width 322 height 15
click at [434, 72] on button "View State Registry" at bounding box center [437, 69] width 58 height 16
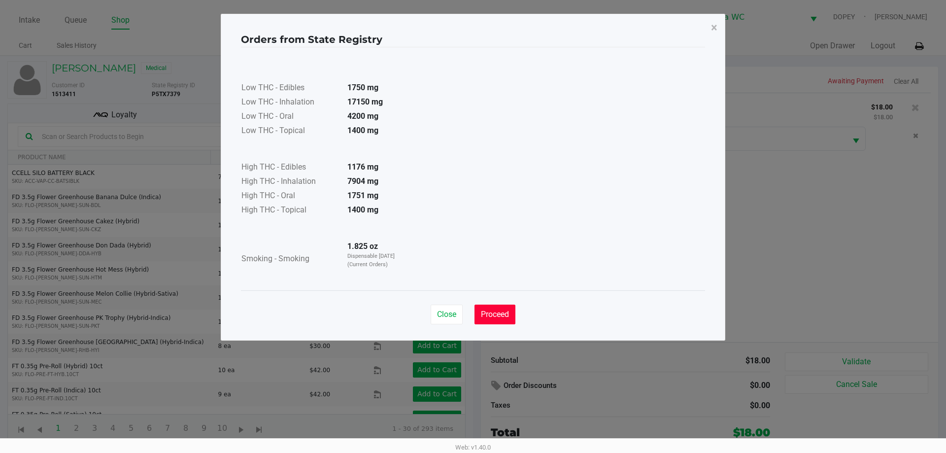
click at [501, 318] on span "Proceed" at bounding box center [495, 313] width 28 height 9
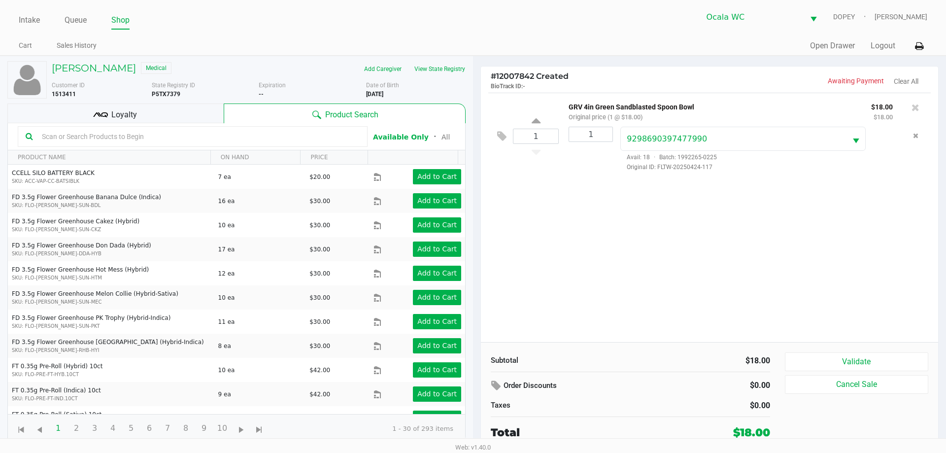
click at [707, 265] on div "1 GRV 4in Green Sandblasted Spoon Bowl Original price (1 @ $18.00) $18.00 $18.0…" at bounding box center [709, 217] width 457 height 249
click at [462, 70] on button "View State Registry" at bounding box center [437, 69] width 58 height 16
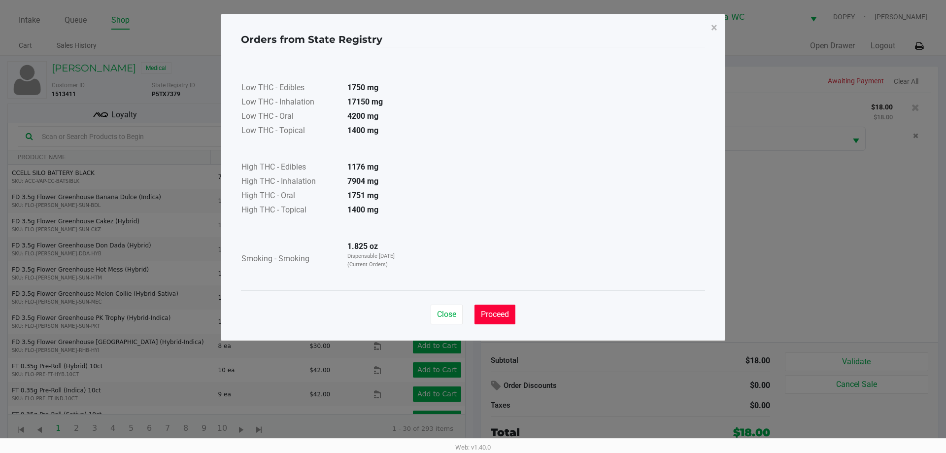
click at [496, 310] on span "Proceed" at bounding box center [495, 313] width 28 height 9
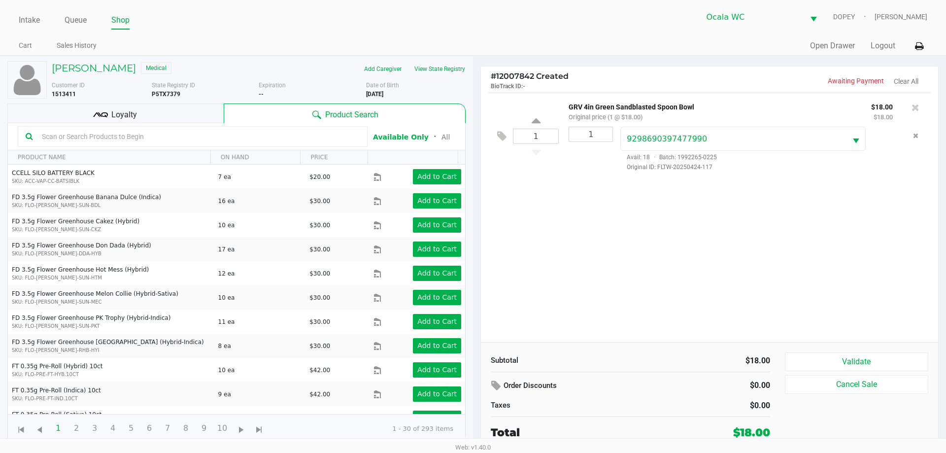
click at [202, 142] on input "text" at bounding box center [199, 136] width 322 height 15
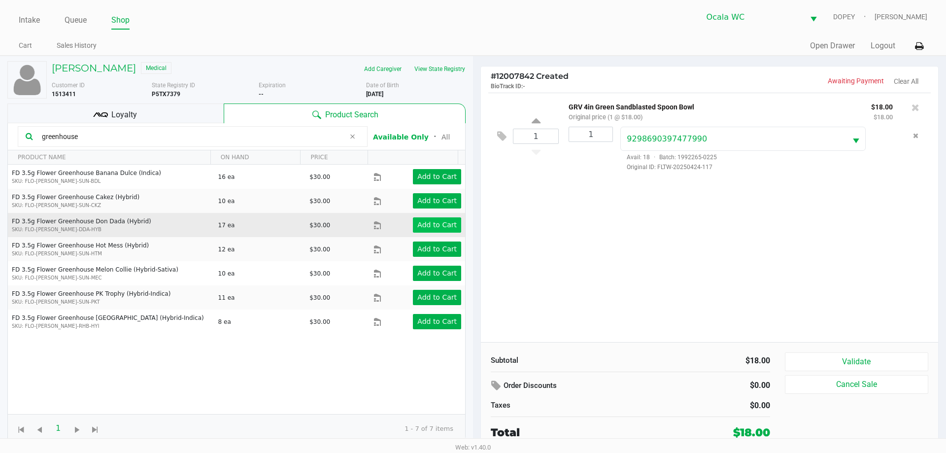
type input "greenhouse"
click at [422, 226] on app-button-loader "Add to Cart" at bounding box center [436, 225] width 39 height 8
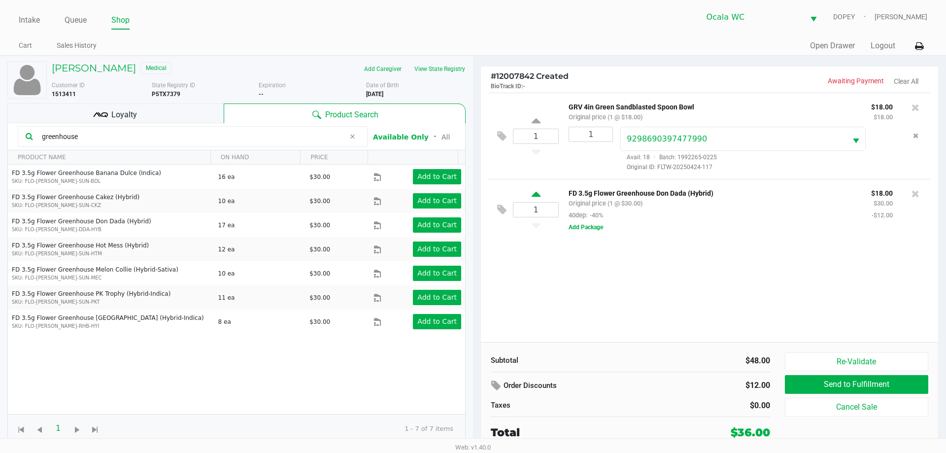
click at [536, 196] on icon at bounding box center [536, 196] width 9 height 12
type input "2"
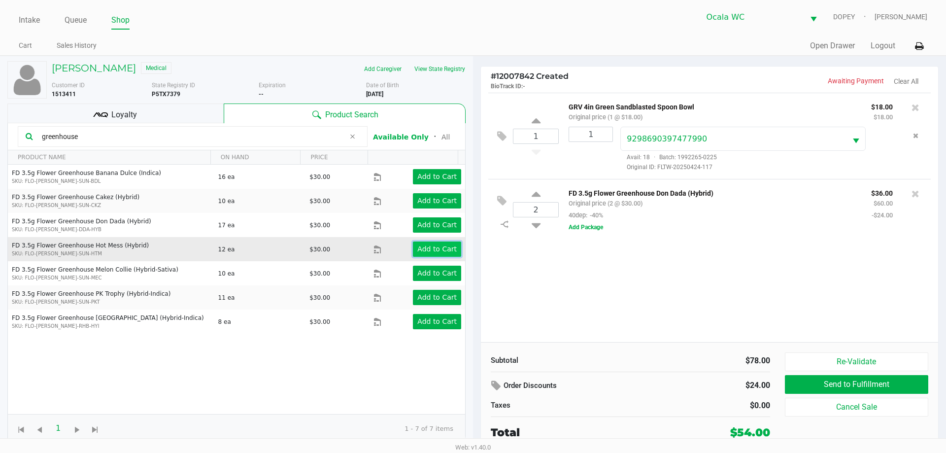
click at [436, 251] on app-button-loader "Add to Cart" at bounding box center [436, 249] width 39 height 8
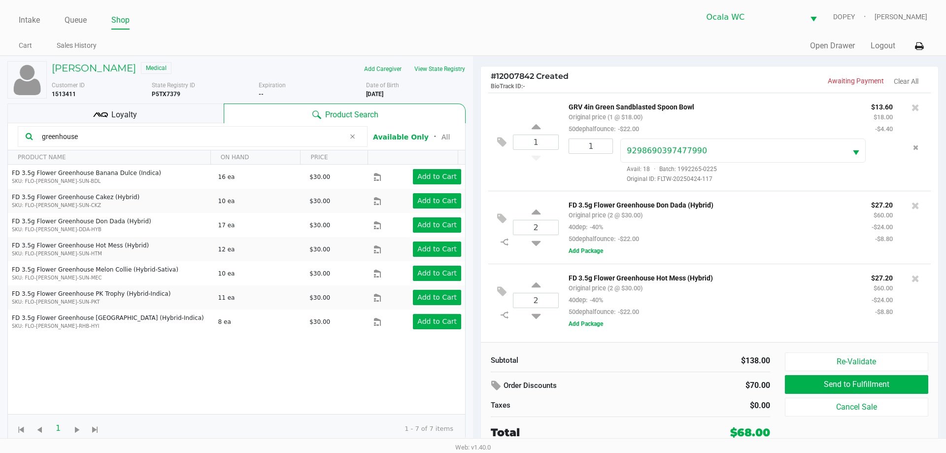
click at [653, 73] on h4 "# 12007842 Created BioTrack ID: -" at bounding box center [600, 80] width 219 height 19
click at [807, 299] on div "FD 3.5g Flower Greenhouse Hot Mess (Hybrid) Original price (2 @ $30.00) 40dep: …" at bounding box center [712, 295] width 303 height 46
click at [188, 117] on div "Loyalty" at bounding box center [115, 113] width 216 height 20
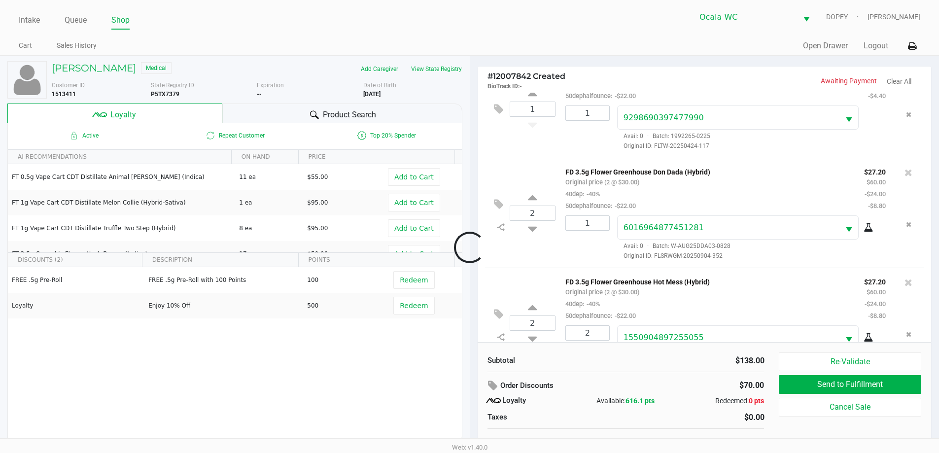
scroll to position [70, 0]
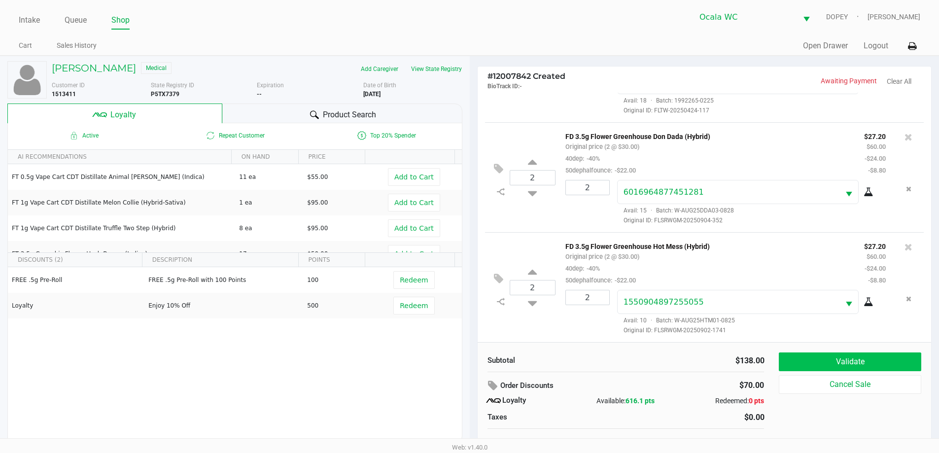
click at [795, 360] on button "Validate" at bounding box center [850, 361] width 142 height 19
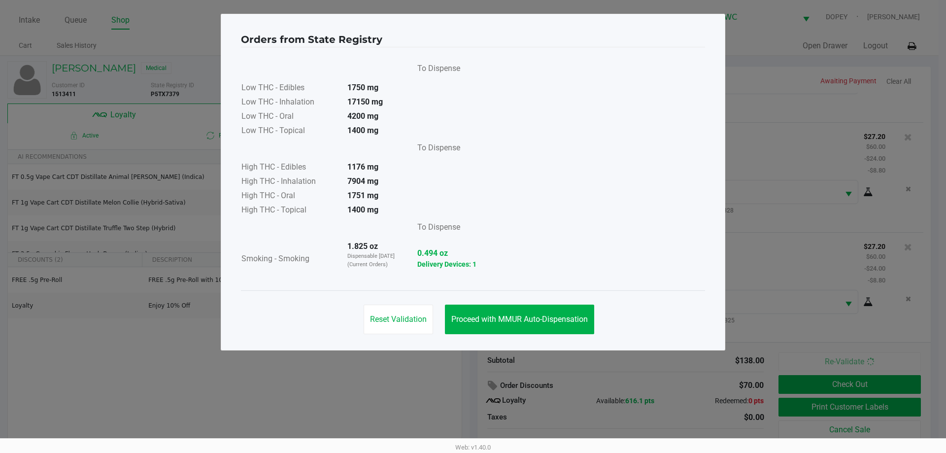
click at [483, 323] on span "Proceed with MMUR Auto-Dispensation" at bounding box center [519, 318] width 137 height 9
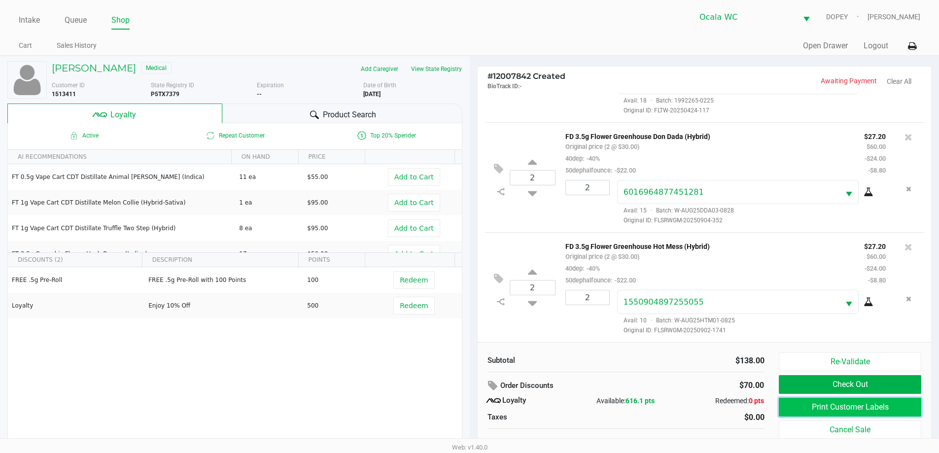
click at [794, 410] on button "Print Customer Labels" at bounding box center [850, 407] width 142 height 19
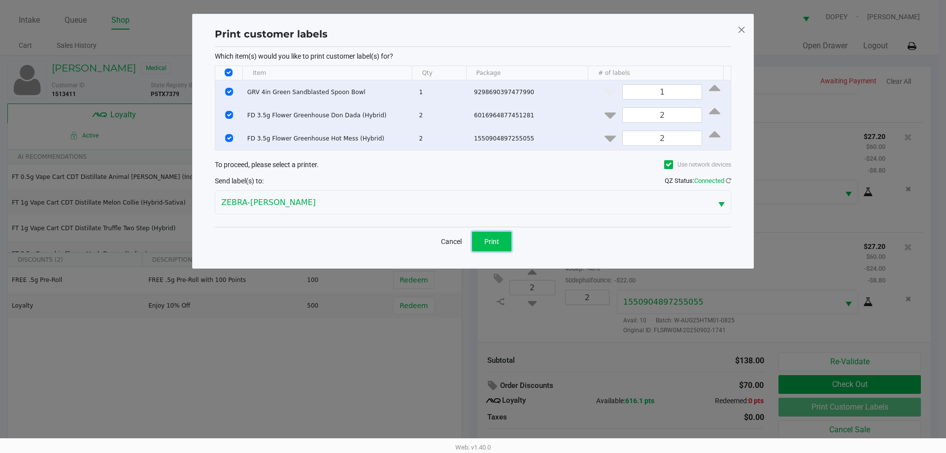
click at [489, 249] on button "Print" at bounding box center [491, 242] width 39 height 20
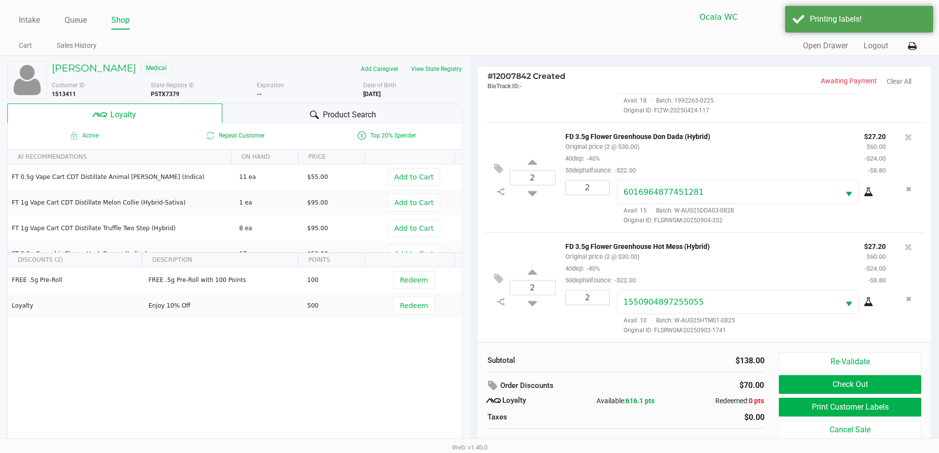
click at [801, 388] on button "Check Out" at bounding box center [850, 384] width 142 height 19
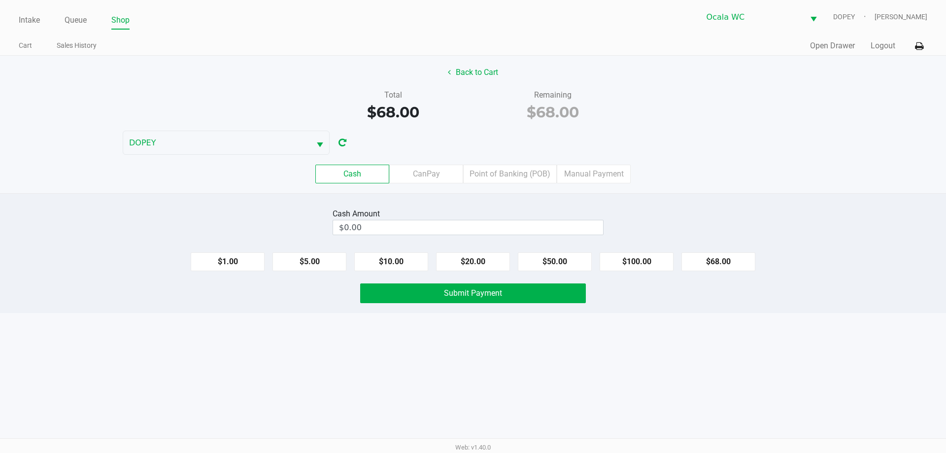
click at [615, 381] on div "Intake Queue Shop Ocala WC DOPEY Alicia Sieg Cart Sales History Quick Sale Open…" at bounding box center [473, 226] width 946 height 453
click at [497, 173] on label "Point of Banking (POB)" at bounding box center [510, 174] width 94 height 19
click at [0, 0] on 7 "Point of Banking (POB)" at bounding box center [0, 0] width 0 height 0
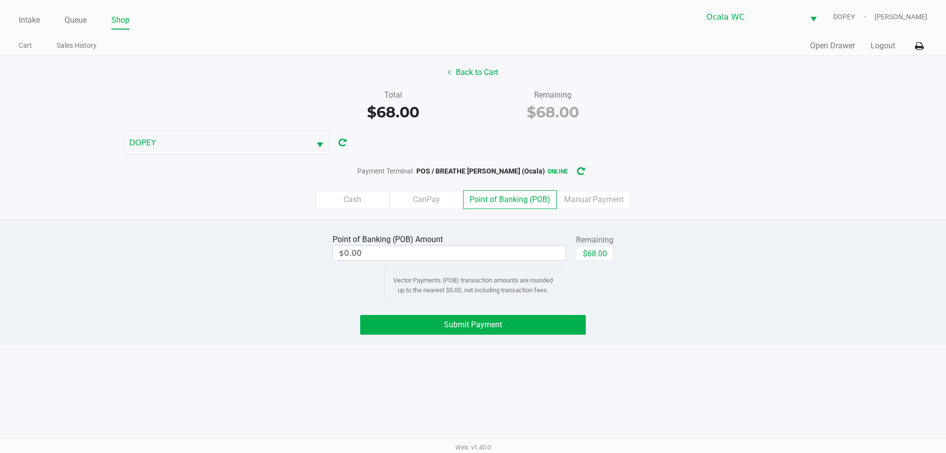
click at [594, 357] on div "Intake Queue Shop Ocala WC DOPEY Alicia Sieg Cart Sales History Quick Sale Open…" at bounding box center [473, 226] width 946 height 453
click at [680, 356] on div "Intake Queue Shop Ocala WC DOPEY Alicia Sieg Cart Sales History Quick Sale Open…" at bounding box center [473, 226] width 946 height 453
click at [593, 250] on button "$68.00" at bounding box center [594, 253] width 37 height 15
type input "$68.00"
click at [549, 330] on button "Submit Payment" at bounding box center [473, 325] width 226 height 20
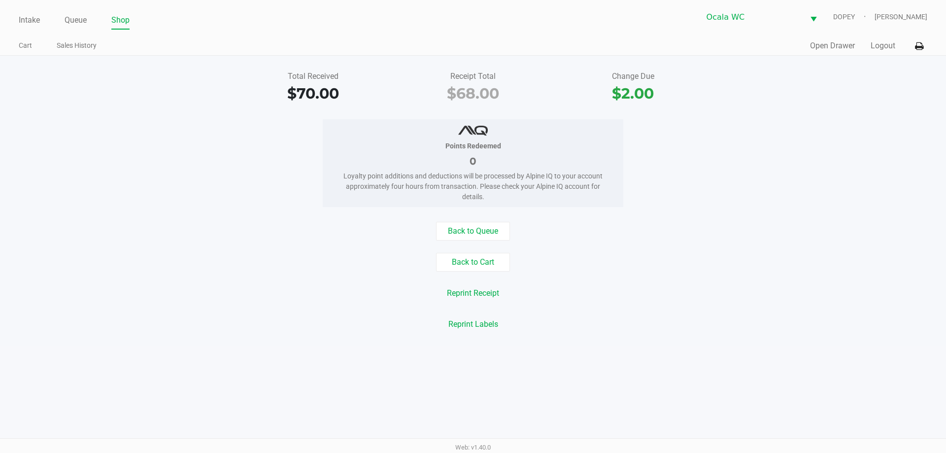
click at [157, 239] on div "Back to Queue" at bounding box center [473, 231] width 961 height 19
click at [27, 23] on link "Intake" at bounding box center [29, 20] width 21 height 14
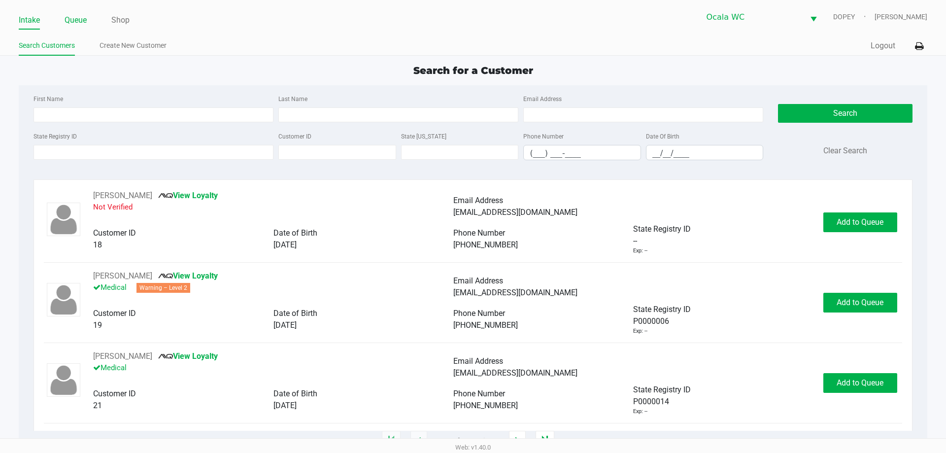
click at [72, 20] on link "Queue" at bounding box center [76, 20] width 22 height 14
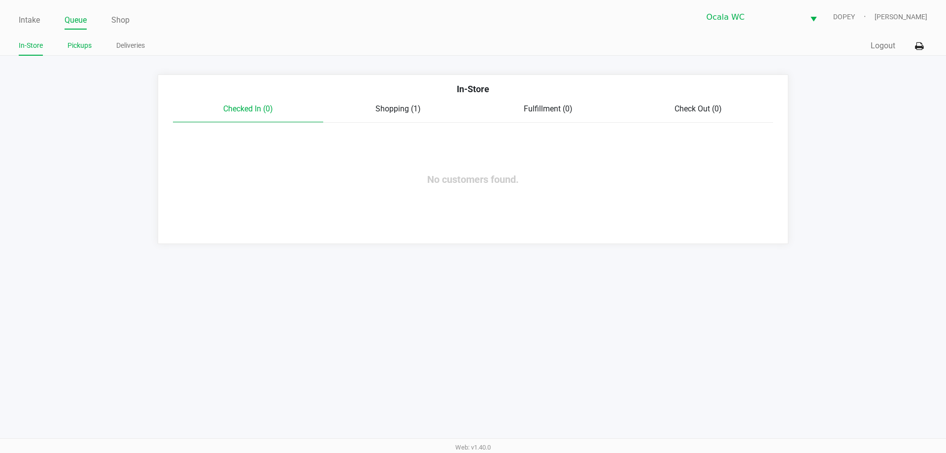
click at [77, 46] on link "Pickups" at bounding box center [80, 45] width 24 height 12
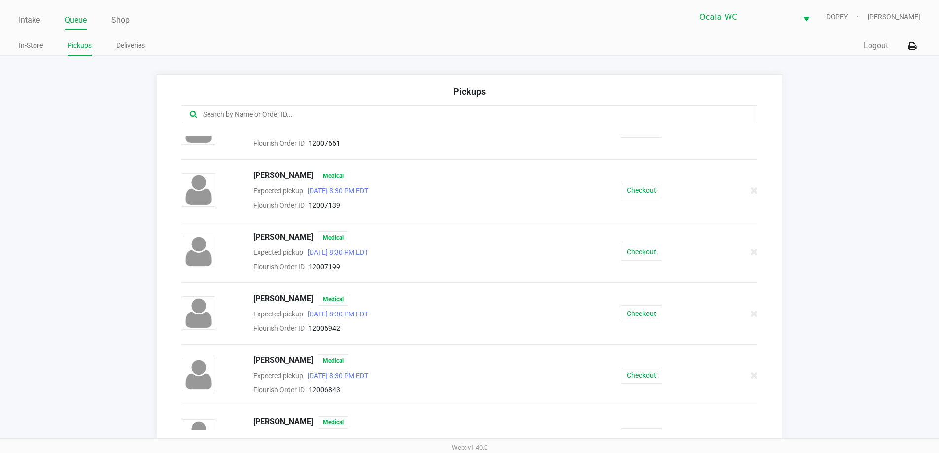
scroll to position [213, 0]
click at [637, 181] on button "Checkout" at bounding box center [641, 189] width 42 height 17
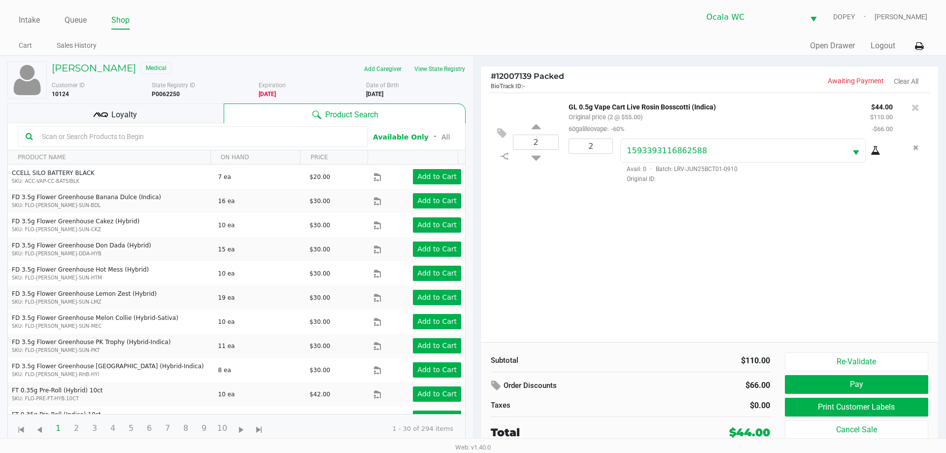
click at [816, 410] on button "Print Customer Labels" at bounding box center [856, 407] width 143 height 19
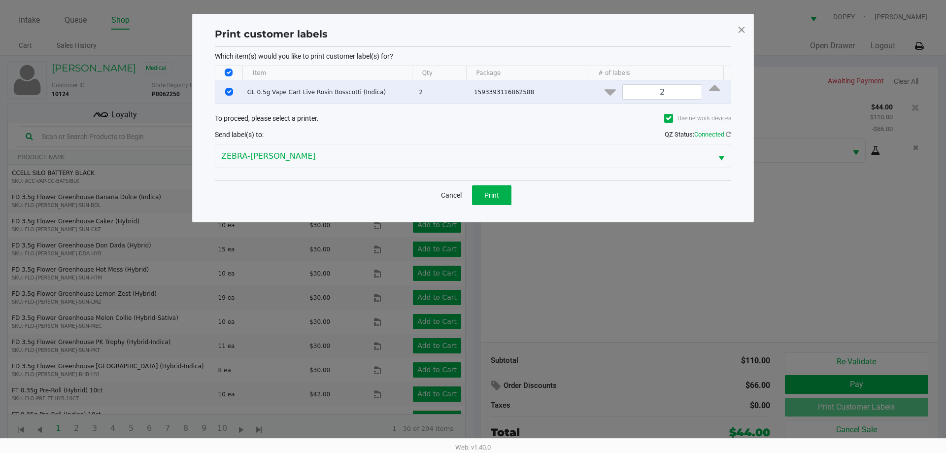
click at [492, 203] on button "Print" at bounding box center [491, 195] width 39 height 20
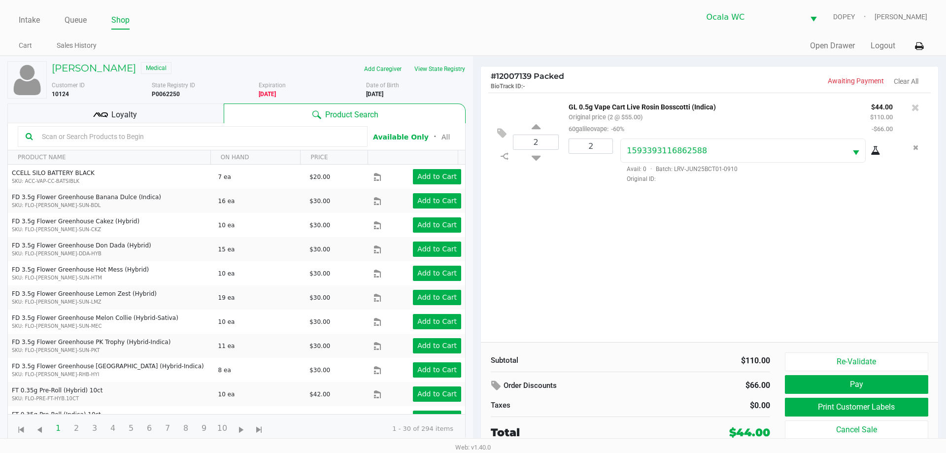
click at [190, 115] on div "Loyalty" at bounding box center [115, 113] width 216 height 20
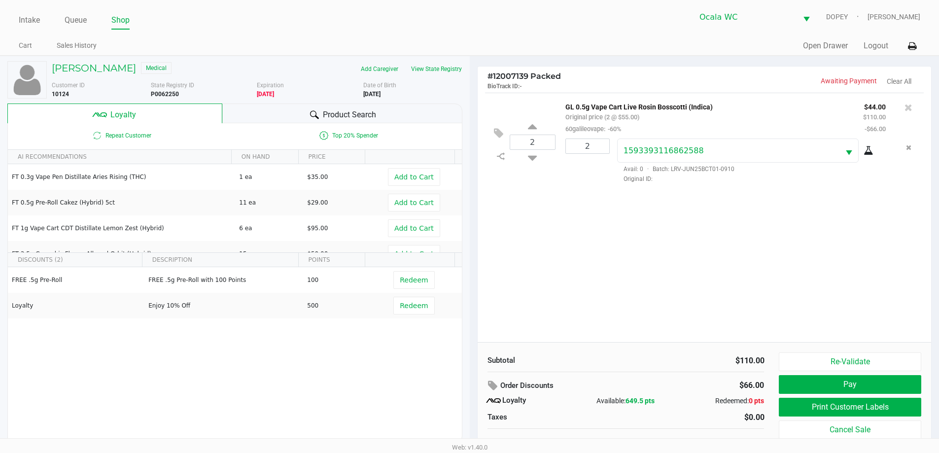
click at [794, 383] on button "Pay" at bounding box center [850, 384] width 142 height 19
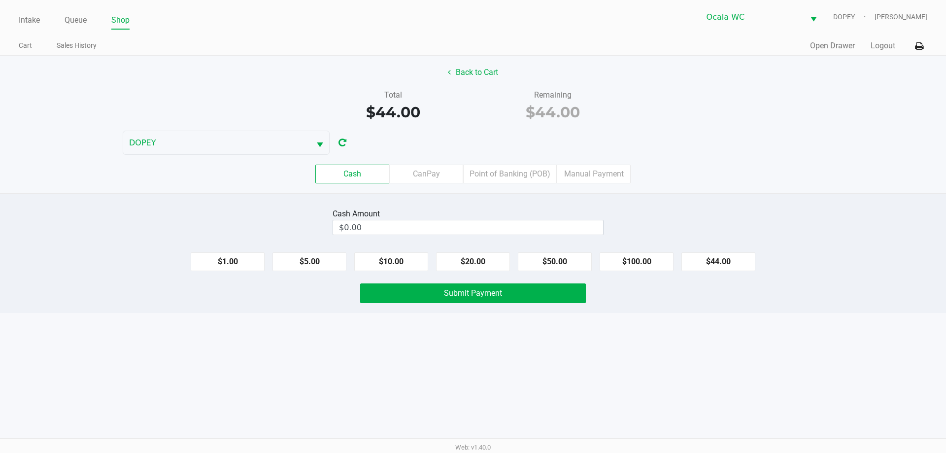
click at [417, 395] on div "Intake Queue Shop Ocala WC DOPEY Alicia Sieg Cart Sales History Quick Sale Open…" at bounding box center [473, 226] width 946 height 453
click at [426, 372] on div "Intake Queue Shop Ocala WC DOPEY Alicia Sieg Cart Sales History Quick Sale Open…" at bounding box center [473, 226] width 946 height 453
click at [464, 380] on div "Intake Queue Shop Ocala WC DOPEY Alicia Sieg Cart Sales History Quick Sale Open…" at bounding box center [473, 226] width 946 height 453
click at [423, 228] on input "$0.00" at bounding box center [468, 227] width 270 height 14
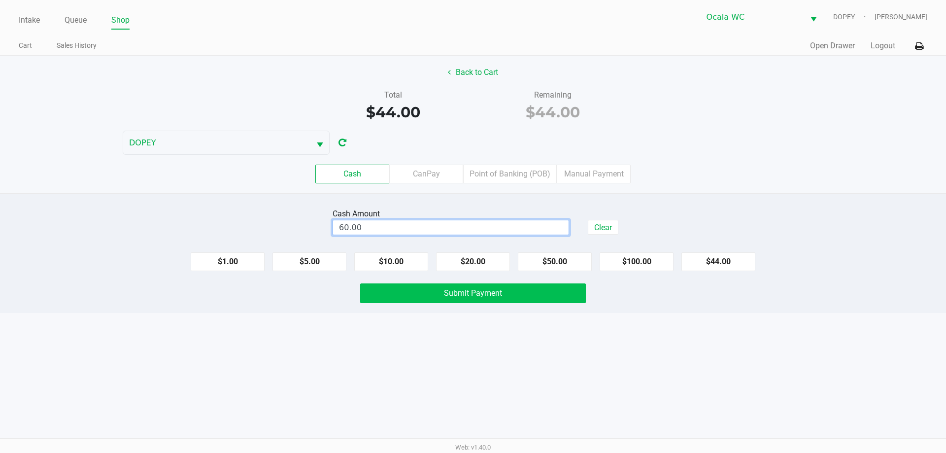
click at [392, 301] on button "Submit Payment" at bounding box center [473, 293] width 226 height 20
type input "$60.00"
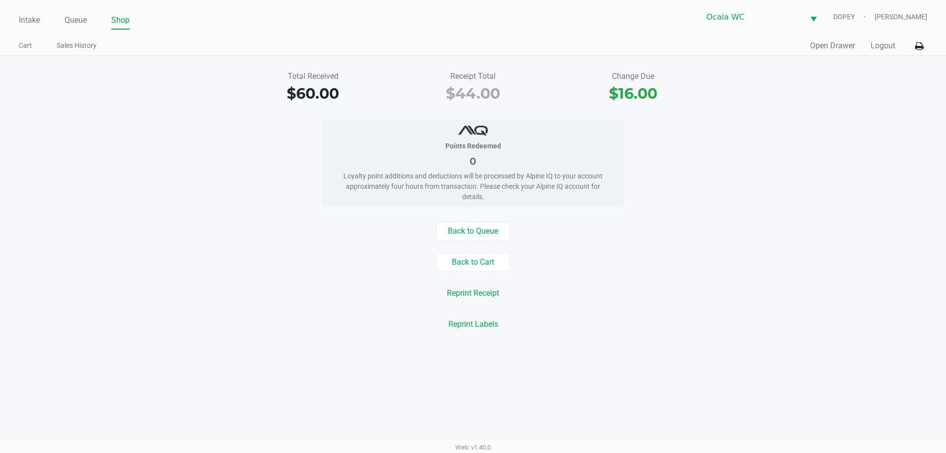
click at [178, 269] on div "Back to Cart" at bounding box center [473, 262] width 961 height 19
click at [21, 19] on link "Intake" at bounding box center [29, 20] width 21 height 14
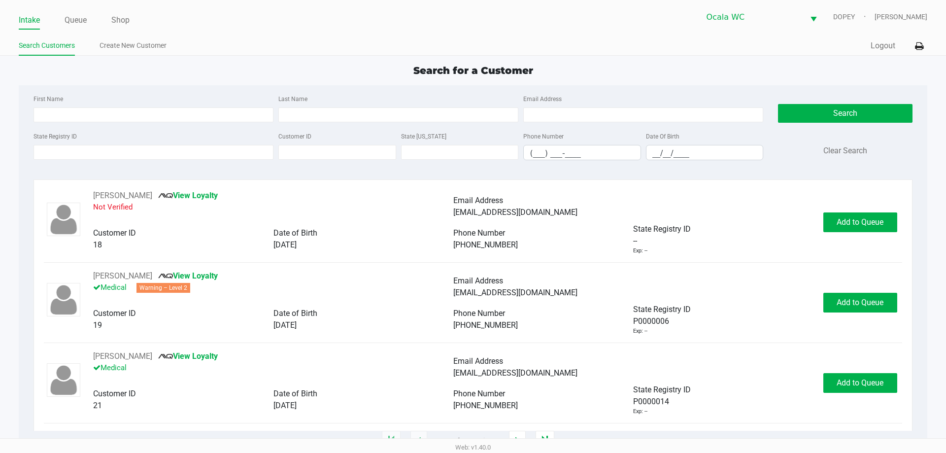
click at [308, 62] on app-point-of-sale "Intake Queue Shop Ocala WC DOPEY Alicia Sieg Search Customers Create New Custom…" at bounding box center [473, 220] width 946 height 441
click at [69, 17] on link "Queue" at bounding box center [76, 20] width 22 height 14
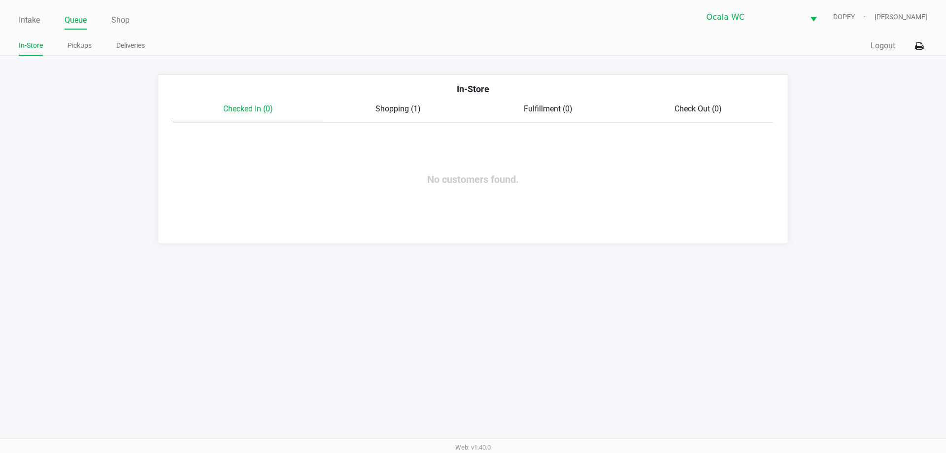
click at [77, 45] on link "Pickups" at bounding box center [80, 45] width 24 height 12
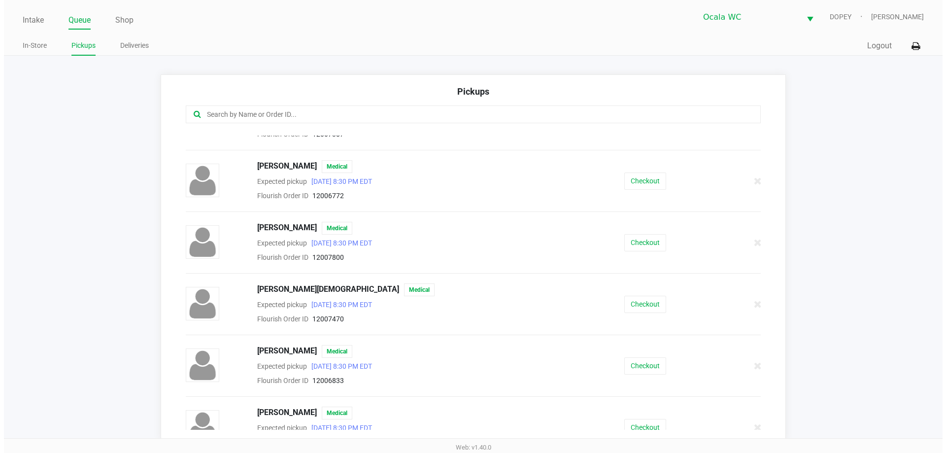
scroll to position [874, 0]
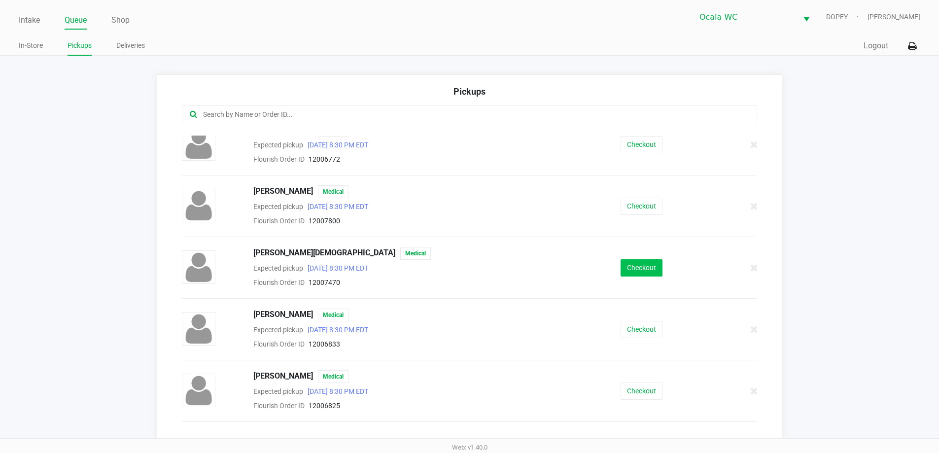
click at [649, 269] on button "Checkout" at bounding box center [641, 267] width 42 height 17
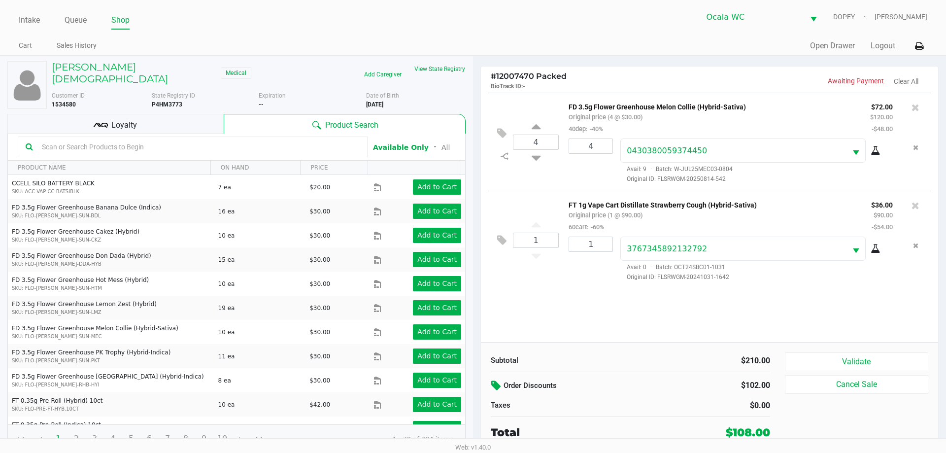
click at [496, 383] on icon at bounding box center [497, 385] width 12 height 11
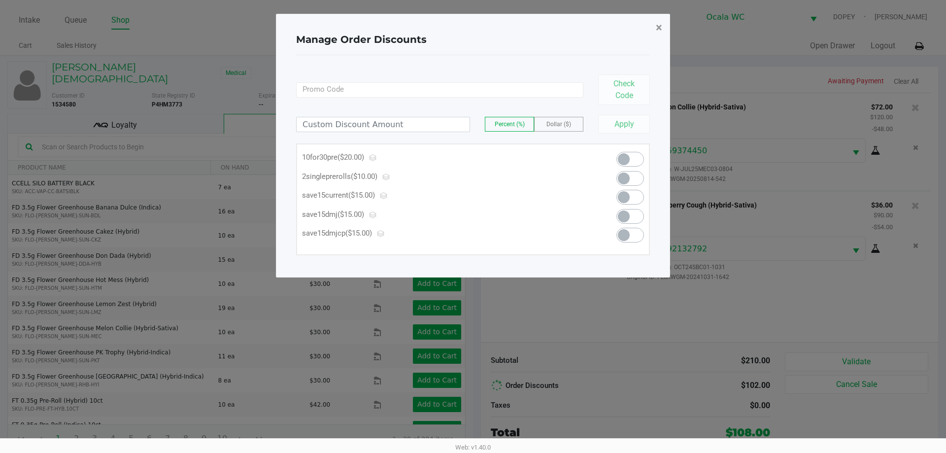
click at [659, 28] on span "×" at bounding box center [659, 28] width 6 height 14
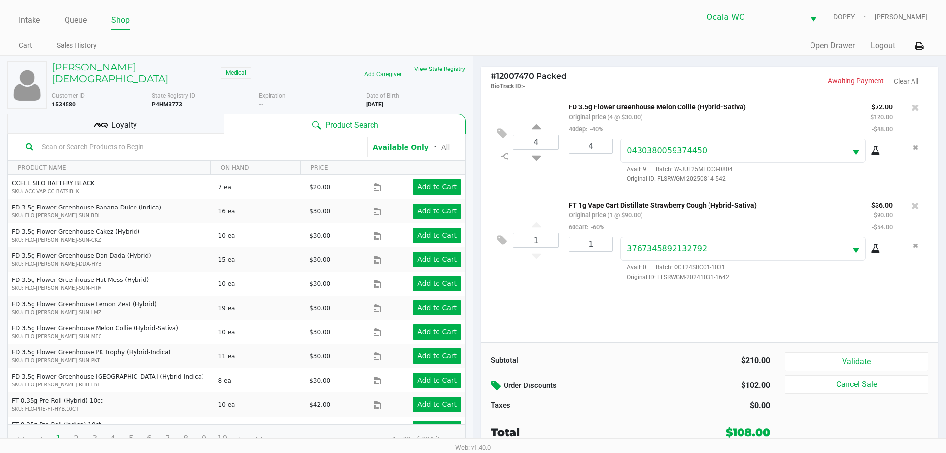
click at [499, 133] on icon at bounding box center [501, 133] width 9 height 11
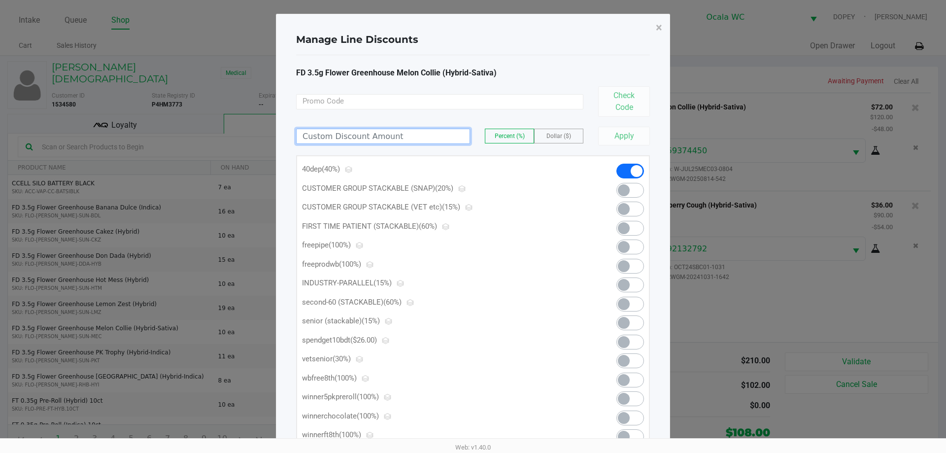
click at [318, 137] on input at bounding box center [383, 136] width 173 height 14
type input "22.00"
click at [555, 135] on span "Dollar ($)" at bounding box center [558, 136] width 25 height 7
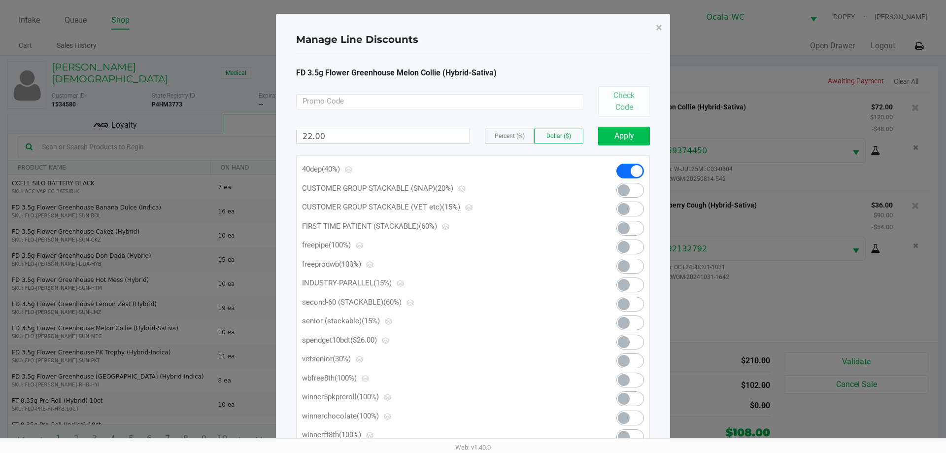
click at [629, 142] on button "Apply" at bounding box center [624, 136] width 52 height 19
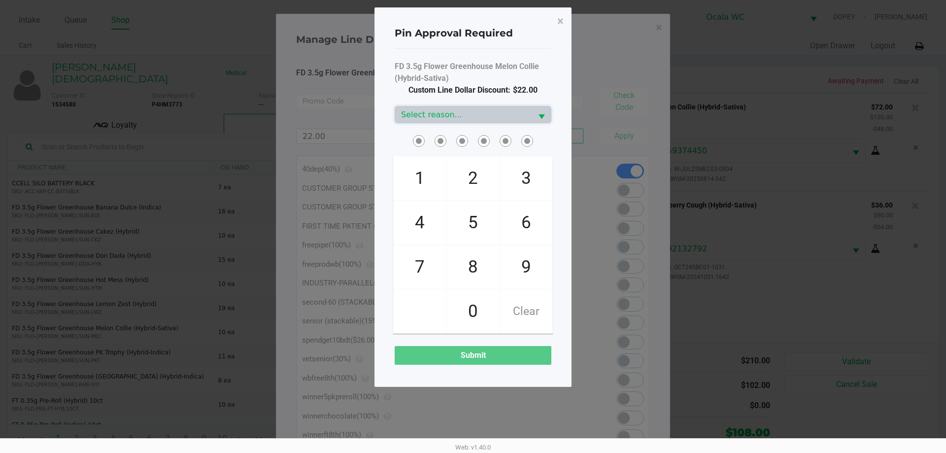
click at [546, 92] on div "Custom Line Dollar Discount: $22.00" at bounding box center [473, 90] width 157 height 12
checkbox input "true"
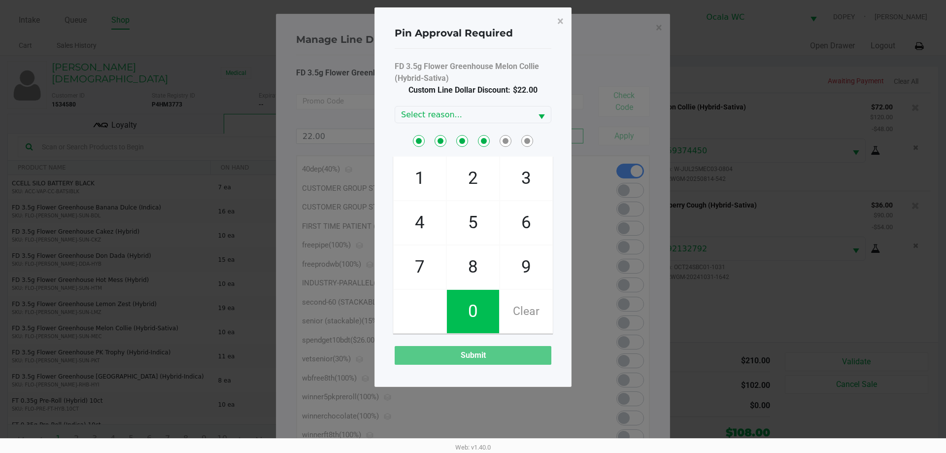
checkbox input "true"
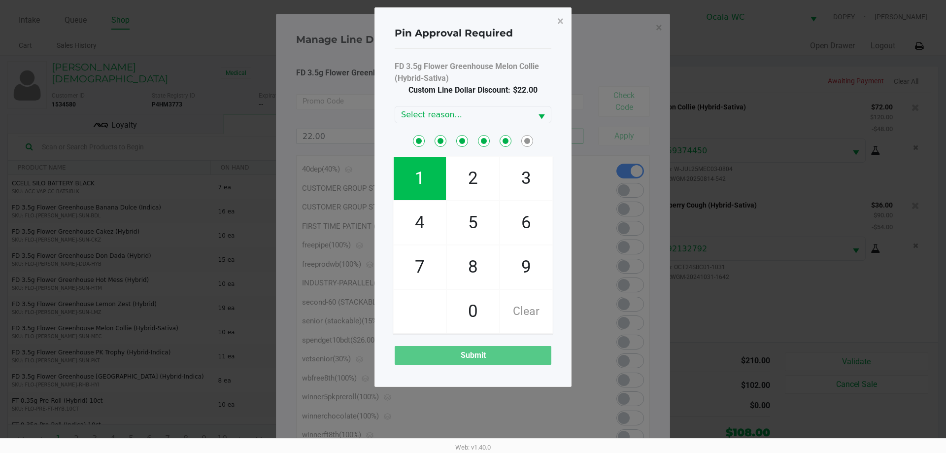
checkbox input "true"
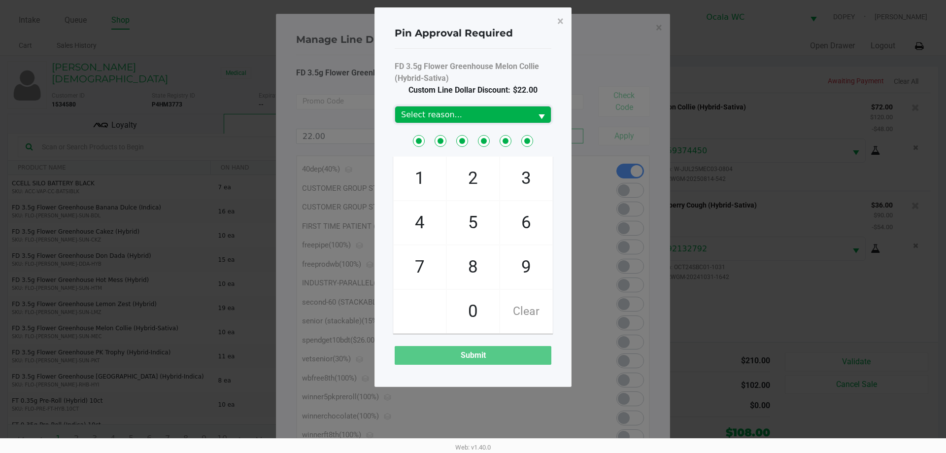
click at [424, 118] on span "Select reason..." at bounding box center [463, 115] width 125 height 12
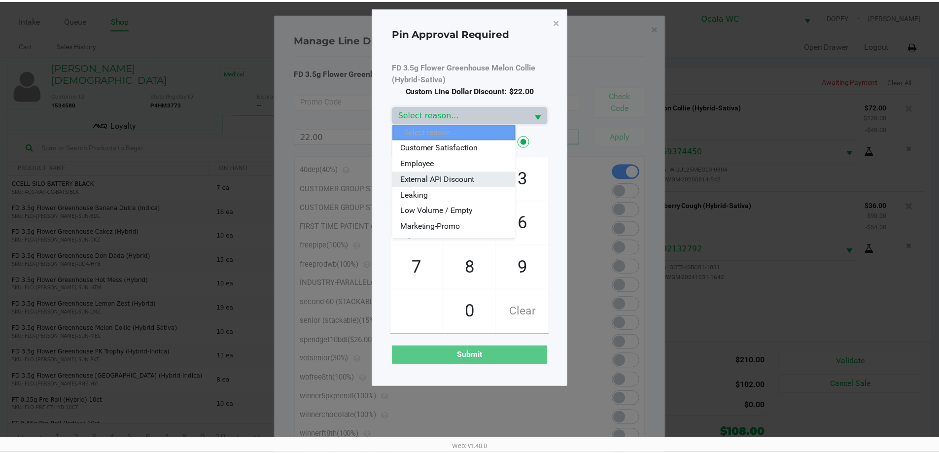
scroll to position [49, 0]
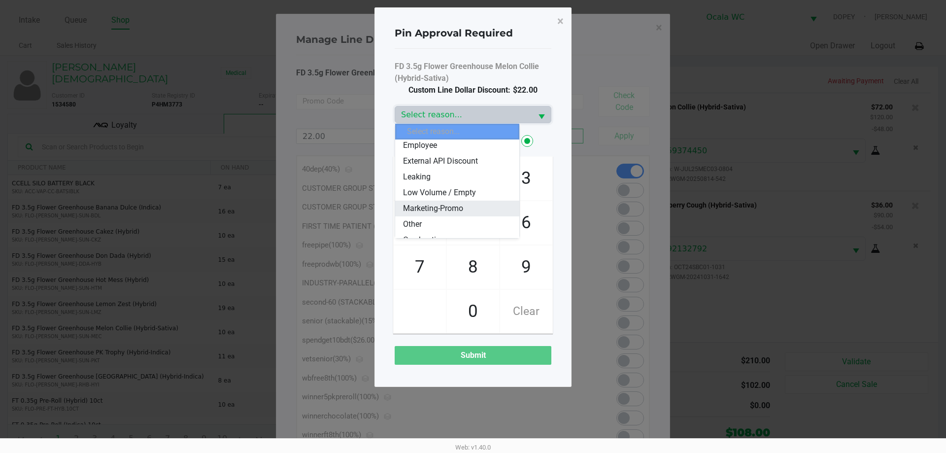
click at [450, 210] on span "Marketing-Promo" at bounding box center [433, 209] width 60 height 12
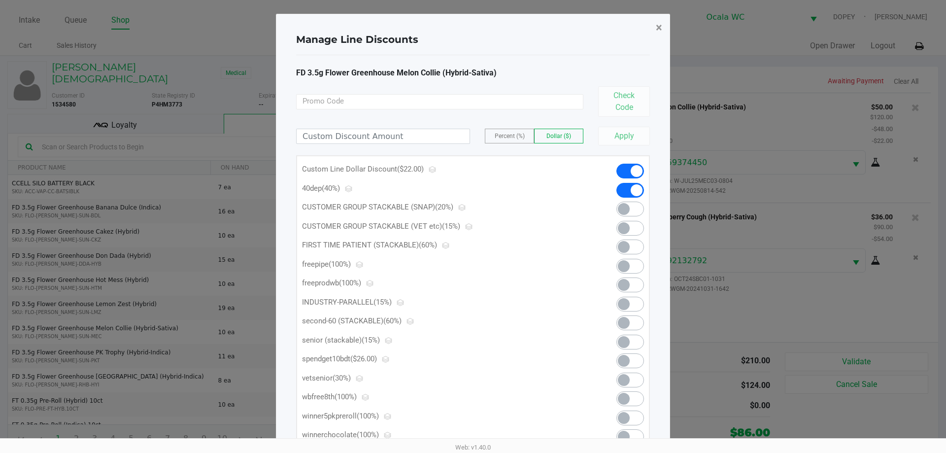
click at [657, 25] on span "×" at bounding box center [659, 28] width 6 height 14
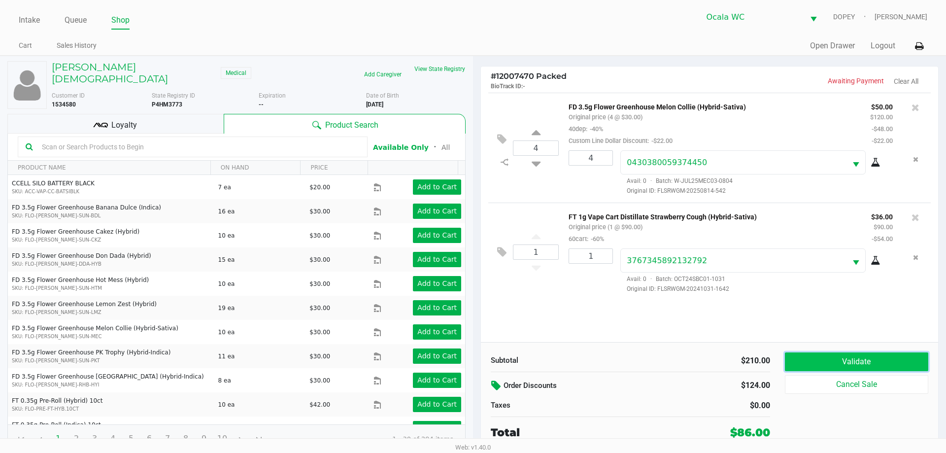
click at [832, 358] on button "Validate" at bounding box center [856, 361] width 143 height 19
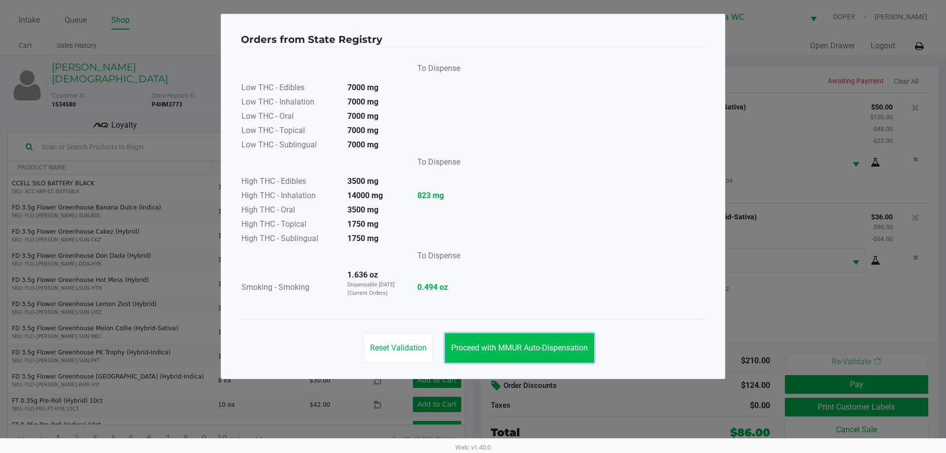
click at [521, 345] on span "Proceed with MMUR Auto-Dispensation" at bounding box center [519, 347] width 137 height 9
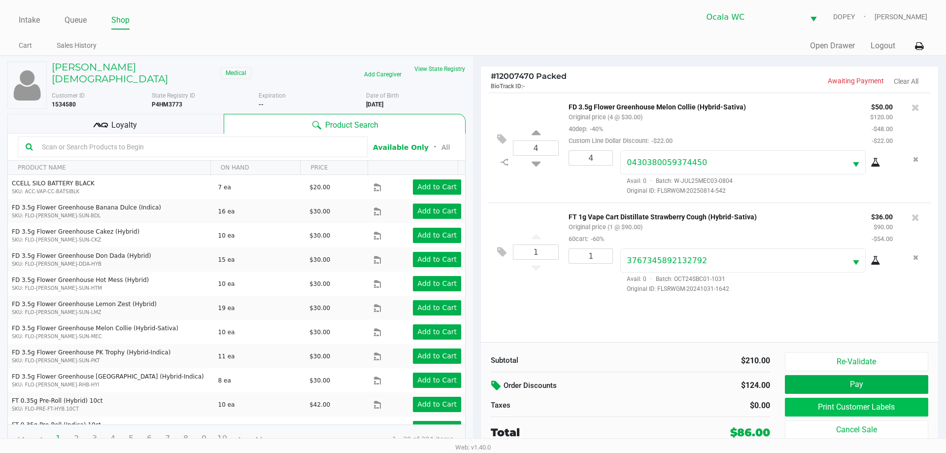
click at [804, 413] on button "Print Customer Labels" at bounding box center [856, 407] width 143 height 19
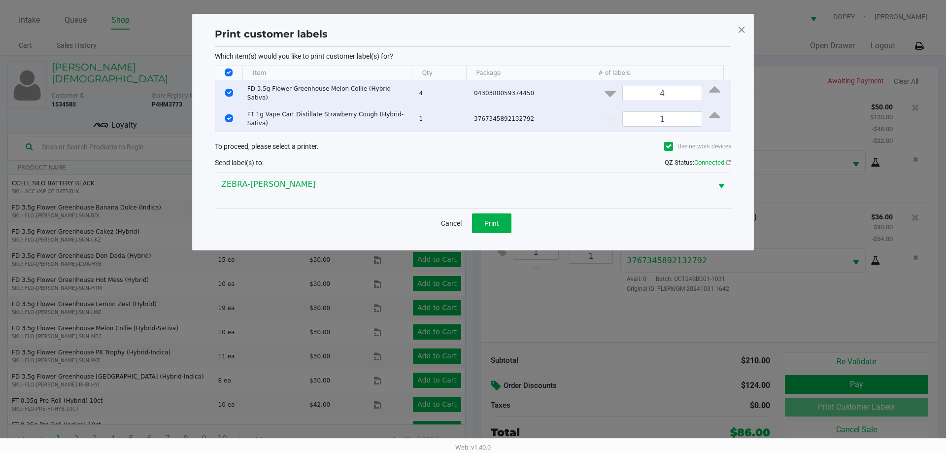
click at [499, 213] on button "Print" at bounding box center [491, 223] width 39 height 20
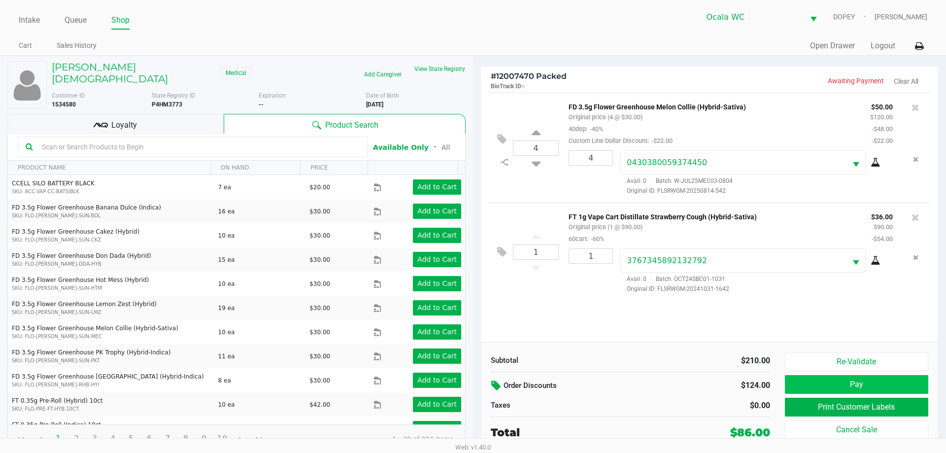
click at [816, 383] on button "Pay" at bounding box center [856, 384] width 143 height 19
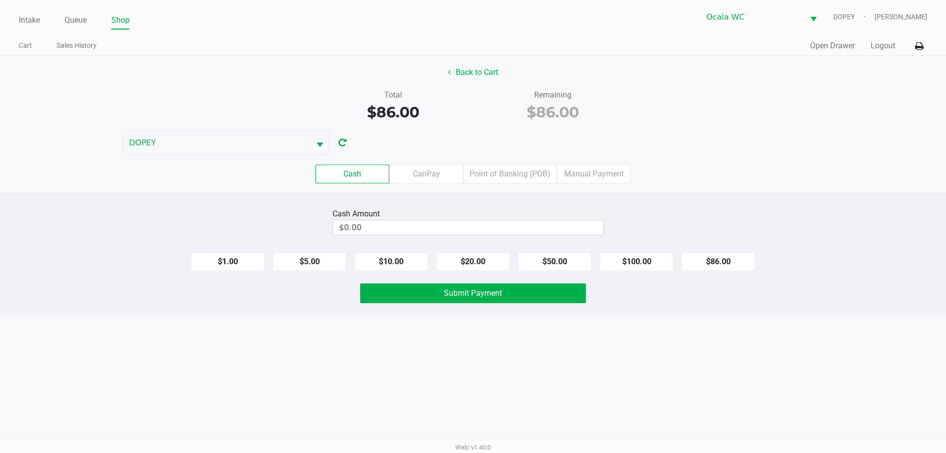
click at [536, 415] on div "Intake Queue Shop Ocala WC DOPEY Alicia Sieg Cart Sales History Quick Sale Open…" at bounding box center [473, 226] width 946 height 453
click at [728, 262] on button "$86.00" at bounding box center [719, 261] width 74 height 19
type input "$86.00"
click at [543, 293] on button "Submit Payment" at bounding box center [473, 293] width 226 height 20
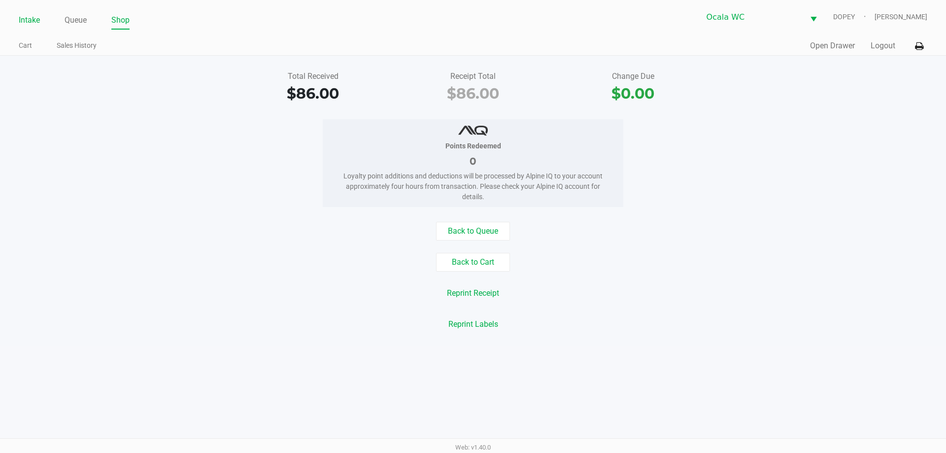
click at [19, 20] on link "Intake" at bounding box center [29, 20] width 21 height 14
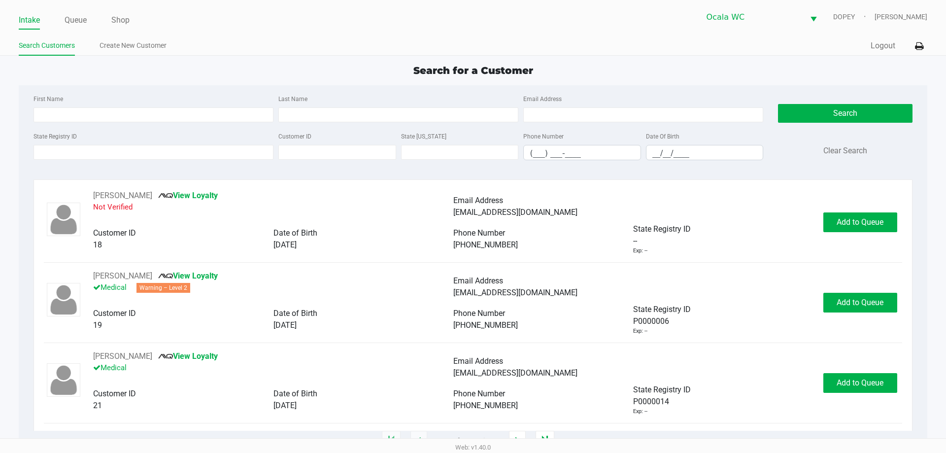
click at [283, 50] on ul "Search Customers Create New Customer" at bounding box center [246, 46] width 454 height 17
click at [293, 73] on div "Search for a Customer" at bounding box center [472, 70] width 923 height 15
click at [318, 45] on ul "Search Customers Create New Customer" at bounding box center [246, 46] width 454 height 17
click at [325, 71] on div "Search for a Customer" at bounding box center [472, 70] width 923 height 15
click at [322, 38] on div "Search Customers Create New Customer" at bounding box center [246, 46] width 454 height 18
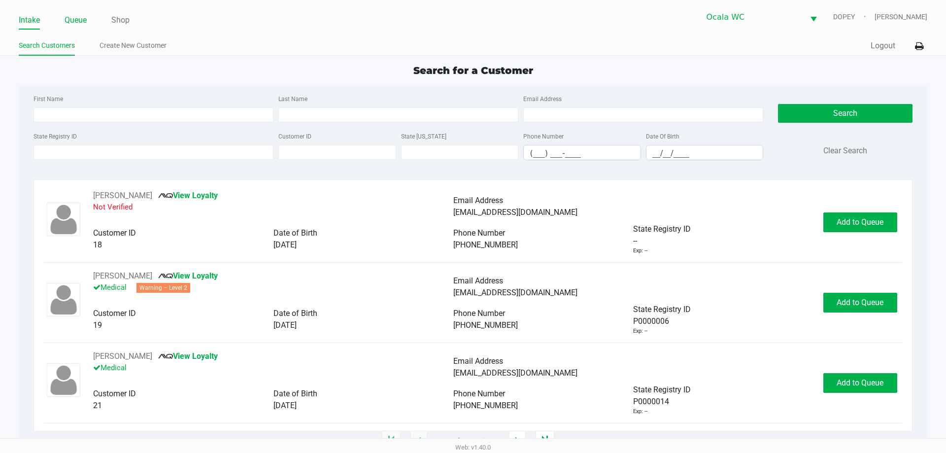
click at [81, 20] on link "Queue" at bounding box center [76, 20] width 22 height 14
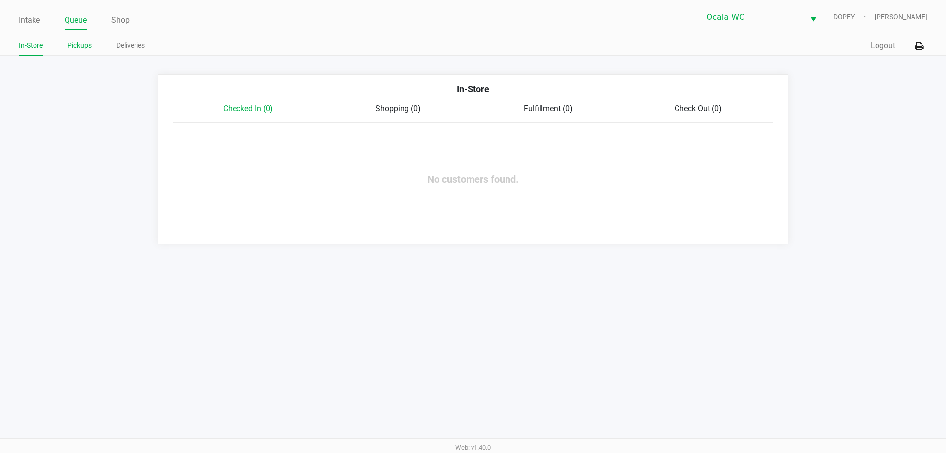
click at [82, 46] on link "Pickups" at bounding box center [80, 45] width 24 height 12
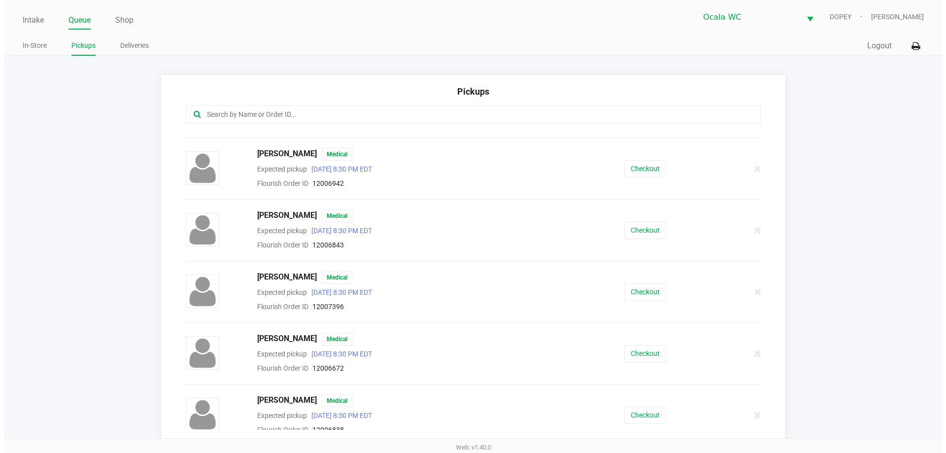
scroll to position [246, 0]
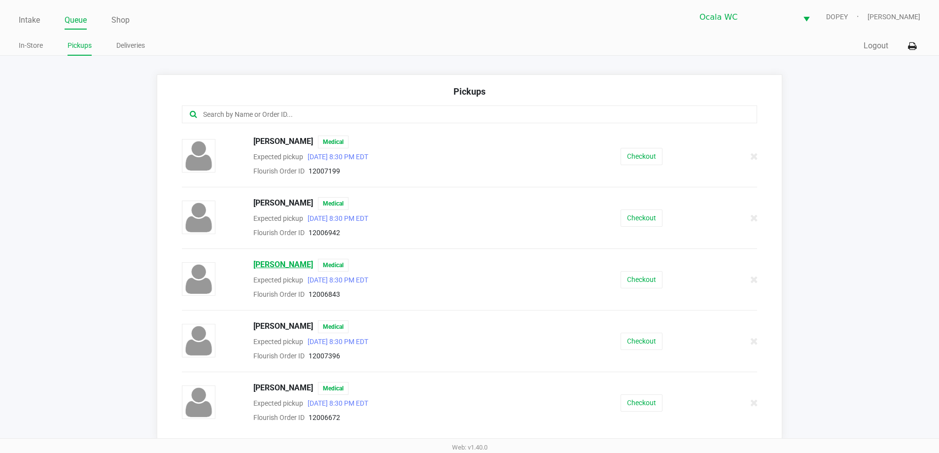
click at [286, 264] on span "Cheryl Gordon" at bounding box center [283, 265] width 60 height 13
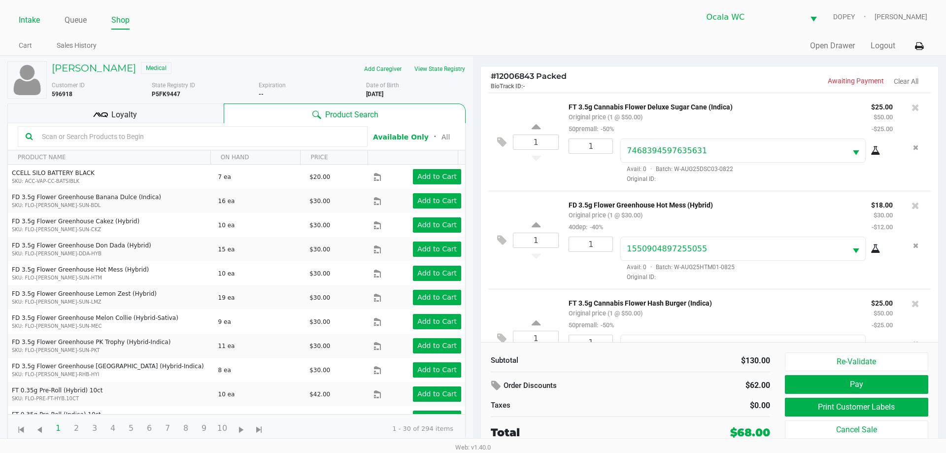
click at [34, 24] on link "Intake" at bounding box center [29, 20] width 21 height 14
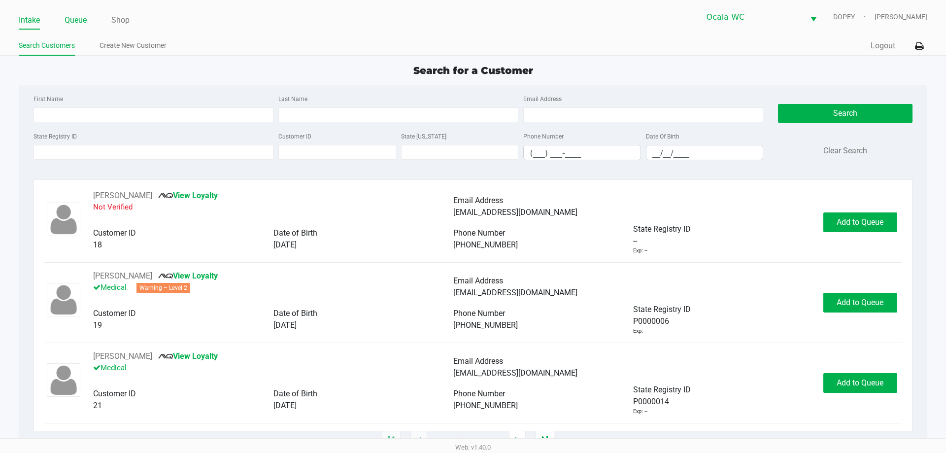
click at [75, 24] on link "Queue" at bounding box center [76, 20] width 22 height 14
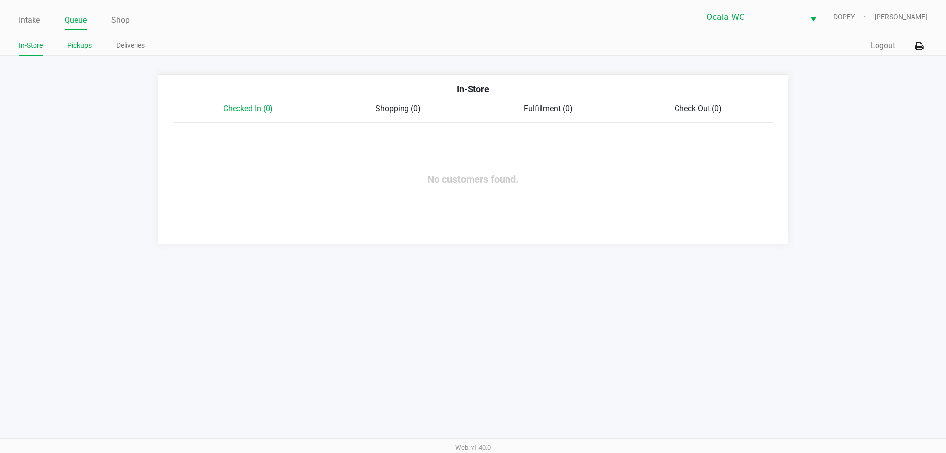
click at [78, 41] on link "Pickups" at bounding box center [80, 45] width 24 height 12
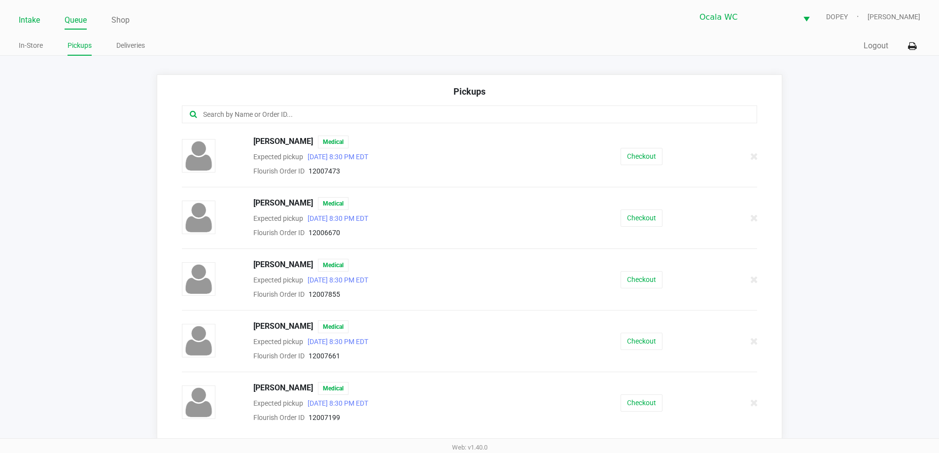
click at [36, 20] on link "Intake" at bounding box center [29, 20] width 21 height 14
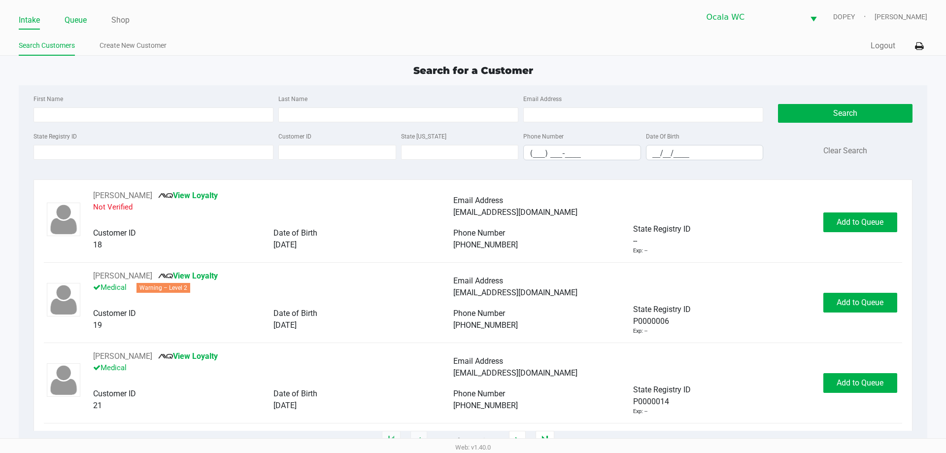
click at [72, 20] on link "Queue" at bounding box center [76, 20] width 22 height 14
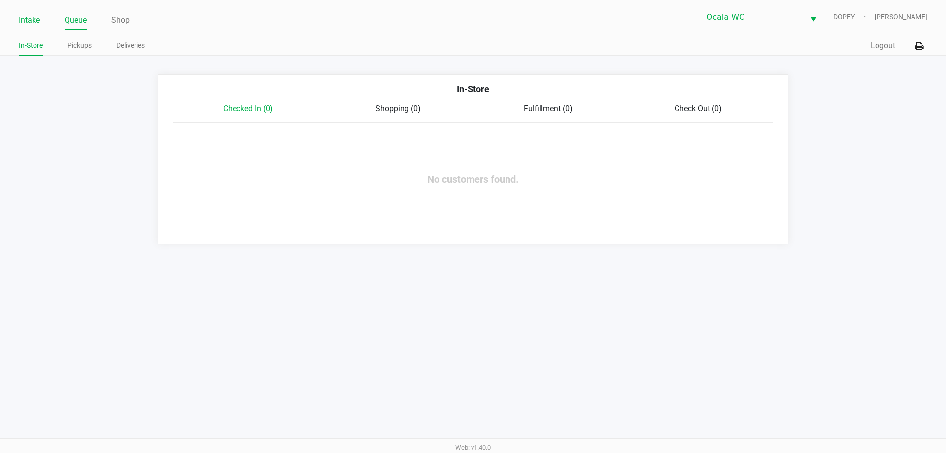
click at [30, 14] on link "Intake" at bounding box center [29, 20] width 21 height 14
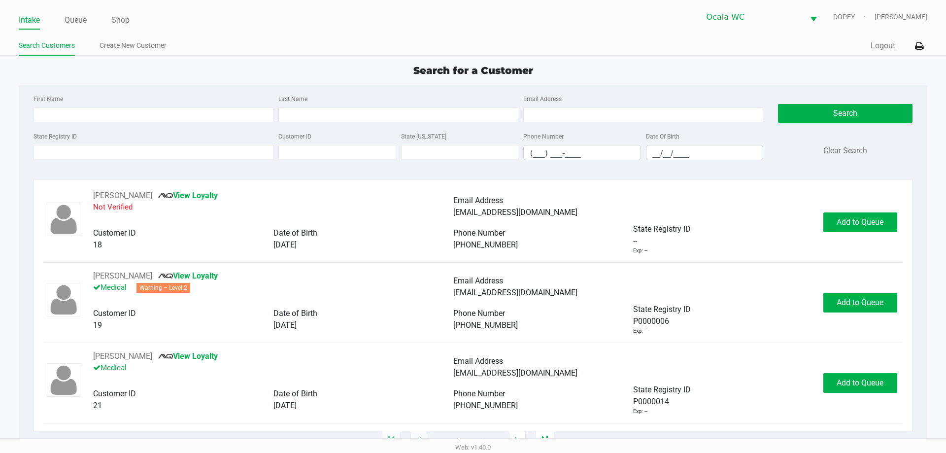
click at [222, 47] on ul "Search Customers Create New Customer" at bounding box center [246, 46] width 454 height 17
click at [76, 21] on link "Queue" at bounding box center [76, 20] width 22 height 14
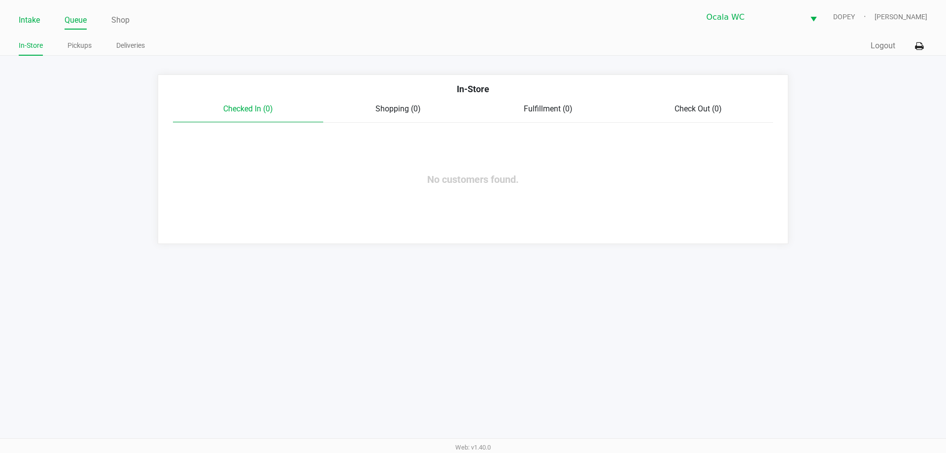
click at [27, 18] on link "Intake" at bounding box center [29, 20] width 21 height 14
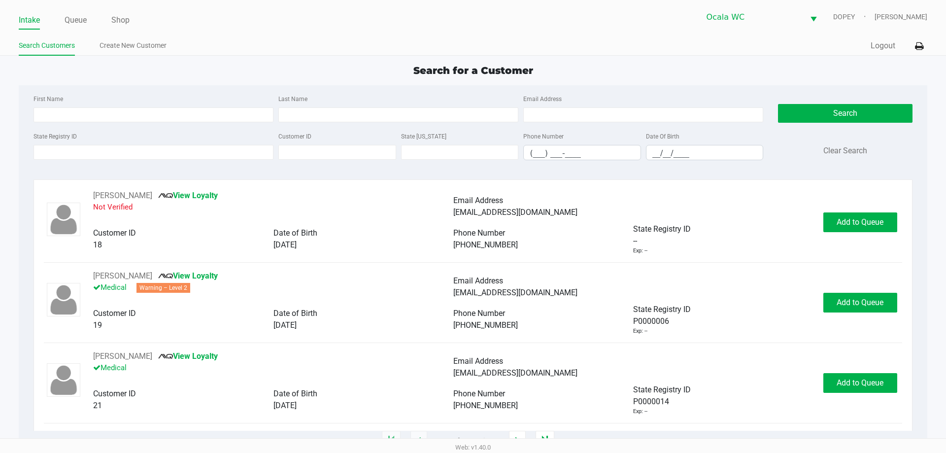
click at [364, 80] on div "Search for a Customer First Name Last Name Email Address State Registry ID Cust…" at bounding box center [473, 252] width 908 height 378
click at [57, 159] on input "State Registry ID" at bounding box center [154, 152] width 240 height 15
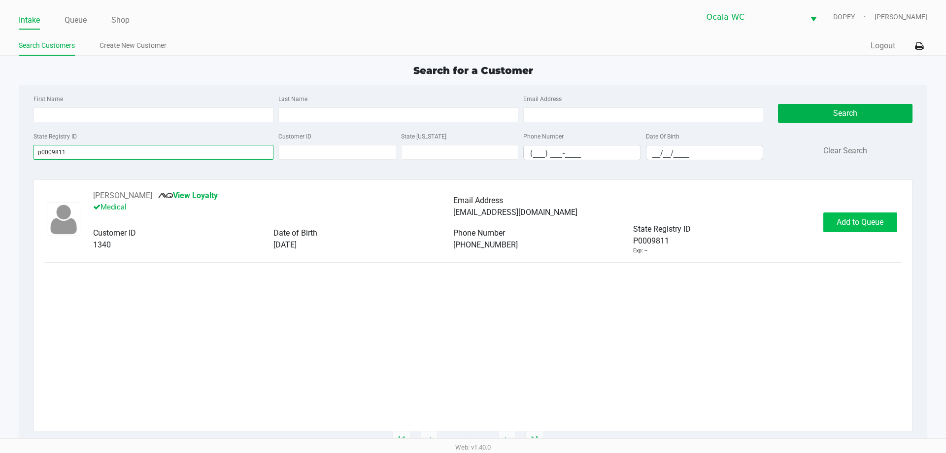
type input "p0009811"
click at [867, 219] on span "Add to Queue" at bounding box center [860, 221] width 47 height 9
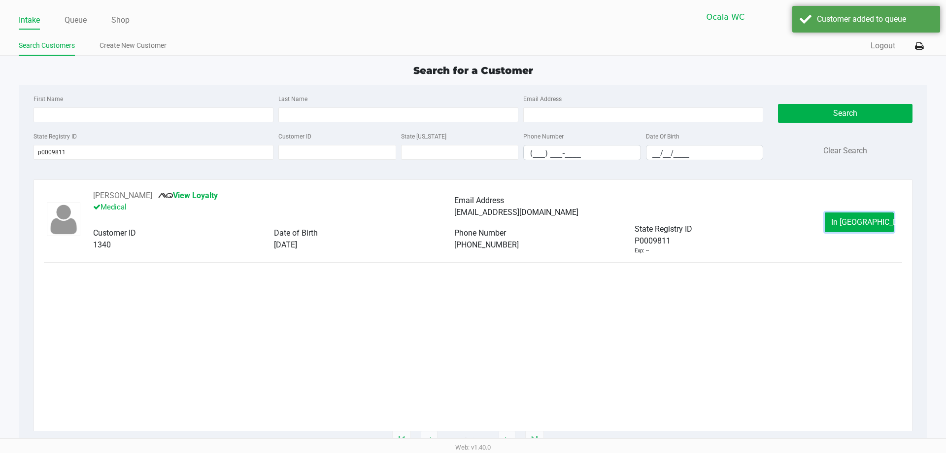
click at [855, 217] on span "In Queue" at bounding box center [872, 221] width 83 height 9
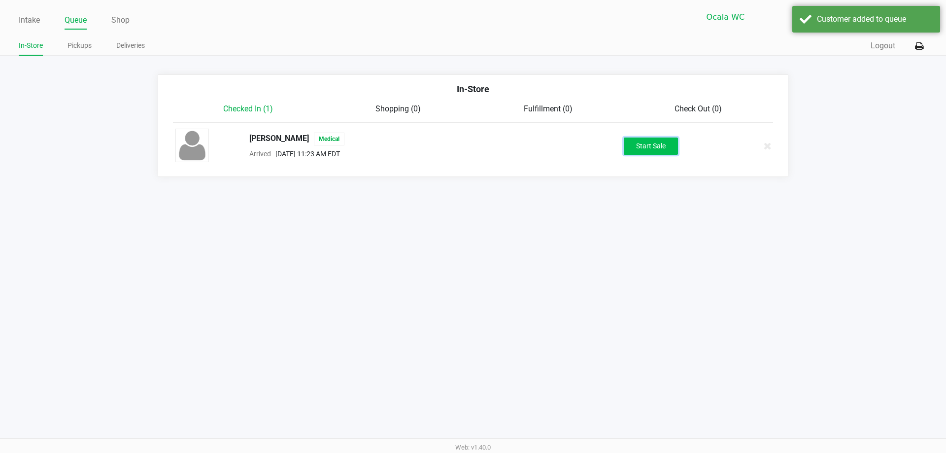
click at [643, 138] on button "Start Sale" at bounding box center [651, 145] width 54 height 17
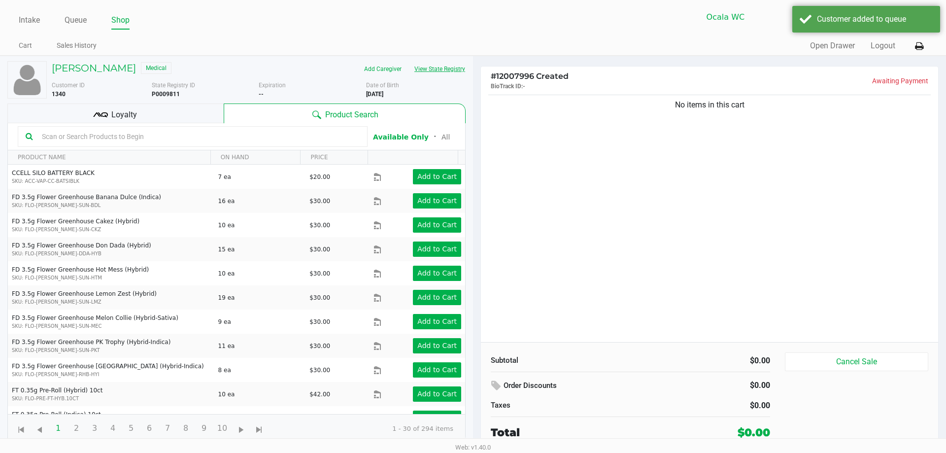
click at [434, 67] on button "View State Registry" at bounding box center [437, 69] width 58 height 16
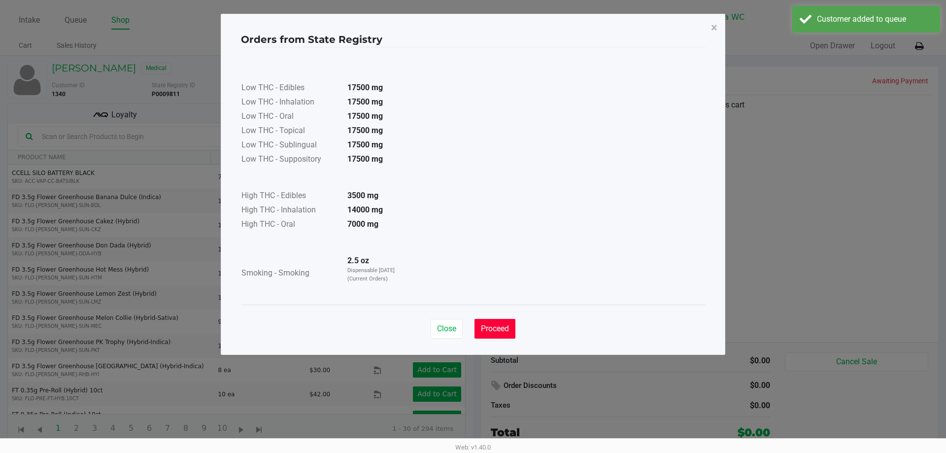
click at [494, 322] on button "Proceed" at bounding box center [495, 329] width 41 height 20
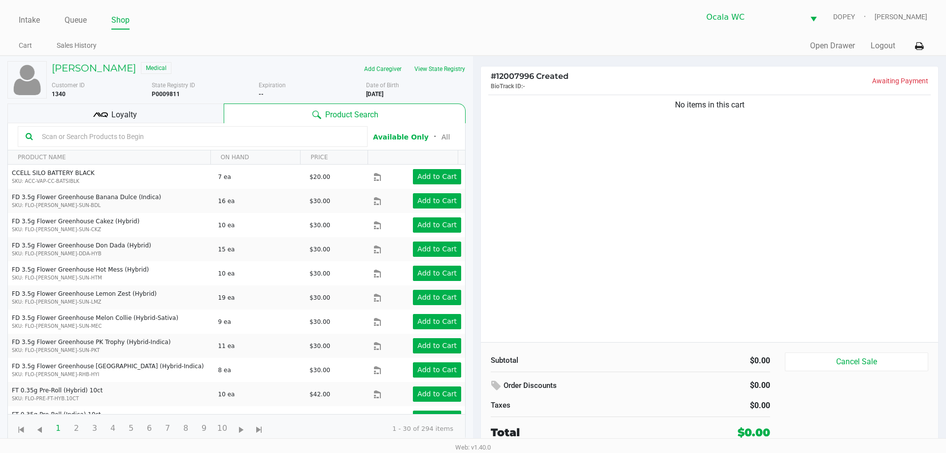
click at [121, 132] on input "text" at bounding box center [199, 136] width 322 height 15
click at [59, 127] on div at bounding box center [193, 136] width 350 height 21
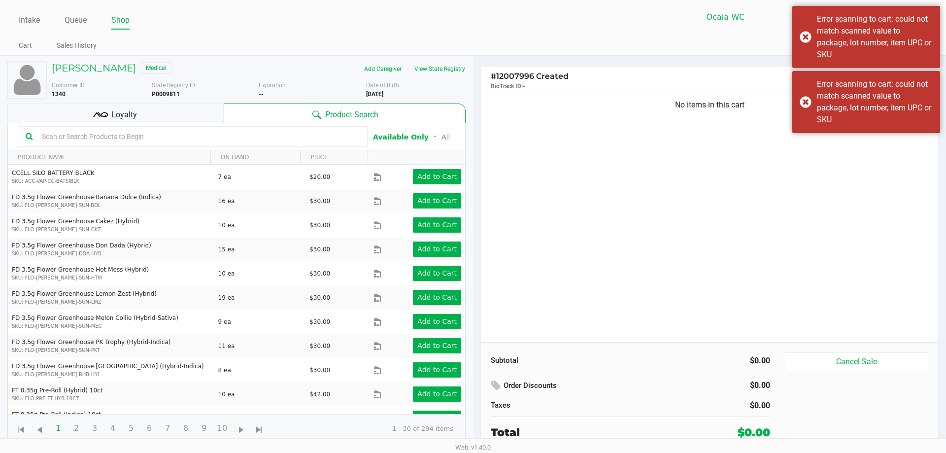
click at [64, 143] on input "text" at bounding box center [199, 136] width 322 height 15
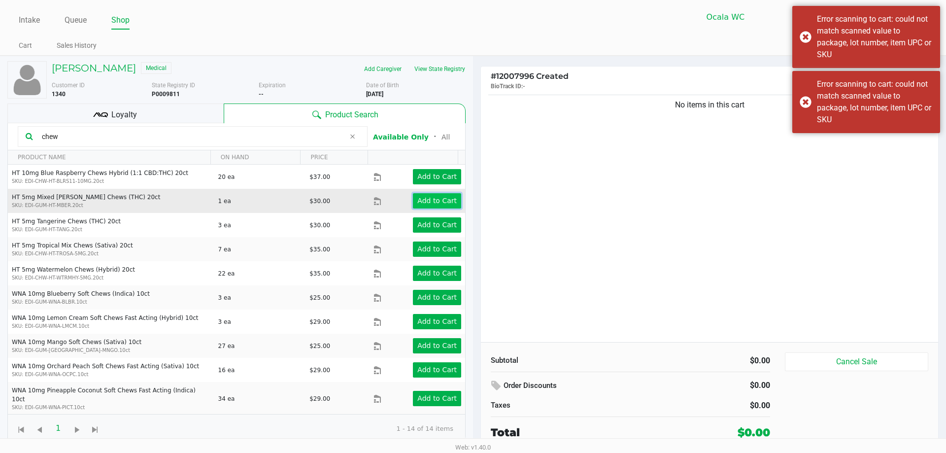
click at [441, 198] on app-button-loader "Add to Cart" at bounding box center [436, 201] width 39 height 8
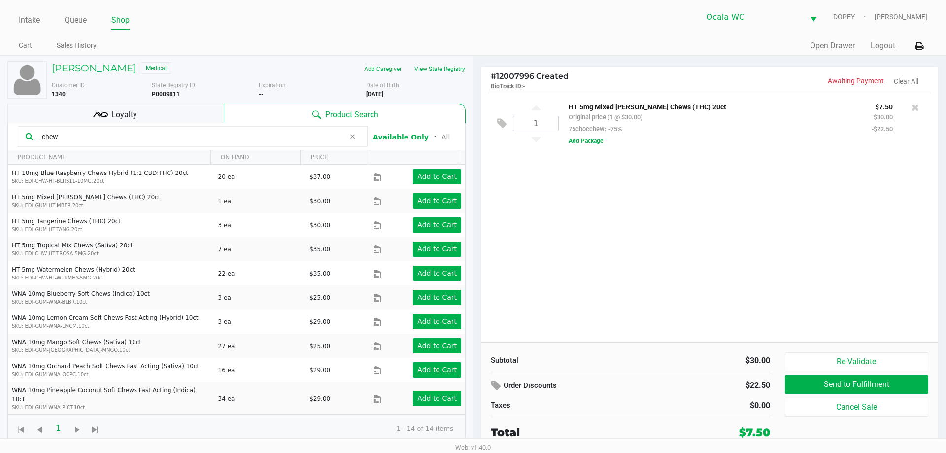
click at [131, 130] on input "chew" at bounding box center [191, 136] width 307 height 15
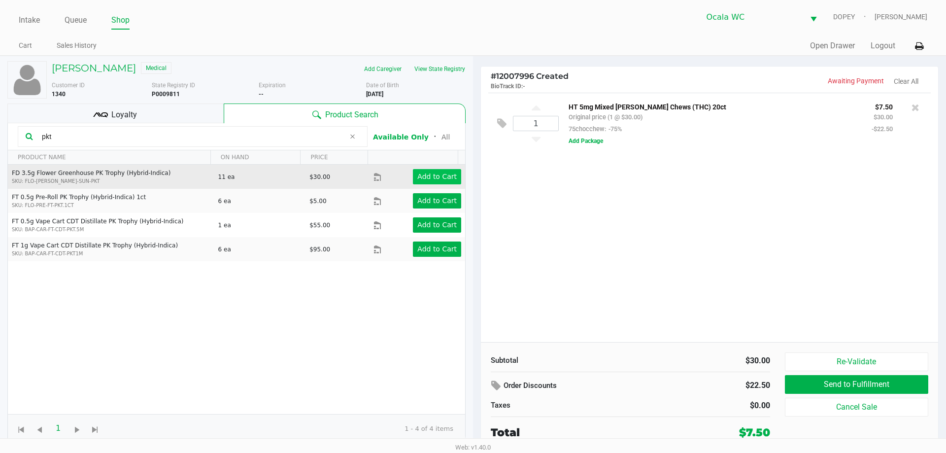
type input "pkt"
click at [428, 180] on app-button-loader "Add to Cart" at bounding box center [436, 176] width 39 height 8
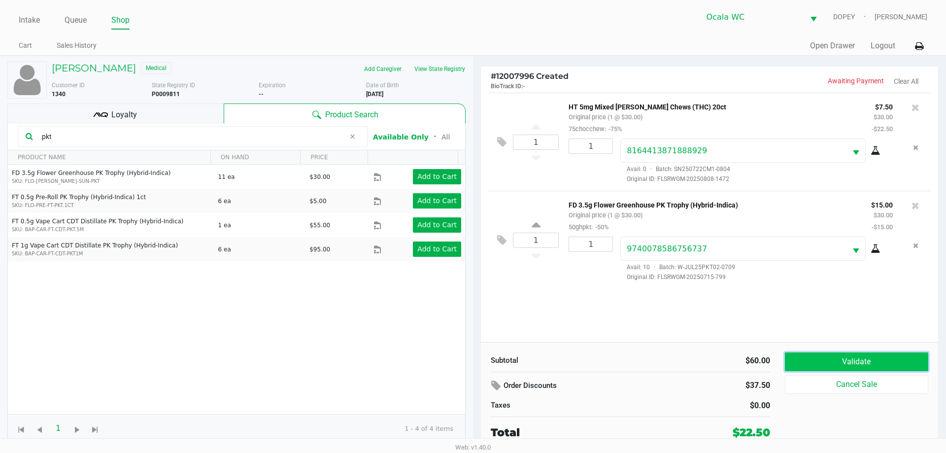
click at [856, 357] on button "Validate" at bounding box center [856, 361] width 143 height 19
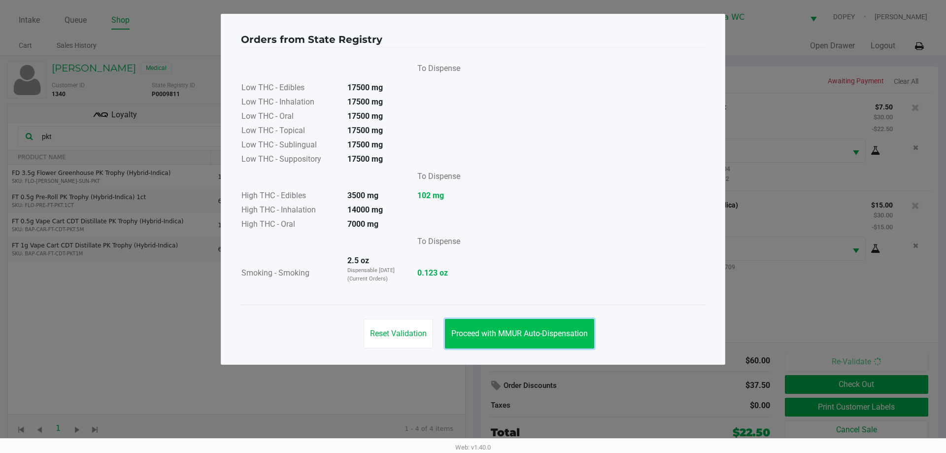
click at [506, 326] on button "Proceed with MMUR Auto-Dispensation" at bounding box center [519, 334] width 149 height 30
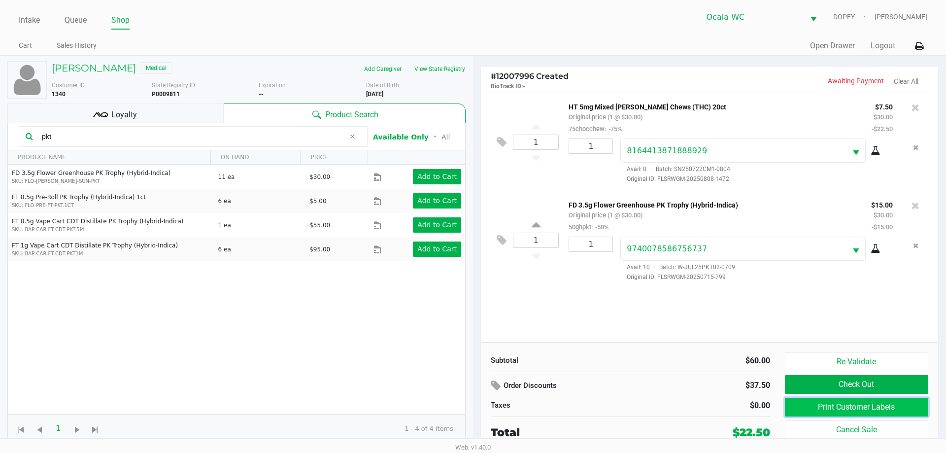
click at [848, 411] on button "Print Customer Labels" at bounding box center [856, 407] width 143 height 19
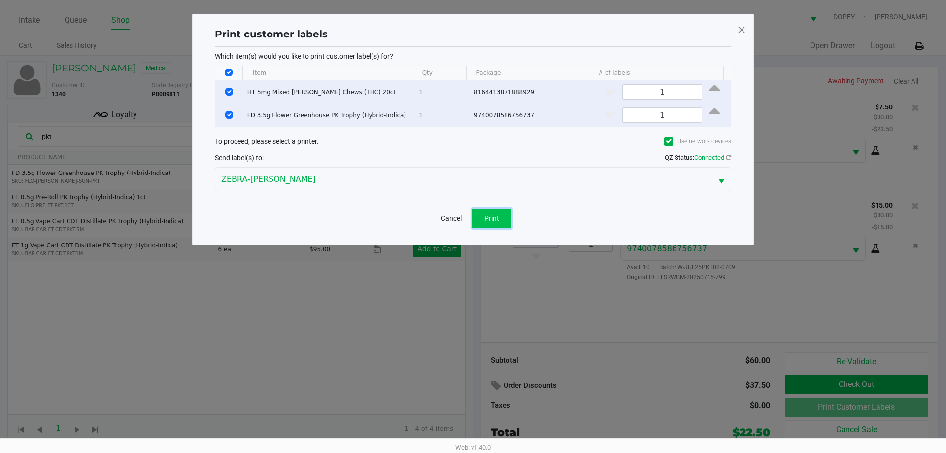
click at [498, 219] on span "Print" at bounding box center [491, 218] width 15 height 8
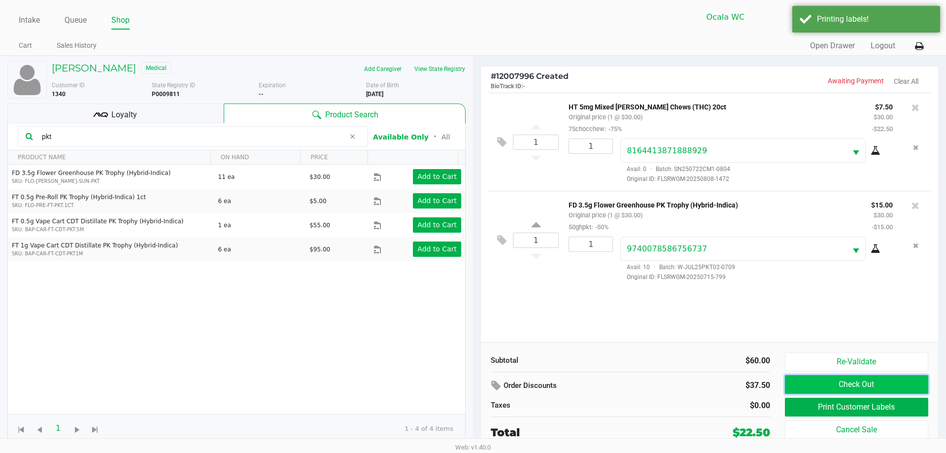
click at [855, 382] on button "Check Out" at bounding box center [856, 384] width 143 height 19
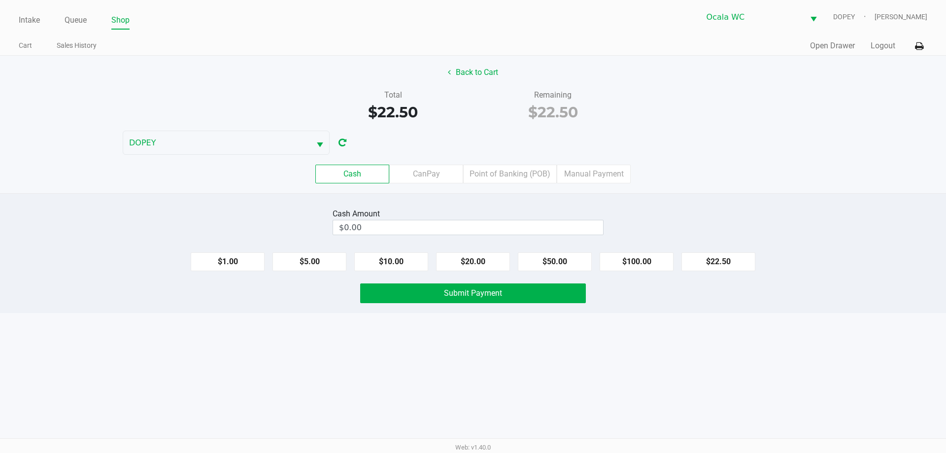
click at [516, 393] on div "Intake Queue Shop Ocala WC DOPEY Alicia Sieg Cart Sales History Quick Sale Open…" at bounding box center [473, 226] width 946 height 453
click at [493, 179] on label "Point of Banking (POB)" at bounding box center [510, 174] width 94 height 19
click at [0, 0] on 7 "Point of Banking (POB)" at bounding box center [0, 0] width 0 height 0
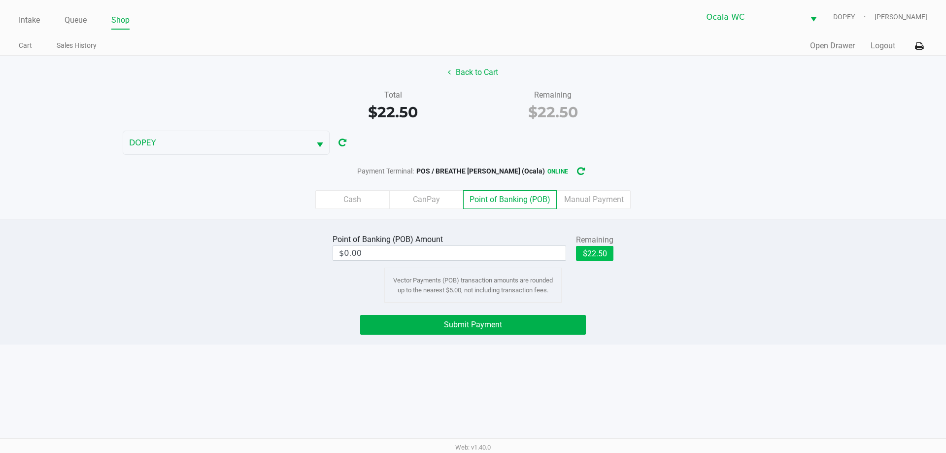
click at [606, 258] on button "$22.50" at bounding box center [594, 253] width 37 height 15
type input "$22.50"
click at [536, 332] on button "Submit Payment" at bounding box center [473, 325] width 226 height 20
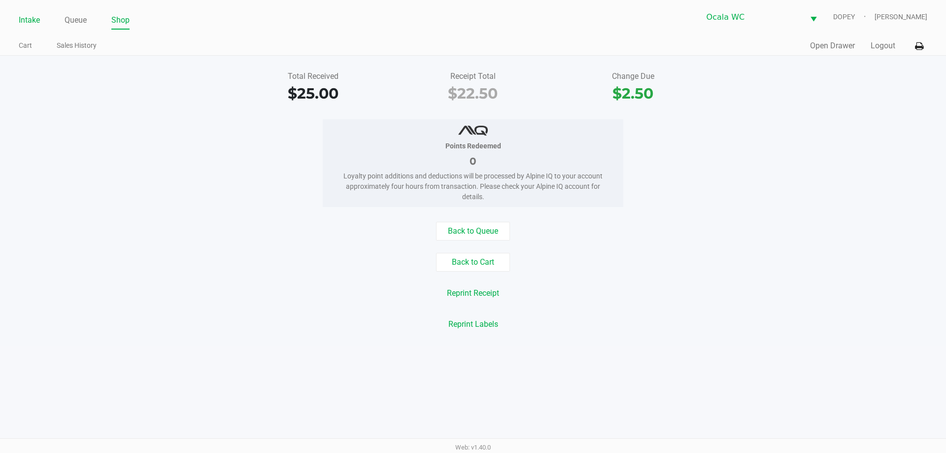
click at [27, 13] on link "Intake" at bounding box center [29, 20] width 21 height 14
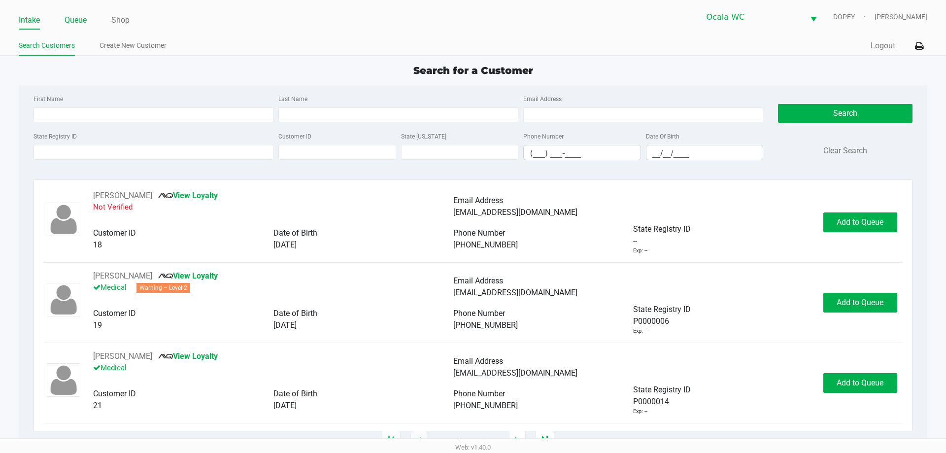
click at [80, 18] on link "Queue" at bounding box center [76, 20] width 22 height 14
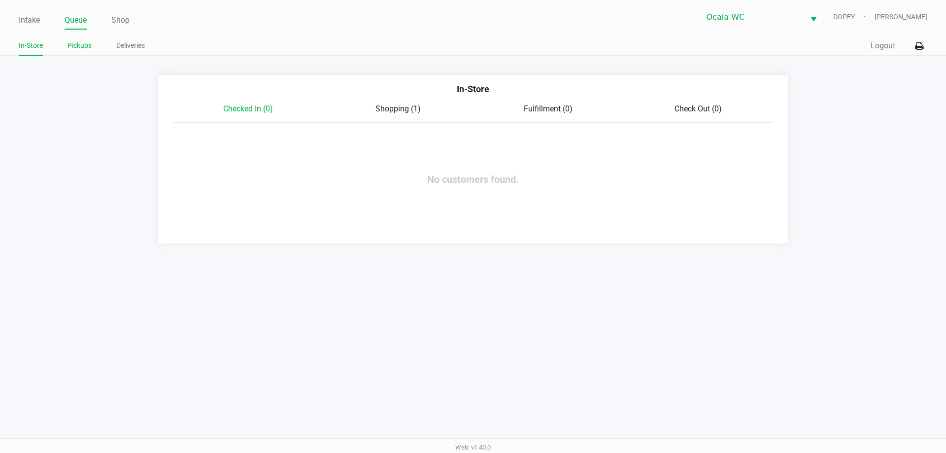
click at [80, 46] on link "Pickups" at bounding box center [80, 45] width 24 height 12
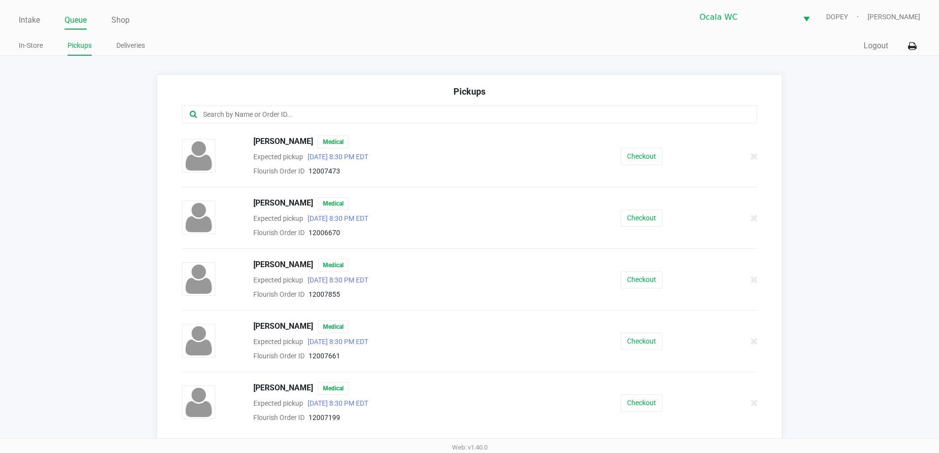
click at [360, 64] on app-point-of-sale "Intake Queue Shop Ocala WC DOPEY Alicia Sieg In-Store Pickups Deliveries Quick …" at bounding box center [469, 220] width 939 height 440
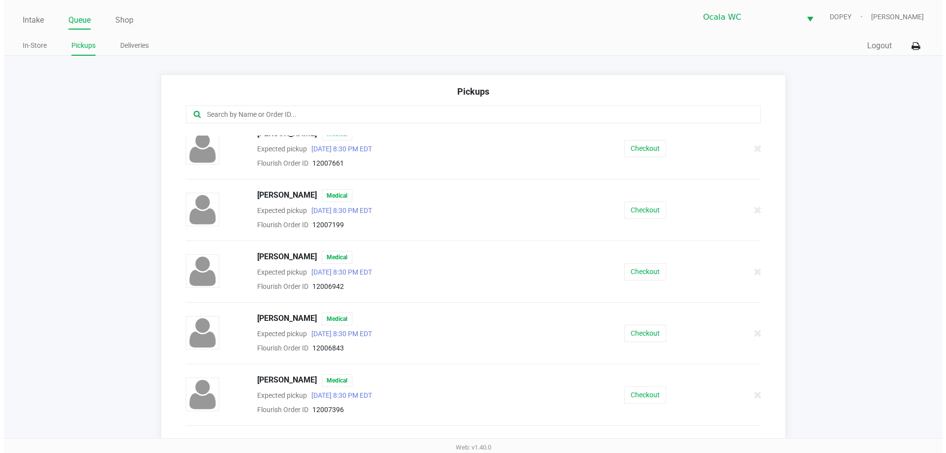
scroll to position [197, 0]
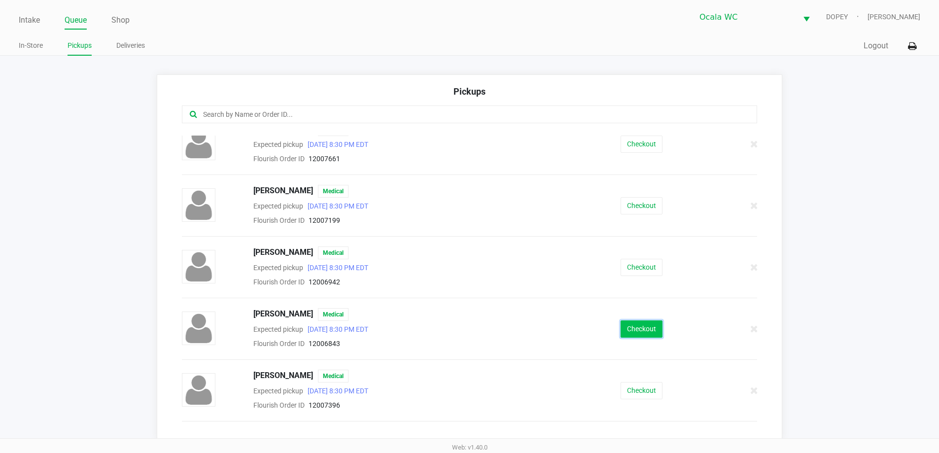
click at [636, 328] on button "Checkout" at bounding box center [641, 328] width 42 height 17
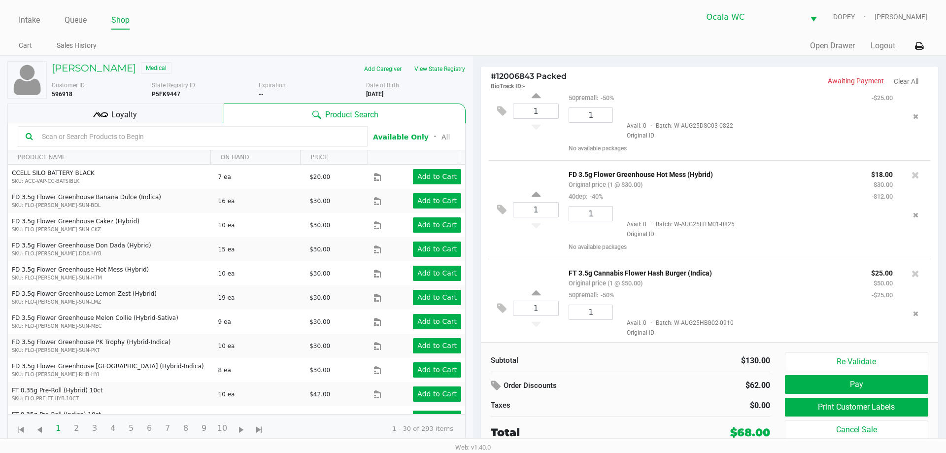
scroll to position [48, 0]
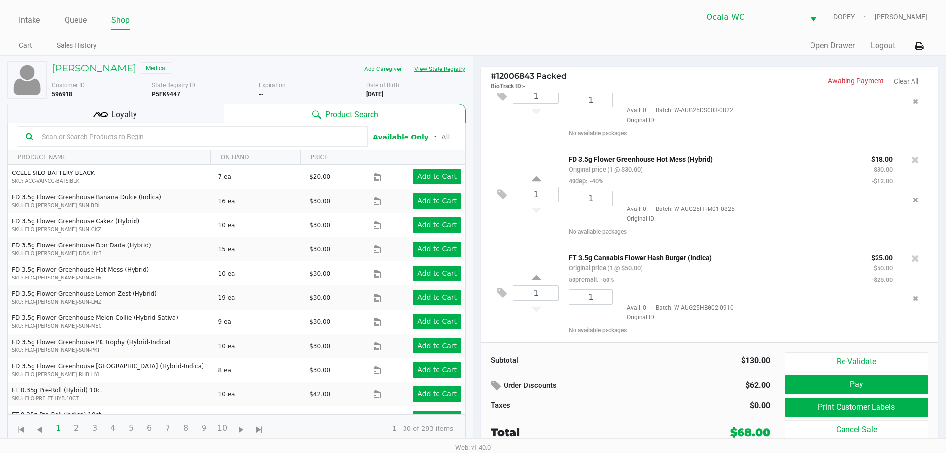
click at [444, 70] on button "View State Registry" at bounding box center [437, 69] width 58 height 16
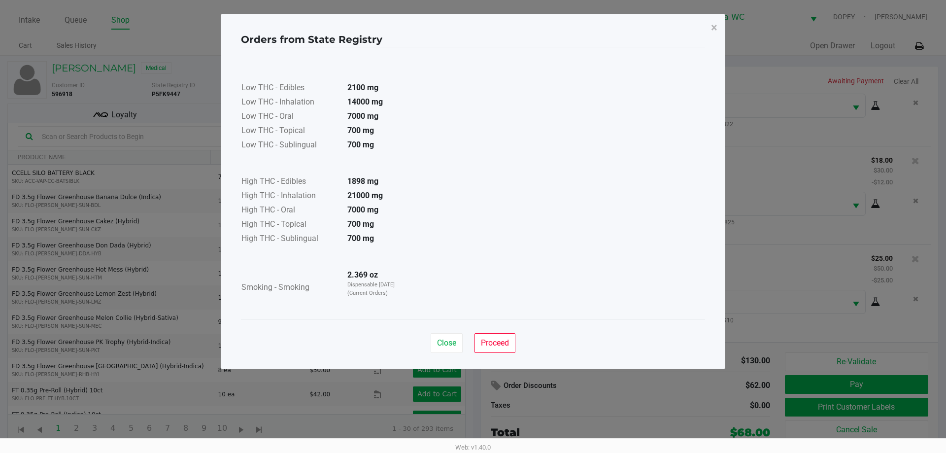
scroll to position [46, 0]
click at [497, 340] on span "Proceed" at bounding box center [495, 342] width 28 height 9
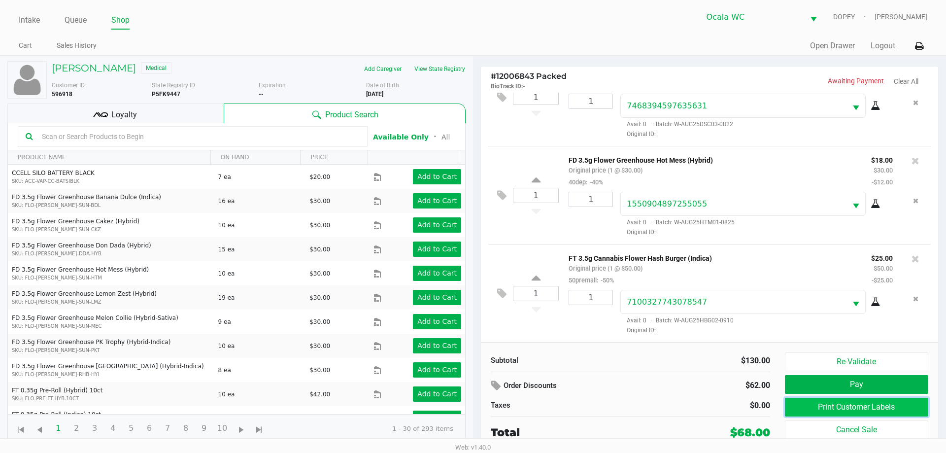
click at [810, 407] on button "Print Customer Labels" at bounding box center [856, 407] width 143 height 19
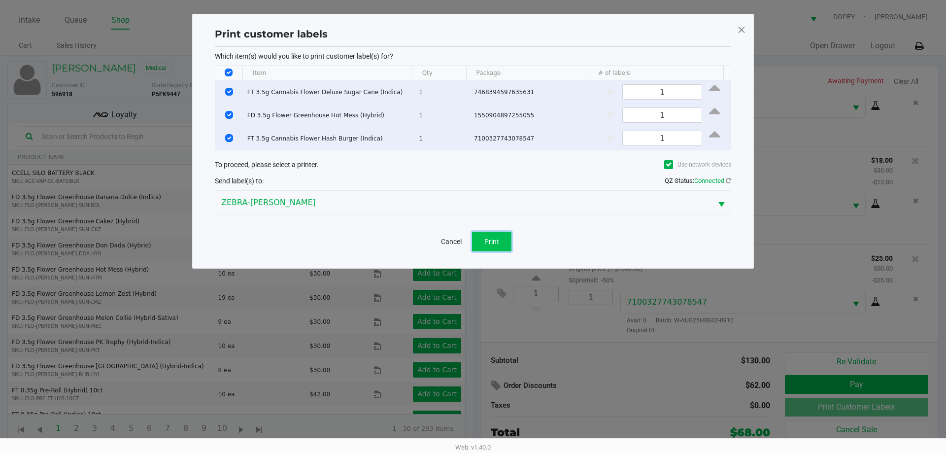
click at [495, 245] on span "Print" at bounding box center [491, 242] width 15 height 8
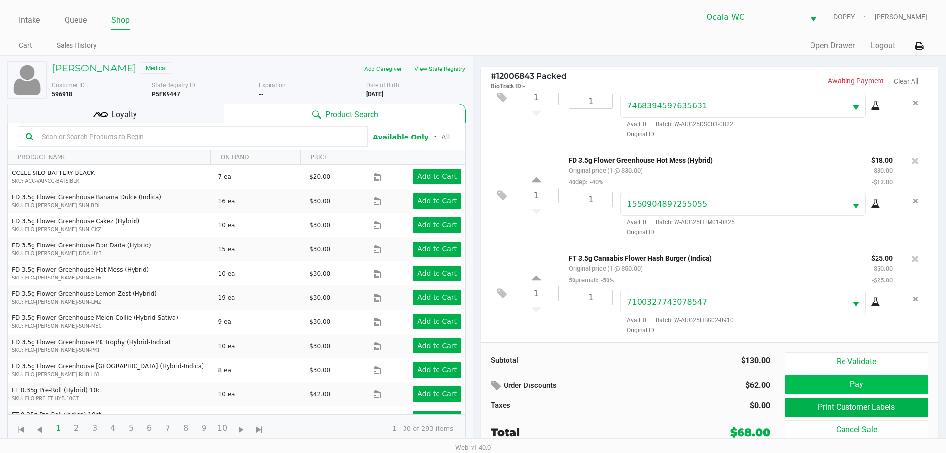
click at [794, 386] on button "Pay" at bounding box center [856, 384] width 143 height 19
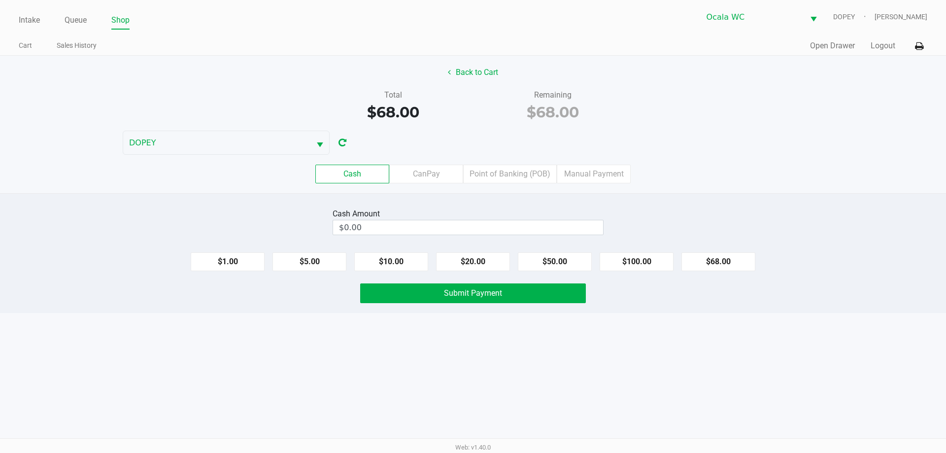
click at [496, 388] on div "Intake Queue Shop Ocala WC DOPEY Alicia Sieg Cart Sales History Quick Sale Open…" at bounding box center [473, 226] width 946 height 453
click at [409, 228] on input "$0.00" at bounding box center [468, 227] width 270 height 14
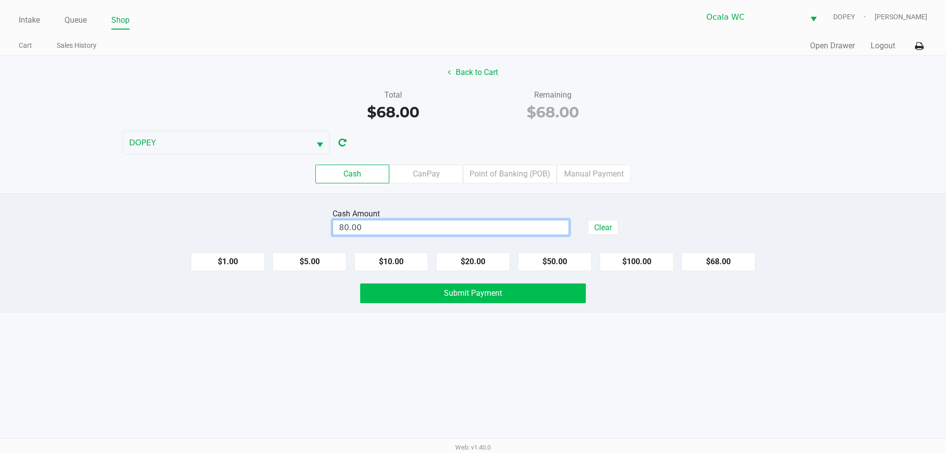
click at [404, 300] on button "Submit Payment" at bounding box center [473, 293] width 226 height 20
type input "$80.00"
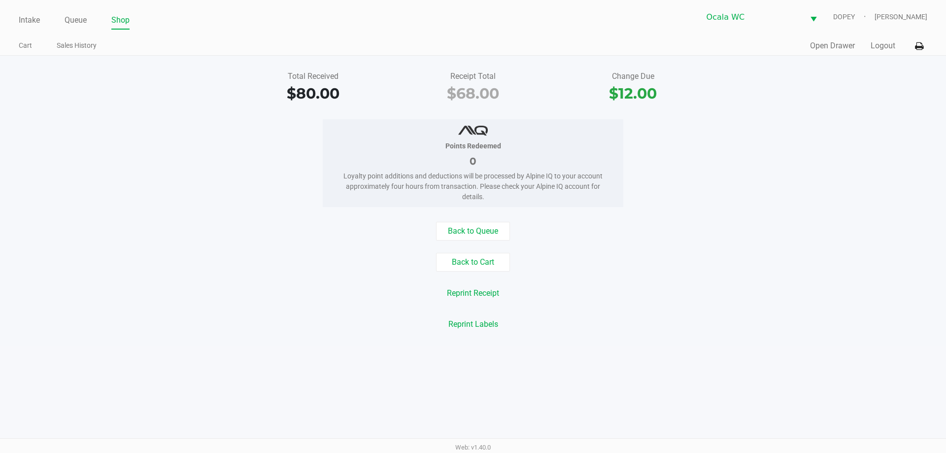
click at [183, 261] on div "Back to Cart" at bounding box center [473, 262] width 961 height 19
click at [36, 24] on link "Intake" at bounding box center [29, 20] width 21 height 14
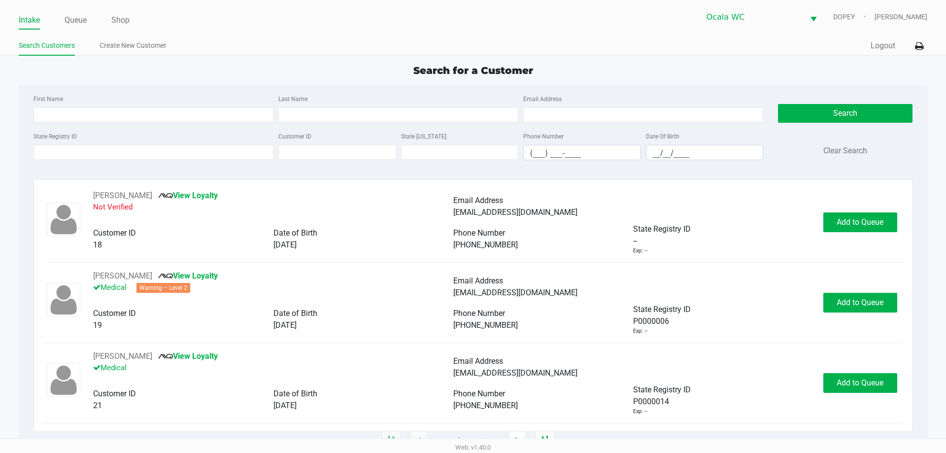
click at [367, 64] on div "Search for a Customer" at bounding box center [472, 70] width 923 height 15
click at [78, 152] on input "State Registry ID" at bounding box center [154, 152] width 240 height 15
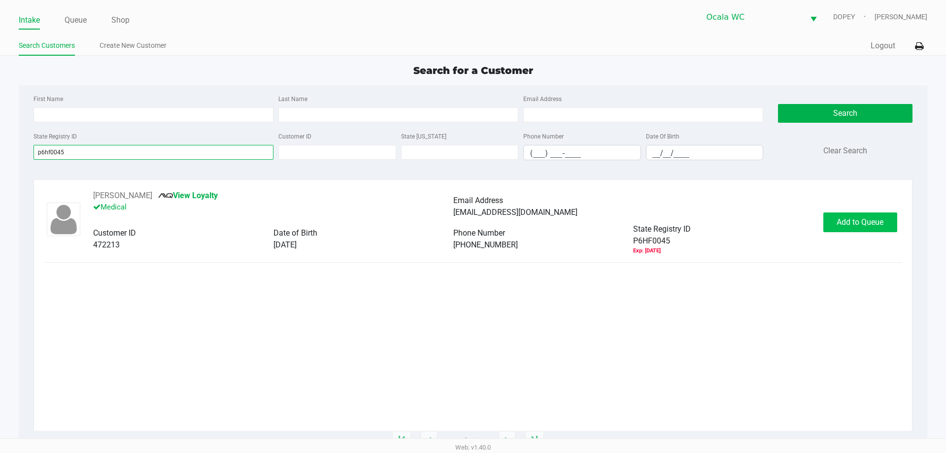
type input "p6hf0045"
click at [861, 224] on span "Add to Queue" at bounding box center [860, 221] width 47 height 9
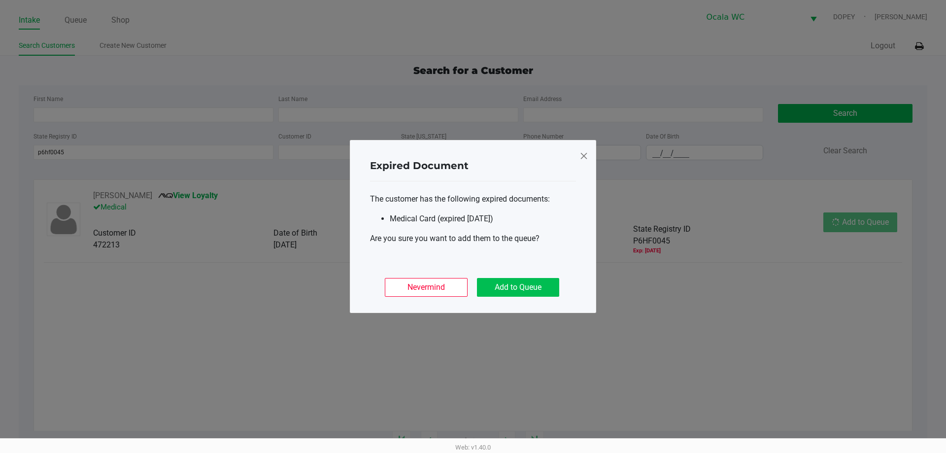
click at [515, 283] on button "Add to Queue" at bounding box center [518, 287] width 82 height 19
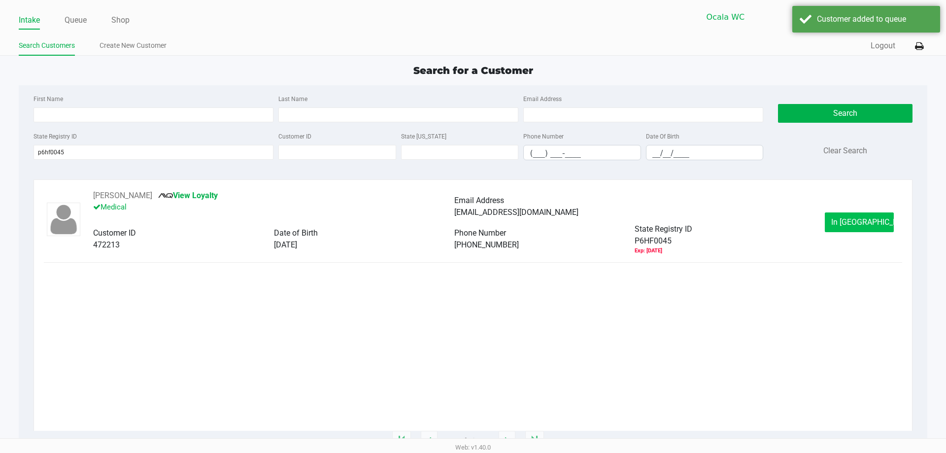
click at [847, 219] on span "In Queue" at bounding box center [872, 221] width 83 height 9
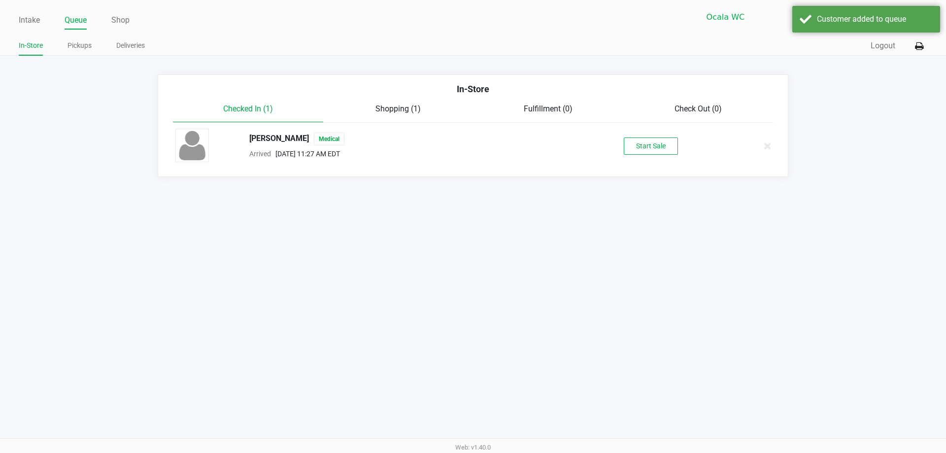
click at [647, 146] on button "Start Sale" at bounding box center [651, 145] width 54 height 17
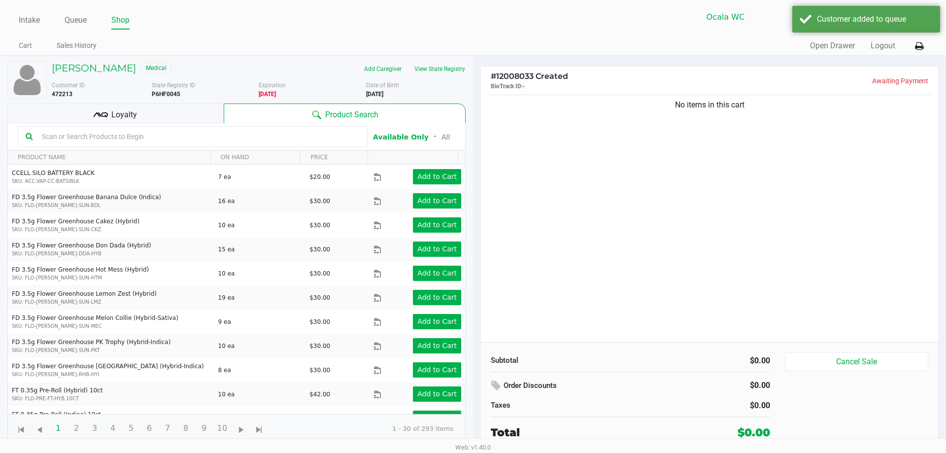
click at [102, 131] on input "text" at bounding box center [199, 136] width 322 height 15
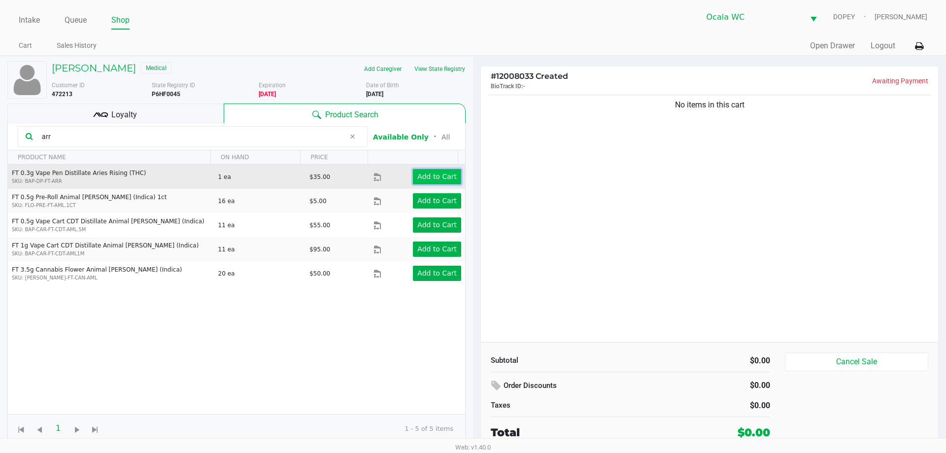
click at [431, 177] on app-button-loader "Add to Cart" at bounding box center [436, 176] width 39 height 8
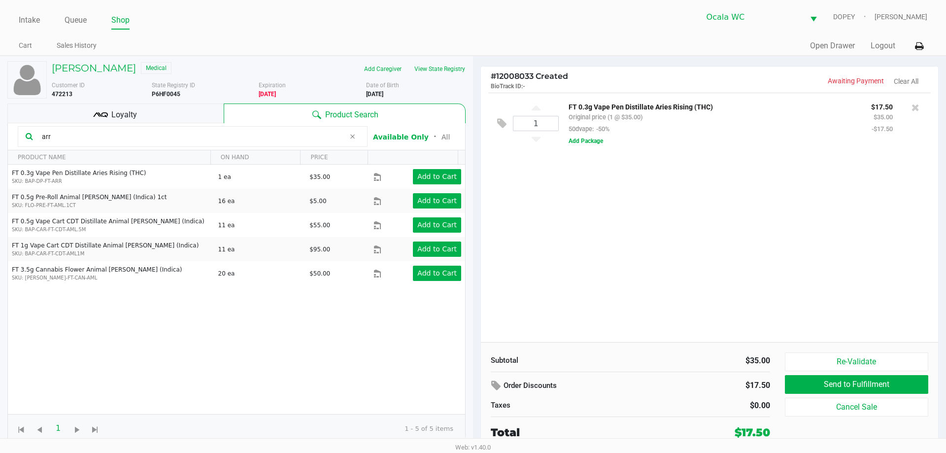
click at [112, 135] on input "arr" at bounding box center [191, 136] width 307 height 15
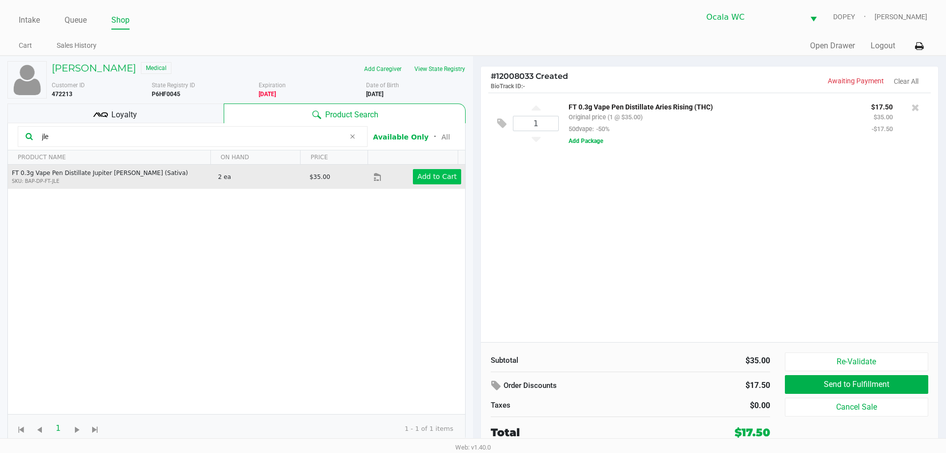
type input "jle"
click at [417, 179] on app-button-loader "Add to Cart" at bounding box center [436, 176] width 39 height 8
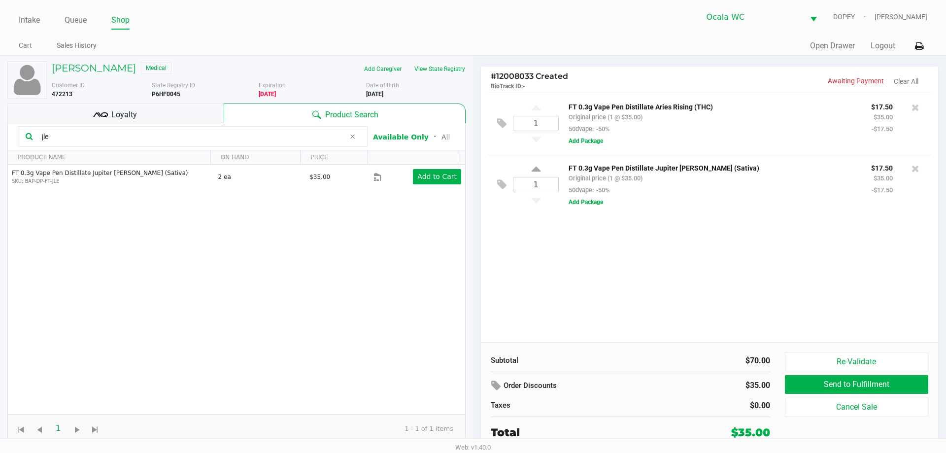
click at [131, 132] on input "jle" at bounding box center [191, 136] width 307 height 15
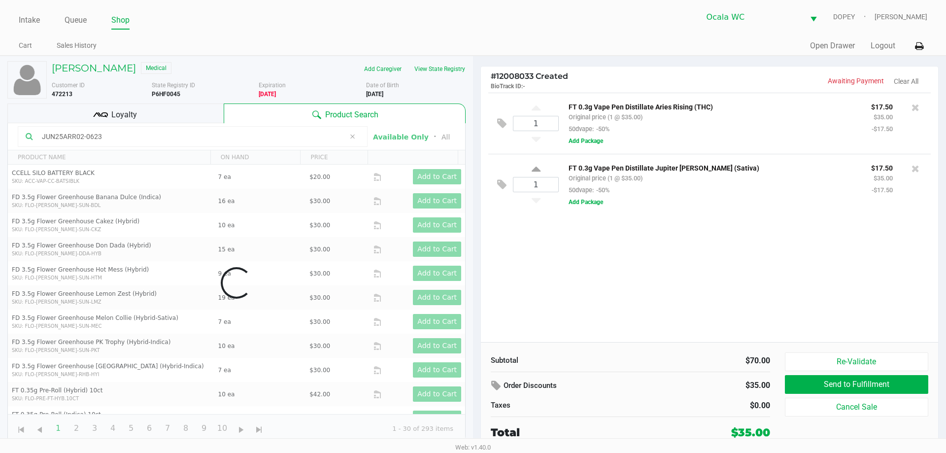
type input "JUN25ARR02-0623"
click at [698, 274] on div "1 FT 0.3g Vape Pen Distillate Aries Rising (THC) Original price (1 @ $35.00) 50…" at bounding box center [709, 217] width 457 height 249
click at [699, 263] on div "1 FT 0.3g Vape Pen Distillate Aries Rising (THC) Original price (1 @ $35.00) 50…" at bounding box center [709, 217] width 457 height 249
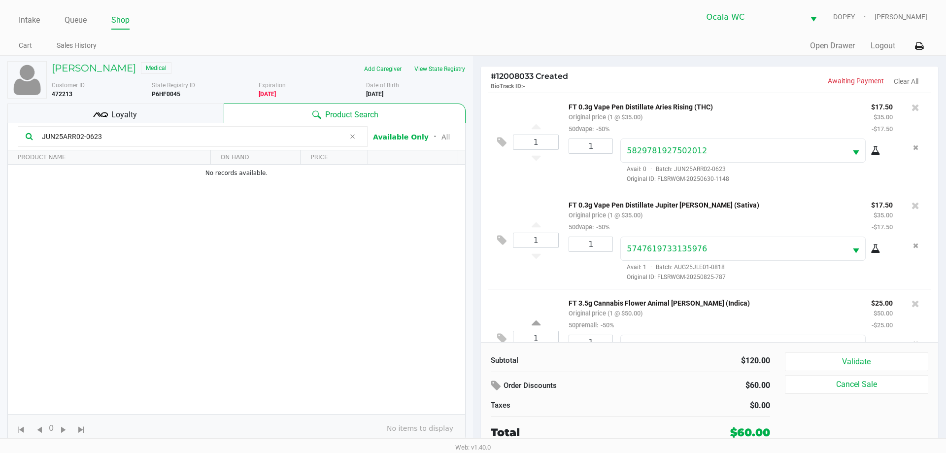
scroll to position [46, 0]
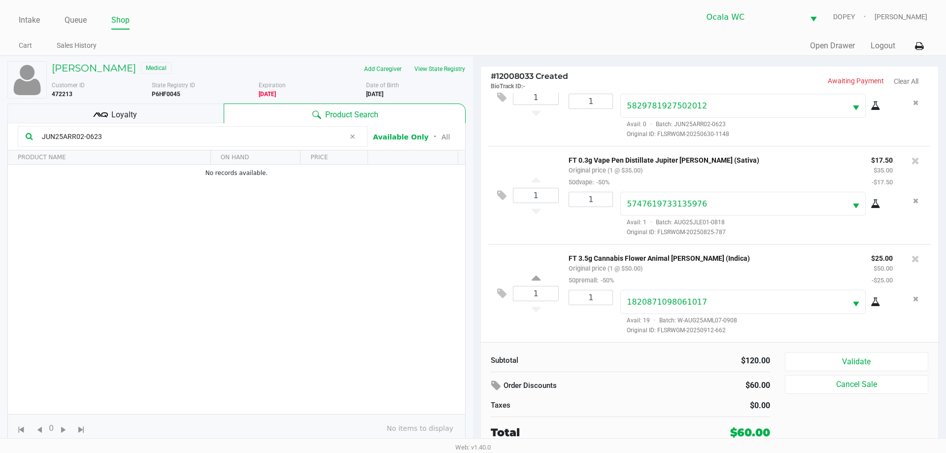
click at [841, 355] on button "Validate" at bounding box center [856, 361] width 143 height 19
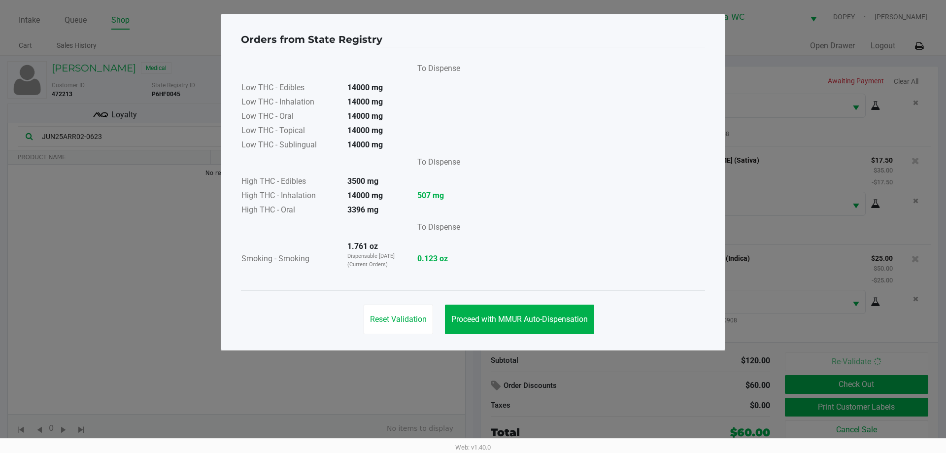
click at [470, 310] on button "Proceed with MMUR Auto-Dispensation" at bounding box center [519, 320] width 149 height 30
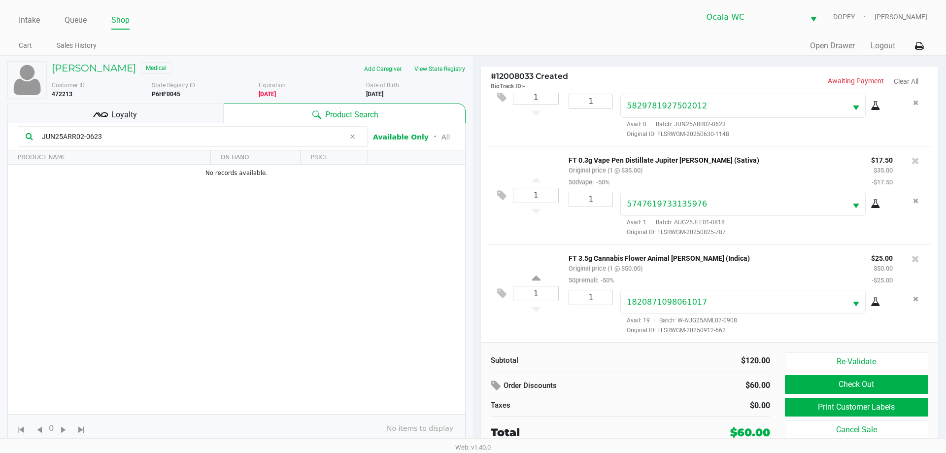
click at [812, 405] on button "Print Customer Labels" at bounding box center [856, 407] width 143 height 19
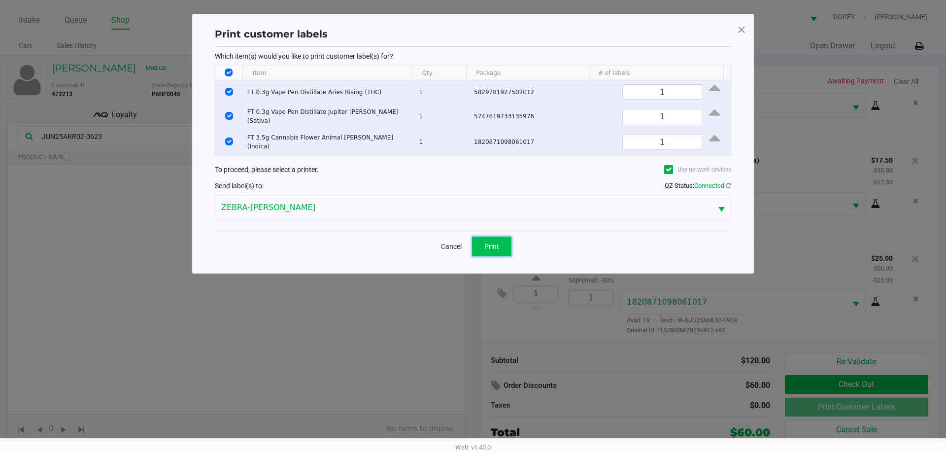
click at [499, 246] on button "Print" at bounding box center [491, 247] width 39 height 20
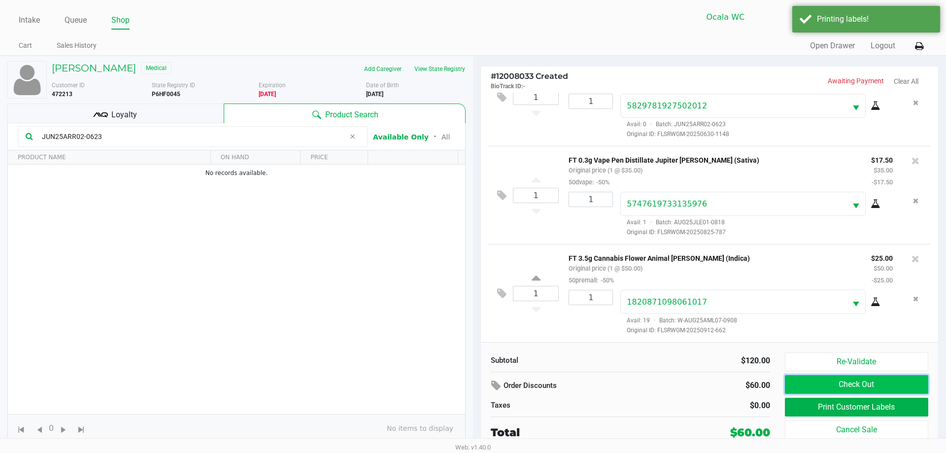
click at [880, 381] on button "Check Out" at bounding box center [856, 384] width 143 height 19
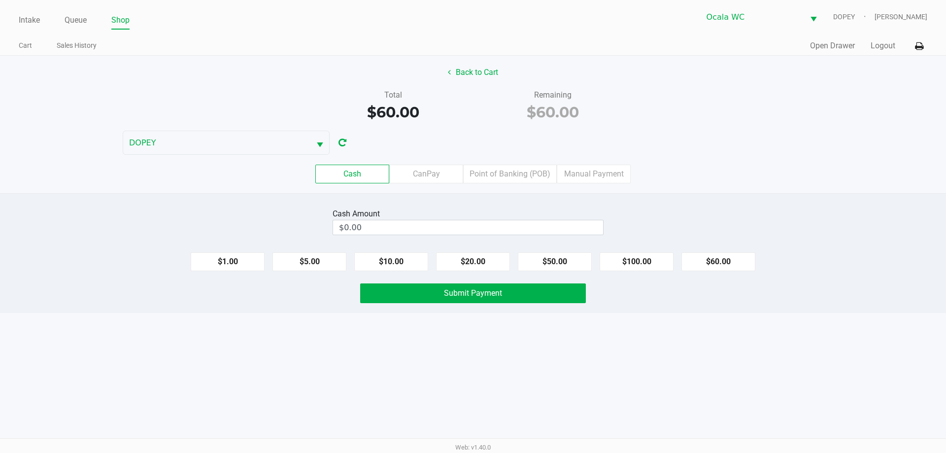
click at [591, 397] on div "Intake Queue Shop Ocala WC DOPEY Alicia Sieg Cart Sales History Quick Sale Open…" at bounding box center [473, 226] width 946 height 453
click at [711, 256] on button "$60.00" at bounding box center [719, 261] width 74 height 19
type input "$60.00"
click at [513, 294] on button "Submit Payment" at bounding box center [473, 293] width 226 height 20
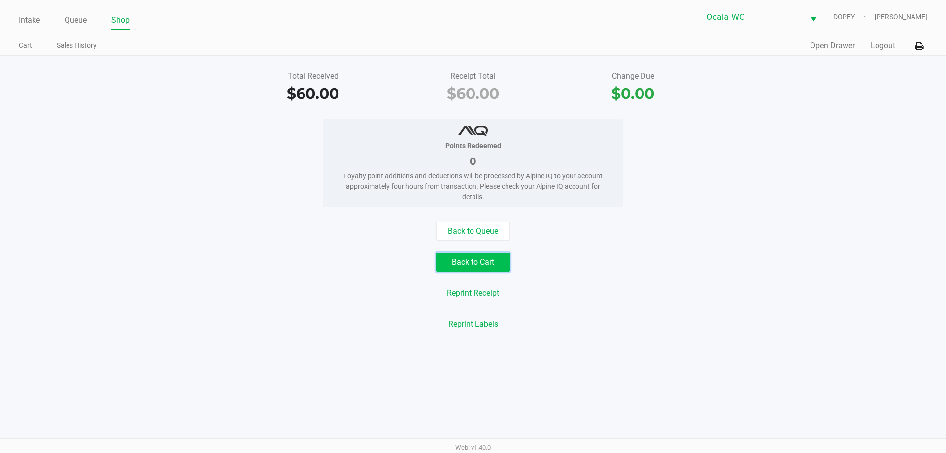
click at [485, 264] on button "Back to Cart" at bounding box center [473, 262] width 74 height 19
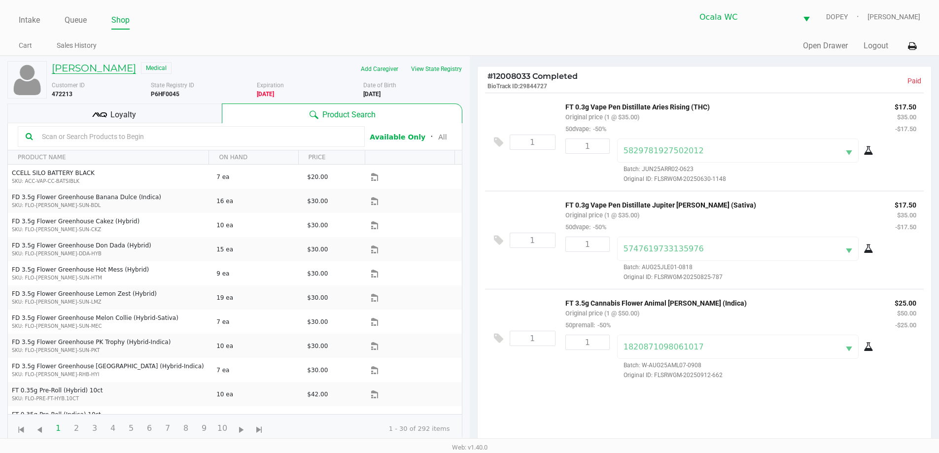
click at [99, 73] on h5 "GARY SMITH" at bounding box center [94, 68] width 84 height 12
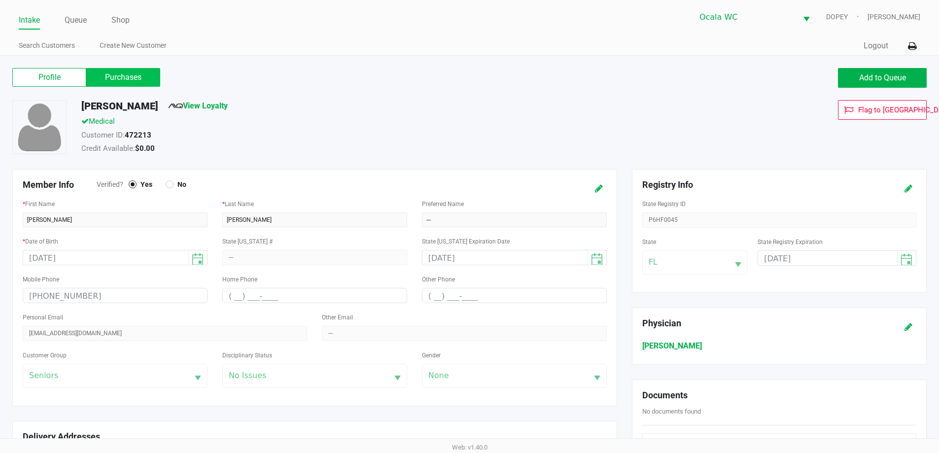
click at [116, 78] on label "Purchases" at bounding box center [123, 77] width 74 height 19
click at [0, 0] on 1 "Purchases" at bounding box center [0, 0] width 0 height 0
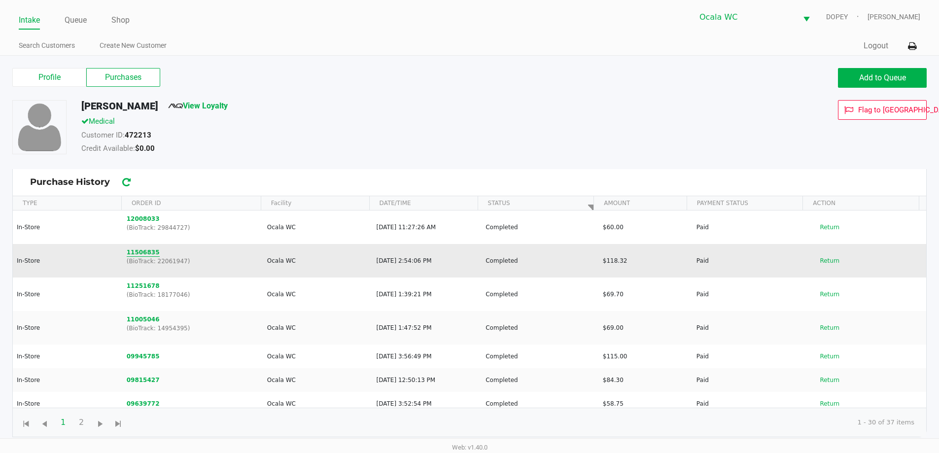
click at [134, 252] on button "11506835" at bounding box center [143, 252] width 33 height 9
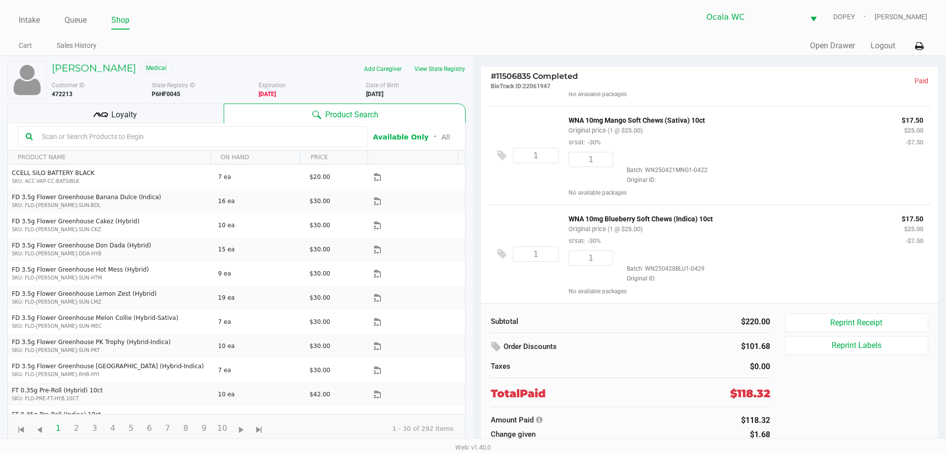
scroll to position [428, 0]
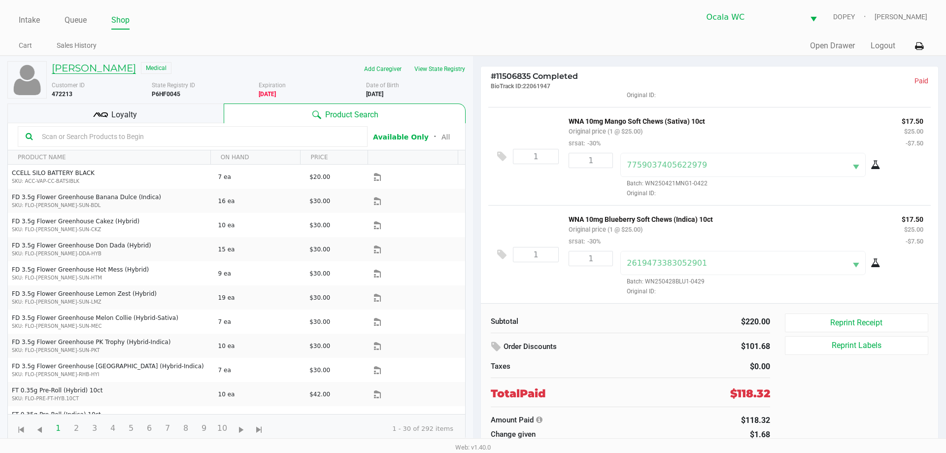
click at [105, 62] on h5 "GARY SMITH" at bounding box center [94, 68] width 84 height 12
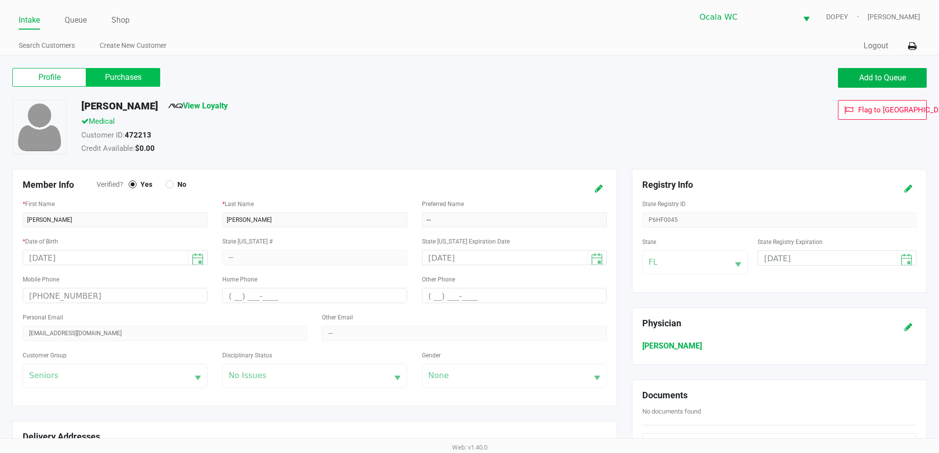
click at [121, 82] on label "Purchases" at bounding box center [123, 77] width 74 height 19
click at [0, 0] on 1 "Purchases" at bounding box center [0, 0] width 0 height 0
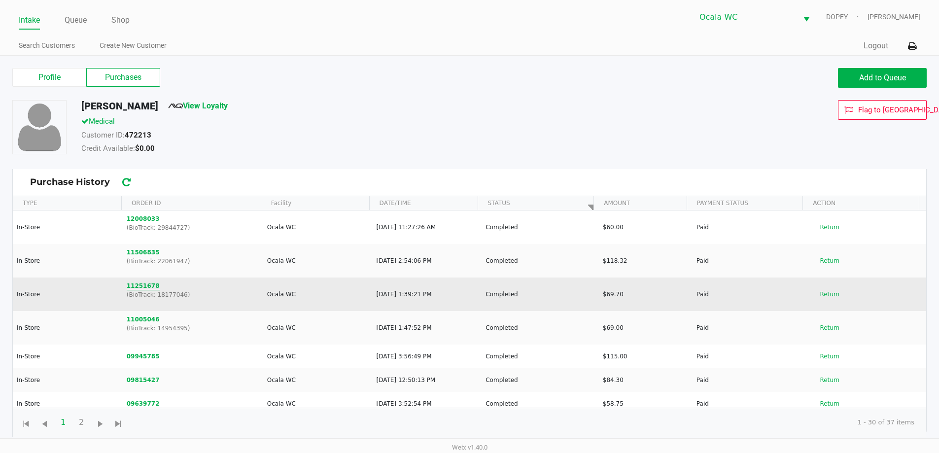
click at [140, 285] on button "11251678" at bounding box center [143, 285] width 33 height 9
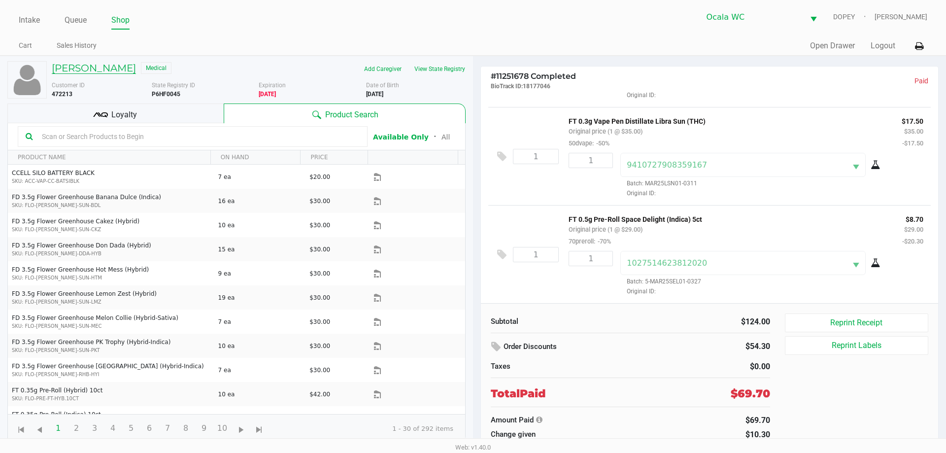
scroll to position [184, 0]
click at [92, 68] on h5 "GARY SMITH" at bounding box center [94, 68] width 84 height 12
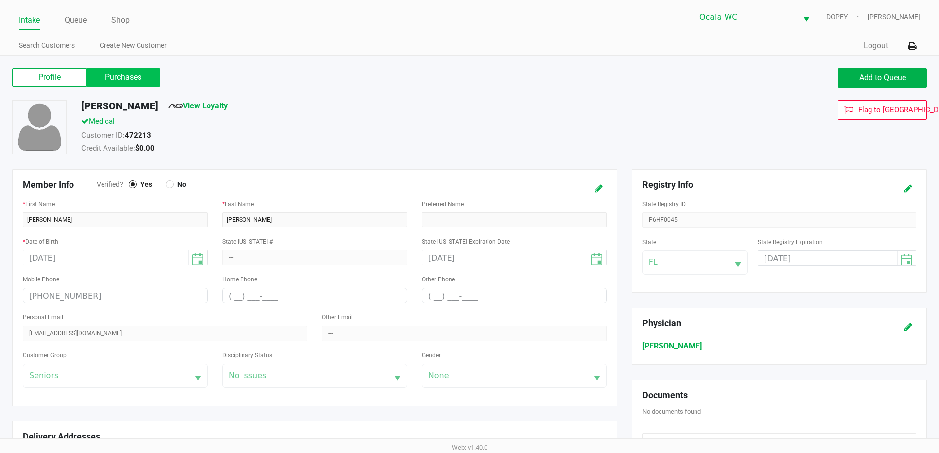
click at [122, 75] on label "Purchases" at bounding box center [123, 77] width 74 height 19
click at [0, 0] on 1 "Purchases" at bounding box center [0, 0] width 0 height 0
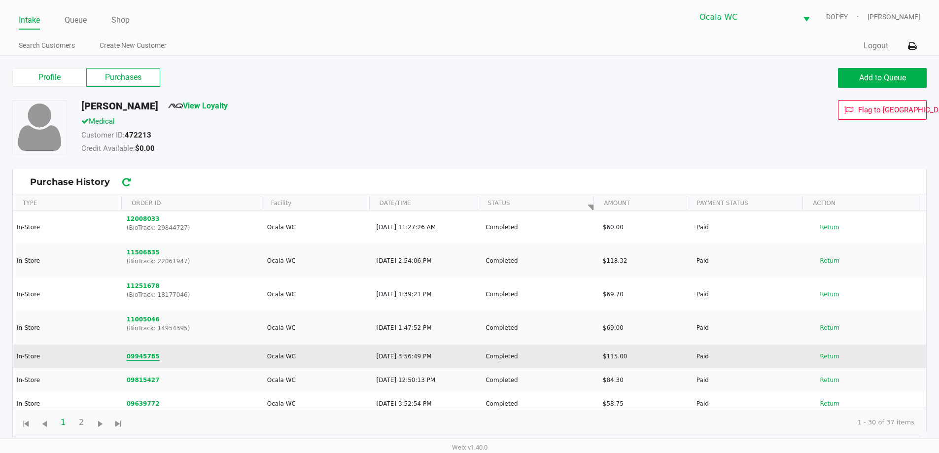
click at [139, 354] on button "09945785" at bounding box center [143, 356] width 33 height 9
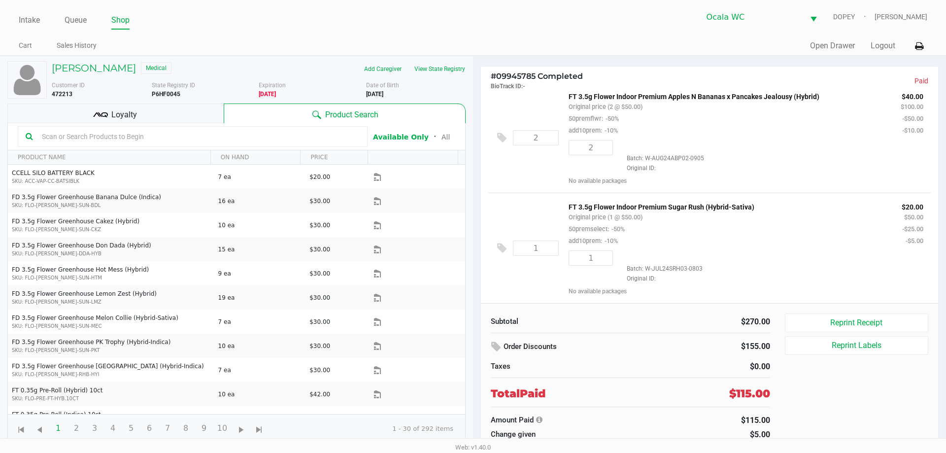
scroll to position [318, 0]
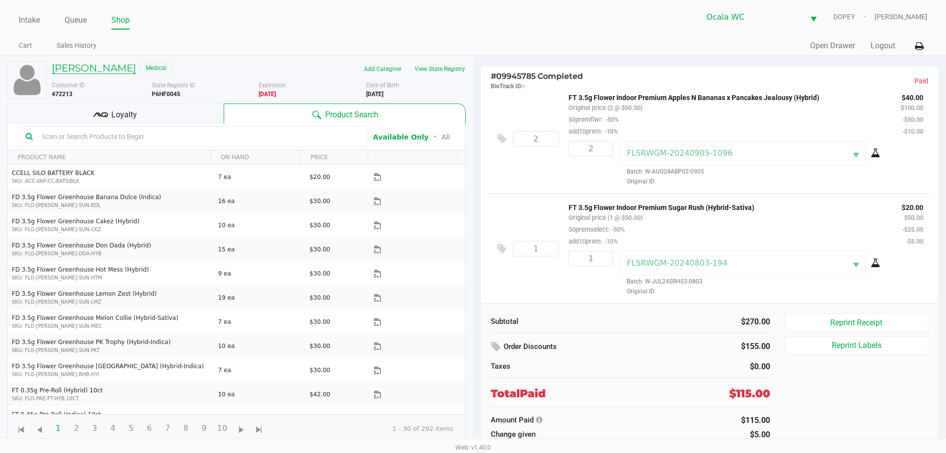
click at [67, 68] on h5 "GARY SMITH" at bounding box center [94, 68] width 84 height 12
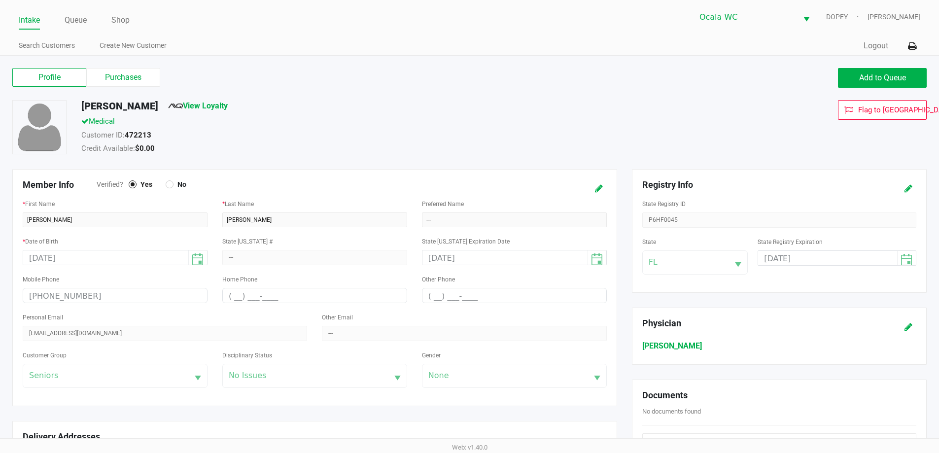
click at [119, 71] on label "Purchases" at bounding box center [123, 77] width 74 height 19
click at [0, 0] on 1 "Purchases" at bounding box center [0, 0] width 0 height 0
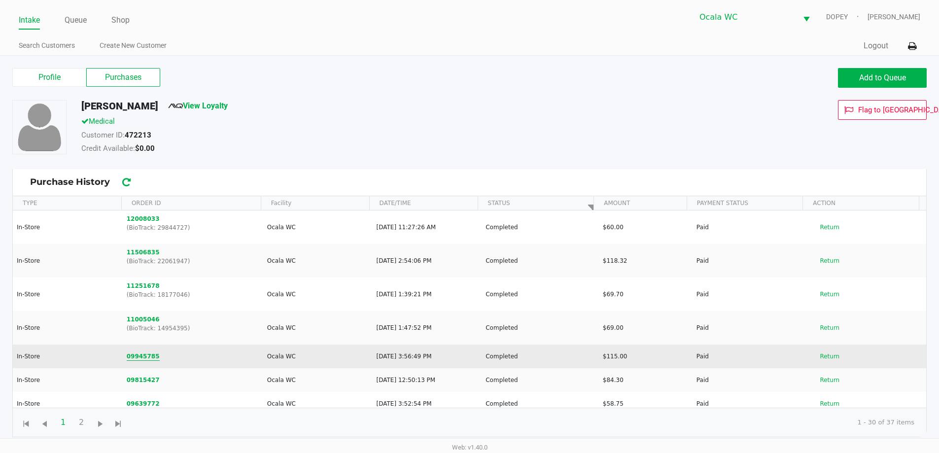
click at [136, 355] on button "09945785" at bounding box center [143, 356] width 33 height 9
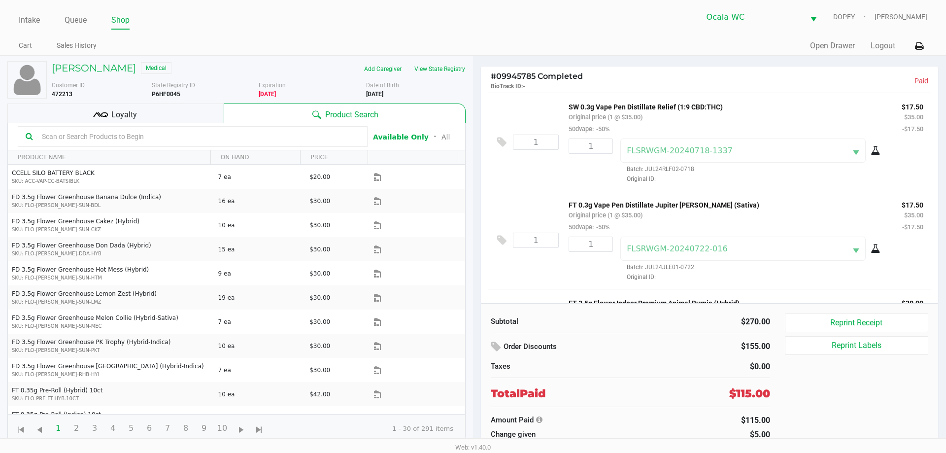
click at [437, 36] on div "Intake Queue Shop Ocala WC DOPEY Alicia Sieg Cart Sales History Quick Sale Open…" at bounding box center [473, 28] width 946 height 56
click at [35, 21] on link "Intake" at bounding box center [29, 20] width 21 height 14
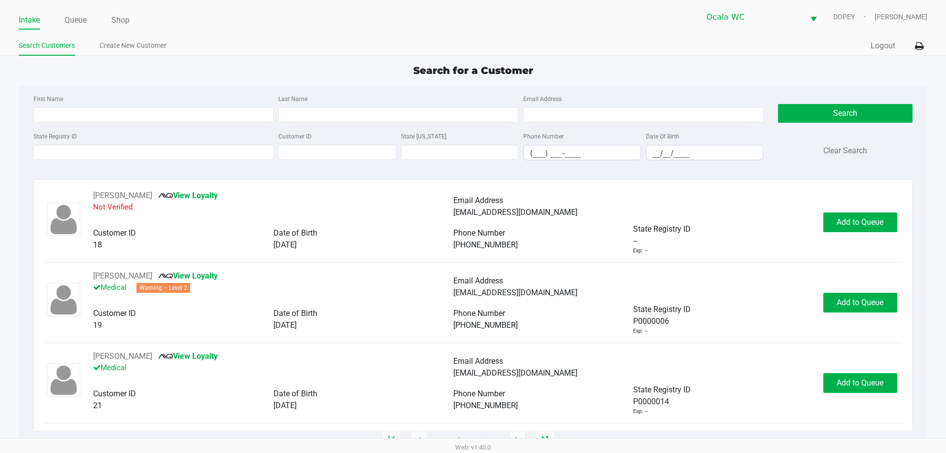
click at [572, 68] on div "Search for a Customer" at bounding box center [472, 70] width 923 height 15
click at [71, 20] on link "Queue" at bounding box center [76, 20] width 22 height 14
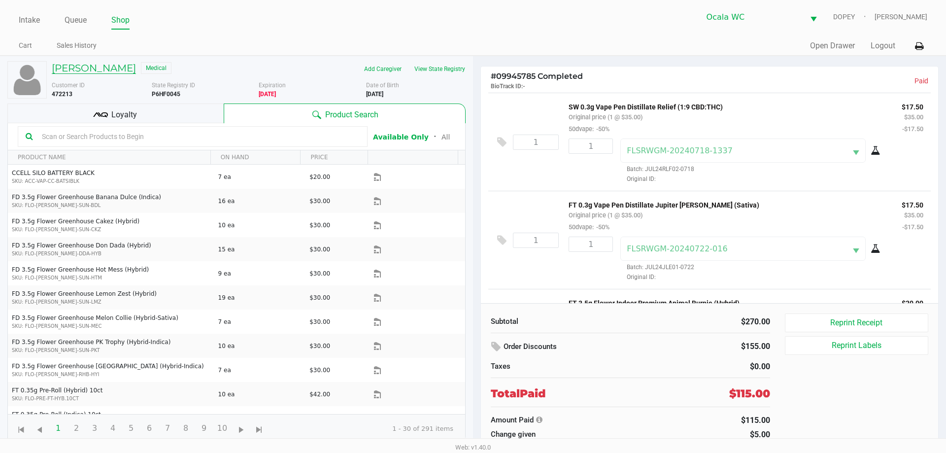
click at [83, 68] on h5 "GARY SMITH" at bounding box center [94, 68] width 84 height 12
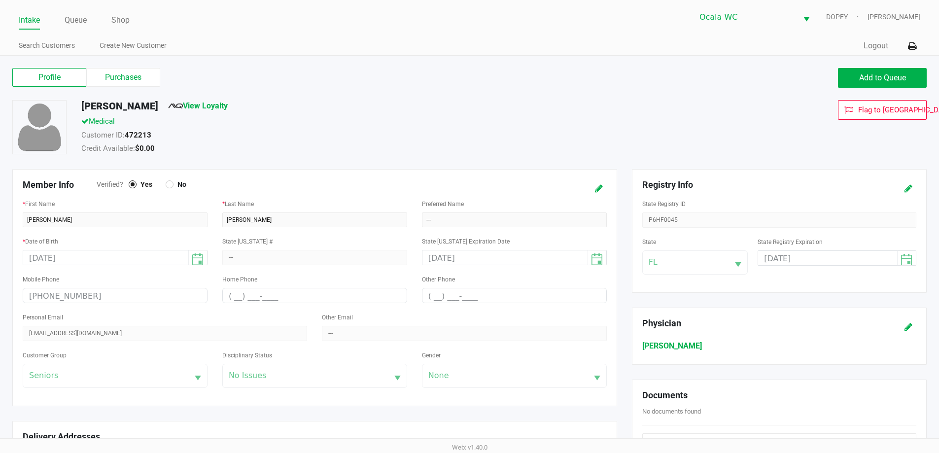
click at [891, 68] on div "Profile Purchases Add to Queue" at bounding box center [469, 83] width 929 height 34
click at [891, 73] on span "Add to Queue" at bounding box center [882, 77] width 47 height 9
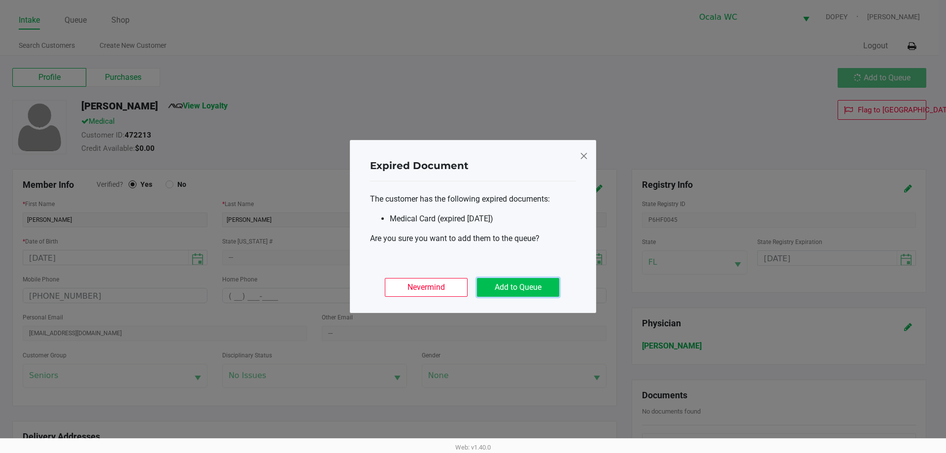
click at [520, 285] on button "Add to Queue" at bounding box center [518, 287] width 82 height 19
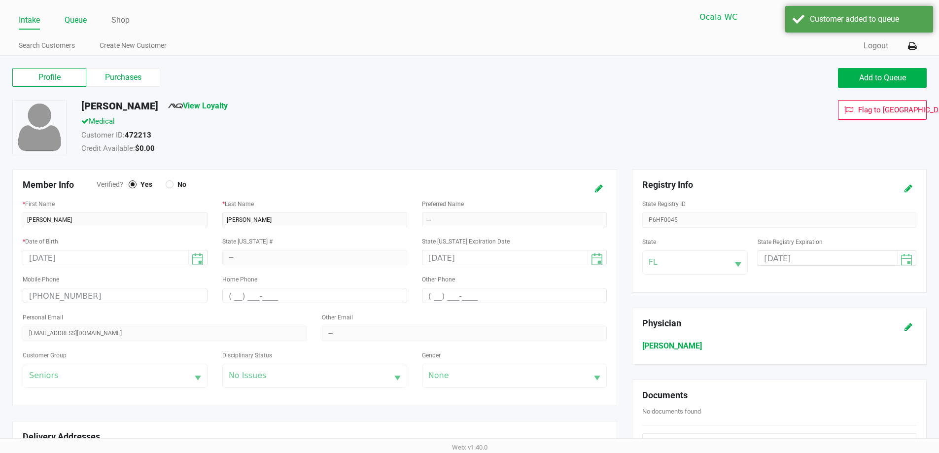
click at [70, 20] on link "Queue" at bounding box center [76, 20] width 22 height 14
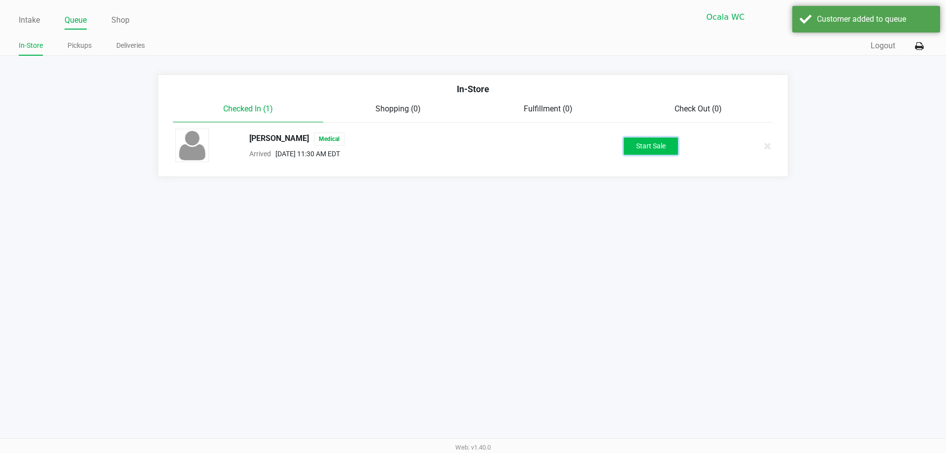
click at [642, 149] on button "Start Sale" at bounding box center [651, 145] width 54 height 17
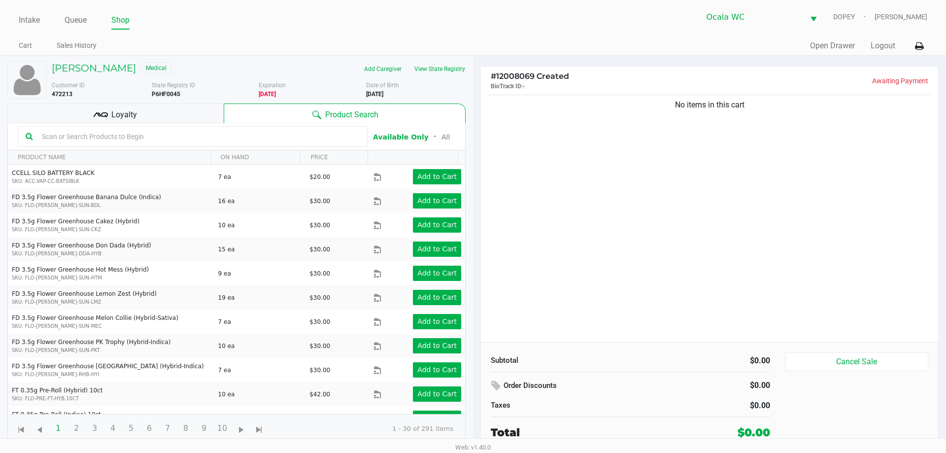
click at [548, 147] on div "No items in this cart" at bounding box center [709, 217] width 457 height 249
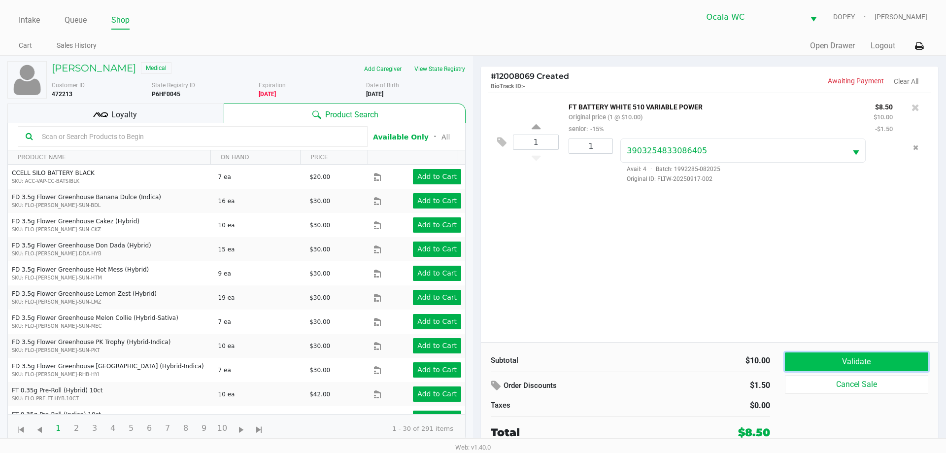
click at [847, 365] on button "Validate" at bounding box center [856, 361] width 143 height 19
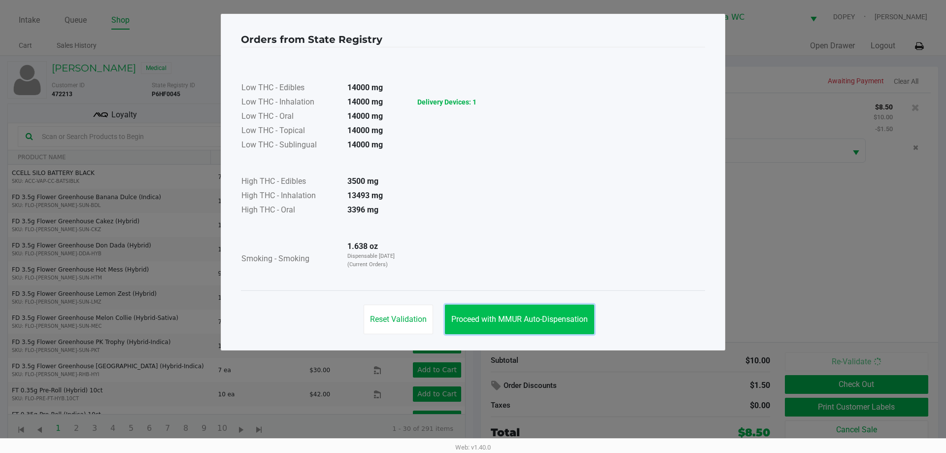
click at [520, 312] on button "Proceed with MMUR Auto-Dispensation" at bounding box center [519, 320] width 149 height 30
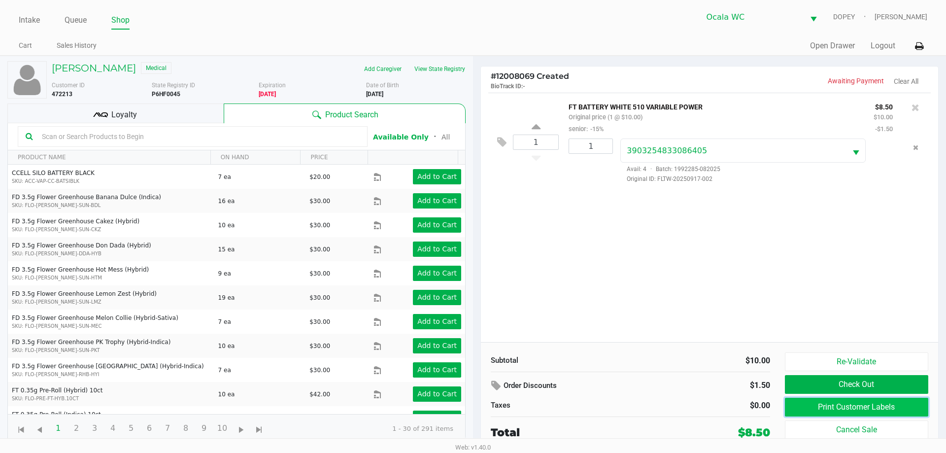
click at [854, 409] on button "Print Customer Labels" at bounding box center [856, 407] width 143 height 19
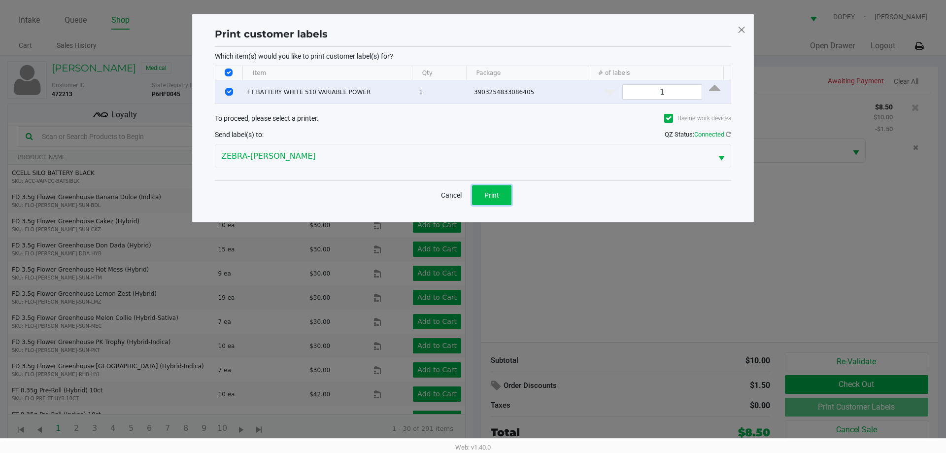
click at [493, 198] on span "Print" at bounding box center [491, 195] width 15 height 8
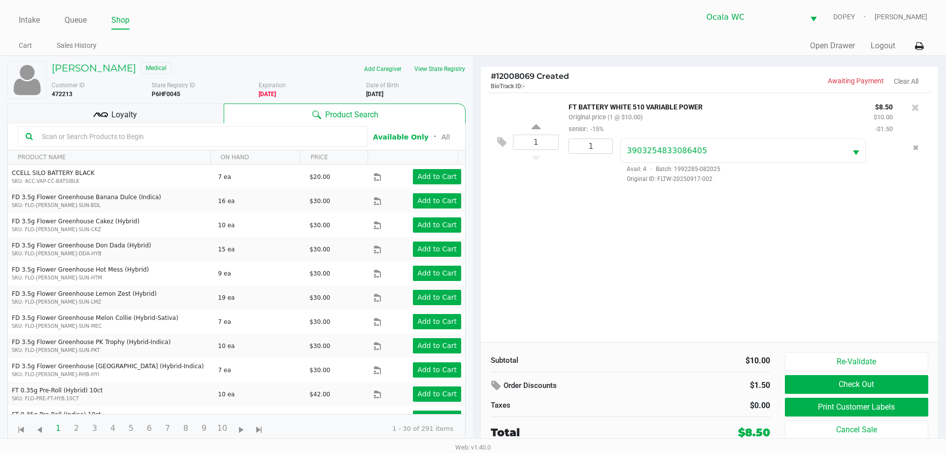
click at [893, 385] on button "Check Out" at bounding box center [856, 384] width 143 height 19
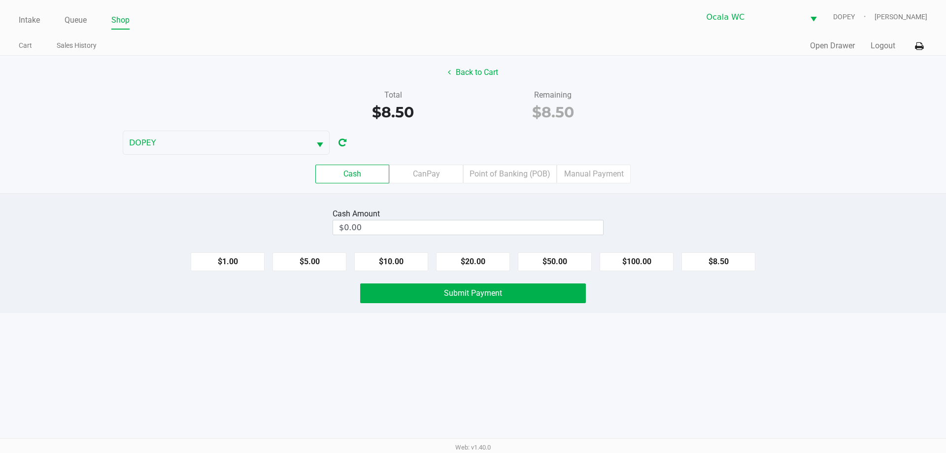
click at [363, 378] on div "Intake Queue Shop Ocala WC DOPEY Alicia Sieg Cart Sales History Quick Sale Open…" at bounding box center [473, 226] width 946 height 453
click at [480, 267] on button "$20.00" at bounding box center [473, 261] width 74 height 19
type input "$20.00"
click at [499, 291] on span "Submit Payment" at bounding box center [473, 292] width 58 height 9
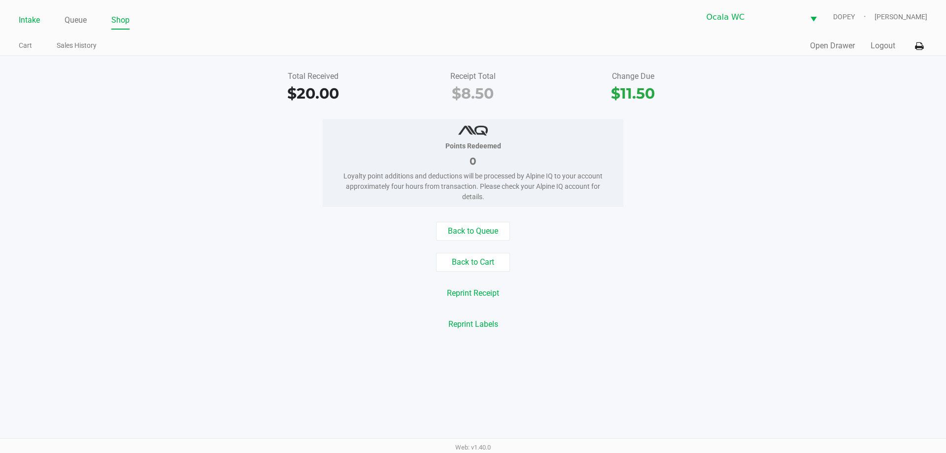
click at [34, 26] on link "Intake" at bounding box center [29, 20] width 21 height 14
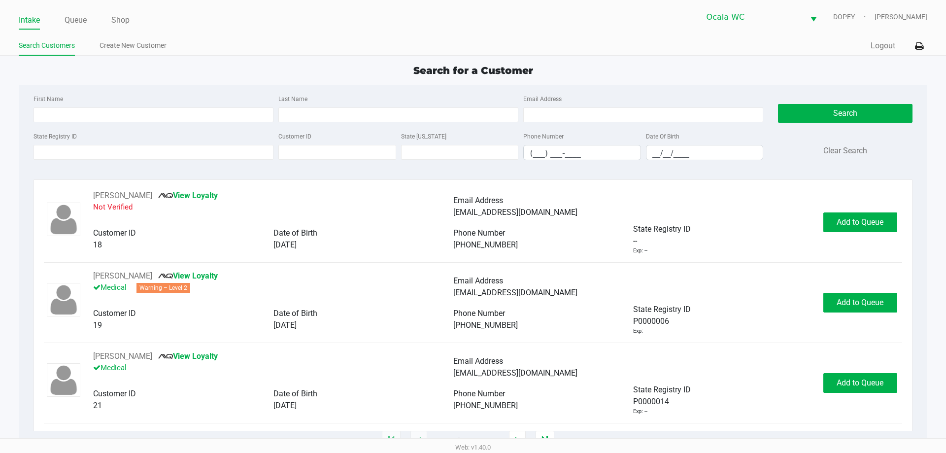
click at [252, 52] on ul "Search Customers Create New Customer" at bounding box center [246, 46] width 454 height 17
click at [404, 29] on div "Intake Queue Shop Ocala WC DOPEY Alicia Sieg Search Customers Create New Custom…" at bounding box center [473, 28] width 946 height 56
click at [251, 49] on ul "Search Customers Create New Customer" at bounding box center [246, 46] width 454 height 17
click at [95, 147] on input "State Registry ID" at bounding box center [154, 152] width 240 height 15
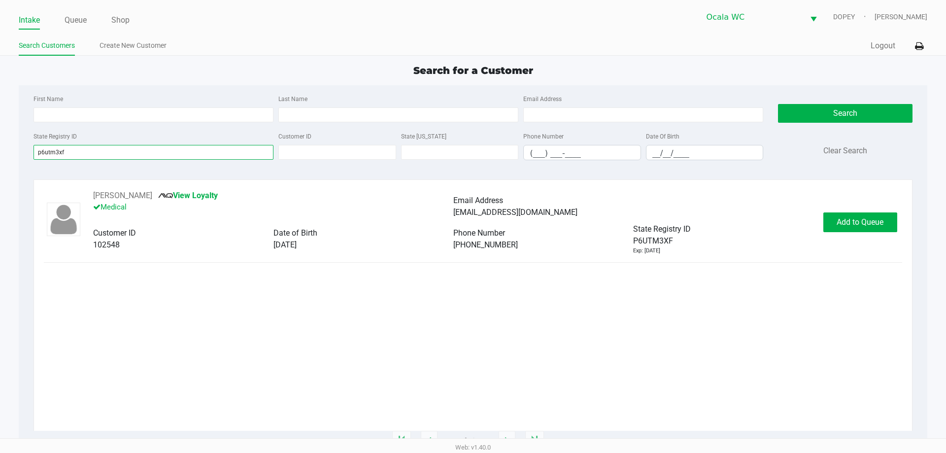
type input "p6utm3xf"
click at [872, 231] on button "Add to Queue" at bounding box center [860, 222] width 74 height 20
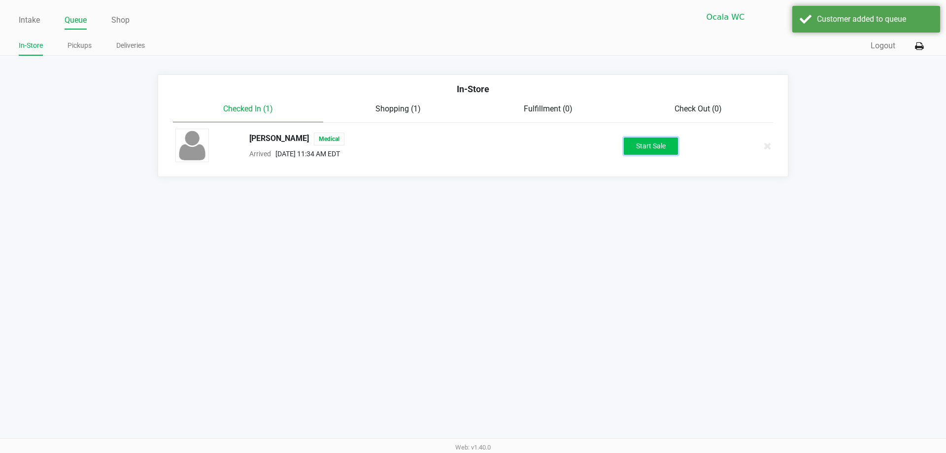
click at [658, 151] on button "Start Sale" at bounding box center [651, 145] width 54 height 17
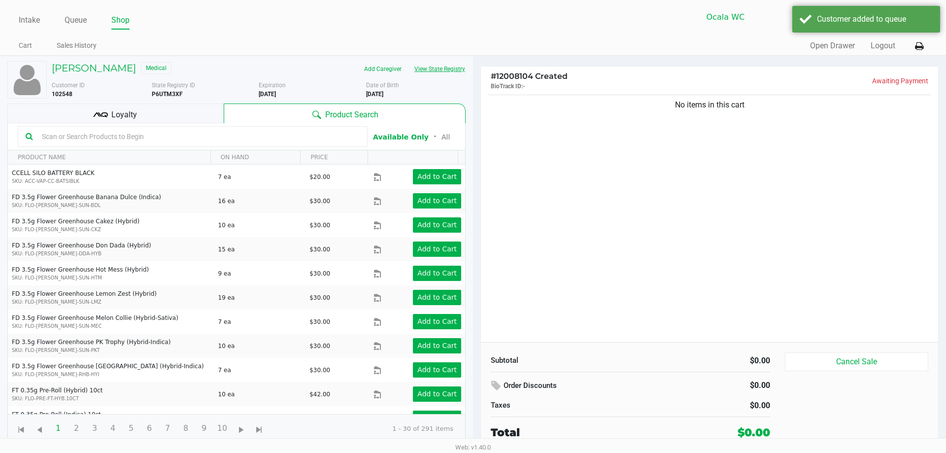
click at [447, 64] on button "View State Registry" at bounding box center [437, 69] width 58 height 16
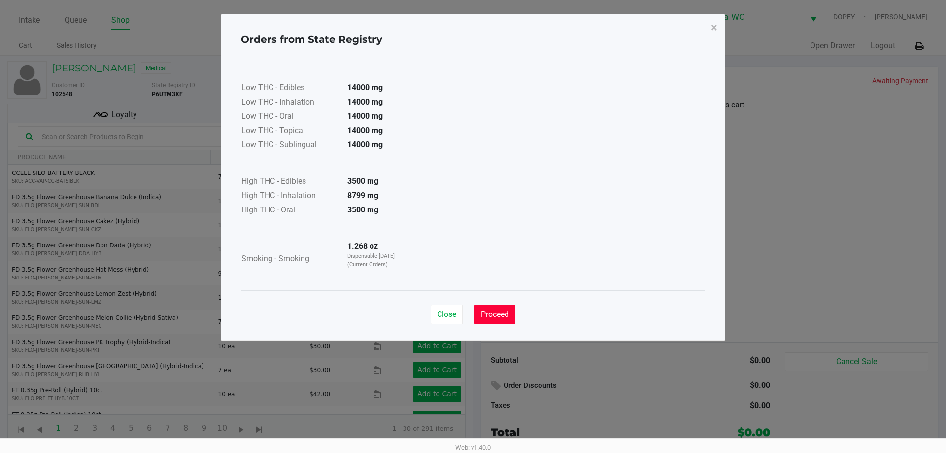
click at [496, 319] on button "Proceed" at bounding box center [495, 315] width 41 height 20
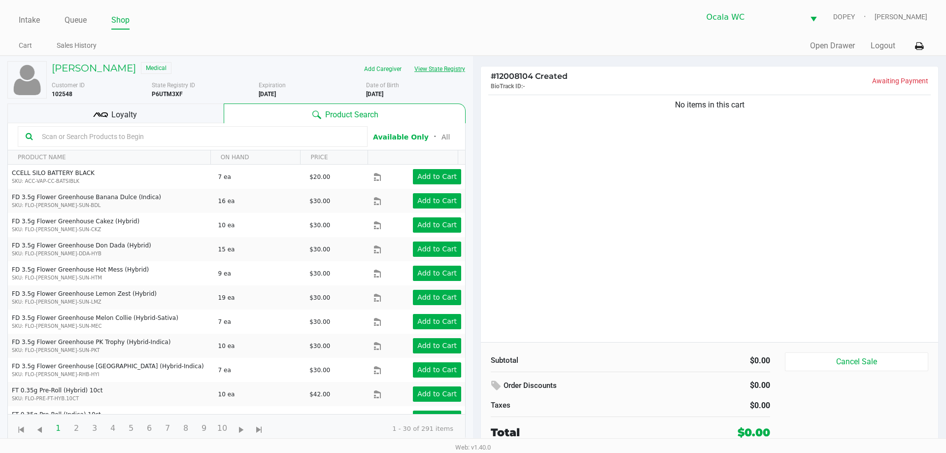
click at [447, 73] on button "View State Registry" at bounding box center [437, 69] width 58 height 16
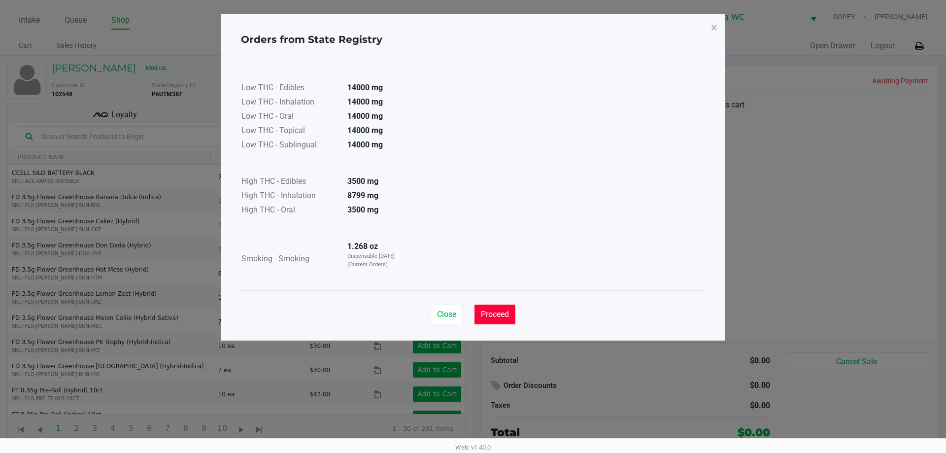
click at [498, 319] on button "Proceed" at bounding box center [495, 315] width 41 height 20
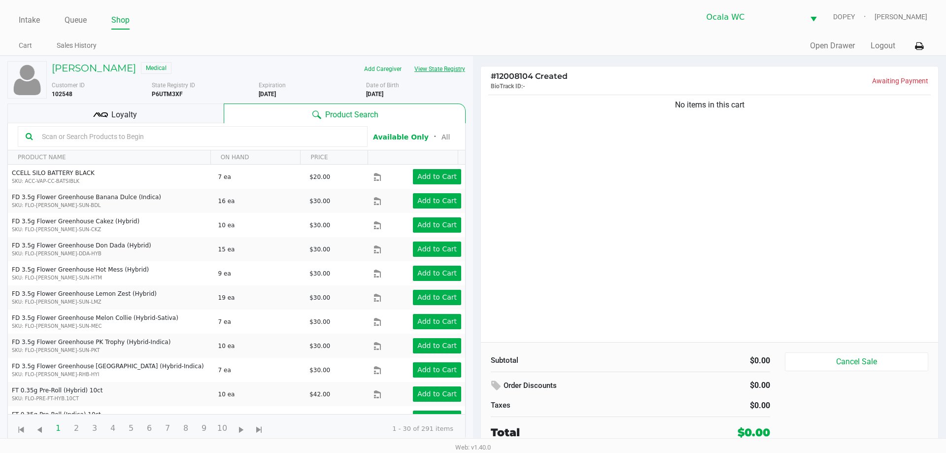
click at [441, 66] on button "View State Registry" at bounding box center [437, 69] width 58 height 16
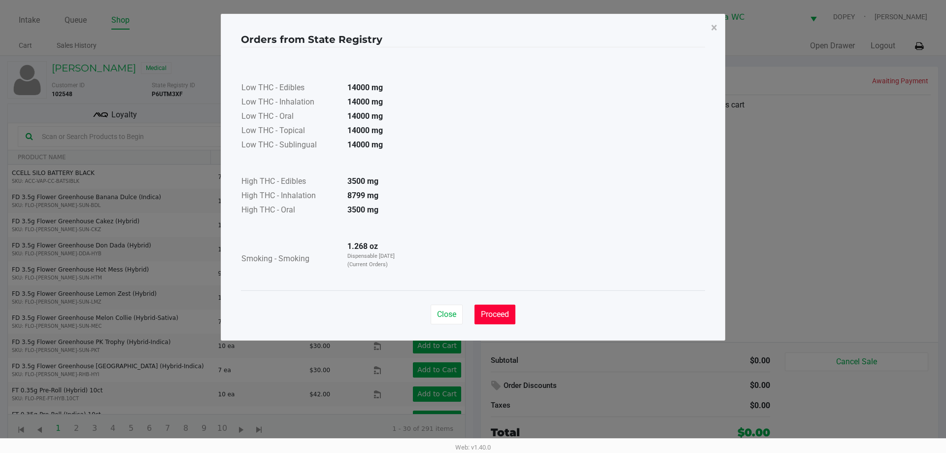
click at [505, 313] on span "Proceed" at bounding box center [495, 313] width 28 height 9
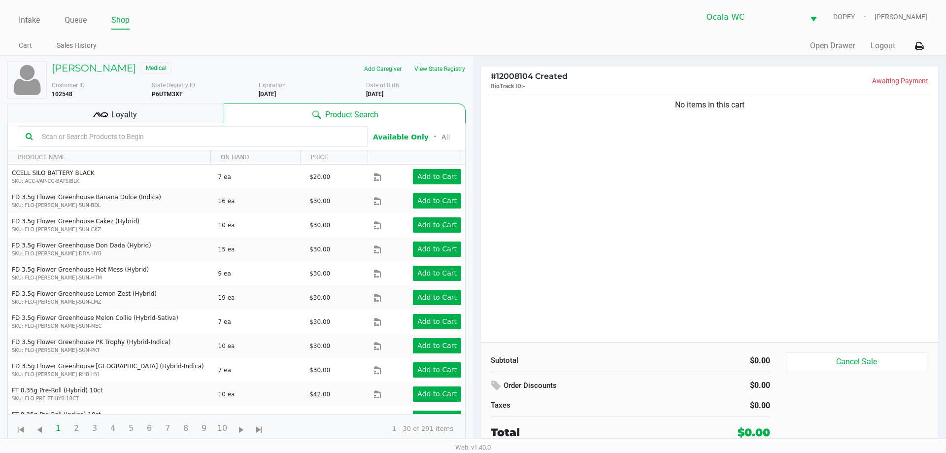
click at [159, 137] on input "text" at bounding box center [199, 136] width 322 height 15
click at [442, 70] on button "View State Registry" at bounding box center [437, 69] width 58 height 16
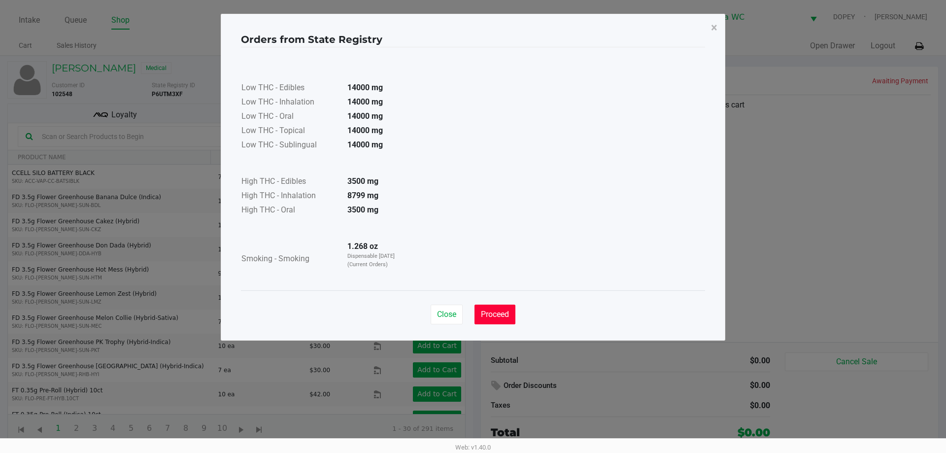
click at [500, 318] on span "Proceed" at bounding box center [495, 313] width 28 height 9
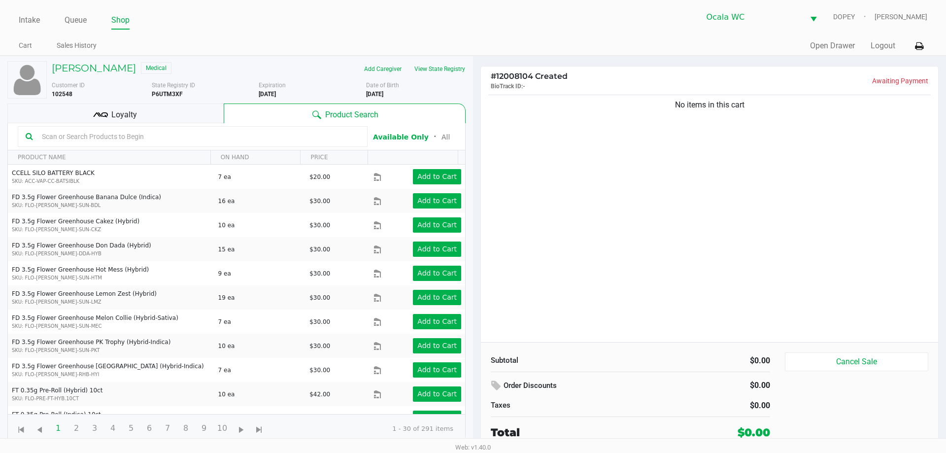
click at [62, 132] on input "text" at bounding box center [199, 136] width 322 height 15
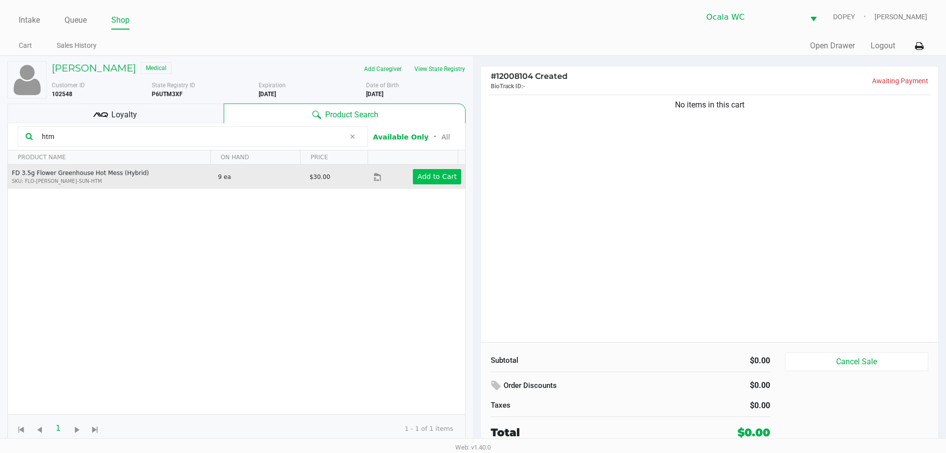
type input "htm"
click at [448, 172] on app-button-loader "Add to Cart" at bounding box center [436, 176] width 39 height 8
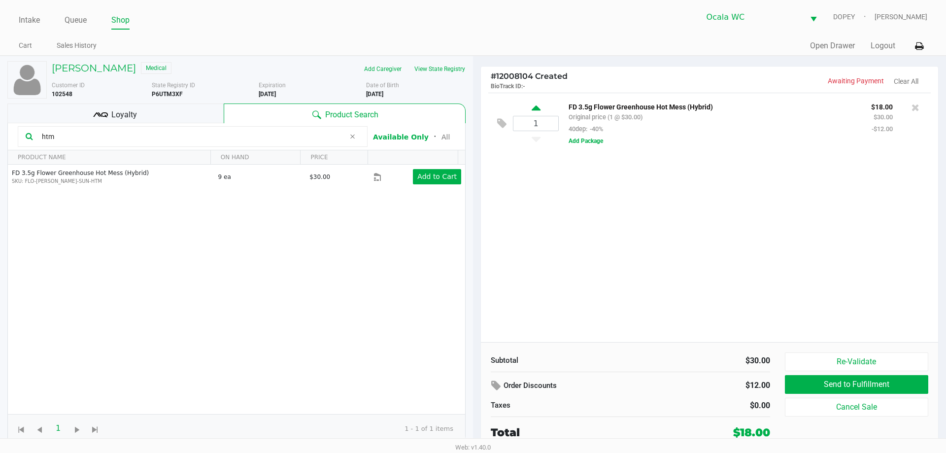
click at [535, 107] on icon at bounding box center [536, 109] width 9 height 12
type input "2"
click at [98, 138] on input "htm" at bounding box center [191, 136] width 307 height 15
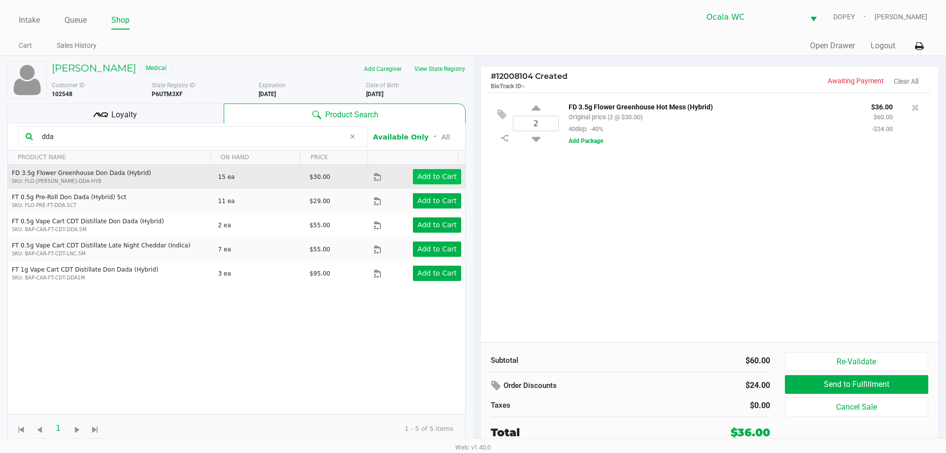
type input "dda"
click at [439, 181] on button "Add to Cart" at bounding box center [437, 176] width 48 height 15
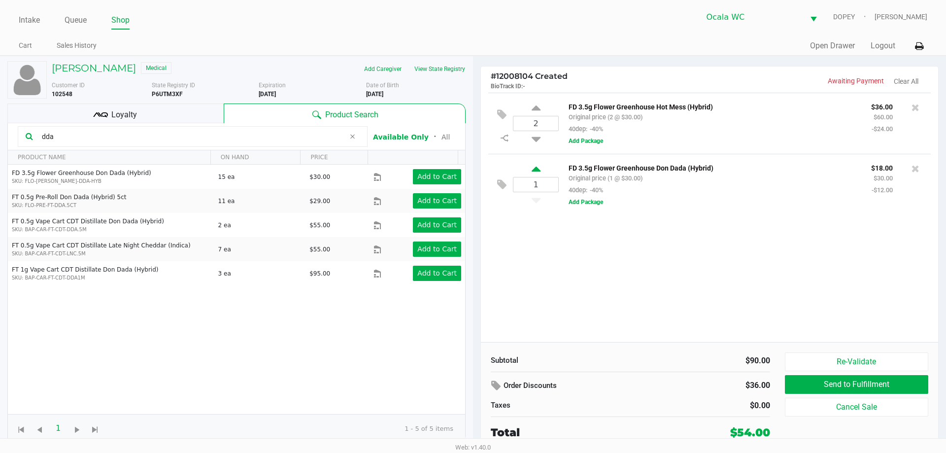
click at [536, 176] on icon at bounding box center [536, 171] width 9 height 12
type input "2"
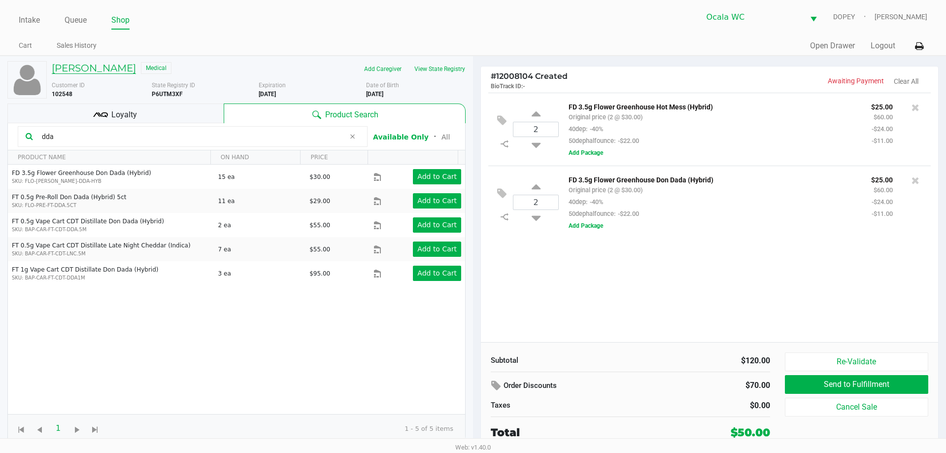
click at [102, 67] on h5 "John Dalpiaz" at bounding box center [94, 68] width 84 height 12
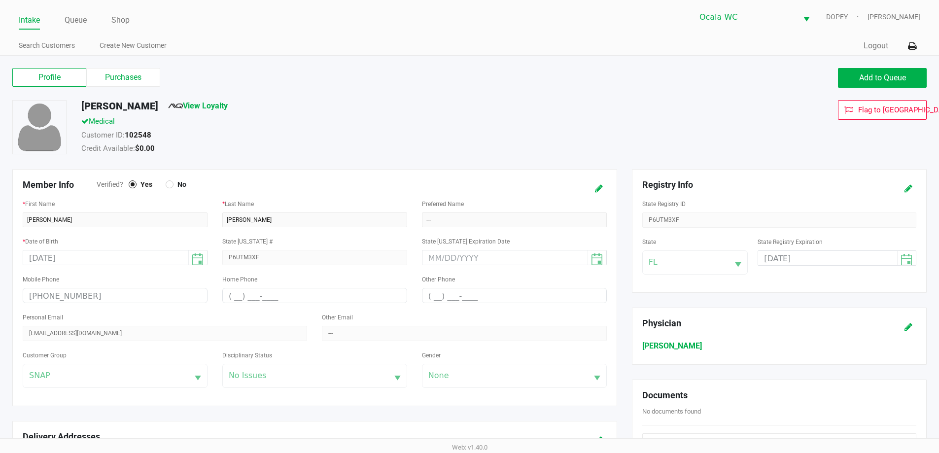
click at [123, 69] on label "Purchases" at bounding box center [123, 77] width 74 height 19
click at [0, 0] on 1 "Purchases" at bounding box center [0, 0] width 0 height 0
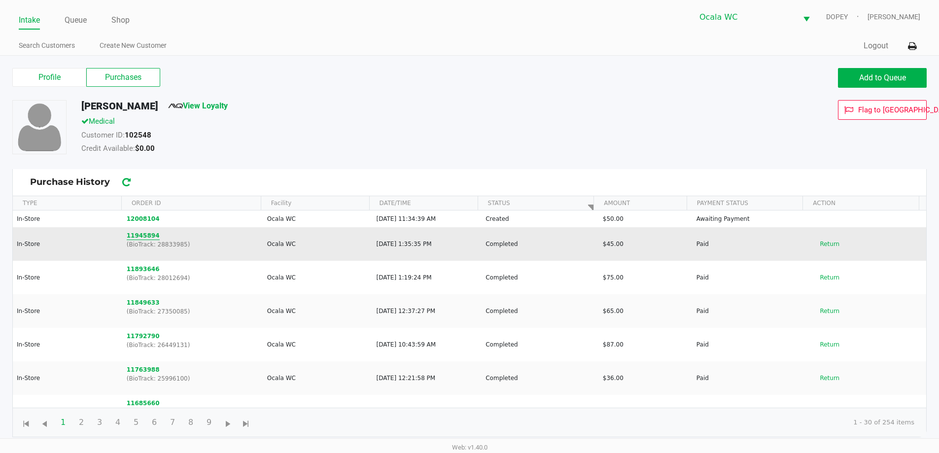
click at [142, 239] on button "11945894" at bounding box center [143, 235] width 33 height 9
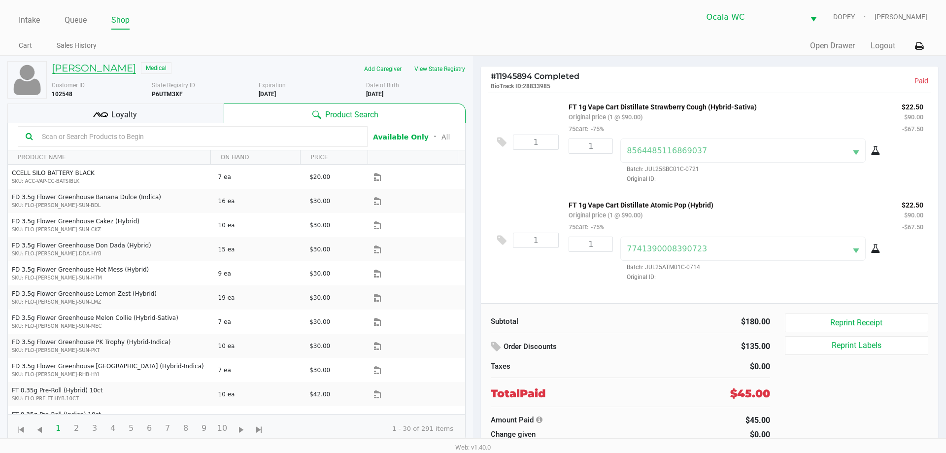
click at [85, 63] on h5 "John Dalpiaz" at bounding box center [94, 68] width 84 height 12
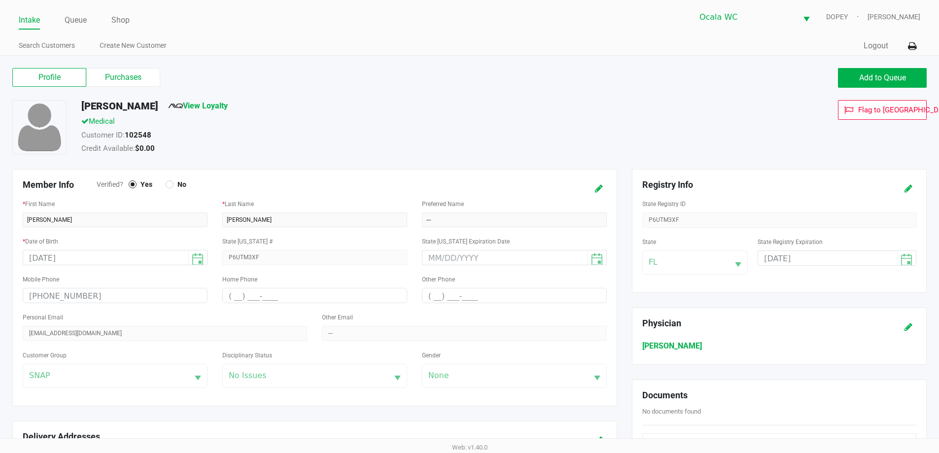
click at [109, 81] on label "Purchases" at bounding box center [123, 77] width 74 height 19
click at [0, 0] on 1 "Purchases" at bounding box center [0, 0] width 0 height 0
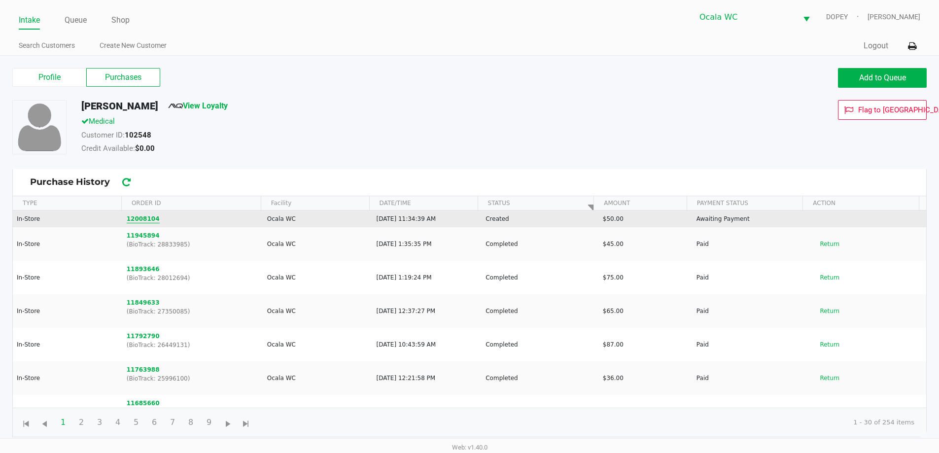
click at [144, 217] on button "12008104" at bounding box center [143, 218] width 33 height 9
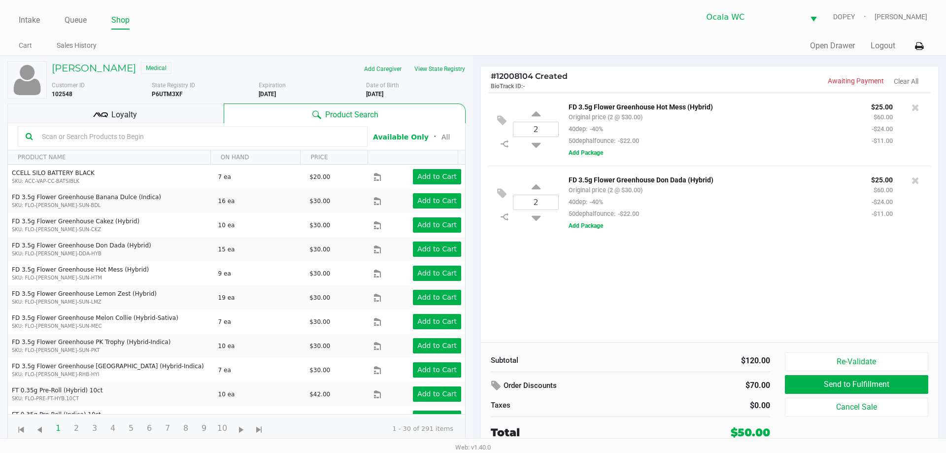
click at [219, 133] on input "text" at bounding box center [199, 136] width 322 height 15
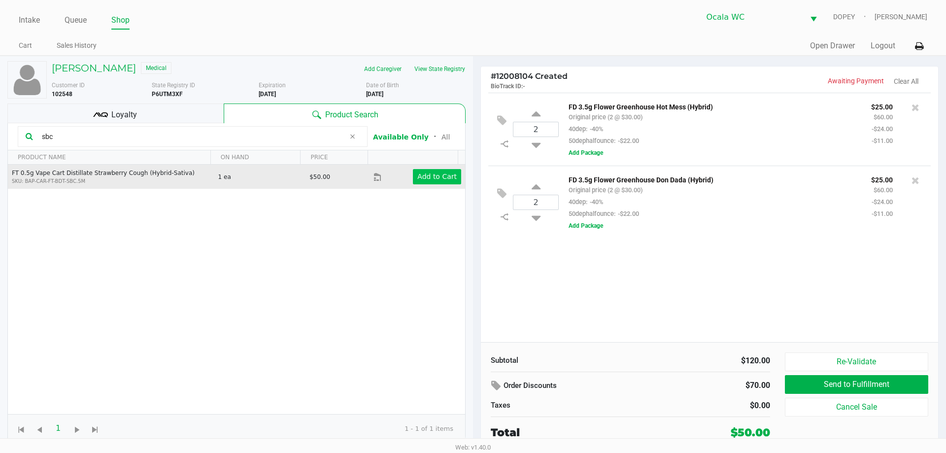
type input "sbc"
click at [425, 174] on app-button-loader "Add to Cart" at bounding box center [436, 176] width 39 height 8
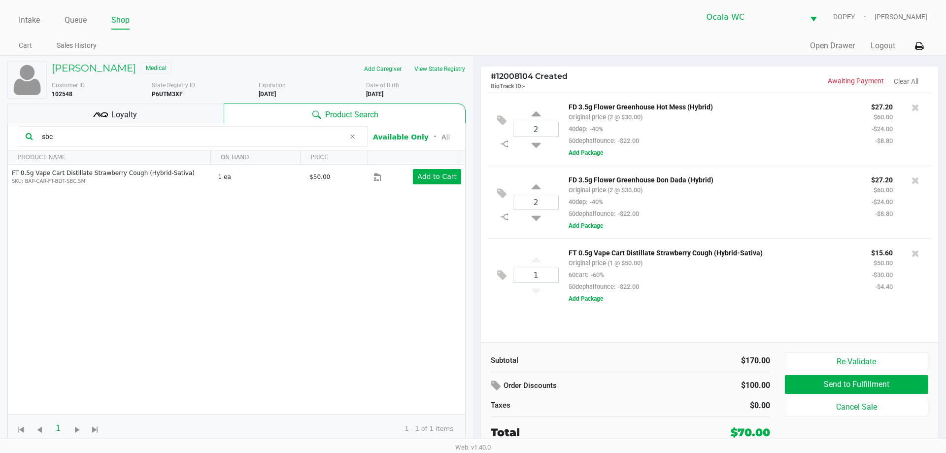
click at [921, 255] on div at bounding box center [916, 253] width 16 height 14
click at [917, 255] on icon at bounding box center [916, 253] width 8 height 10
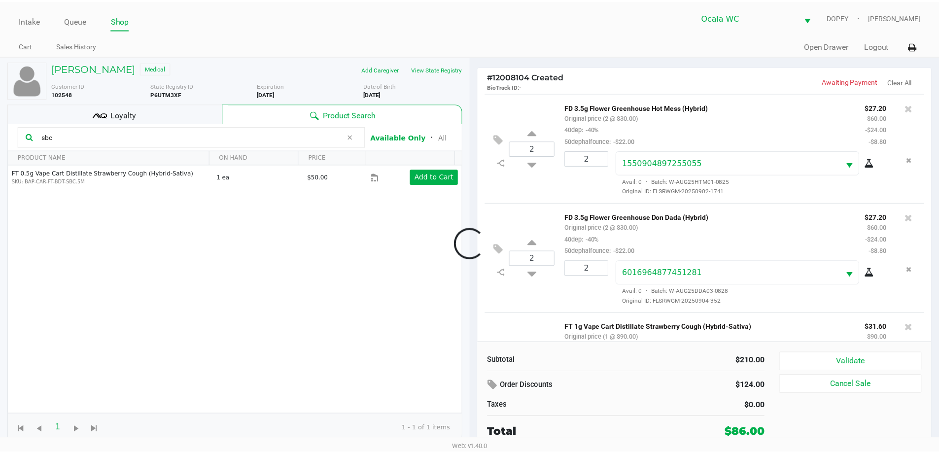
scroll to position [82, 0]
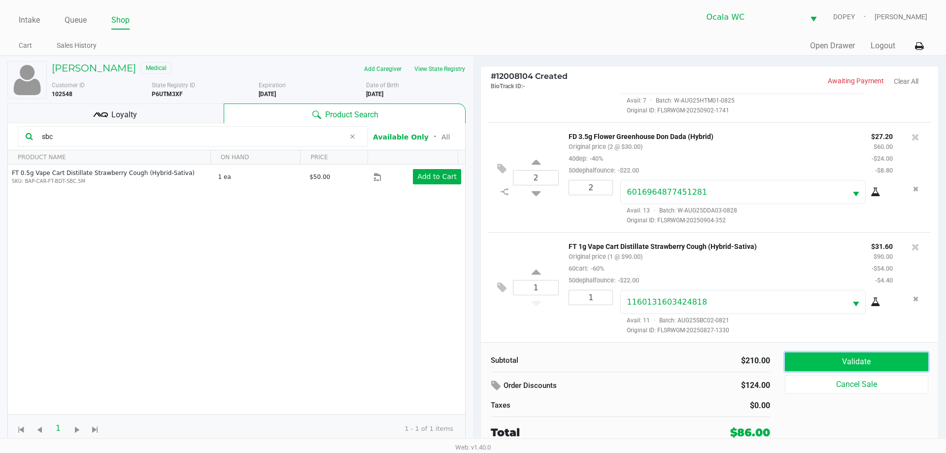
click at [834, 364] on button "Validate" at bounding box center [856, 361] width 143 height 19
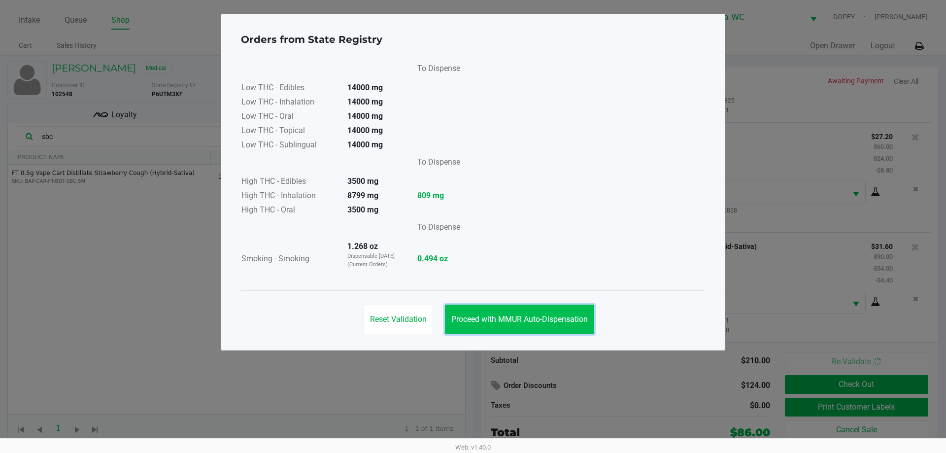
click at [531, 311] on button "Proceed with MMUR Auto-Dispensation" at bounding box center [519, 320] width 149 height 30
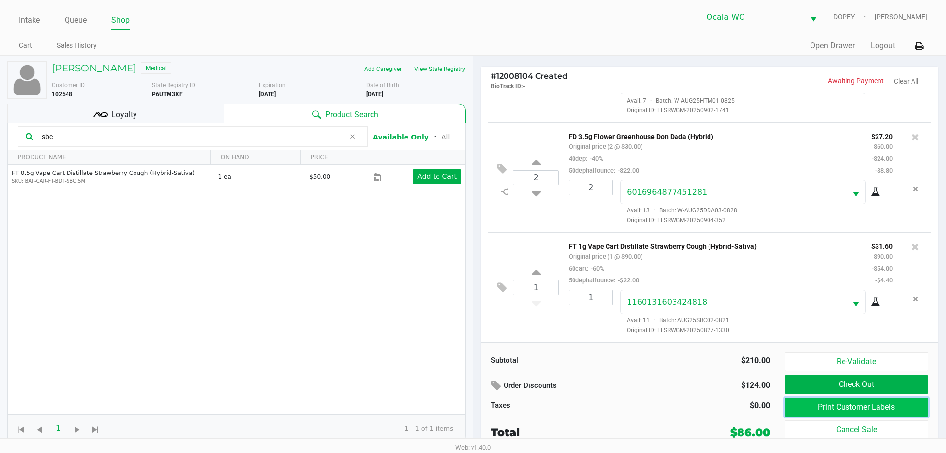
click at [832, 407] on button "Print Customer Labels" at bounding box center [856, 407] width 143 height 19
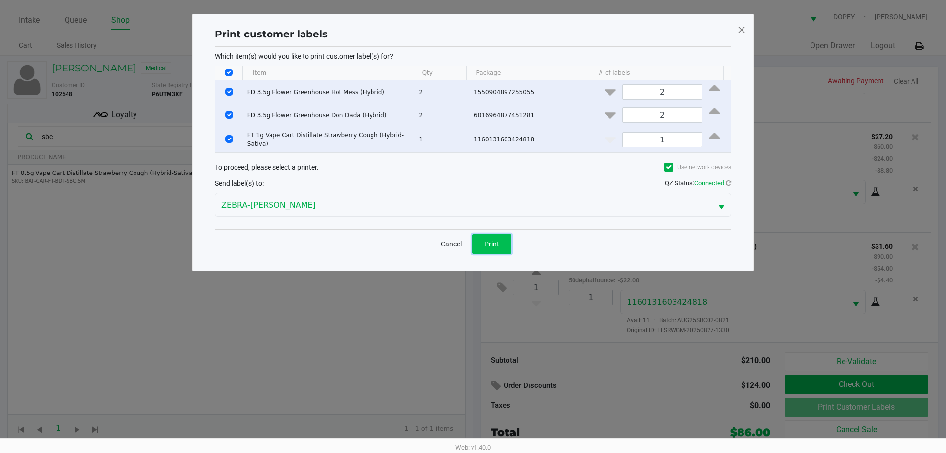
click at [492, 248] on button "Print" at bounding box center [491, 244] width 39 height 20
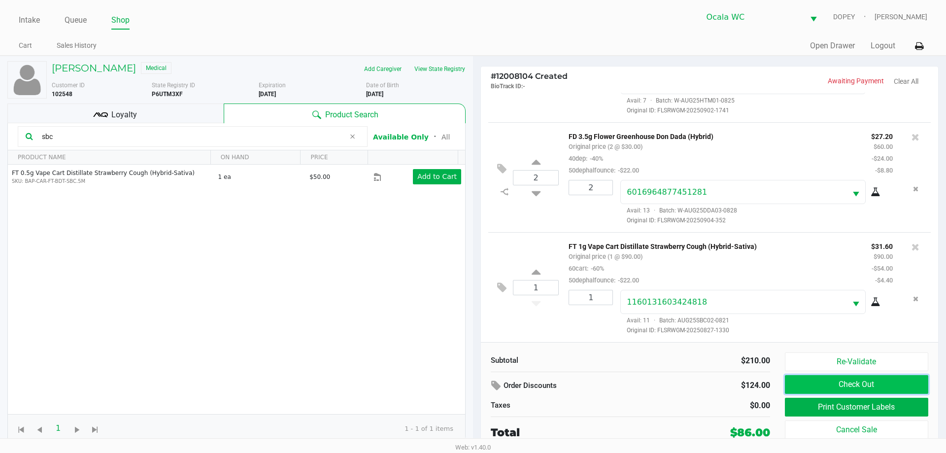
click at [803, 387] on button "Check Out" at bounding box center [856, 384] width 143 height 19
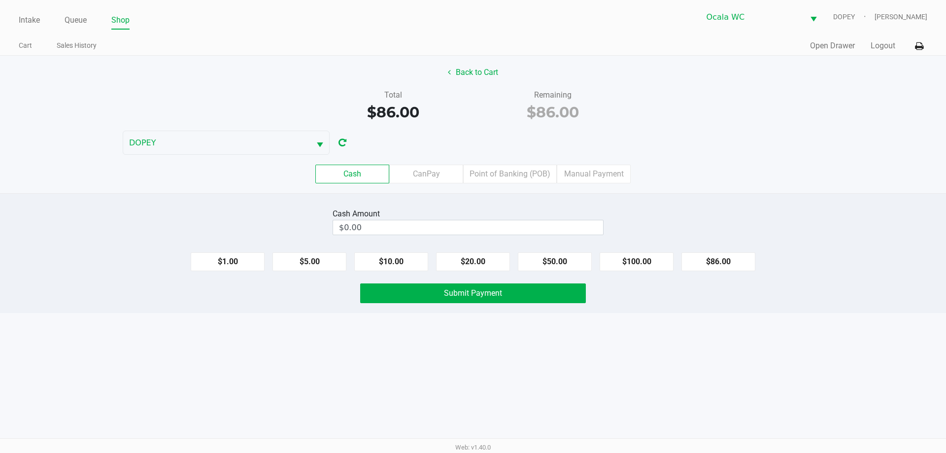
click at [359, 414] on div "Intake Queue Shop Ocala WC DOPEY Alicia Sieg Cart Sales History Quick Sale Open…" at bounding box center [473, 226] width 946 height 453
click at [345, 225] on input "$0.00" at bounding box center [468, 227] width 270 height 14
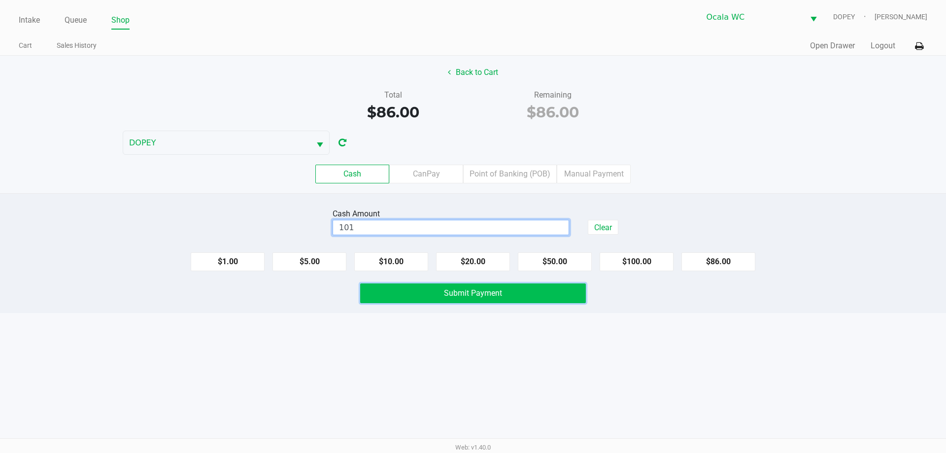
click at [463, 296] on span "Submit Payment" at bounding box center [473, 292] width 58 height 9
type input "$101.00"
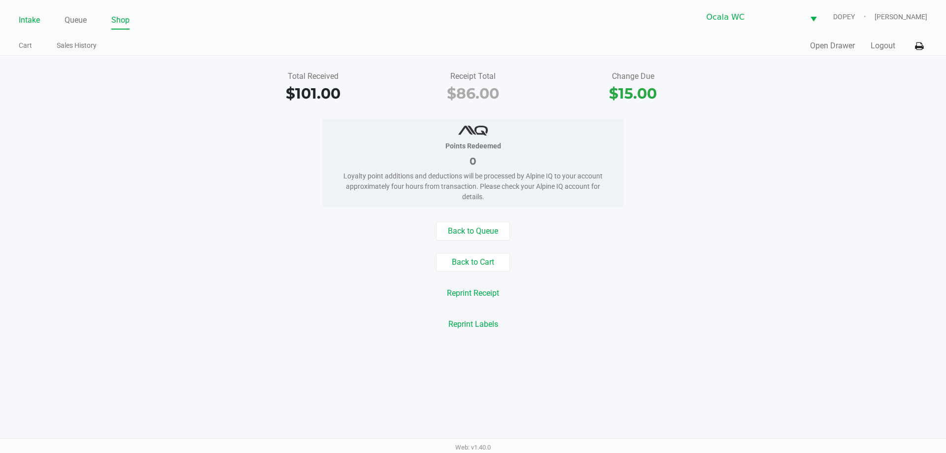
click at [28, 22] on link "Intake" at bounding box center [29, 20] width 21 height 14
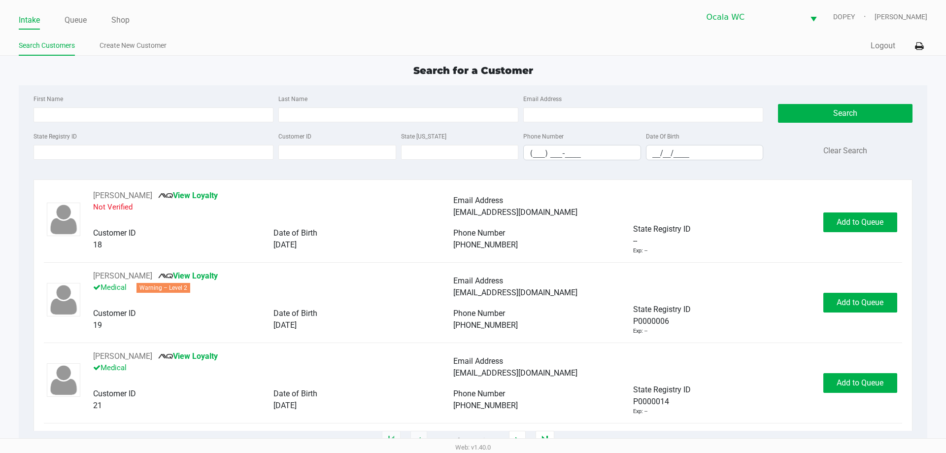
click at [79, 33] on div "Intake Queue Shop Ocala WC DOPEY Alicia Sieg Search Customers Create New Custom…" at bounding box center [473, 28] width 946 height 56
click at [83, 19] on link "Queue" at bounding box center [76, 20] width 22 height 14
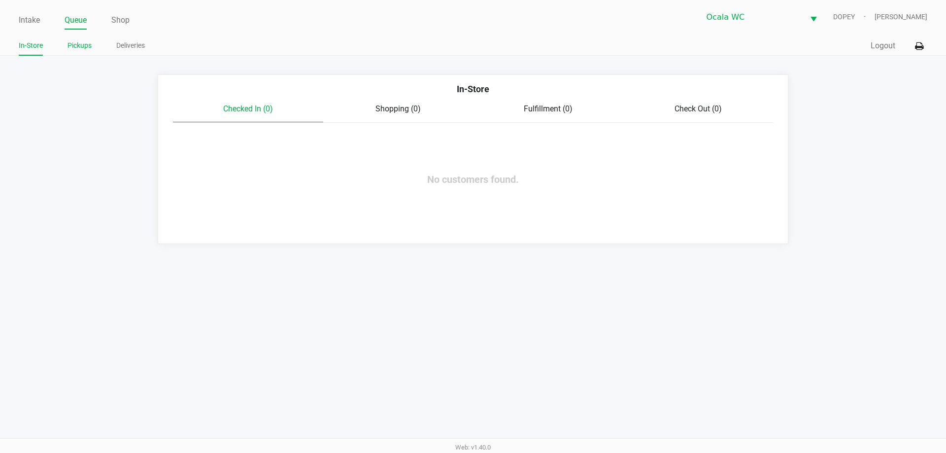
click at [82, 43] on link "Pickups" at bounding box center [80, 45] width 24 height 12
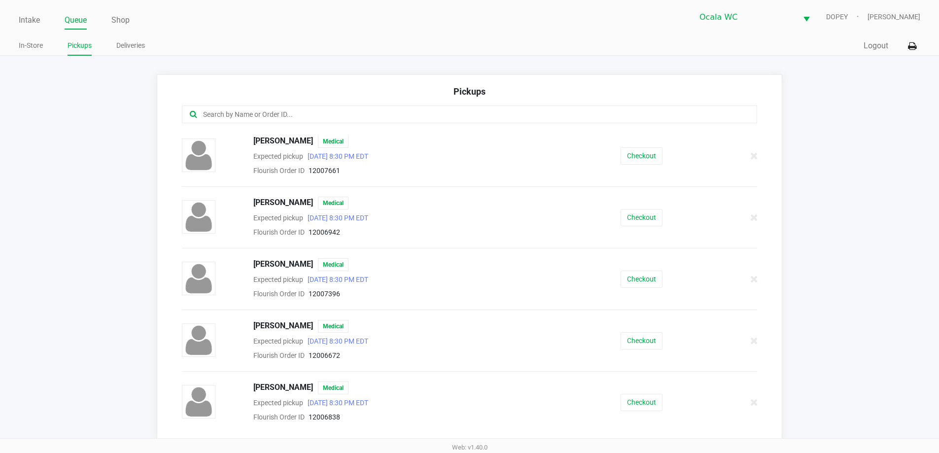
scroll to position [296, 0]
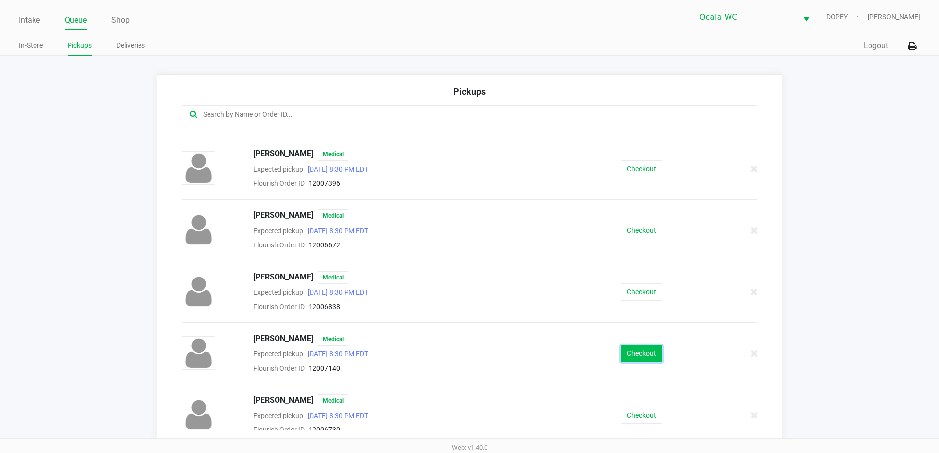
click at [627, 353] on button "Checkout" at bounding box center [641, 353] width 42 height 17
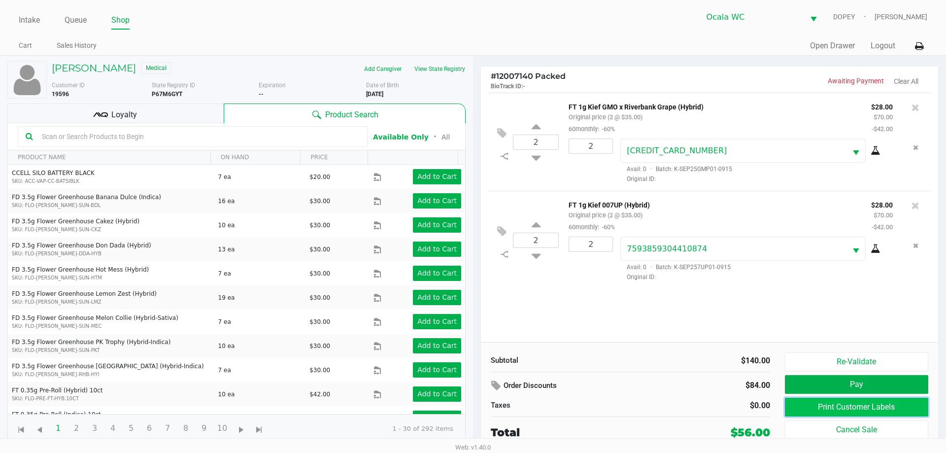
click at [826, 408] on button "Print Customer Labels" at bounding box center [856, 407] width 143 height 19
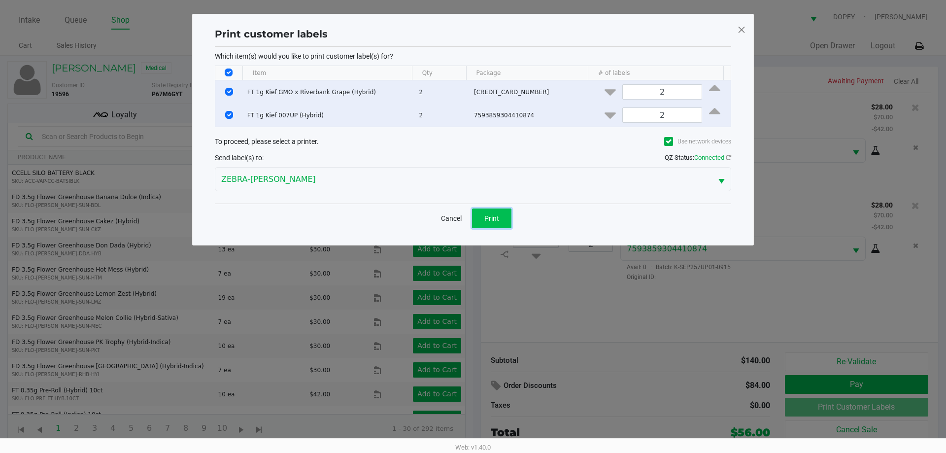
click at [492, 218] on span "Print" at bounding box center [491, 218] width 15 height 8
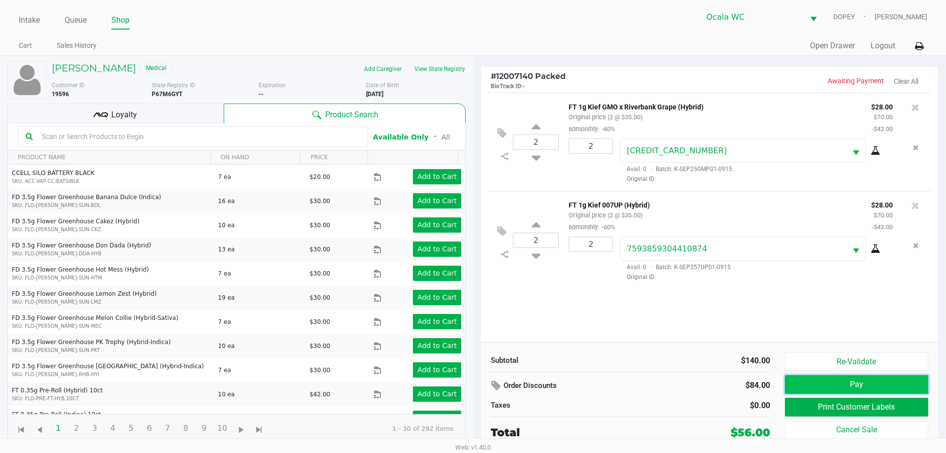
click at [802, 386] on button "Pay" at bounding box center [856, 384] width 143 height 19
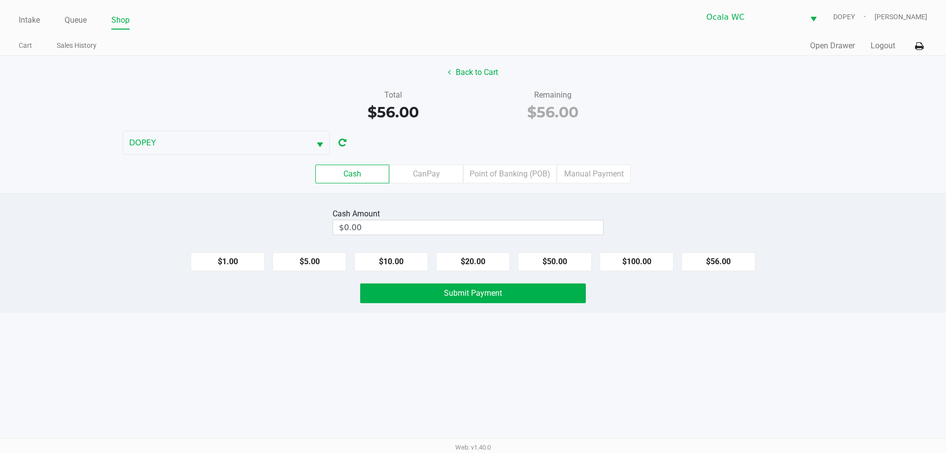
click at [481, 412] on div "Intake Queue Shop Ocala WC DOPEY Alicia Sieg Cart Sales History Quick Sale Open…" at bounding box center [473, 226] width 946 height 453
click at [450, 231] on input "$0.00" at bounding box center [468, 227] width 270 height 14
click at [714, 260] on button "$56.00" at bounding box center [719, 261] width 74 height 19
click at [607, 223] on button "Clear" at bounding box center [603, 227] width 31 height 15
click at [550, 268] on button "$50.00" at bounding box center [555, 261] width 74 height 19
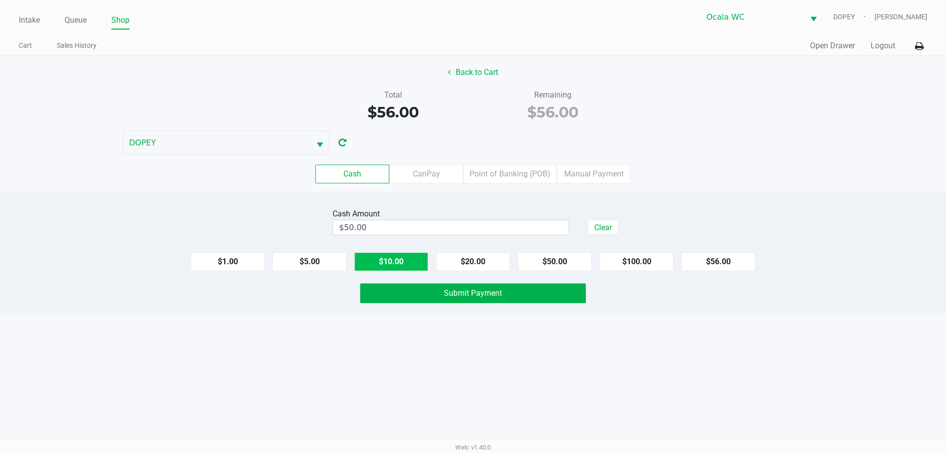
click at [380, 261] on button "$10.00" at bounding box center [391, 261] width 74 height 19
type input "$60.00"
click at [443, 295] on button "Submit Payment" at bounding box center [473, 293] width 226 height 20
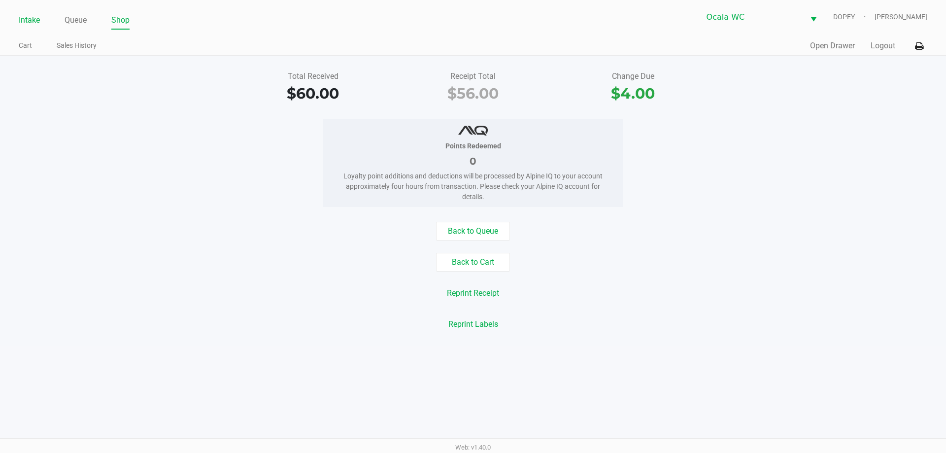
click at [29, 25] on link "Intake" at bounding box center [29, 20] width 21 height 14
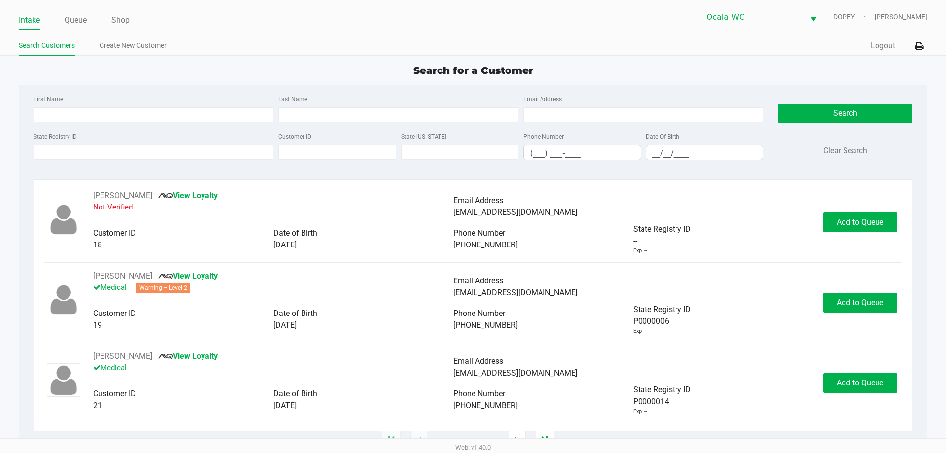
click at [340, 70] on div "Search for a Customer" at bounding box center [472, 70] width 923 height 15
click at [530, 53] on div "Quick Sale Logout" at bounding box center [700, 46] width 454 height 18
click at [190, 153] on input "State Registry ID" at bounding box center [154, 152] width 240 height 15
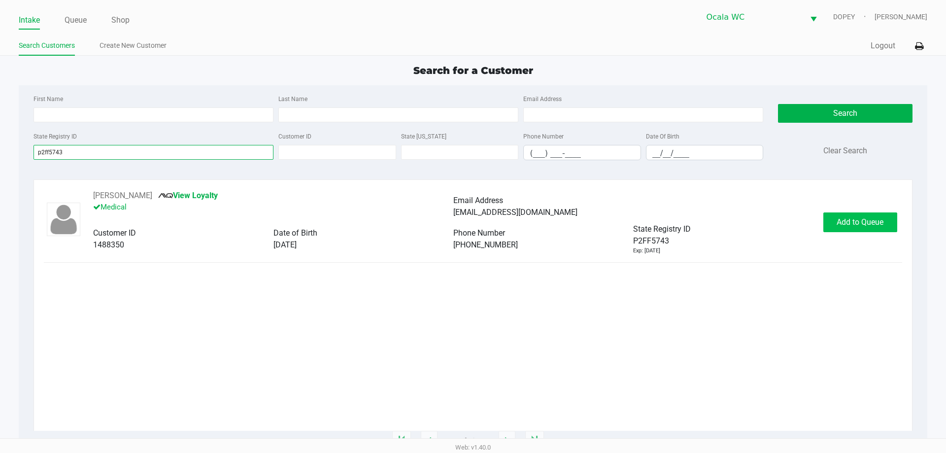
type input "p2ff5743"
click at [848, 220] on span "Add to Queue" at bounding box center [860, 221] width 47 height 9
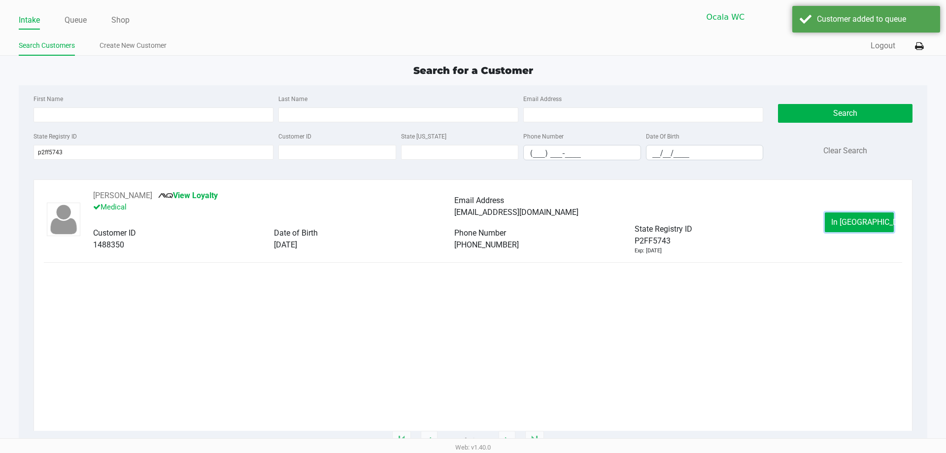
click at [848, 220] on span "In Queue" at bounding box center [872, 221] width 83 height 9
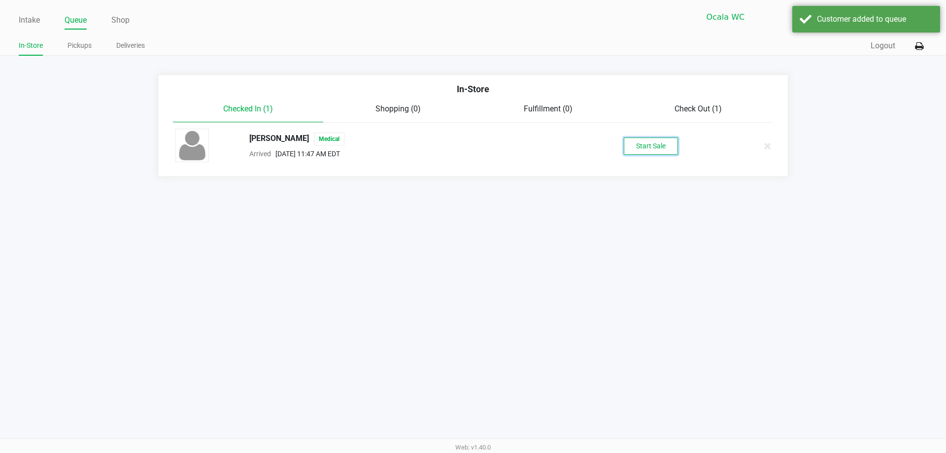
click at [649, 150] on button "Start Sale" at bounding box center [651, 145] width 54 height 17
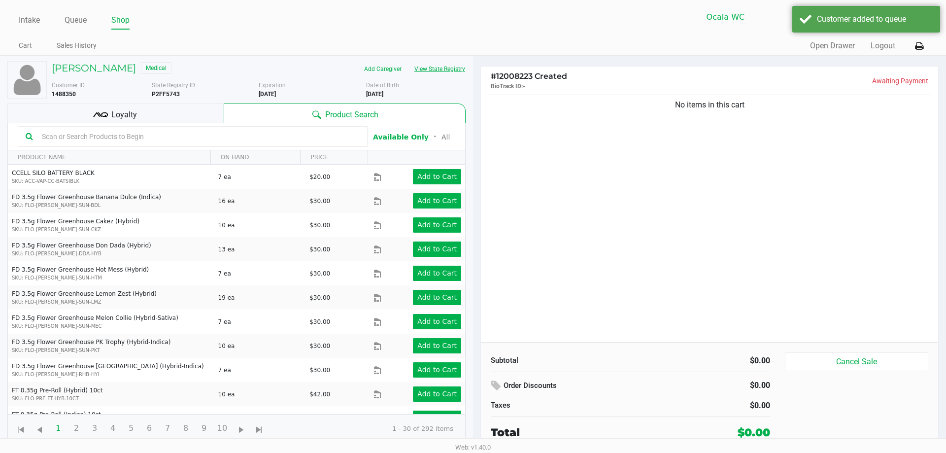
click at [436, 68] on button "View State Registry" at bounding box center [437, 69] width 58 height 16
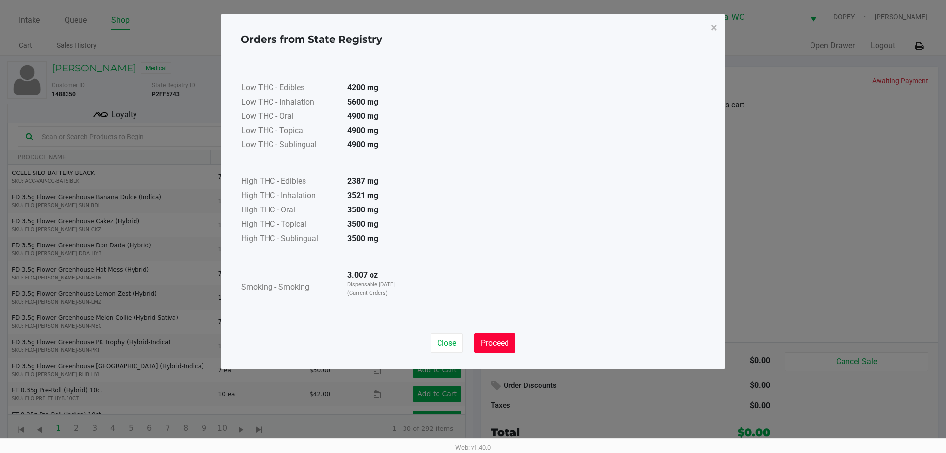
click at [485, 339] on span "Proceed" at bounding box center [495, 342] width 28 height 9
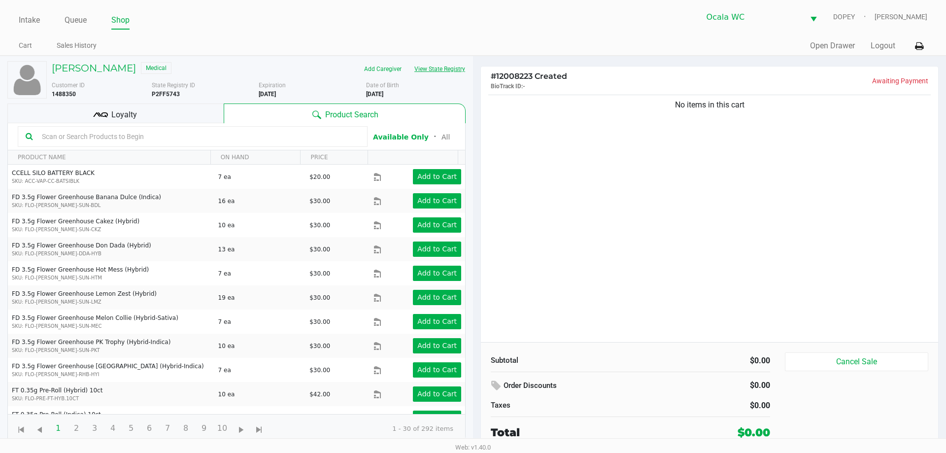
click at [439, 66] on button "View State Registry" at bounding box center [437, 69] width 58 height 16
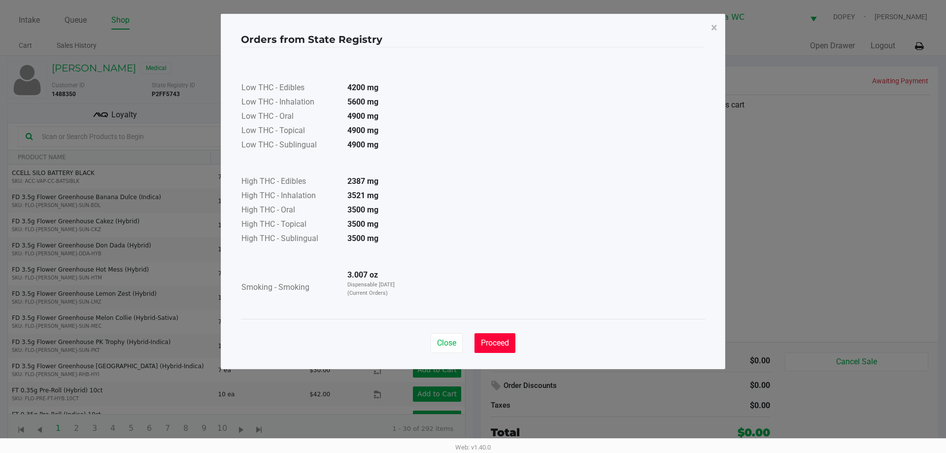
click at [500, 340] on span "Proceed" at bounding box center [495, 342] width 28 height 9
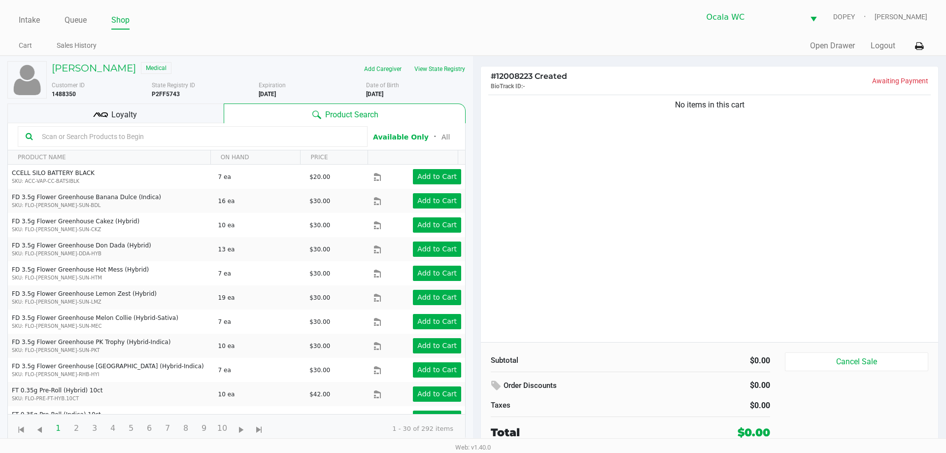
click at [167, 140] on input "text" at bounding box center [199, 136] width 322 height 15
click at [142, 137] on input "text" at bounding box center [199, 136] width 322 height 15
click at [95, 129] on div at bounding box center [193, 136] width 350 height 21
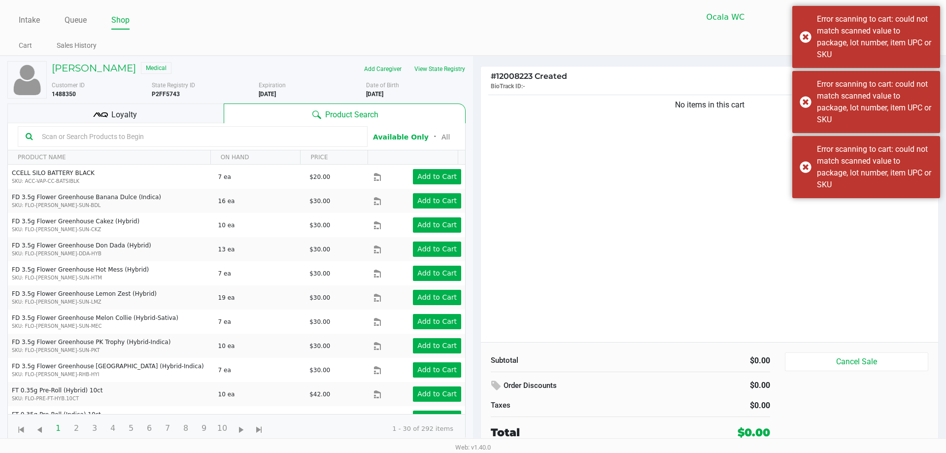
click at [112, 142] on input "text" at bounding box center [199, 136] width 322 height 15
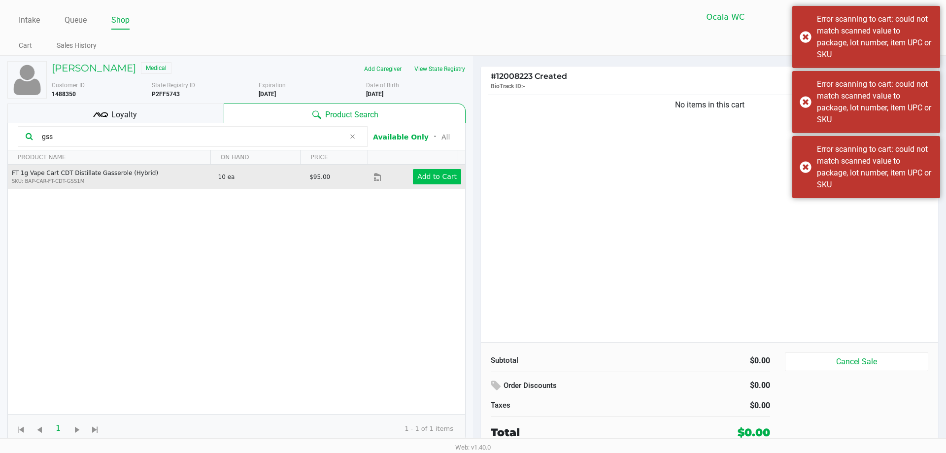
type input "gss"
click at [431, 173] on app-button-loader "Add to Cart" at bounding box center [436, 176] width 39 height 8
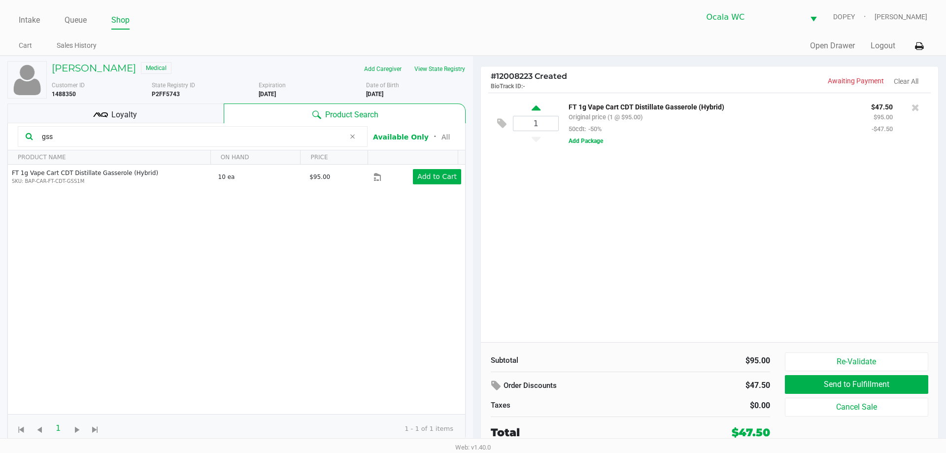
click at [538, 110] on icon at bounding box center [536, 109] width 9 height 12
type input "2"
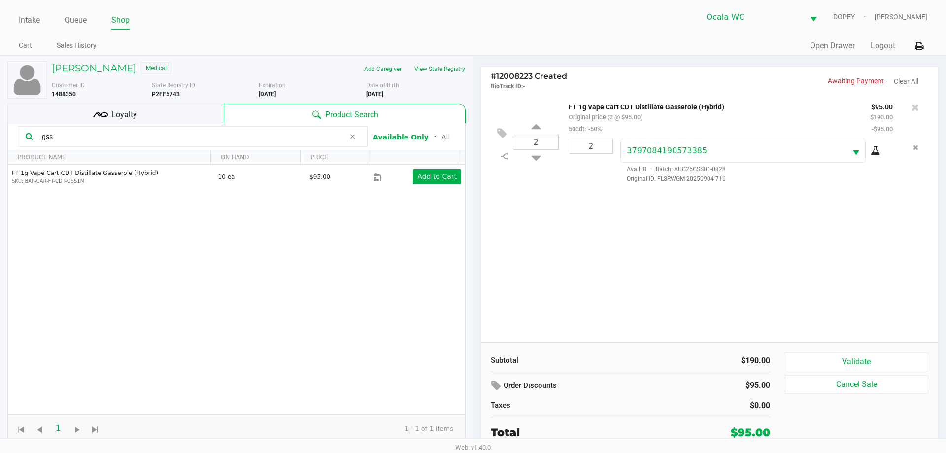
click at [803, 353] on button "Validate" at bounding box center [856, 361] width 143 height 19
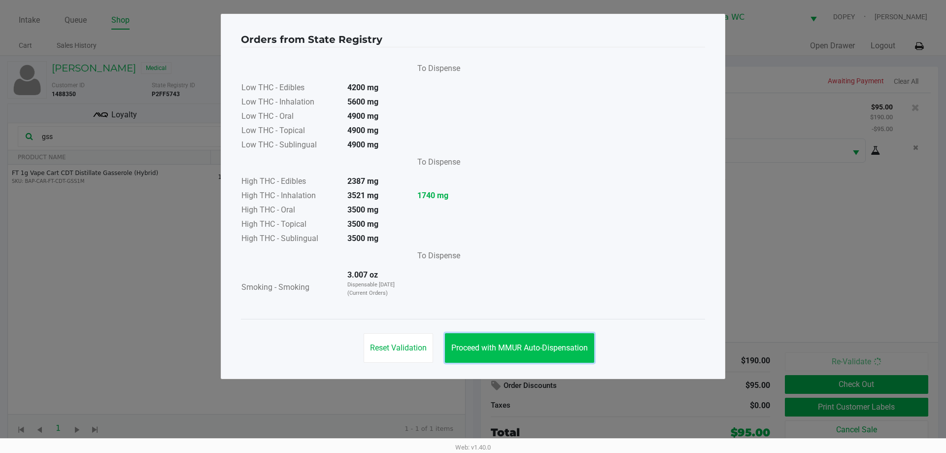
click at [513, 352] on button "Proceed with MMUR Auto-Dispensation" at bounding box center [519, 348] width 149 height 30
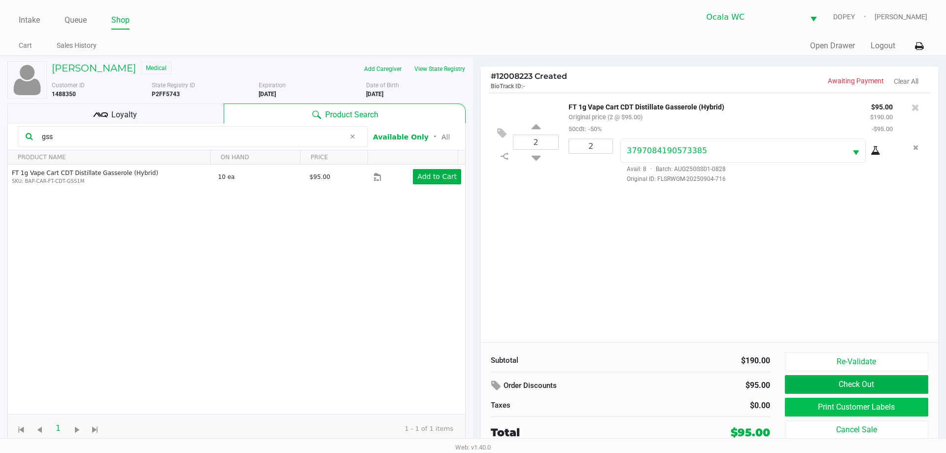
click at [806, 407] on button "Print Customer Labels" at bounding box center [856, 407] width 143 height 19
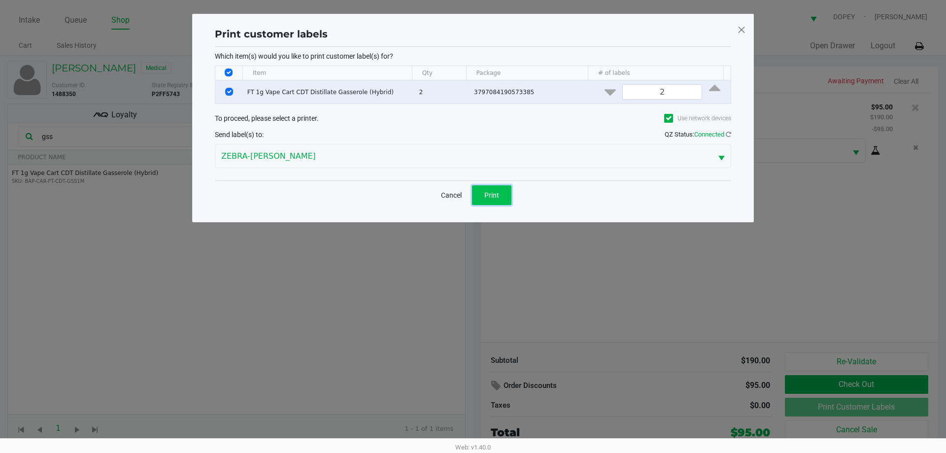
click at [487, 204] on button "Print" at bounding box center [491, 195] width 39 height 20
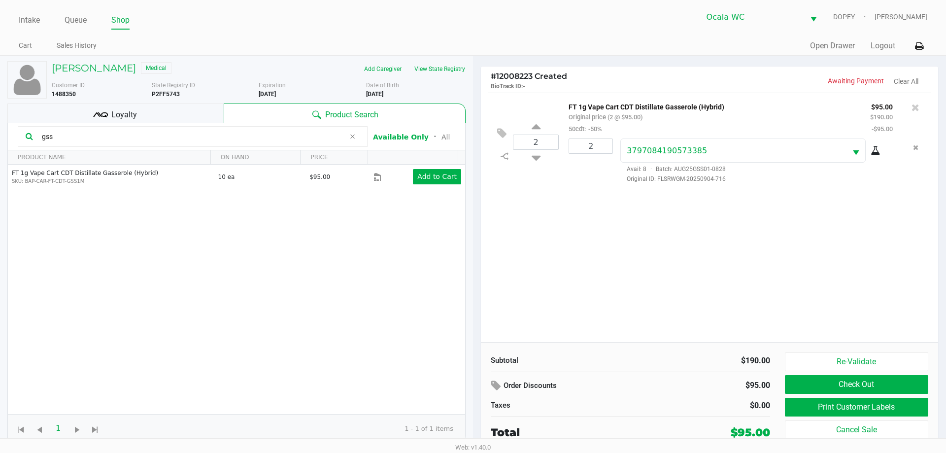
click at [808, 393] on button "Check Out" at bounding box center [856, 384] width 143 height 19
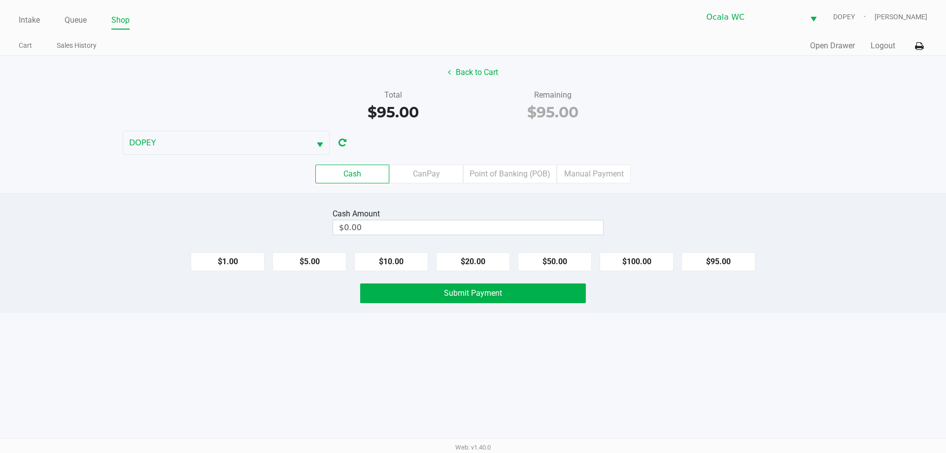
click at [538, 370] on div "Intake Queue Shop Ocala WC DOPEY Alicia Sieg Cart Sales History Quick Sale Open…" at bounding box center [473, 226] width 946 height 453
click at [639, 259] on button "$100.00" at bounding box center [637, 261] width 74 height 19
type input "$100.00"
click at [543, 296] on button "Submit Payment" at bounding box center [473, 293] width 226 height 20
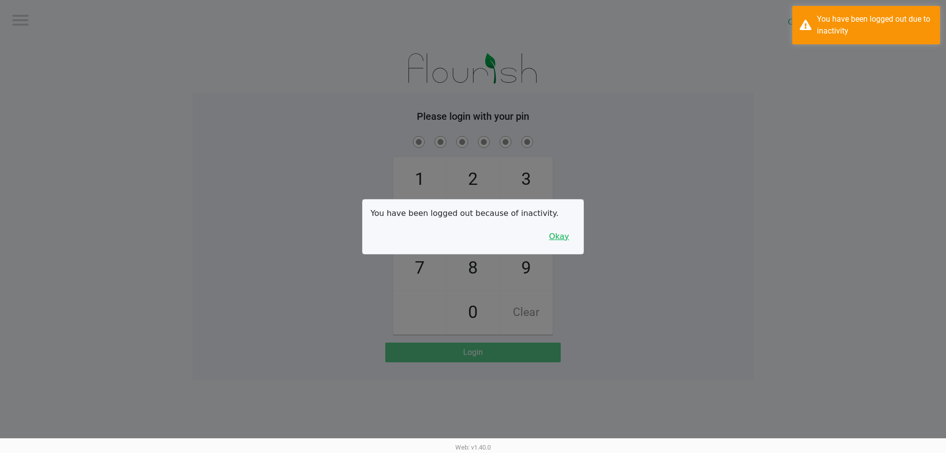
click at [567, 237] on button "Okay" at bounding box center [559, 236] width 33 height 19
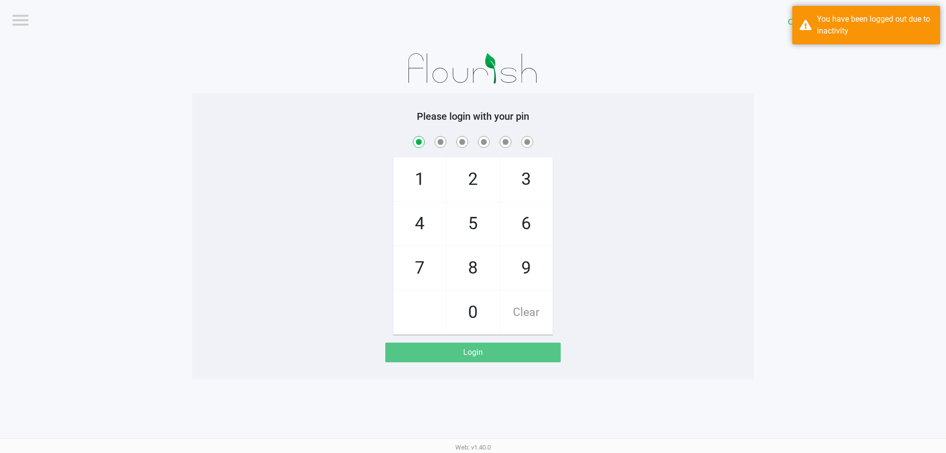
checkbox input "true"
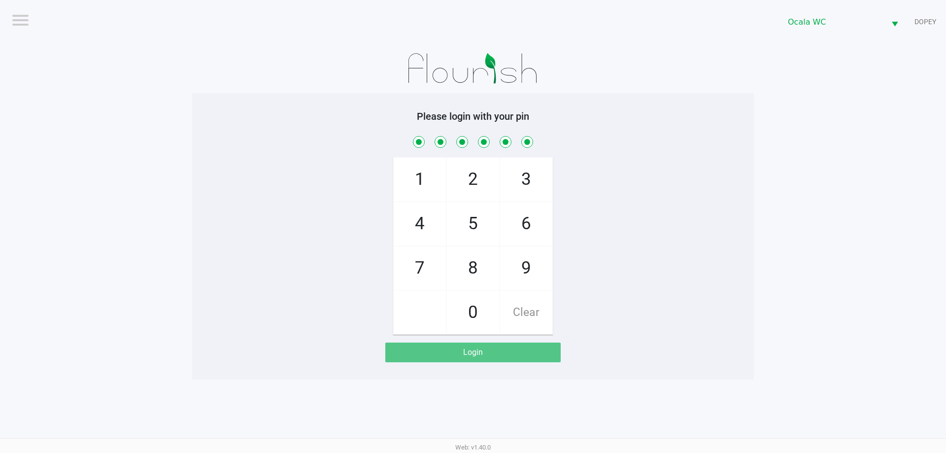
checkbox input "true"
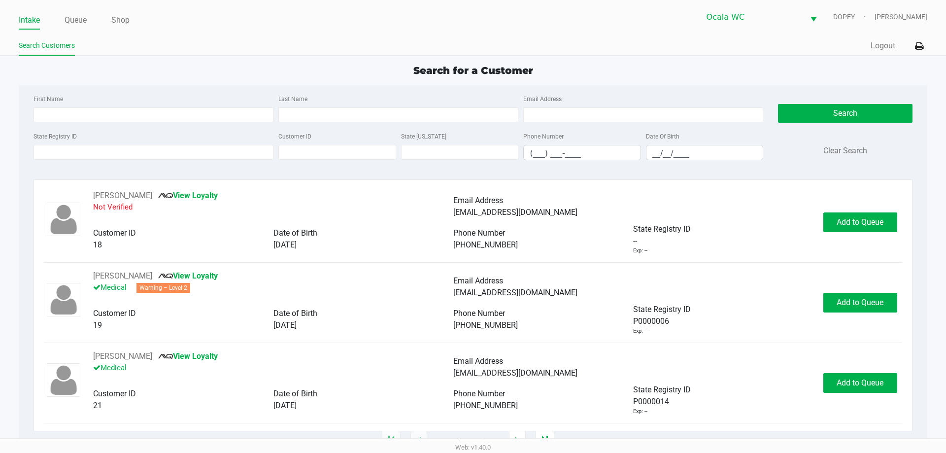
click at [340, 69] on div "Search for a Customer" at bounding box center [472, 70] width 923 height 15
type input "YOLAN"
type input "ARSHONSKY"
type input "06/20/1958"
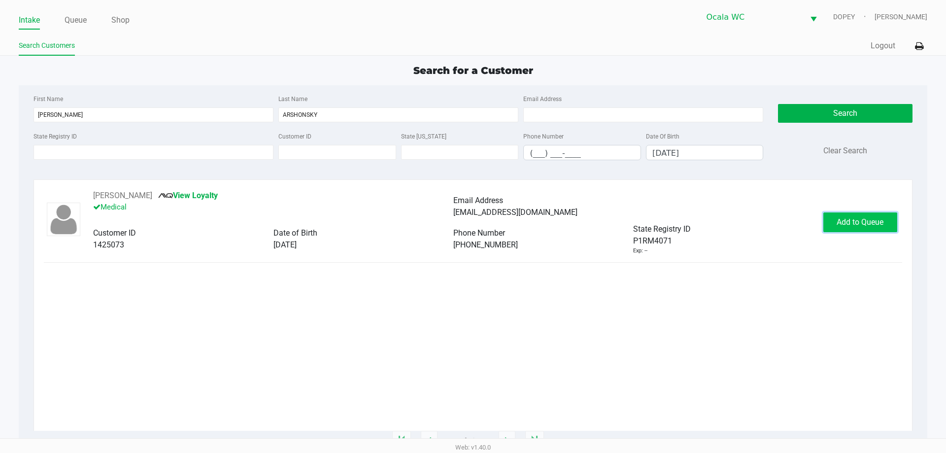
click at [862, 224] on span "Add to Queue" at bounding box center [860, 221] width 47 height 9
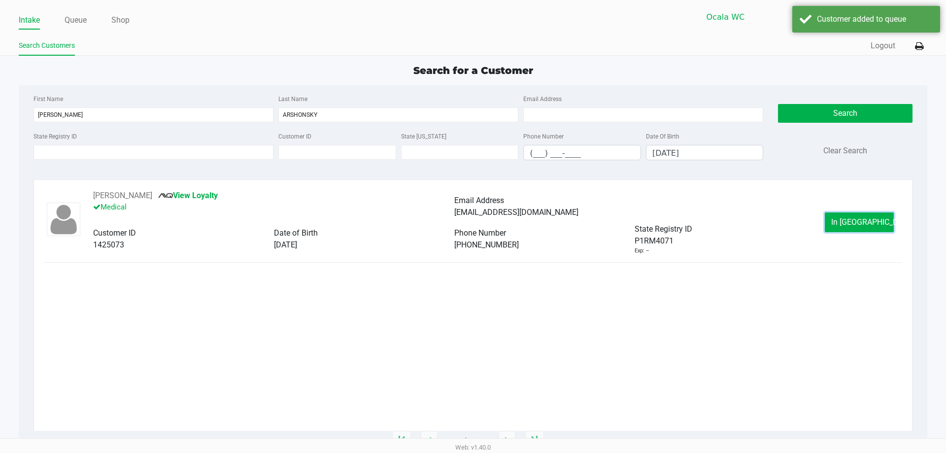
click at [850, 221] on span "In Queue" at bounding box center [872, 221] width 83 height 9
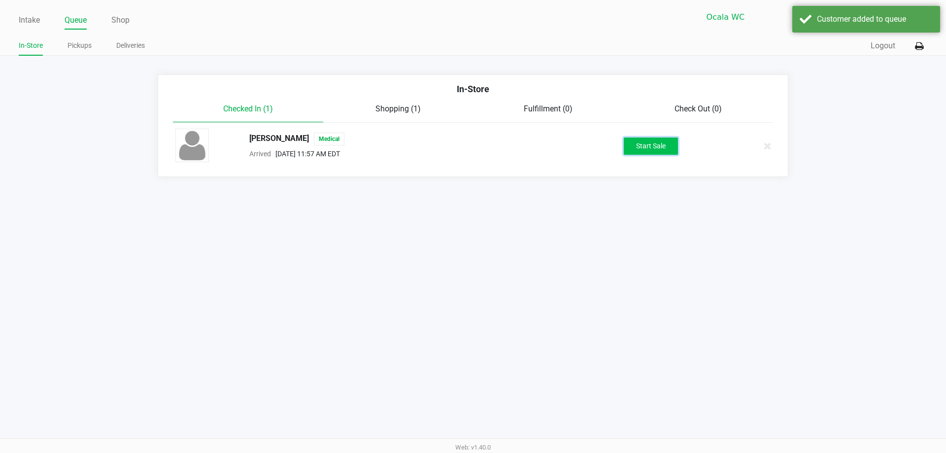
click at [658, 138] on button "Start Sale" at bounding box center [651, 145] width 54 height 17
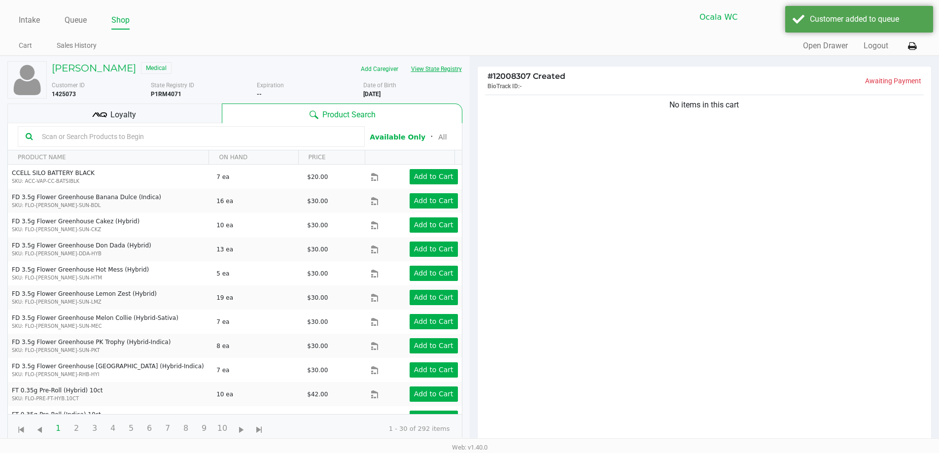
click at [430, 66] on button "View State Registry" at bounding box center [434, 69] width 58 height 16
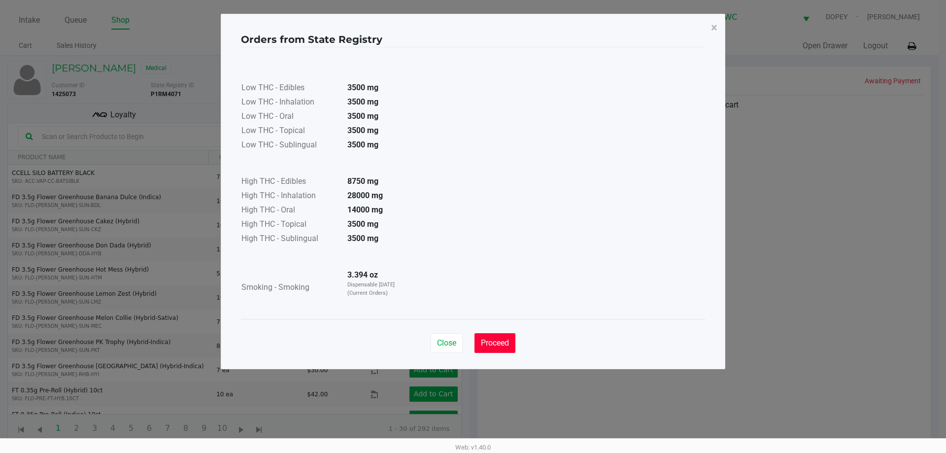
click at [501, 342] on span "Proceed" at bounding box center [495, 342] width 28 height 9
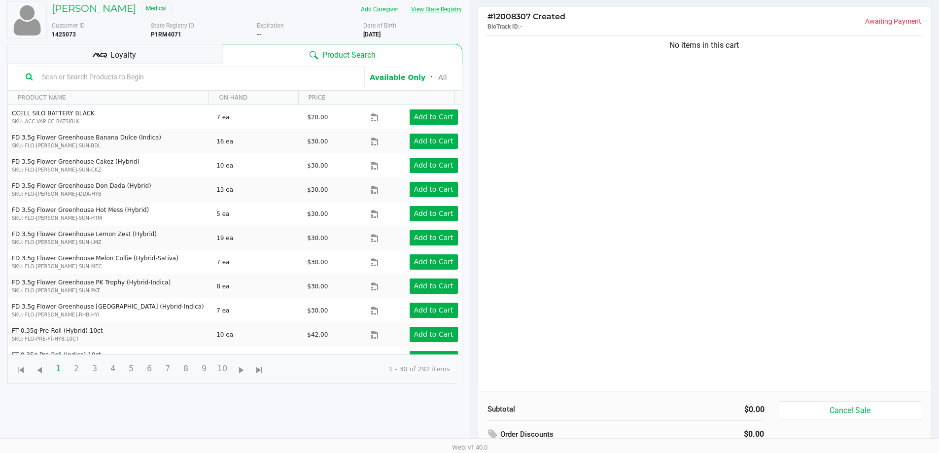
scroll to position [8, 0]
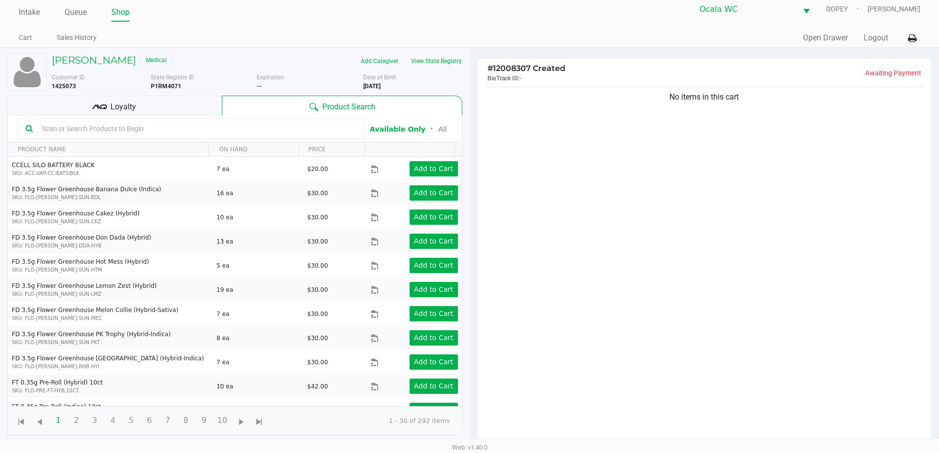
click at [107, 134] on input "text" at bounding box center [197, 128] width 319 height 15
type input "2"
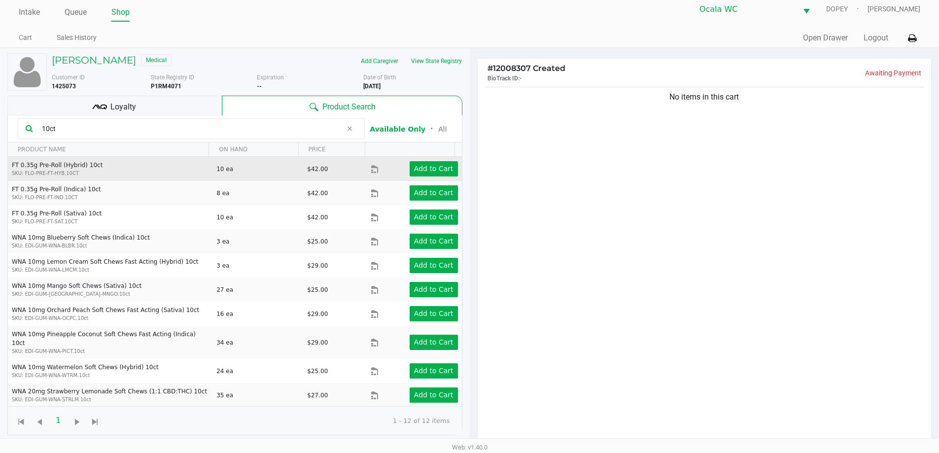
type input "10ct"
click at [426, 178] on td "Add to Cart" at bounding box center [416, 169] width 91 height 24
click at [423, 171] on app-button-loader "Add to Cart" at bounding box center [433, 169] width 39 height 8
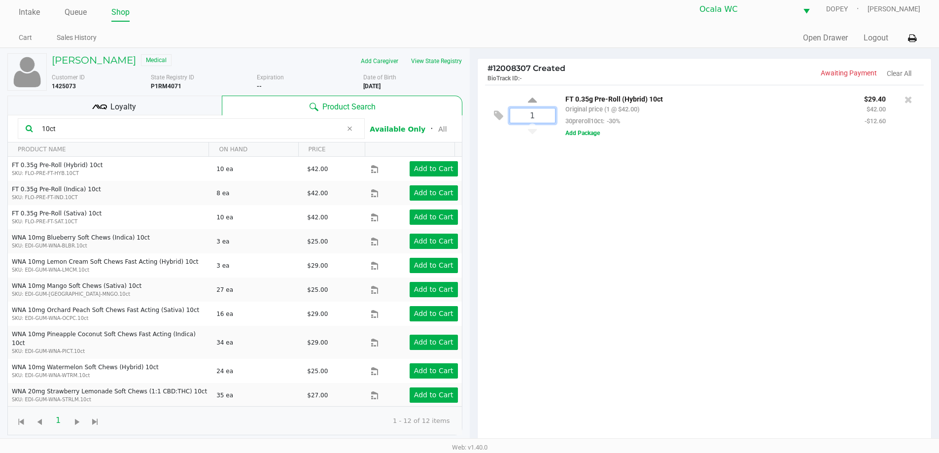
click at [544, 113] on input "1" at bounding box center [532, 115] width 45 height 14
type input "3"
click at [614, 200] on div "YOLANDA ARSHONSKY Medical Add Caregiver View State Registry Customer ID 1425073…" at bounding box center [469, 300] width 939 height 504
click at [436, 56] on button "View State Registry" at bounding box center [434, 61] width 58 height 16
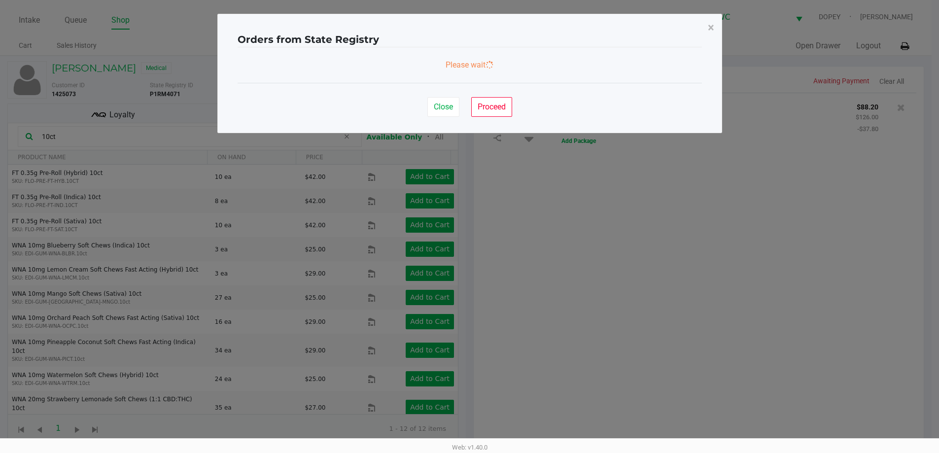
scroll to position [0, 0]
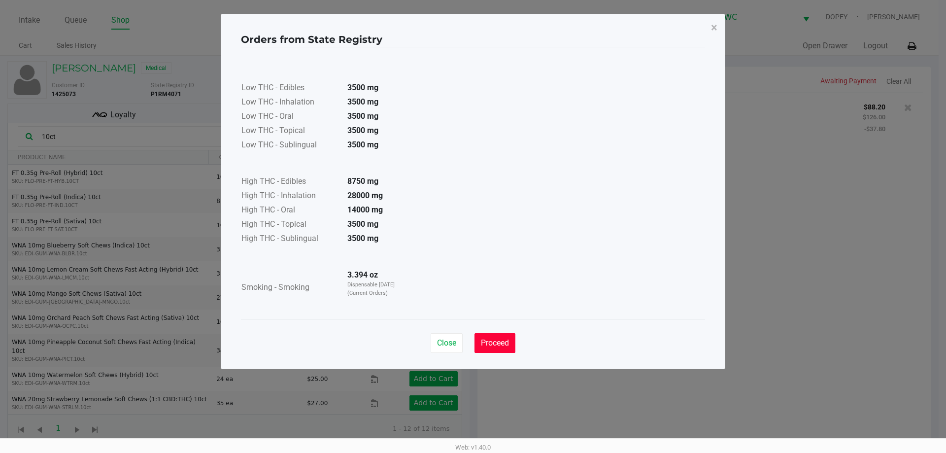
click at [495, 341] on span "Proceed" at bounding box center [495, 342] width 28 height 9
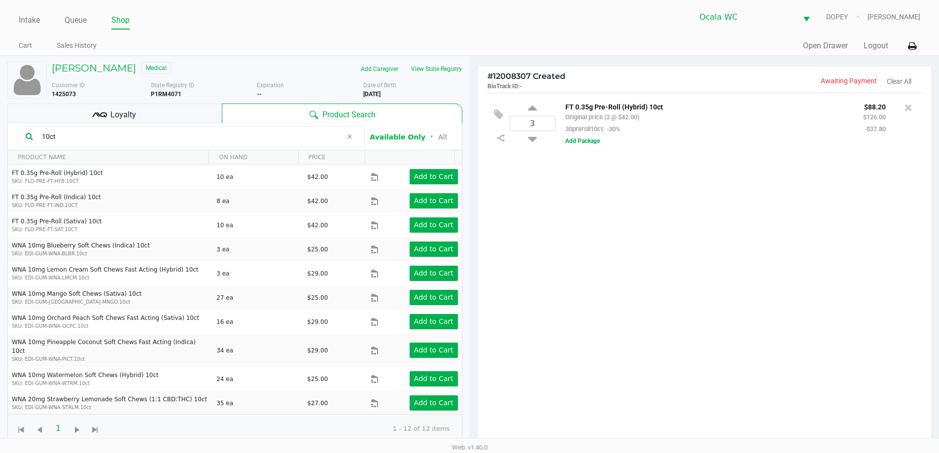
click at [109, 137] on input "10ct" at bounding box center [190, 136] width 304 height 15
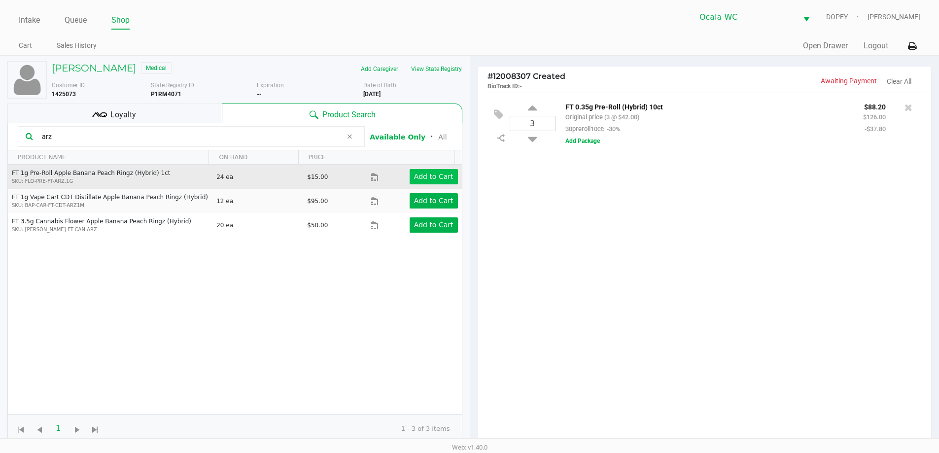
type input "arz"
click at [419, 172] on app-button-loader "Add to Cart" at bounding box center [433, 176] width 39 height 8
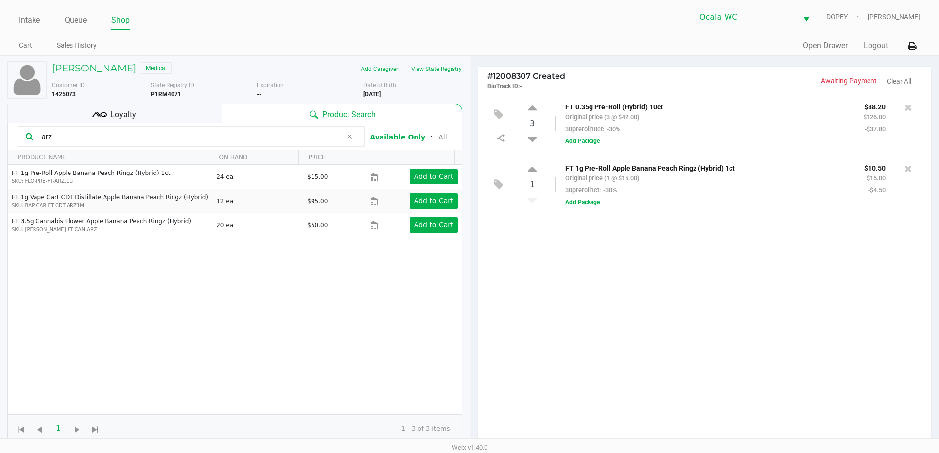
scroll to position [106, 0]
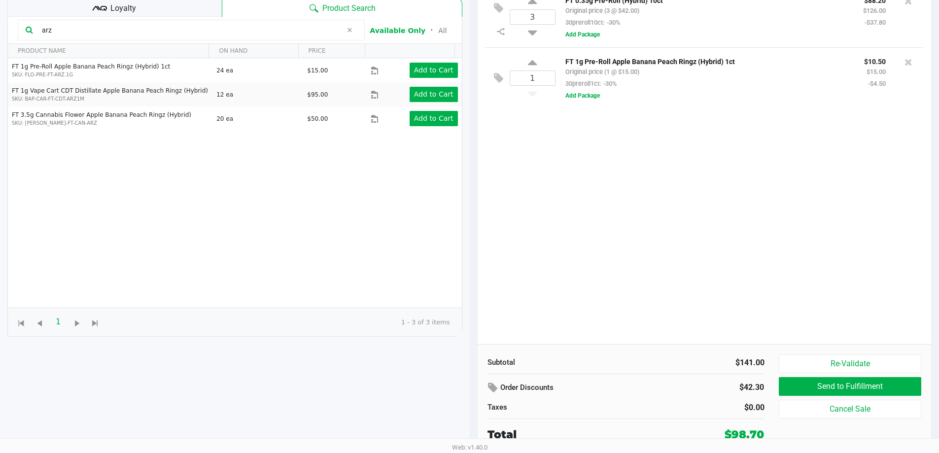
click at [167, 1] on div "Loyalty" at bounding box center [114, 7] width 214 height 20
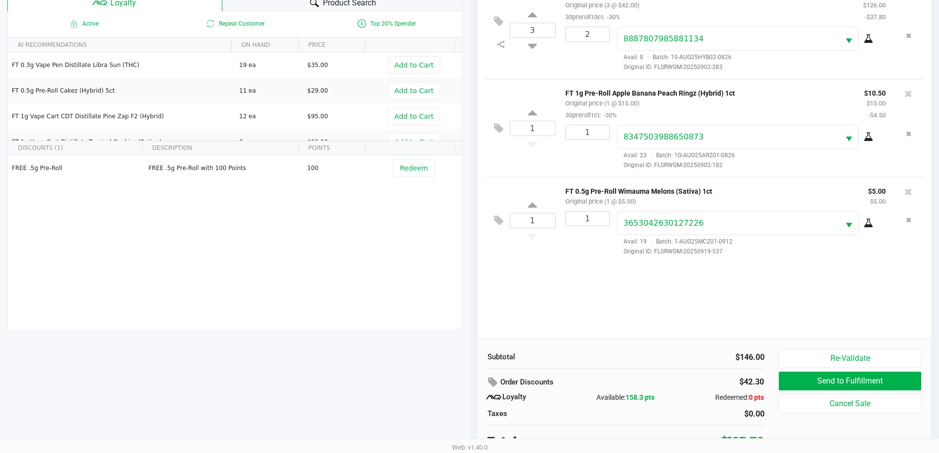
scroll to position [118, 0]
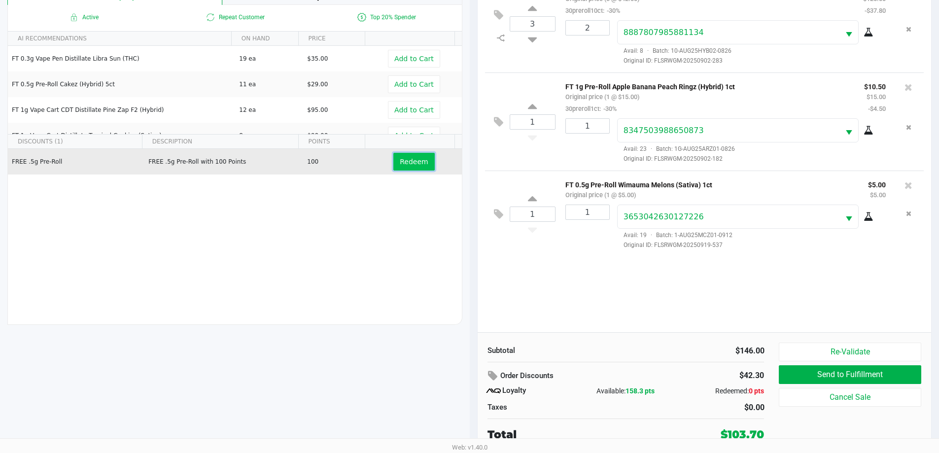
click at [403, 161] on span "Redeem" at bounding box center [414, 162] width 28 height 8
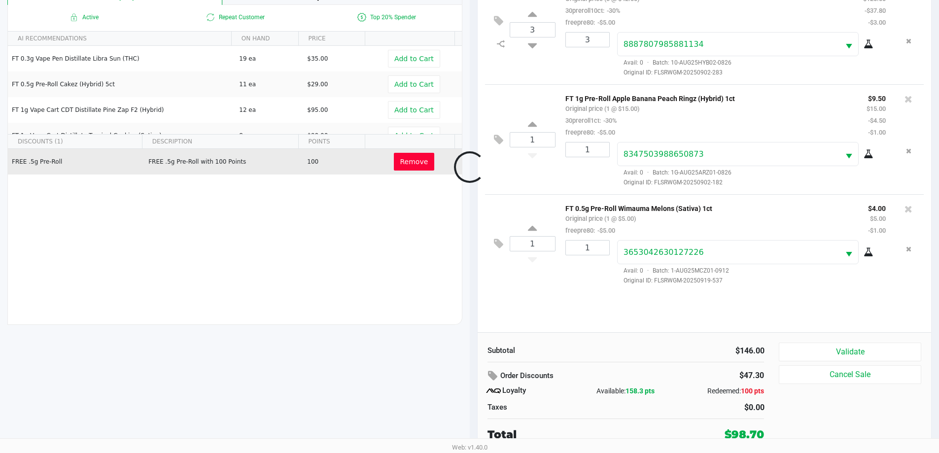
click at [795, 353] on button "Validate" at bounding box center [850, 351] width 142 height 19
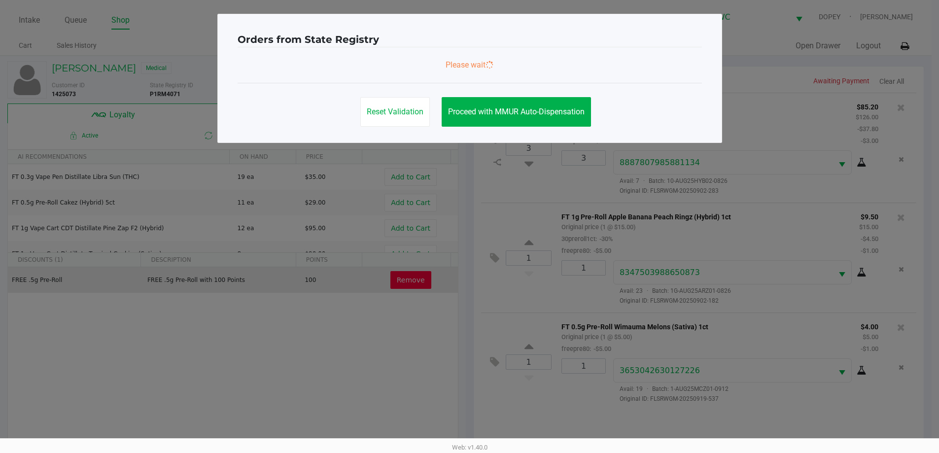
scroll to position [0, 0]
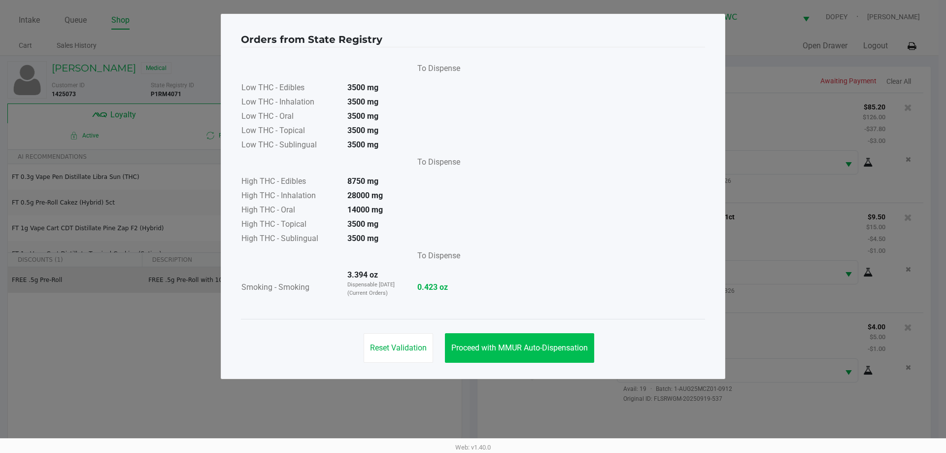
click at [485, 346] on span "Proceed with MMUR Auto-Dispensation" at bounding box center [519, 347] width 137 height 9
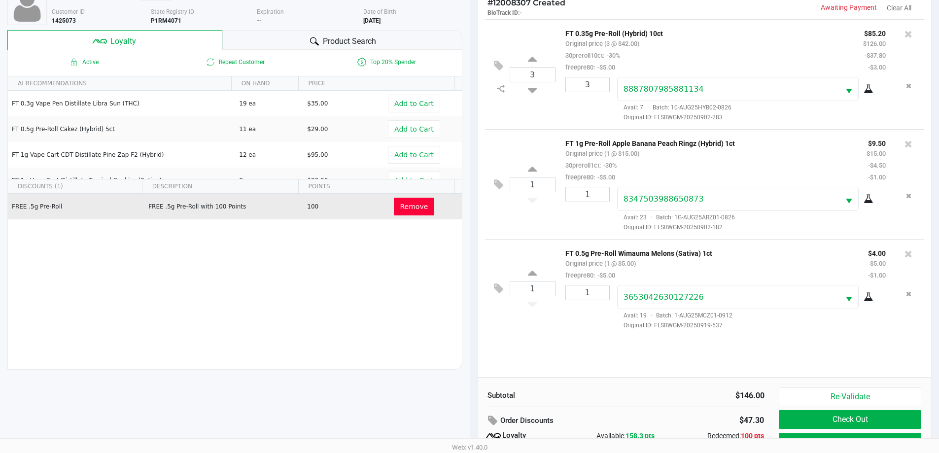
scroll to position [118, 0]
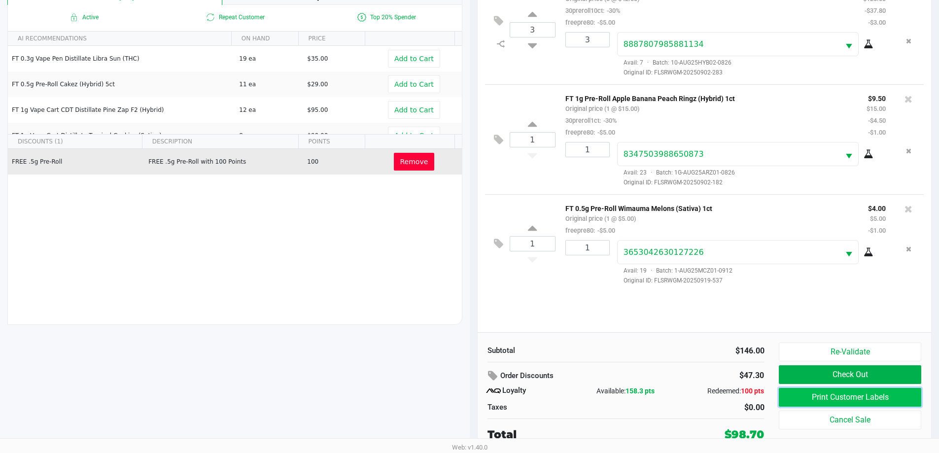
click at [790, 401] on button "Print Customer Labels" at bounding box center [850, 397] width 142 height 19
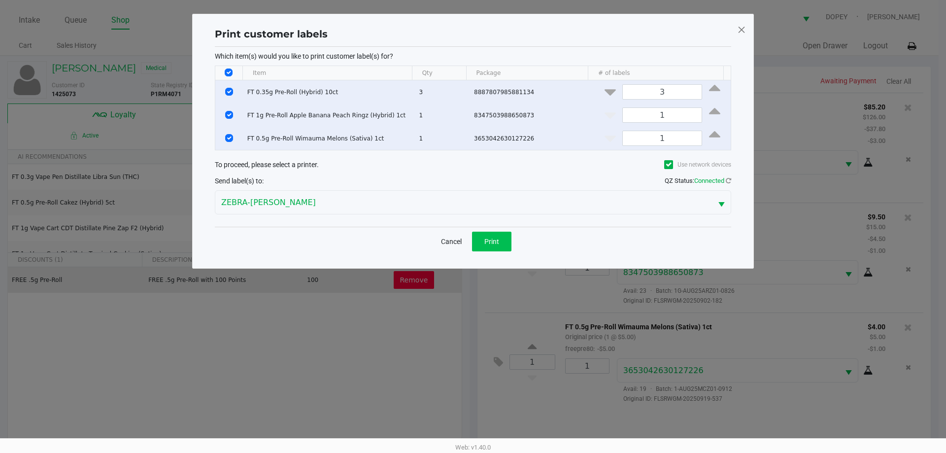
click at [483, 245] on button "Print" at bounding box center [491, 242] width 39 height 20
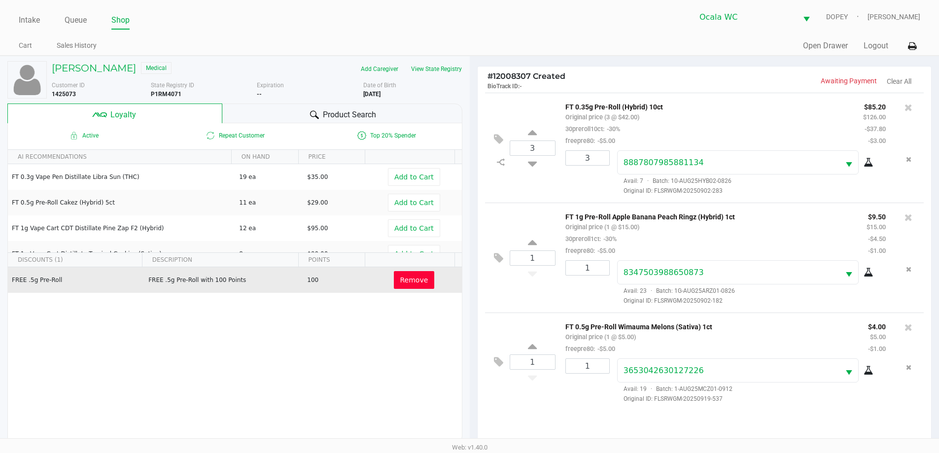
scroll to position [118, 0]
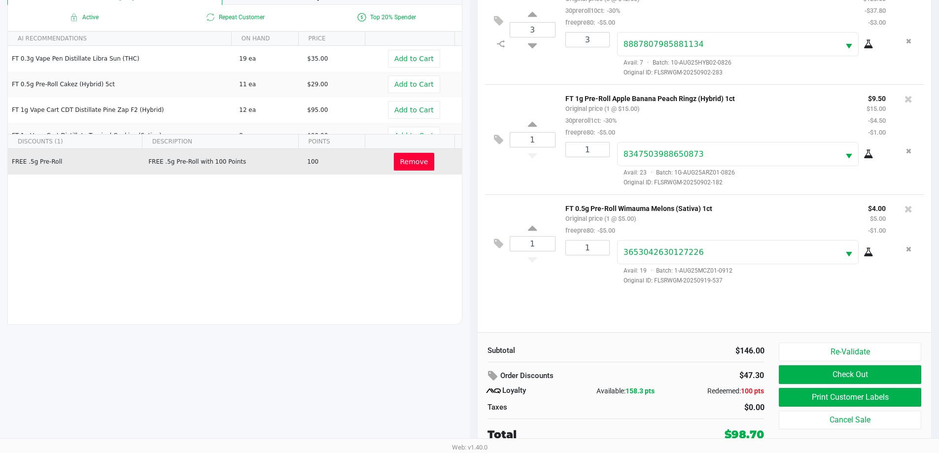
click at [802, 379] on button "Check Out" at bounding box center [850, 374] width 142 height 19
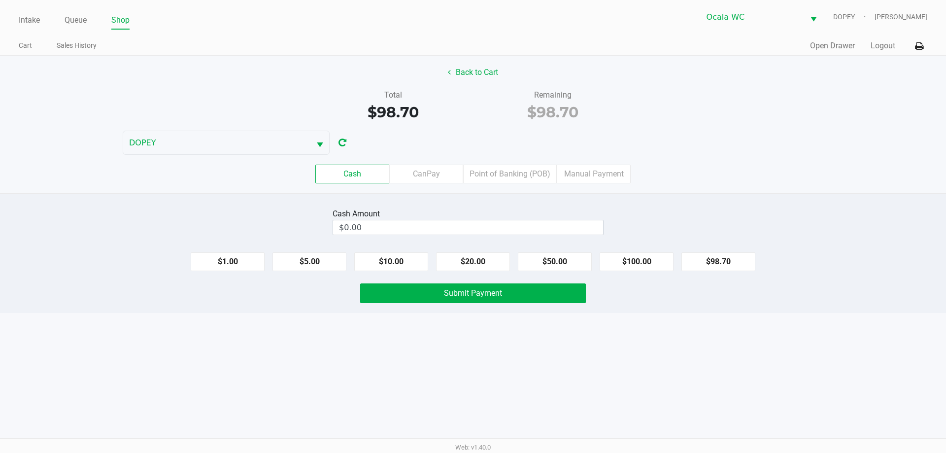
click at [614, 405] on div "Intake Queue Shop Ocala WC DOPEY Alicia Sieg Cart Sales History Quick Sale Open…" at bounding box center [473, 226] width 946 height 453
click at [643, 259] on button "$100.00" at bounding box center [637, 261] width 74 height 19
type input "$100.00"
click at [518, 286] on button "Submit Payment" at bounding box center [473, 293] width 226 height 20
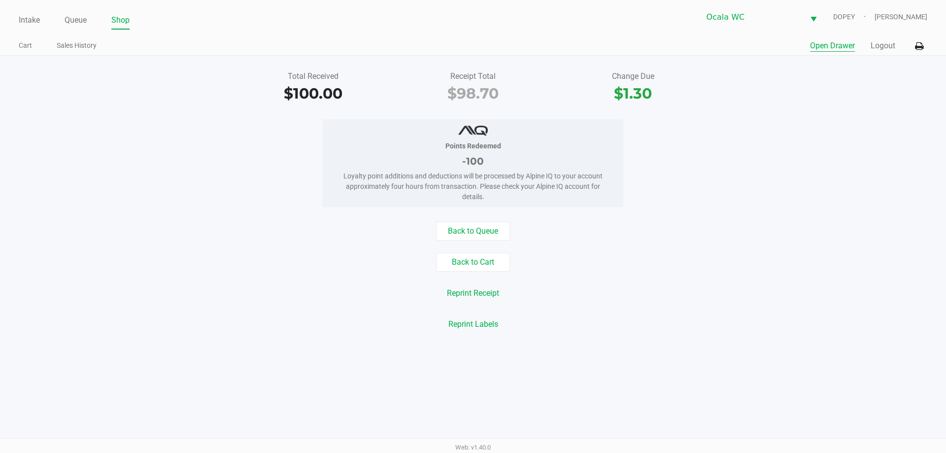
click at [832, 45] on button "Open Drawer" at bounding box center [832, 46] width 45 height 12
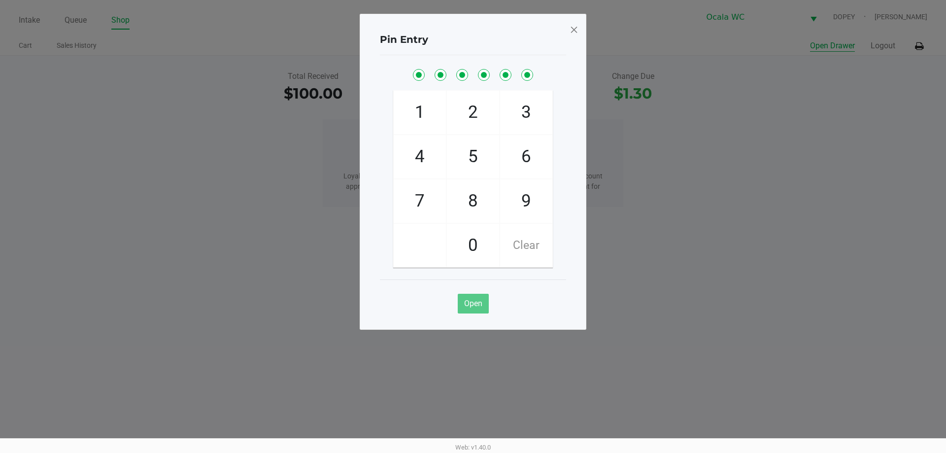
checkbox input "true"
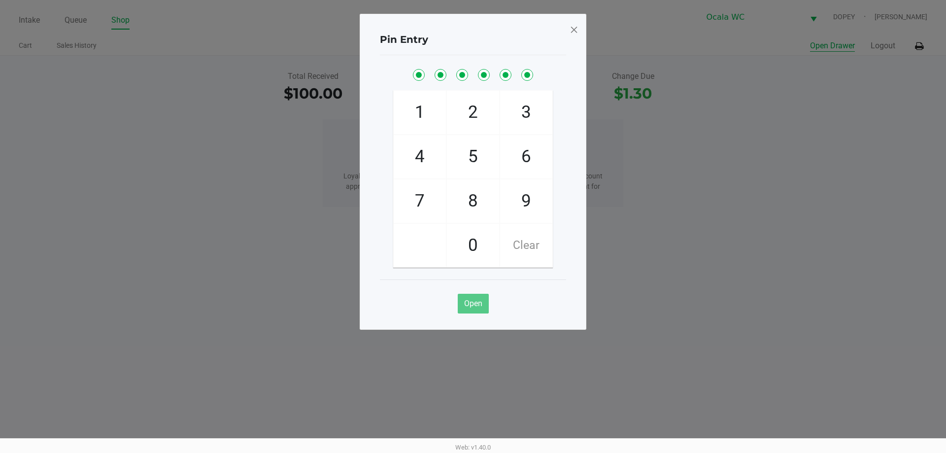
checkbox input "true"
click at [573, 32] on span at bounding box center [574, 30] width 9 height 16
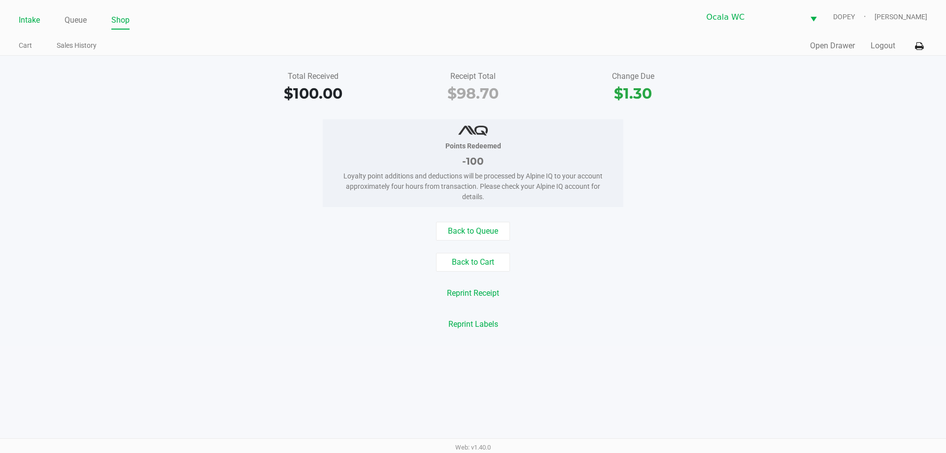
click at [32, 21] on link "Intake" at bounding box center [29, 20] width 21 height 14
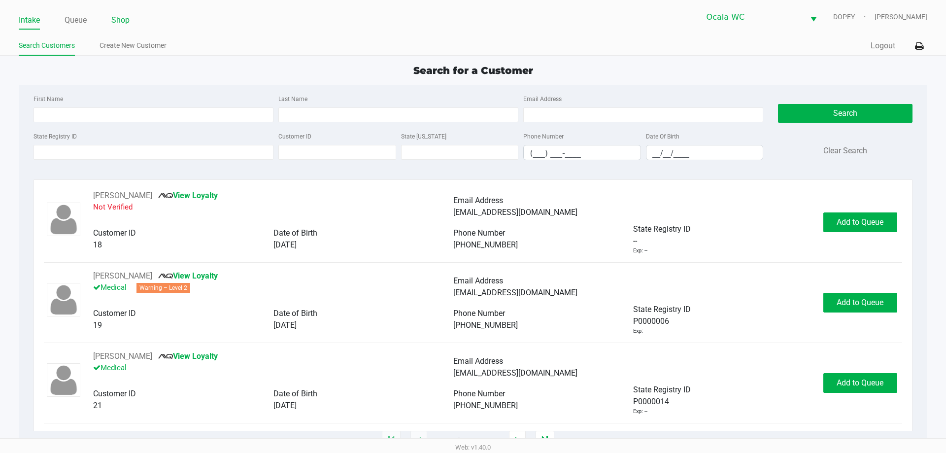
click at [125, 22] on link "Shop" at bounding box center [120, 20] width 18 height 14
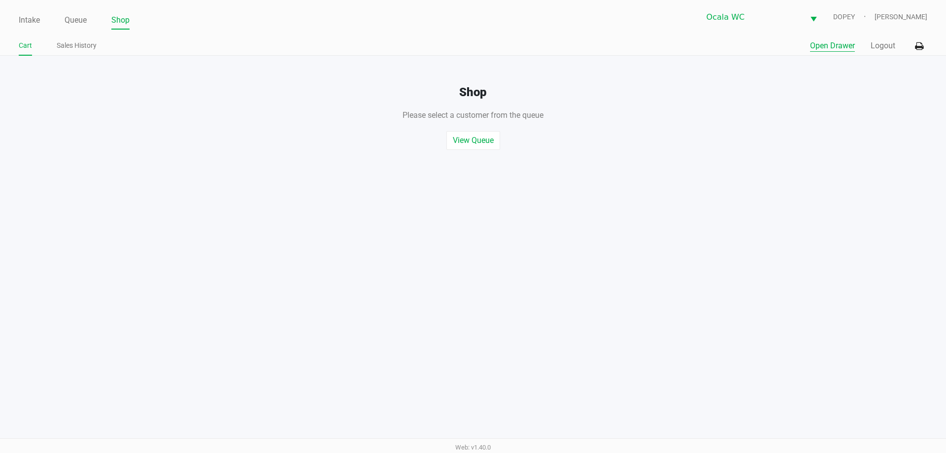
click at [827, 49] on button "Open Drawer" at bounding box center [832, 46] width 45 height 12
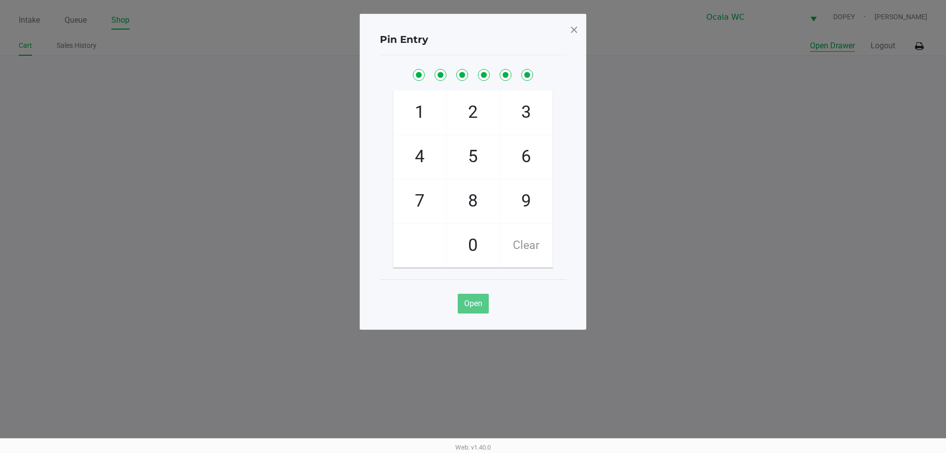
checkbox input "true"
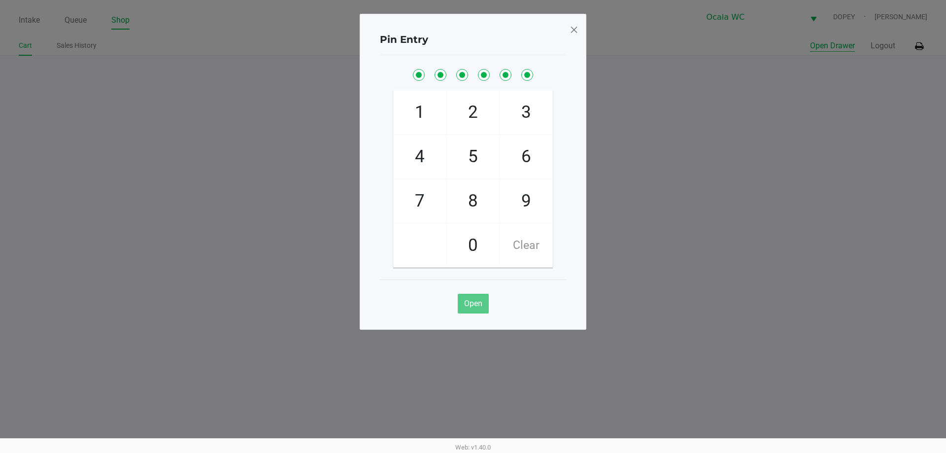
checkbox input "true"
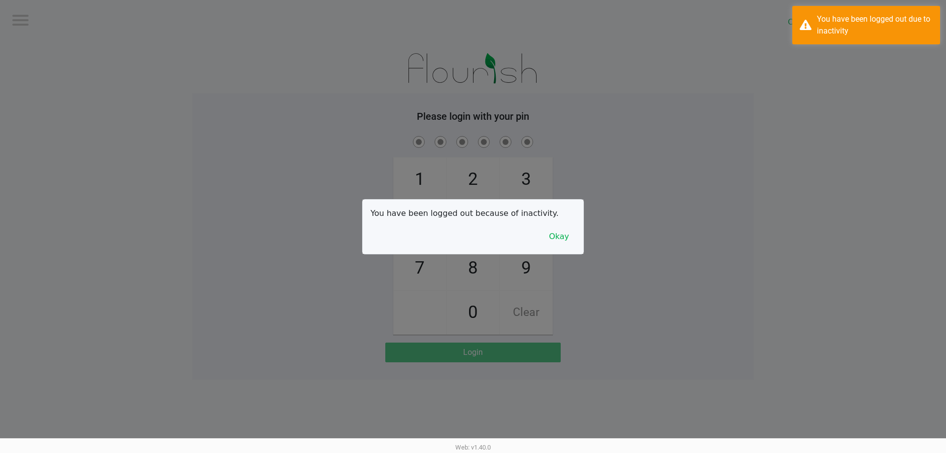
click at [564, 226] on div "You have been logged out because of inactivity. Okay" at bounding box center [473, 227] width 221 height 54
click at [565, 235] on button "Okay" at bounding box center [559, 236] width 33 height 19
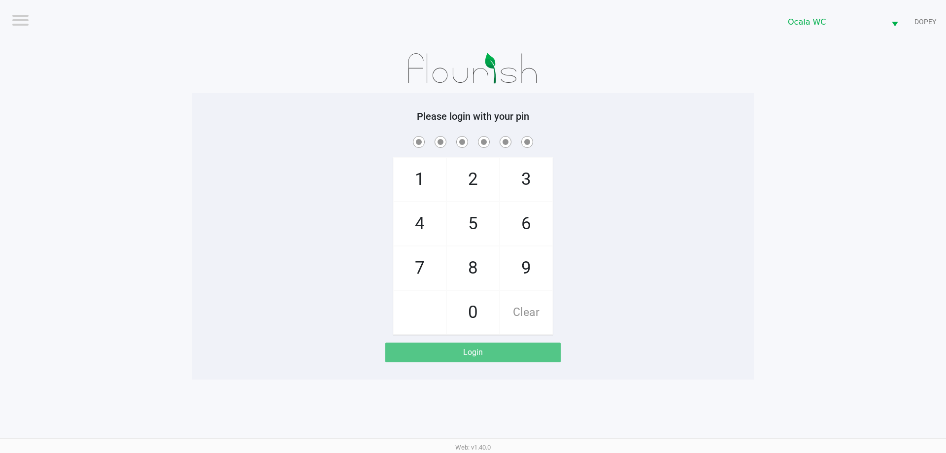
click at [701, 145] on span at bounding box center [473, 141] width 547 height 15
checkbox input "true"
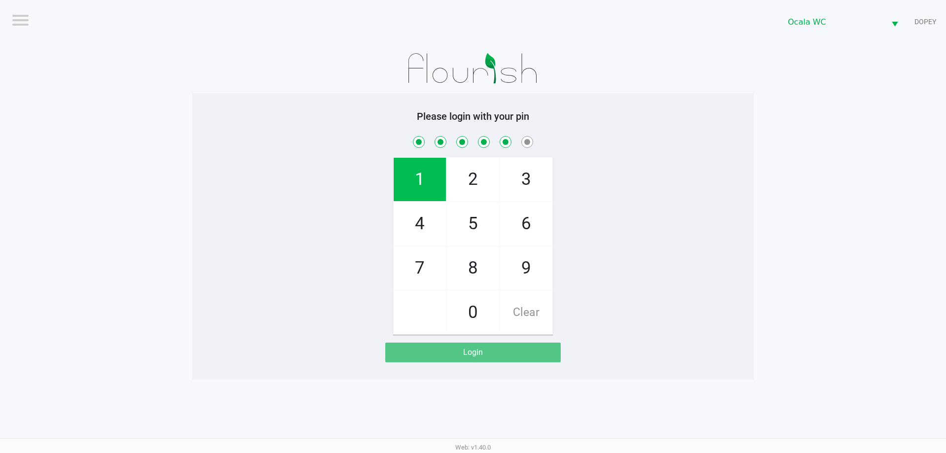
checkbox input "true"
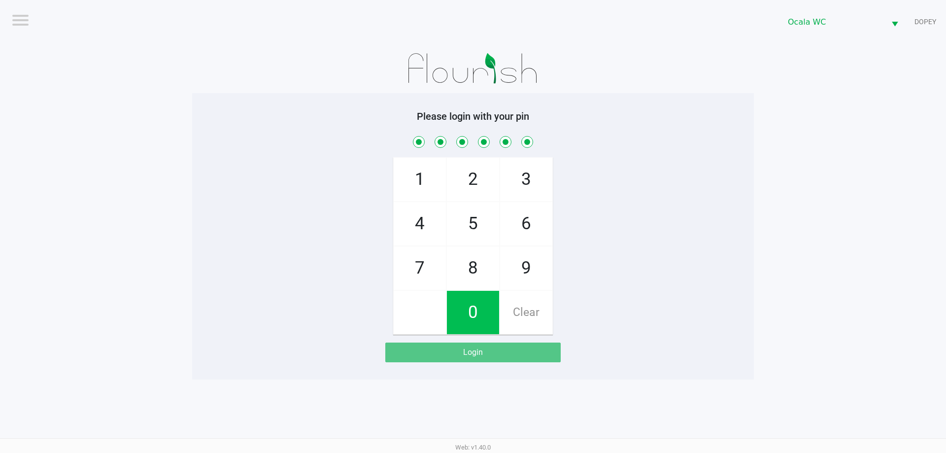
checkbox input "true"
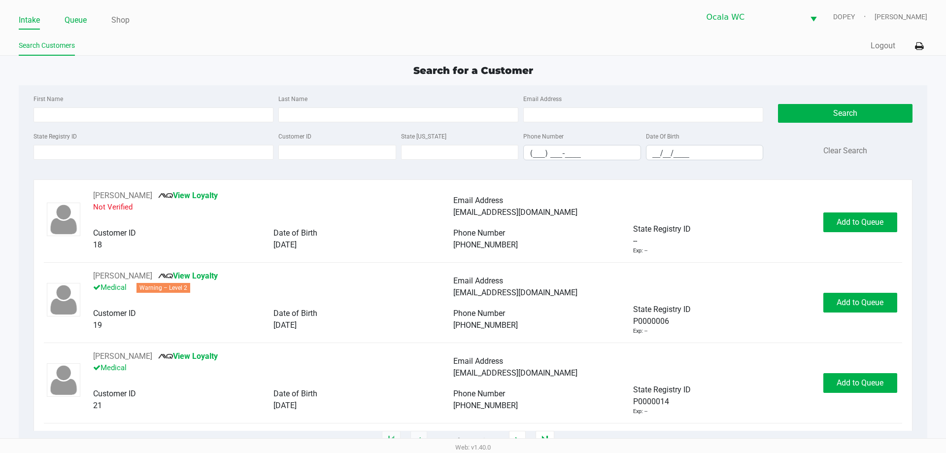
click at [79, 17] on link "Queue" at bounding box center [76, 20] width 22 height 14
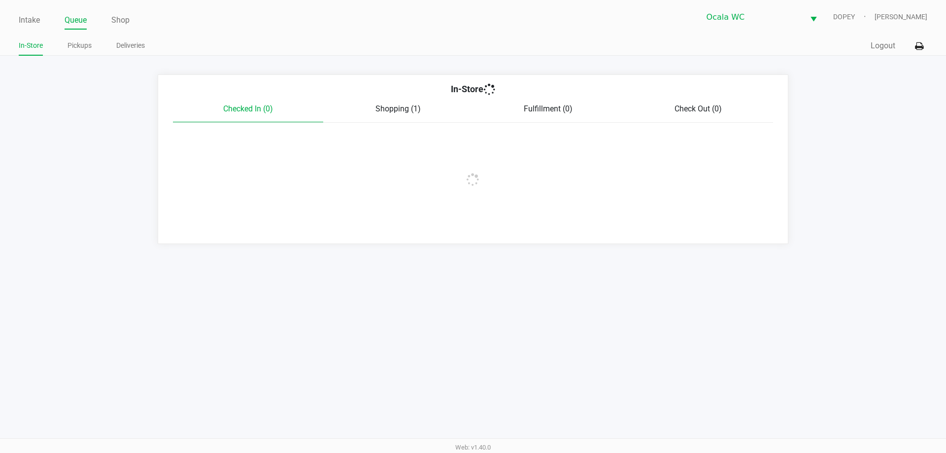
click at [80, 47] on link "Pickups" at bounding box center [80, 45] width 24 height 12
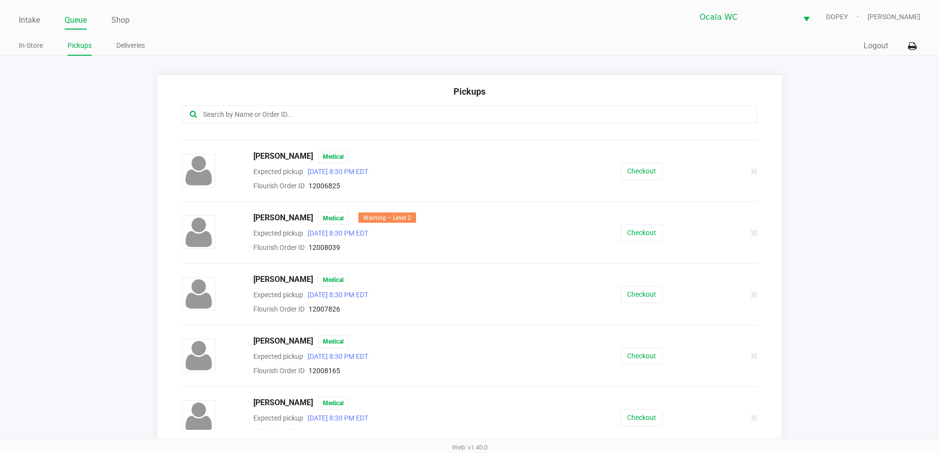
scroll to position [918, 0]
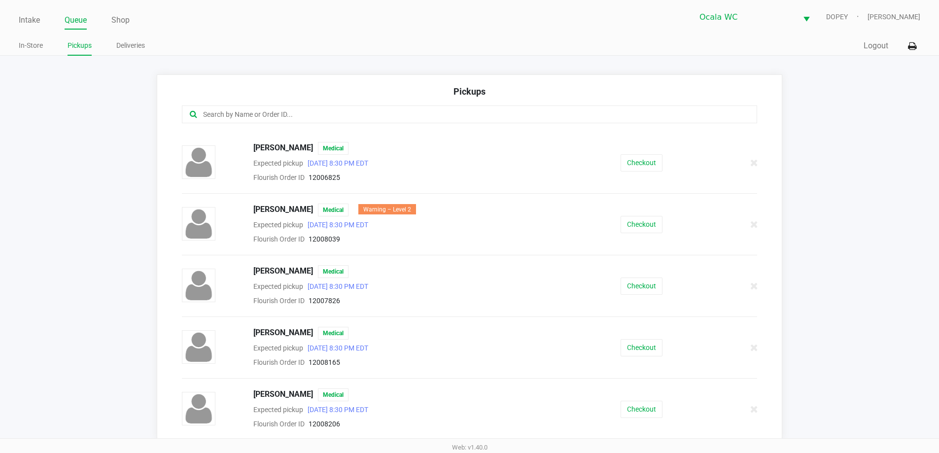
click at [639, 351] on button "Checkout" at bounding box center [641, 347] width 42 height 17
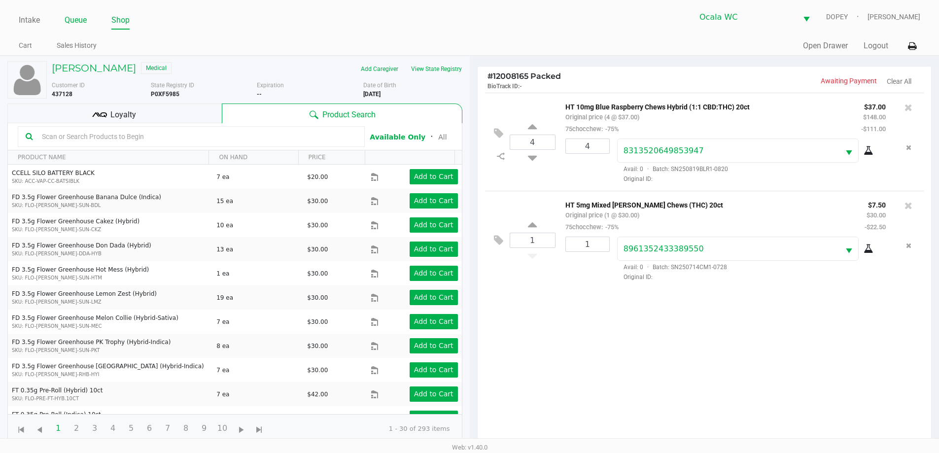
click at [75, 21] on link "Queue" at bounding box center [76, 20] width 22 height 14
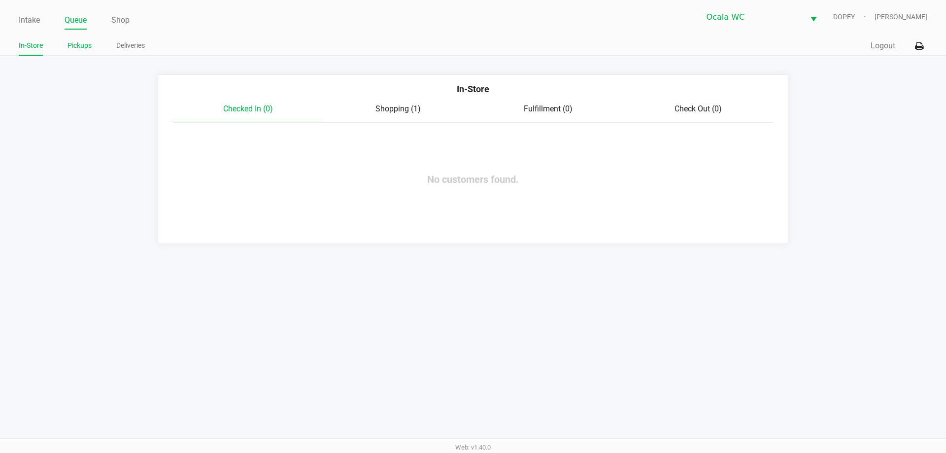
click at [81, 43] on link "Pickups" at bounding box center [80, 45] width 24 height 12
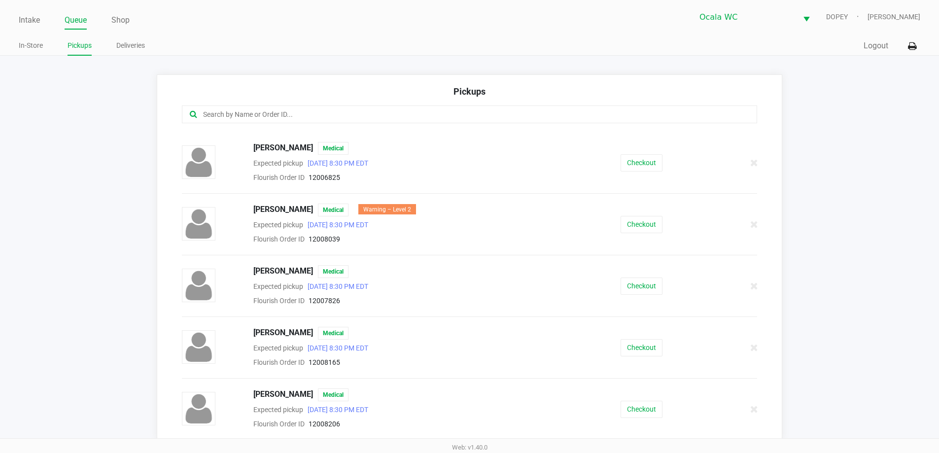
scroll to position [6, 0]
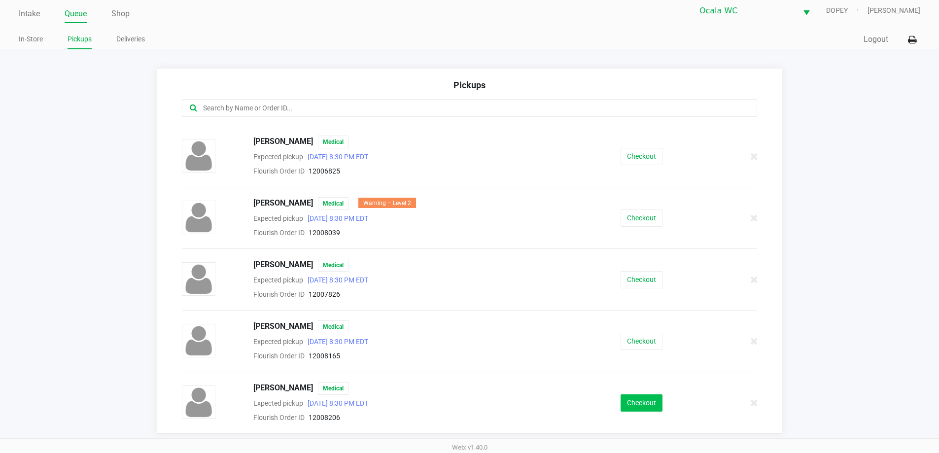
click at [628, 403] on button "Checkout" at bounding box center [641, 402] width 42 height 17
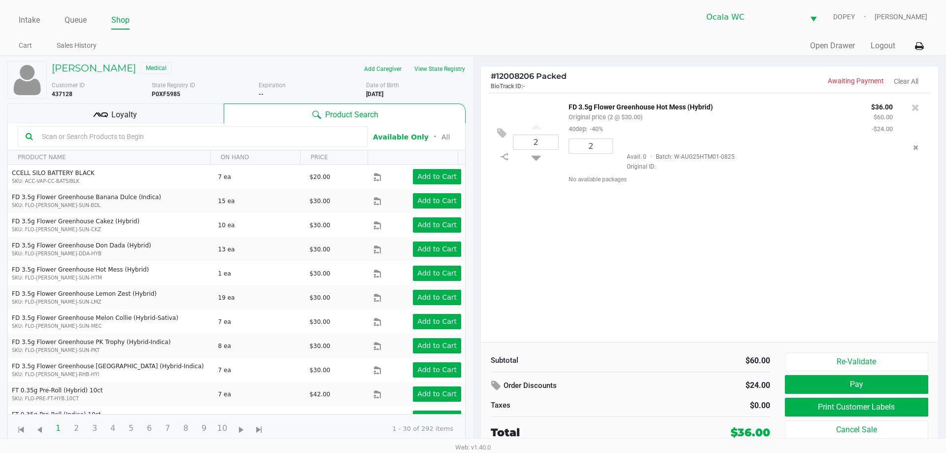
click at [913, 148] on icon "Remove the package from the orderLine" at bounding box center [915, 147] width 5 height 7
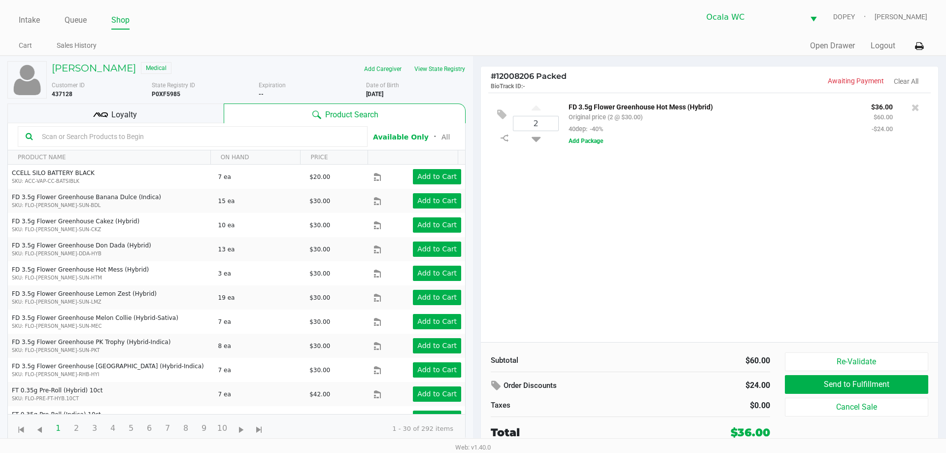
click at [840, 410] on button "Cancel Sale" at bounding box center [856, 407] width 143 height 19
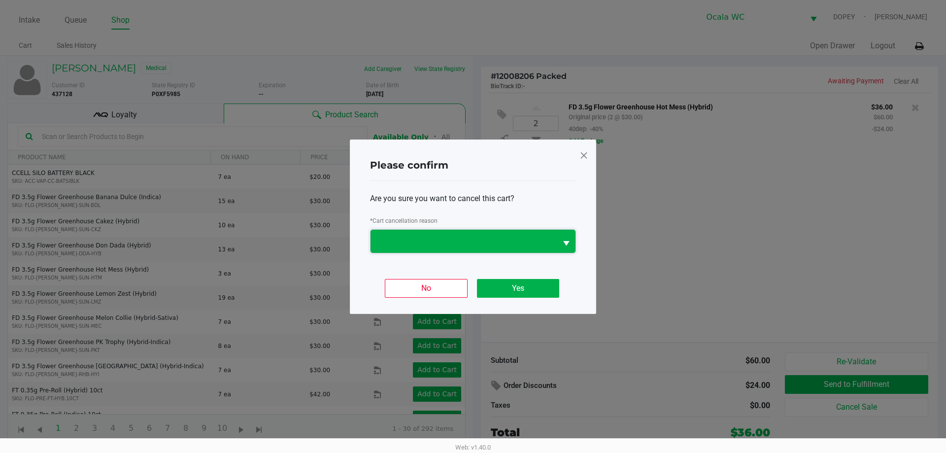
click at [443, 240] on span at bounding box center [463, 241] width 174 height 12
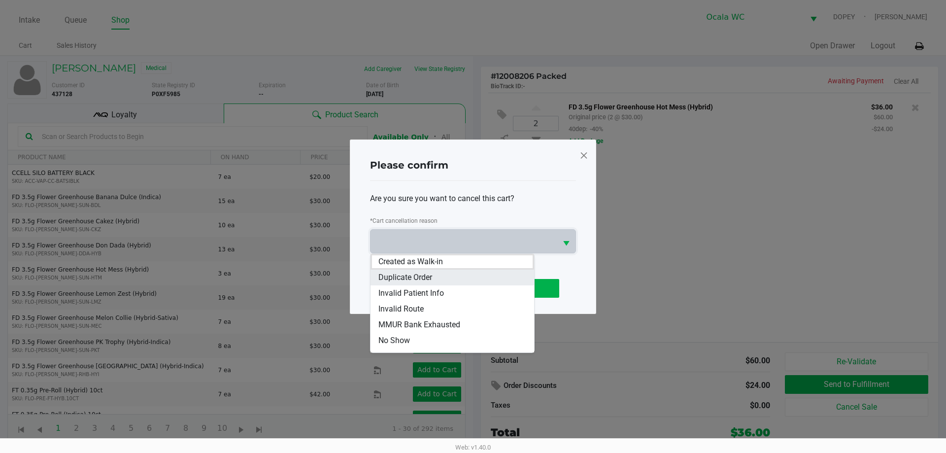
click at [391, 274] on span "Duplicate Order" at bounding box center [405, 278] width 54 height 12
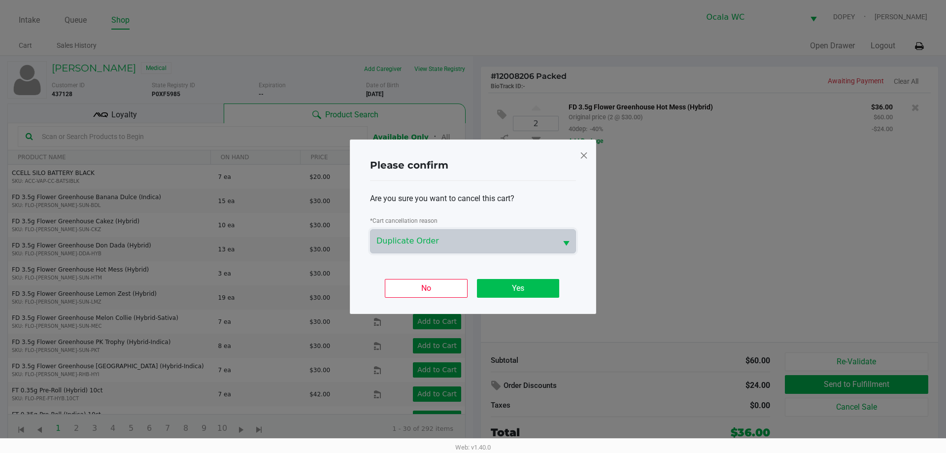
click at [512, 292] on button "Yes" at bounding box center [518, 288] width 82 height 19
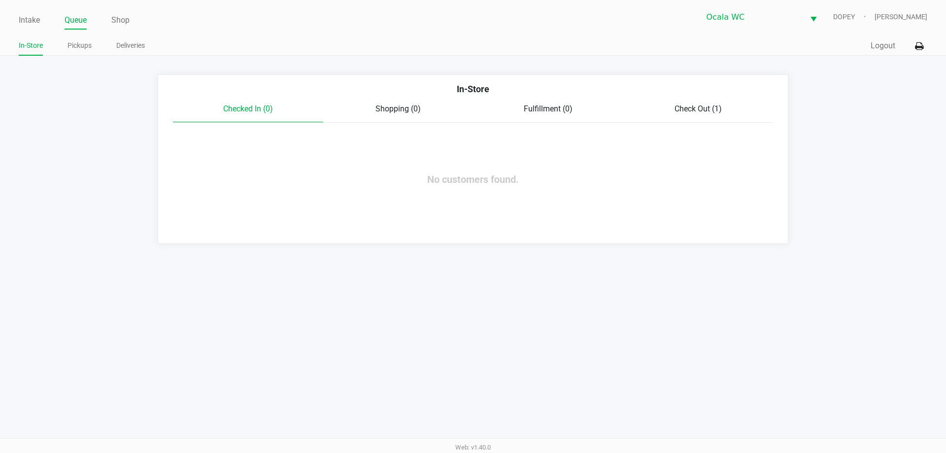
click at [77, 46] on link "Pickups" at bounding box center [80, 45] width 24 height 12
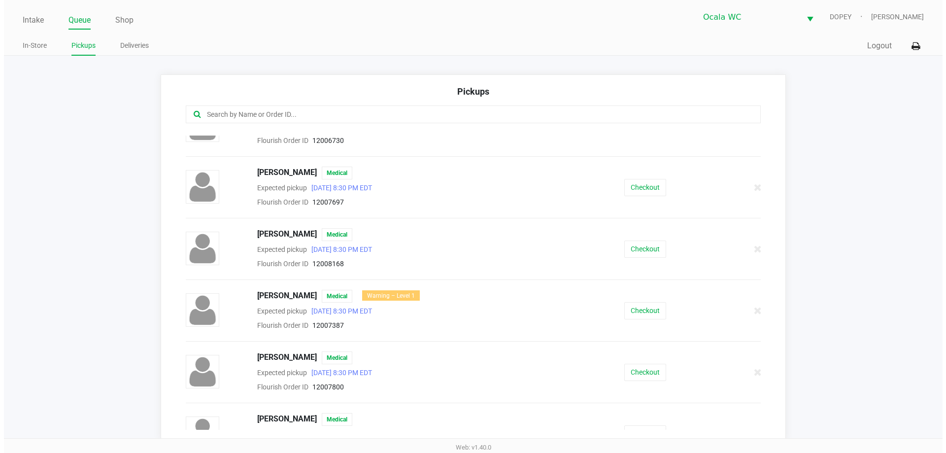
scroll to position [856, 0]
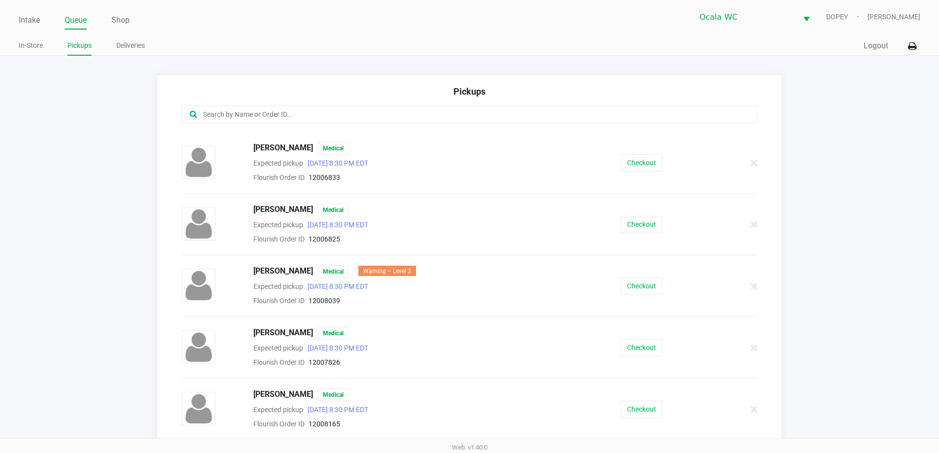
click at [634, 414] on button "Checkout" at bounding box center [641, 409] width 42 height 17
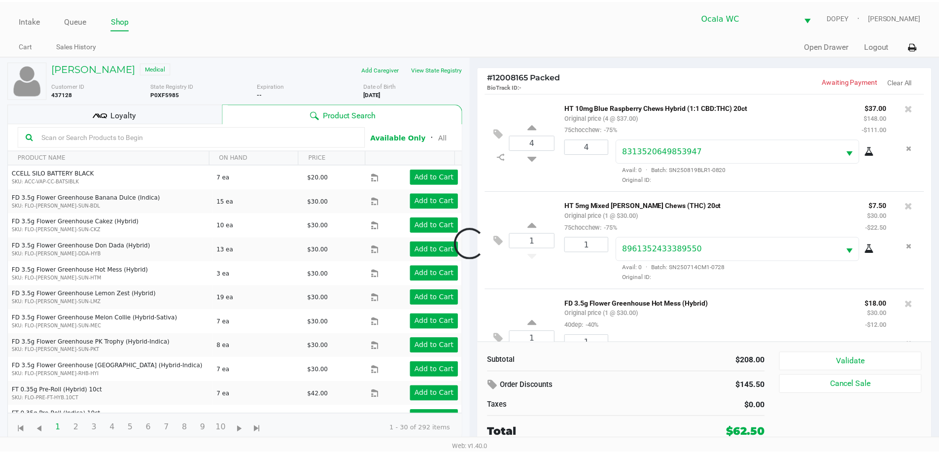
scroll to position [46, 0]
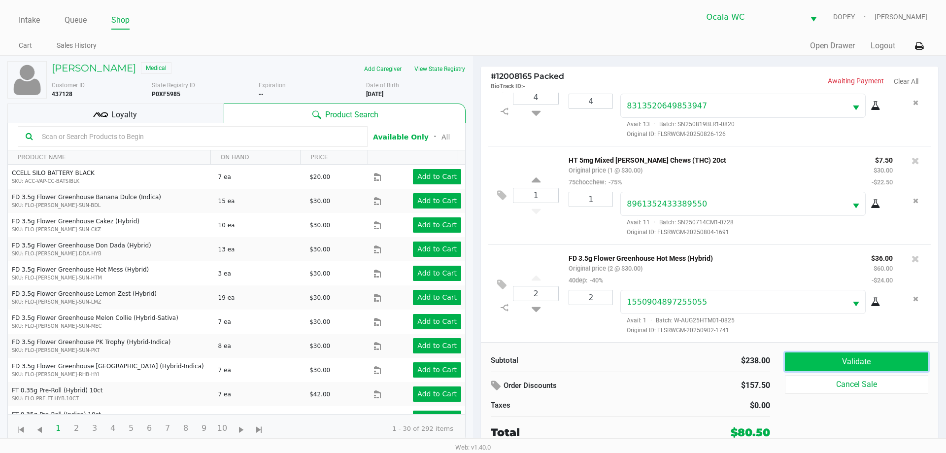
click at [799, 366] on button "Validate" at bounding box center [856, 361] width 143 height 19
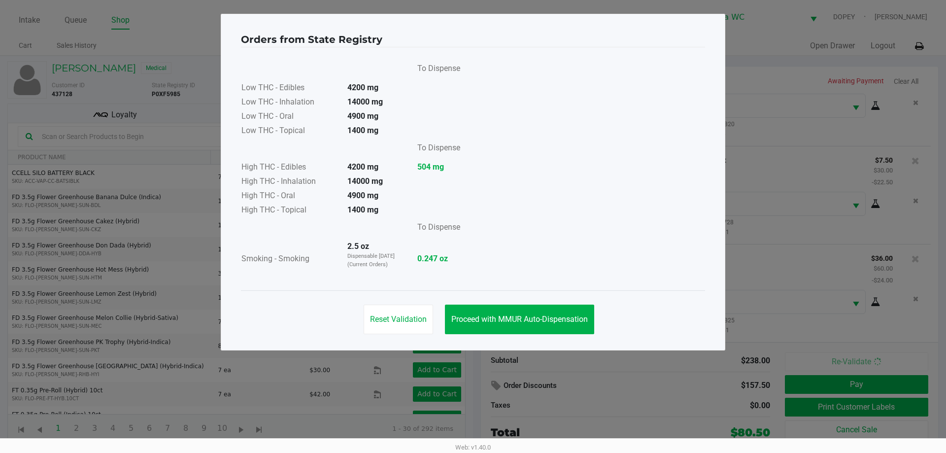
click at [482, 322] on span "Proceed with MMUR Auto-Dispensation" at bounding box center [519, 318] width 137 height 9
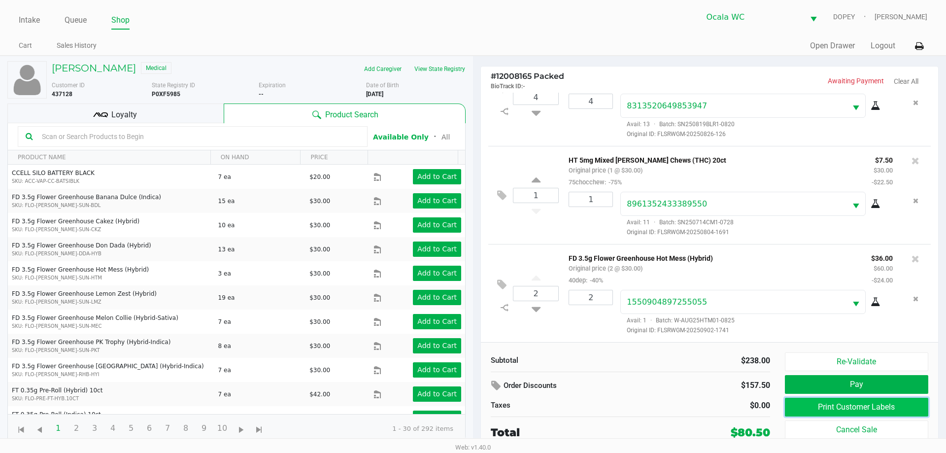
click at [796, 410] on button "Print Customer Labels" at bounding box center [856, 407] width 143 height 19
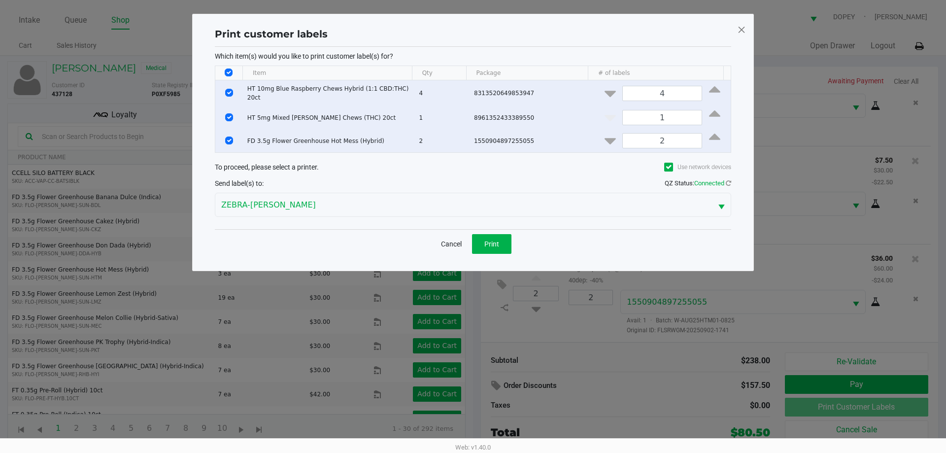
click at [495, 250] on button "Print" at bounding box center [491, 244] width 39 height 20
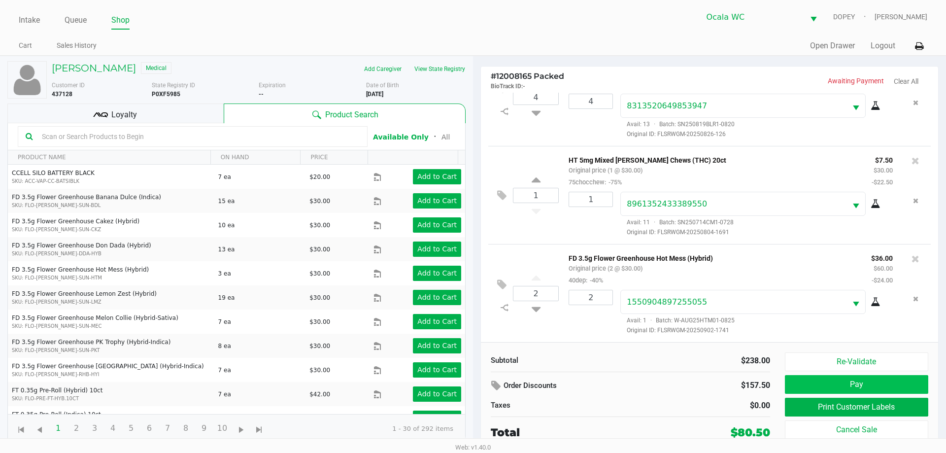
click at [802, 388] on button "Pay" at bounding box center [856, 384] width 143 height 19
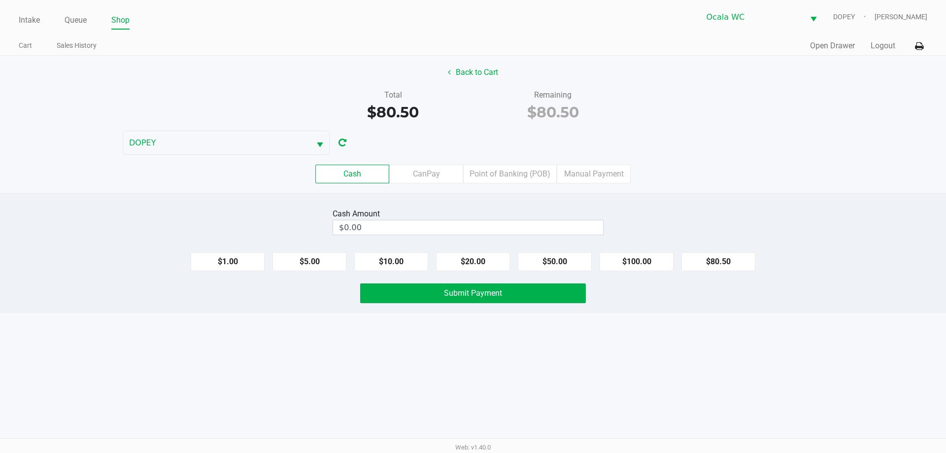
click at [488, 388] on div "Intake Queue Shop Ocala WC DOPEY Alicia Sieg Cart Sales History Quick Sale Open…" at bounding box center [473, 226] width 946 height 453
click at [416, 229] on input "$0.00" at bounding box center [468, 227] width 270 height 14
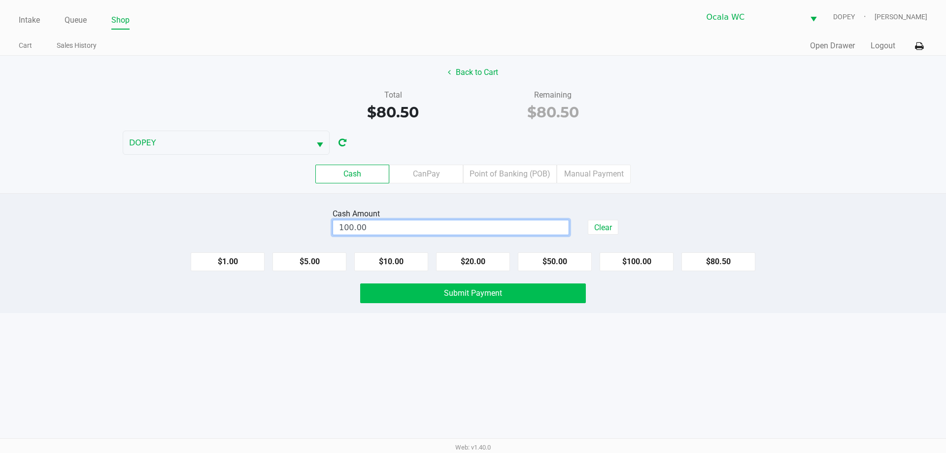
click at [395, 300] on button "Submit Payment" at bounding box center [473, 293] width 226 height 20
type input "$100.00"
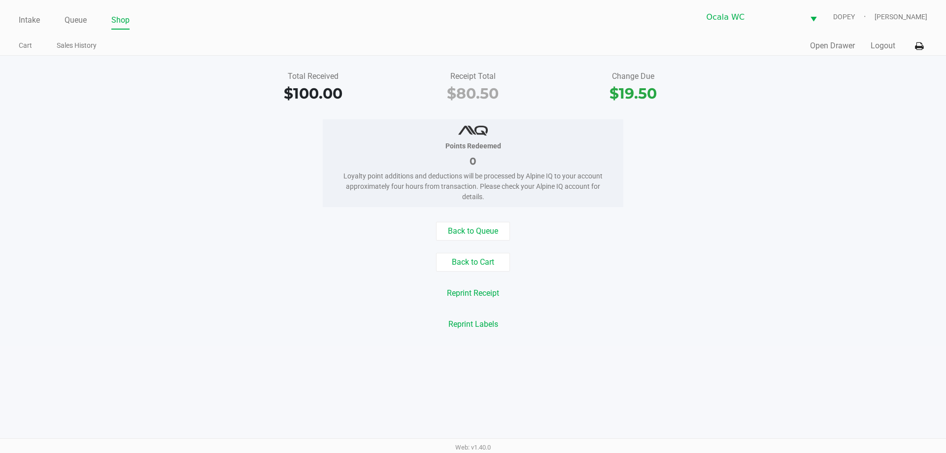
click at [200, 313] on div "Back to Queue Back to Cart Reprint Receipt Reprint Labels" at bounding box center [473, 278] width 961 height 112
click at [23, 22] on link "Intake" at bounding box center [29, 20] width 21 height 14
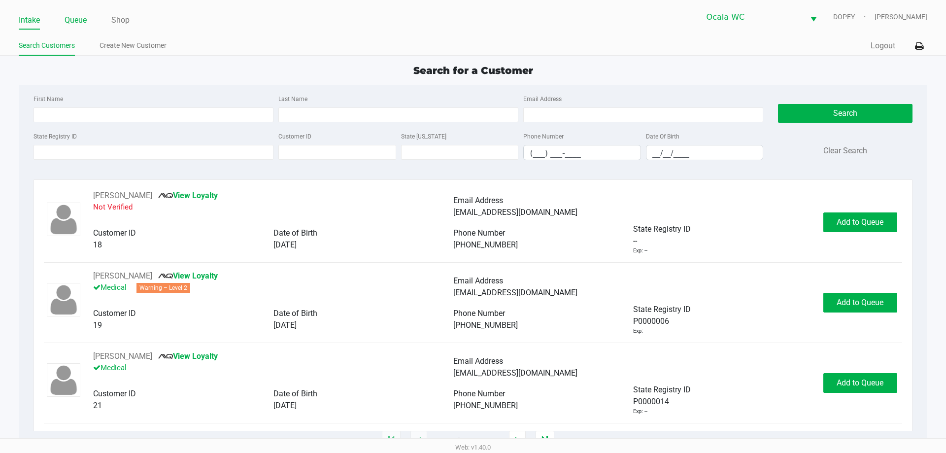
click at [69, 21] on link "Queue" at bounding box center [76, 20] width 22 height 14
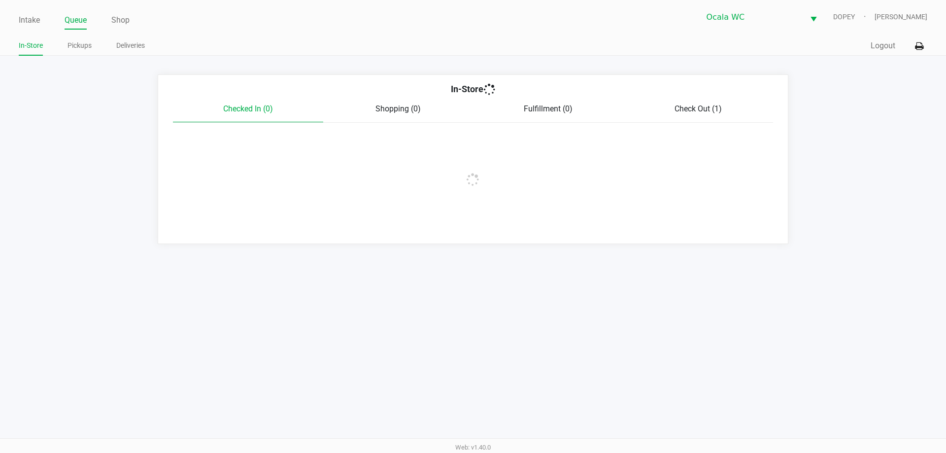
click at [78, 48] on link "Pickups" at bounding box center [80, 45] width 24 height 12
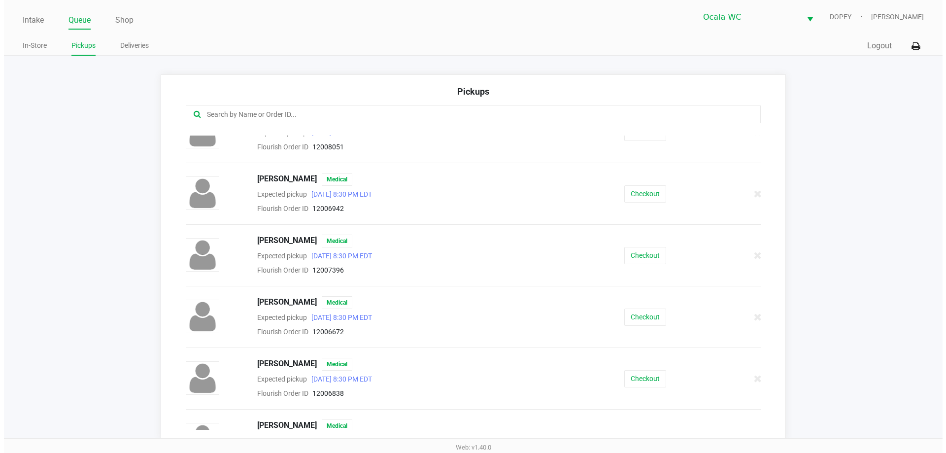
scroll to position [293, 0]
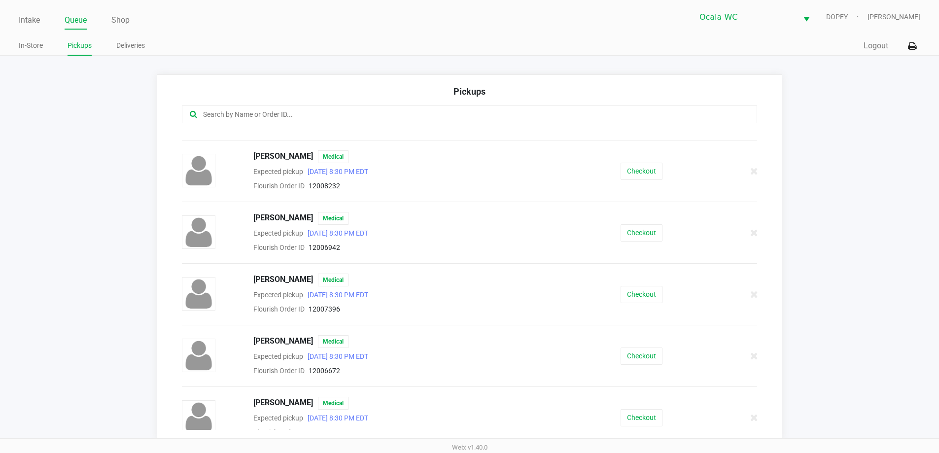
click at [639, 171] on button "Checkout" at bounding box center [641, 171] width 42 height 17
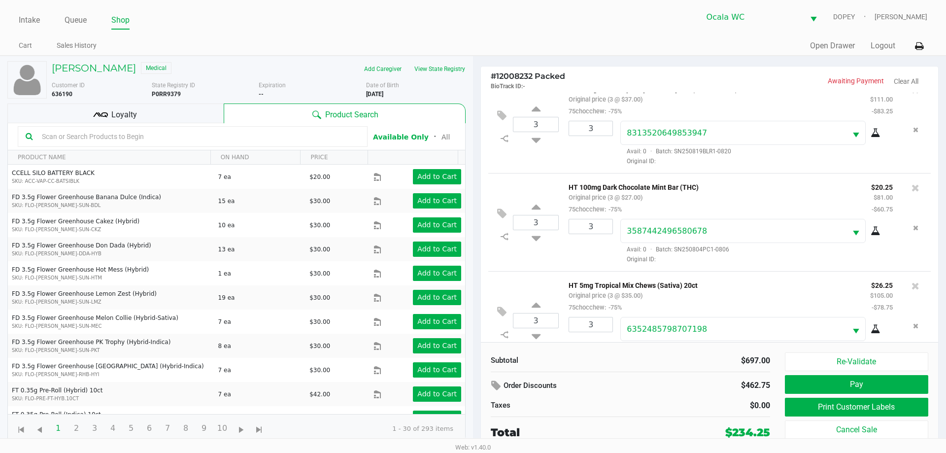
scroll to position [194, 0]
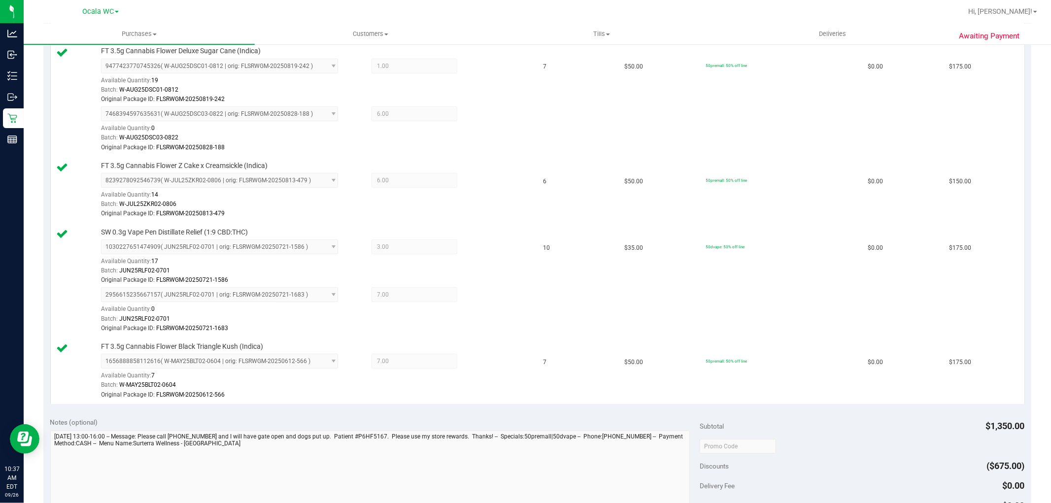
scroll to position [493, 0]
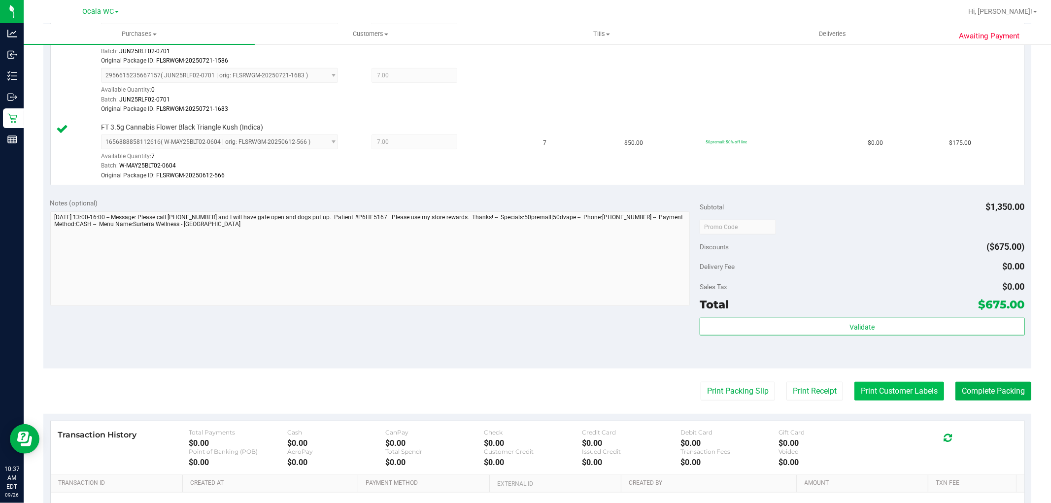
click at [880, 401] on button "Print Customer Labels" at bounding box center [899, 391] width 90 height 19
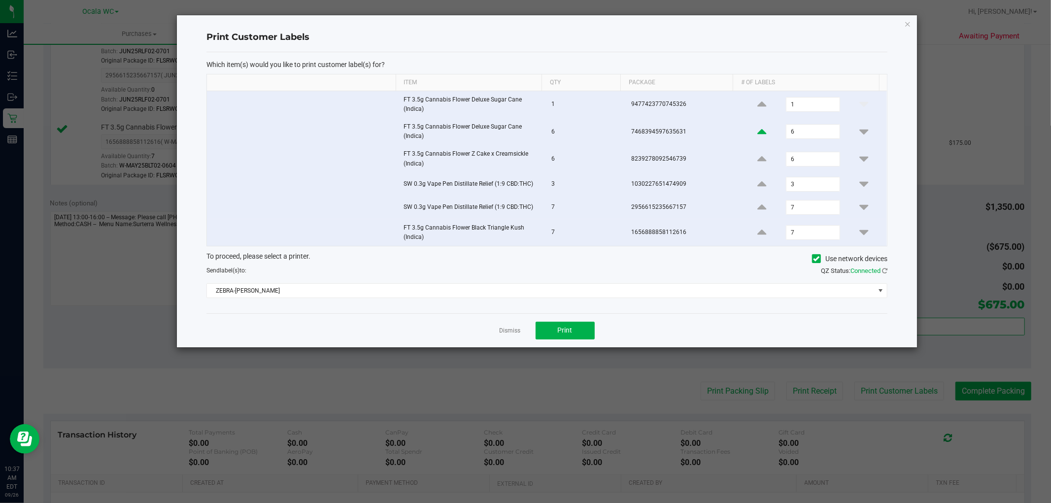
click at [757, 130] on icon at bounding box center [761, 132] width 9 height 12
type input "7"
click at [559, 334] on span "Print" at bounding box center [565, 330] width 15 height 8
click at [506, 331] on link "Dismiss" at bounding box center [510, 331] width 21 height 8
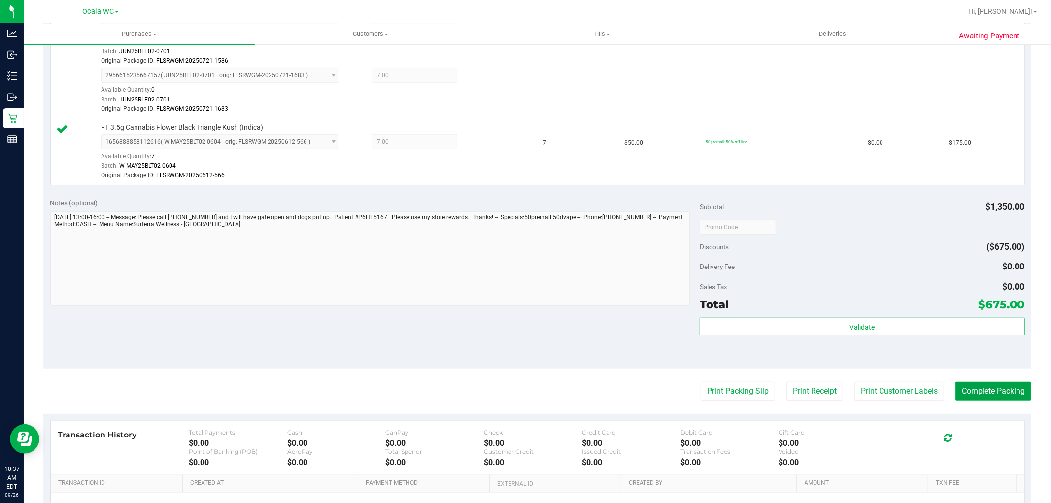
click at [981, 394] on button "Complete Packing" at bounding box center [994, 391] width 76 height 19
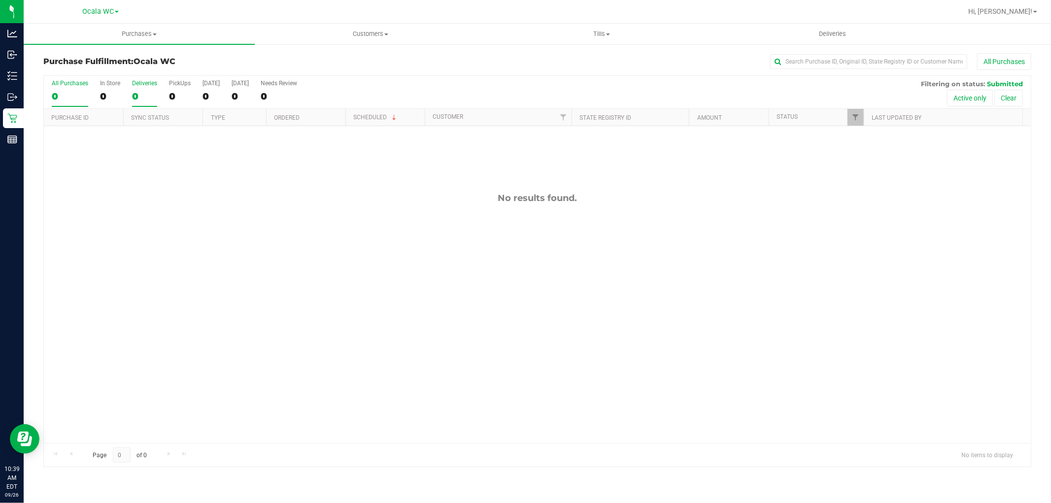
click at [138, 92] on div "0" at bounding box center [144, 96] width 25 height 11
click at [0, 0] on input "Deliveries 0" at bounding box center [0, 0] width 0 height 0
click at [136, 90] on label "Deliveries 0" at bounding box center [144, 93] width 25 height 27
click at [0, 0] on input "Deliveries 0" at bounding box center [0, 0] width 0 height 0
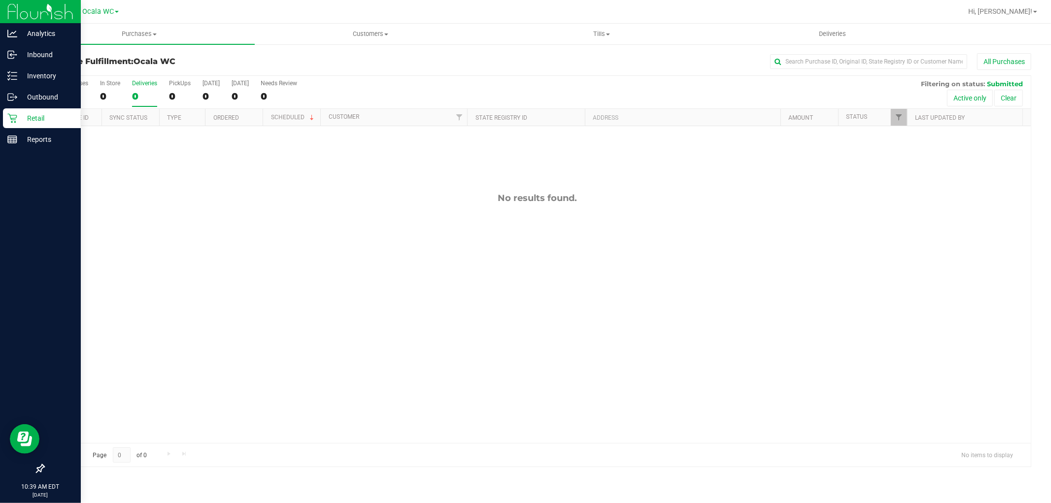
click at [11, 121] on icon at bounding box center [12, 118] width 10 height 10
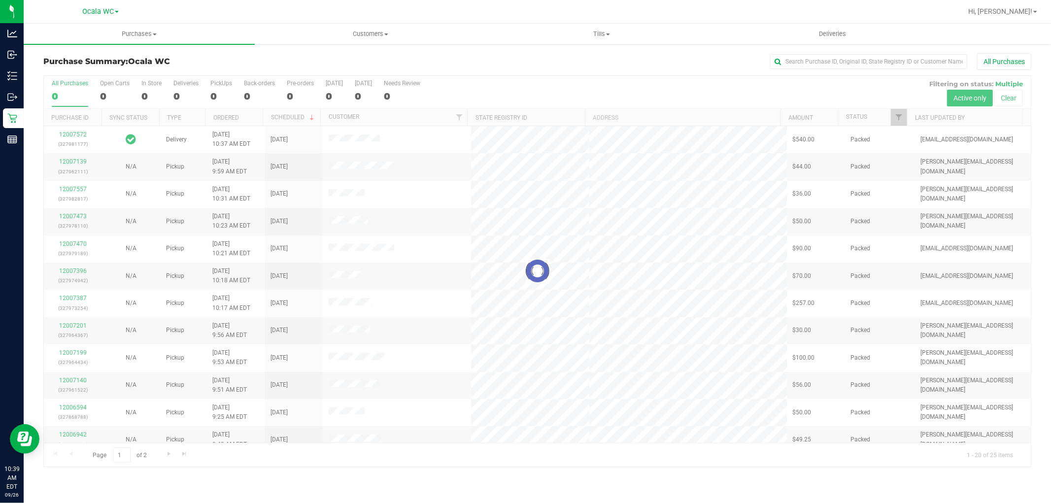
click at [179, 87] on div at bounding box center [537, 271] width 987 height 391
click at [181, 87] on div at bounding box center [537, 271] width 987 height 391
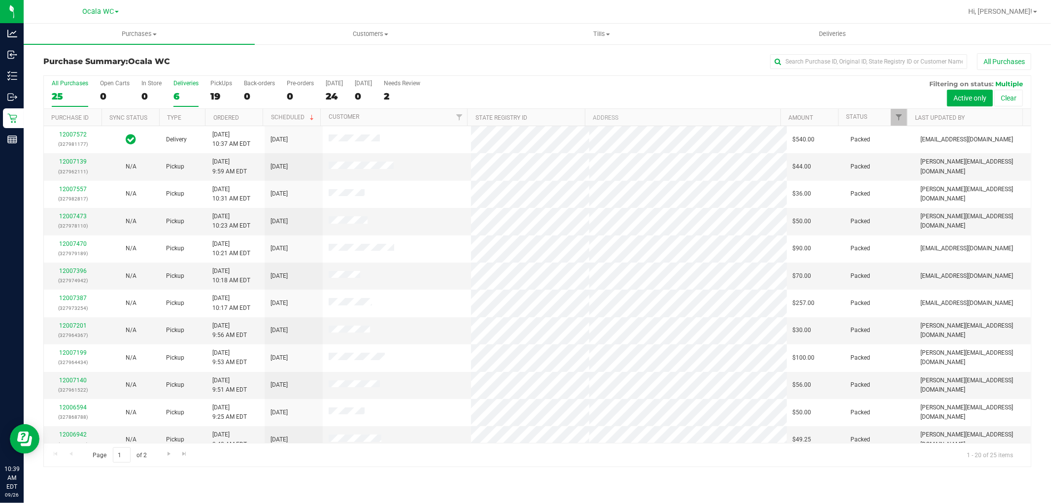
click at [185, 83] on div "Deliveries" at bounding box center [185, 83] width 25 height 7
click at [0, 0] on input "Deliveries 6" at bounding box center [0, 0] width 0 height 0
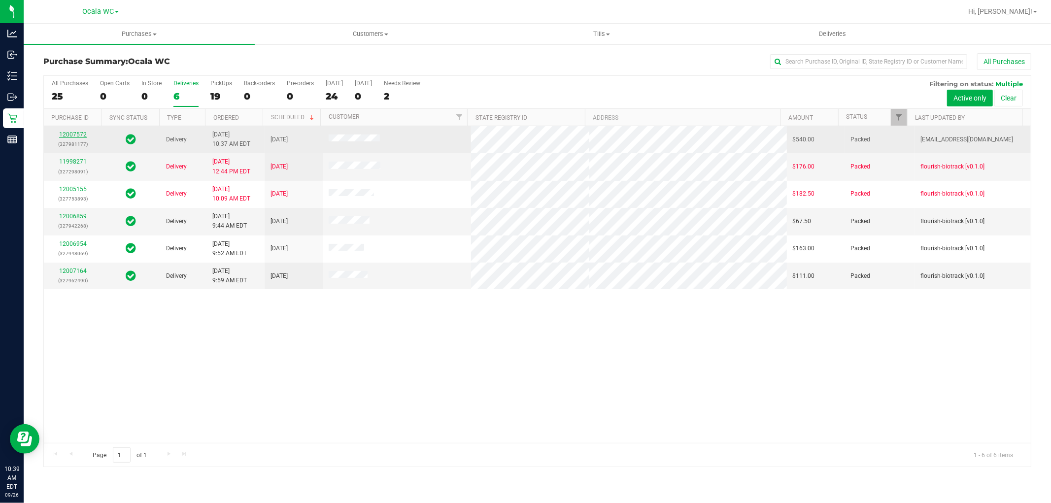
click at [72, 136] on link "12007572" at bounding box center [73, 134] width 28 height 7
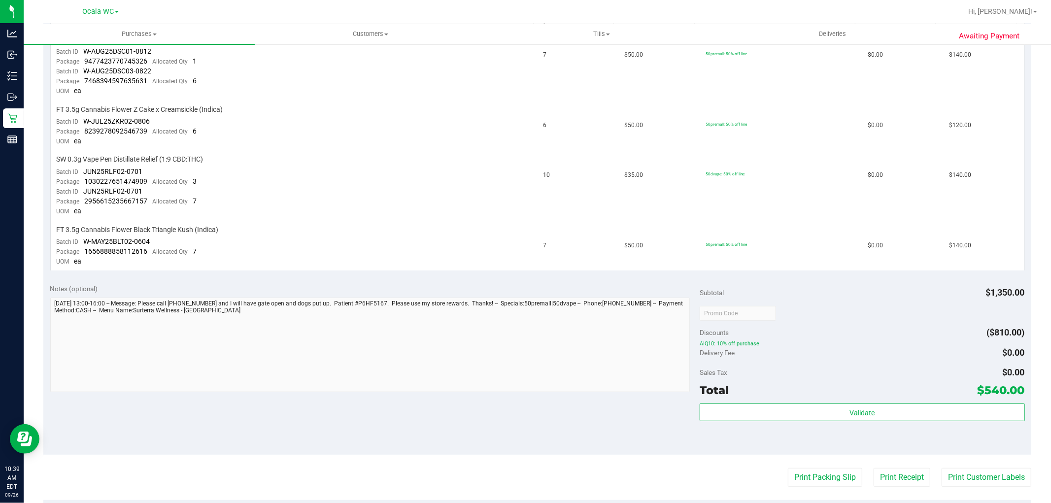
scroll to position [294, 0]
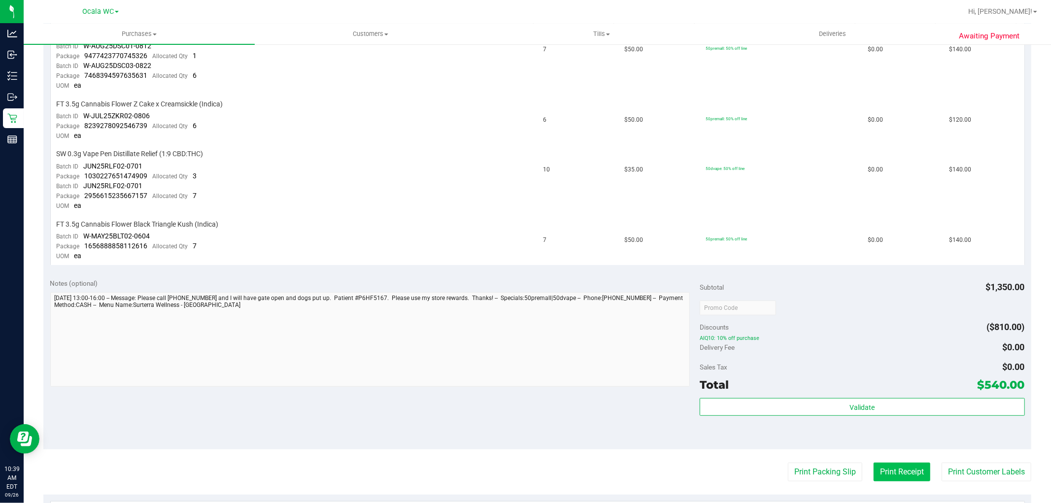
click at [882, 481] on button "Print Receipt" at bounding box center [902, 472] width 57 height 19
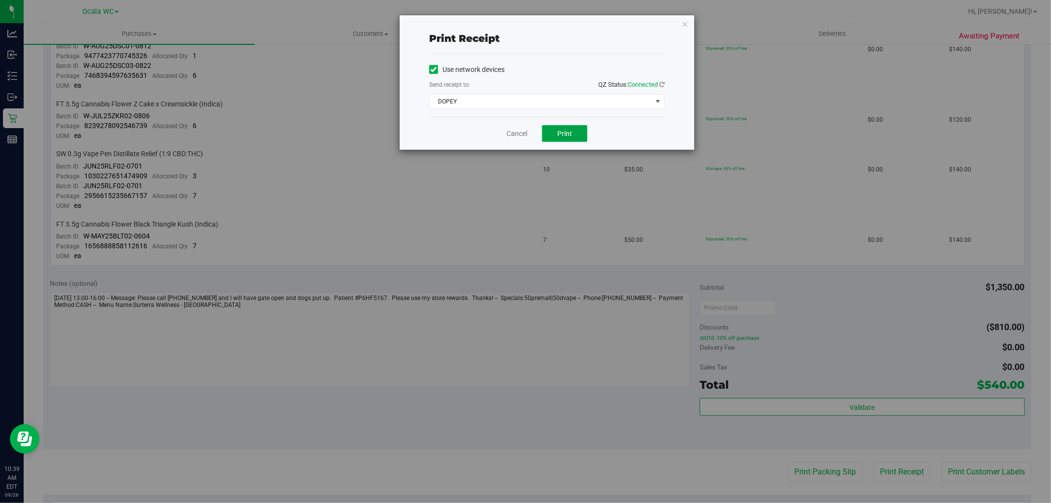
click at [558, 141] on button "Print" at bounding box center [564, 133] width 45 height 17
click at [520, 136] on link "Cancel" at bounding box center [517, 134] width 21 height 10
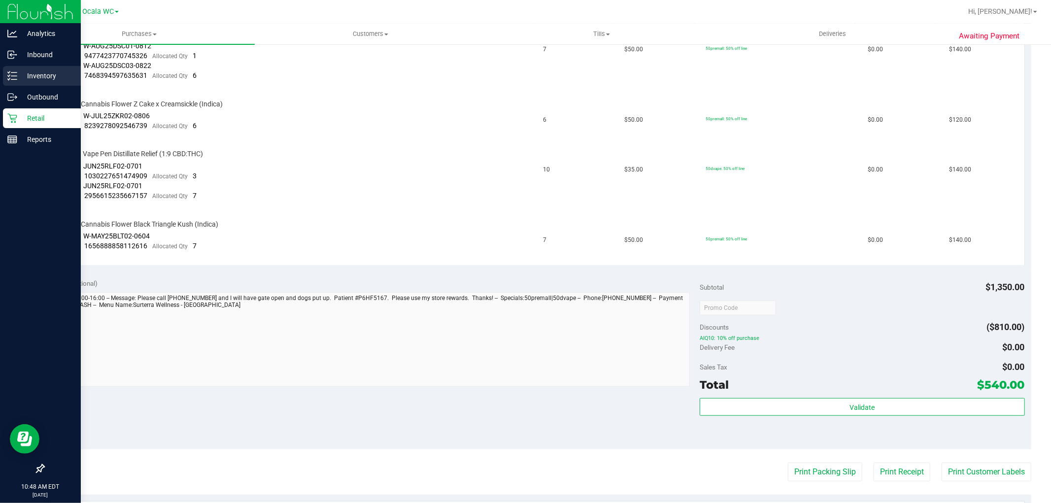
click at [24, 67] on div "Inventory" at bounding box center [42, 76] width 78 height 20
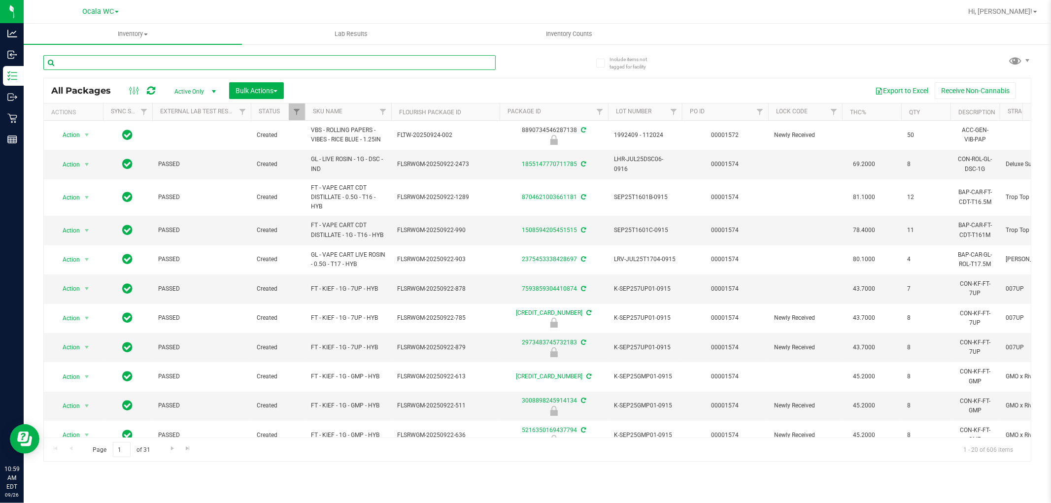
click at [112, 56] on input "text" at bounding box center [269, 62] width 452 height 15
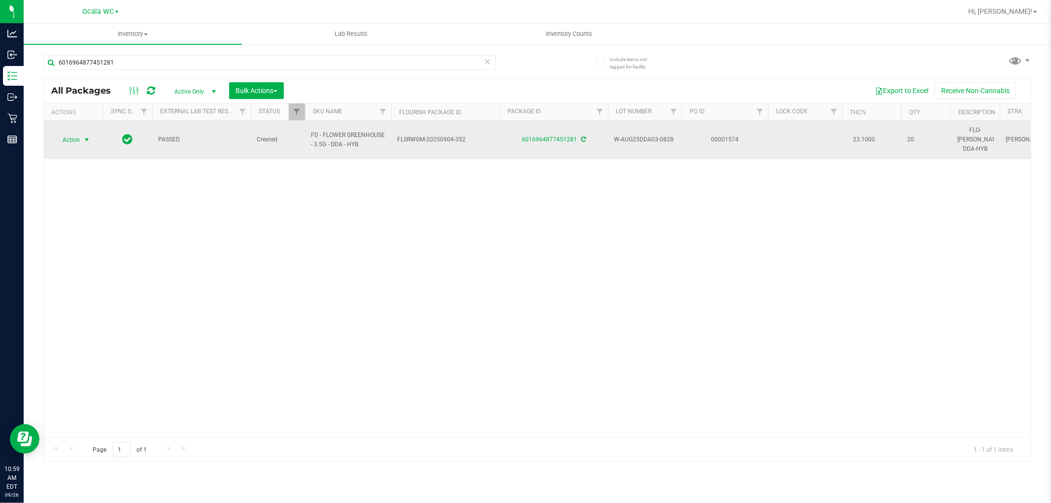
click at [71, 136] on span "Action" at bounding box center [67, 140] width 27 height 14
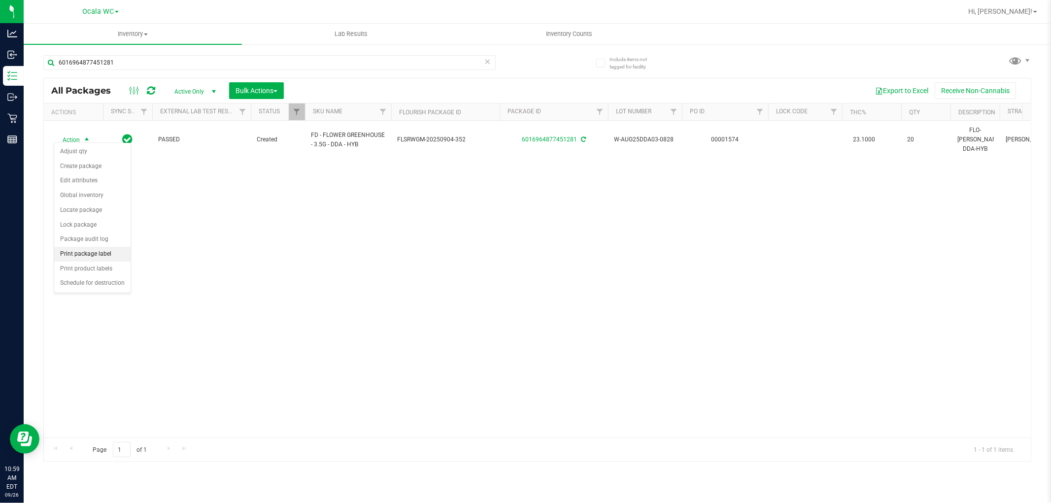
click at [86, 256] on li "Print package label" at bounding box center [92, 254] width 76 height 15
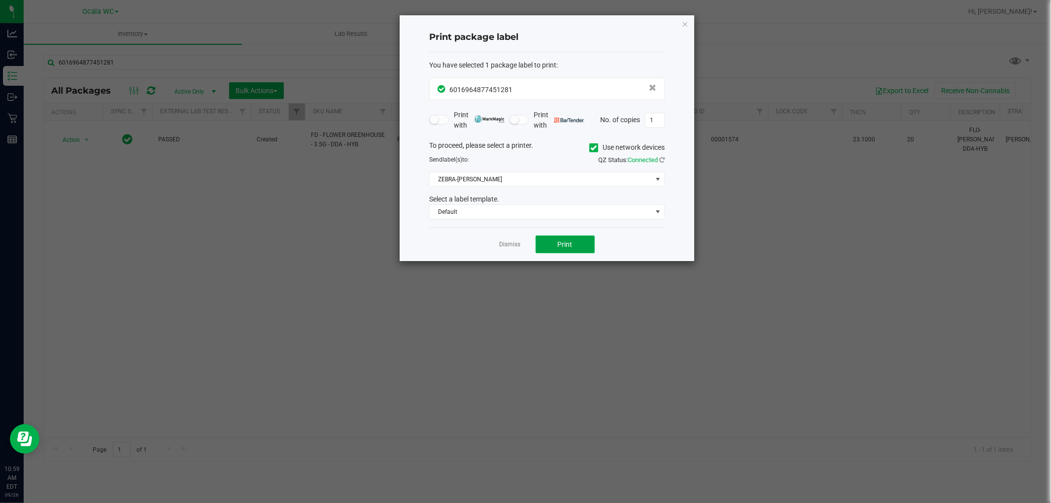
click at [547, 239] on button "Print" at bounding box center [565, 245] width 59 height 18
click at [504, 244] on link "Dismiss" at bounding box center [510, 244] width 21 height 8
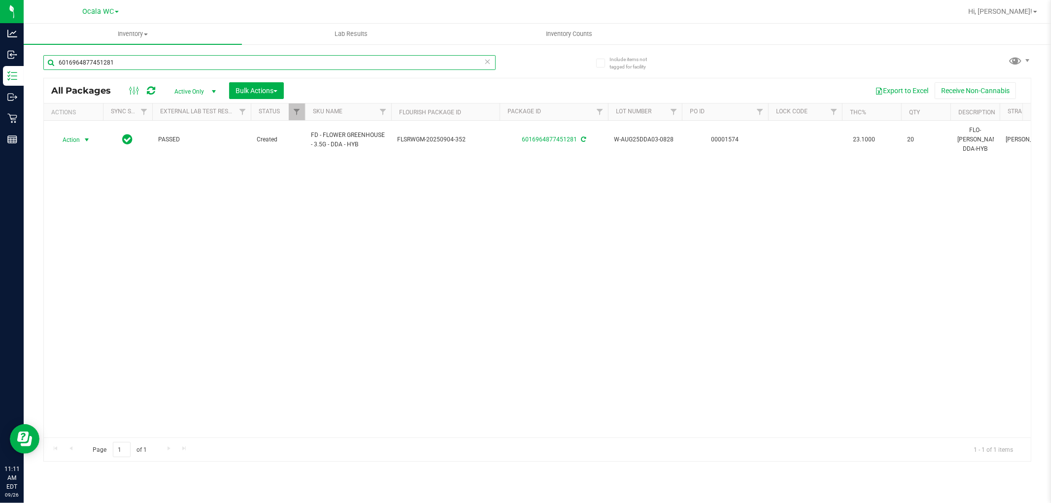
click at [141, 58] on input "6016964877451281" at bounding box center [269, 62] width 452 height 15
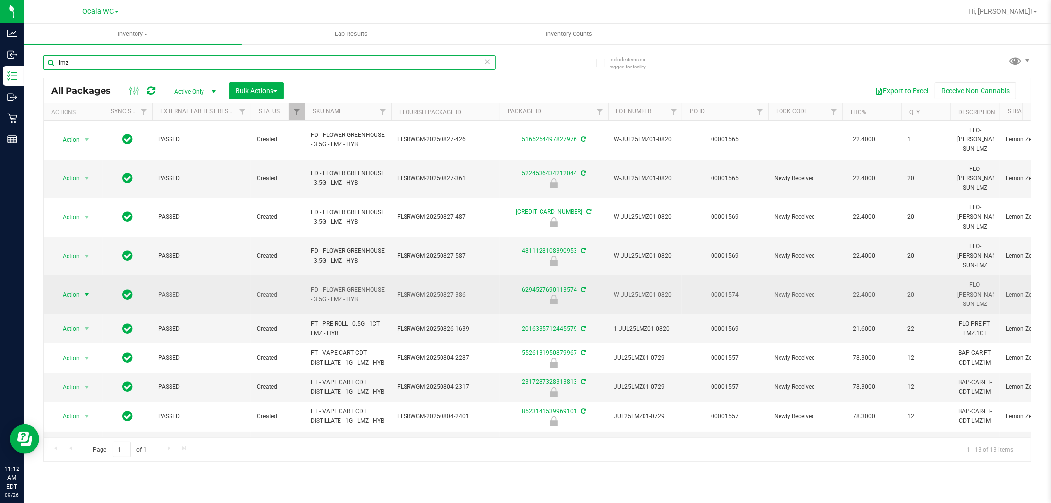
type input "lmz"
click at [81, 288] on span "select" at bounding box center [87, 295] width 12 height 14
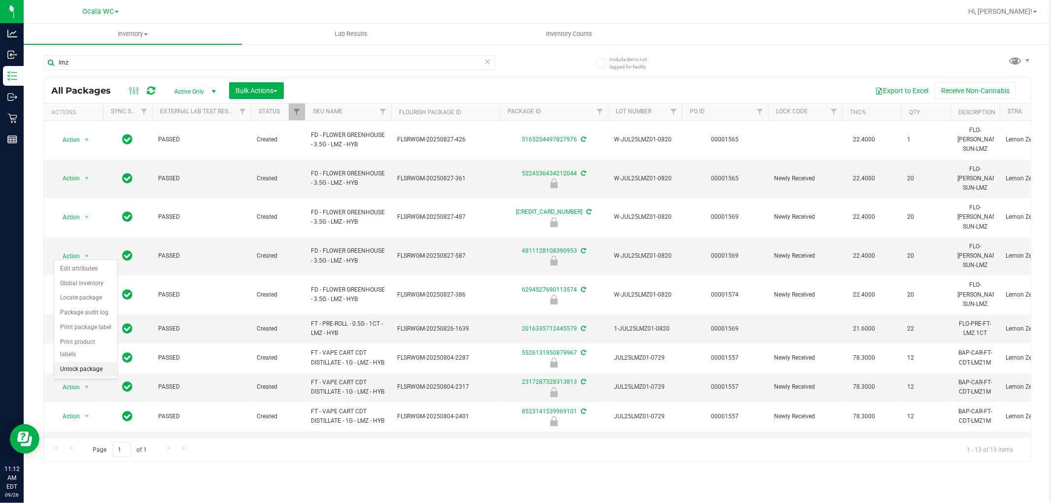
click at [79, 369] on li "Unlock package" at bounding box center [85, 369] width 63 height 15
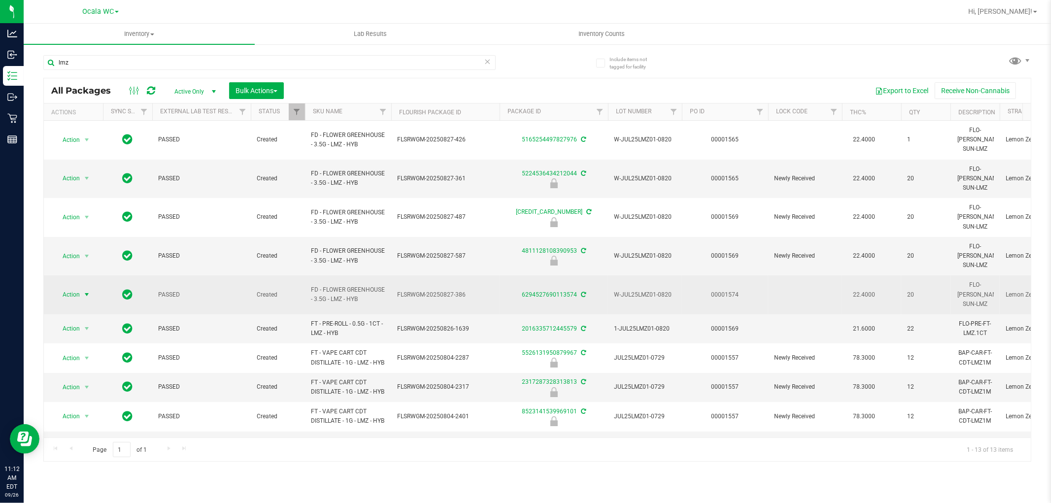
click at [74, 288] on span "Action" at bounding box center [67, 295] width 27 height 14
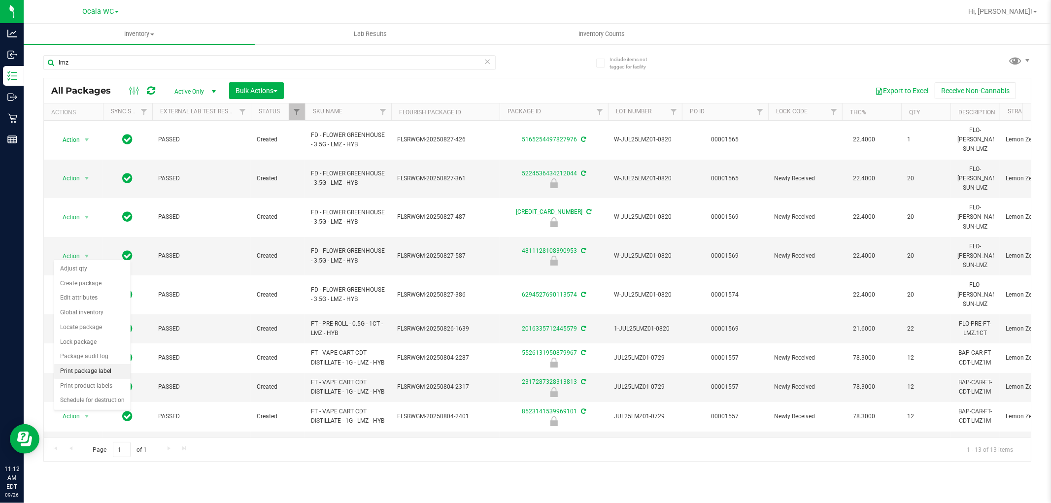
click at [102, 374] on li "Print package label" at bounding box center [92, 371] width 76 height 15
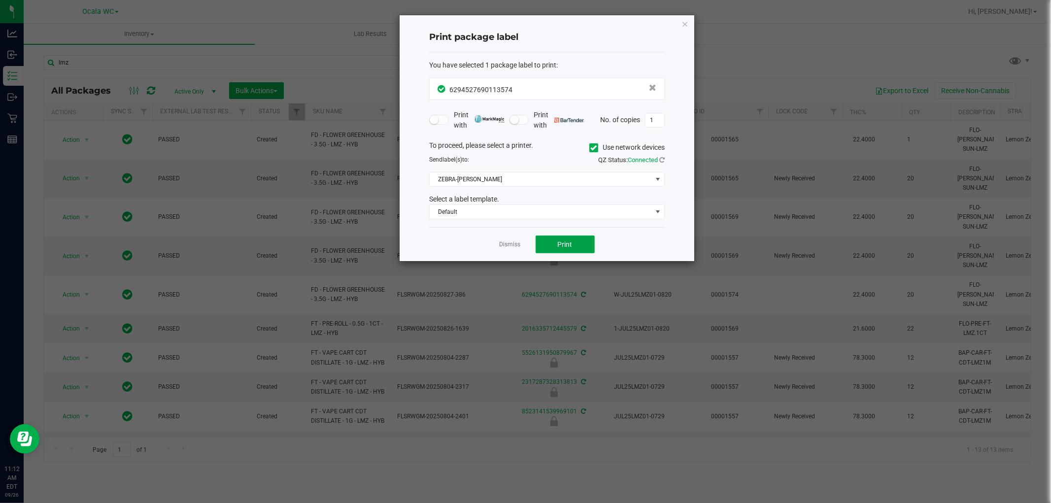
click at [552, 246] on button "Print" at bounding box center [565, 245] width 59 height 18
click at [511, 244] on link "Dismiss" at bounding box center [510, 244] width 21 height 8
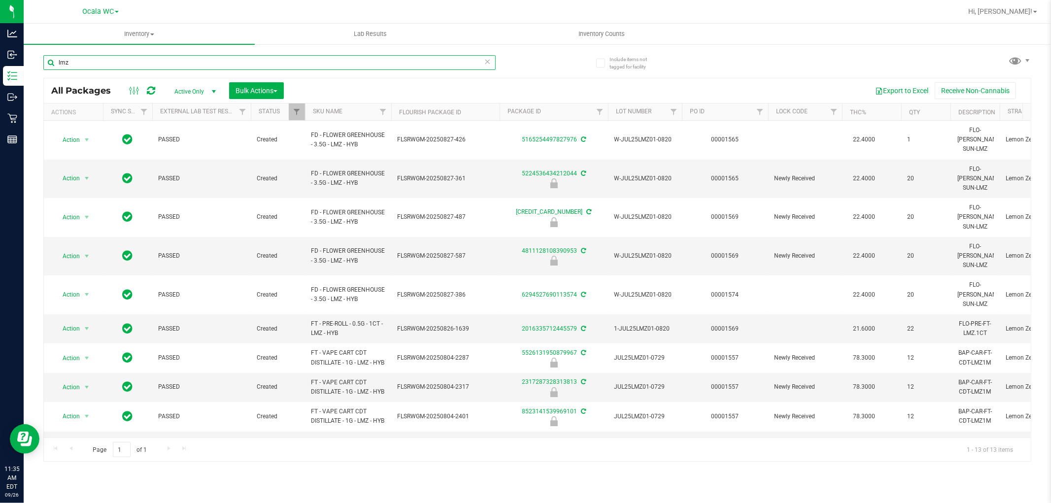
click at [92, 69] on input "lmz" at bounding box center [269, 62] width 452 height 15
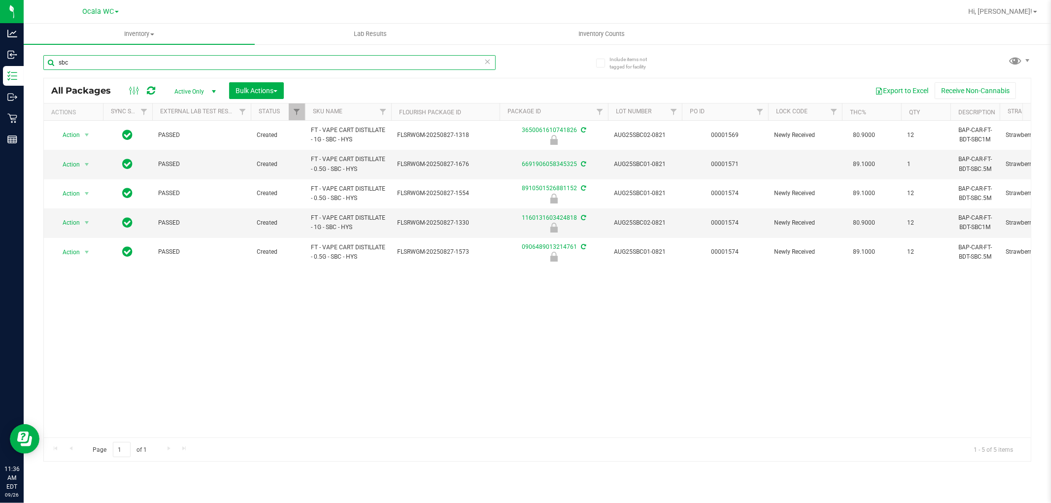
click at [126, 67] on input "sbc" at bounding box center [269, 62] width 452 height 15
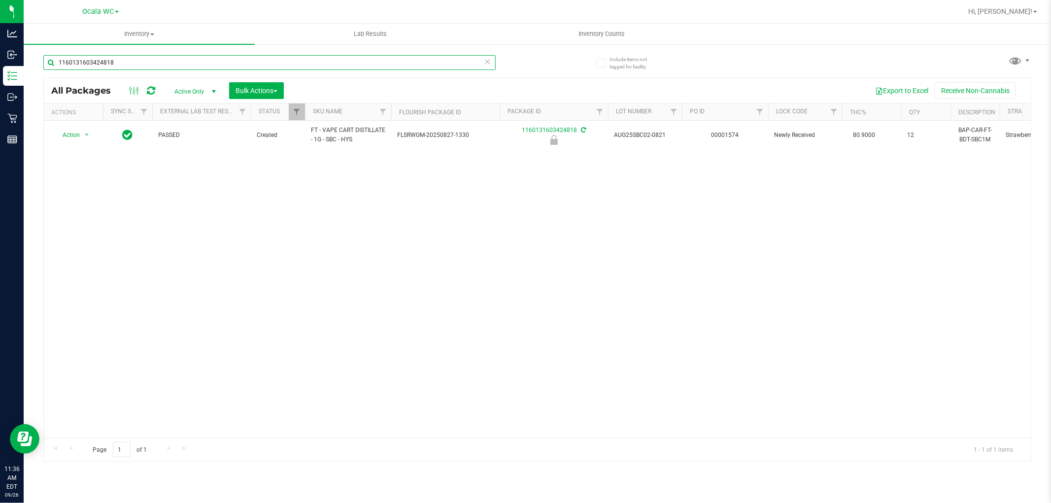
type input "1160131603424818"
click at [210, 275] on div "Action Action Edit attributes Global inventory Locate package Package audit log…" at bounding box center [537, 279] width 987 height 317
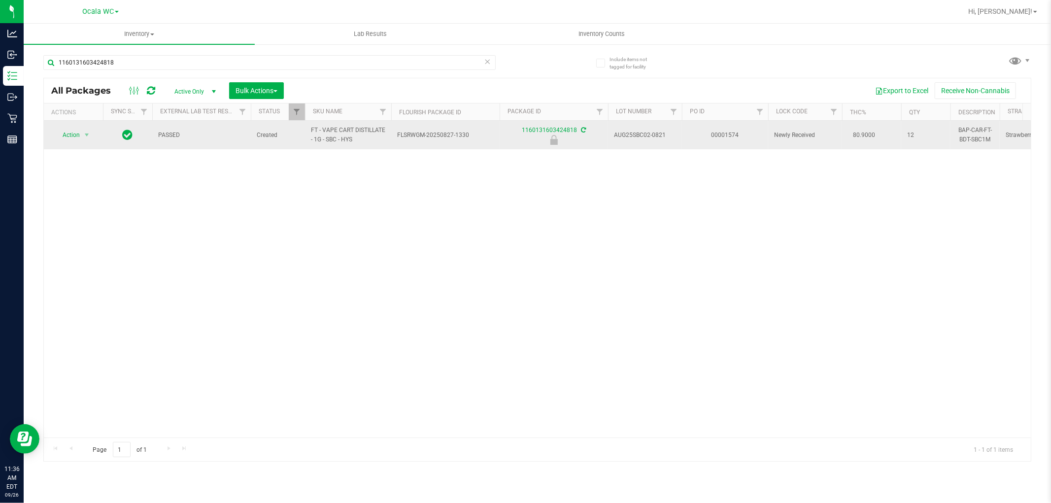
click at [66, 136] on span "Action" at bounding box center [67, 135] width 27 height 14
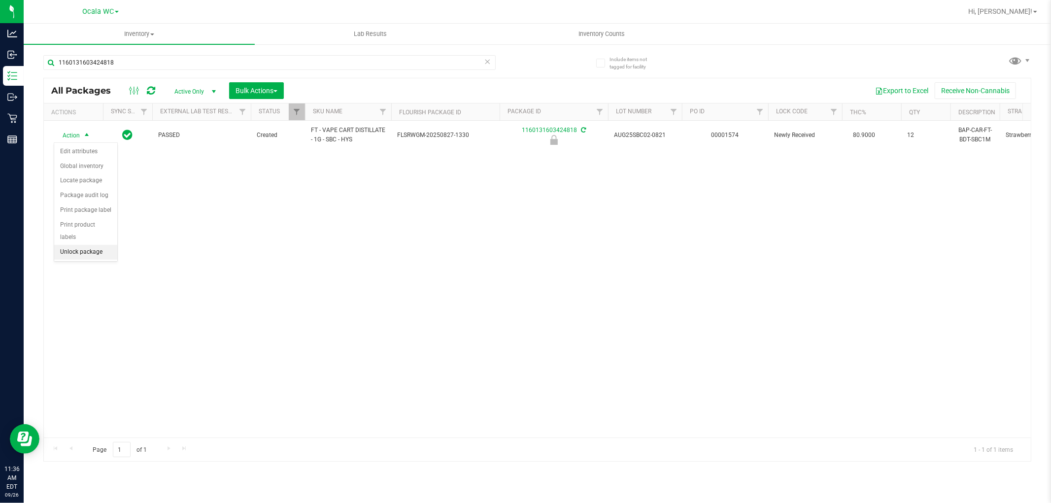
click at [75, 255] on li "Unlock package" at bounding box center [85, 252] width 63 height 15
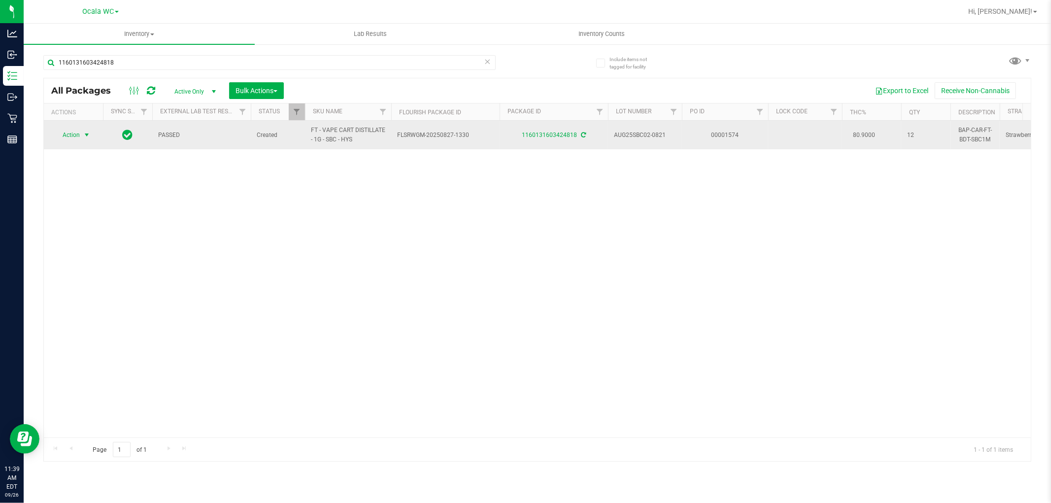
click at [68, 135] on span "Action" at bounding box center [67, 135] width 27 height 14
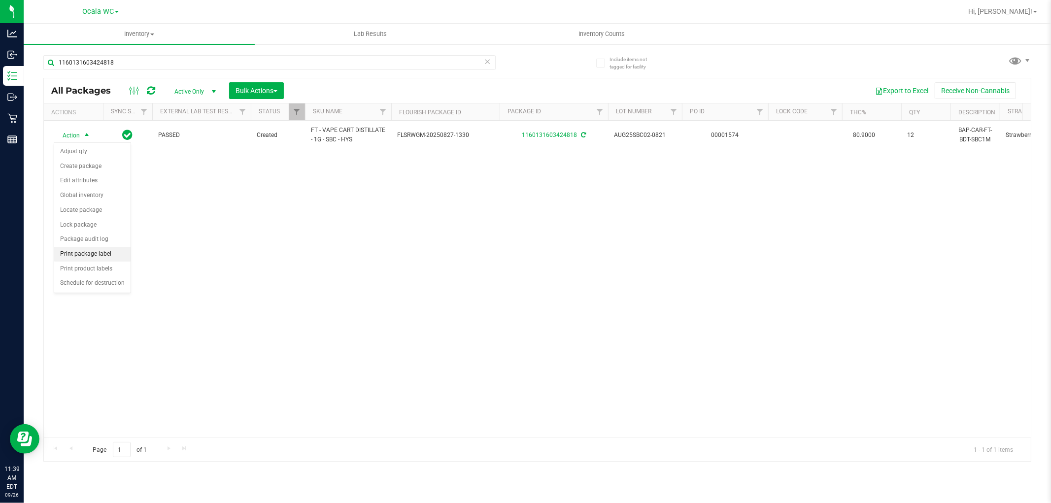
click at [99, 259] on li "Print package label" at bounding box center [92, 254] width 76 height 15
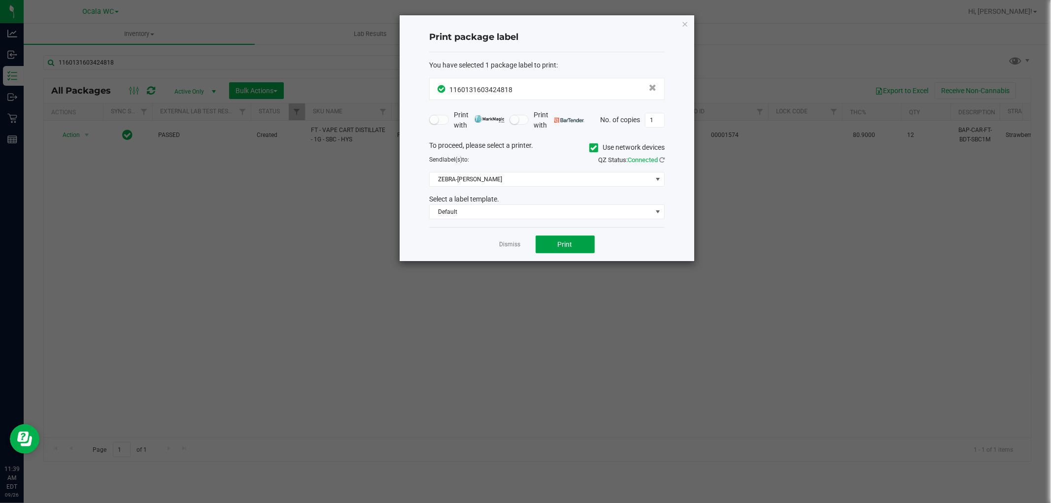
click at [578, 240] on button "Print" at bounding box center [565, 245] width 59 height 18
click at [511, 246] on link "Dismiss" at bounding box center [510, 244] width 21 height 8
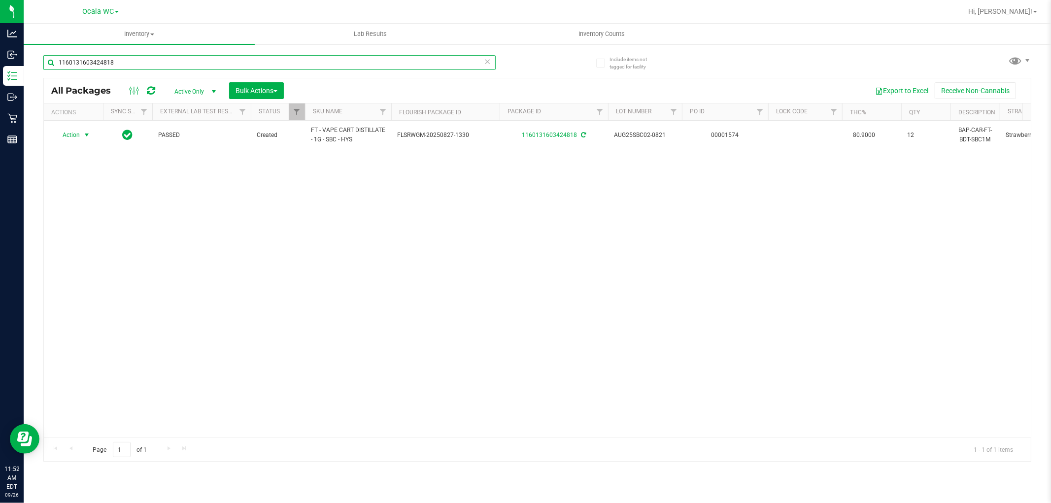
click at [153, 67] on input "1160131603424818" at bounding box center [269, 62] width 452 height 15
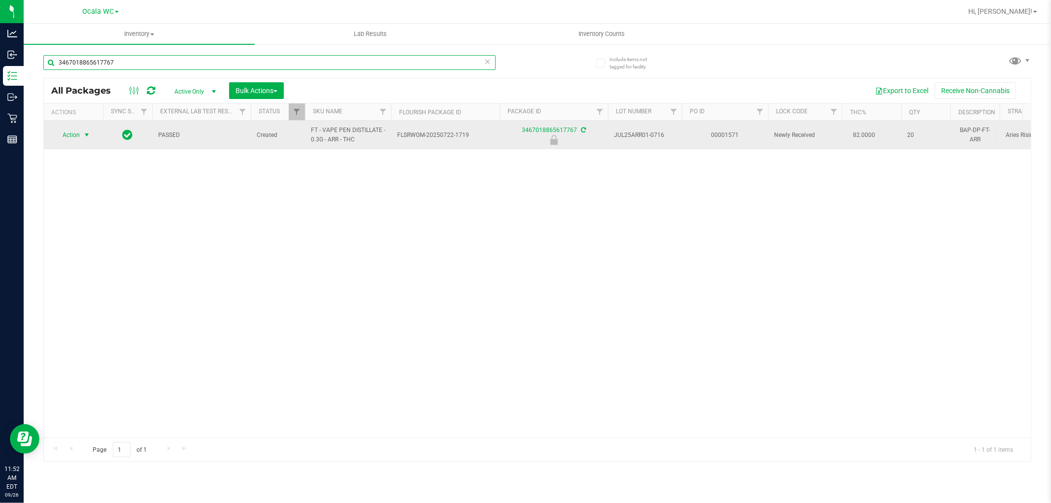
type input "3467018865617767"
click at [74, 134] on span "Action" at bounding box center [67, 135] width 27 height 14
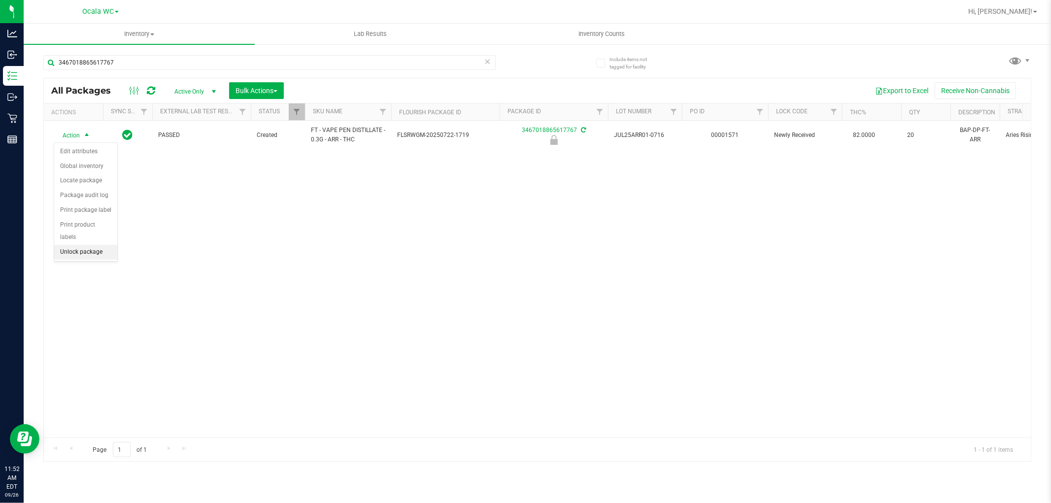
click at [72, 255] on li "Unlock package" at bounding box center [85, 252] width 63 height 15
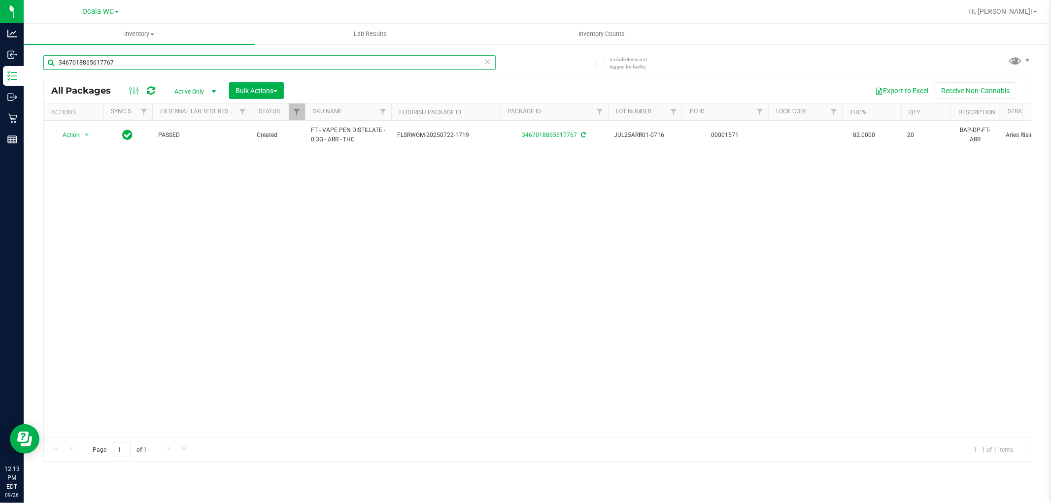
click at [139, 66] on input "3467018865617767" at bounding box center [269, 62] width 452 height 15
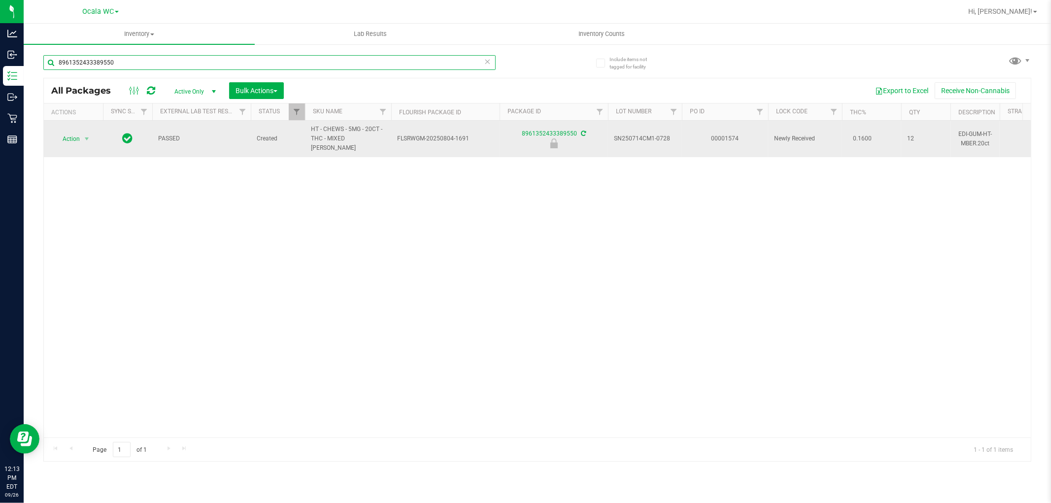
type input "8961352433389550"
click at [76, 134] on span "Action" at bounding box center [67, 139] width 27 height 14
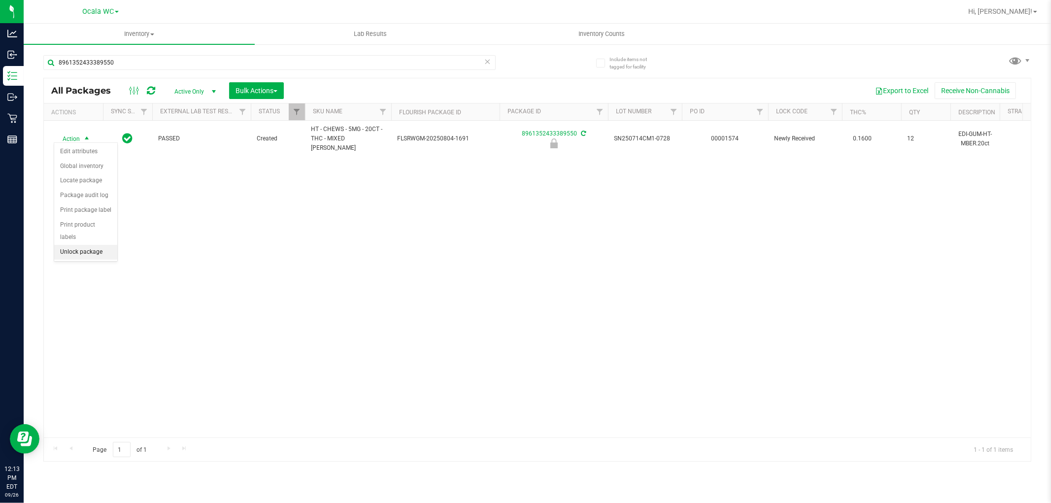
click at [87, 255] on li "Unlock package" at bounding box center [85, 252] width 63 height 15
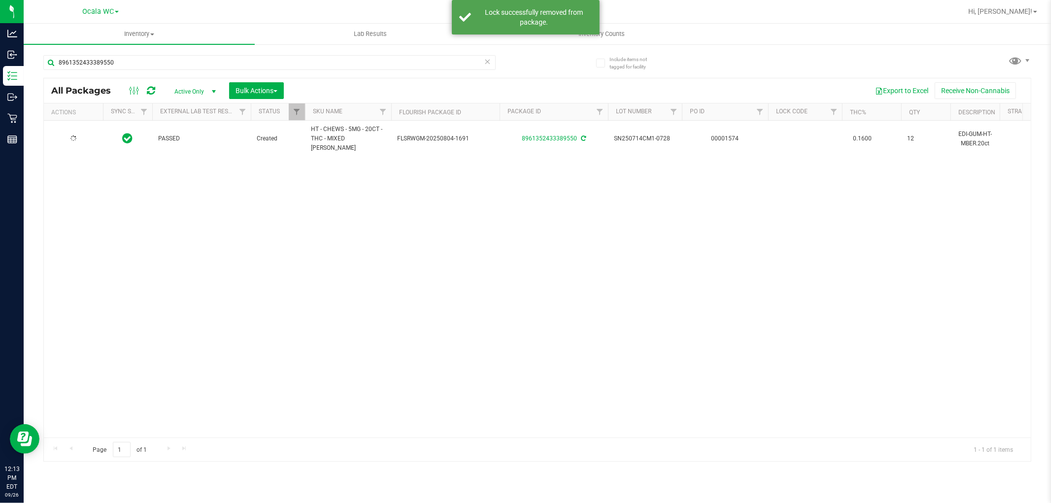
type input "2026-01-24"
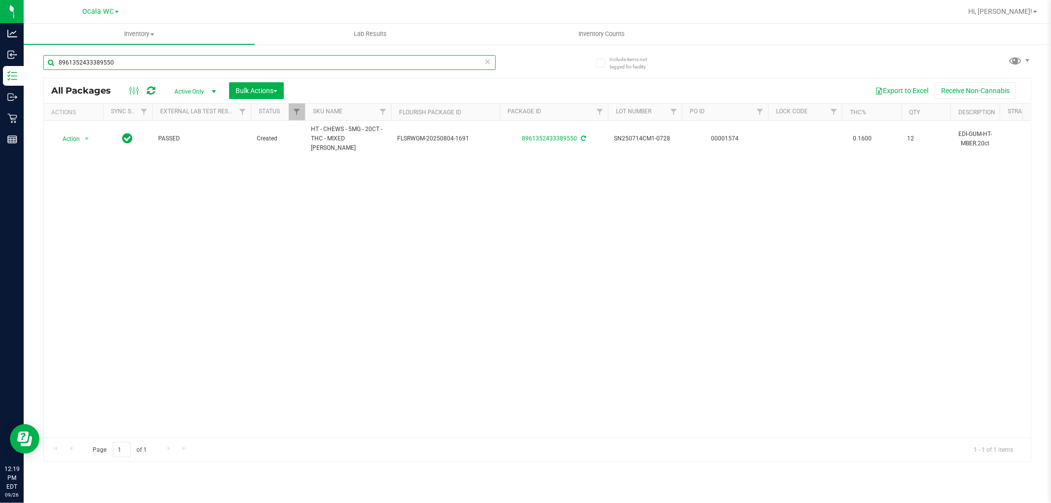
click at [119, 66] on input "8961352433389550" at bounding box center [269, 62] width 452 height 15
type input "4293873296044842"
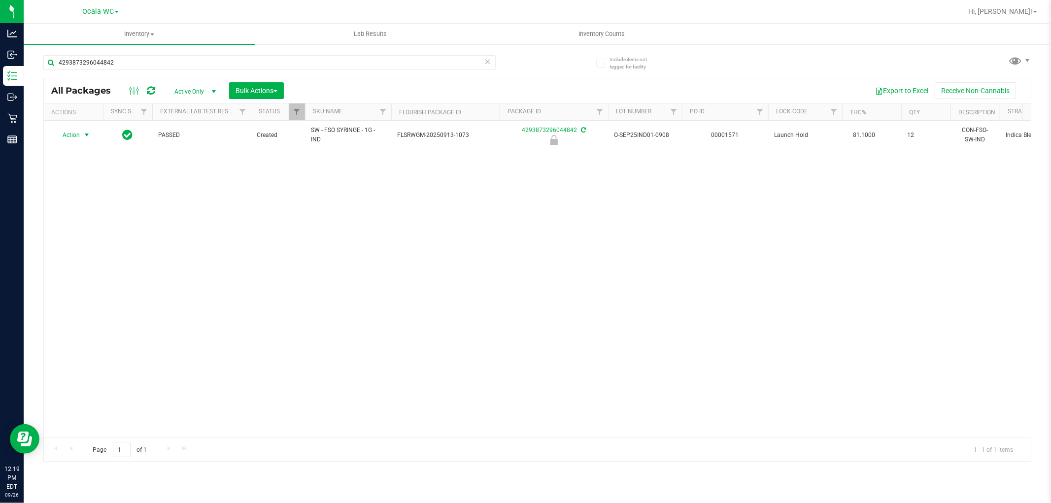
click at [85, 136] on span "select" at bounding box center [87, 135] width 8 height 8
click at [97, 252] on li "Unlock package" at bounding box center [85, 252] width 63 height 15
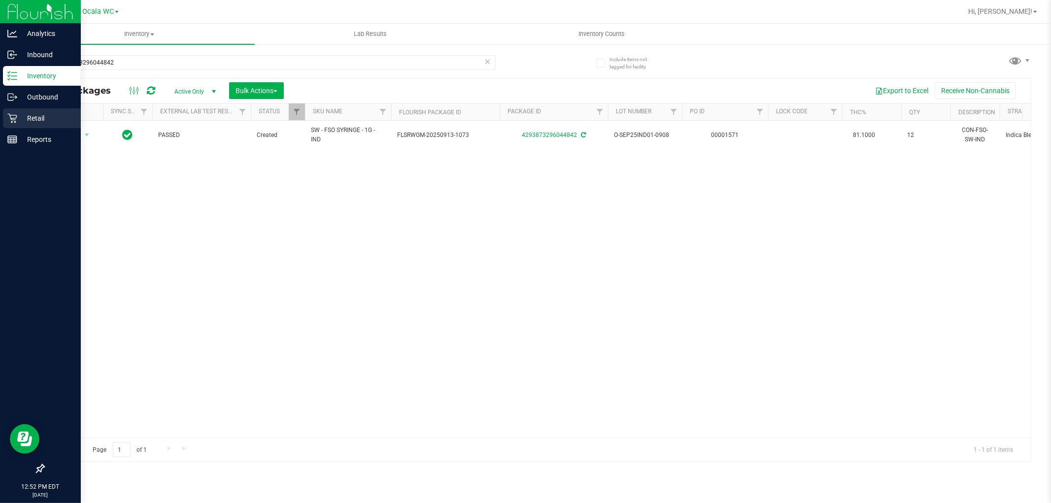
click at [12, 127] on div "Retail" at bounding box center [42, 118] width 78 height 20
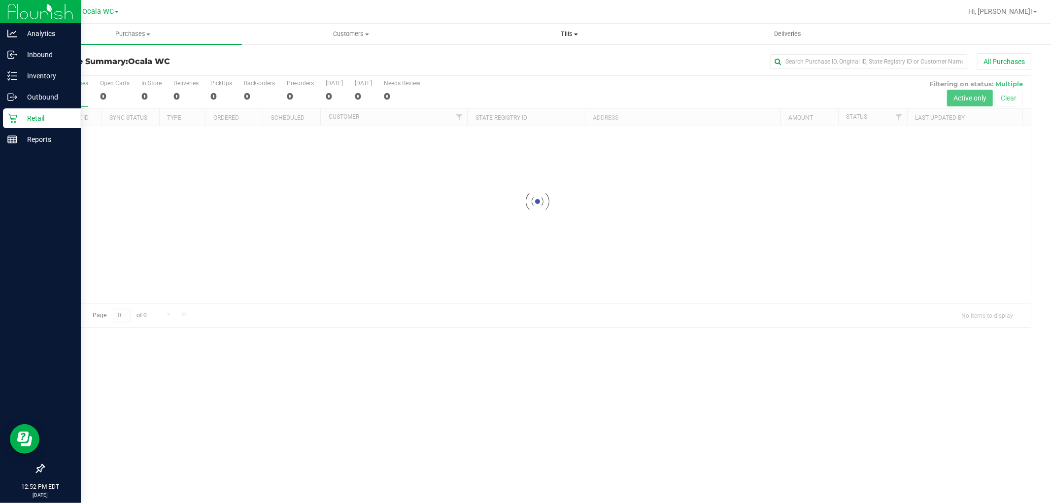
click at [576, 34] on span at bounding box center [576, 35] width 4 height 2
click at [484, 60] on span "Manage tills" at bounding box center [493, 59] width 67 height 8
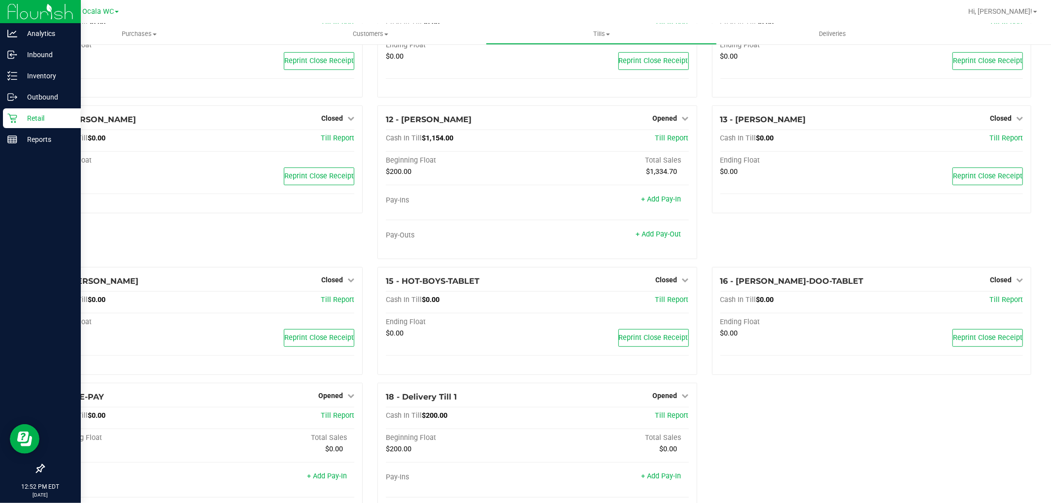
scroll to position [452, 0]
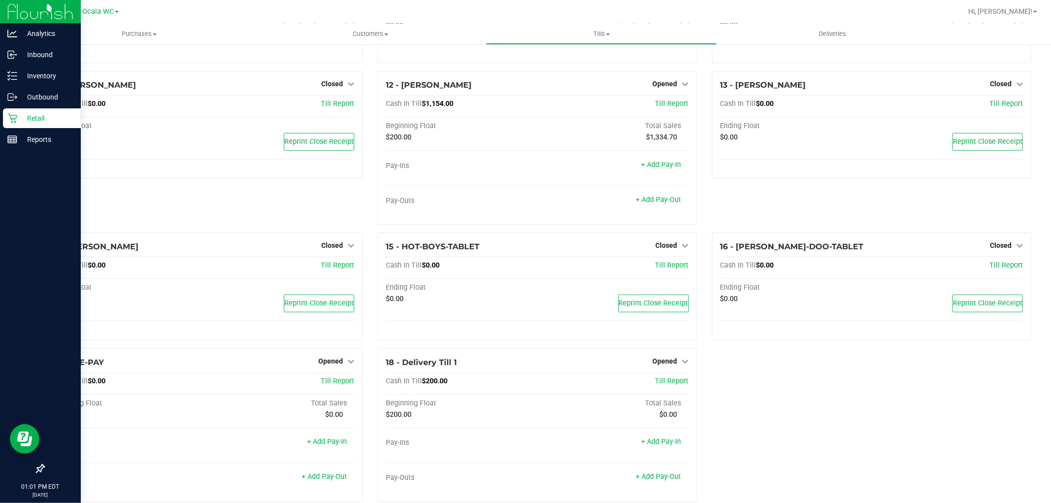
click at [40, 117] on p "Retail" at bounding box center [46, 118] width 59 height 12
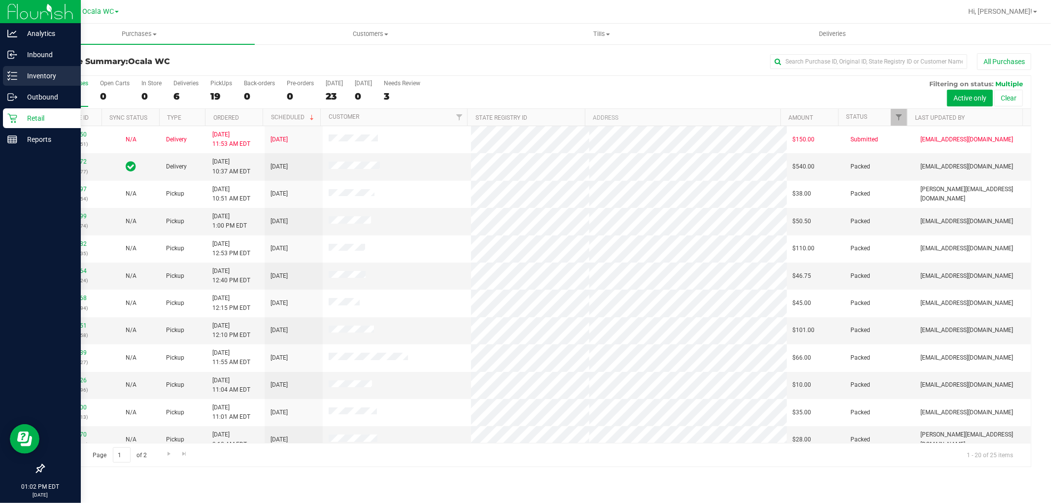
click at [51, 73] on p "Inventory" at bounding box center [46, 76] width 59 height 12
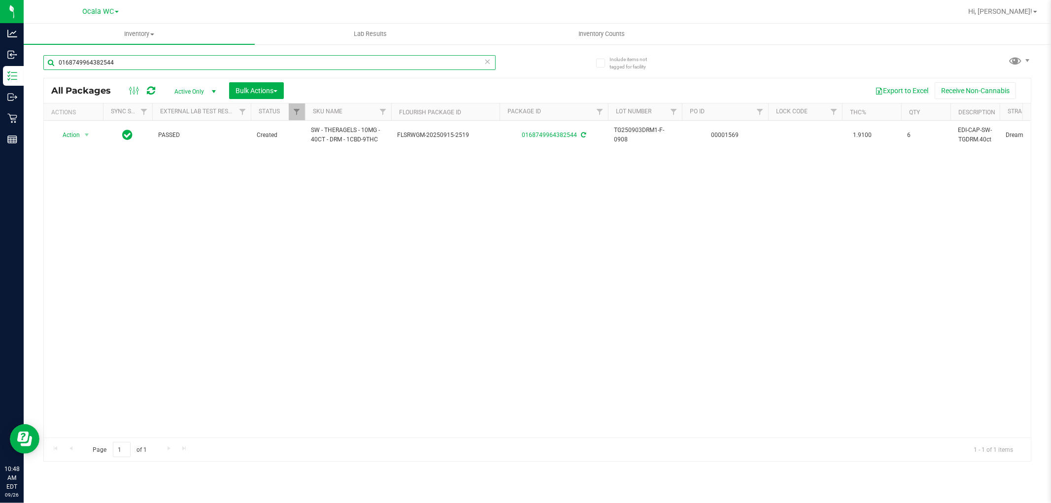
click at [118, 62] on input "0168749964382544" at bounding box center [269, 62] width 452 height 15
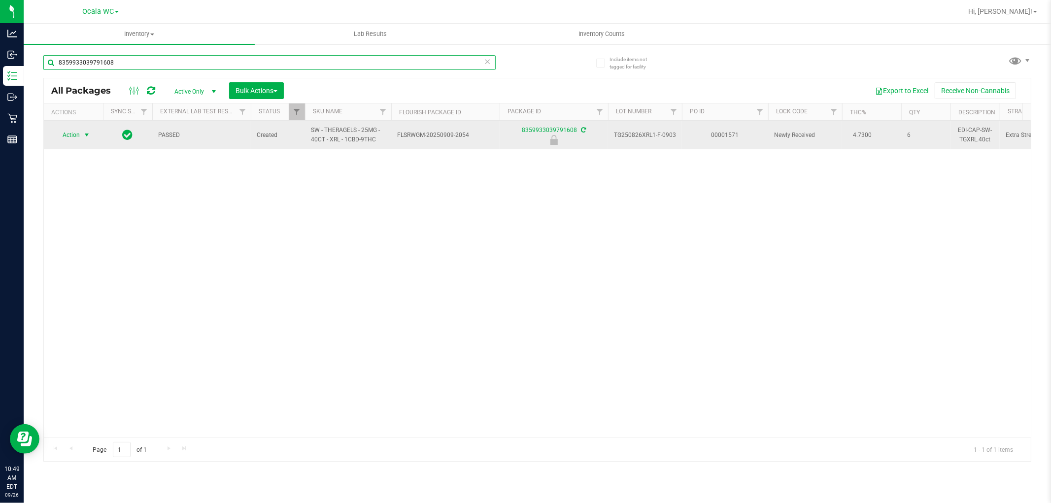
type input "8359933039791608"
click at [89, 132] on span "select" at bounding box center [87, 135] width 8 height 8
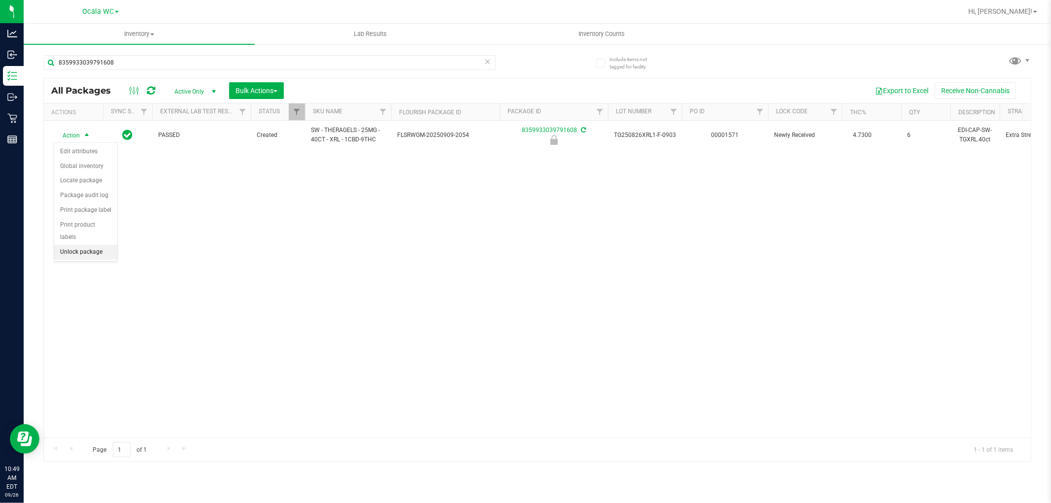
click at [87, 249] on li "Unlock package" at bounding box center [85, 252] width 63 height 15
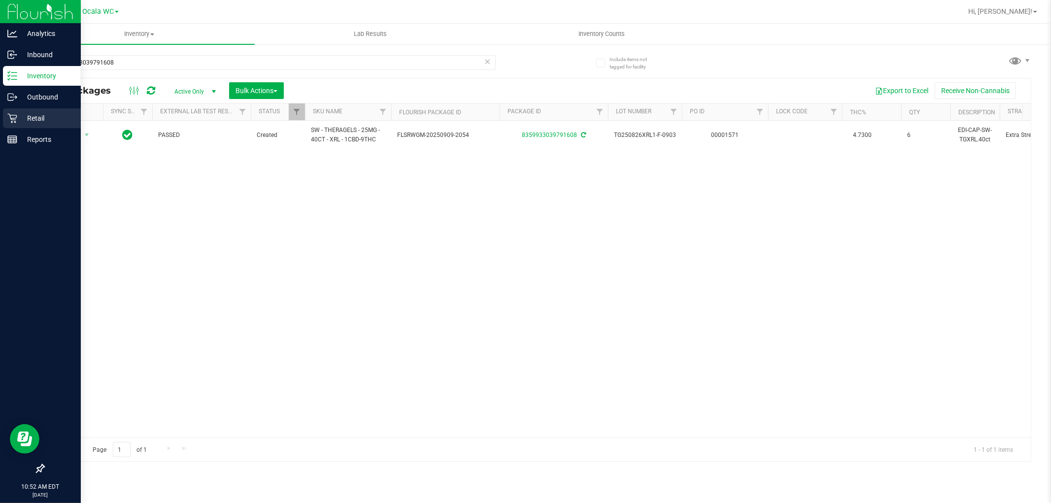
click at [28, 121] on p "Retail" at bounding box center [46, 118] width 59 height 12
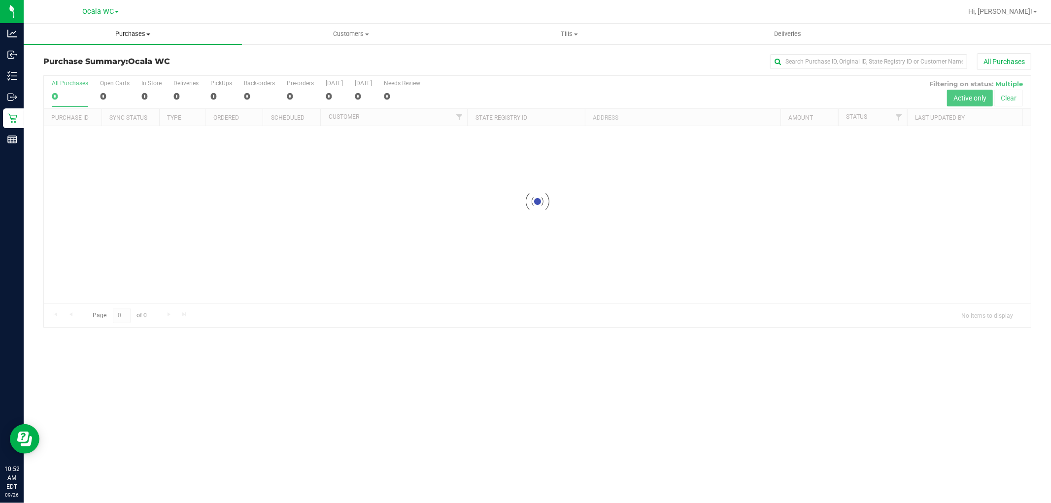
click at [149, 34] on span at bounding box center [148, 35] width 4 height 2
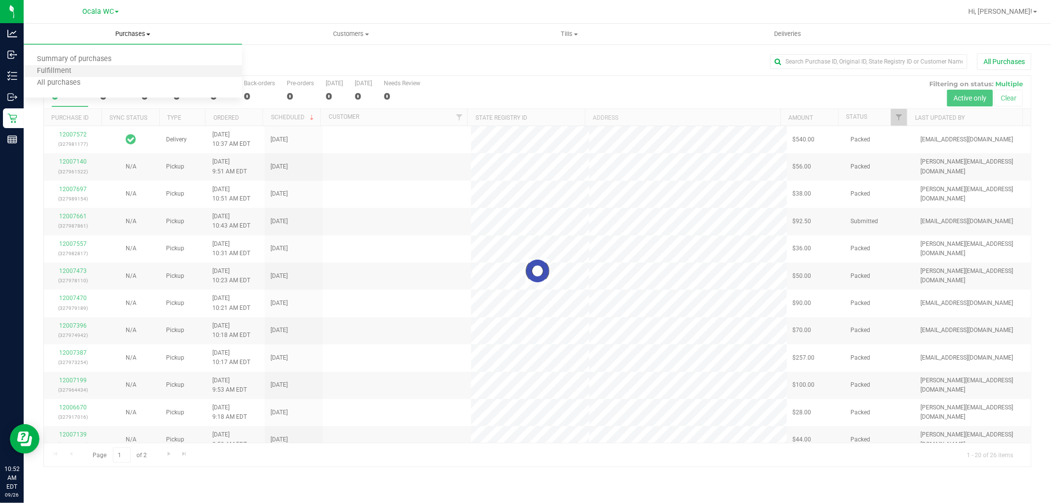
click at [84, 72] on li "Fulfillment" at bounding box center [133, 72] width 218 height 12
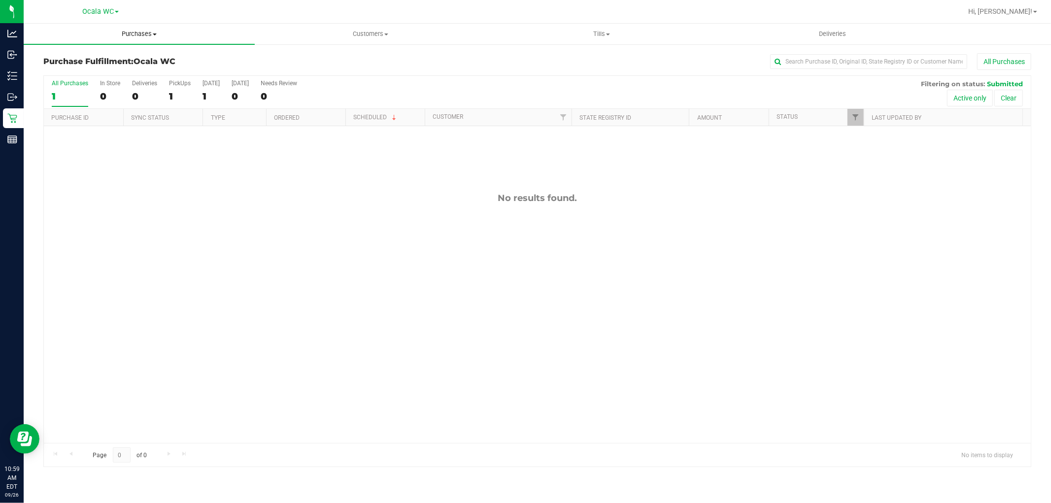
click at [153, 40] on uib-tab-heading "Purchases Summary of purchases Fulfillment All purchases" at bounding box center [139, 34] width 231 height 21
click at [87, 69] on li "Fulfillment" at bounding box center [139, 72] width 231 height 12
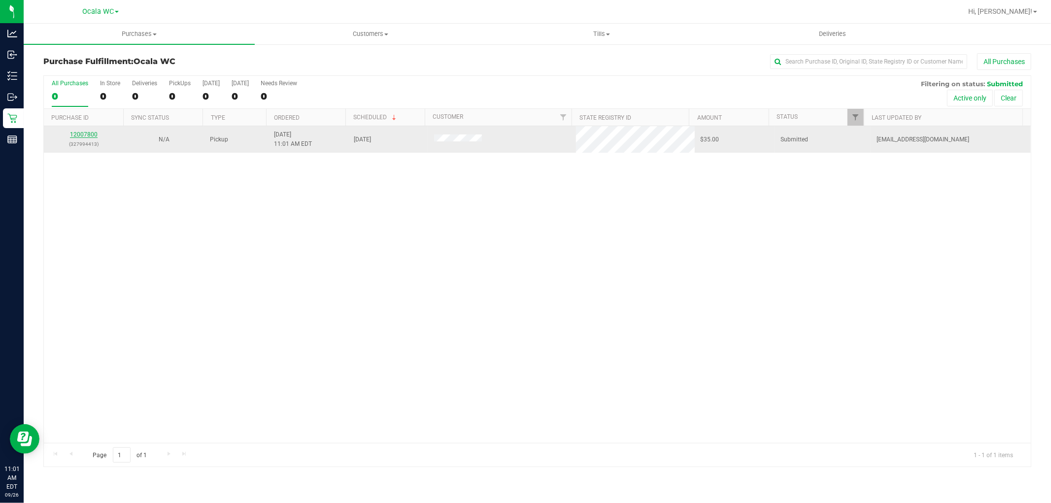
click at [80, 135] on link "12007800" at bounding box center [84, 134] width 28 height 7
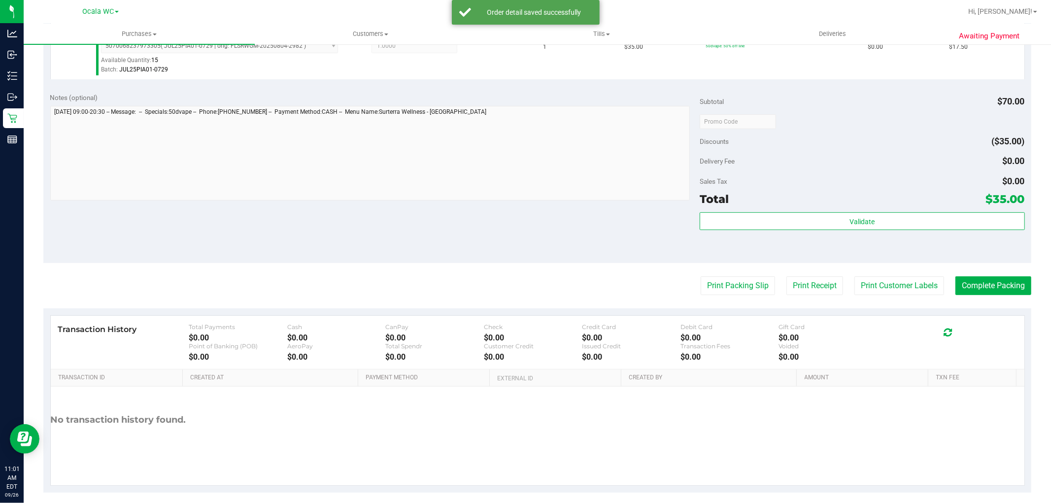
scroll to position [361, 0]
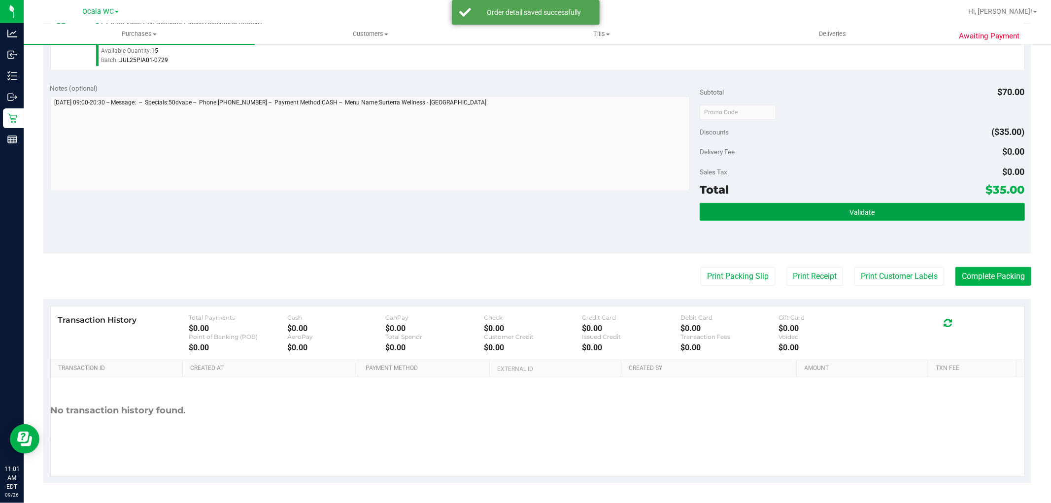
click at [785, 205] on button "Validate" at bounding box center [862, 212] width 325 height 18
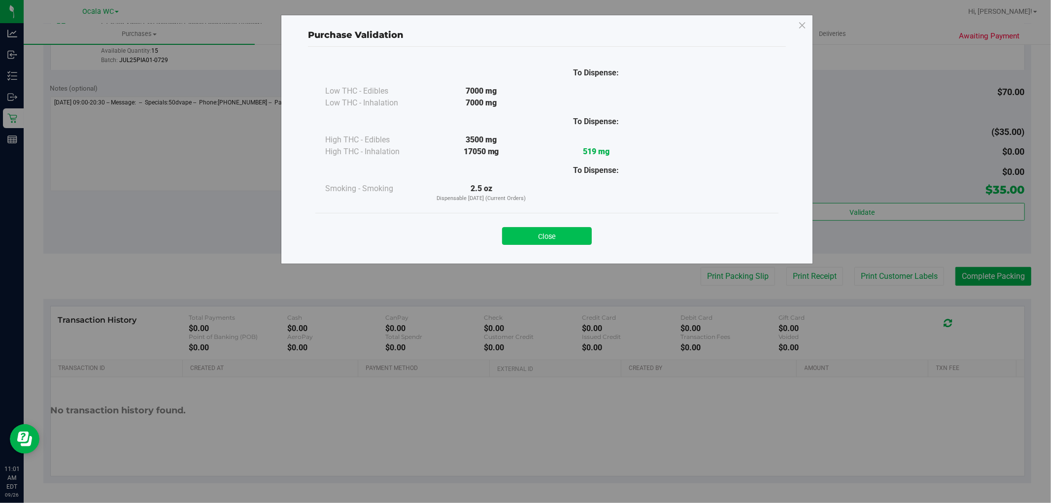
click at [509, 237] on button "Close" at bounding box center [547, 236] width 90 height 18
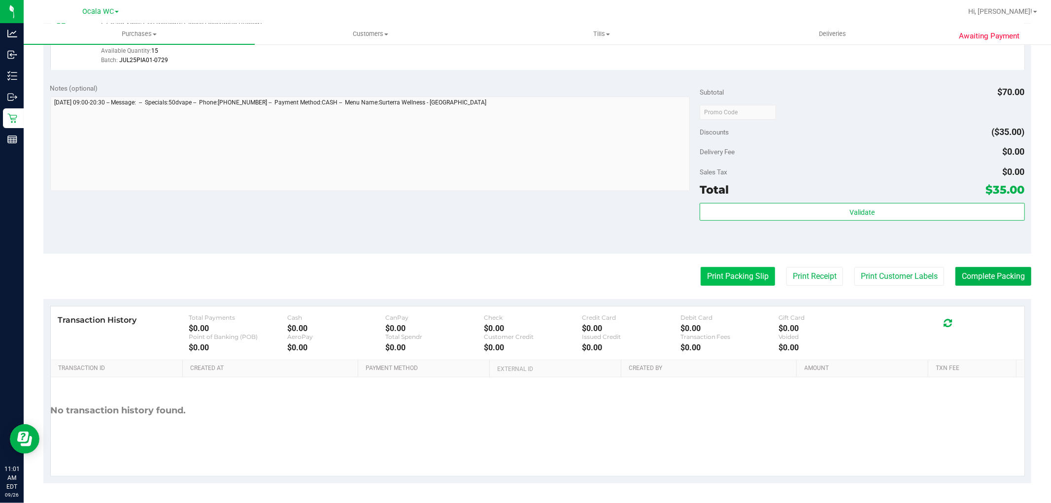
click at [713, 273] on button "Print Packing Slip" at bounding box center [738, 276] width 74 height 19
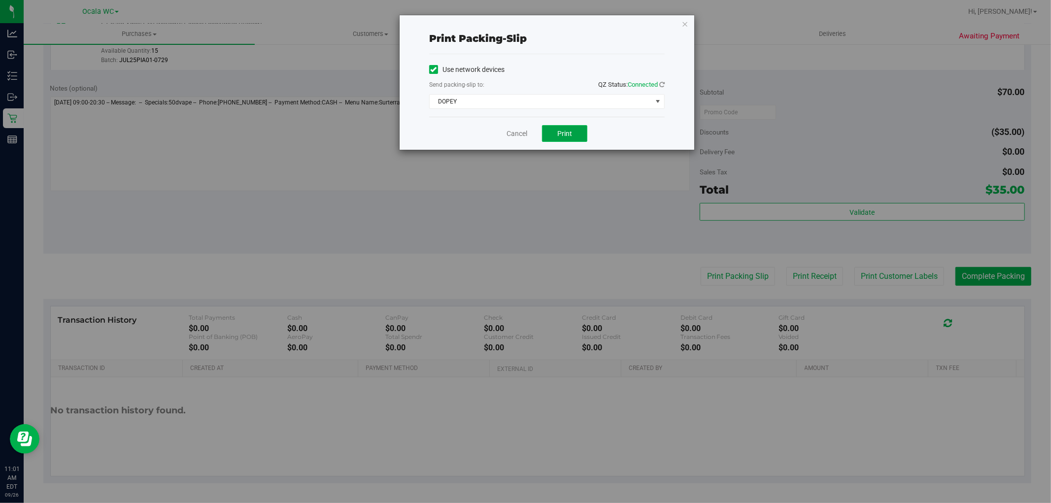
click at [560, 137] on span "Print" at bounding box center [564, 134] width 15 height 8
click at [514, 134] on link "Cancel" at bounding box center [517, 134] width 21 height 10
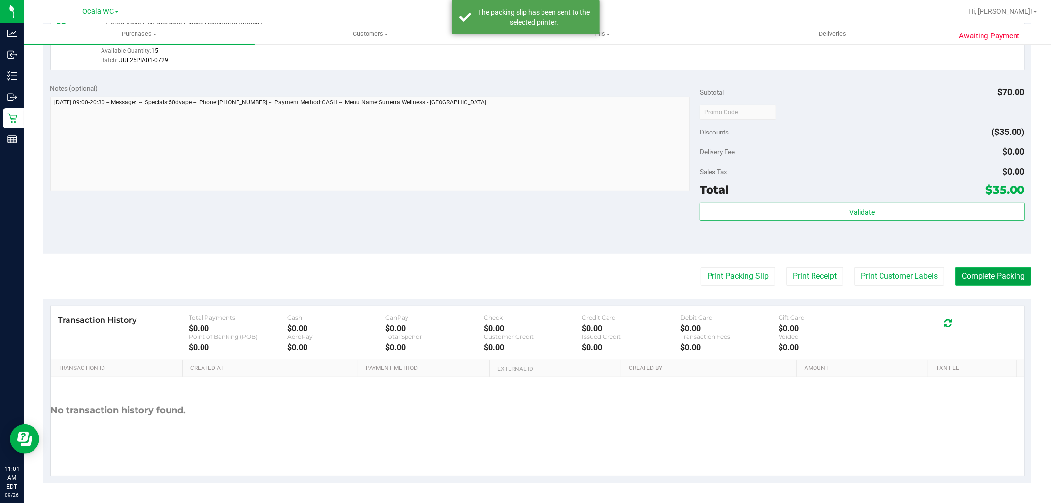
click at [985, 273] on button "Complete Packing" at bounding box center [994, 276] width 76 height 19
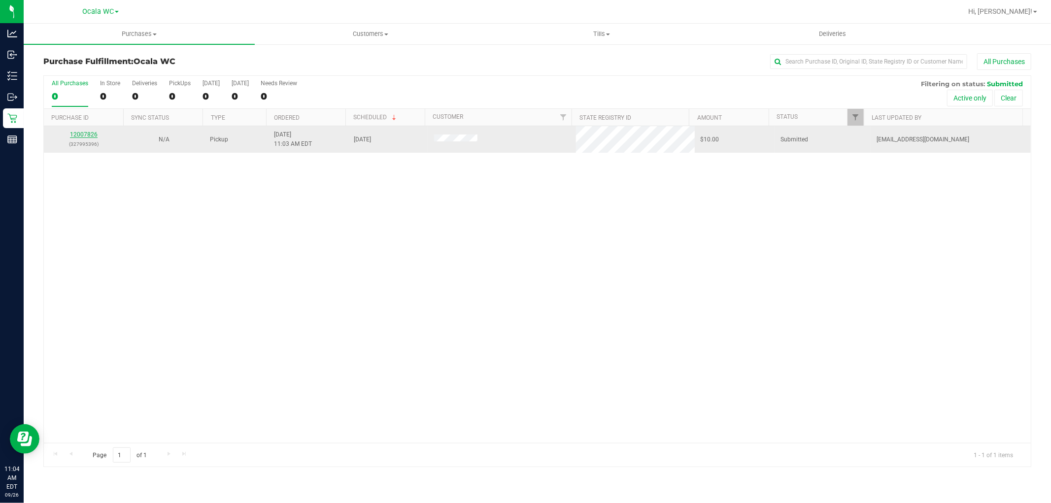
click at [75, 135] on link "12007826" at bounding box center [84, 134] width 28 height 7
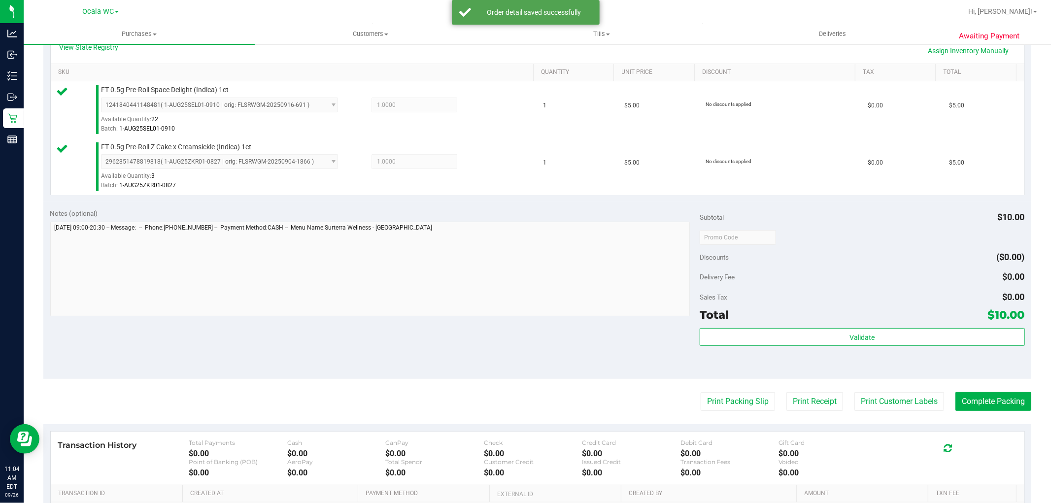
scroll to position [239, 0]
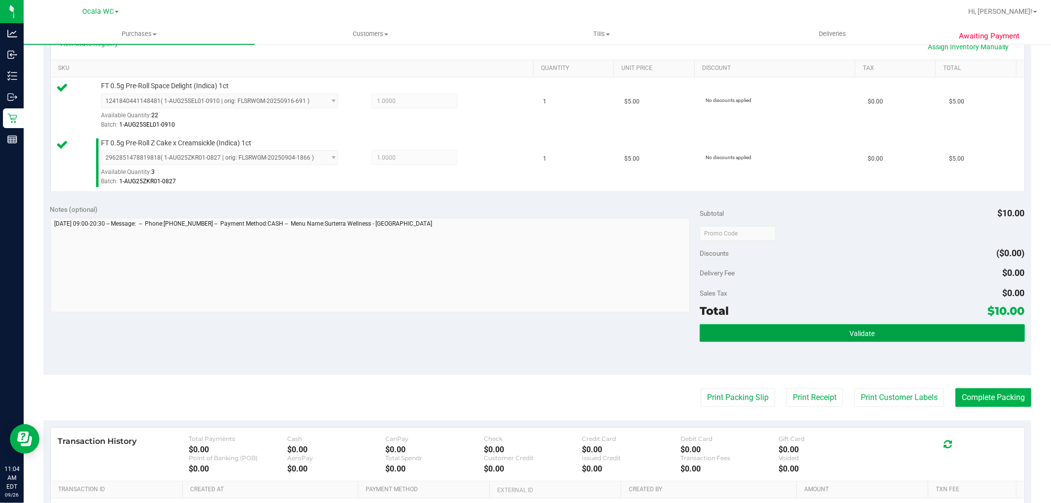
click at [839, 331] on button "Validate" at bounding box center [862, 333] width 325 height 18
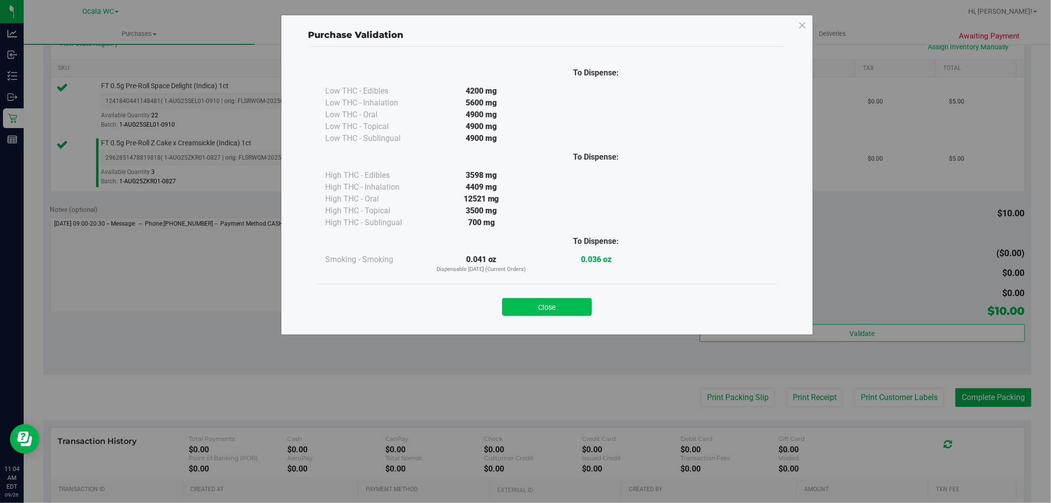
click at [530, 306] on button "Close" at bounding box center [547, 307] width 90 height 18
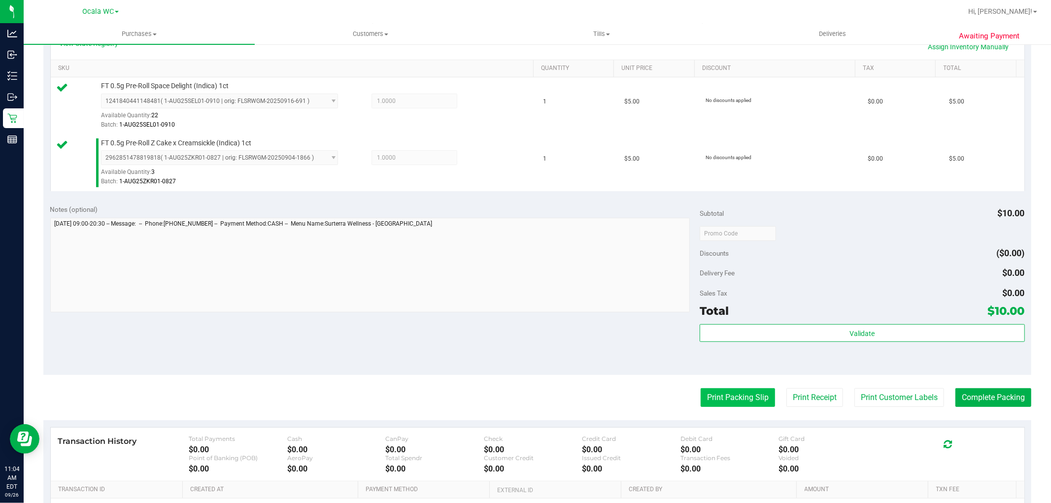
click at [721, 398] on button "Print Packing Slip" at bounding box center [738, 397] width 74 height 19
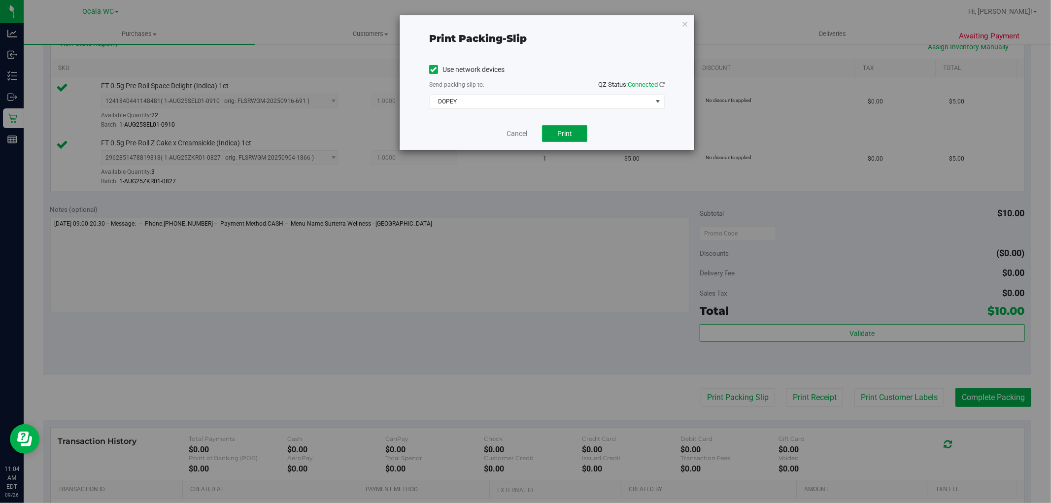
click at [573, 136] on button "Print" at bounding box center [564, 133] width 45 height 17
click at [519, 137] on link "Cancel" at bounding box center [517, 134] width 21 height 10
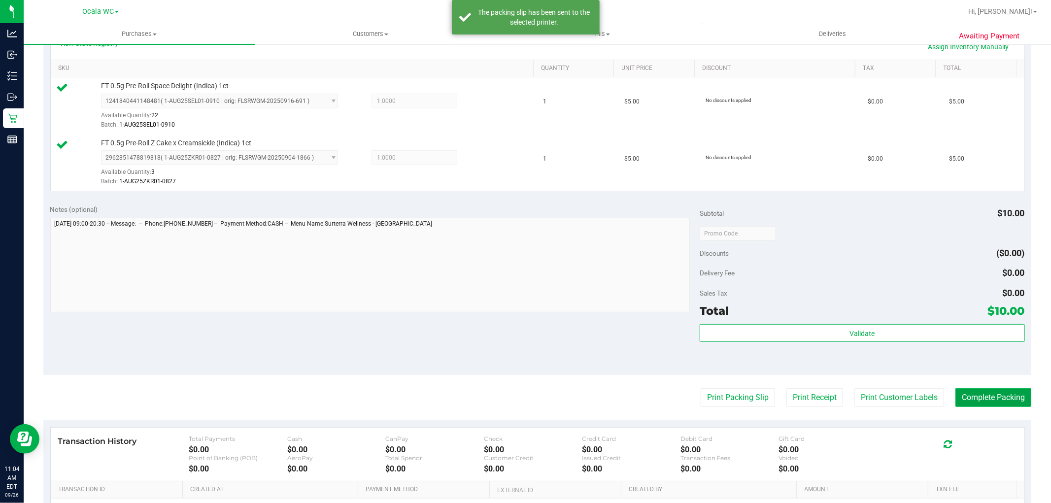
click at [974, 398] on button "Complete Packing" at bounding box center [994, 397] width 76 height 19
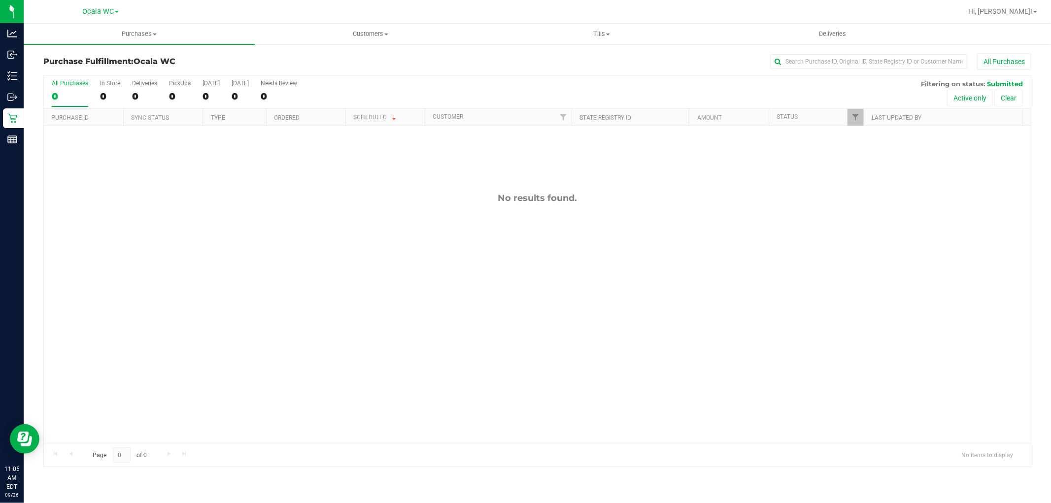
click at [727, 323] on div "No results found." at bounding box center [537, 317] width 987 height 383
click at [179, 184] on div "No results found." at bounding box center [537, 317] width 987 height 383
click at [202, 191] on div "No results found." at bounding box center [537, 317] width 987 height 383
click at [182, 269] on div "12007855 (327996714) N/A Pickup [DATE] 11:08 AM EDT 9/26/2025 $60.90 Submitted …" at bounding box center [537, 284] width 987 height 317
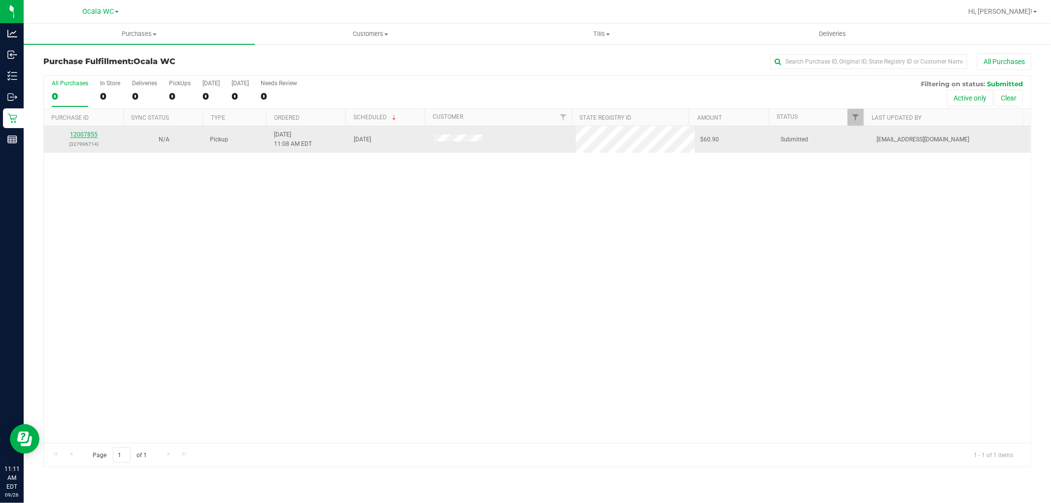
click at [78, 134] on link "12007855" at bounding box center [84, 134] width 28 height 7
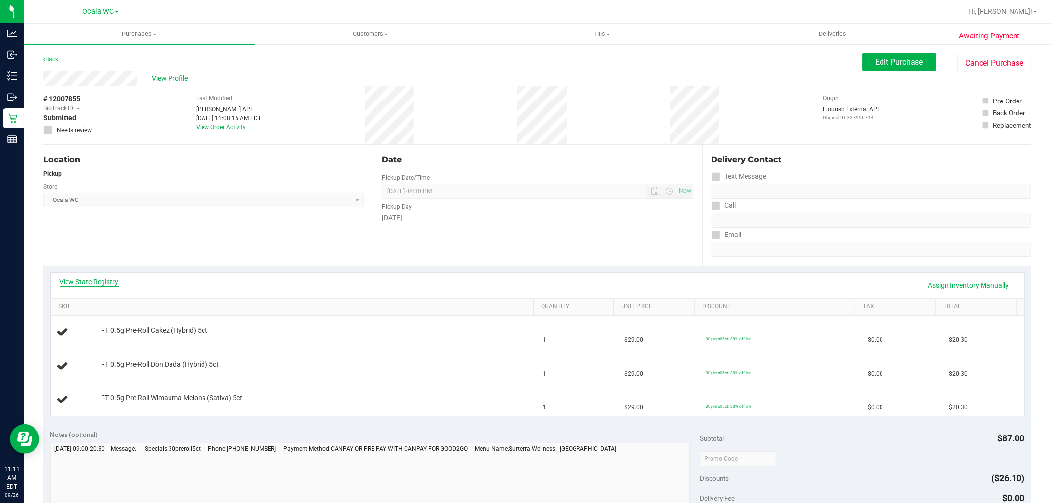
click at [100, 279] on link "View State Registry" at bounding box center [89, 282] width 59 height 10
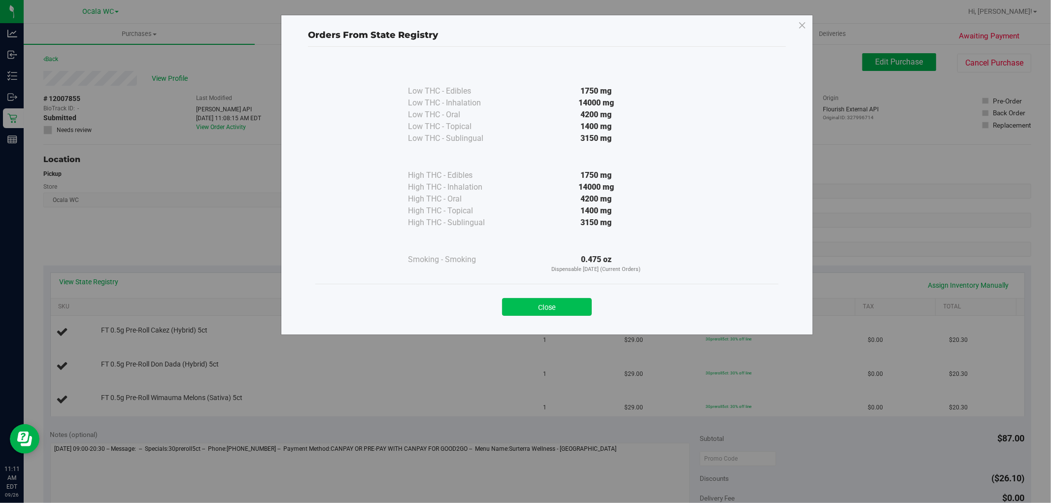
click at [562, 301] on button "Close" at bounding box center [547, 307] width 90 height 18
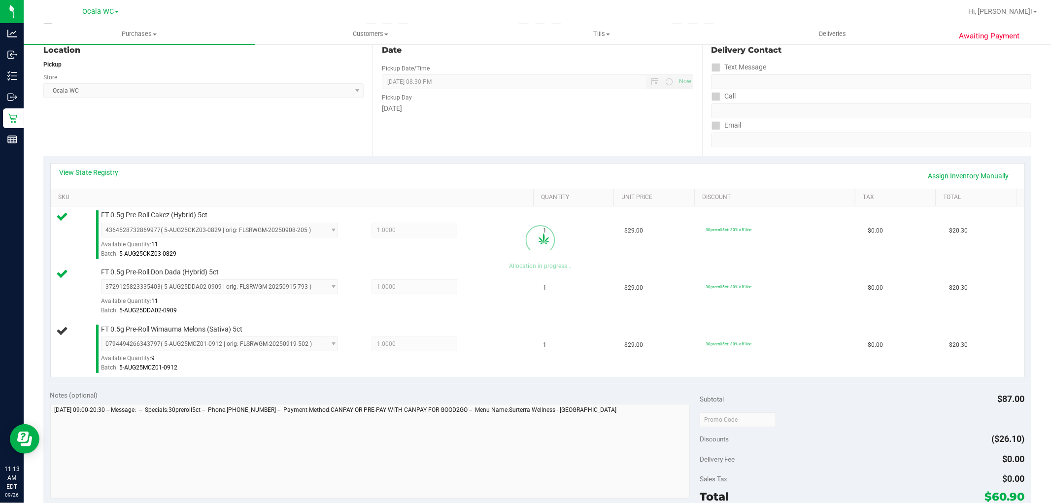
scroll to position [240, 0]
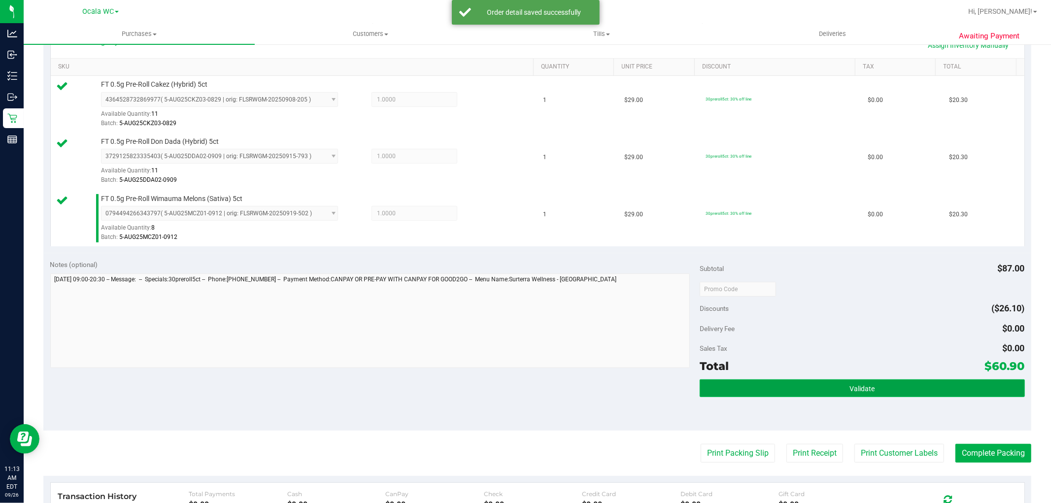
click at [802, 383] on button "Validate" at bounding box center [862, 388] width 325 height 18
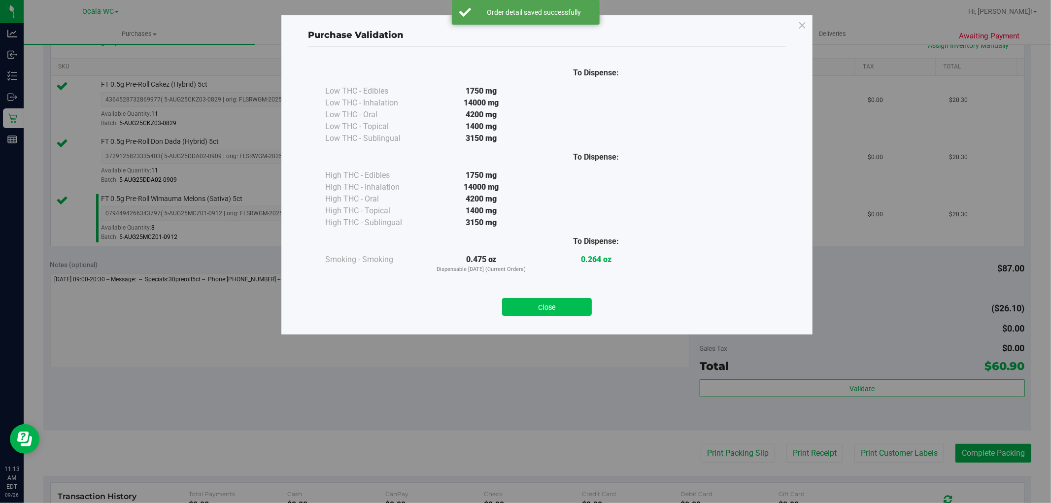
click at [555, 306] on button "Close" at bounding box center [547, 307] width 90 height 18
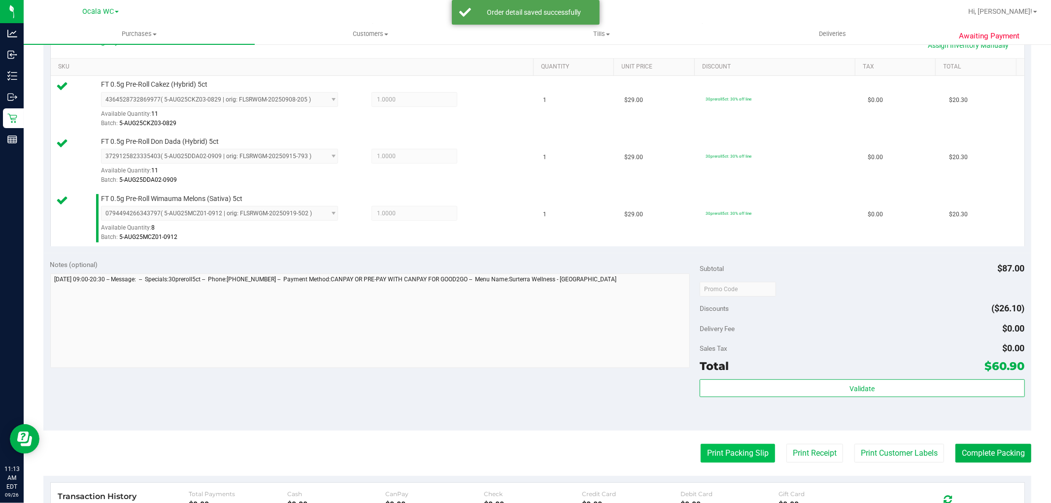
click at [738, 454] on button "Print Packing Slip" at bounding box center [738, 453] width 74 height 19
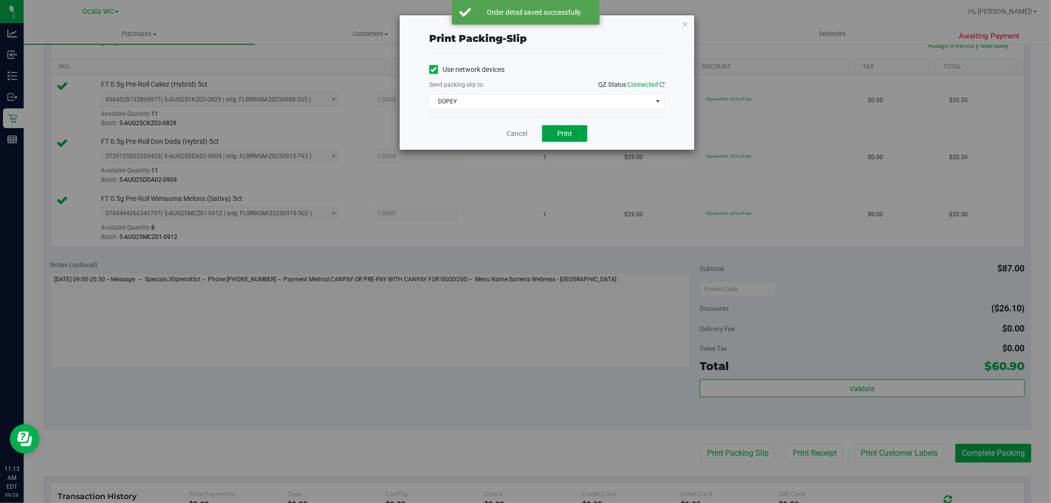
click at [572, 131] on span "Print" at bounding box center [564, 134] width 15 height 8
click at [511, 133] on link "Cancel" at bounding box center [517, 134] width 21 height 10
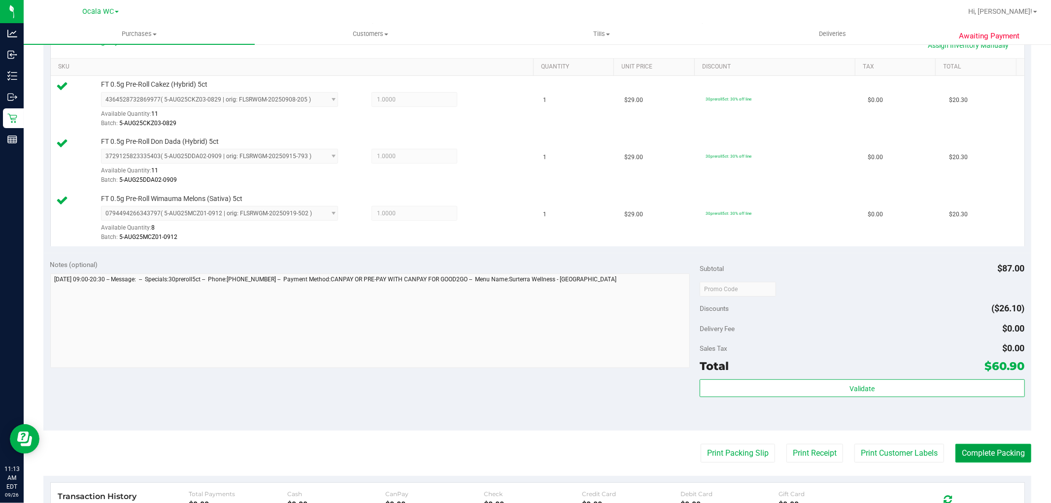
click at [982, 449] on button "Complete Packing" at bounding box center [994, 453] width 76 height 19
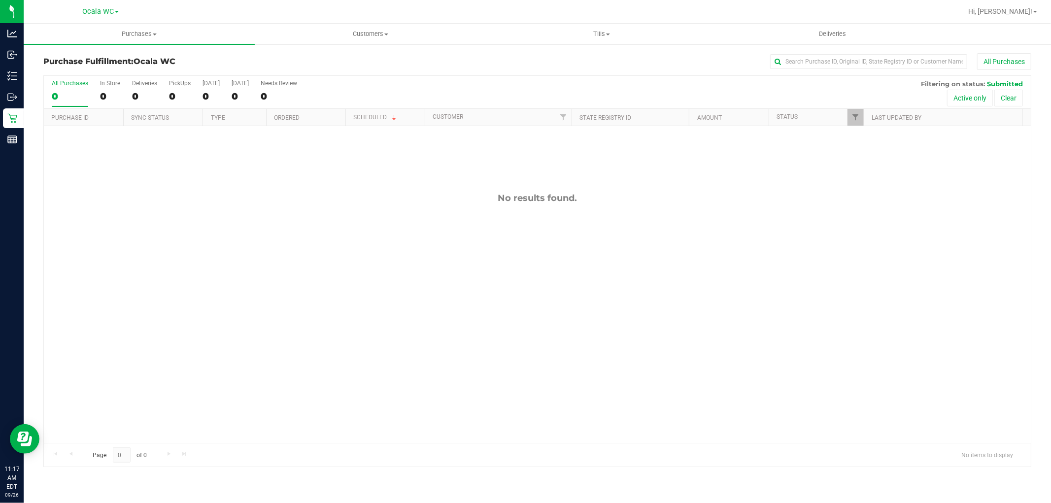
click at [246, 323] on div "No results found." at bounding box center [537, 317] width 987 height 383
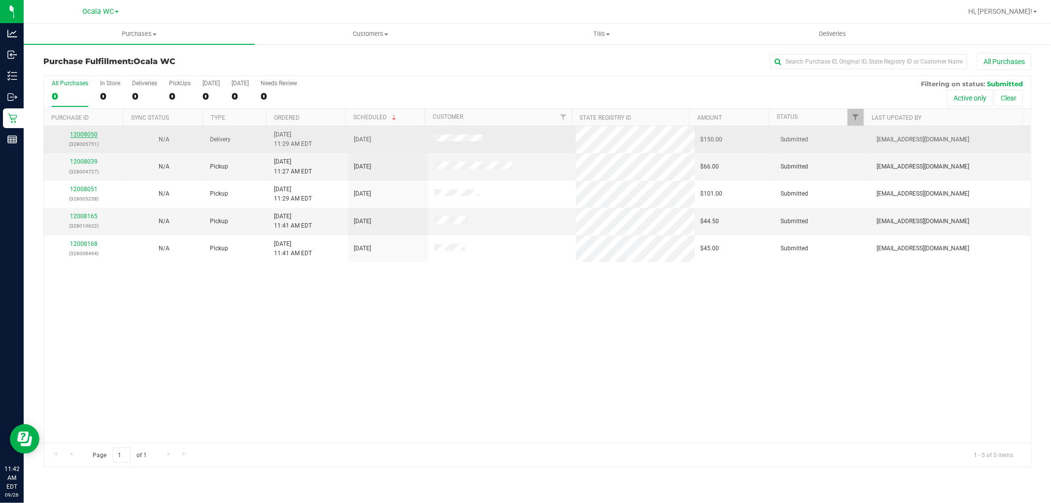
click at [83, 134] on link "12008050" at bounding box center [84, 134] width 28 height 7
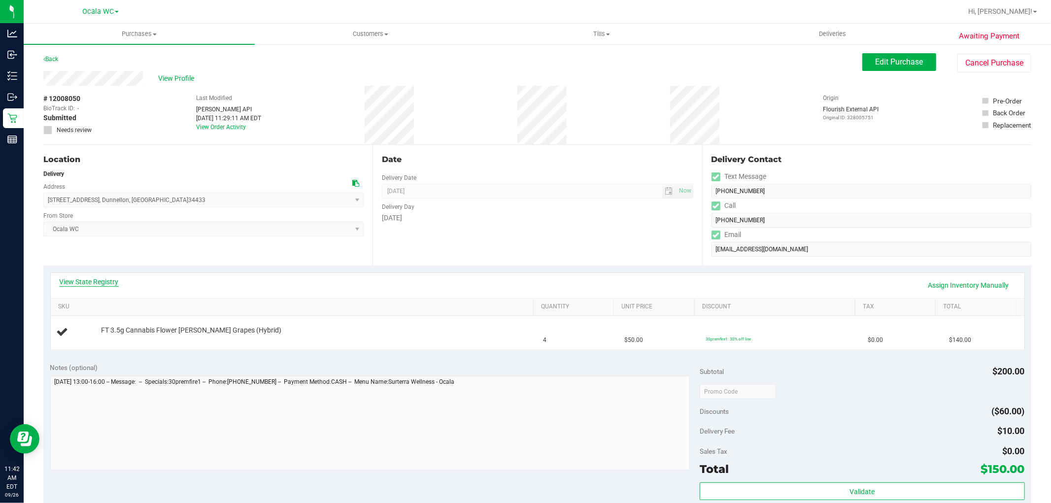
click at [94, 279] on link "View State Registry" at bounding box center [89, 282] width 59 height 10
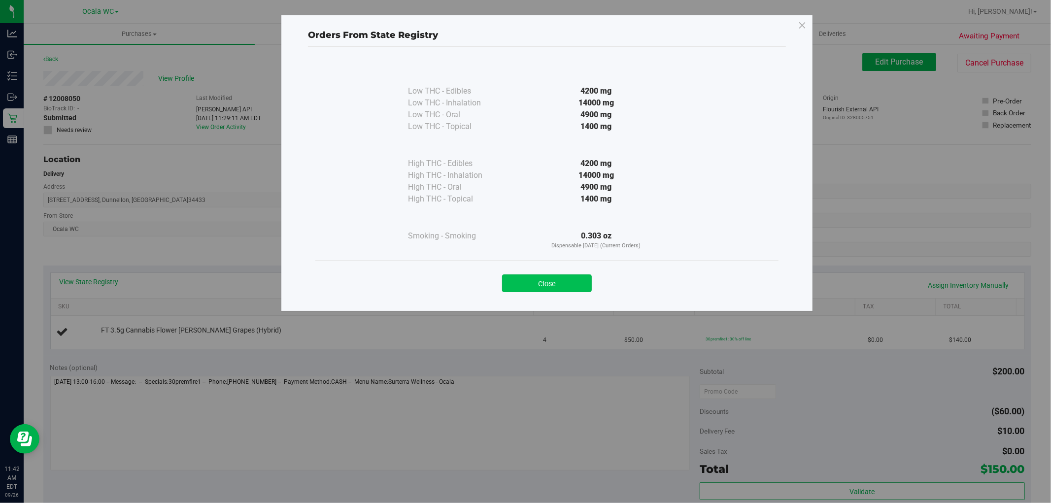
click at [562, 283] on button "Close" at bounding box center [547, 283] width 90 height 18
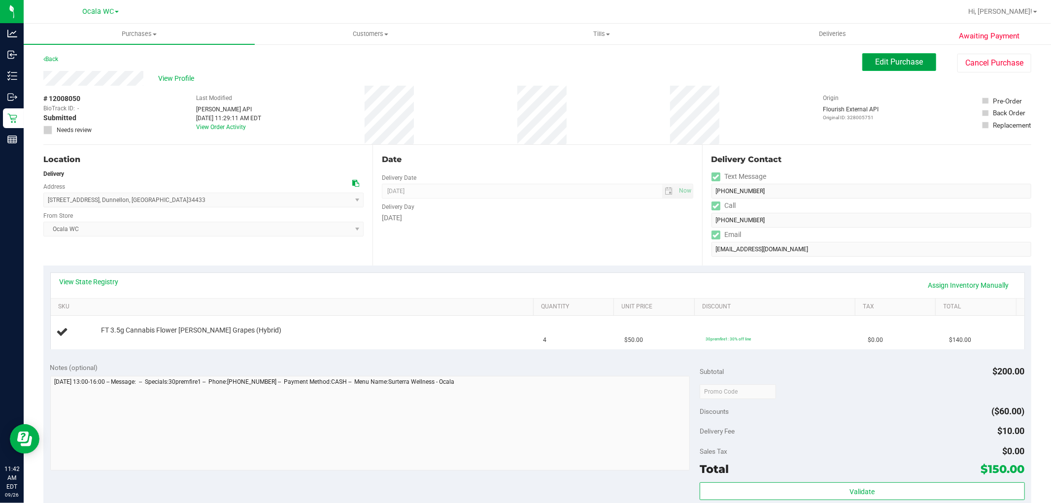
click at [883, 58] on span "Edit Purchase" at bounding box center [900, 61] width 48 height 9
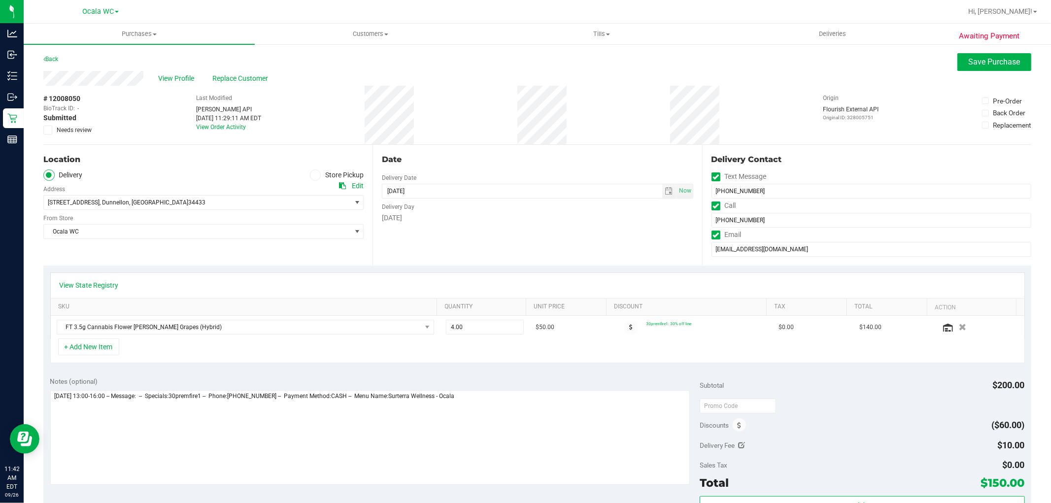
click at [52, 130] on label "Needs review" at bounding box center [67, 130] width 49 height 9
click at [0, 0] on input "Needs review" at bounding box center [0, 0] width 0 height 0
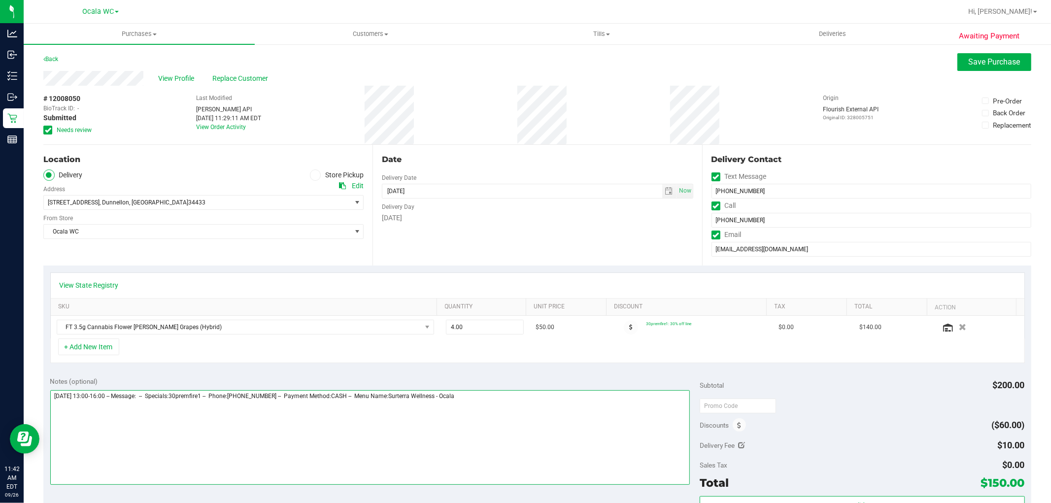
click at [521, 403] on textarea at bounding box center [370, 437] width 640 height 95
type textarea "[DATE] 13:00-16:00 -- Message: -- Specials:30premfire1 -- Phone:[PHONE_NUMBER] …"
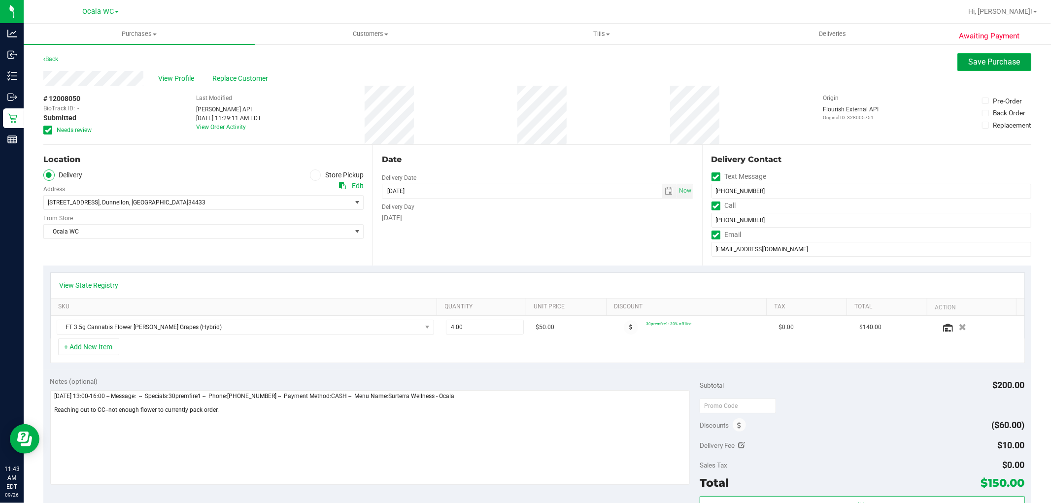
click at [973, 66] on span "Save Purchase" at bounding box center [995, 61] width 52 height 9
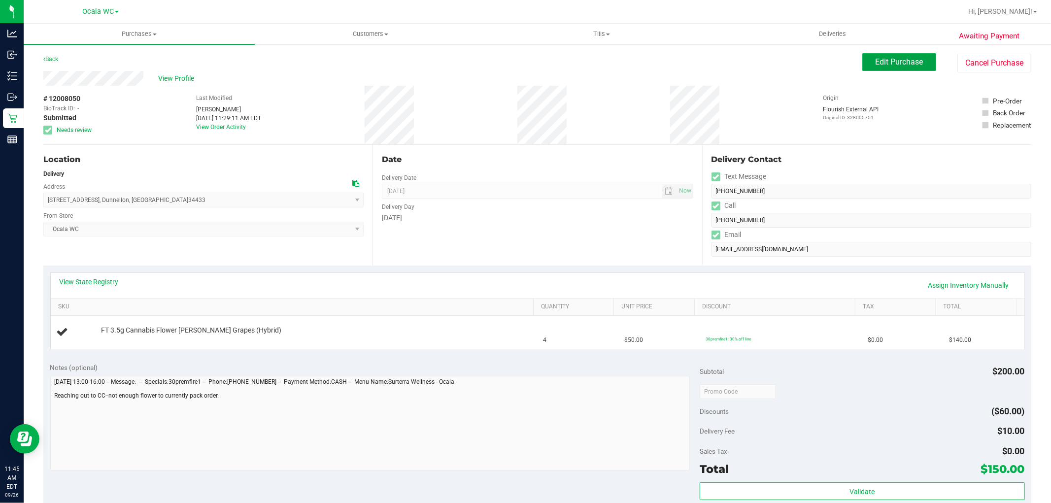
click at [889, 65] on span "Edit Purchase" at bounding box center [900, 61] width 48 height 9
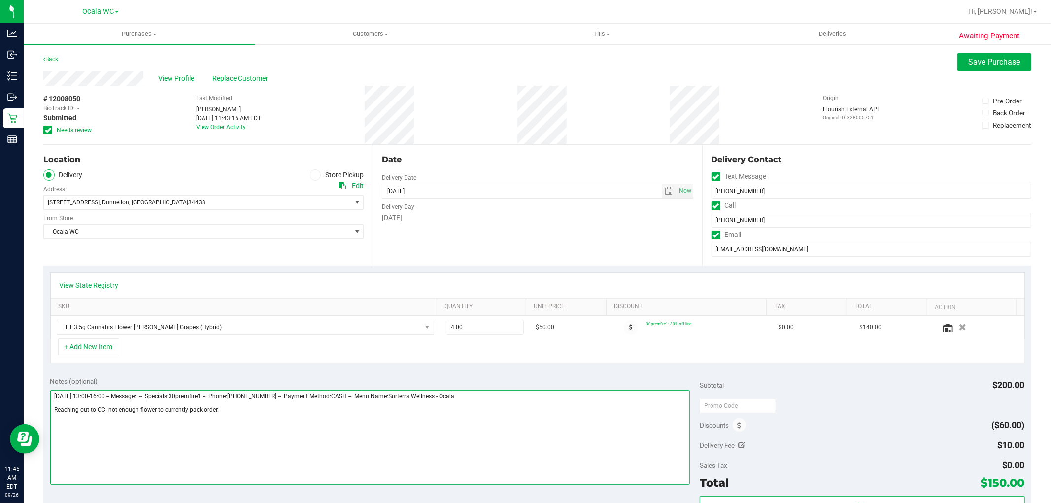
click at [224, 414] on textarea at bounding box center [370, 437] width 640 height 95
drag, startPoint x: 103, startPoint y: 412, endPoint x: 52, endPoint y: 412, distance: 51.7
click at [52, 412] on textarea at bounding box center [370, 437] width 640 height 95
click at [219, 411] on textarea at bounding box center [370, 437] width 640 height 95
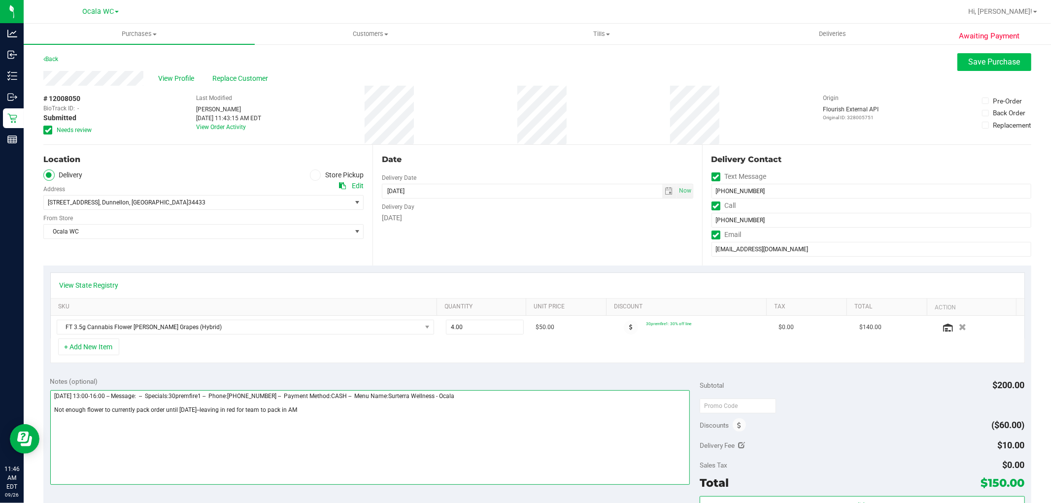
type textarea "[DATE] 13:00-16:00 -- Message: -- Specials:30premfire1 -- Phone:[PHONE_NUMBER] …"
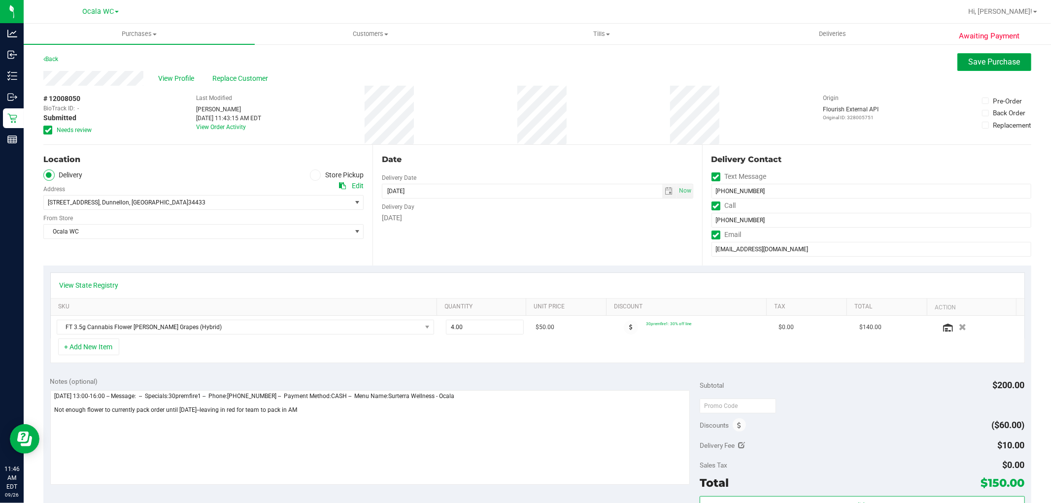
click at [989, 58] on span "Save Purchase" at bounding box center [995, 61] width 52 height 9
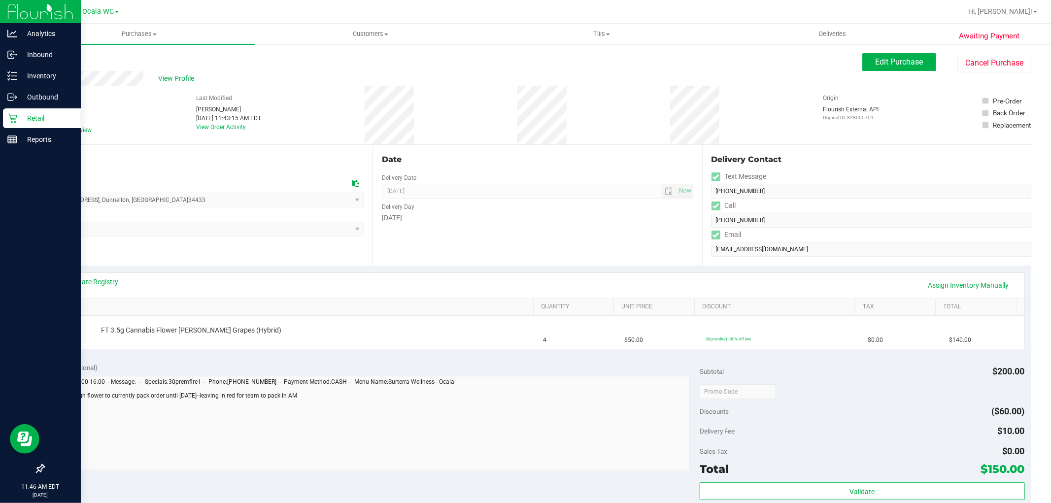
click at [13, 119] on icon at bounding box center [12, 118] width 10 height 10
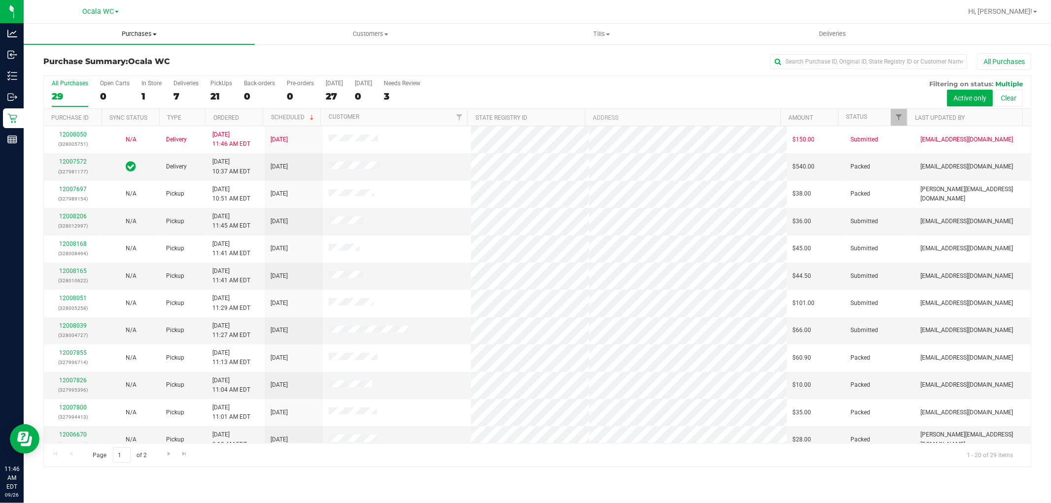
click at [148, 38] on span "Purchases" at bounding box center [139, 34] width 231 height 9
click at [85, 69] on li "Fulfillment" at bounding box center [139, 72] width 231 height 12
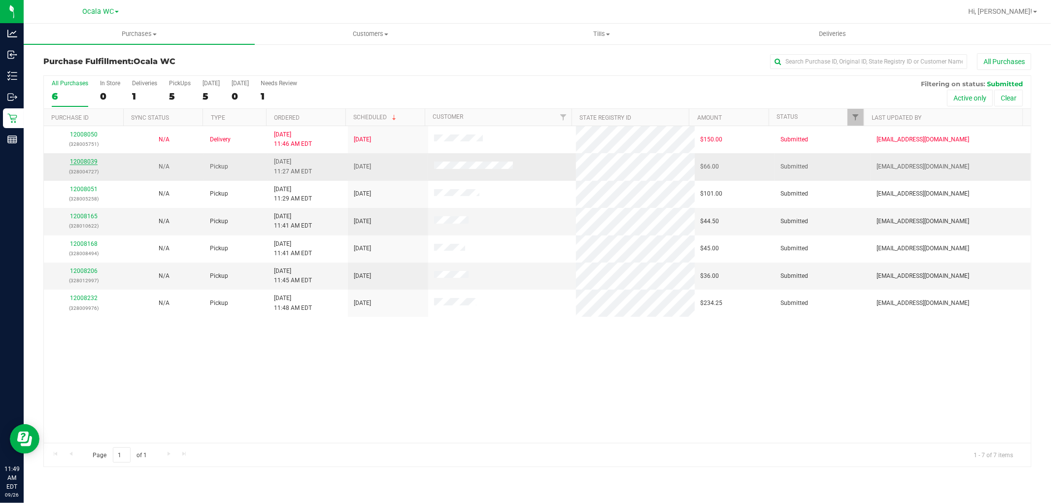
click at [75, 163] on link "12008039" at bounding box center [84, 161] width 28 height 7
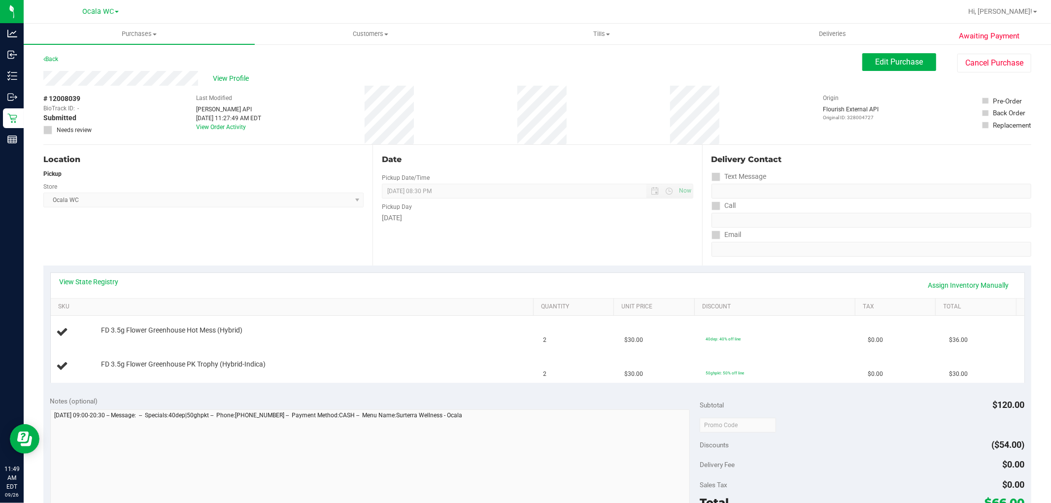
click at [76, 284] on link "View State Registry" at bounding box center [89, 282] width 59 height 10
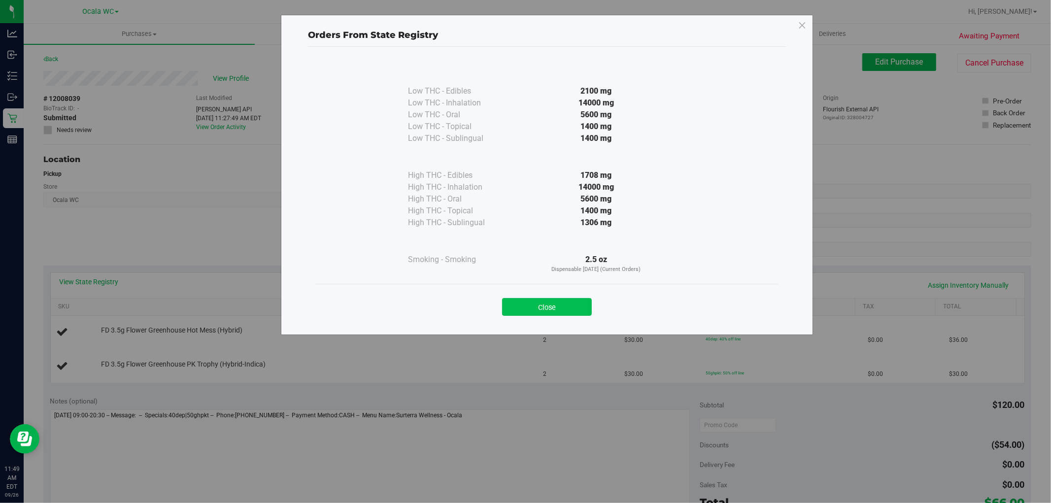
click at [545, 299] on button "Close" at bounding box center [547, 307] width 90 height 18
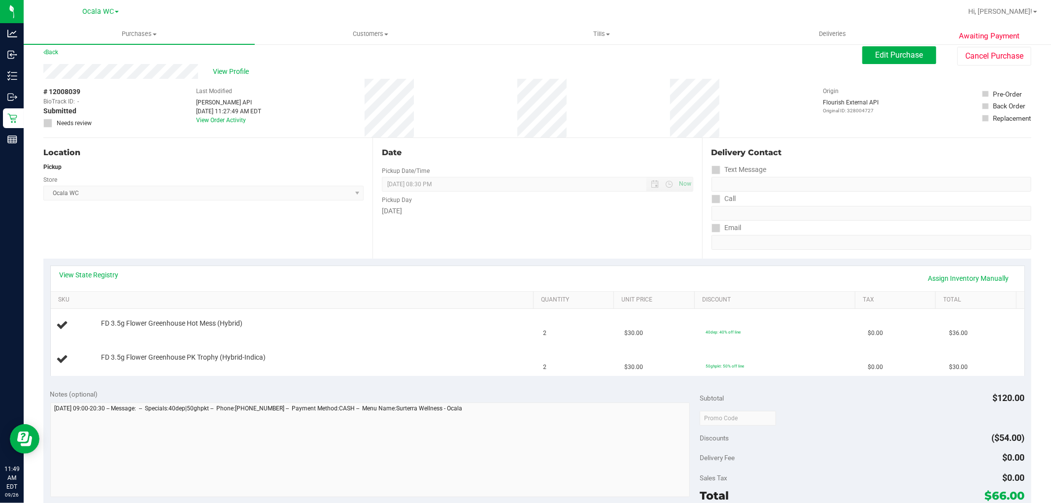
scroll to position [8, 0]
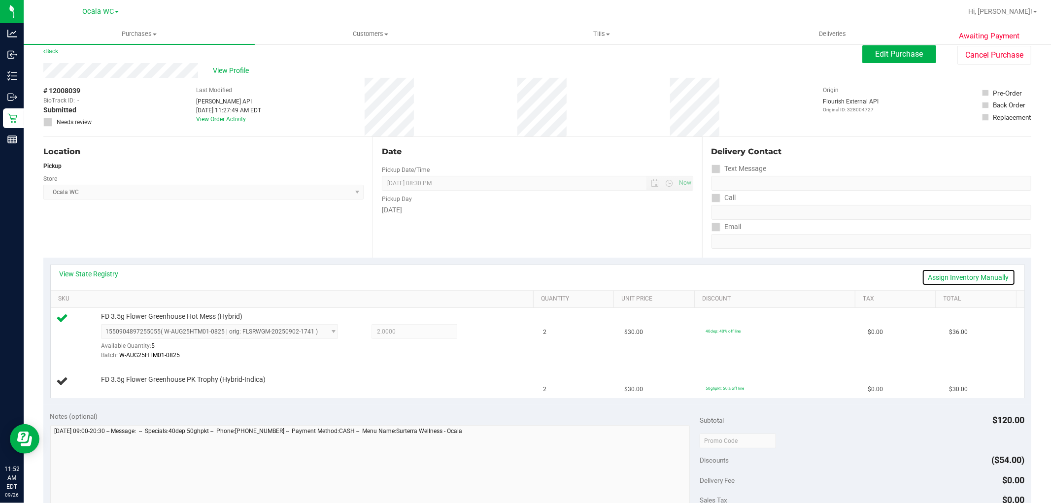
click at [932, 276] on link "Assign Inventory Manually" at bounding box center [969, 277] width 94 height 17
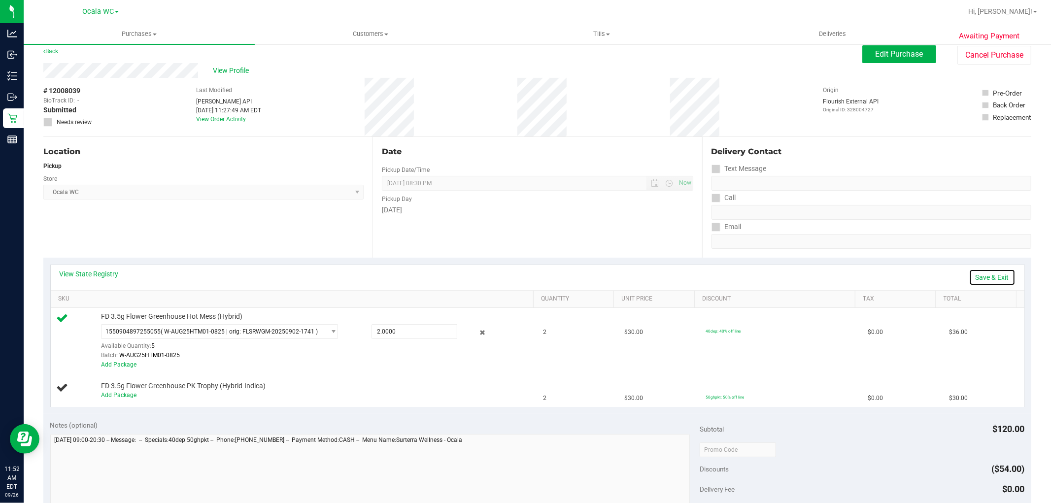
click at [972, 273] on link "Save & Exit" at bounding box center [992, 277] width 46 height 17
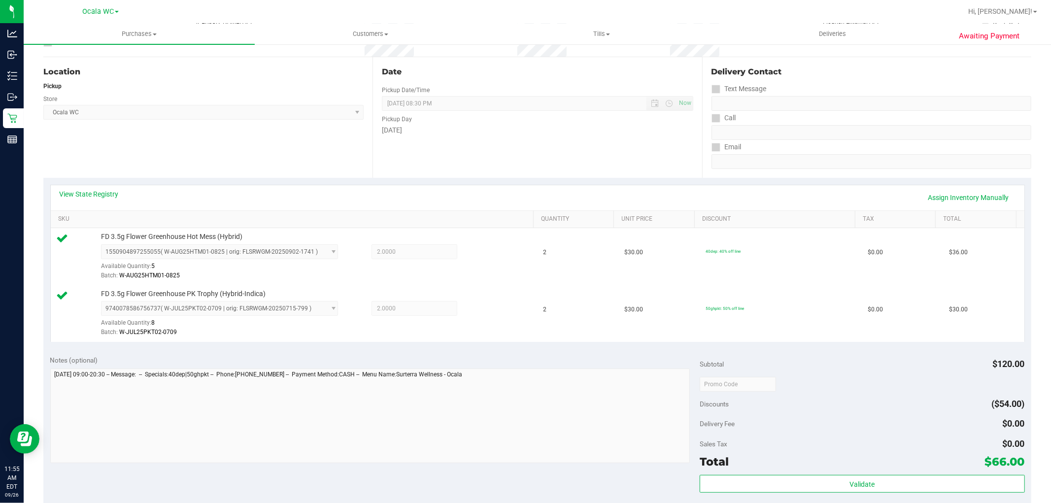
scroll to position [172, 0]
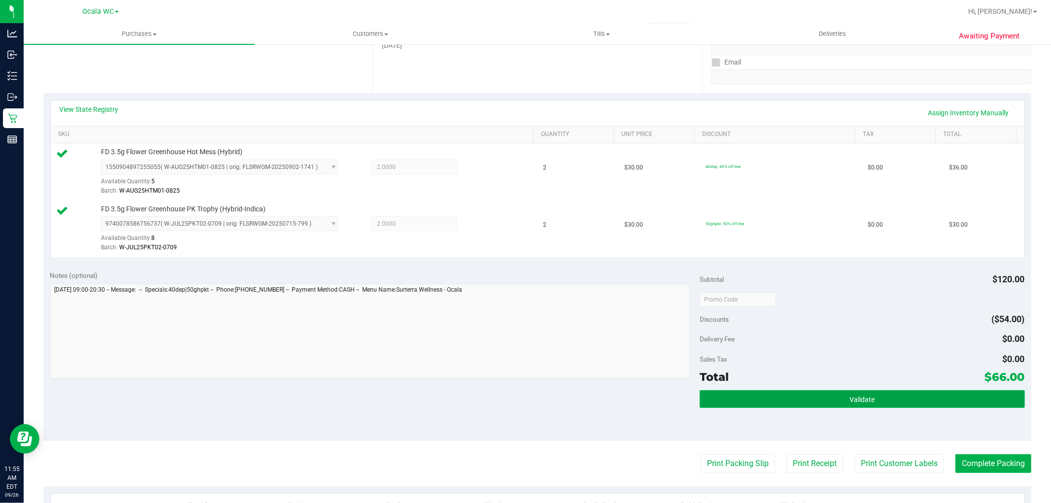
click at [832, 404] on button "Validate" at bounding box center [862, 399] width 325 height 18
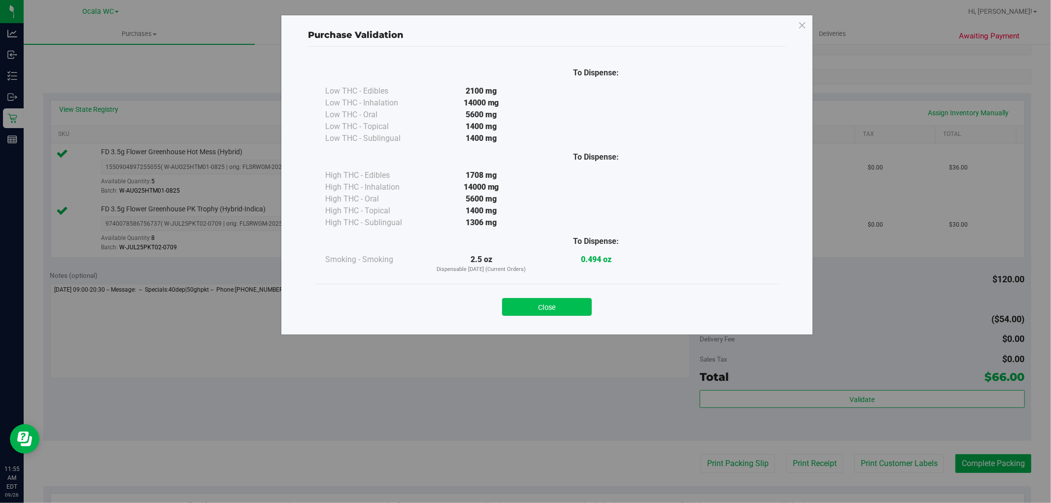
click at [560, 309] on button "Close" at bounding box center [547, 307] width 90 height 18
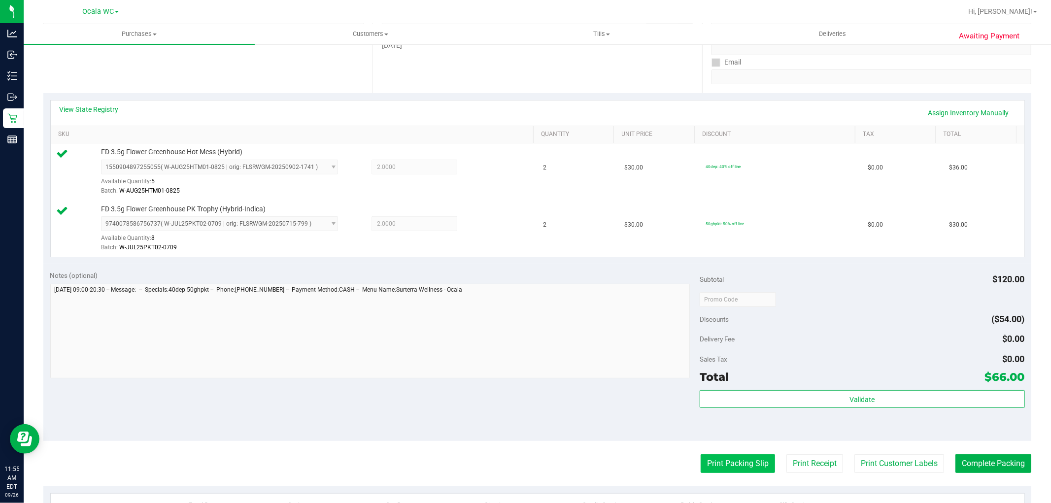
click at [715, 462] on button "Print Packing Slip" at bounding box center [738, 463] width 74 height 19
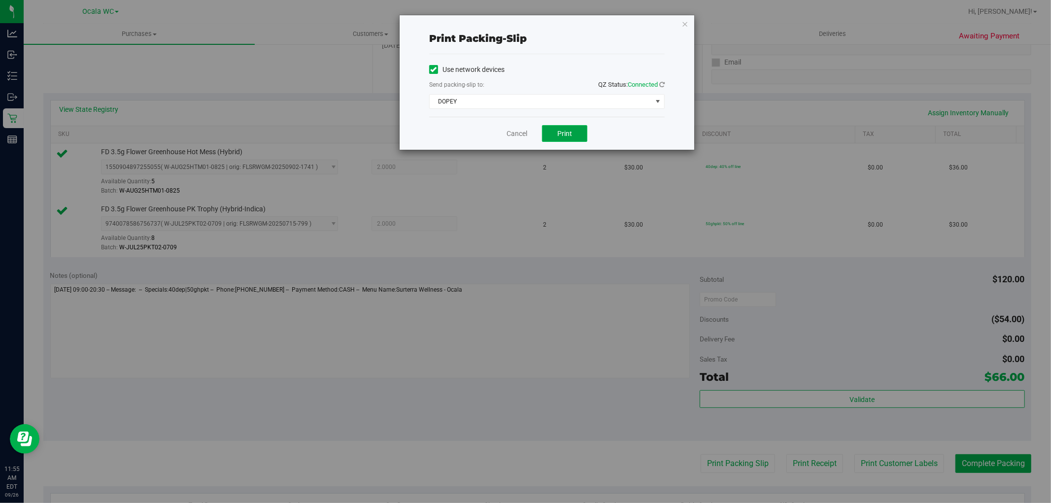
click at [573, 135] on button "Print" at bounding box center [564, 133] width 45 height 17
click at [520, 135] on link "Cancel" at bounding box center [517, 134] width 21 height 10
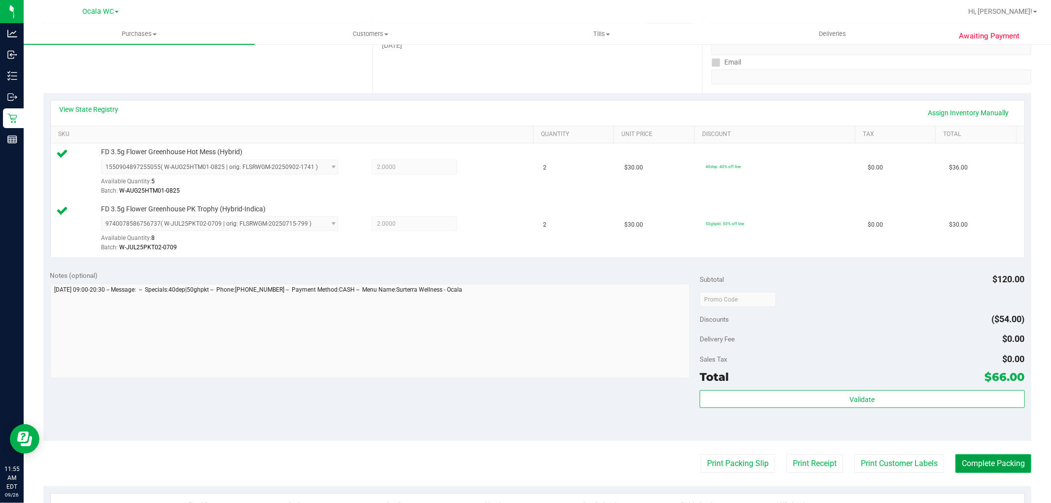
click at [963, 458] on button "Complete Packing" at bounding box center [994, 463] width 76 height 19
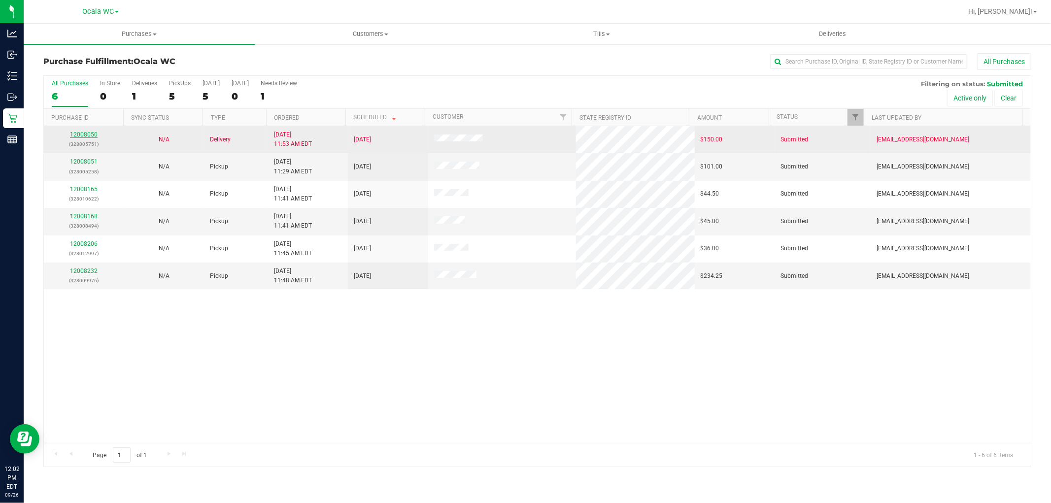
click at [86, 134] on link "12008050" at bounding box center [84, 134] width 28 height 7
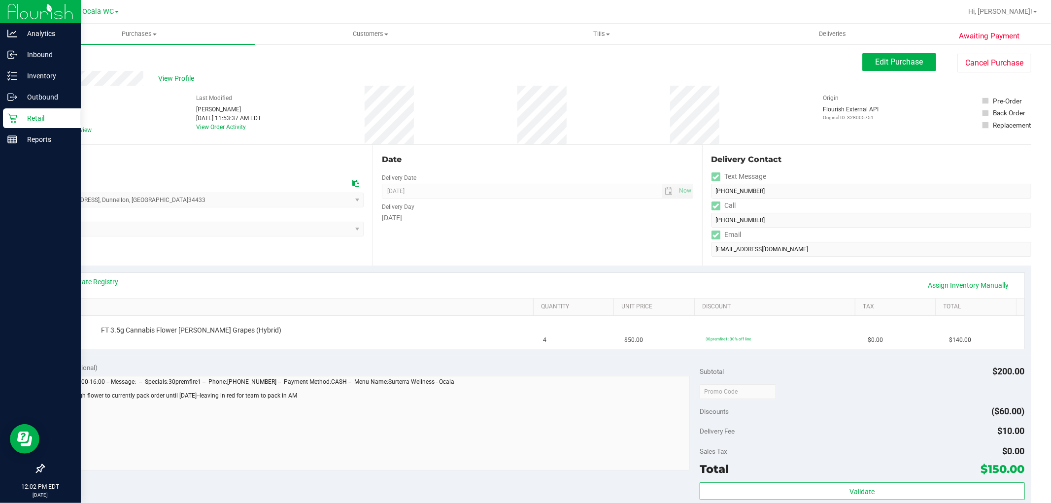
click at [8, 117] on icon at bounding box center [12, 118] width 10 height 10
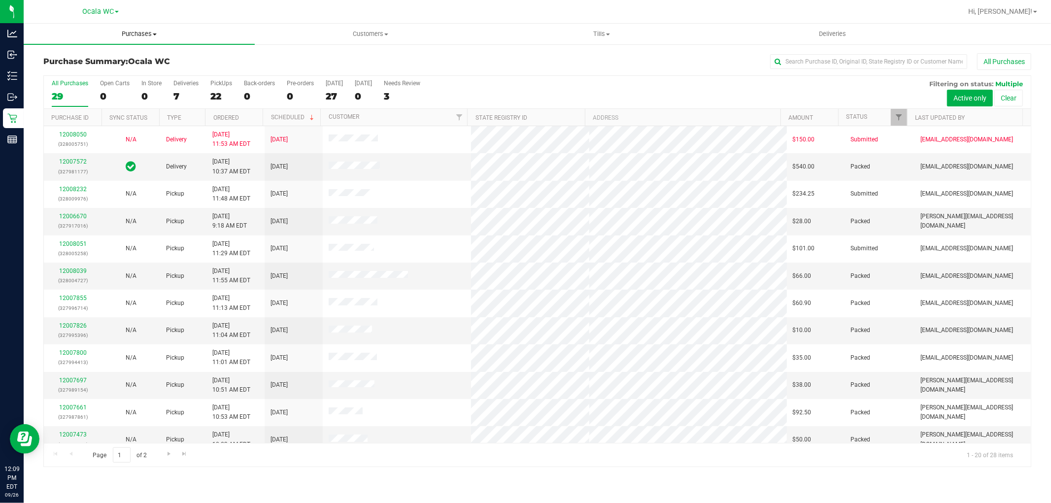
click at [130, 33] on span "Purchases" at bounding box center [139, 34] width 231 height 9
click at [89, 71] on li "Fulfillment" at bounding box center [139, 72] width 231 height 12
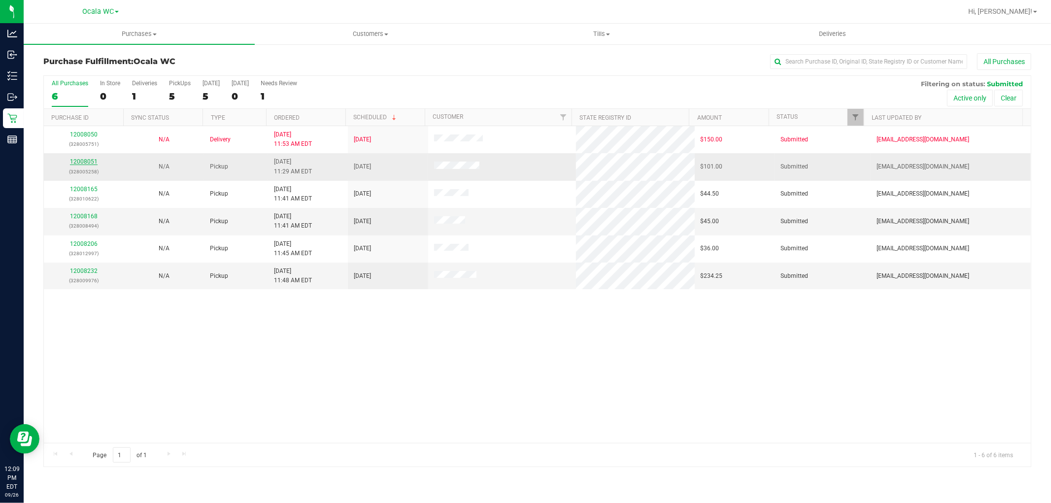
click at [81, 161] on link "12008051" at bounding box center [84, 161] width 28 height 7
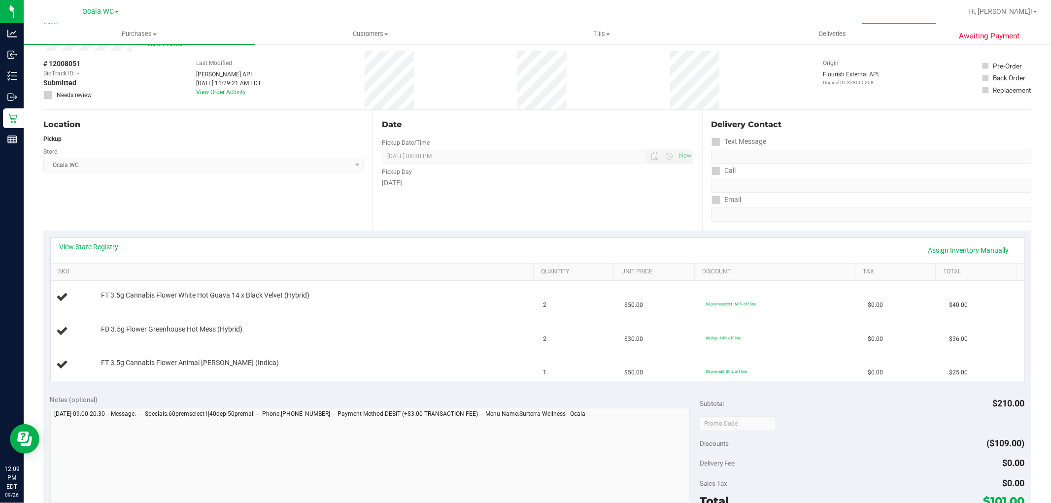
scroll to position [55, 0]
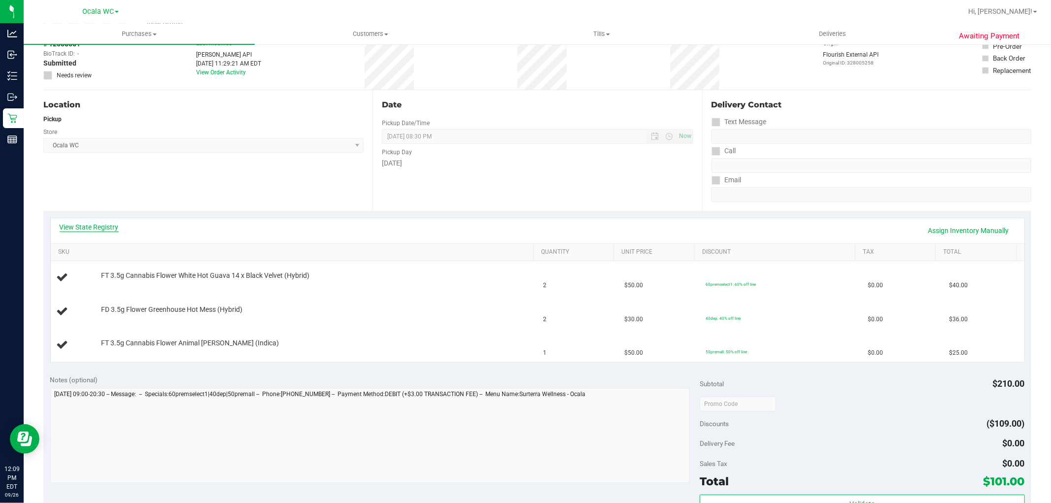
click at [105, 227] on link "View State Registry" at bounding box center [89, 227] width 59 height 10
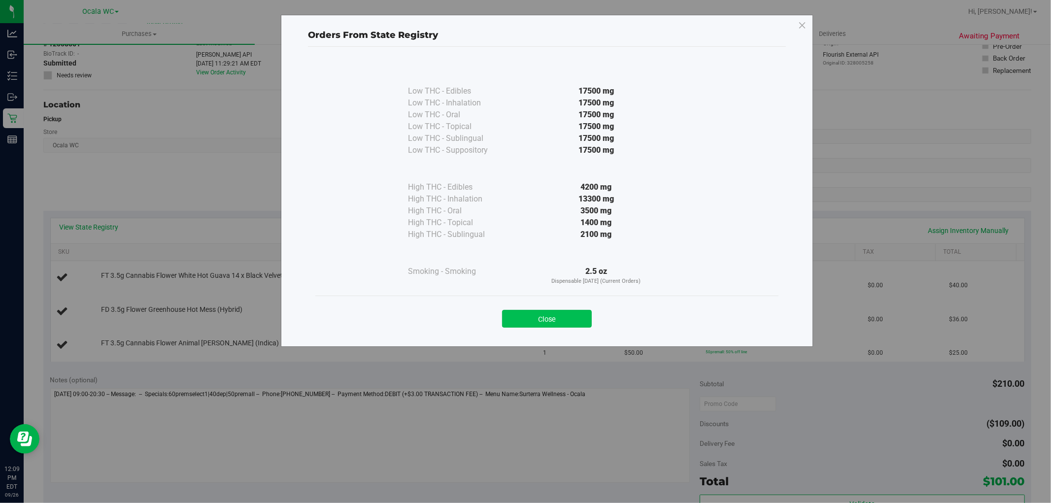
click at [544, 321] on button "Close" at bounding box center [547, 319] width 90 height 18
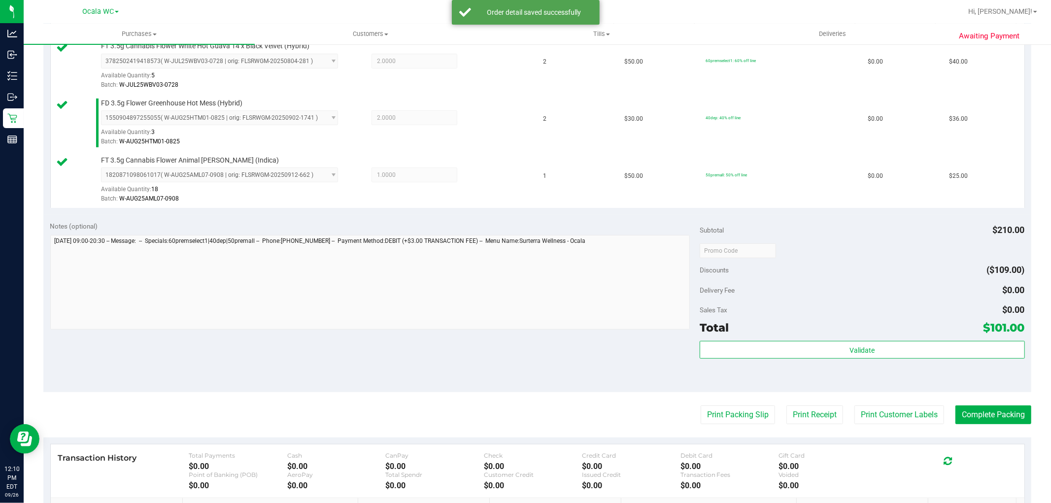
scroll to position [279, 0]
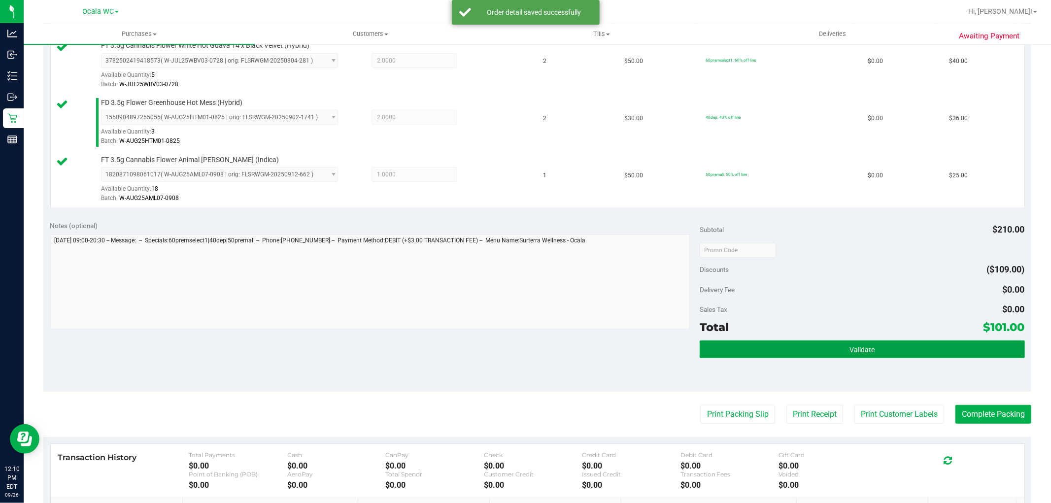
click at [824, 341] on button "Validate" at bounding box center [862, 350] width 325 height 18
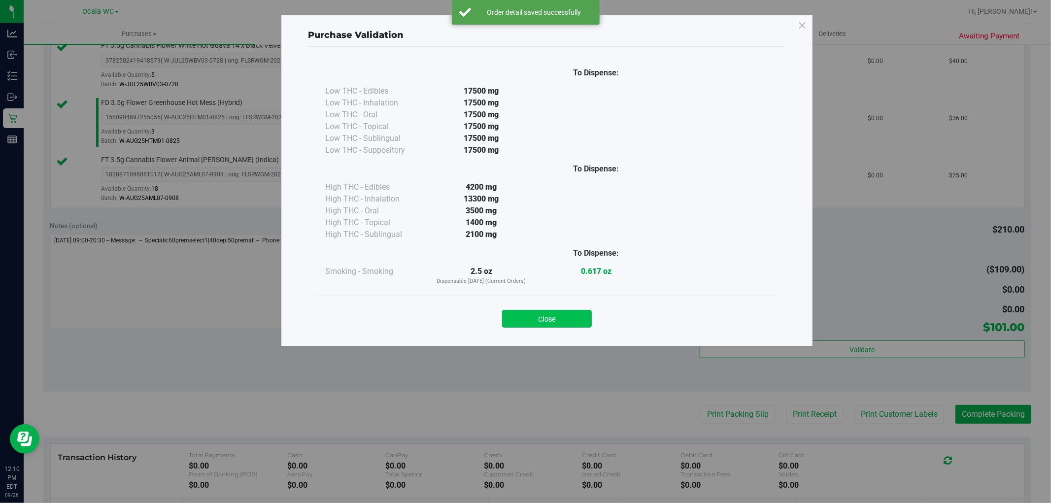
click at [530, 324] on button "Close" at bounding box center [547, 319] width 90 height 18
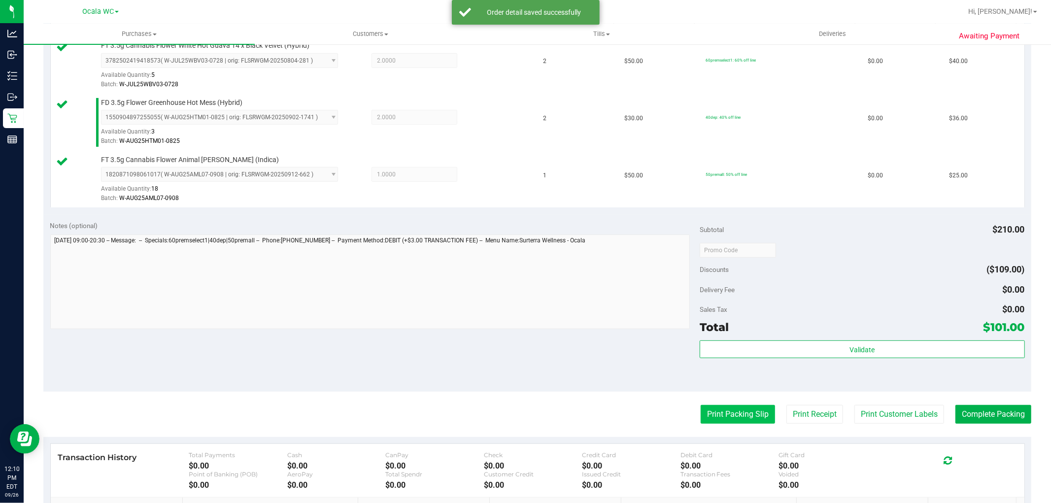
click at [709, 418] on button "Print Packing Slip" at bounding box center [738, 414] width 74 height 19
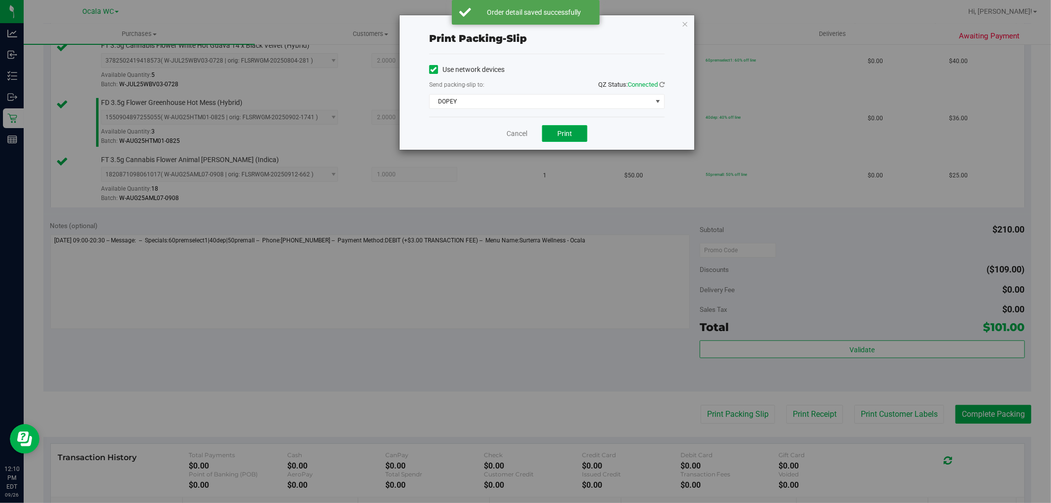
click at [569, 136] on span "Print" at bounding box center [564, 134] width 15 height 8
click at [512, 136] on link "Cancel" at bounding box center [517, 134] width 21 height 10
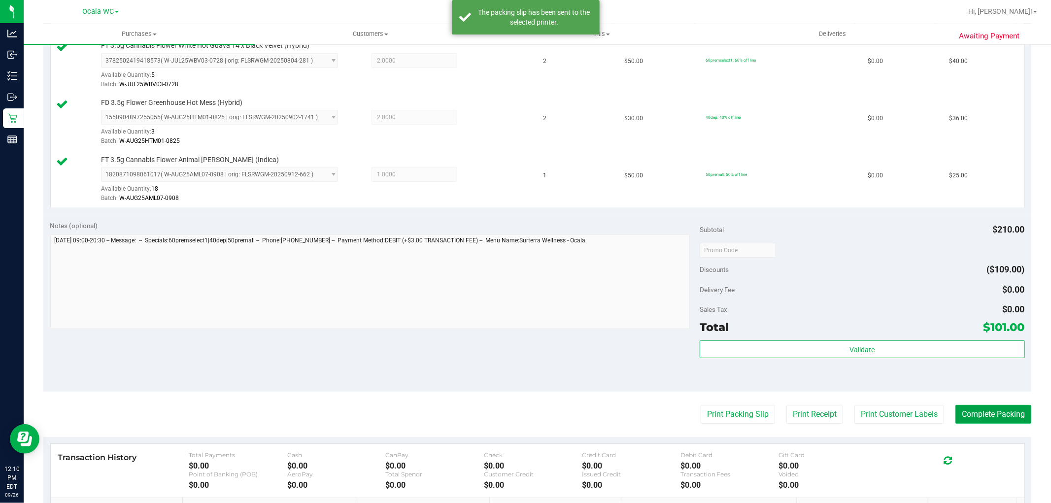
click at [992, 410] on button "Complete Packing" at bounding box center [994, 414] width 76 height 19
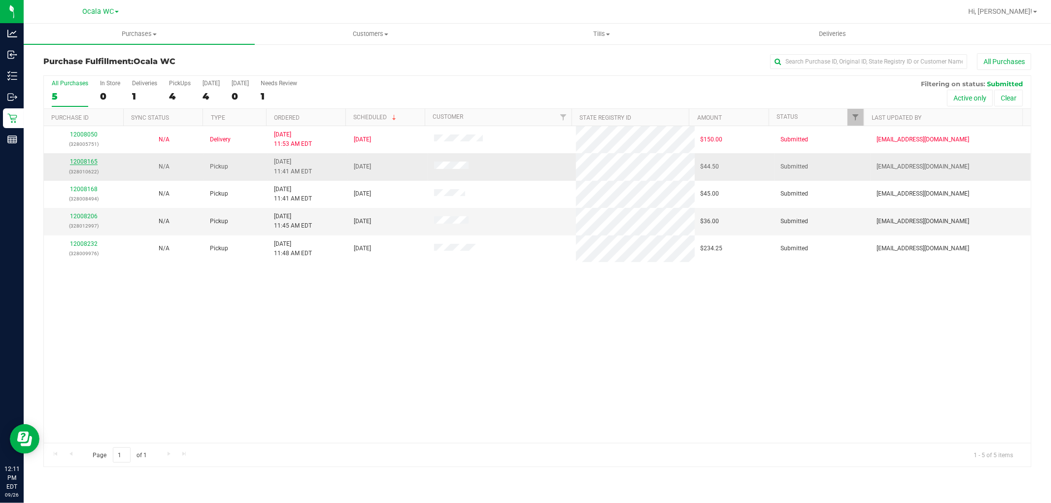
click at [80, 162] on link "12008165" at bounding box center [84, 161] width 28 height 7
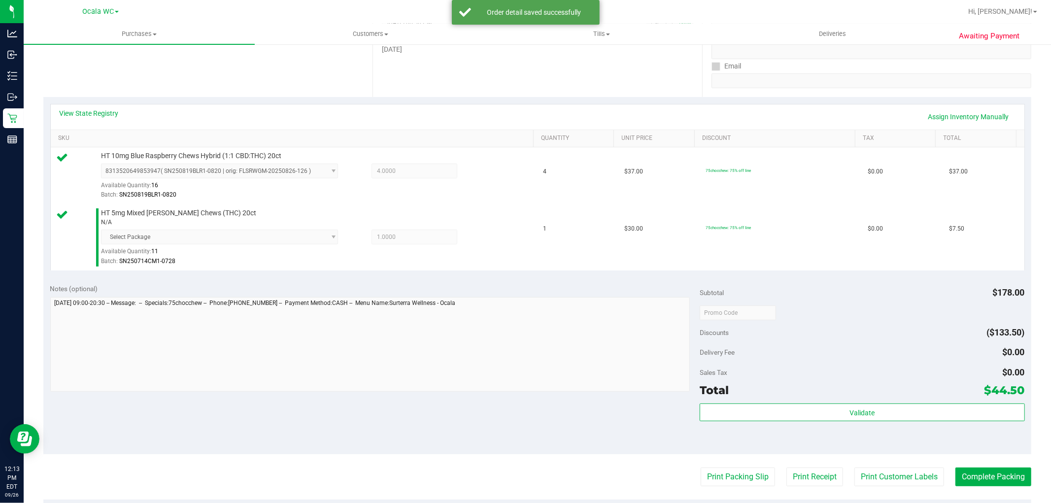
scroll to position [273, 0]
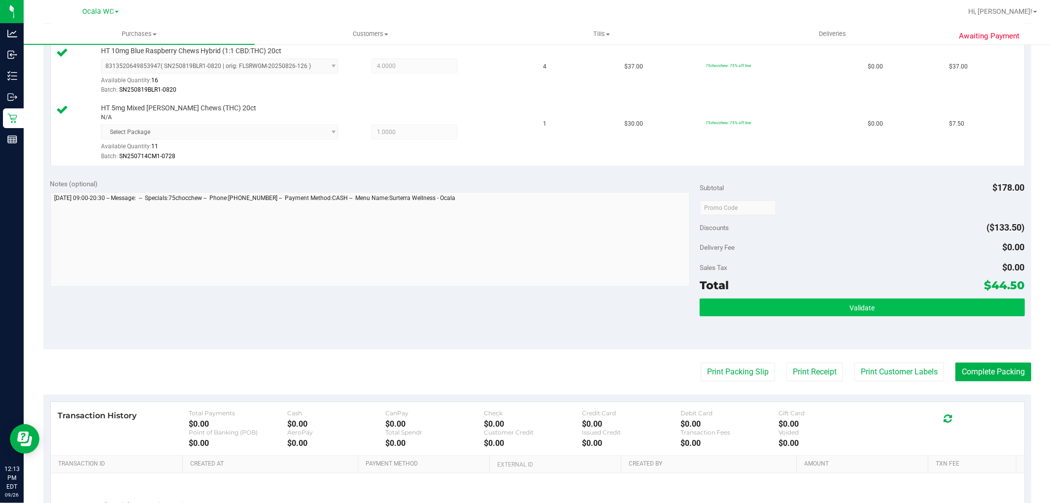
click at [826, 312] on button "Validate" at bounding box center [862, 308] width 325 height 18
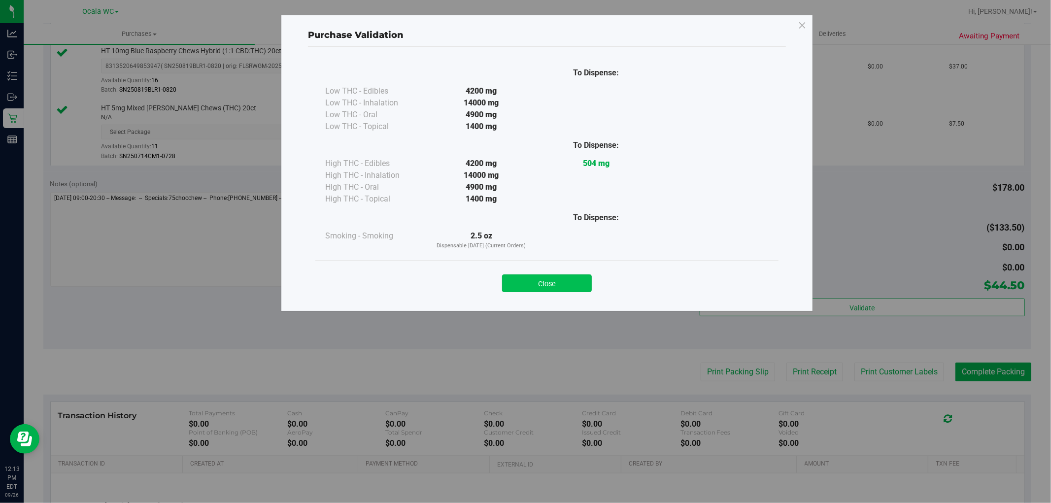
click at [543, 281] on button "Close" at bounding box center [547, 283] width 90 height 18
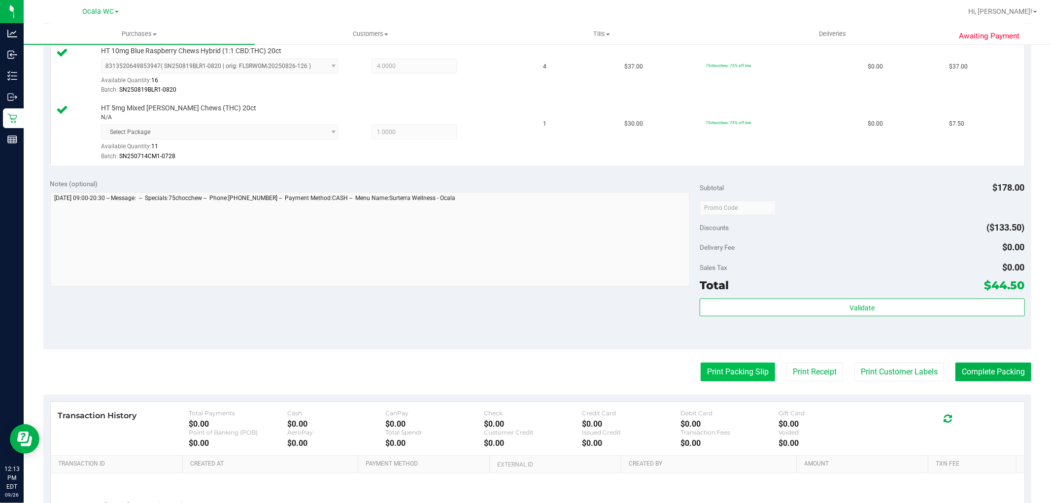
click at [723, 372] on button "Print Packing Slip" at bounding box center [738, 372] width 74 height 19
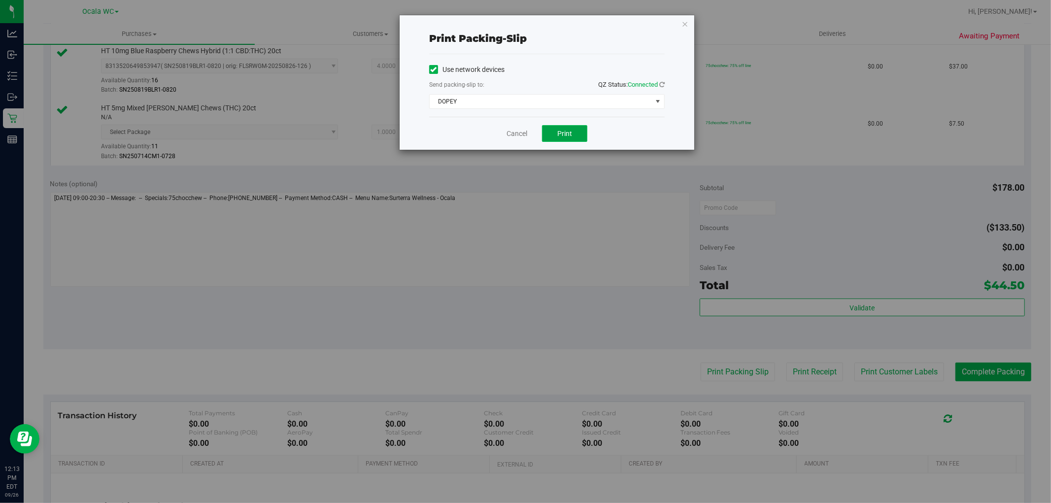
click at [568, 132] on span "Print" at bounding box center [564, 134] width 15 height 8
click at [509, 129] on link "Cancel" at bounding box center [517, 134] width 21 height 10
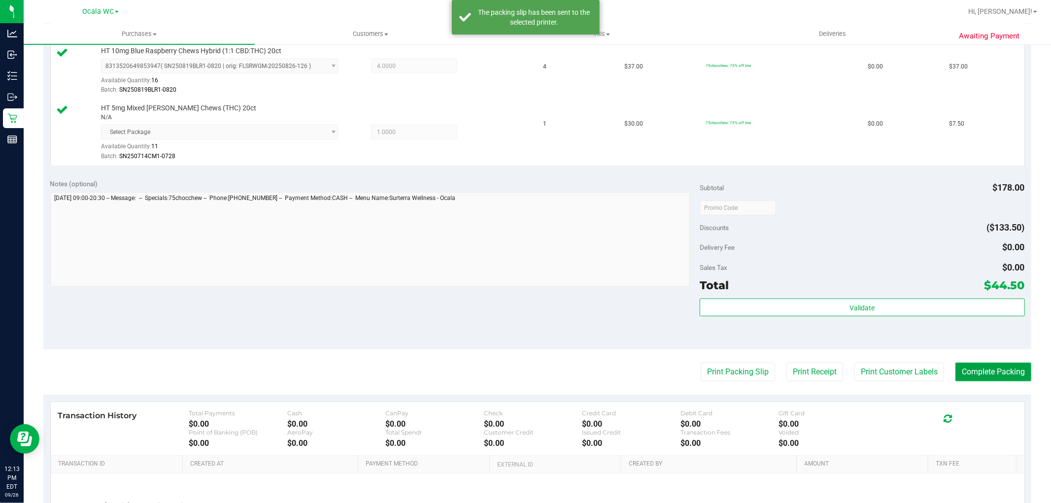
click at [971, 371] on button "Complete Packing" at bounding box center [994, 372] width 76 height 19
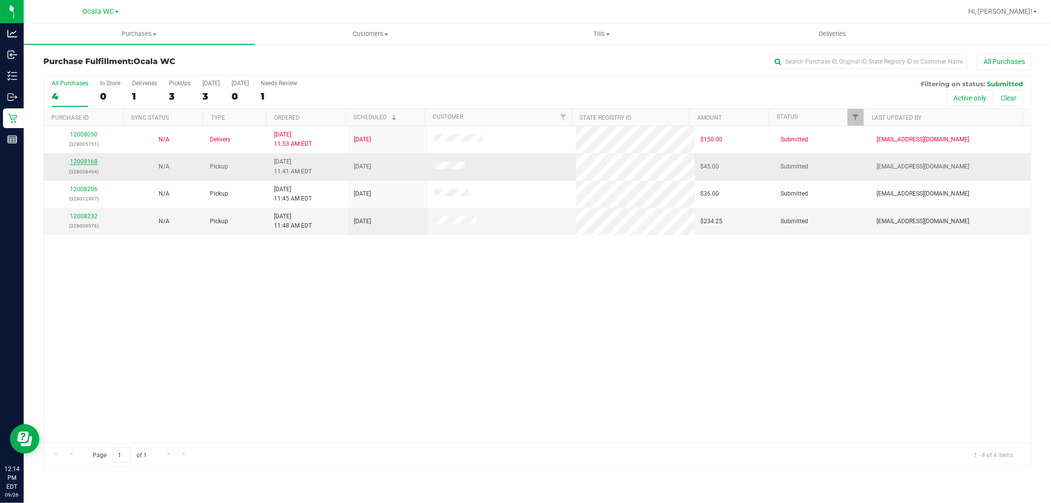
click at [80, 162] on link "12008168" at bounding box center [84, 161] width 28 height 7
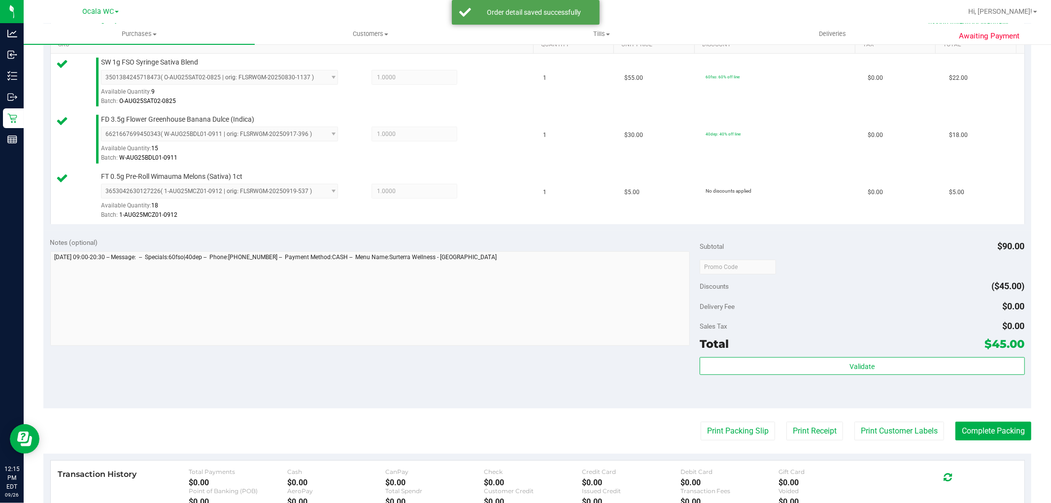
scroll to position [263, 0]
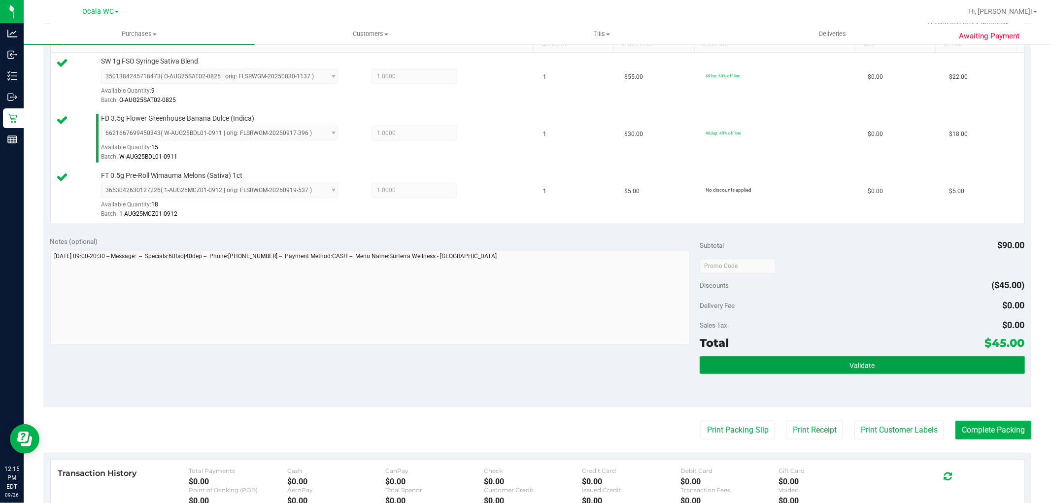
click at [815, 364] on button "Validate" at bounding box center [862, 365] width 325 height 18
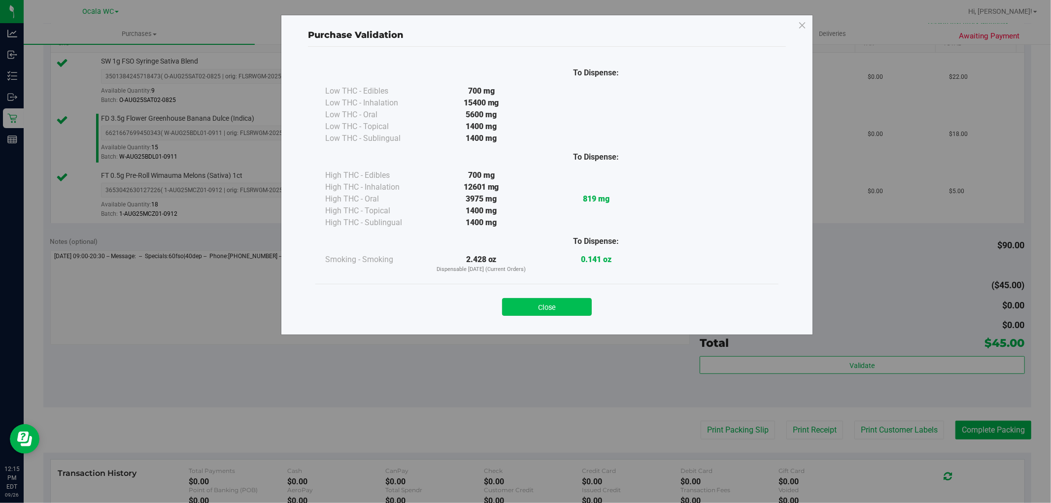
click at [522, 307] on button "Close" at bounding box center [547, 307] width 90 height 18
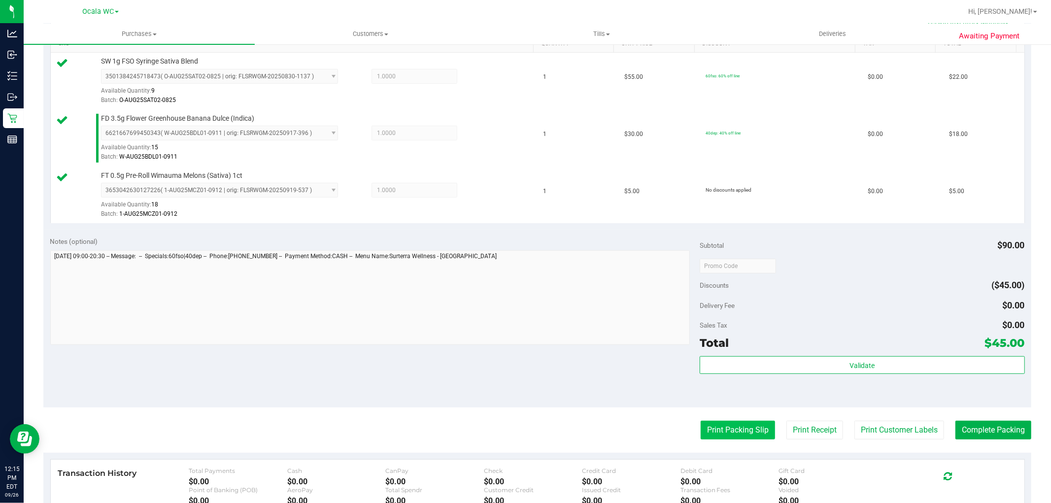
click at [734, 421] on button "Print Packing Slip" at bounding box center [738, 430] width 74 height 19
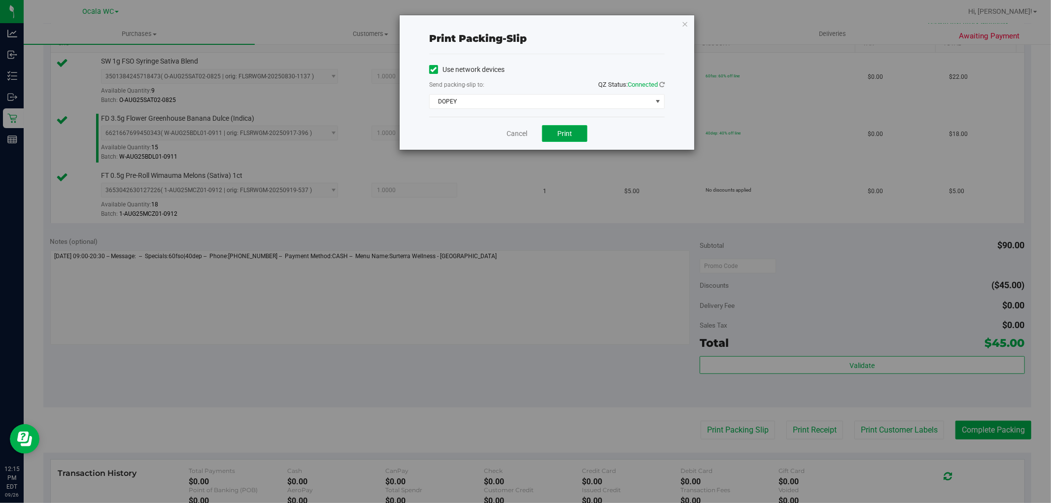
click at [564, 134] on span "Print" at bounding box center [564, 134] width 15 height 8
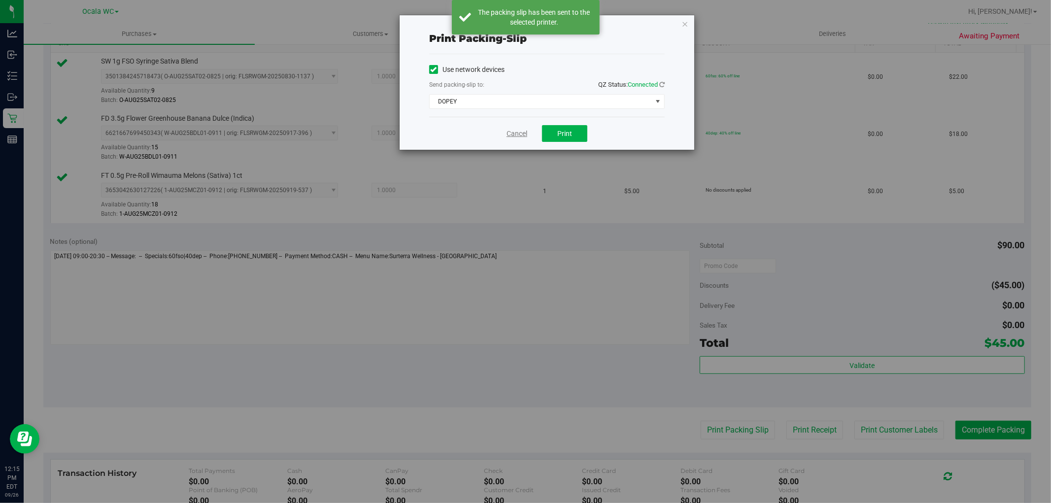
click at [509, 135] on link "Cancel" at bounding box center [517, 134] width 21 height 10
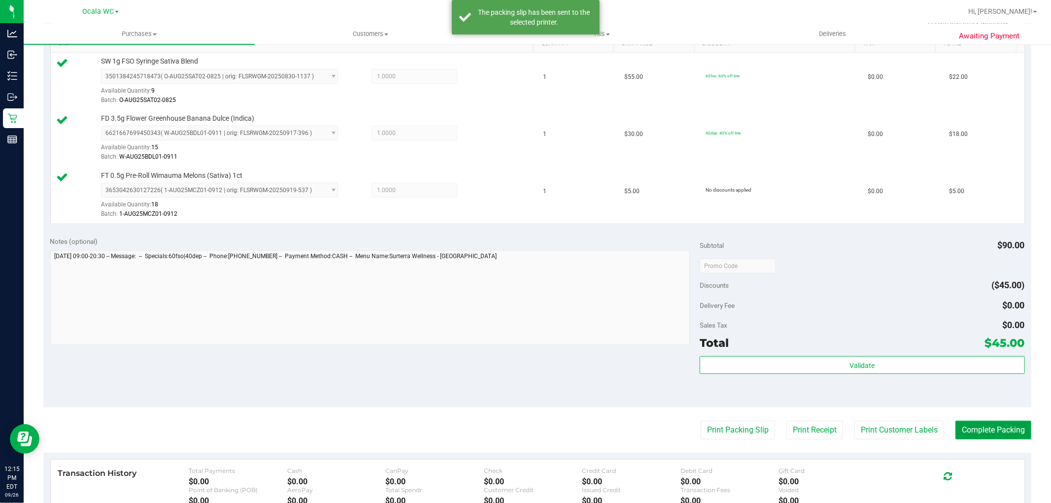
click at [984, 429] on button "Complete Packing" at bounding box center [994, 430] width 76 height 19
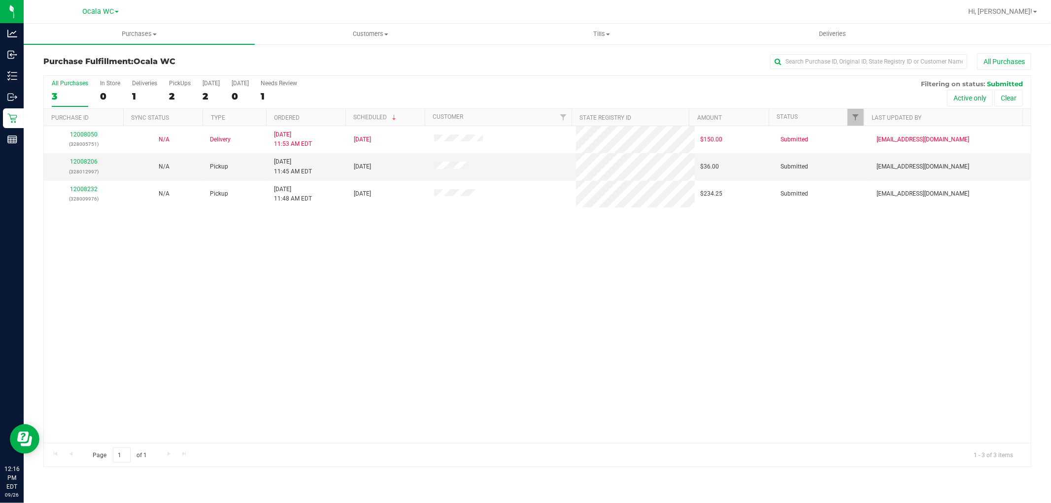
click at [150, 275] on div "12008050 (328005751) N/A Delivery [DATE] 11:53 AM EDT 10/1/2025 $150.00 Submitt…" at bounding box center [537, 284] width 987 height 317
click at [78, 162] on link "12008206" at bounding box center [84, 161] width 28 height 7
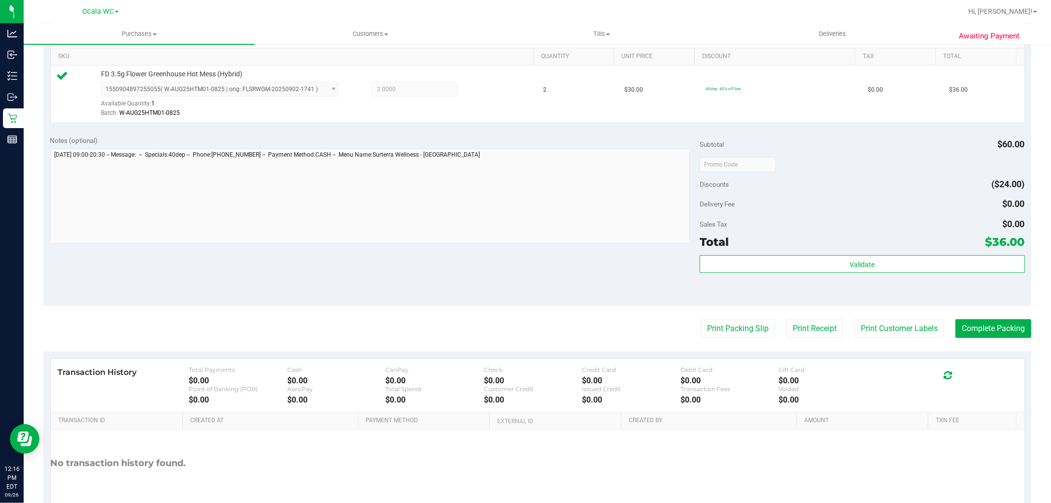
scroll to position [253, 0]
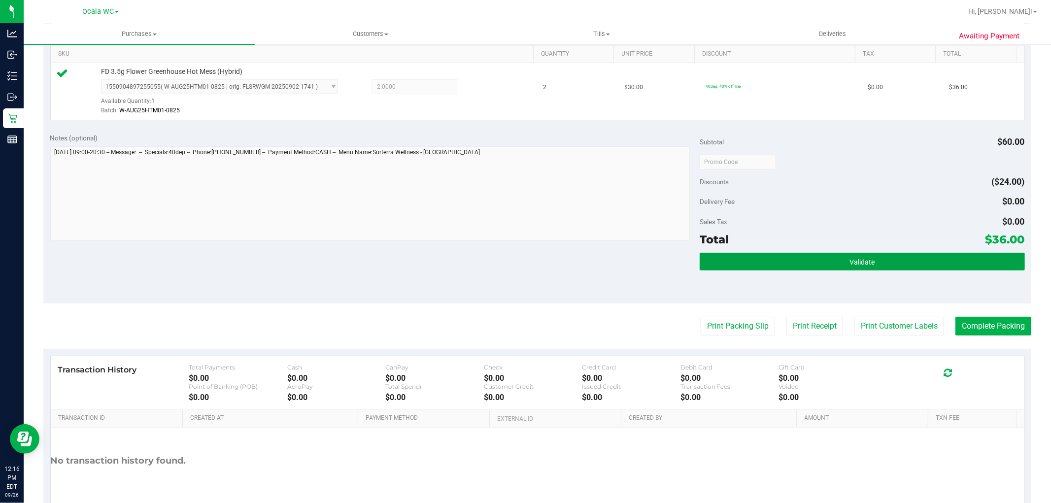
click at [886, 262] on button "Validate" at bounding box center [862, 262] width 325 height 18
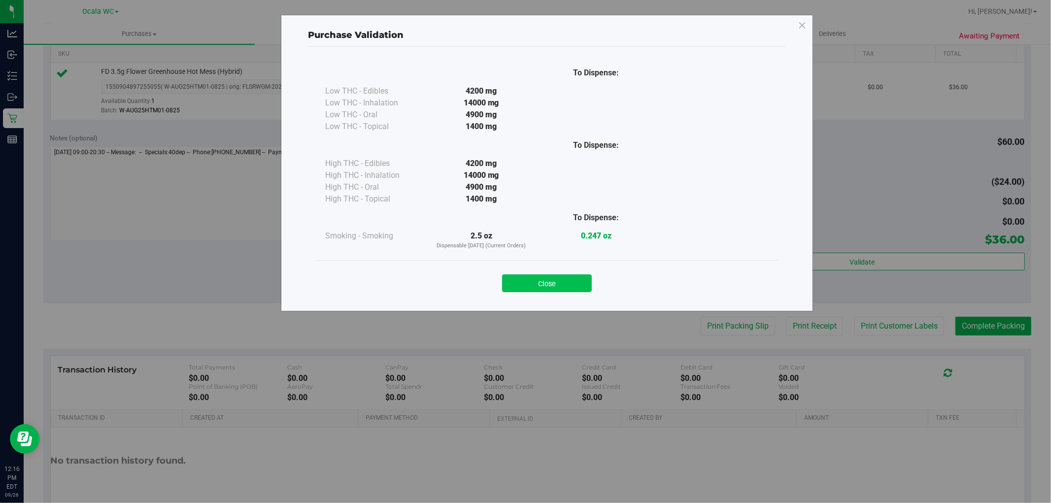
click at [529, 279] on button "Close" at bounding box center [547, 283] width 90 height 18
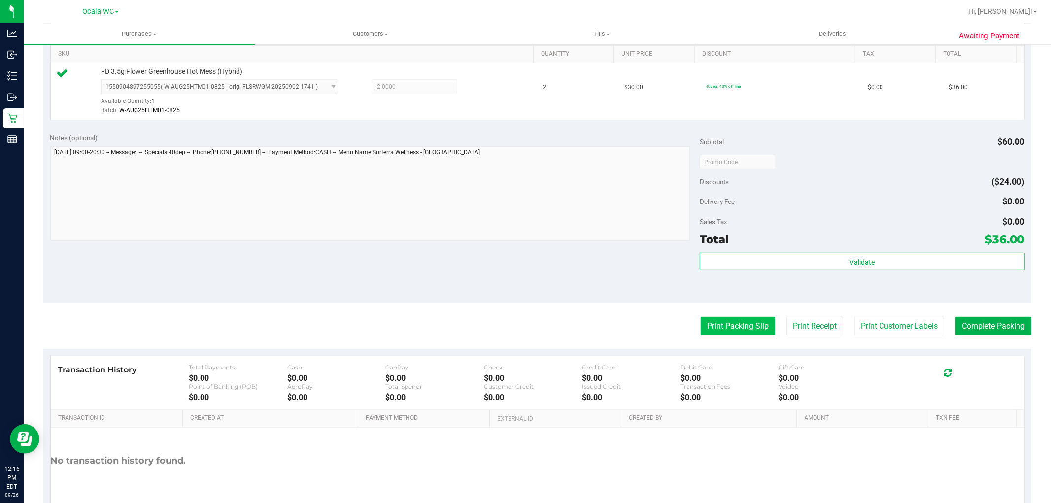
click at [722, 326] on button "Print Packing Slip" at bounding box center [738, 326] width 74 height 19
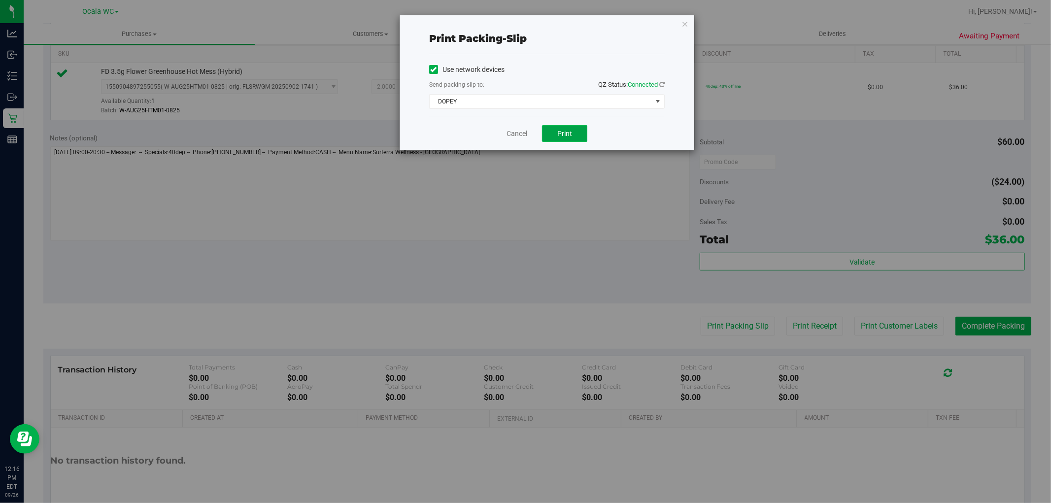
click at [554, 126] on button "Print" at bounding box center [564, 133] width 45 height 17
click at [513, 135] on link "Cancel" at bounding box center [517, 134] width 21 height 10
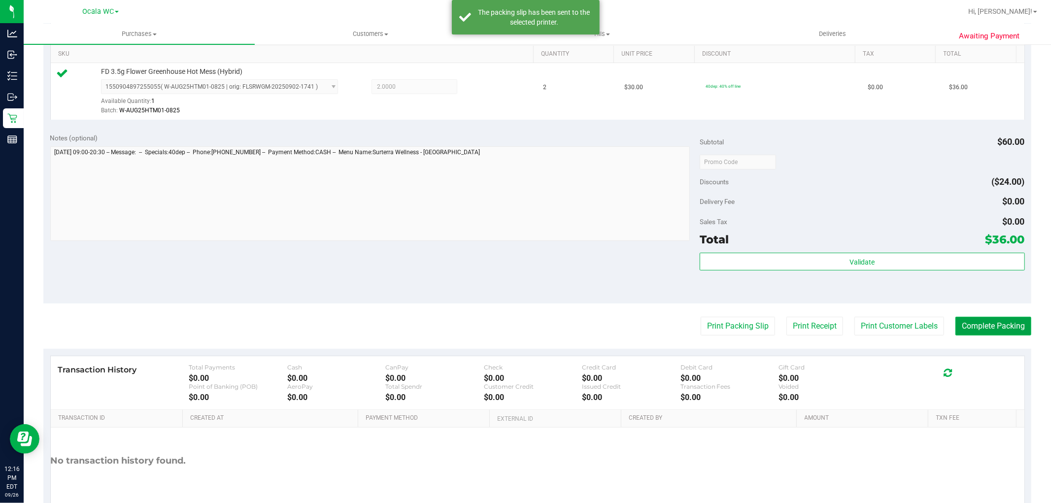
click at [972, 335] on button "Complete Packing" at bounding box center [994, 326] width 76 height 19
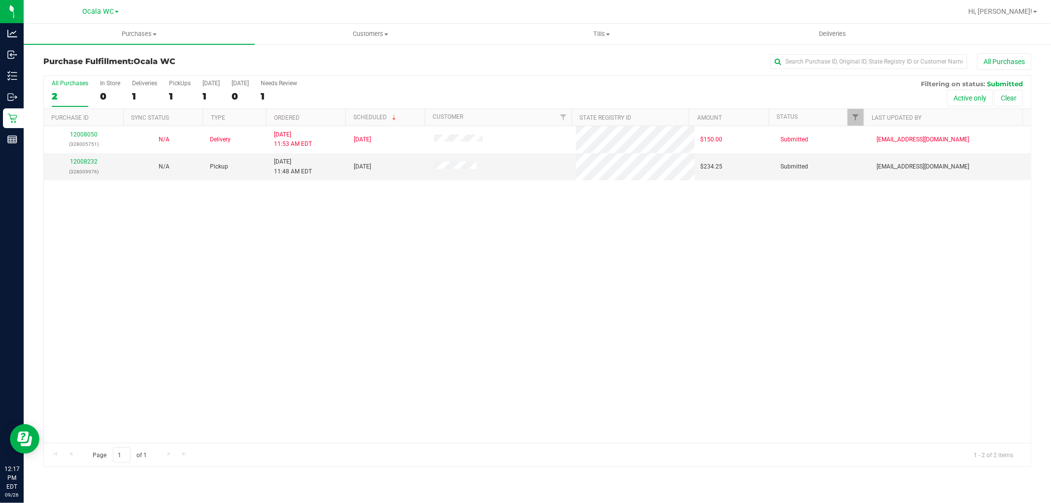
click at [297, 361] on div "12008050 (328005751) N/A Delivery [DATE] 11:53 AM EDT 10/1/2025 $150.00 Submitt…" at bounding box center [537, 284] width 987 height 317
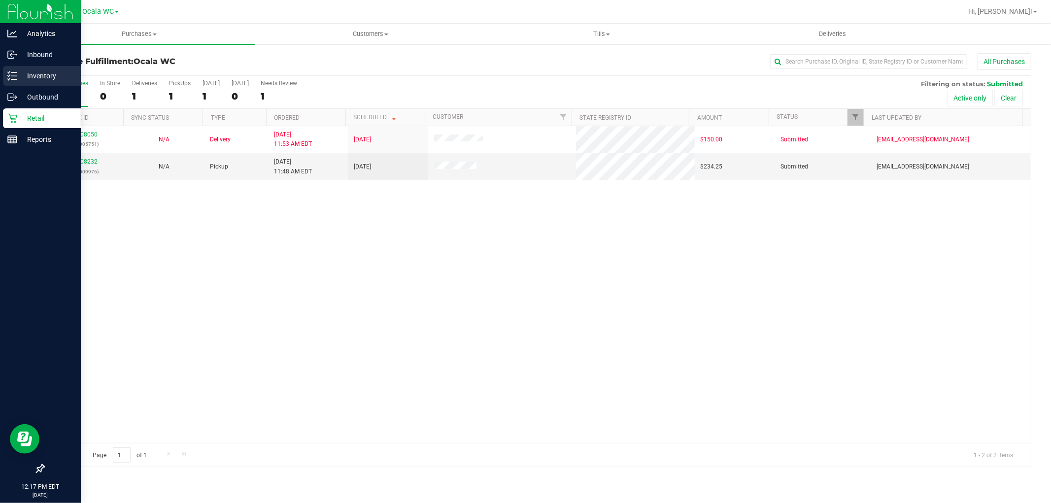
click at [34, 68] on div "Inventory" at bounding box center [42, 76] width 78 height 20
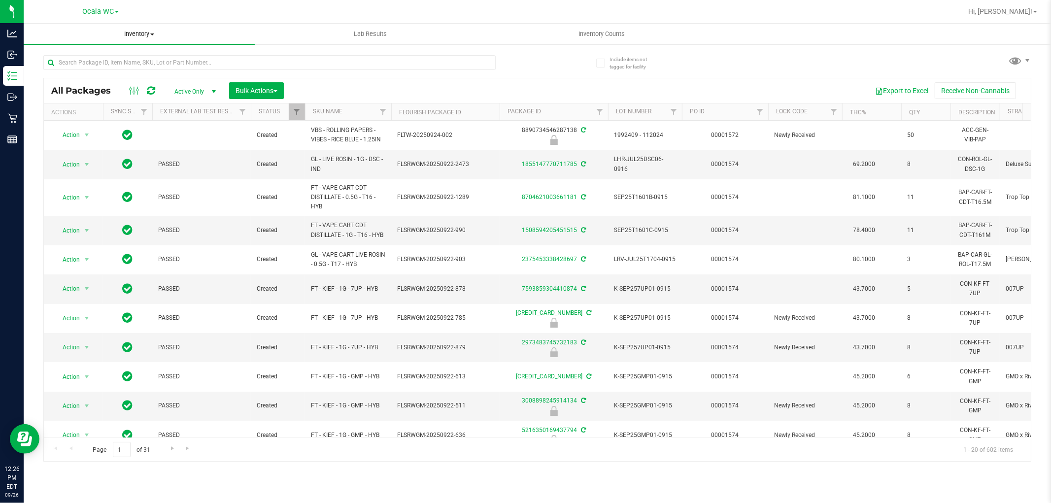
click at [140, 37] on span "Inventory" at bounding box center [139, 34] width 231 height 9
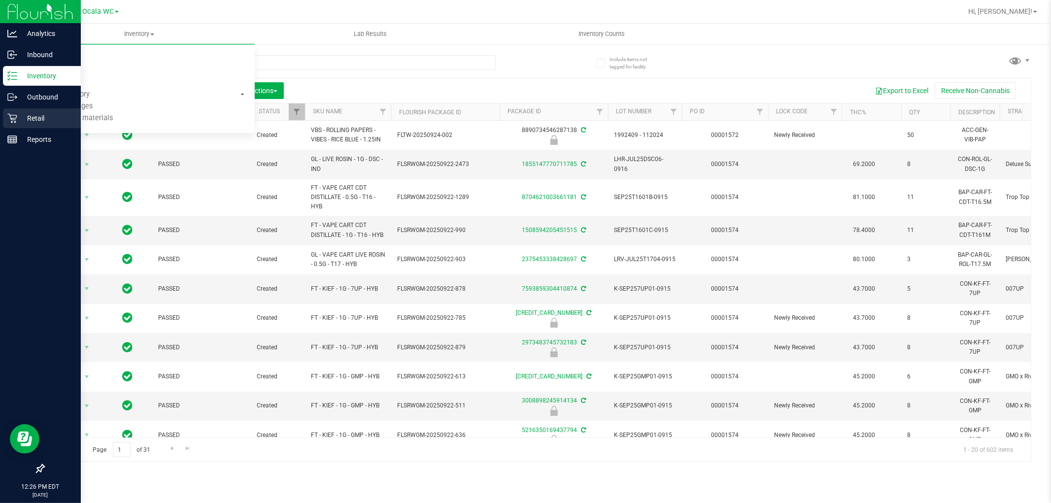
click at [12, 119] on icon at bounding box center [12, 118] width 10 height 10
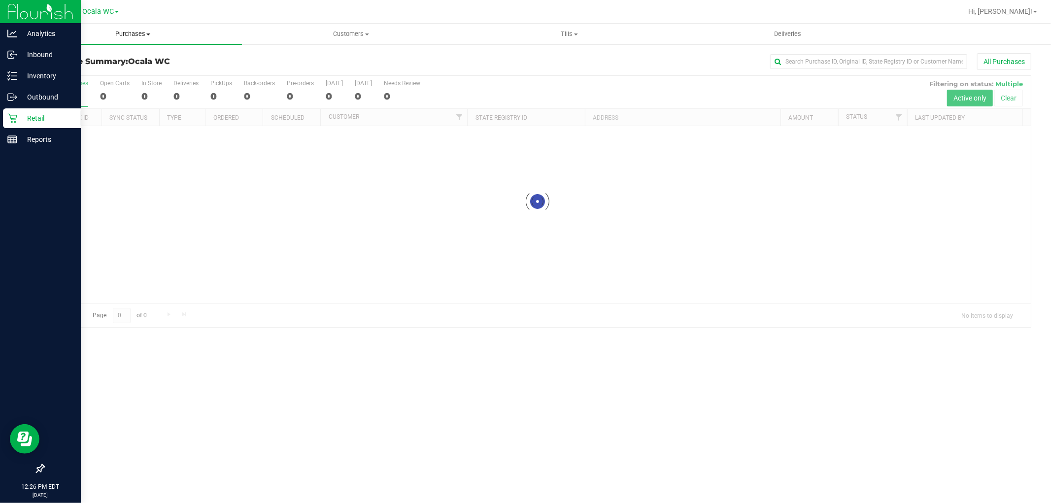
click at [144, 31] on span "Purchases" at bounding box center [133, 34] width 218 height 9
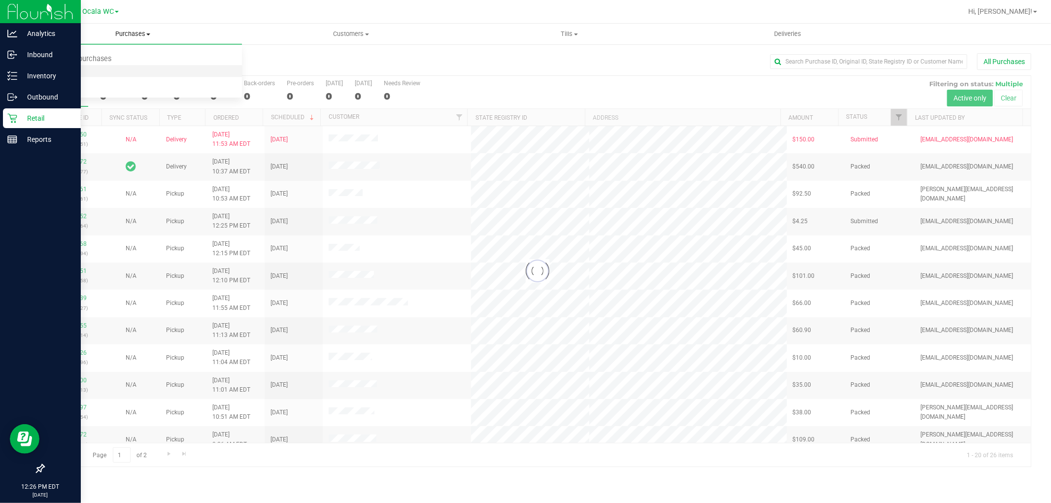
click at [53, 70] on span "Fulfillment" at bounding box center [54, 71] width 61 height 8
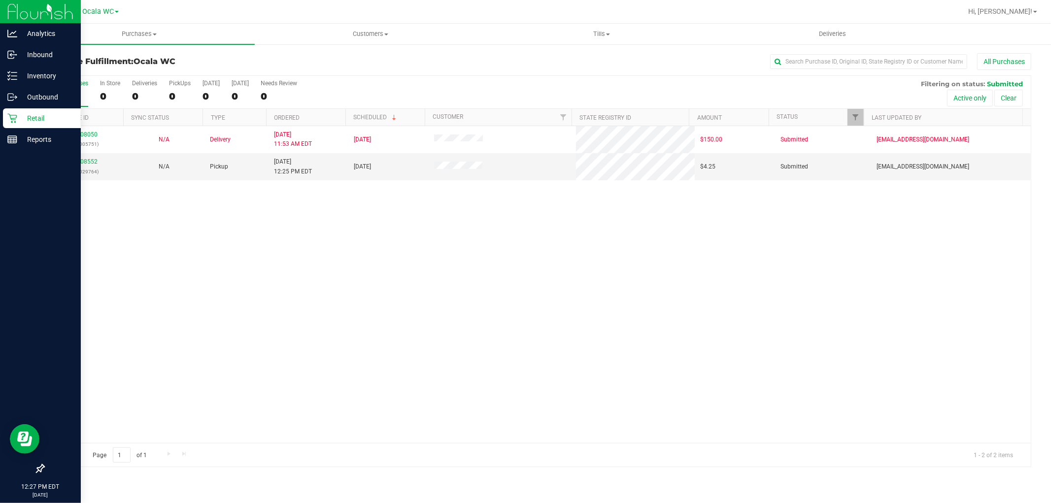
click at [447, 321] on div "12008050 (328005751) N/A Delivery [DATE] 11:53 AM EDT 10/1/2025 $150.00 Submitt…" at bounding box center [537, 284] width 987 height 317
click at [85, 162] on link "12008552" at bounding box center [84, 161] width 28 height 7
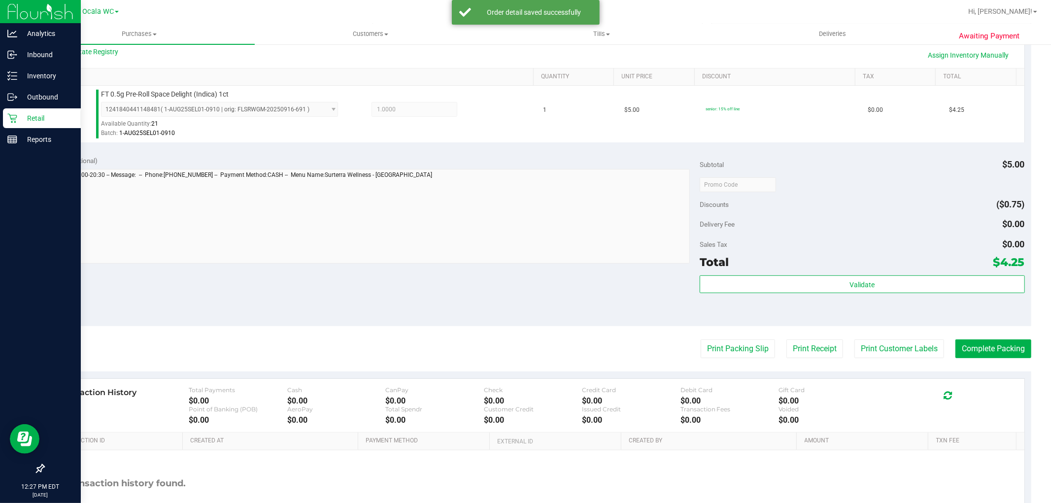
scroll to position [240, 0]
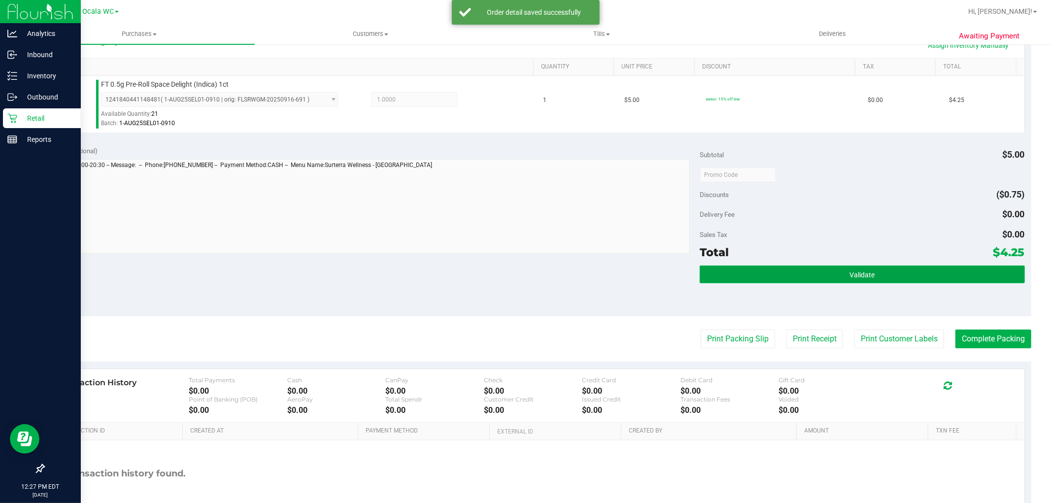
click at [814, 273] on button "Validate" at bounding box center [862, 275] width 325 height 18
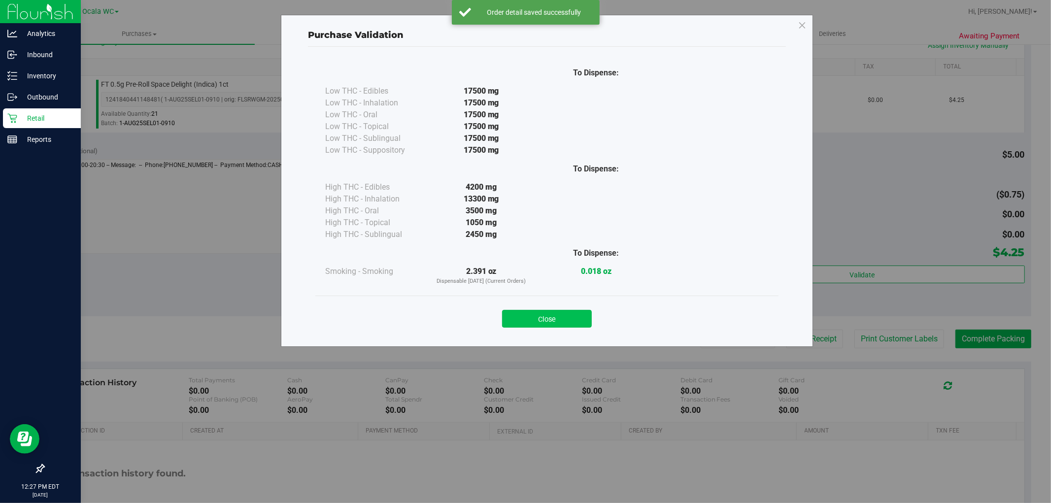
click at [513, 316] on button "Close" at bounding box center [547, 319] width 90 height 18
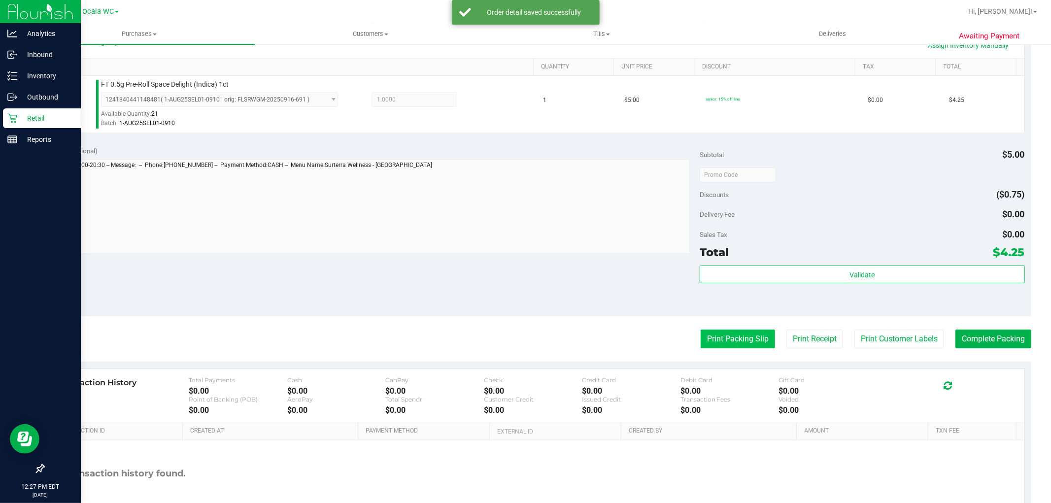
click at [751, 334] on button "Print Packing Slip" at bounding box center [738, 339] width 74 height 19
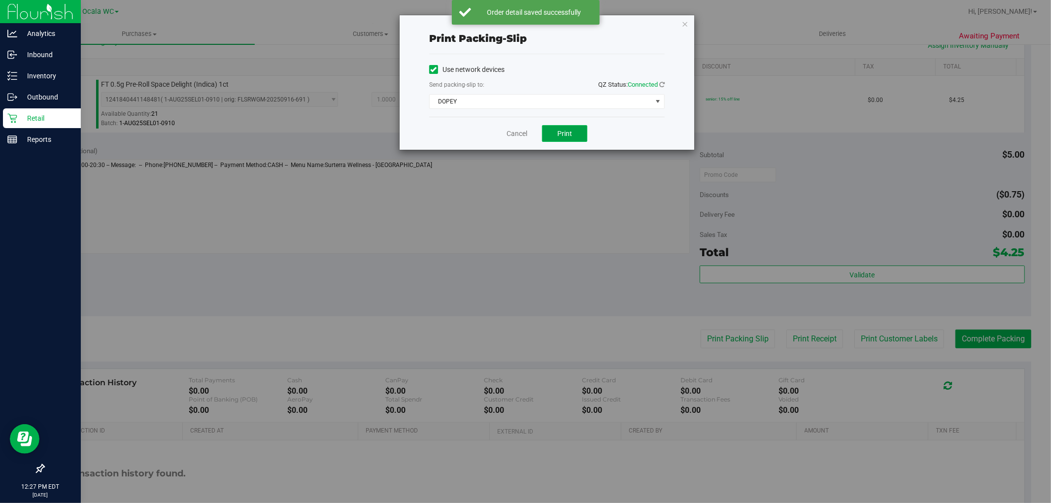
click at [573, 139] on button "Print" at bounding box center [564, 133] width 45 height 17
click at [513, 136] on link "Cancel" at bounding box center [517, 134] width 21 height 10
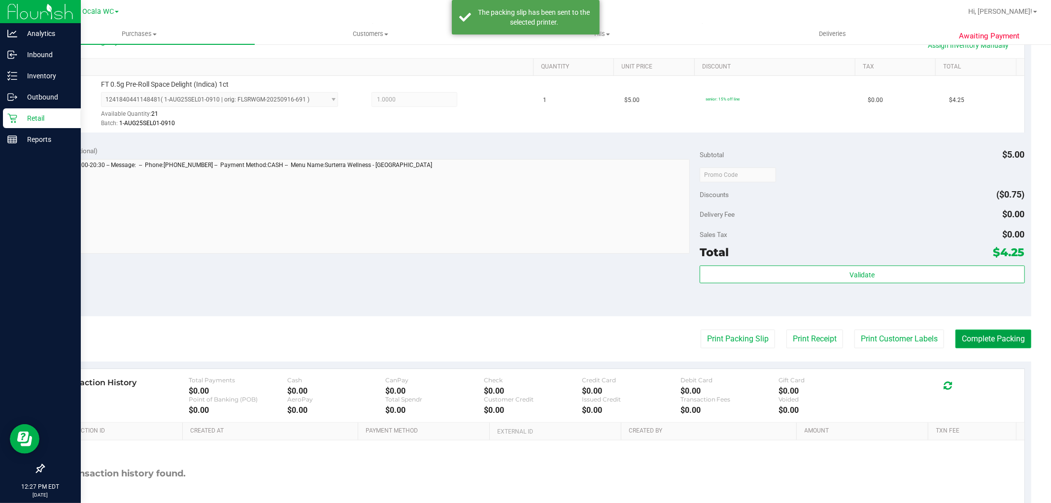
click at [982, 338] on button "Complete Packing" at bounding box center [994, 339] width 76 height 19
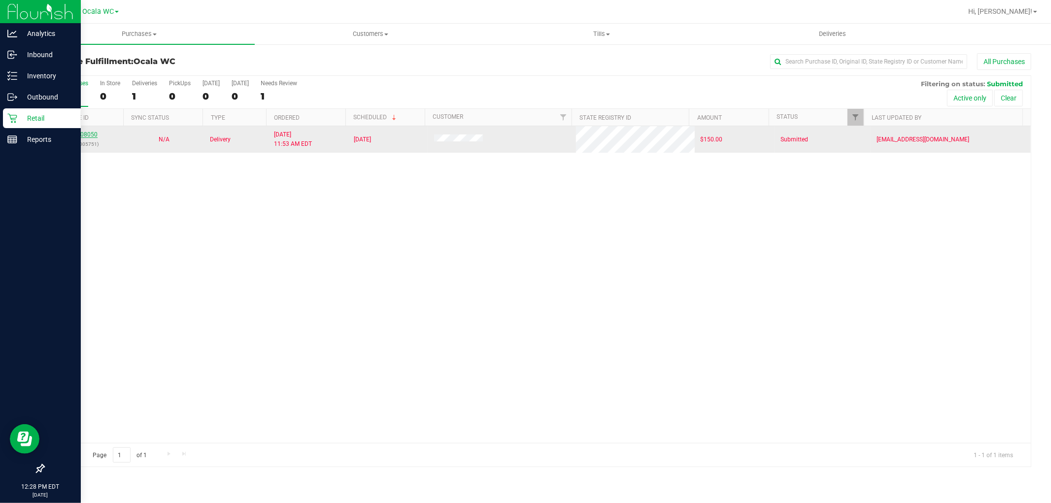
click at [82, 135] on link "12008050" at bounding box center [84, 134] width 28 height 7
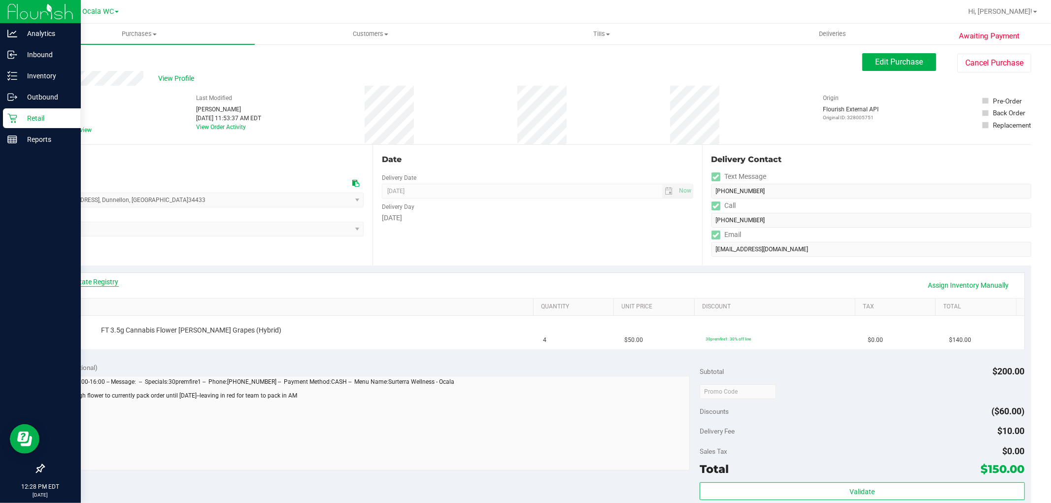
click at [74, 279] on link "View State Registry" at bounding box center [89, 282] width 59 height 10
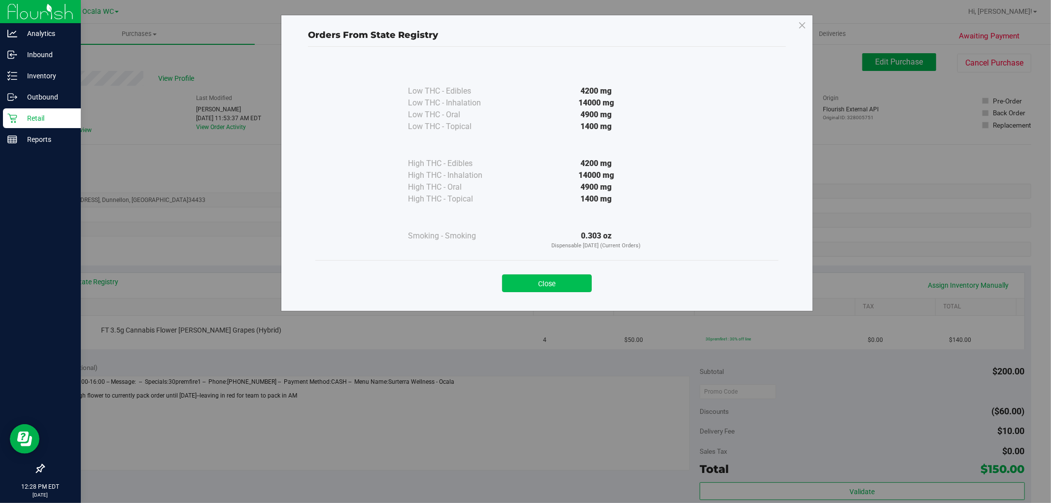
click at [525, 283] on button "Close" at bounding box center [547, 283] width 90 height 18
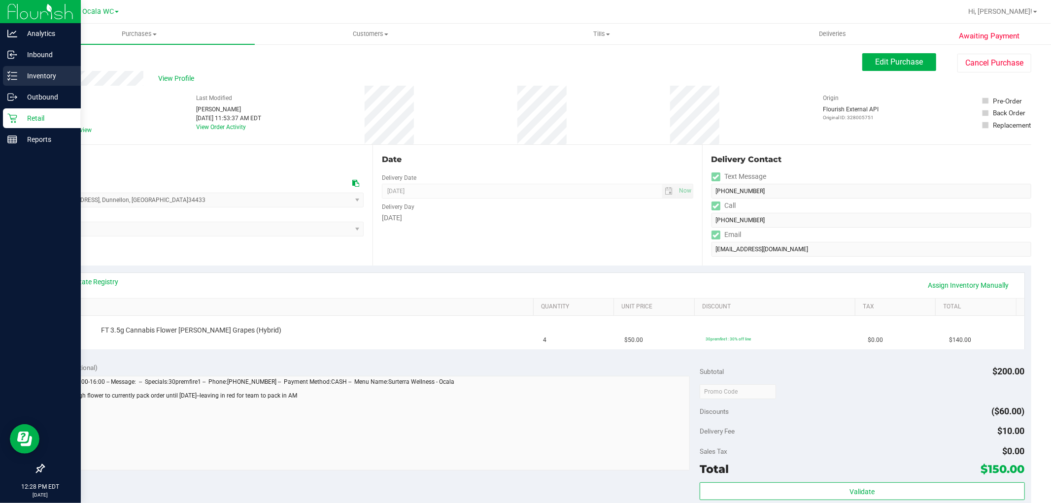
click at [12, 80] on icon at bounding box center [12, 76] width 10 height 10
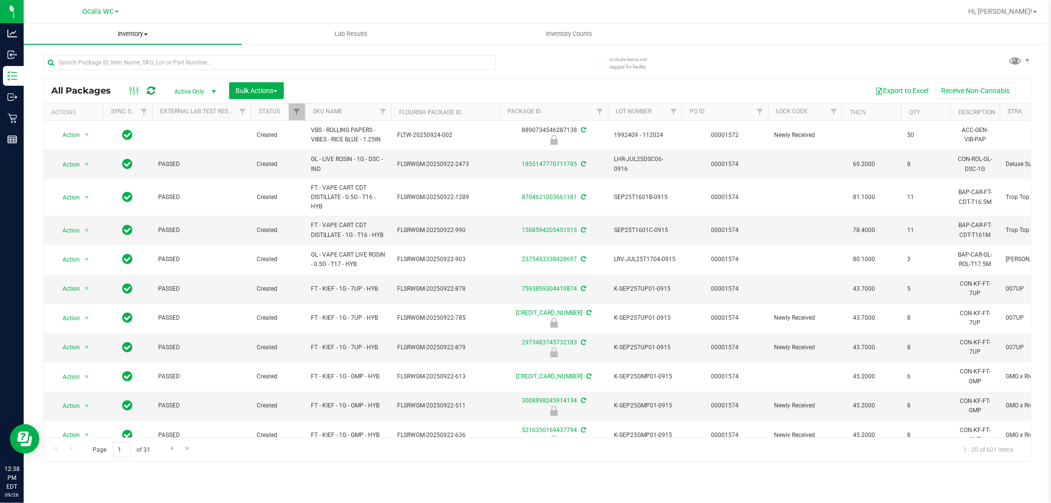
click at [141, 32] on span "Inventory" at bounding box center [133, 34] width 218 height 9
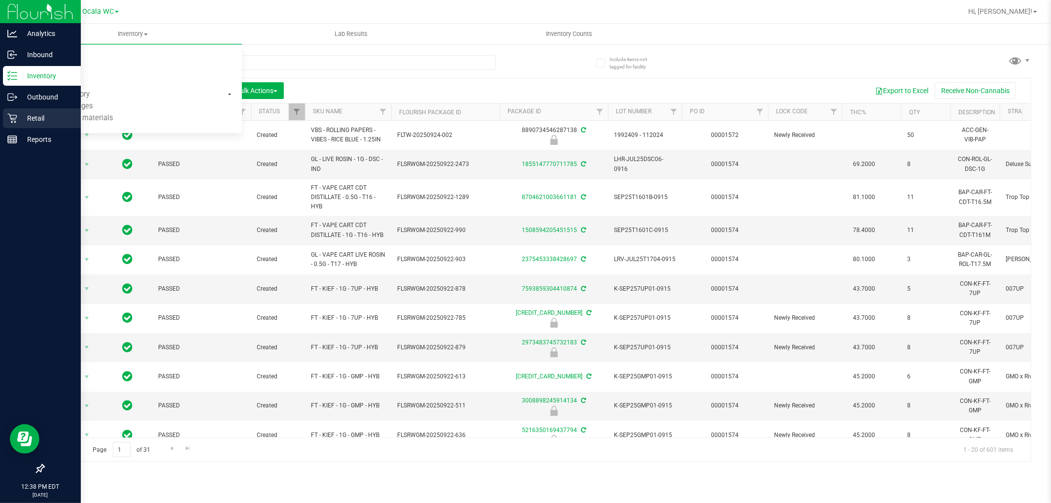
click at [28, 118] on p "Retail" at bounding box center [46, 118] width 59 height 12
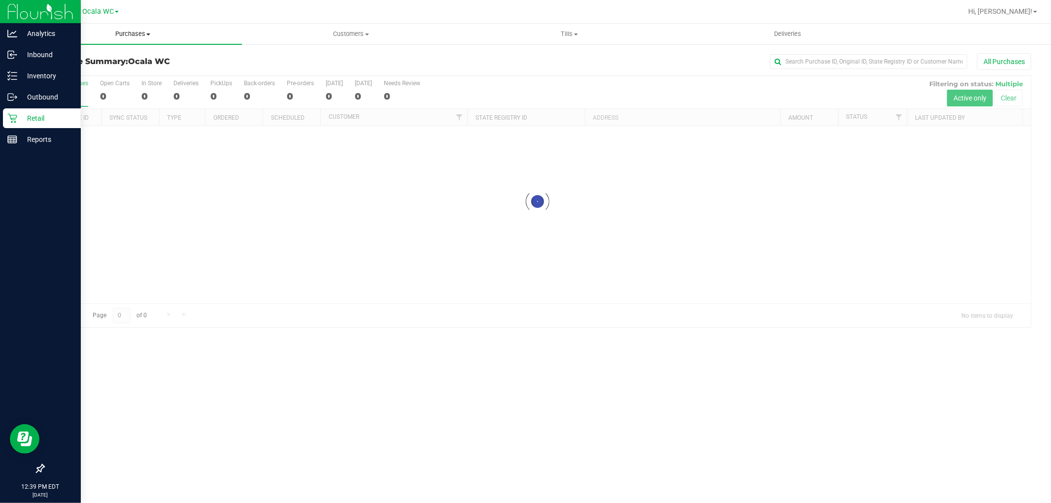
click at [126, 35] on span "Purchases" at bounding box center [133, 34] width 218 height 9
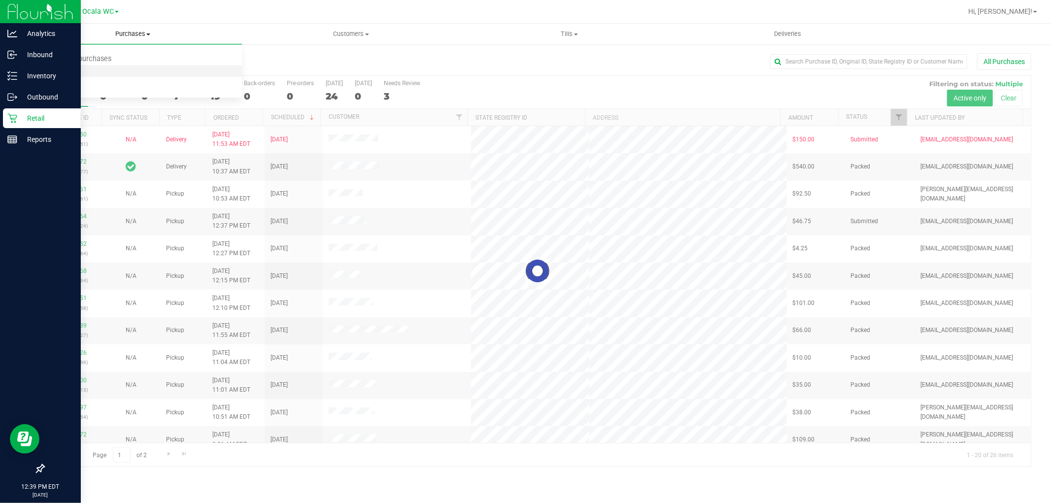
click at [70, 70] on span "Fulfillment" at bounding box center [54, 71] width 61 height 8
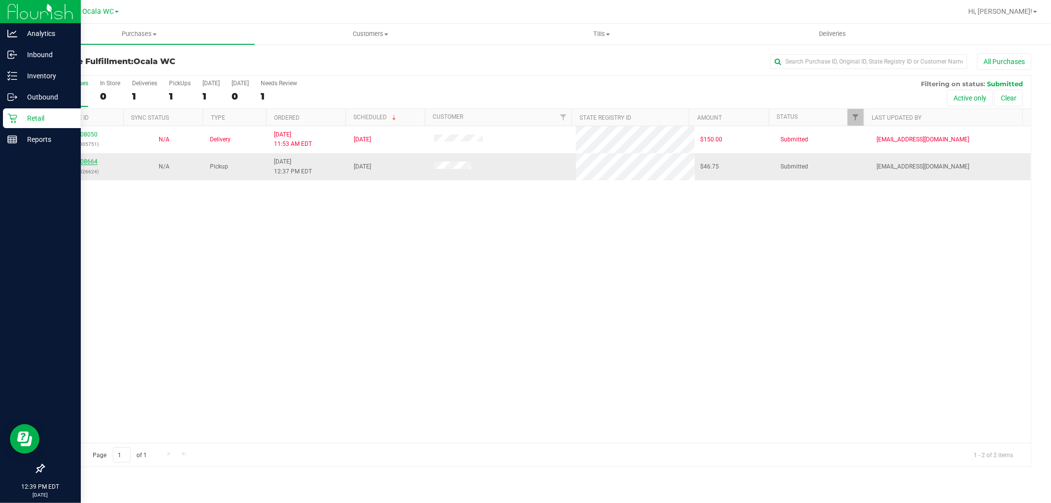
click at [75, 161] on link "12008664" at bounding box center [84, 161] width 28 height 7
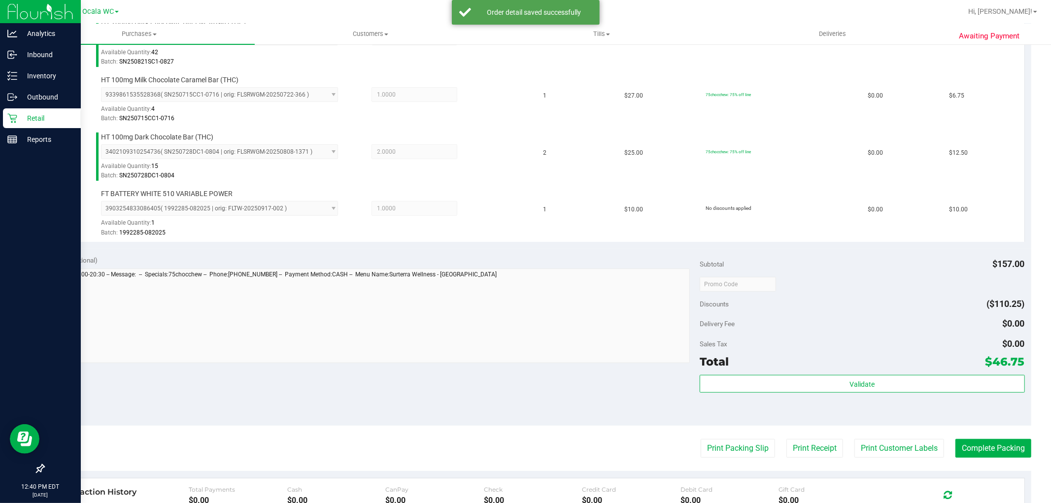
scroll to position [311, 0]
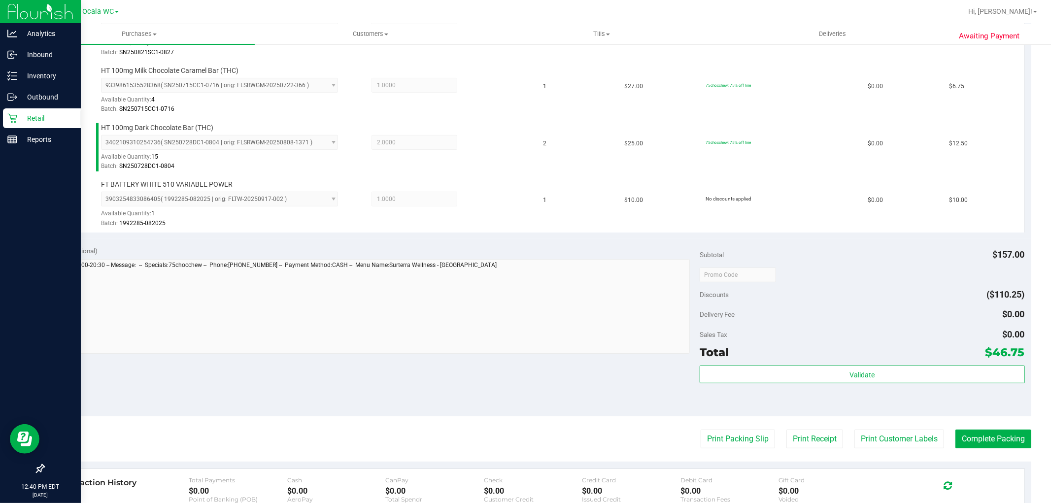
click at [879, 394] on div "Validate" at bounding box center [862, 388] width 325 height 44
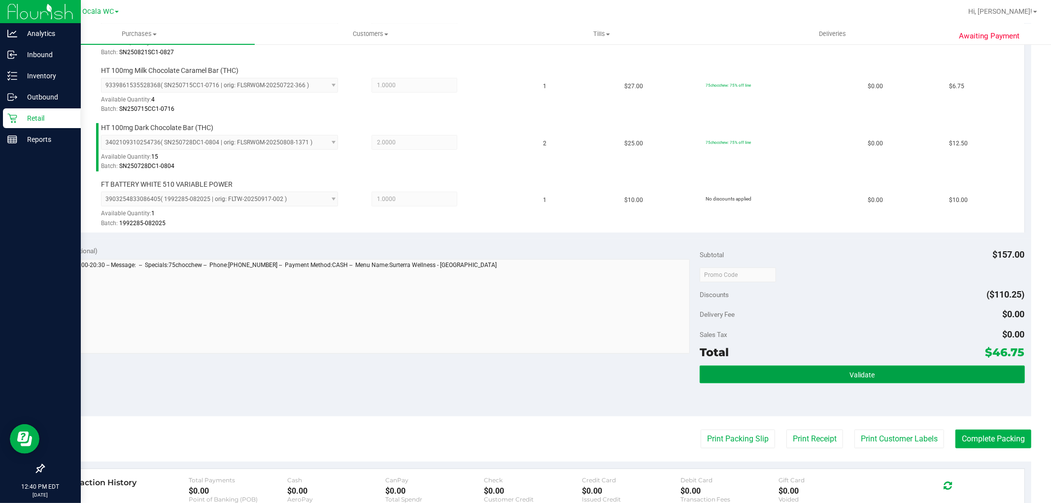
click at [824, 380] on button "Validate" at bounding box center [862, 375] width 325 height 18
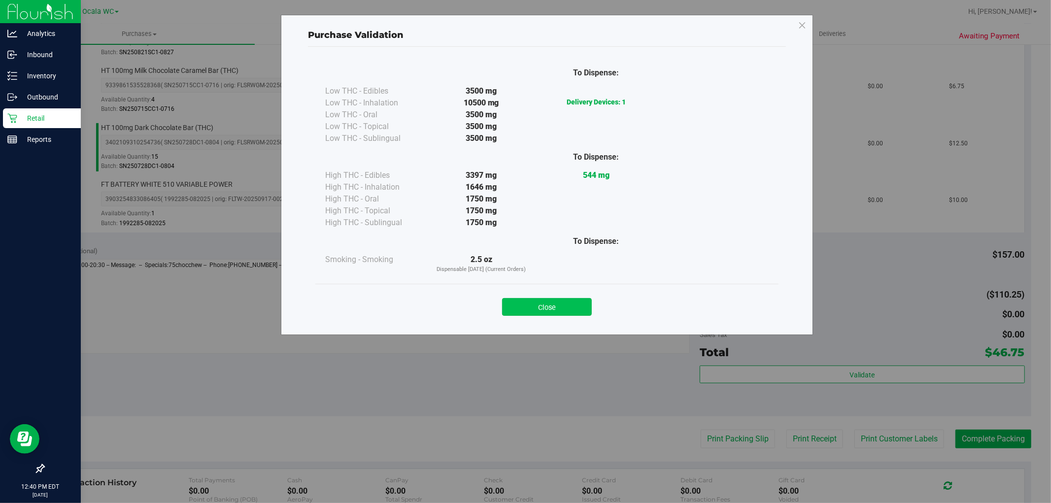
click at [541, 302] on button "Close" at bounding box center [547, 307] width 90 height 18
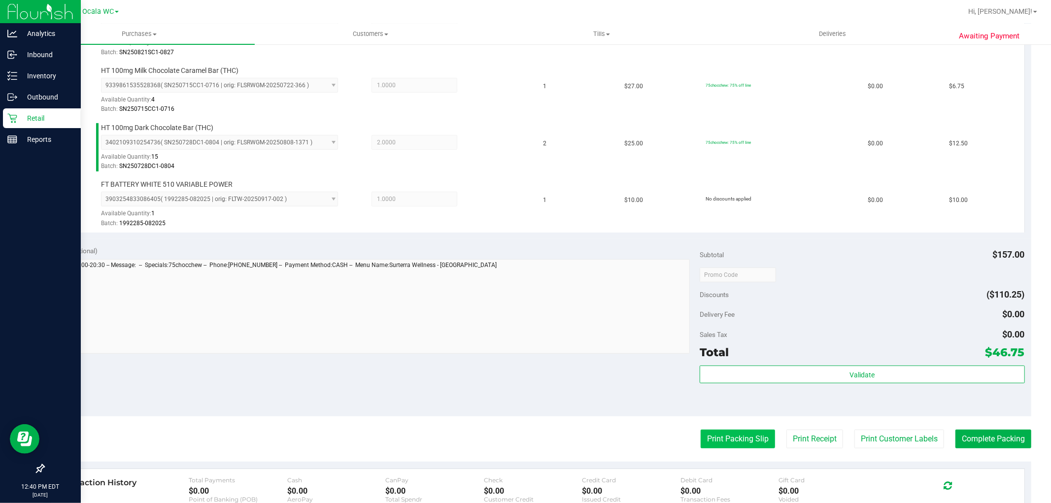
click at [730, 440] on button "Print Packing Slip" at bounding box center [738, 439] width 74 height 19
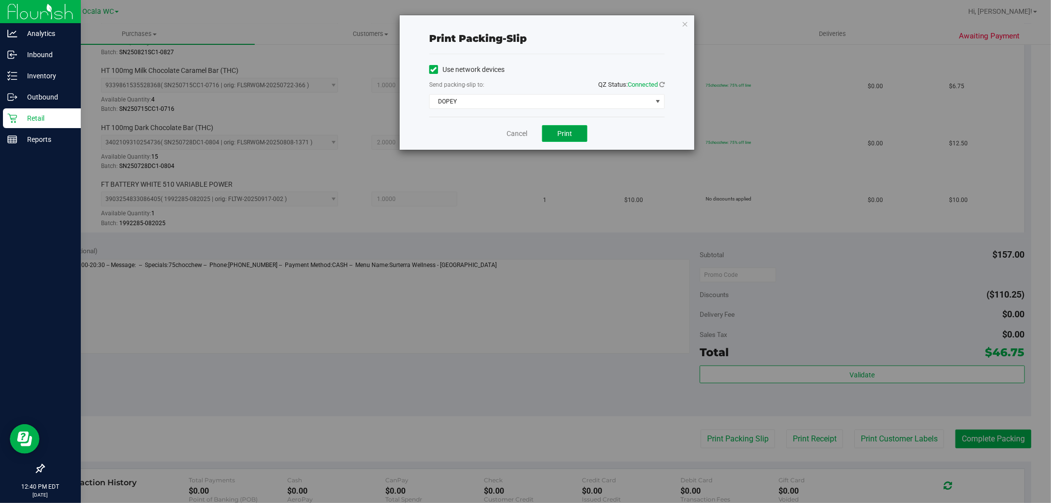
click at [579, 138] on button "Print" at bounding box center [564, 133] width 45 height 17
click at [510, 136] on link "Cancel" at bounding box center [517, 134] width 21 height 10
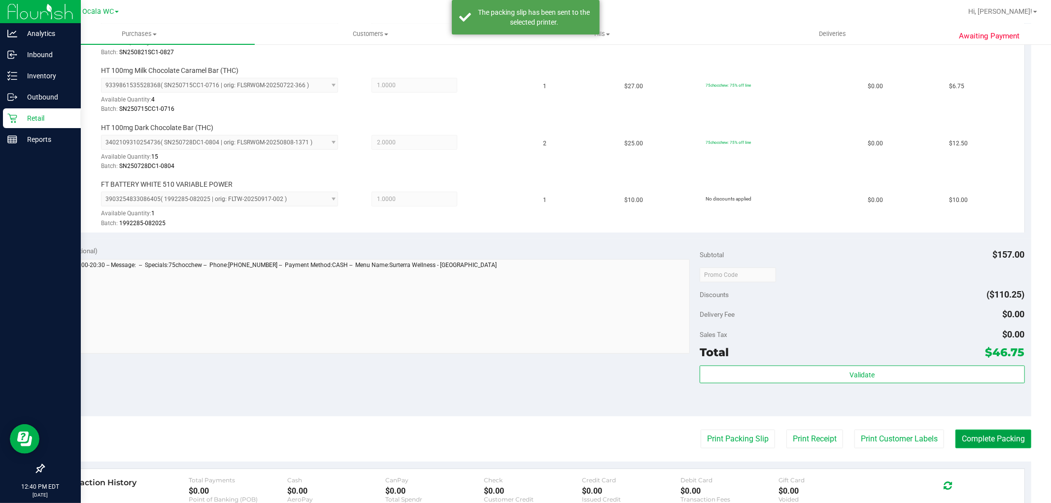
click at [983, 434] on button "Complete Packing" at bounding box center [994, 439] width 76 height 19
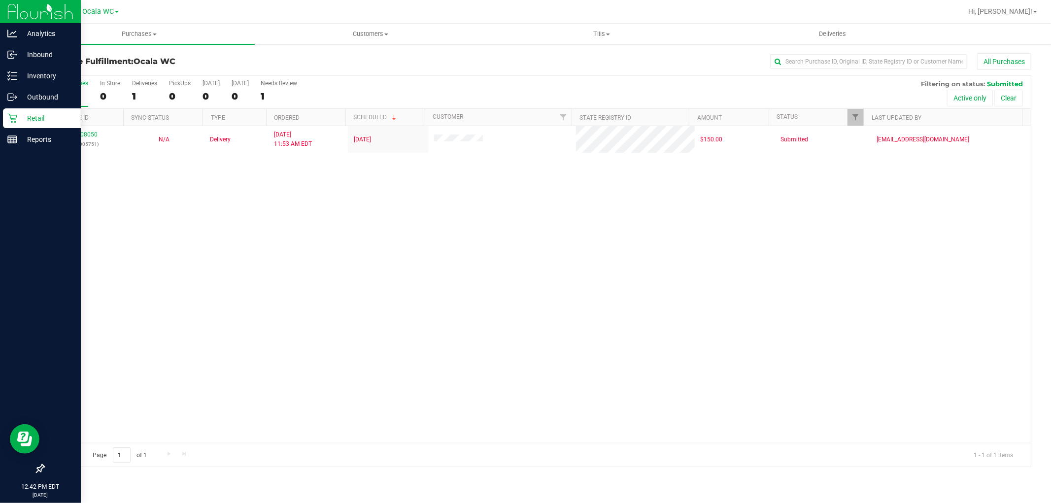
click at [181, 208] on div "12008050 (328005751) N/A Delivery 9/26/2025 11:53 AM EDT 10/1/2025 $150.00 Subm…" at bounding box center [537, 284] width 987 height 317
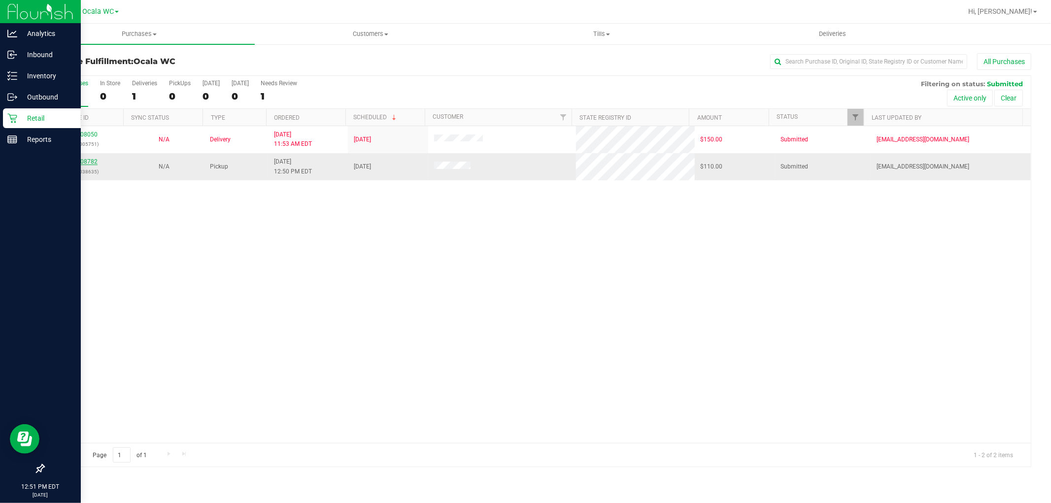
click at [79, 161] on link "12008782" at bounding box center [84, 161] width 28 height 7
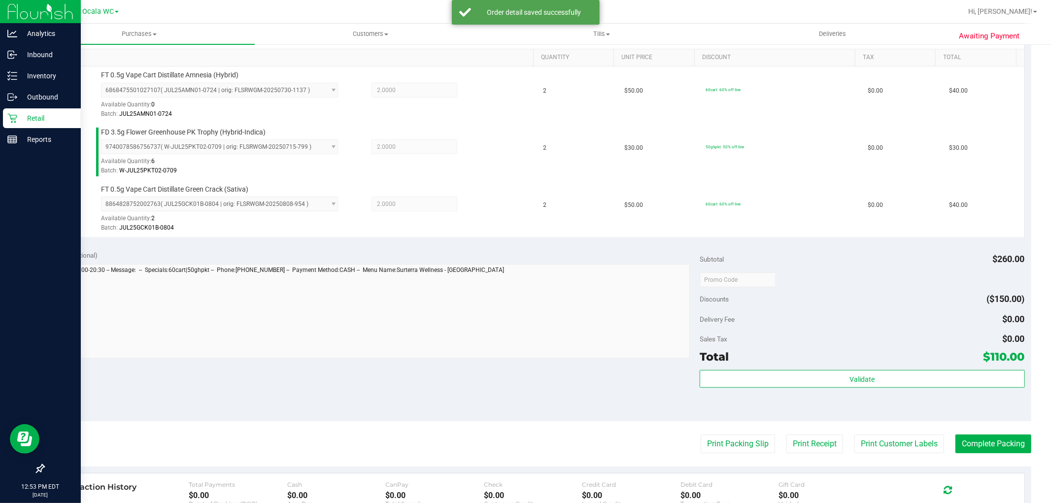
scroll to position [257, 0]
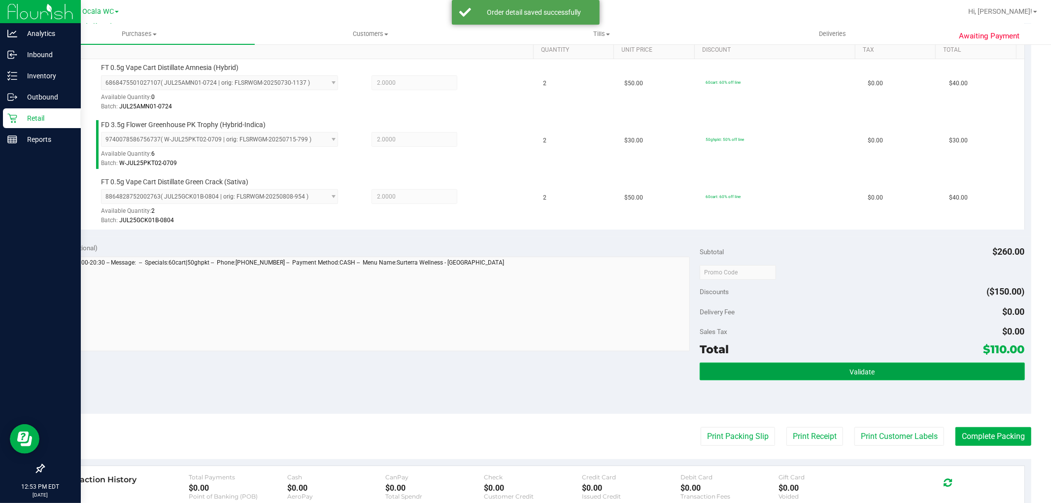
click at [829, 373] on button "Validate" at bounding box center [862, 372] width 325 height 18
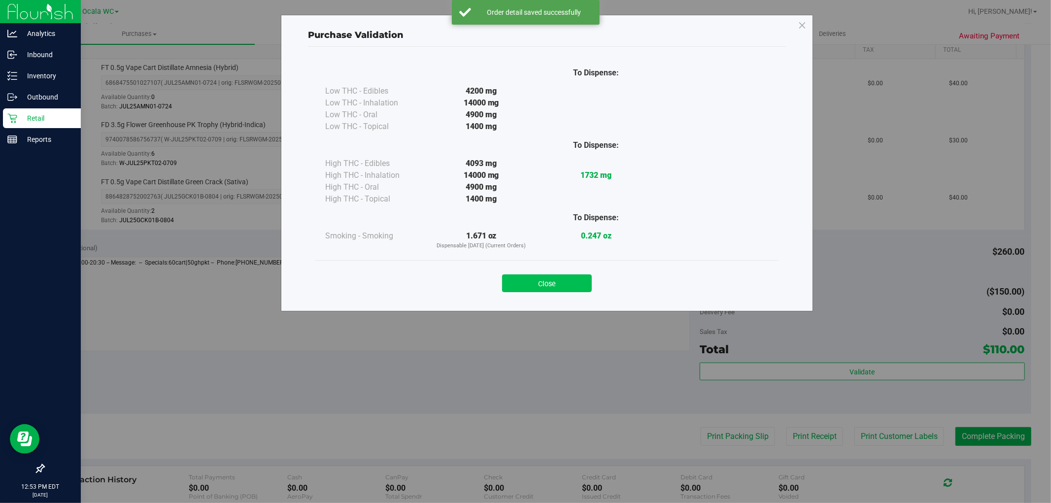
click at [540, 276] on button "Close" at bounding box center [547, 283] width 90 height 18
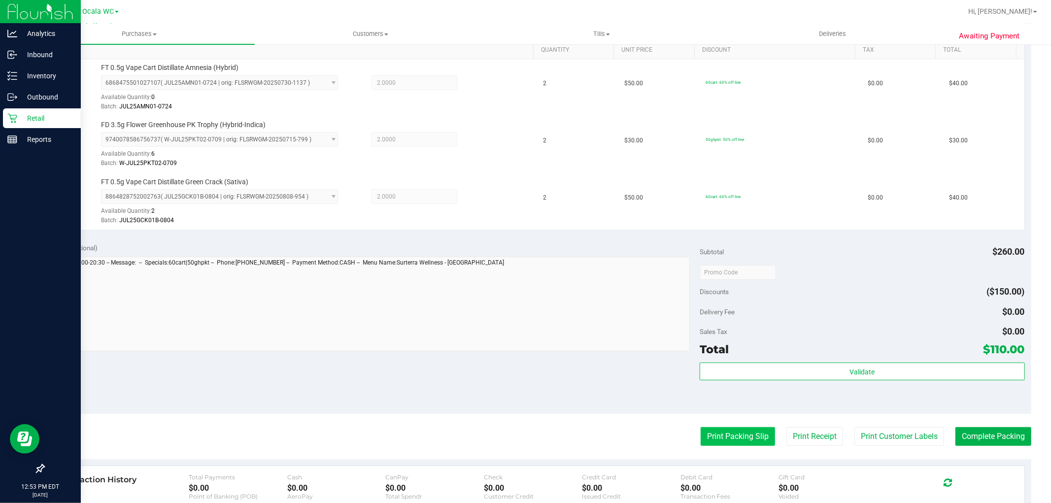
click at [717, 435] on button "Print Packing Slip" at bounding box center [738, 436] width 74 height 19
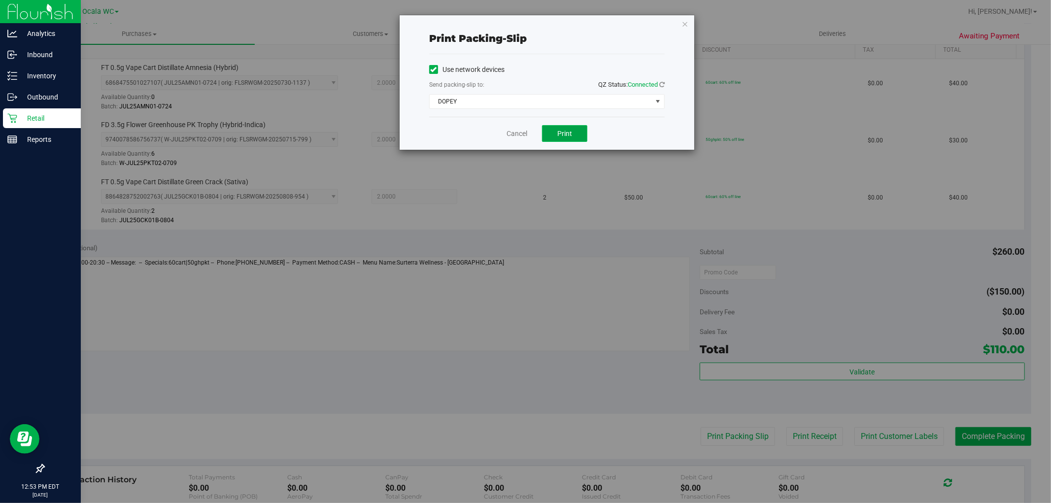
click at [565, 130] on span "Print" at bounding box center [564, 134] width 15 height 8
click at [510, 134] on link "Cancel" at bounding box center [517, 134] width 21 height 10
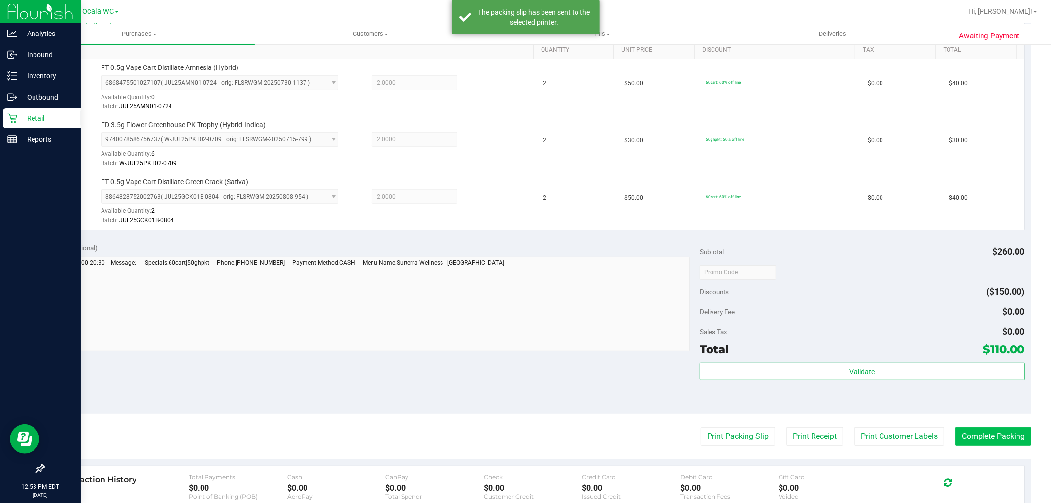
click at [976, 445] on button "Complete Packing" at bounding box center [994, 436] width 76 height 19
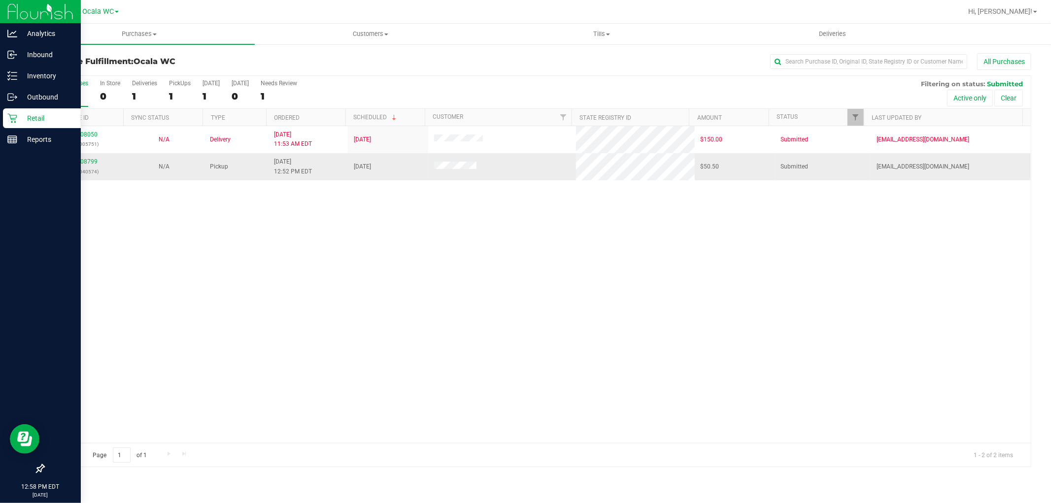
click at [77, 167] on p "(328040574)" at bounding box center [84, 171] width 68 height 9
click at [75, 161] on link "12008799" at bounding box center [84, 161] width 28 height 7
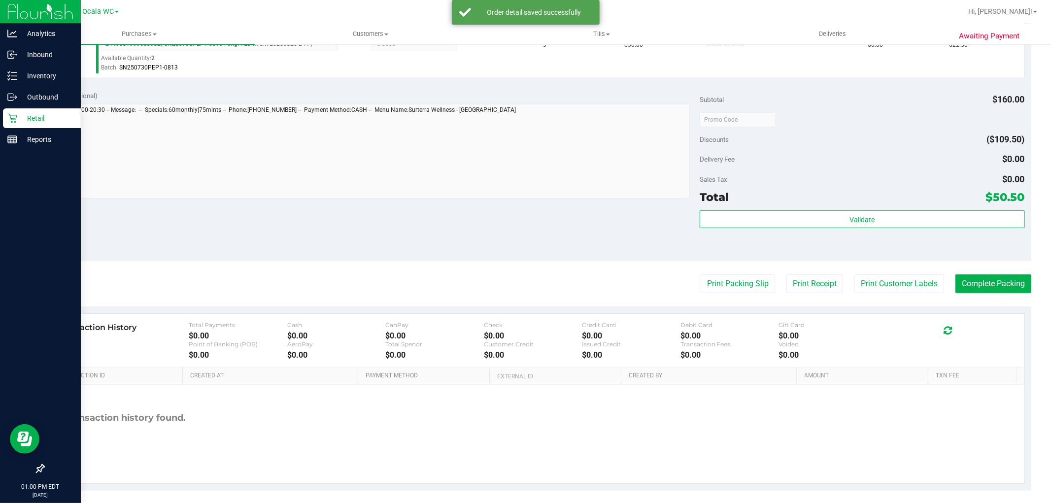
scroll to position [361, 0]
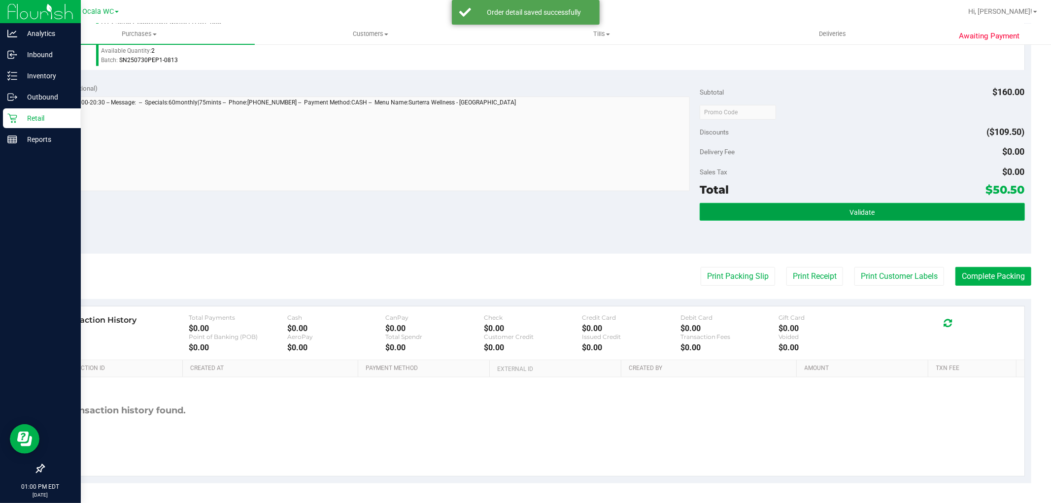
click at [821, 204] on button "Validate" at bounding box center [862, 212] width 325 height 18
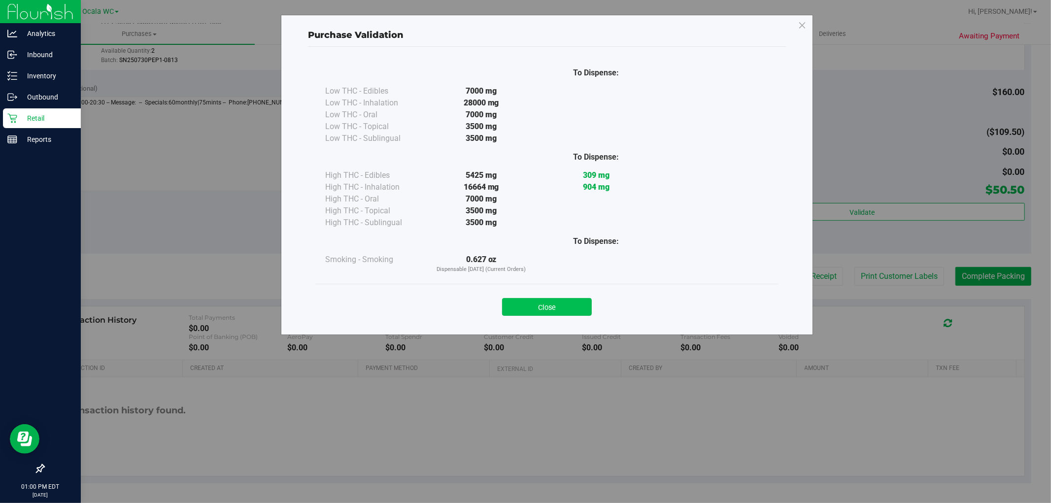
click at [534, 307] on button "Close" at bounding box center [547, 307] width 90 height 18
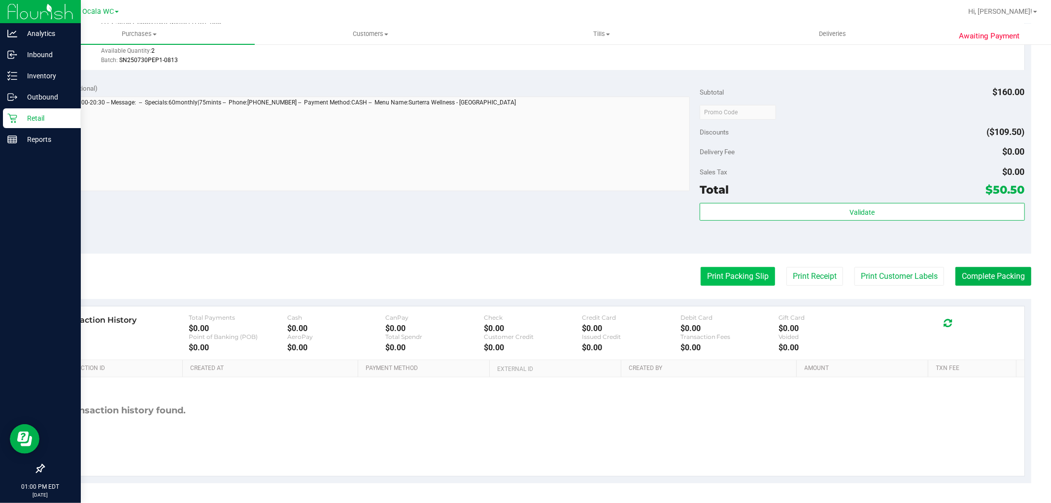
click at [715, 282] on button "Print Packing Slip" at bounding box center [738, 276] width 74 height 19
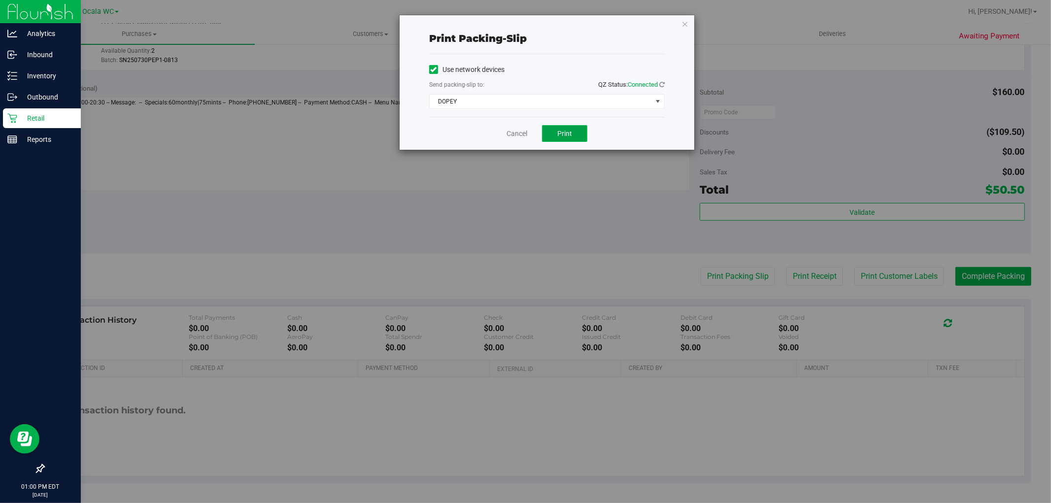
click at [565, 135] on span "Print" at bounding box center [564, 134] width 15 height 8
click at [515, 132] on link "Cancel" at bounding box center [517, 134] width 21 height 10
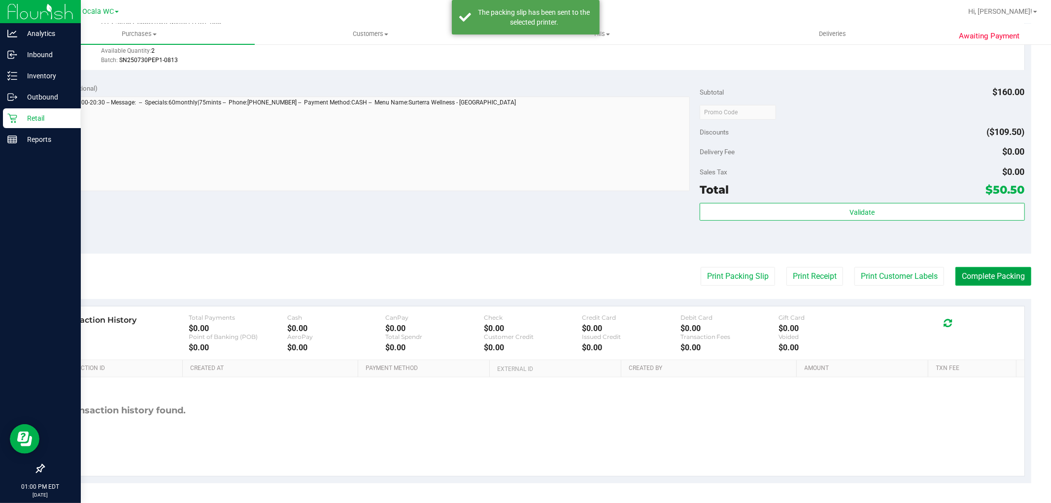
click at [968, 267] on button "Complete Packing" at bounding box center [994, 276] width 76 height 19
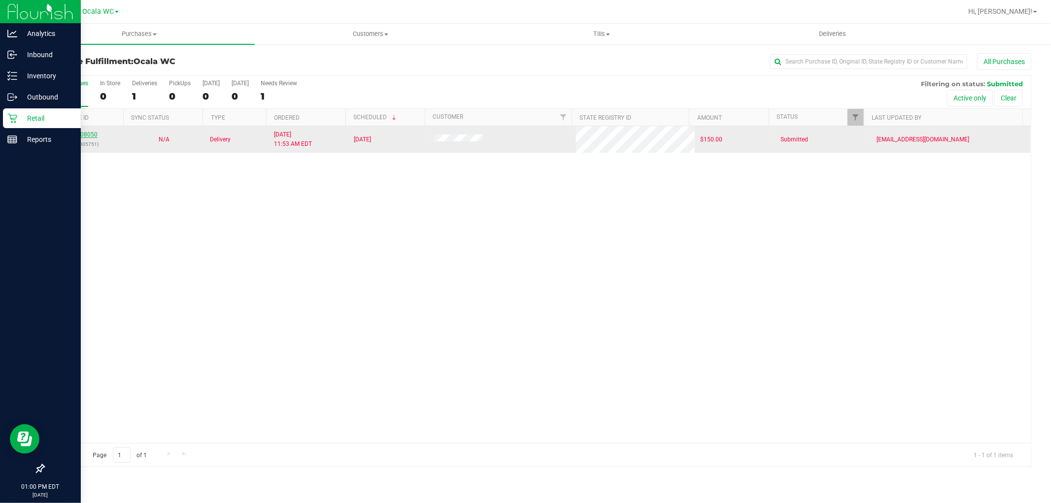
click at [88, 133] on link "12008050" at bounding box center [84, 134] width 28 height 7
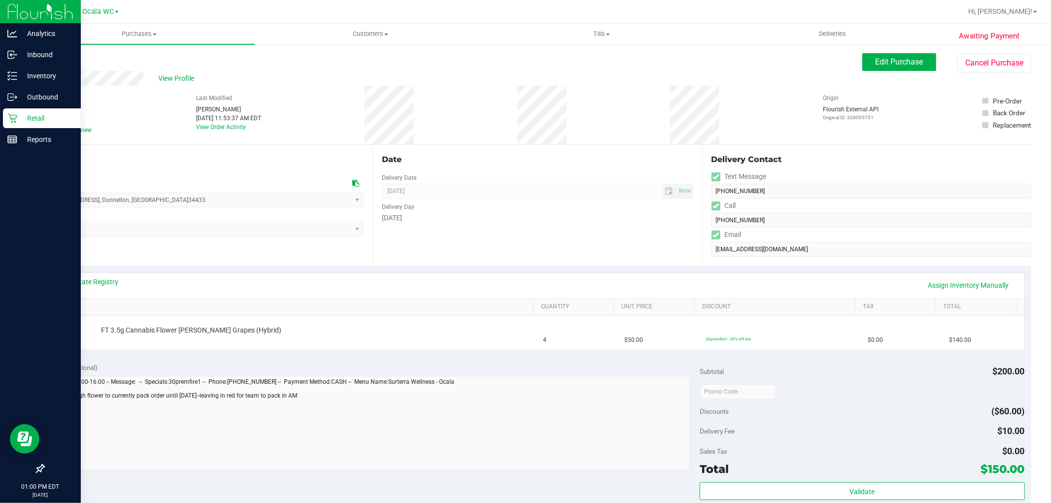
click at [32, 119] on p "Retail" at bounding box center [46, 118] width 59 height 12
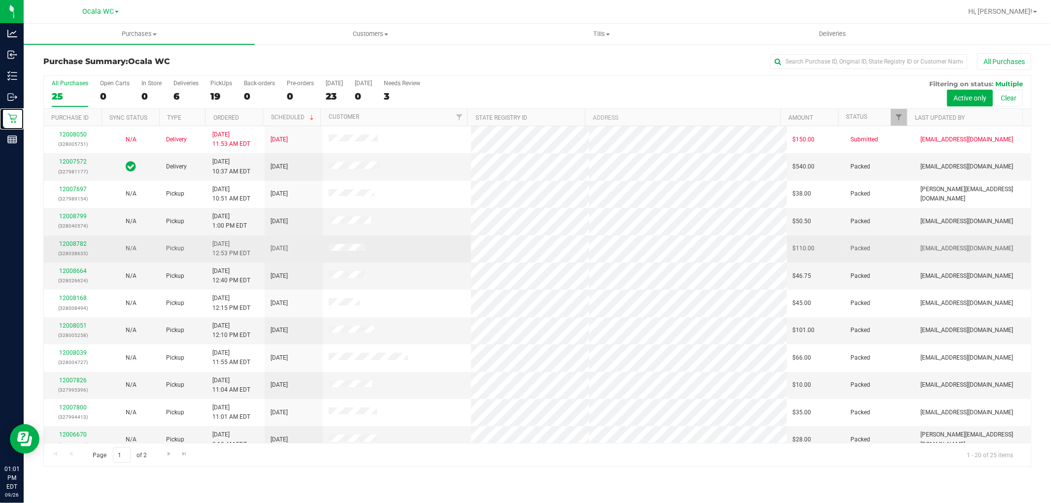
scroll to position [229, 0]
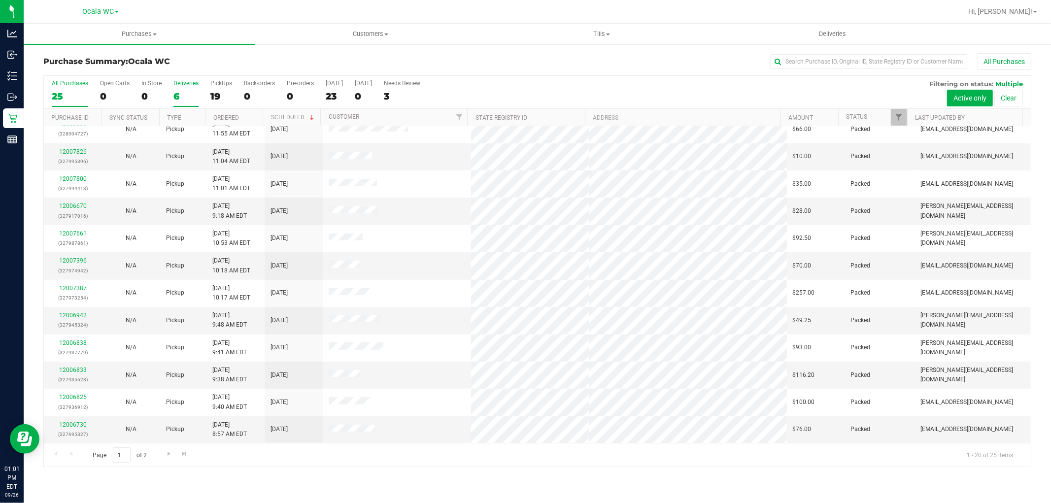
click at [181, 82] on div "Deliveries" at bounding box center [185, 83] width 25 height 7
click at [0, 0] on input "Deliveries 6" at bounding box center [0, 0] width 0 height 0
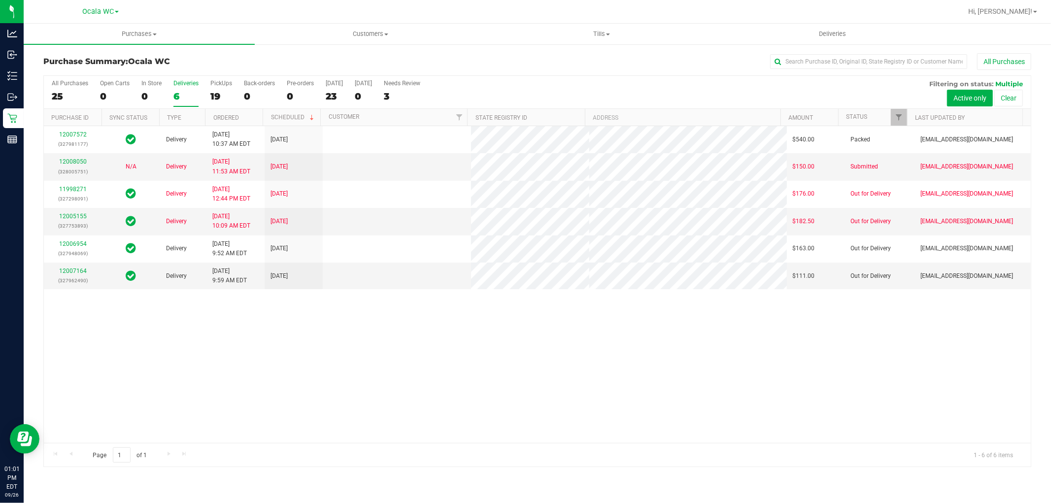
scroll to position [0, 0]
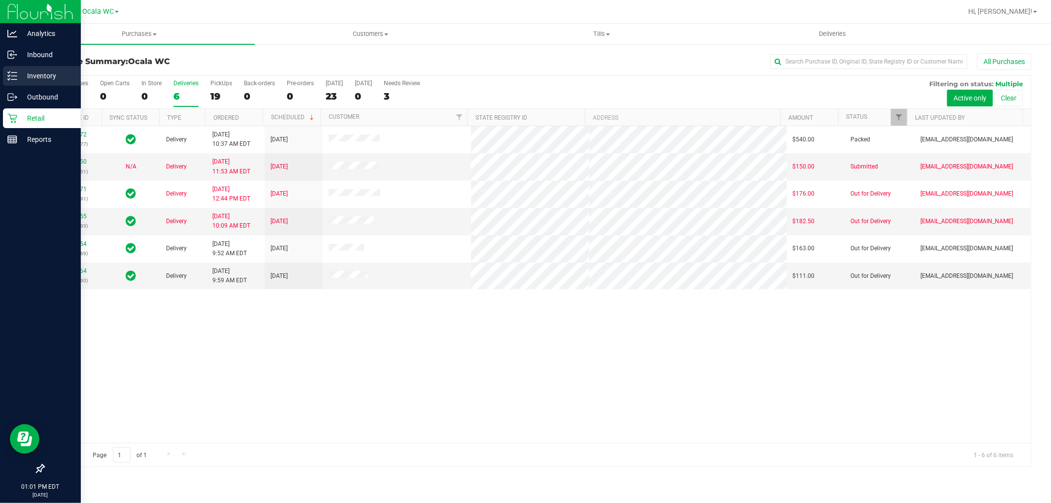
click at [9, 71] on icon at bounding box center [12, 76] width 10 height 10
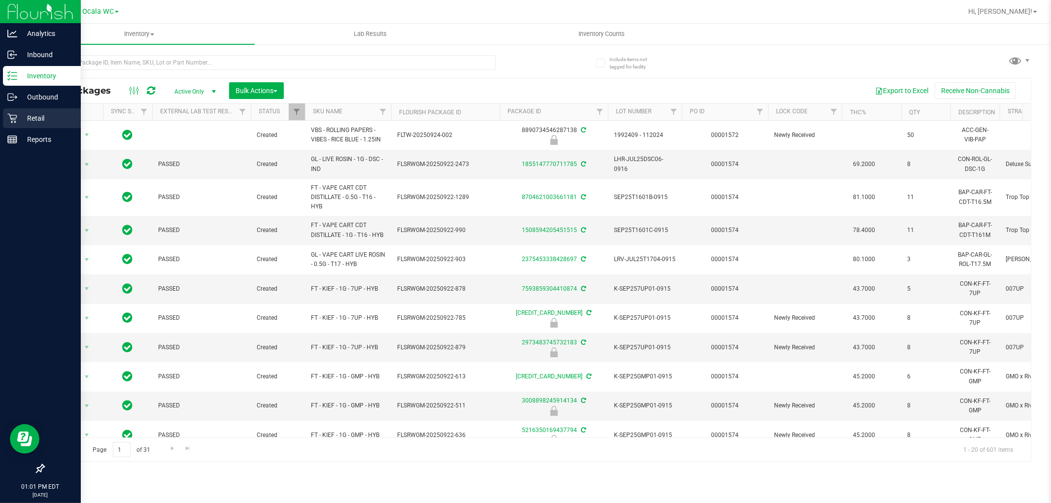
click at [18, 117] on p "Retail" at bounding box center [46, 118] width 59 height 12
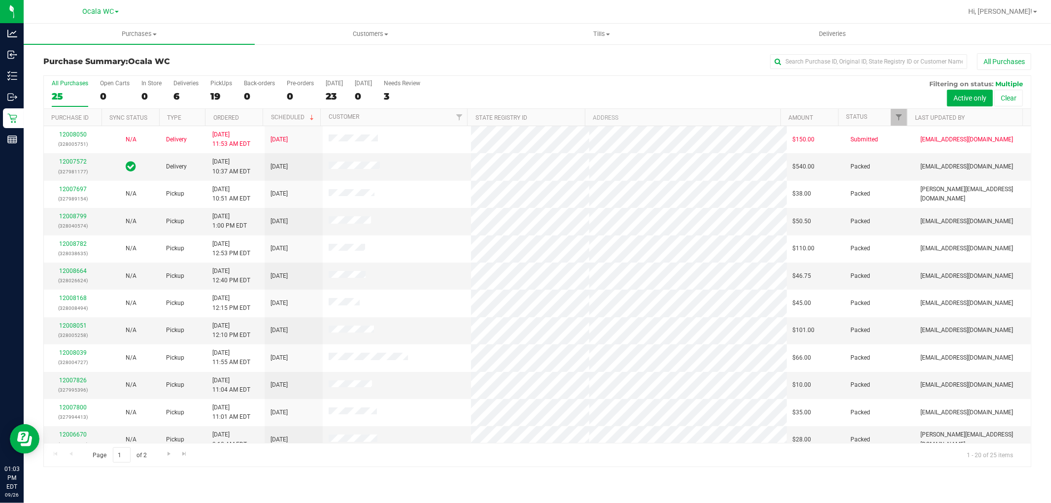
click at [203, 90] on div "All Purchases 25 Open Carts 0 In Store 0 Deliveries 6 PickUps 19 Back-orders 0 …" at bounding box center [537, 92] width 987 height 33
click at [186, 86] on div "Deliveries" at bounding box center [185, 83] width 25 height 7
click at [0, 0] on input "Deliveries 6" at bounding box center [0, 0] width 0 height 0
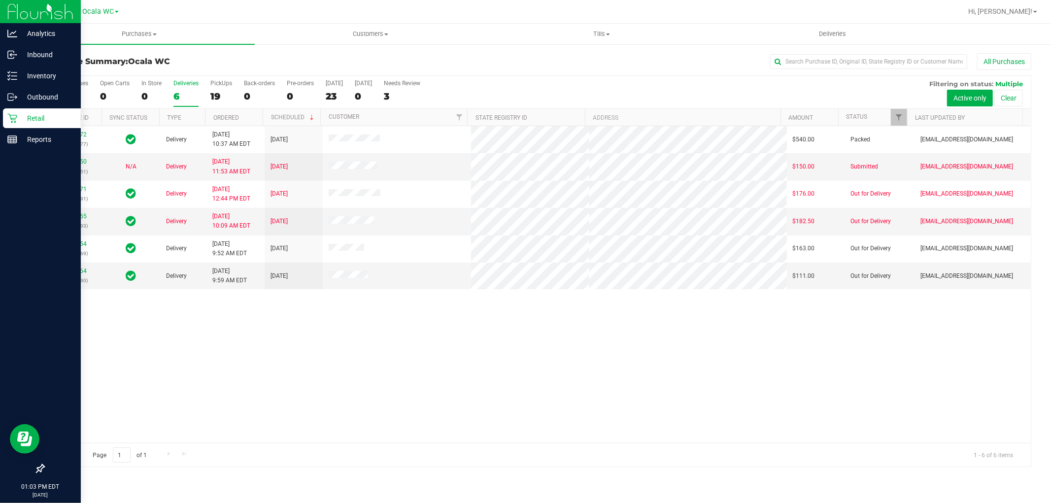
click at [34, 119] on p "Retail" at bounding box center [46, 118] width 59 height 12
click at [23, 76] on p "Inventory" at bounding box center [46, 76] width 59 height 12
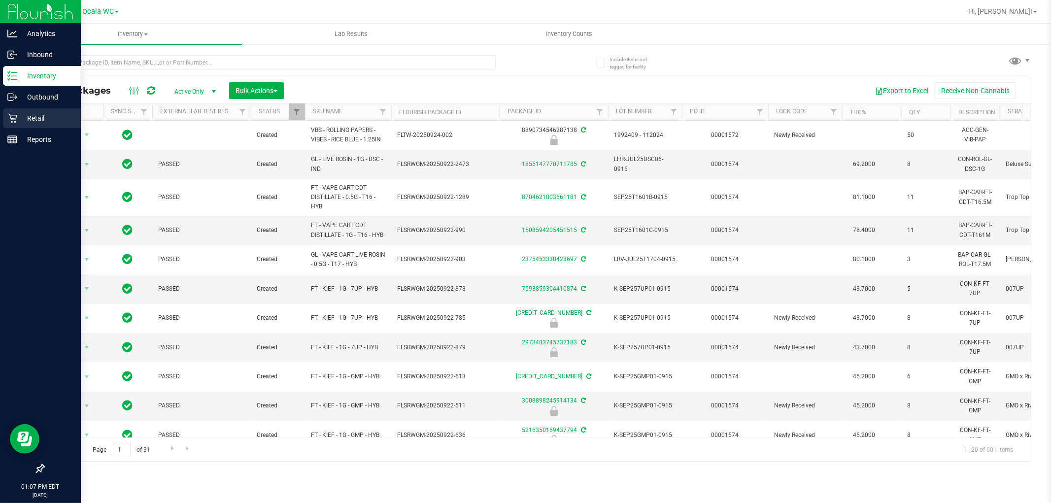
click at [7, 122] on icon at bounding box center [12, 118] width 10 height 10
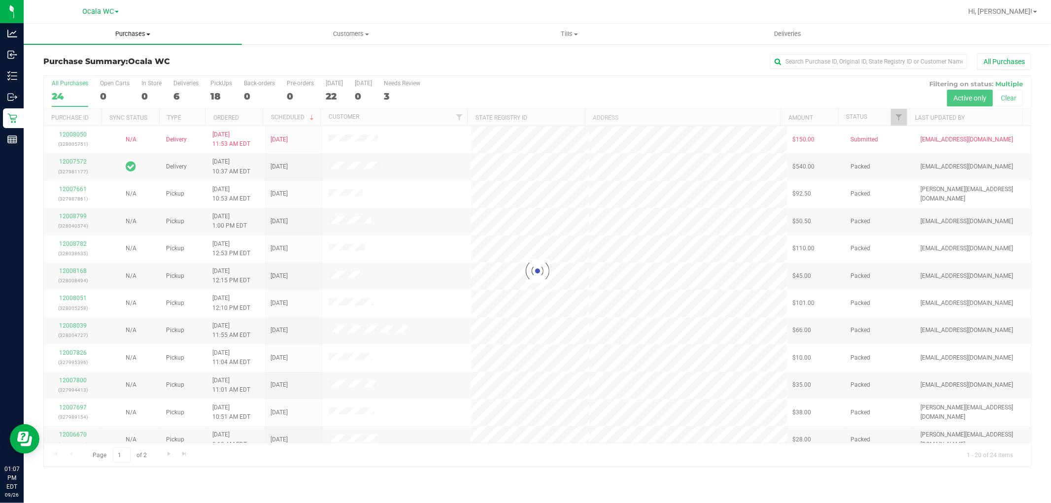
click at [133, 37] on span "Purchases" at bounding box center [133, 34] width 218 height 9
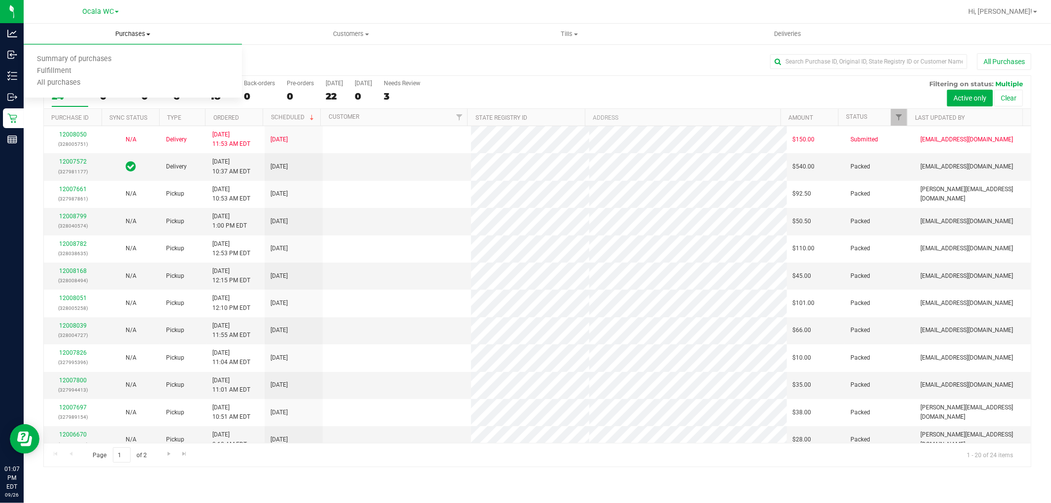
click at [51, 72] on span "Fulfillment" at bounding box center [54, 71] width 61 height 8
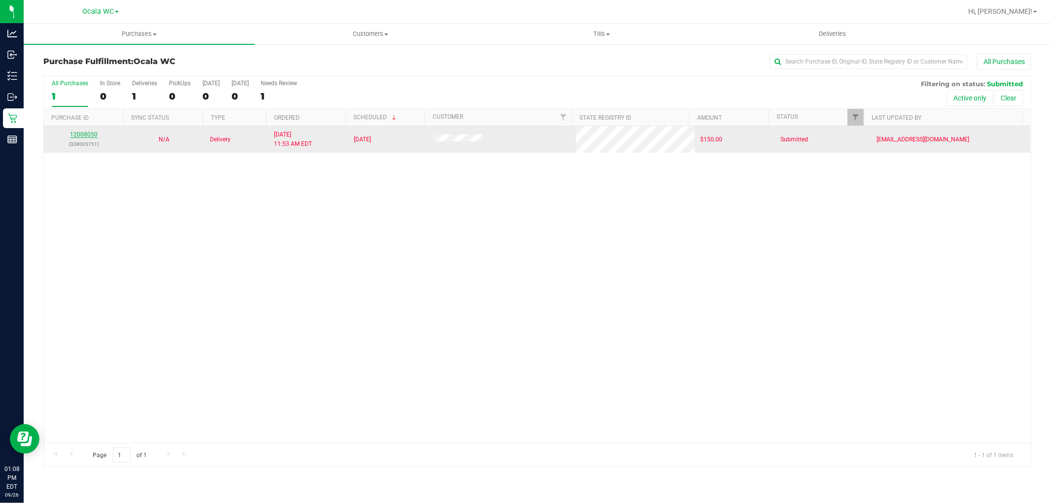
click at [82, 131] on link "12008050" at bounding box center [84, 134] width 28 height 7
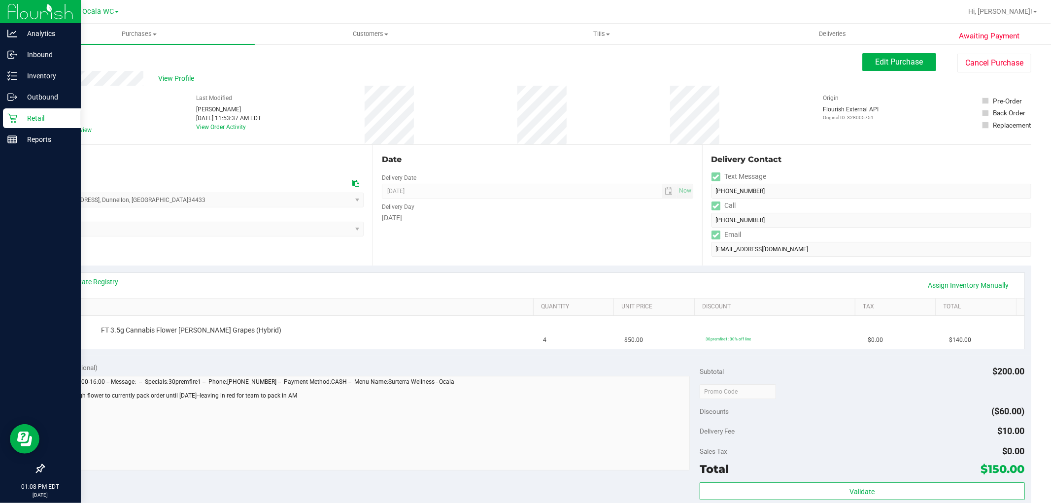
click at [29, 115] on p "Retail" at bounding box center [46, 118] width 59 height 12
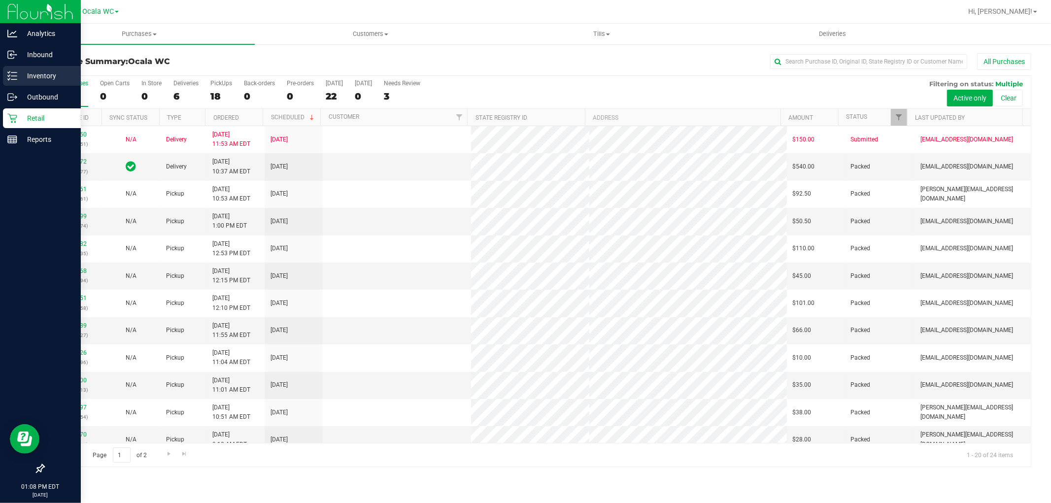
click at [28, 76] on p "Inventory" at bounding box center [46, 76] width 59 height 12
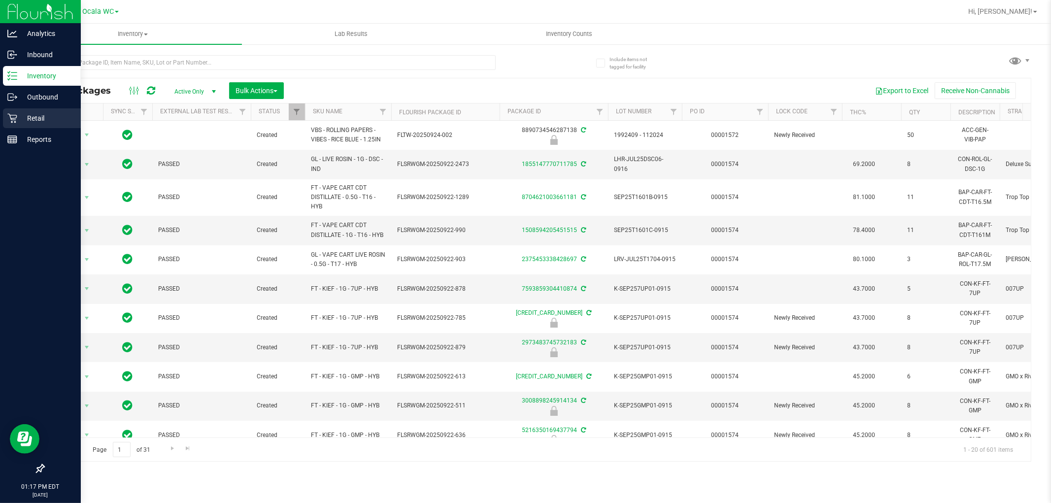
click at [33, 115] on p "Retail" at bounding box center [46, 118] width 59 height 12
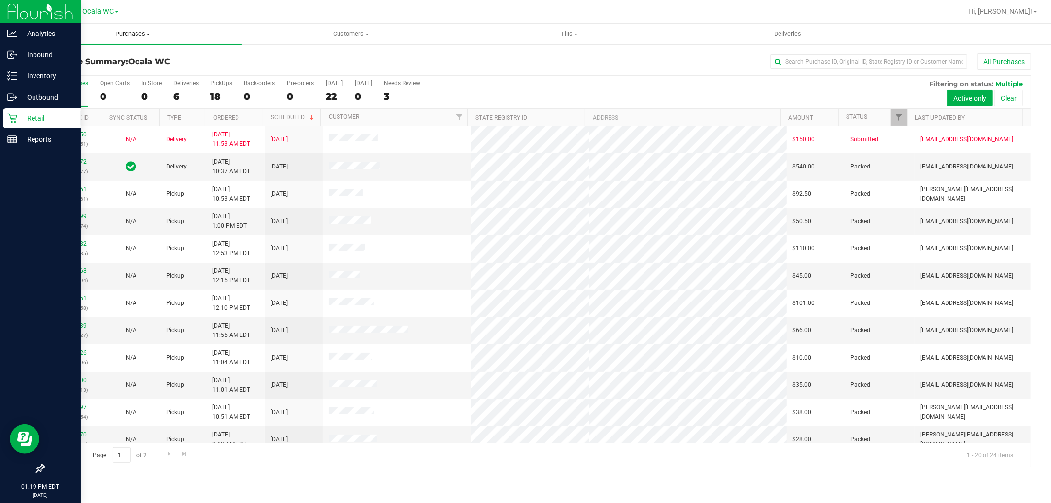
click at [134, 34] on span "Purchases" at bounding box center [133, 34] width 218 height 9
click at [63, 74] on span "Fulfillment" at bounding box center [54, 71] width 61 height 8
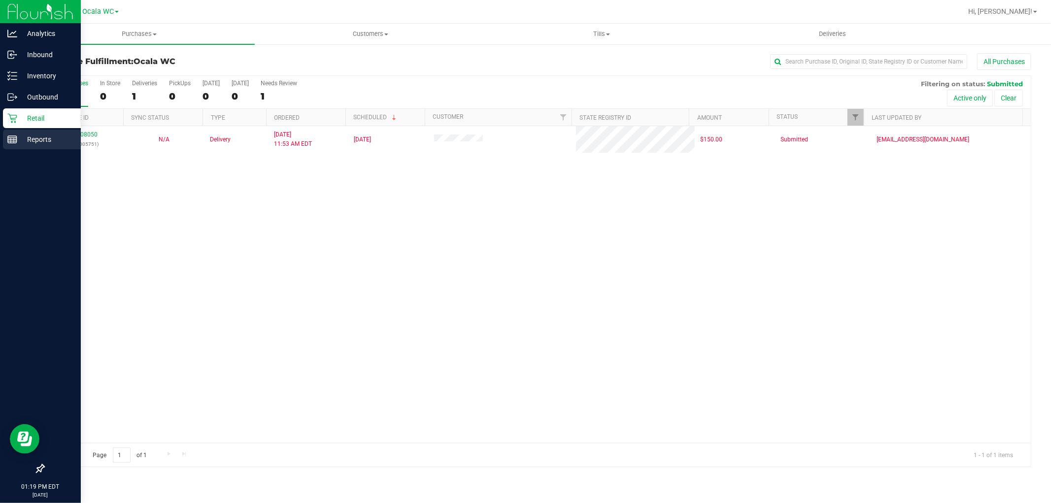
click at [27, 140] on p "Reports" at bounding box center [46, 140] width 59 height 12
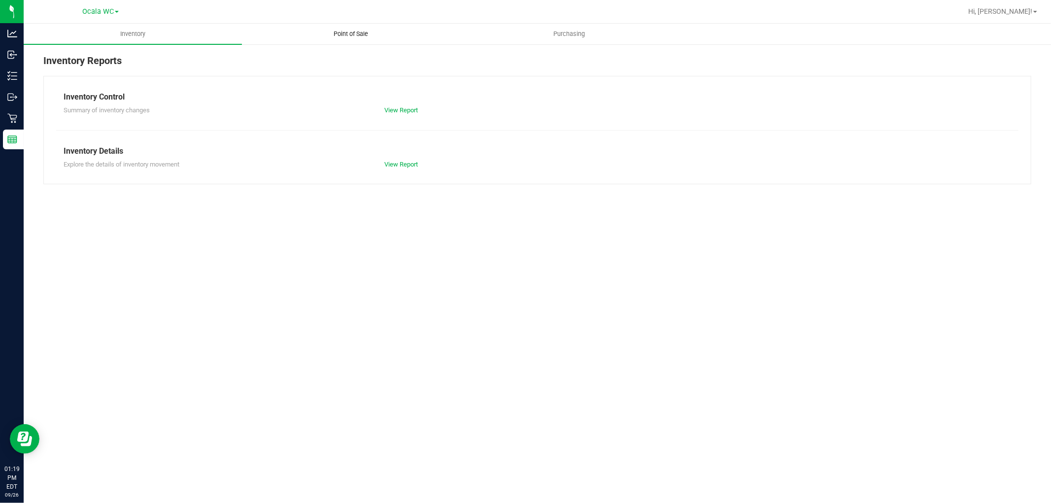
click at [354, 28] on uib-tab-heading "Point of Sale" at bounding box center [350, 34] width 217 height 20
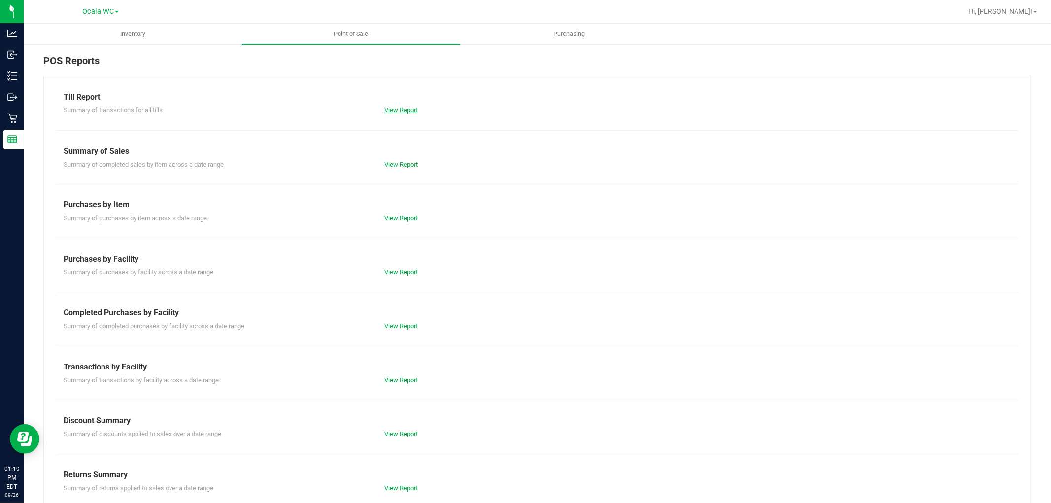
click at [397, 110] on link "View Report" at bounding box center [401, 109] width 34 height 7
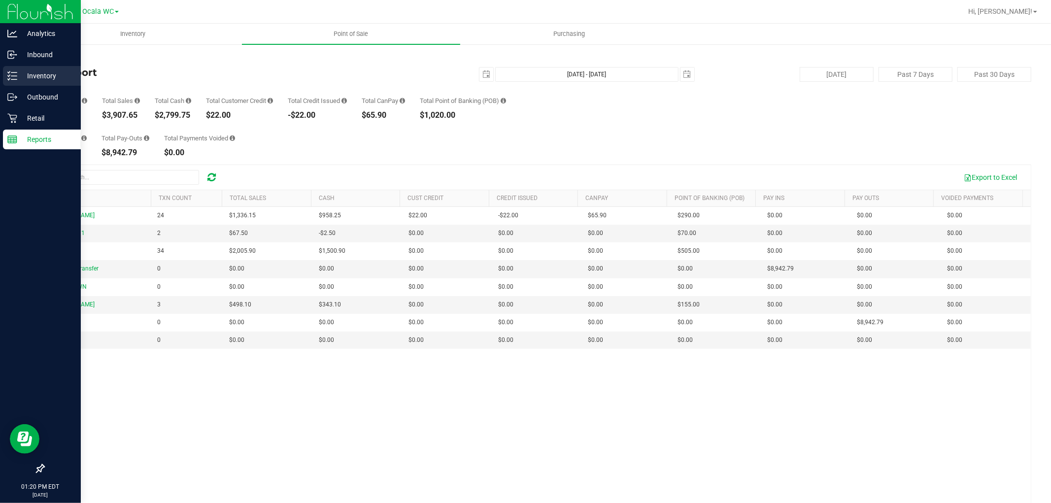
click at [14, 77] on icon at bounding box center [12, 76] width 10 height 10
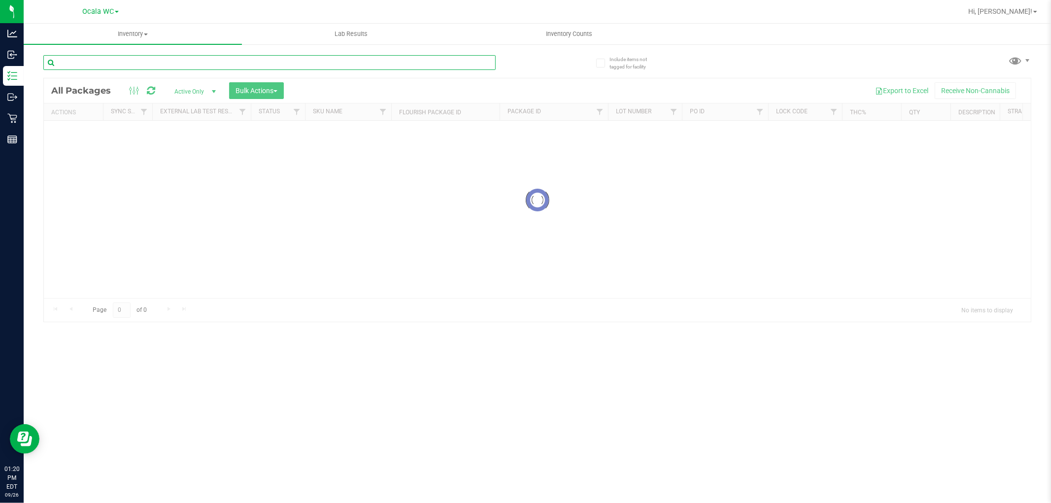
click at [124, 65] on div "Inventory All packages All inventory Waste log Create inventory Lab Results Inv…" at bounding box center [537, 263] width 1027 height 479
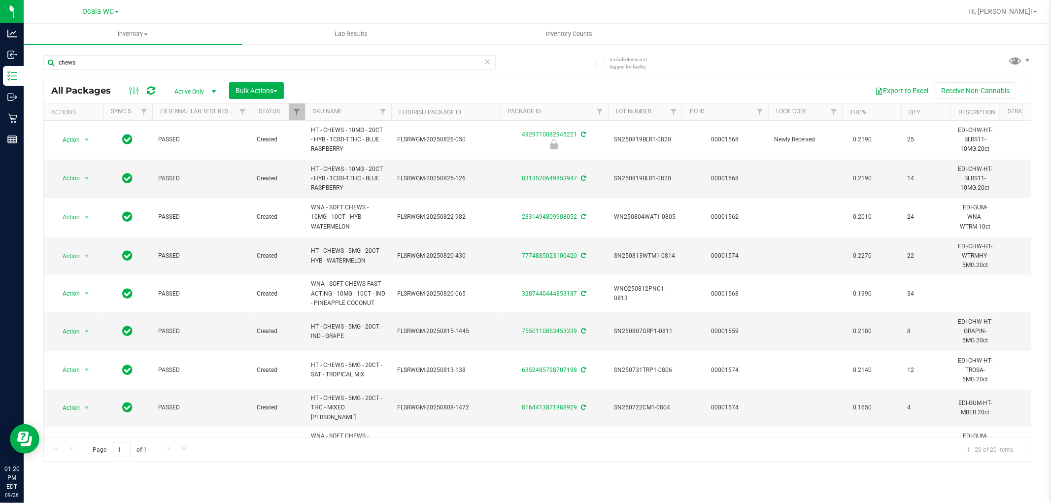
click at [369, 104] on th "SKU Name" at bounding box center [348, 111] width 86 height 17
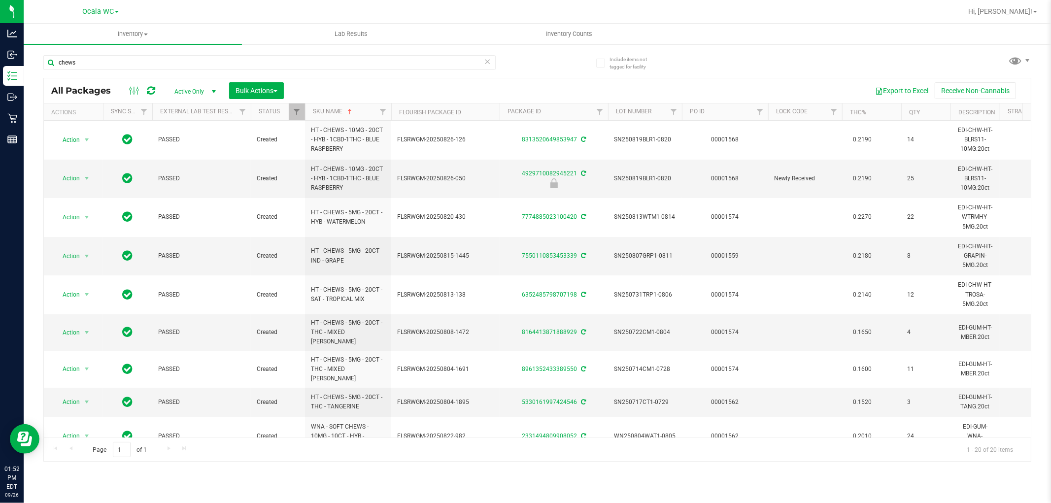
click at [154, 70] on div "chews" at bounding box center [269, 66] width 452 height 23
click at [111, 62] on input "chews" at bounding box center [269, 62] width 452 height 15
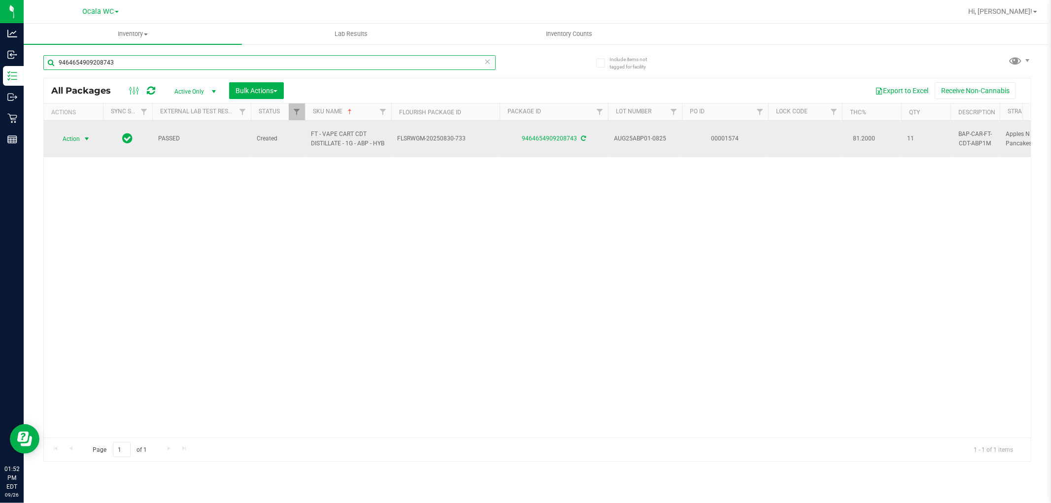
type input "9464654909208743"
click at [84, 140] on span "select" at bounding box center [87, 139] width 8 height 8
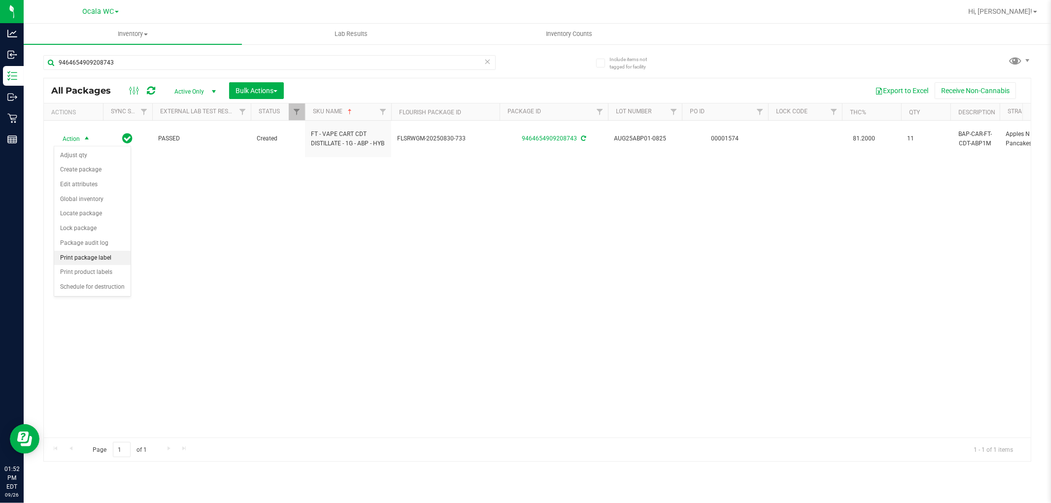
click at [99, 260] on li "Print package label" at bounding box center [92, 258] width 76 height 15
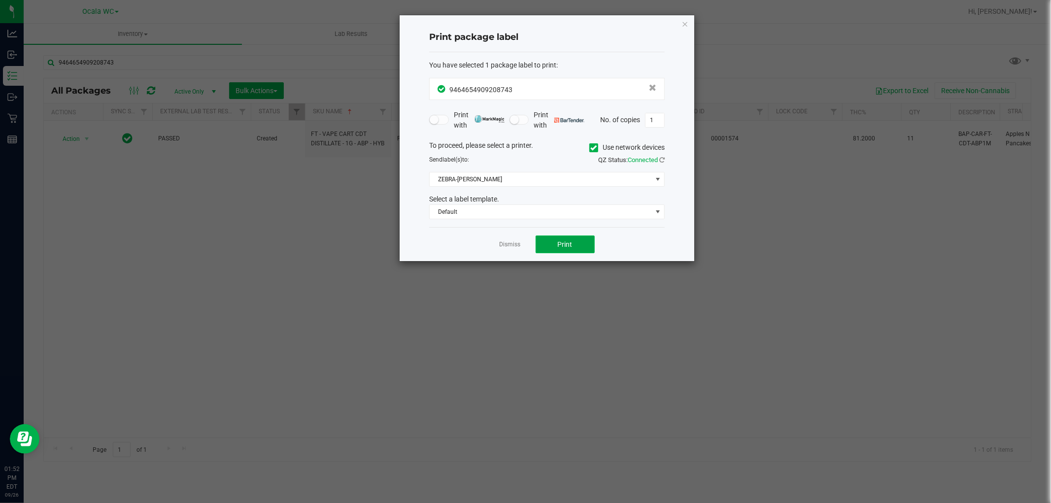
click at [558, 246] on span "Print" at bounding box center [565, 244] width 15 height 8
click at [507, 247] on link "Dismiss" at bounding box center [510, 244] width 21 height 8
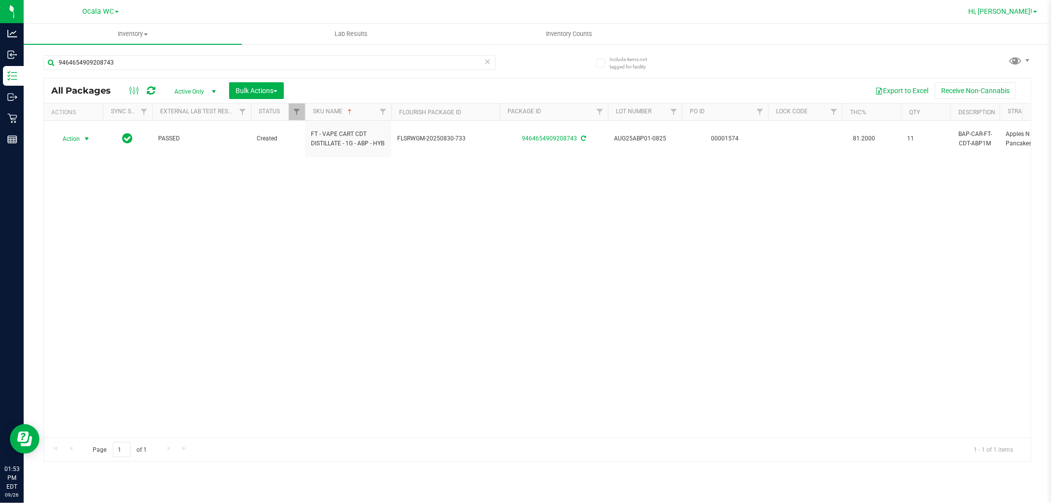
click at [1021, 11] on span "Hi, [PERSON_NAME]!" at bounding box center [1000, 11] width 64 height 8
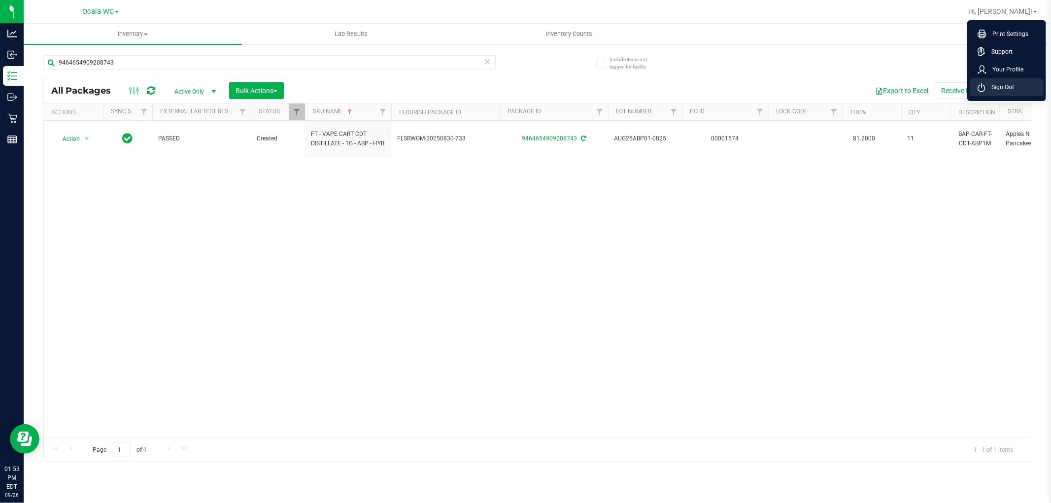
click at [999, 89] on span "Sign Out" at bounding box center [1000, 87] width 29 height 10
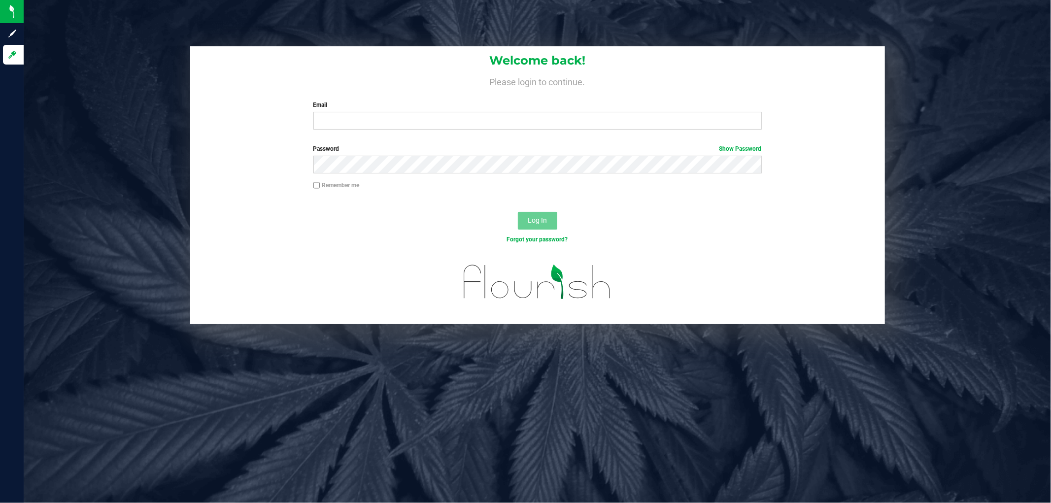
click at [117, 271] on div "Welcome back! Please login to continue. Email Required Please format your email…" at bounding box center [537, 185] width 1042 height 278
click at [122, 177] on div "Welcome back! Please login to continue. Email Required Please format your email…" at bounding box center [537, 185] width 1042 height 278
click at [684, 105] on label "Email" at bounding box center [537, 105] width 448 height 9
click at [684, 112] on input "Email" at bounding box center [537, 121] width 448 height 18
click at [696, 118] on input "Email" at bounding box center [537, 121] width 448 height 18
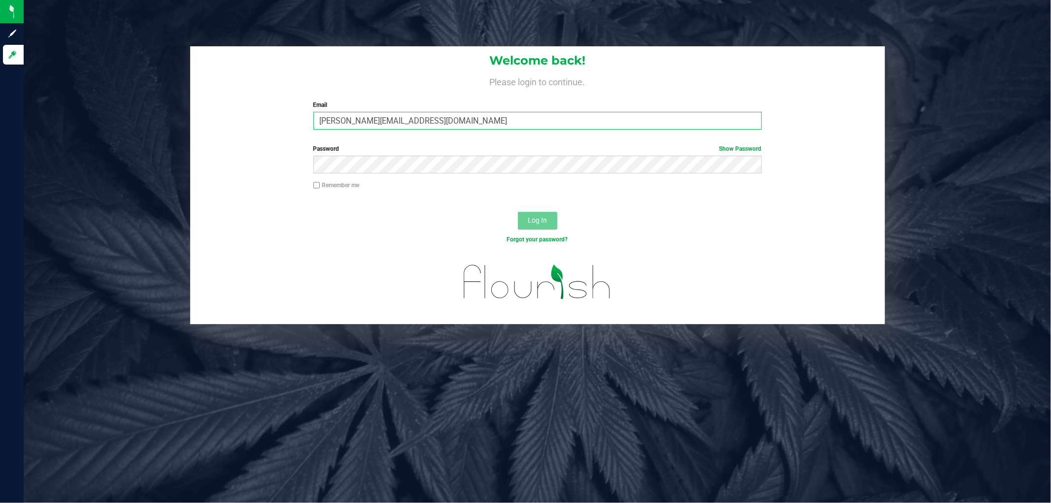
type input "Clemons@liveparallel.com"
click at [518, 212] on button "Log In" at bounding box center [537, 221] width 39 height 18
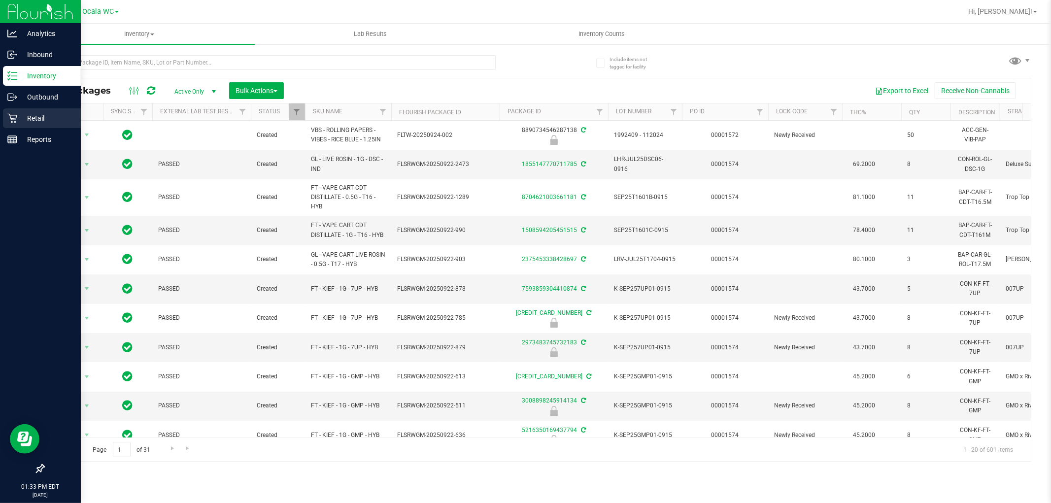
click at [11, 114] on icon at bounding box center [12, 118] width 10 height 10
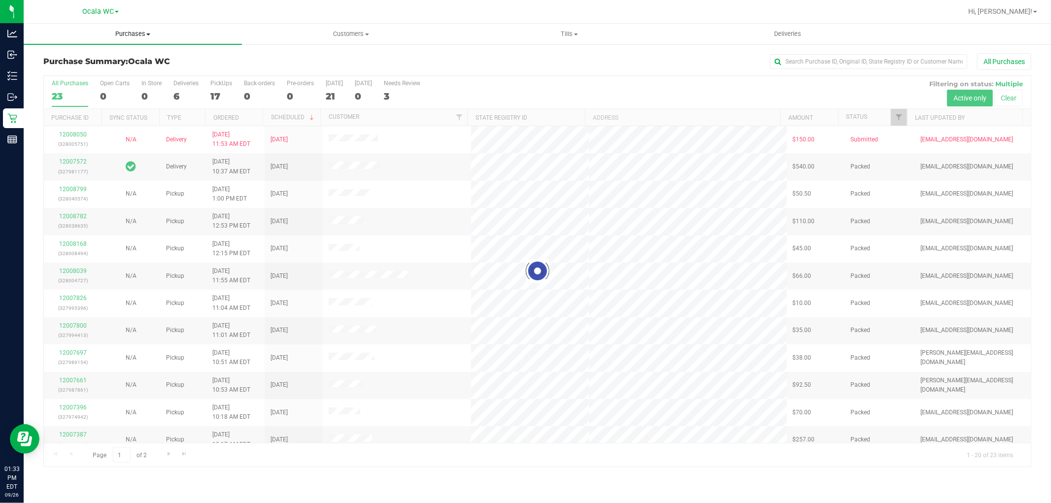
click at [140, 35] on span "Purchases" at bounding box center [133, 34] width 218 height 9
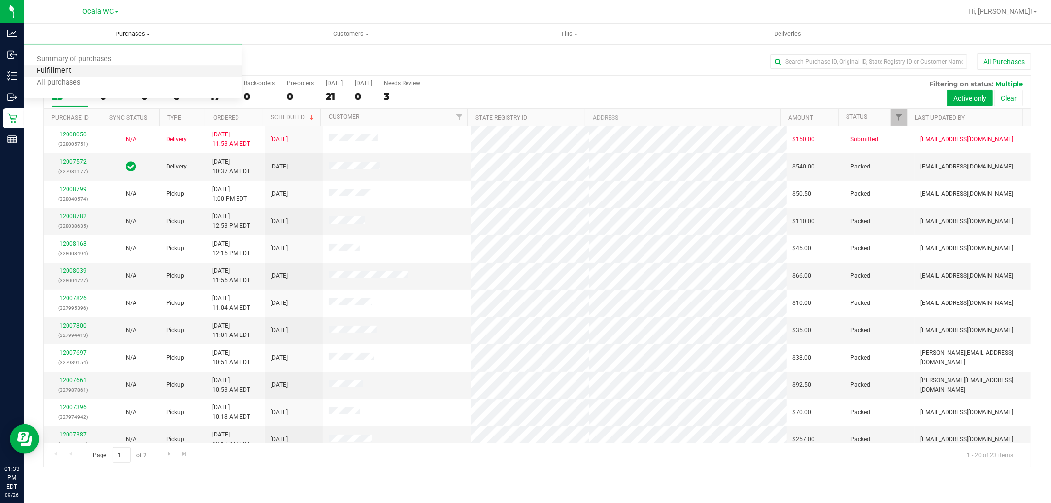
click at [71, 71] on span "Fulfillment" at bounding box center [54, 71] width 61 height 8
